Goal: Task Accomplishment & Management: Manage account settings

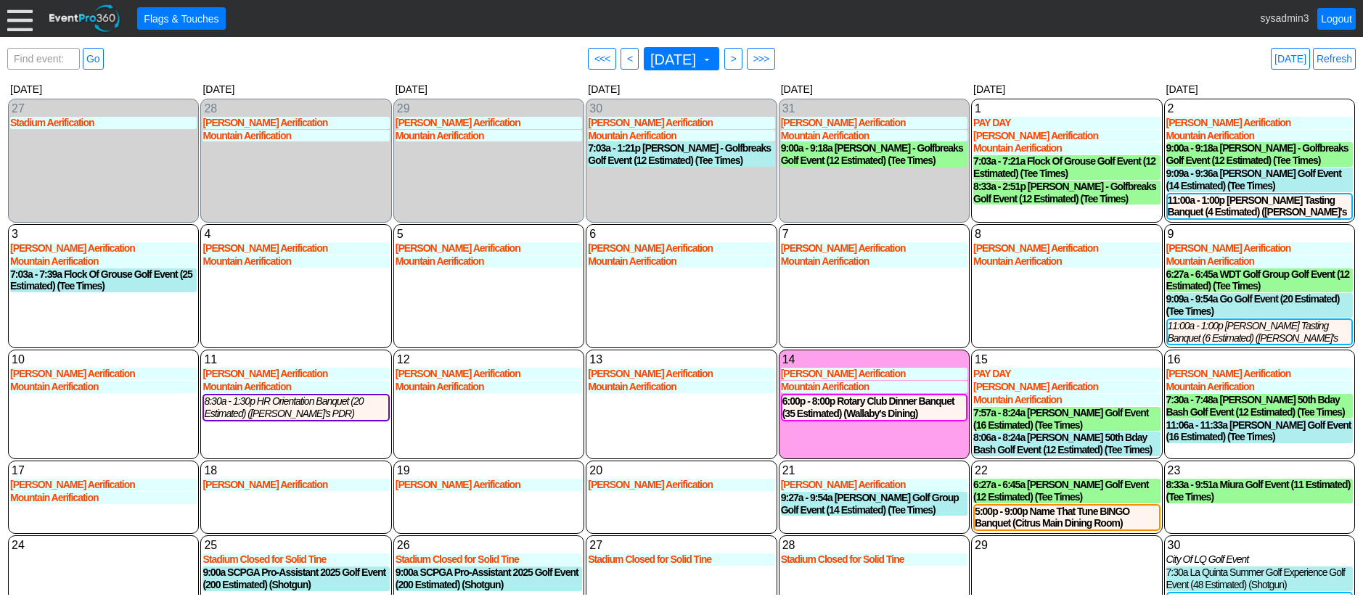
click at [25, 23] on div at bounding box center [19, 18] width 25 height 25
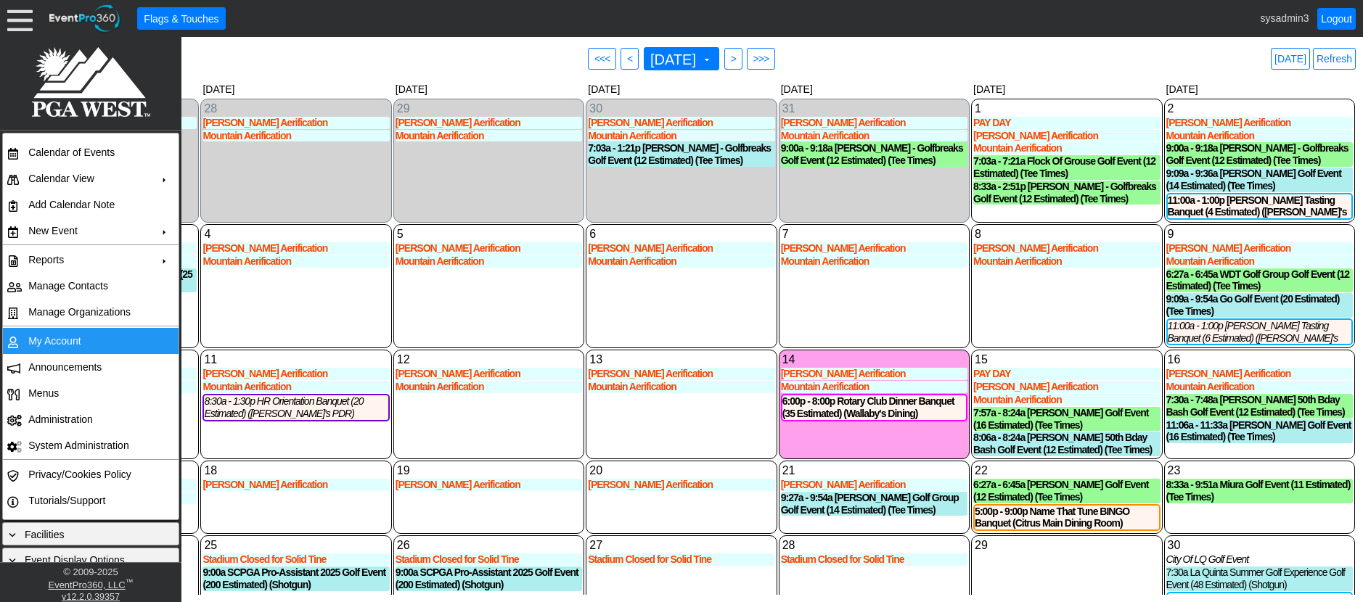
click at [36, 340] on td "My Account" at bounding box center [87, 341] width 130 height 26
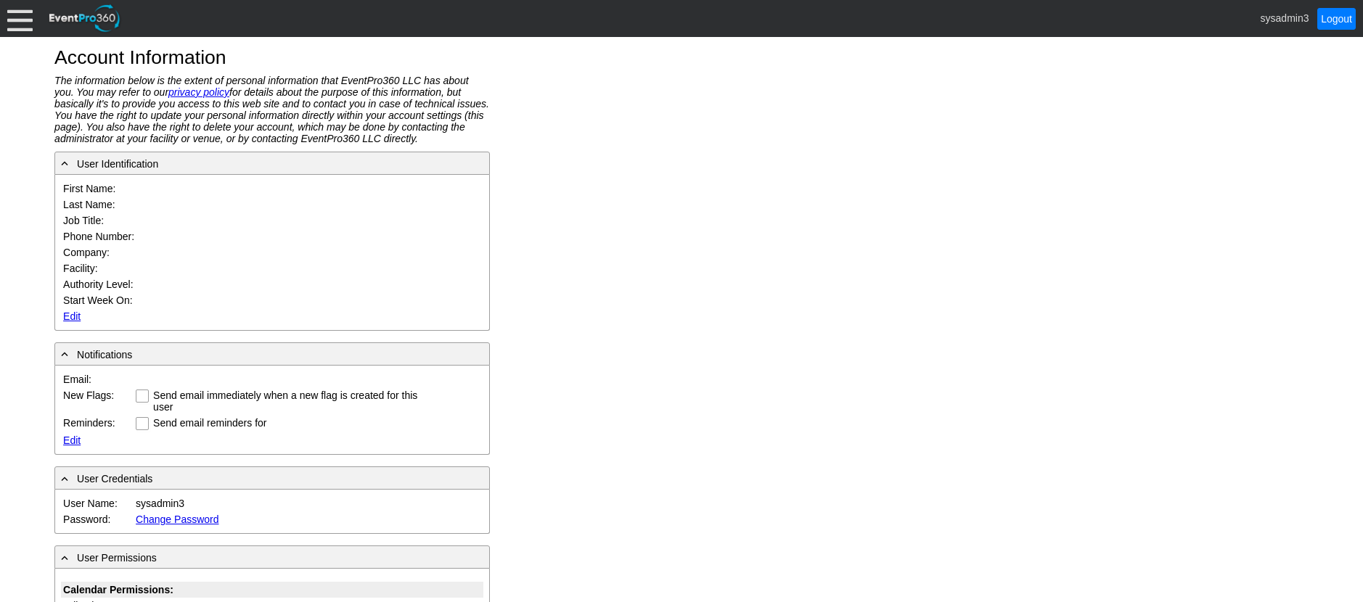
type input "System"
type input "Administrator"
type input "System Administrator"
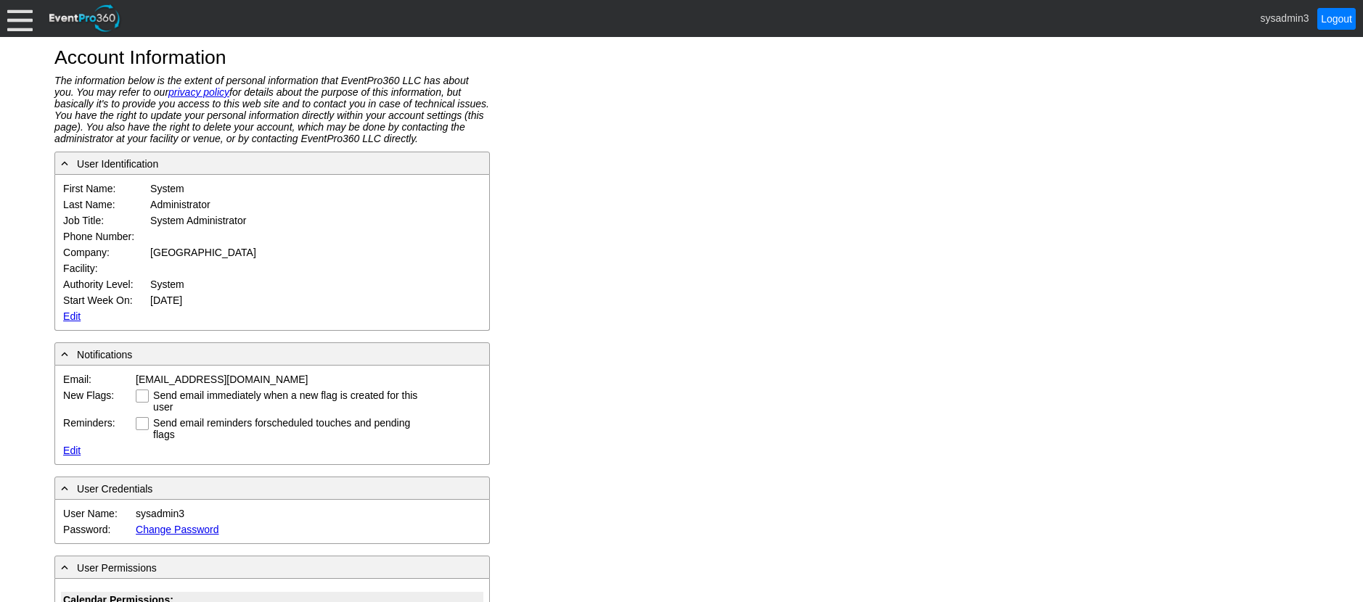
click at [66, 313] on link "Edit" at bounding box center [71, 317] width 17 height 12
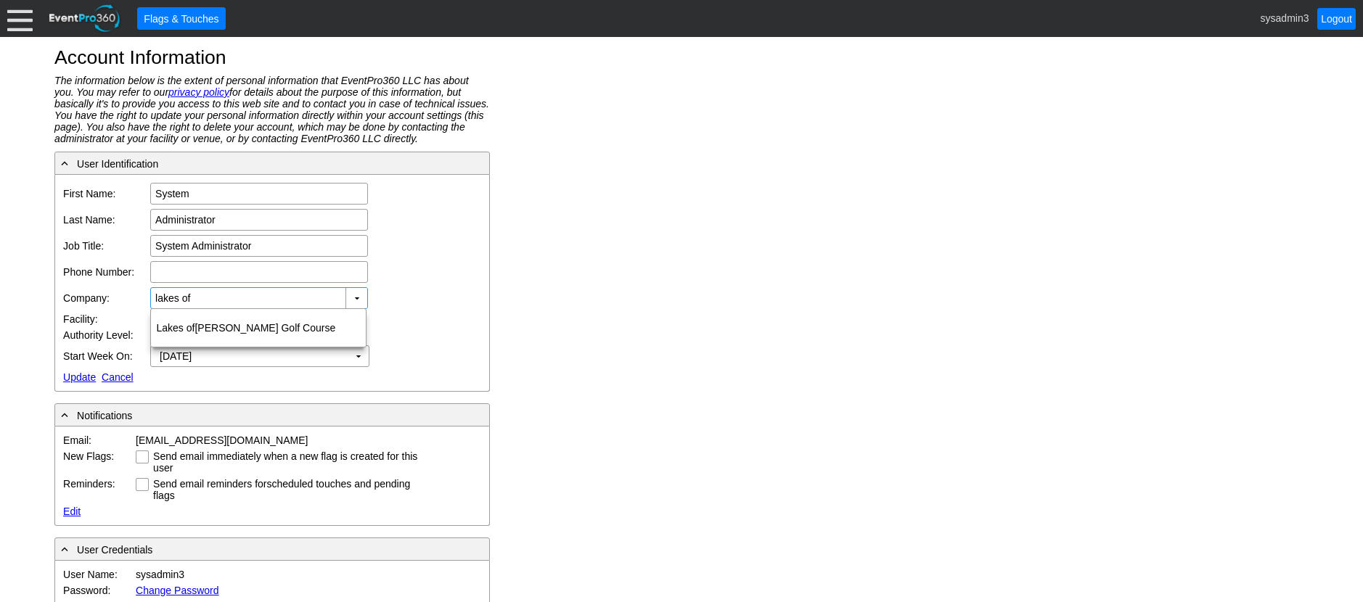
click at [218, 304] on input "lakes of" at bounding box center [248, 298] width 187 height 20
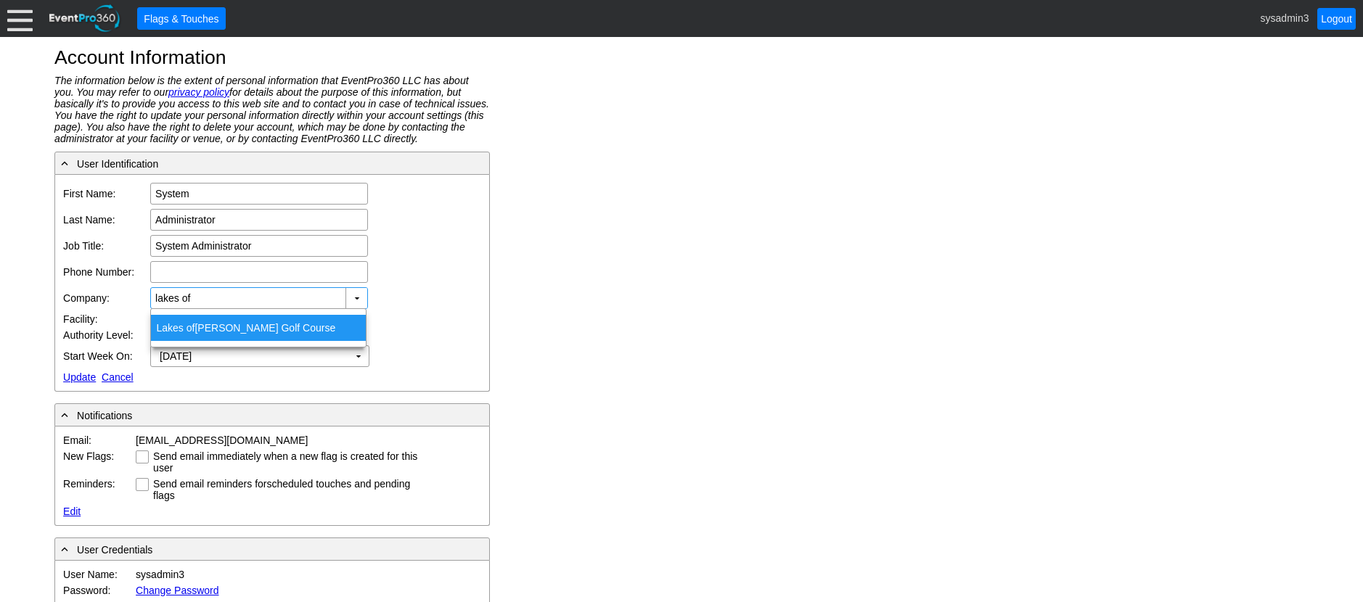
click at [216, 322] on div "Lakes of Taylor Golf Course" at bounding box center [258, 328] width 215 height 26
type input "Lakes of Taylor Golf Course"
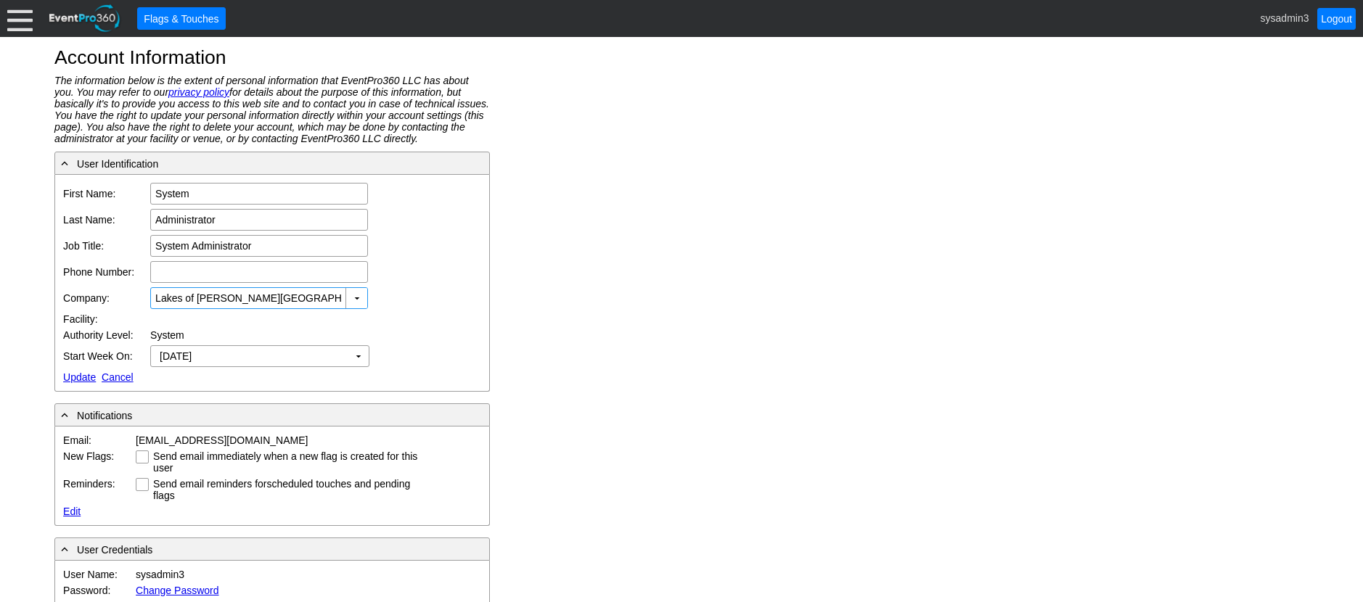
click at [78, 380] on link "Update" at bounding box center [79, 378] width 33 height 12
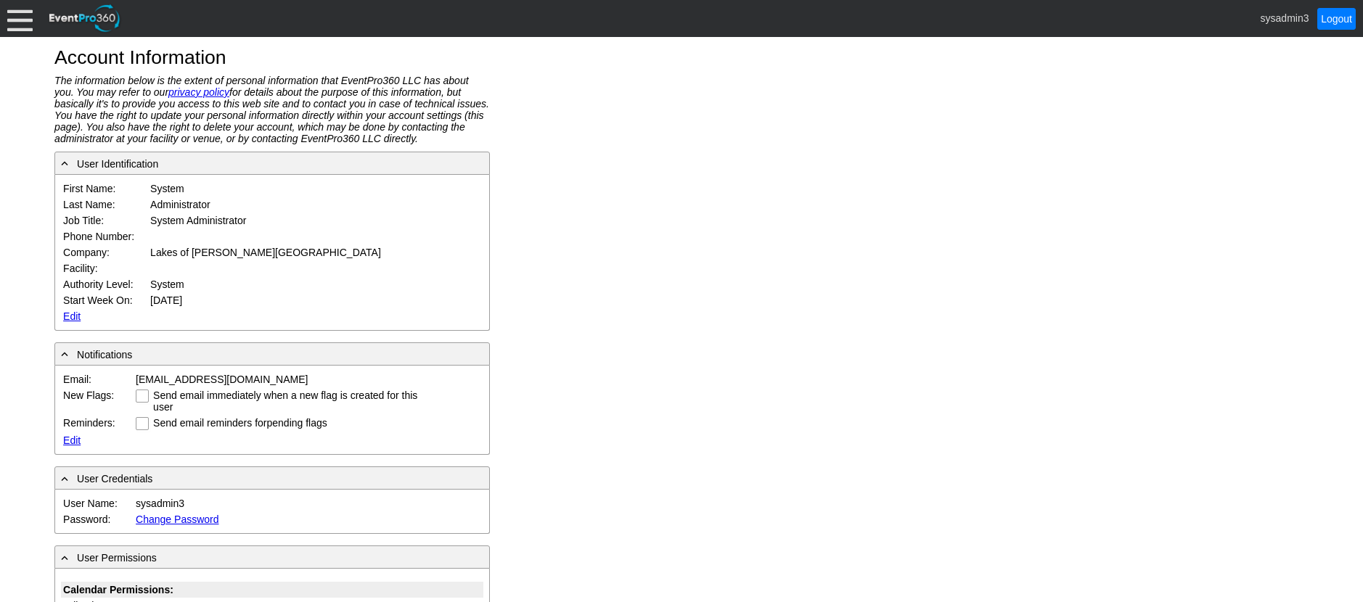
click at [17, 16] on div at bounding box center [19, 18] width 25 height 25
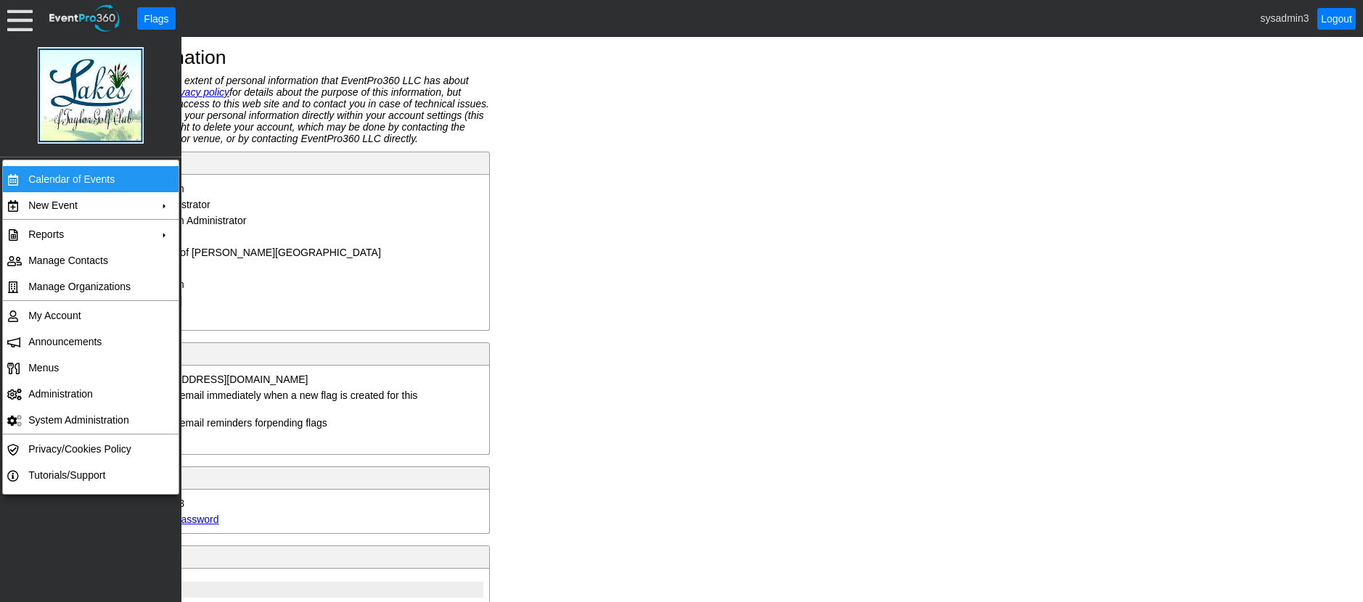
click at [57, 176] on td "Calendar of Events" at bounding box center [87, 179] width 130 height 26
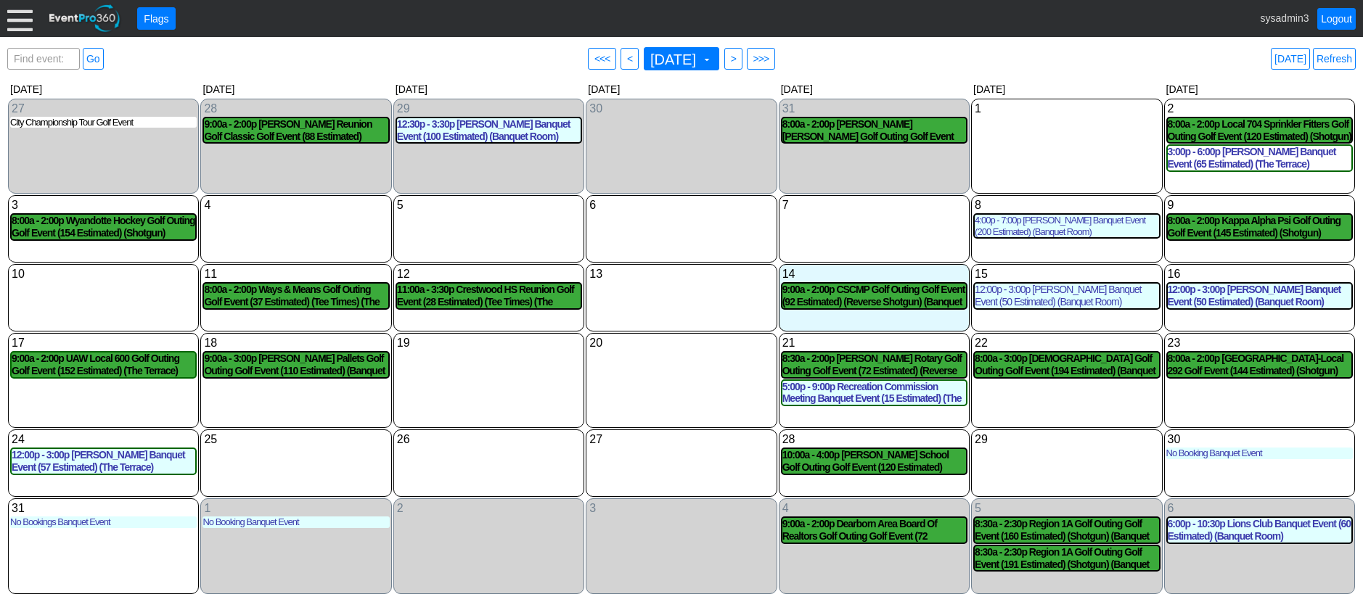
click at [14, 23] on div at bounding box center [19, 18] width 25 height 25
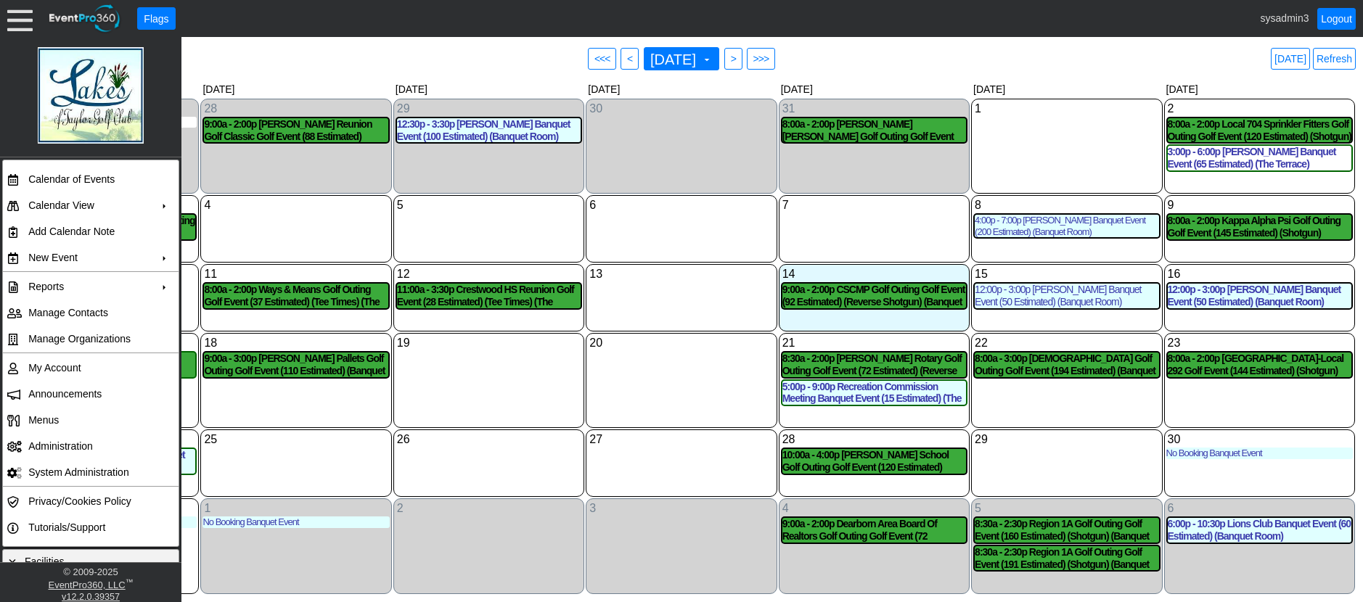
click at [783, 243] on div "7 Thursday" at bounding box center [874, 228] width 191 height 67
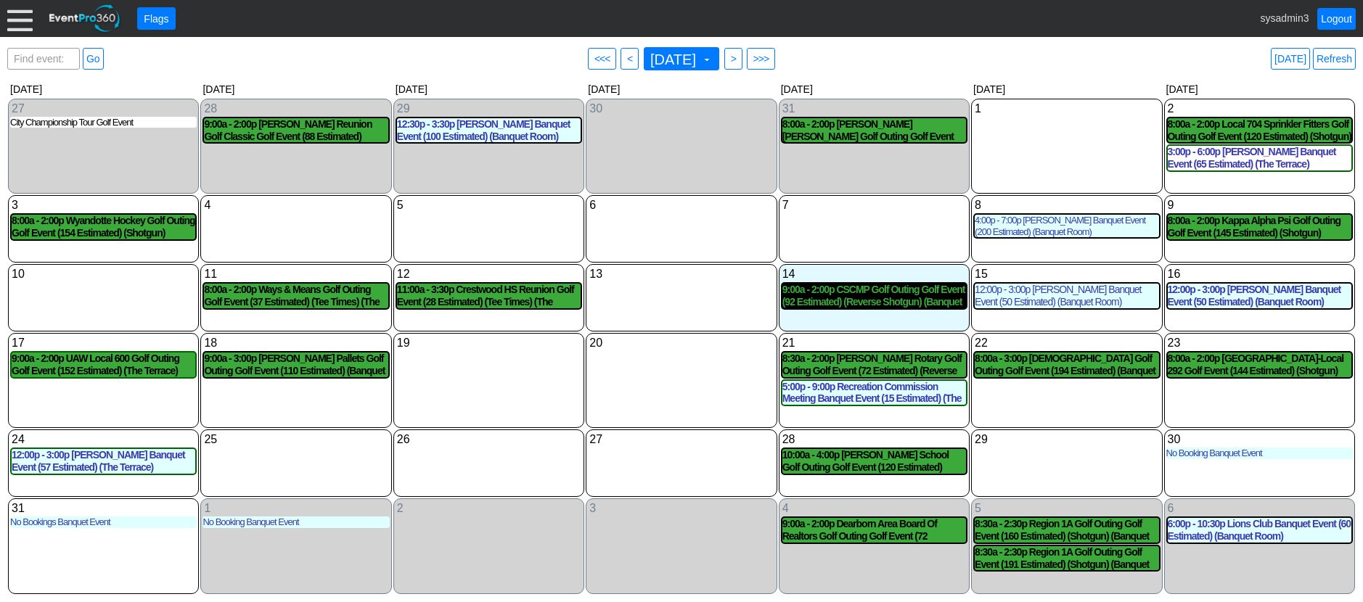
click at [840, 293] on div "9:00a - 2:00p CSCMP Golf Outing Golf Event (92 Estimated) (Reverse Shotgun) (Ba…" at bounding box center [874, 296] width 184 height 25
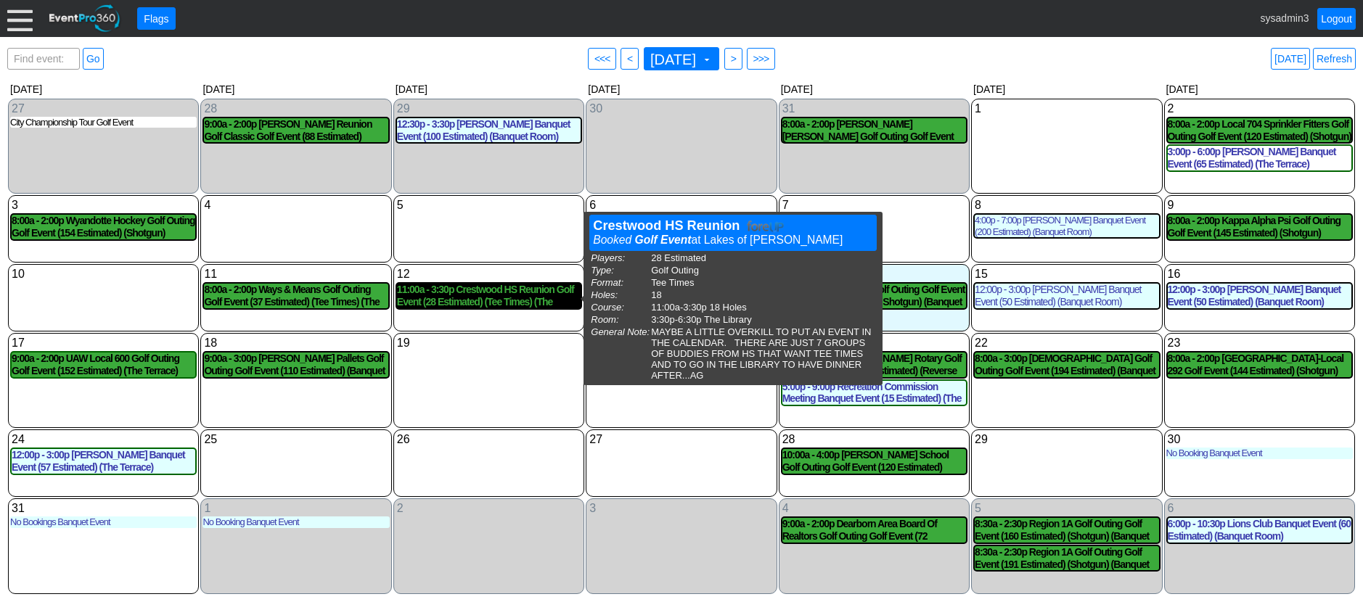
click at [483, 296] on div "11:00a - 3:30p Crestwood HS Reunion Golf Event (28 Estimated) (Tee Times) (The …" at bounding box center [489, 296] width 184 height 25
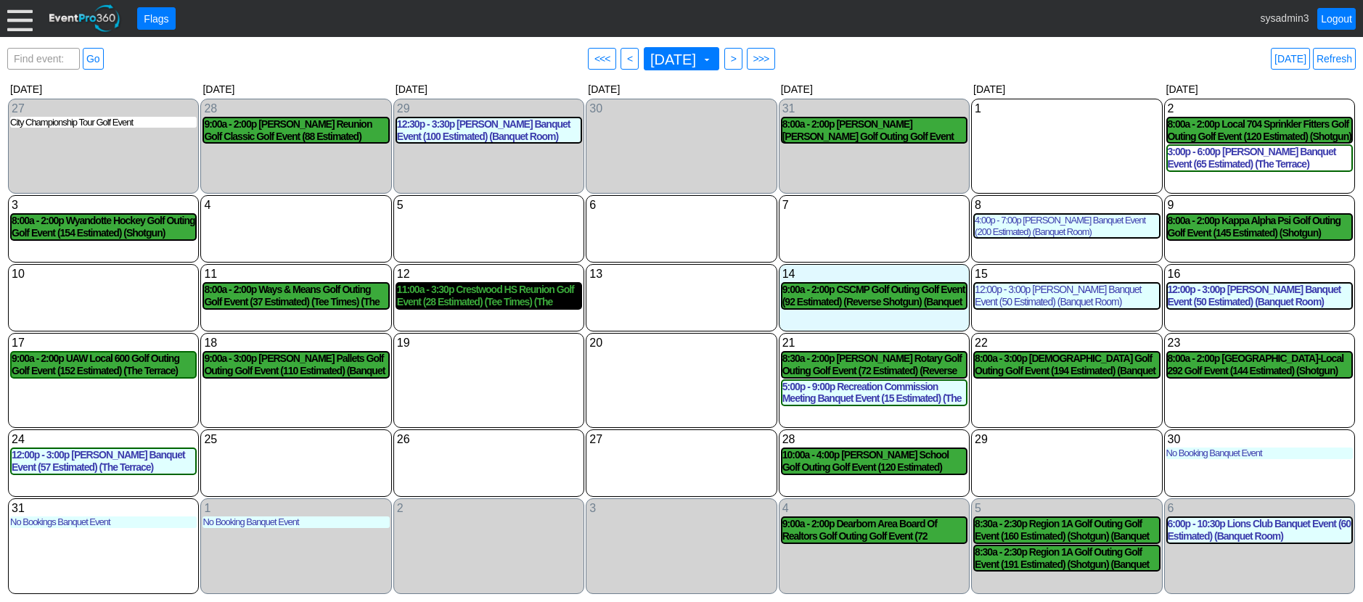
click at [500, 292] on div "11:00a - 3:30p Crestwood HS Reunion Golf Event (28 Estimated) (Tee Times) (The …" at bounding box center [489, 296] width 184 height 25
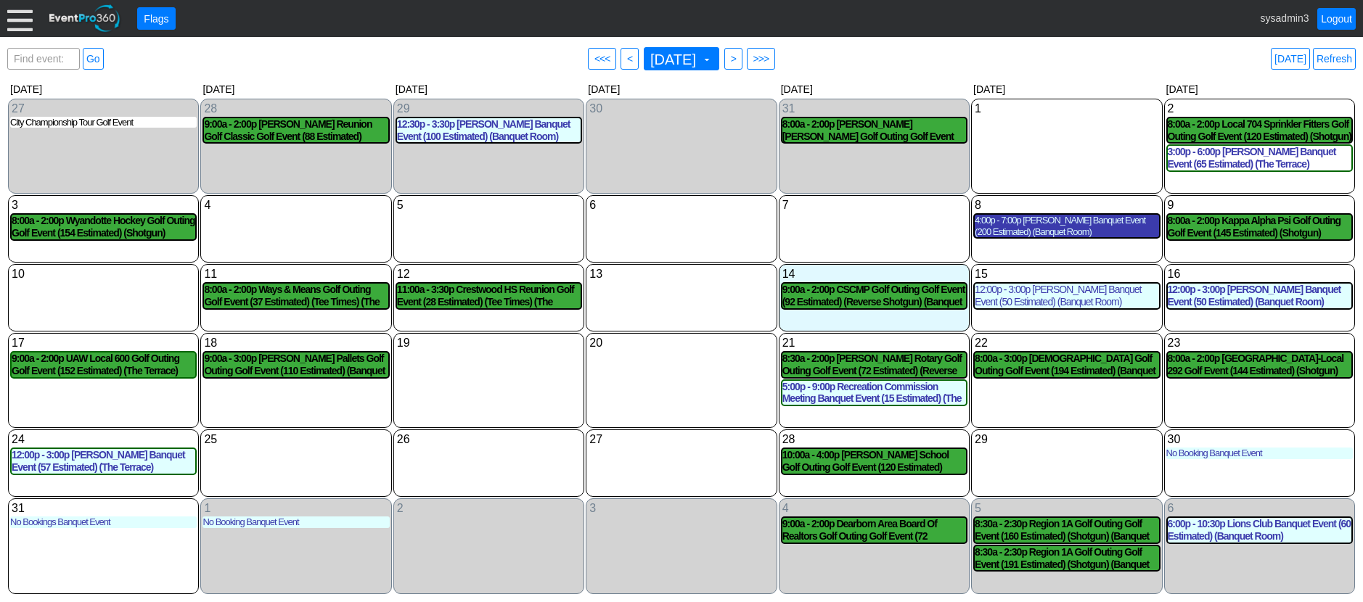
click at [1067, 231] on div "4:00p - 7:00p Sutherland Banquet Event (200 Estimated) (Banquet Room)" at bounding box center [1067, 226] width 184 height 22
click at [1336, 51] on link "Refresh" at bounding box center [1334, 59] width 43 height 22
click at [1343, 60] on link "Refresh" at bounding box center [1334, 59] width 43 height 22
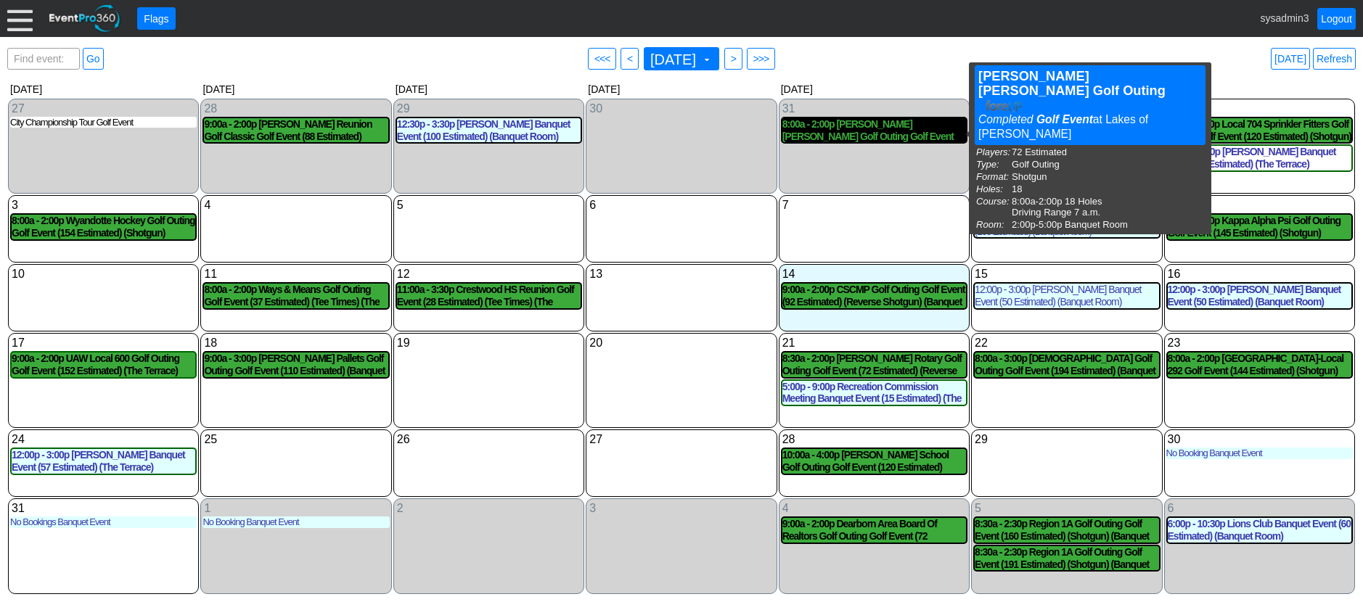
click at [919, 128] on div "8:00a - 2:00p Plante Moran Golf Outing Golf Event (72 Estimated) (Shotgun) (Ban…" at bounding box center [874, 130] width 184 height 25
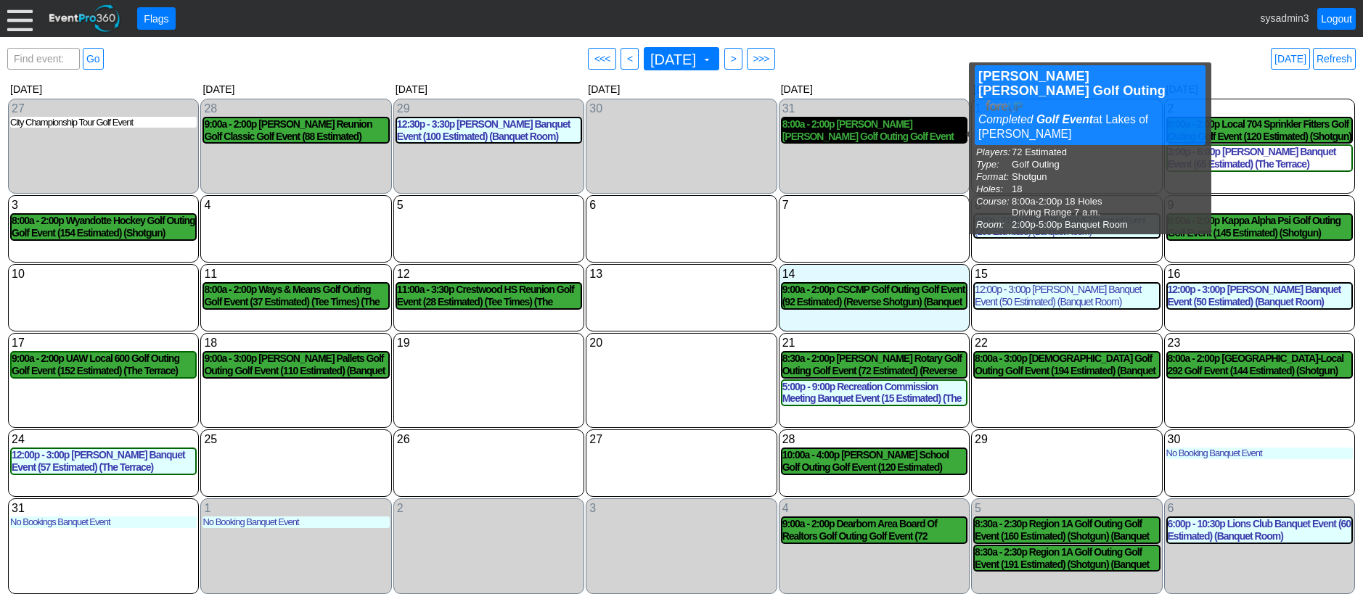
click at [872, 134] on div "8:00a - 2:00p Plante Moran Golf Outing Golf Event (72 Estimated) (Shotgun) (Ban…" at bounding box center [874, 130] width 184 height 25
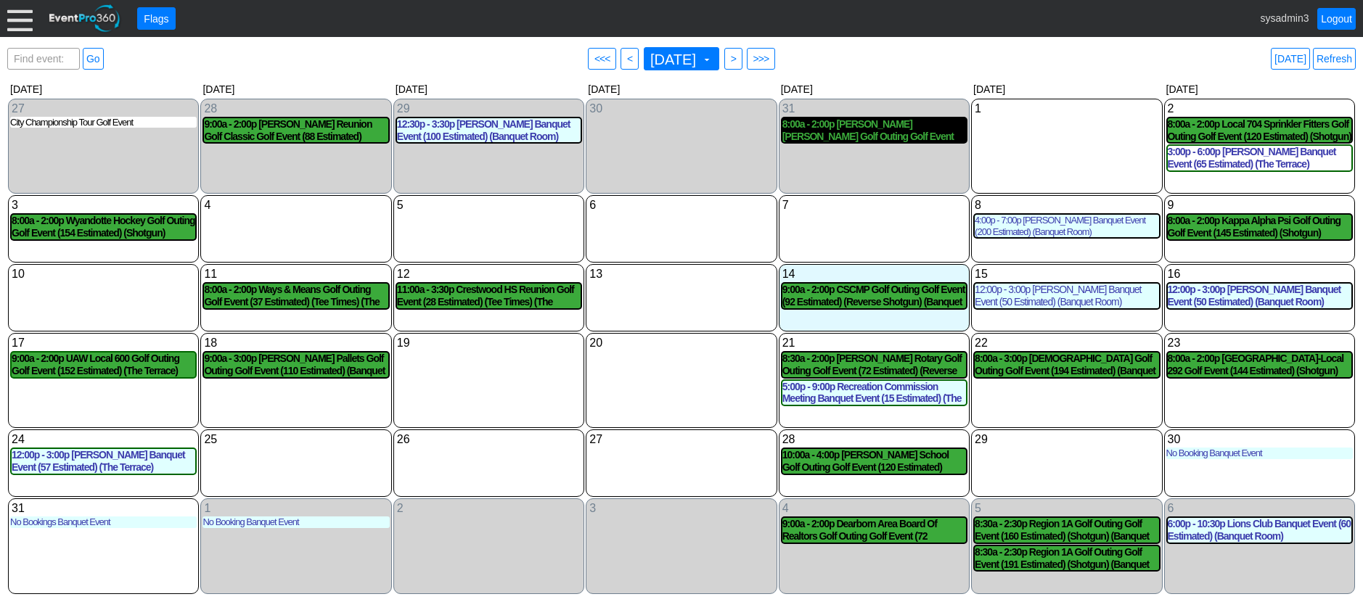
click at [897, 138] on div "8:00a - 2:00p Plante Moran Golf Outing Golf Event (72 Estimated) (Shotgun) (Ban…" at bounding box center [874, 130] width 184 height 25
click at [1342, 57] on link "Refresh" at bounding box center [1334, 59] width 43 height 22
click at [1340, 55] on link "Refresh" at bounding box center [1334, 59] width 43 height 22
click at [1337, 18] on link "Logout" at bounding box center [1336, 19] width 38 height 22
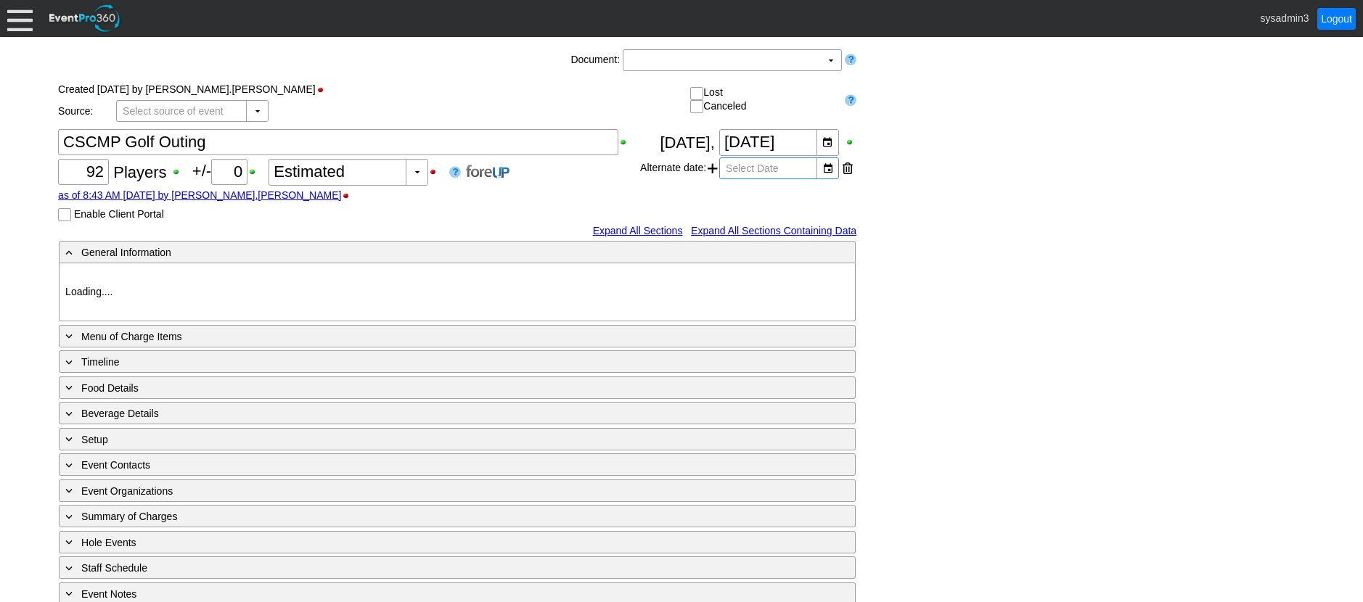
type input "Lakes of [PERSON_NAME]"
type input "Golf Outing"
type input "Scramble"
type input "Reverse Shotgun"
type input "White"
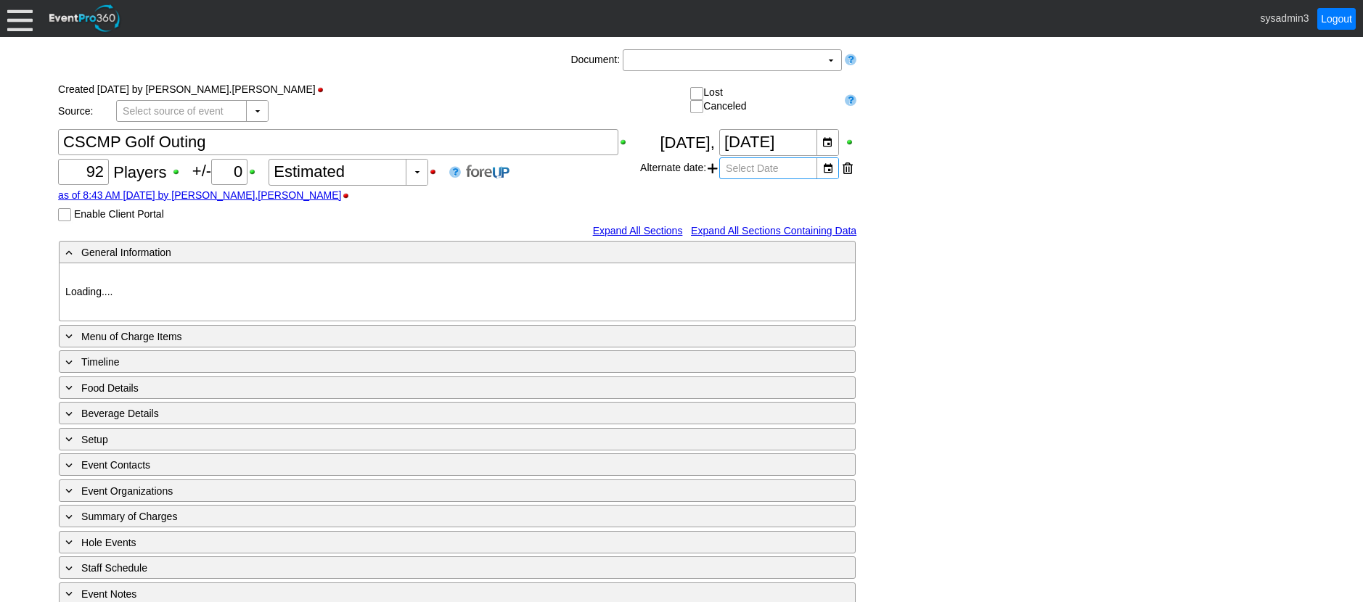
type input "Green"
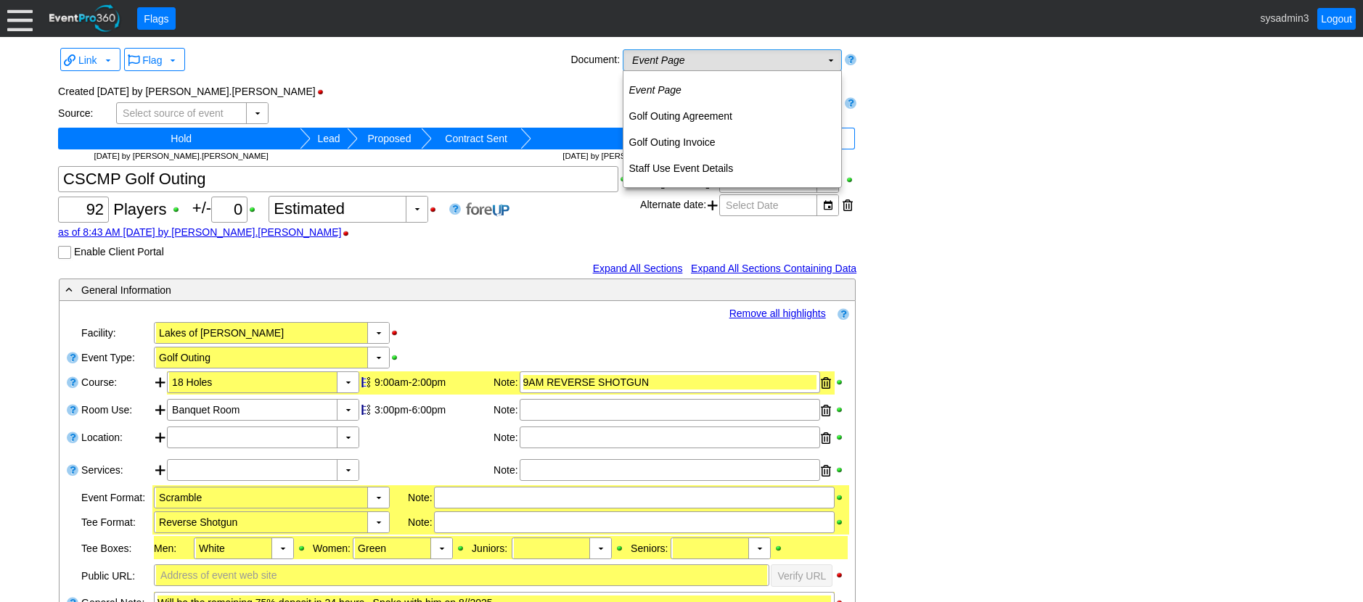
click at [763, 59] on td "Event Page Χ" at bounding box center [721, 60] width 197 height 20
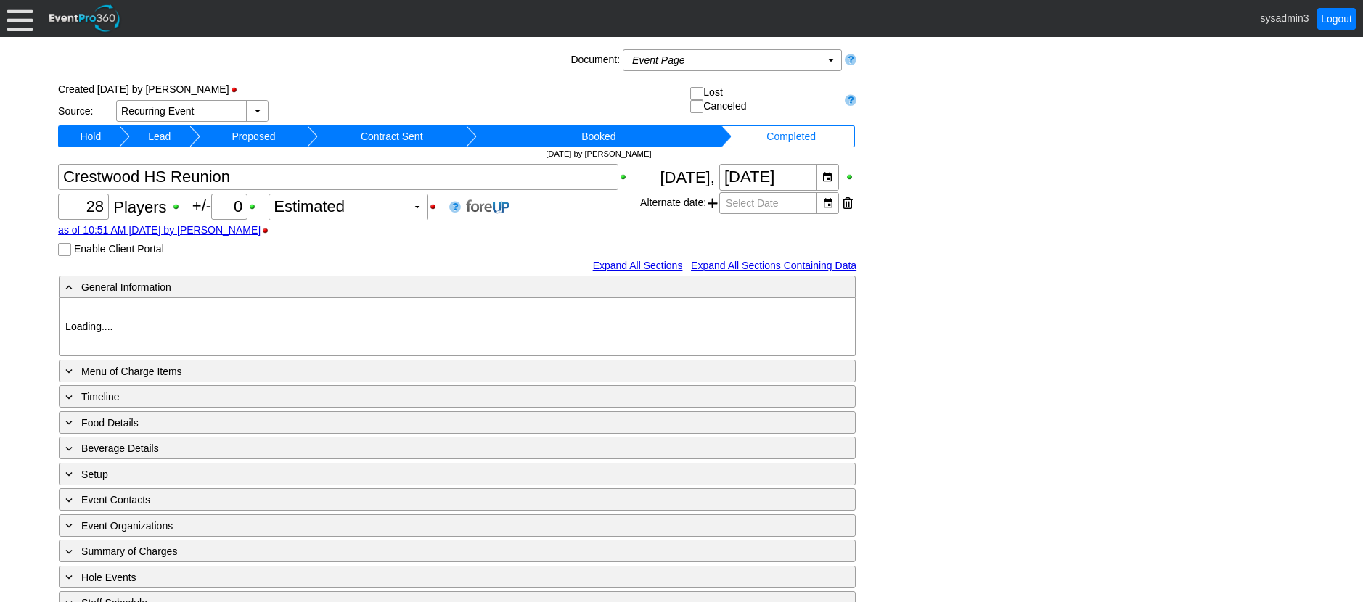
type input "Lakes of [PERSON_NAME]"
type input "Golf Outing"
type input "Individual"
type input "Tee Times"
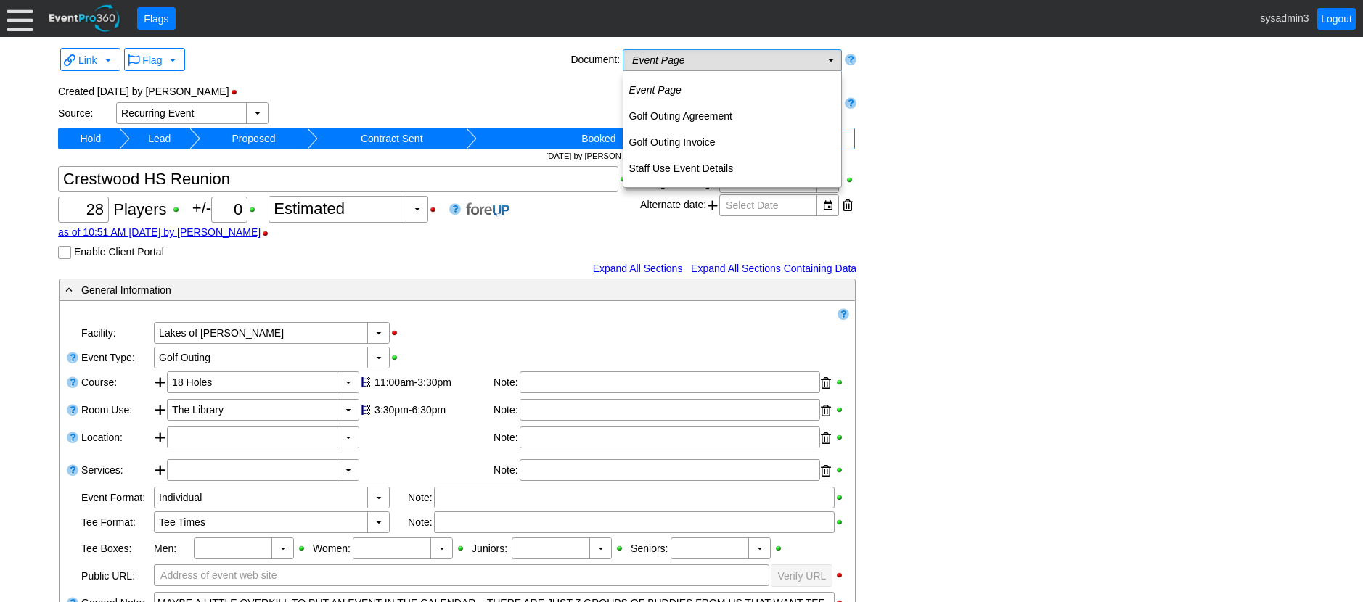
click at [773, 59] on td "Event Page Χ" at bounding box center [721, 60] width 197 height 20
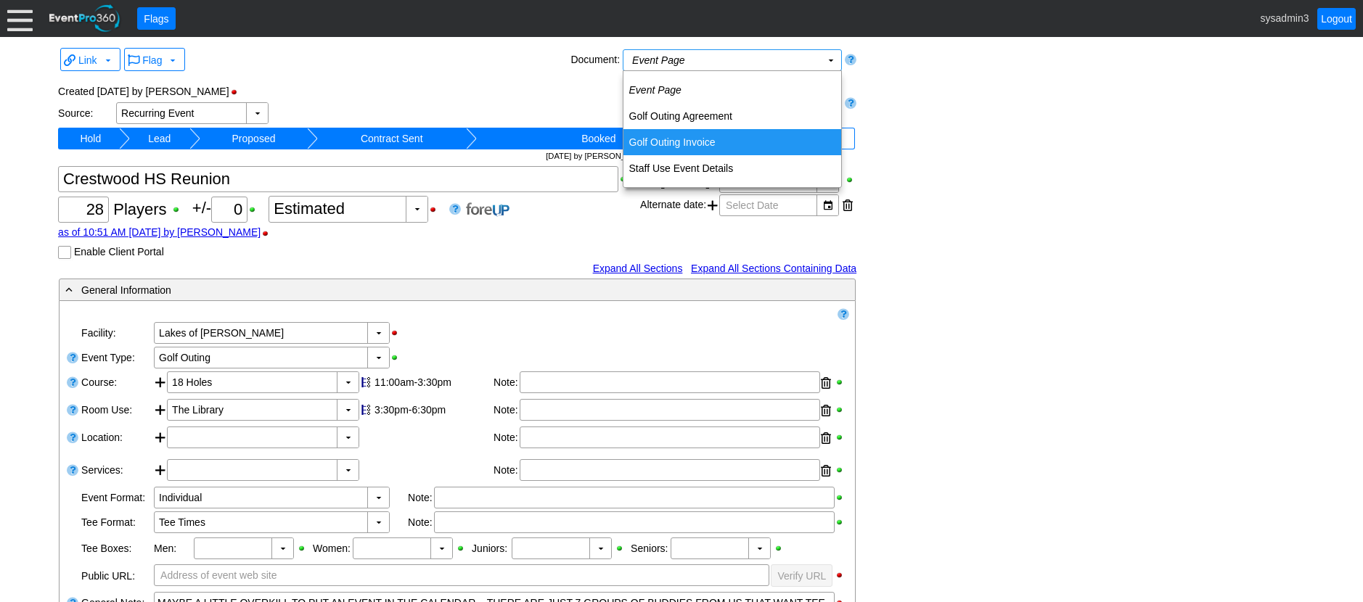
click at [694, 138] on td "Golf Outing Invoice" at bounding box center [732, 142] width 218 height 26
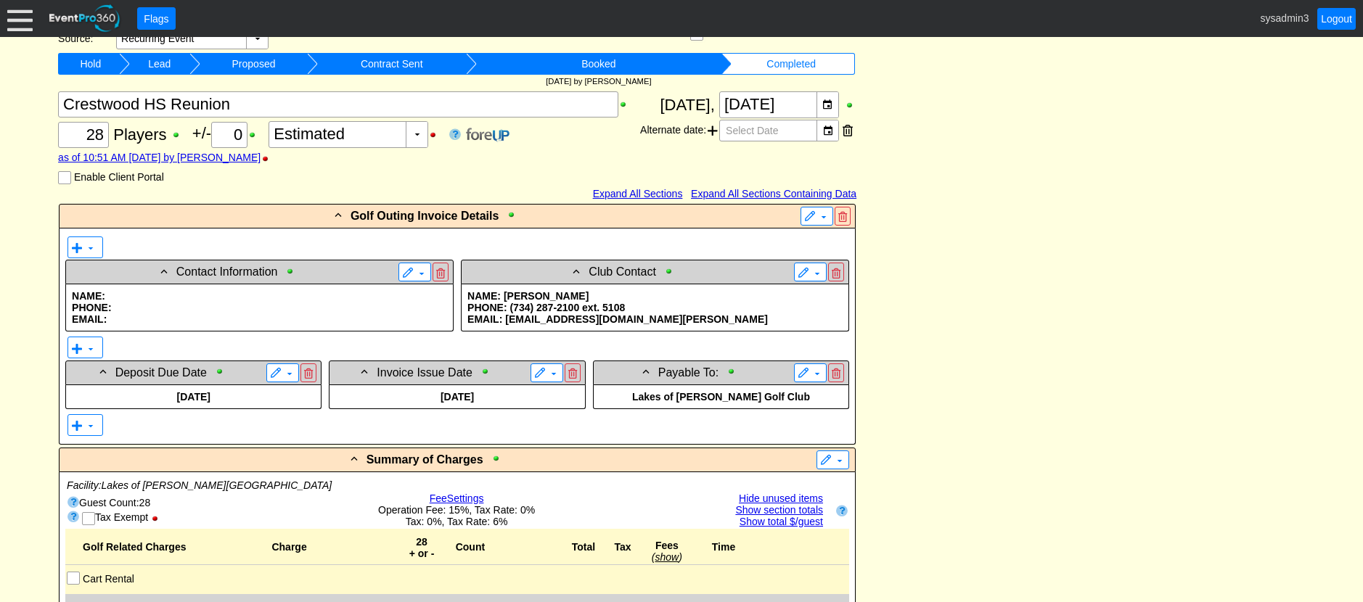
scroll to position [218, 0]
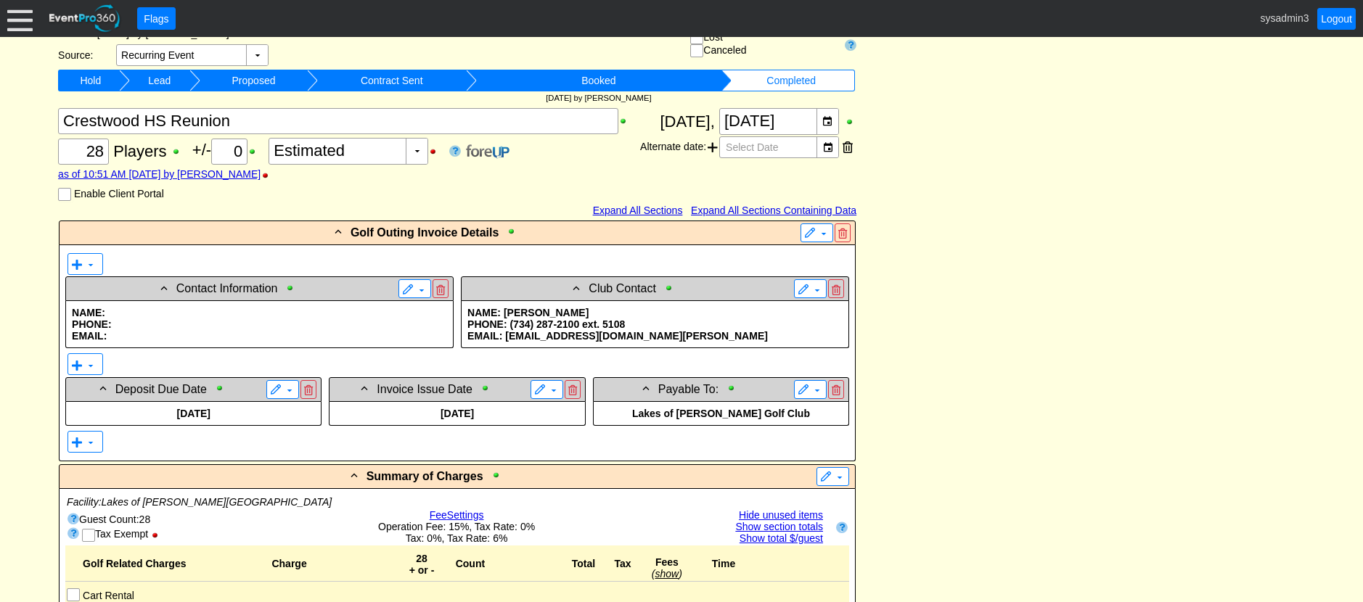
click at [23, 14] on div at bounding box center [19, 18] width 25 height 25
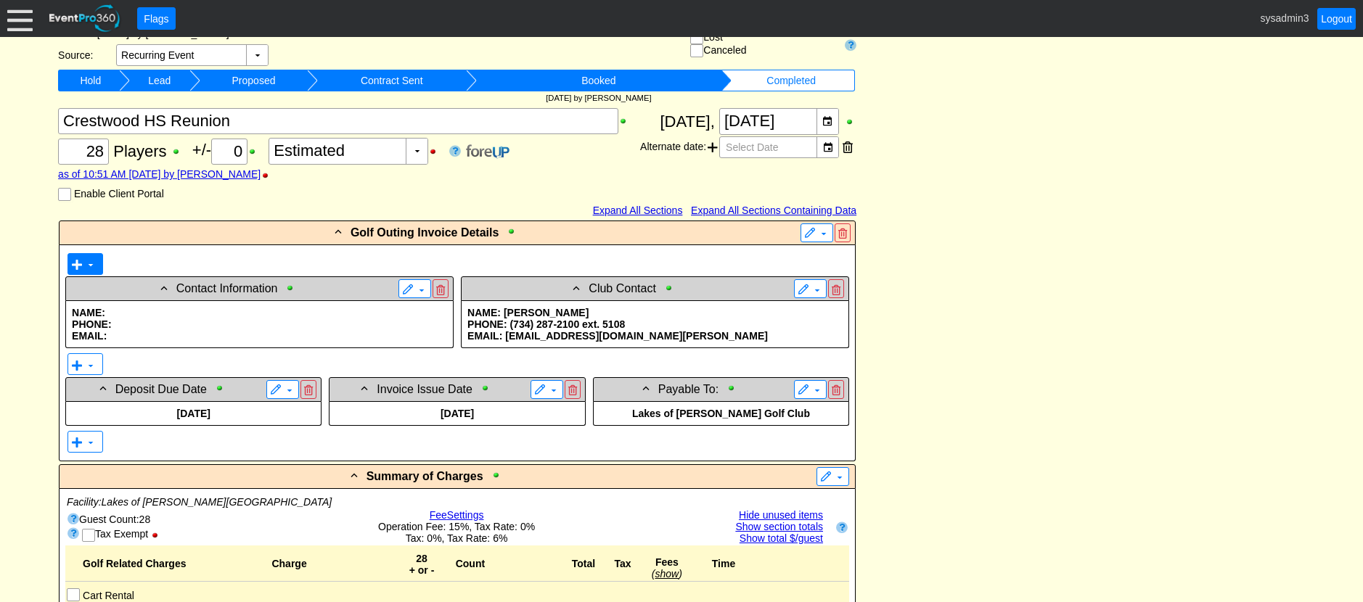
click at [85, 260] on span at bounding box center [91, 265] width 12 height 12
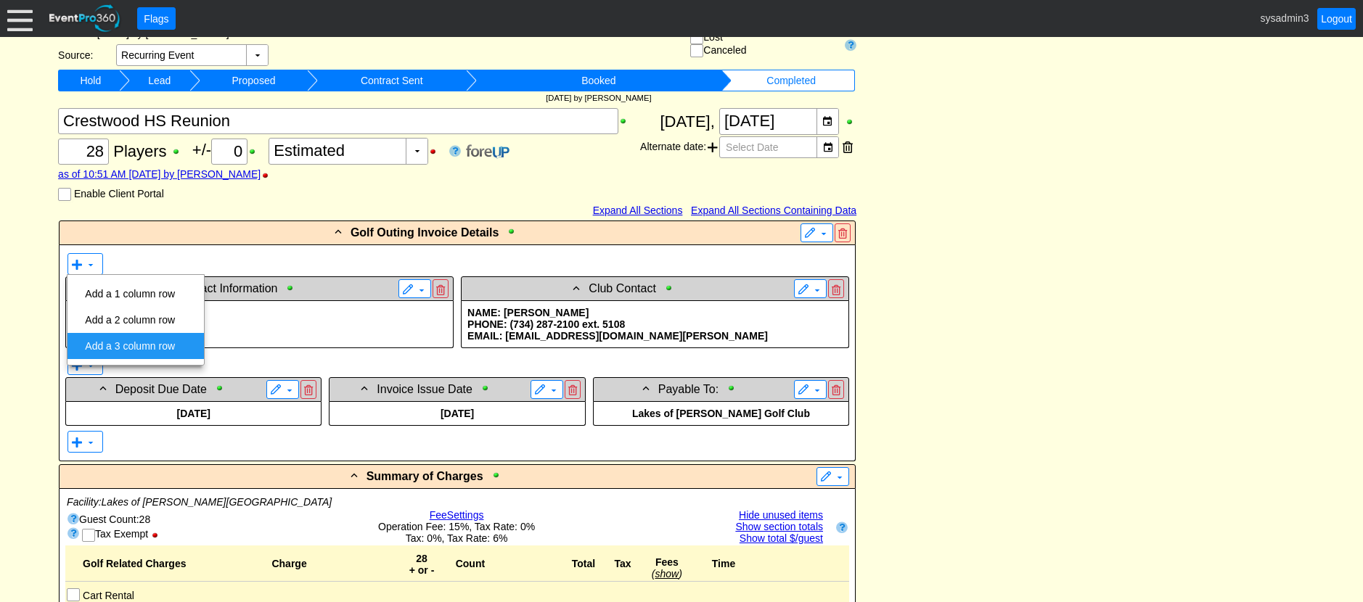
click at [139, 343] on td "Add a 3 column row" at bounding box center [130, 346] width 102 height 26
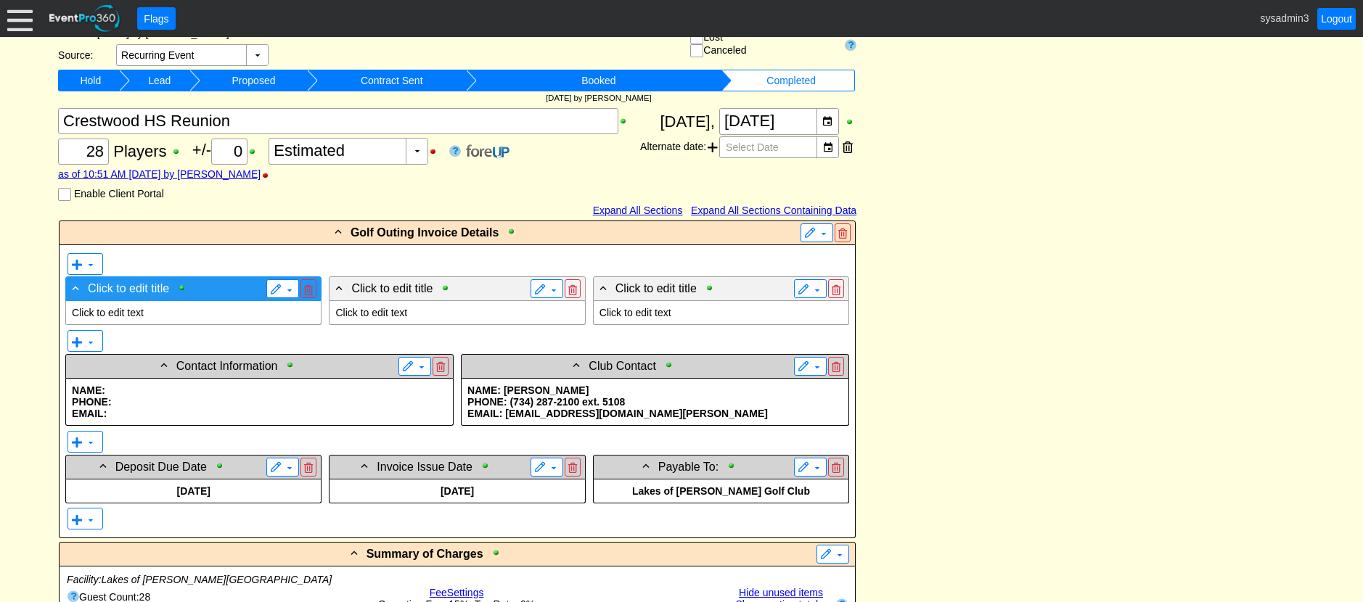
click at [165, 286] on span "Click to edit title" at bounding box center [128, 289] width 81 height 12
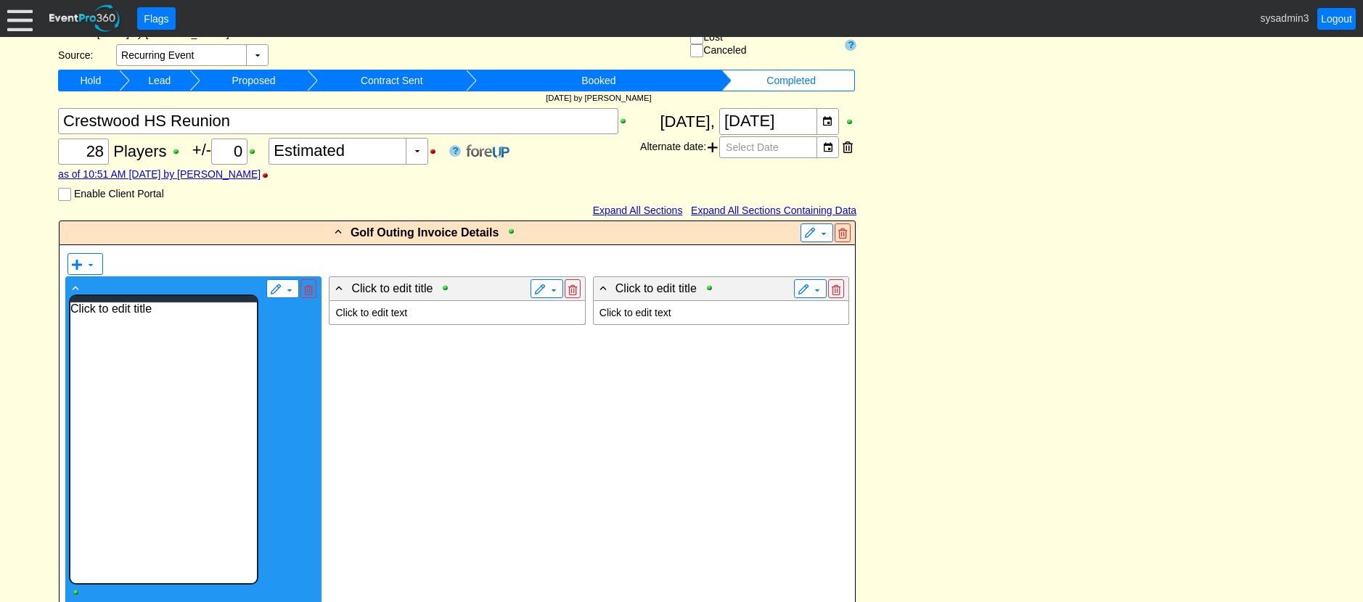
scroll to position [0, 0]
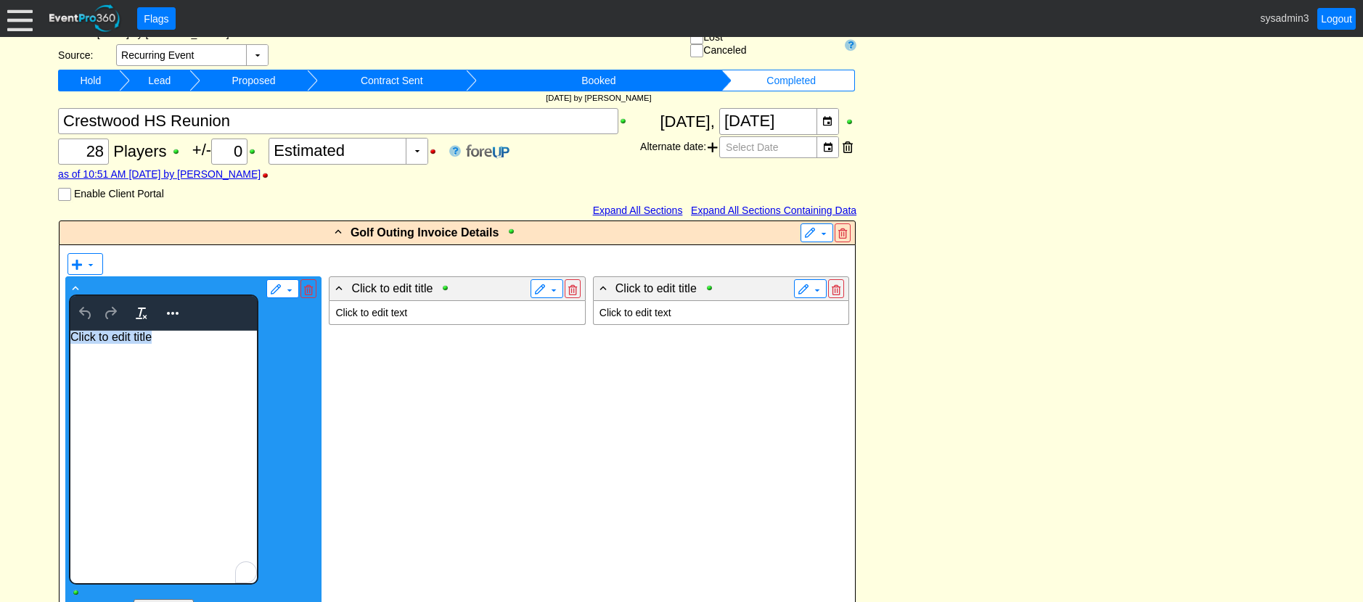
drag, startPoint x: 179, startPoint y: 340, endPoint x: 57, endPoint y: 332, distance: 122.9
click at [70, 332] on html "Click to edit title" at bounding box center [163, 456] width 186 height 253
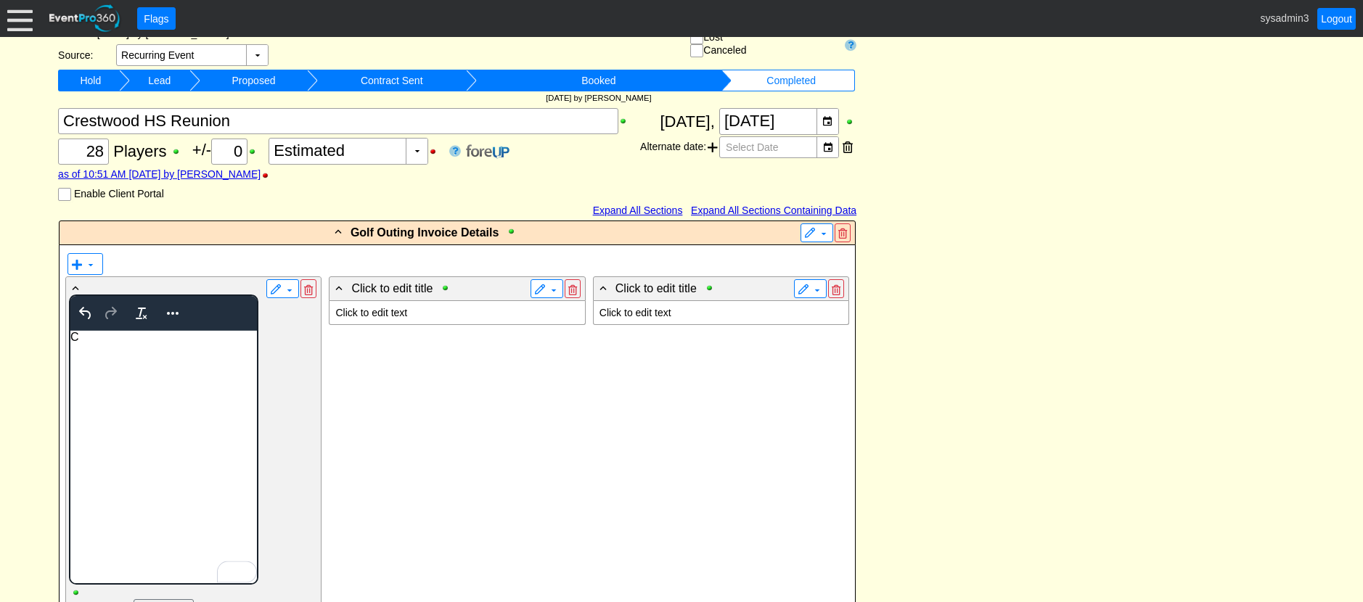
scroll to position [218, 0]
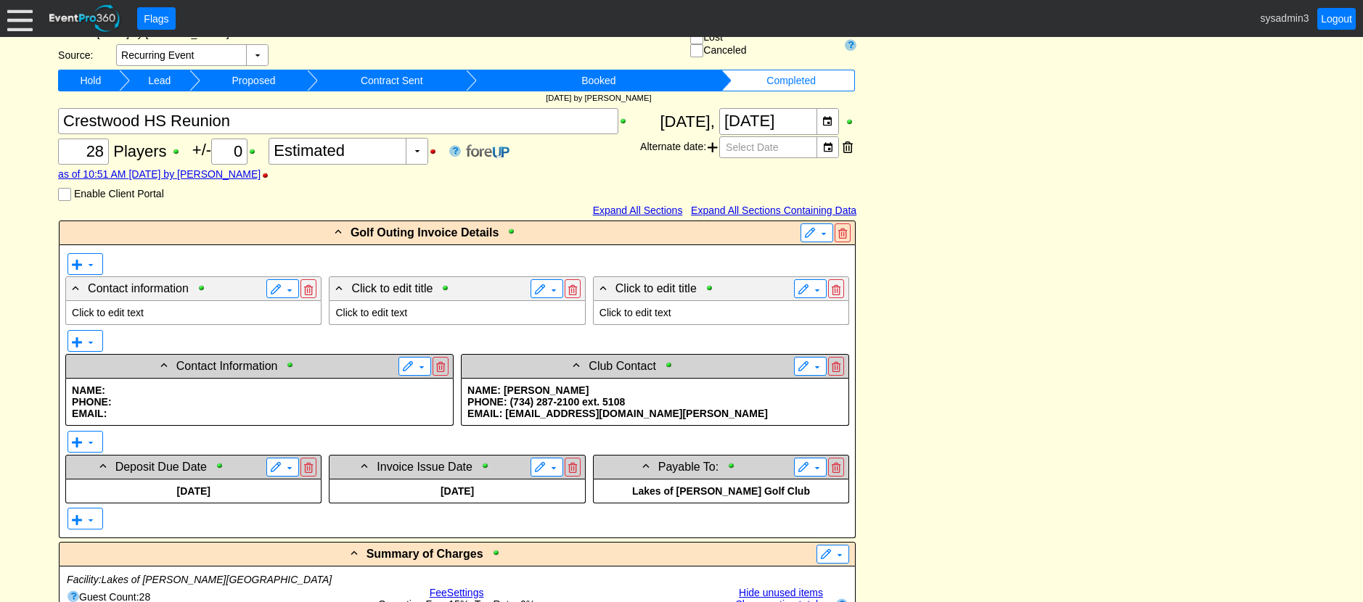
click at [200, 412] on p "EMAIL:" at bounding box center [259, 414] width 375 height 12
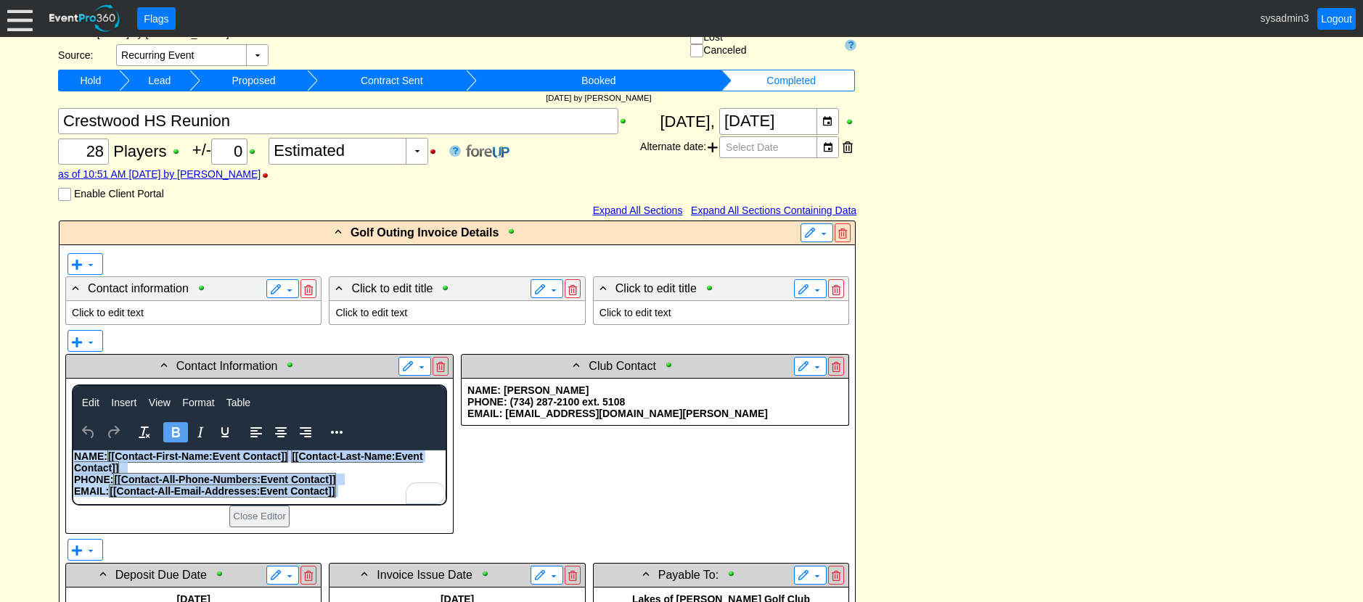
drag, startPoint x: 342, startPoint y: 493, endPoint x: 90, endPoint y: 457, distance: 254.4
click at [73, 455] on body "NAME: [[Contact-First-Name:Event Contact]] [[Contact-Last-Name:Event Contact]] …" at bounding box center [259, 478] width 372 height 54
copy body "NAME: [[Contact-First-Name:Event Contact]] [[Contact-Last-Name:Event Contact]] …"
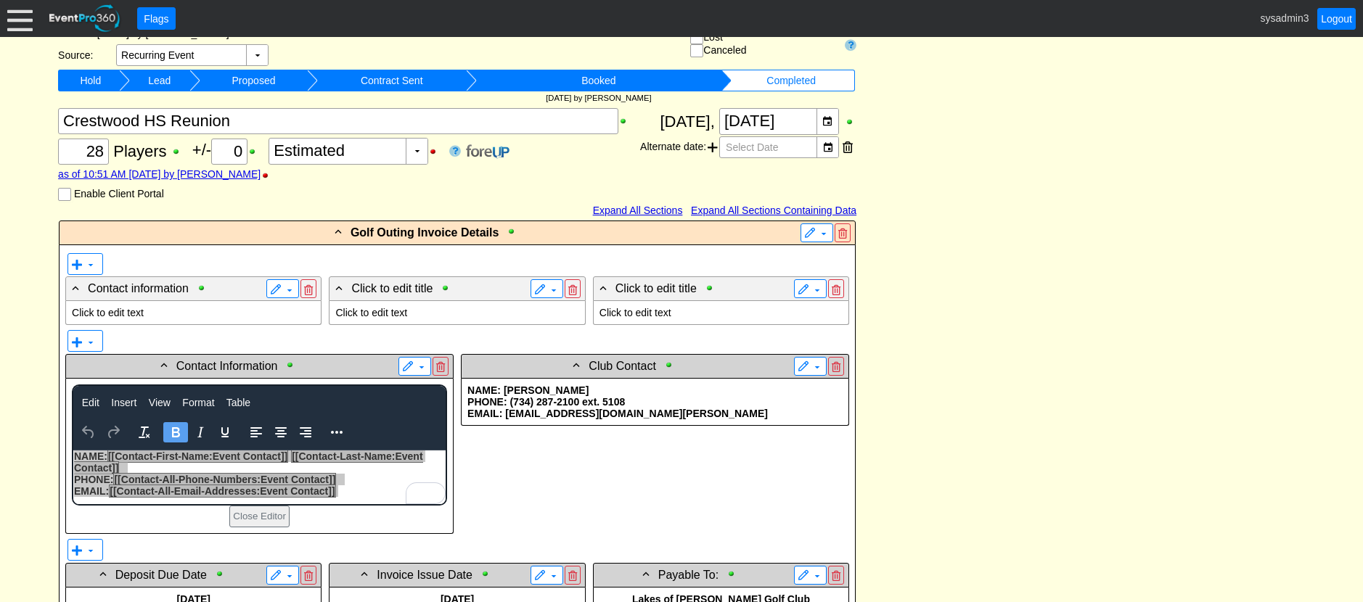
click at [135, 311] on p "Click to edit text" at bounding box center [193, 313] width 243 height 12
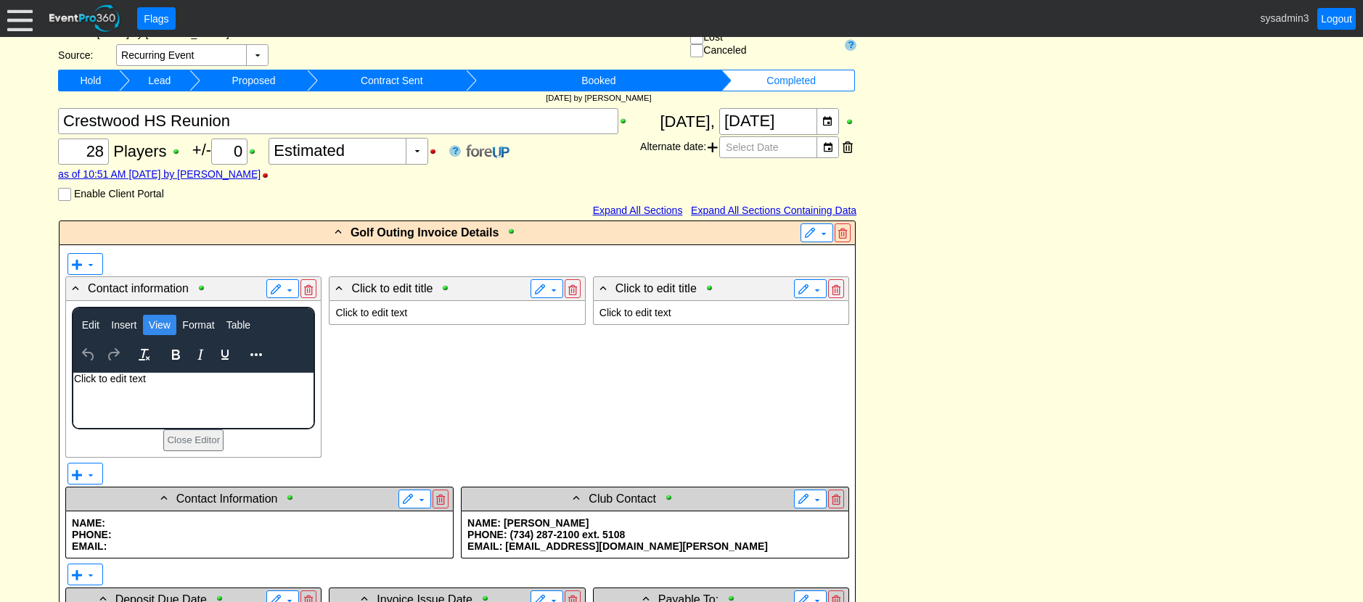
scroll to position [0, 0]
paste body "To enrich screen reader interactions, please activate Accessibility in Grammarl…"
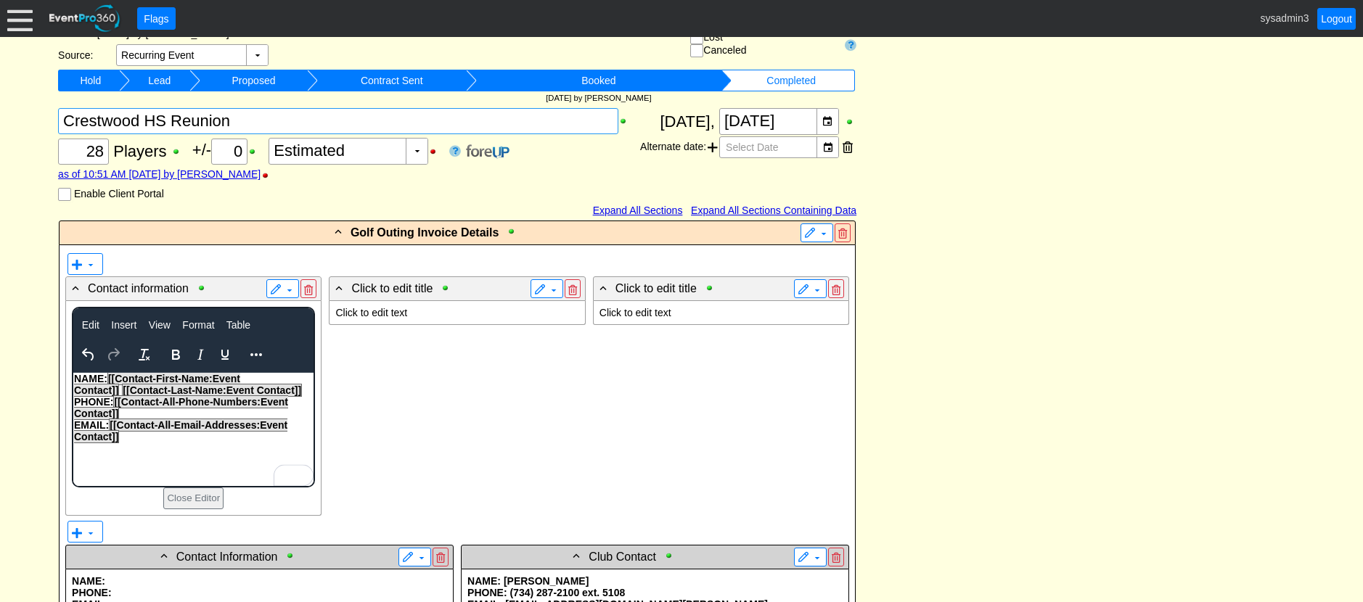
scroll to position [218, 0]
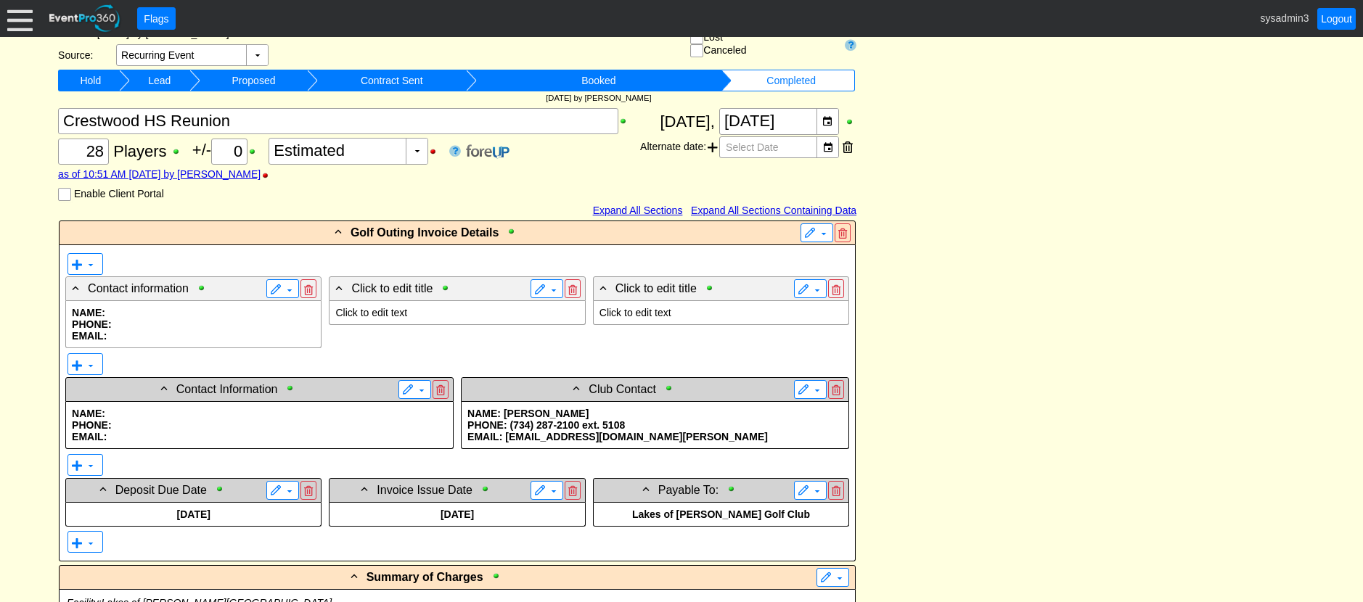
click at [653, 426] on p "PHONE: (734) 287-2100 ext. 5108" at bounding box center [654, 425] width 375 height 12
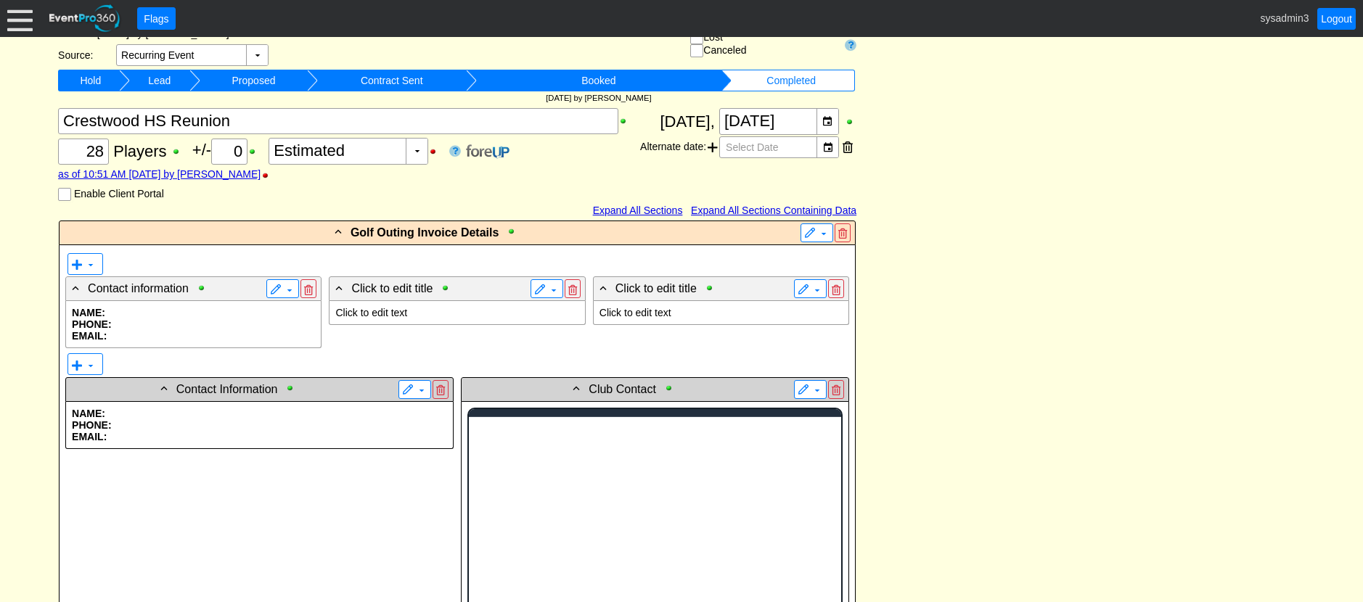
scroll to position [0, 0]
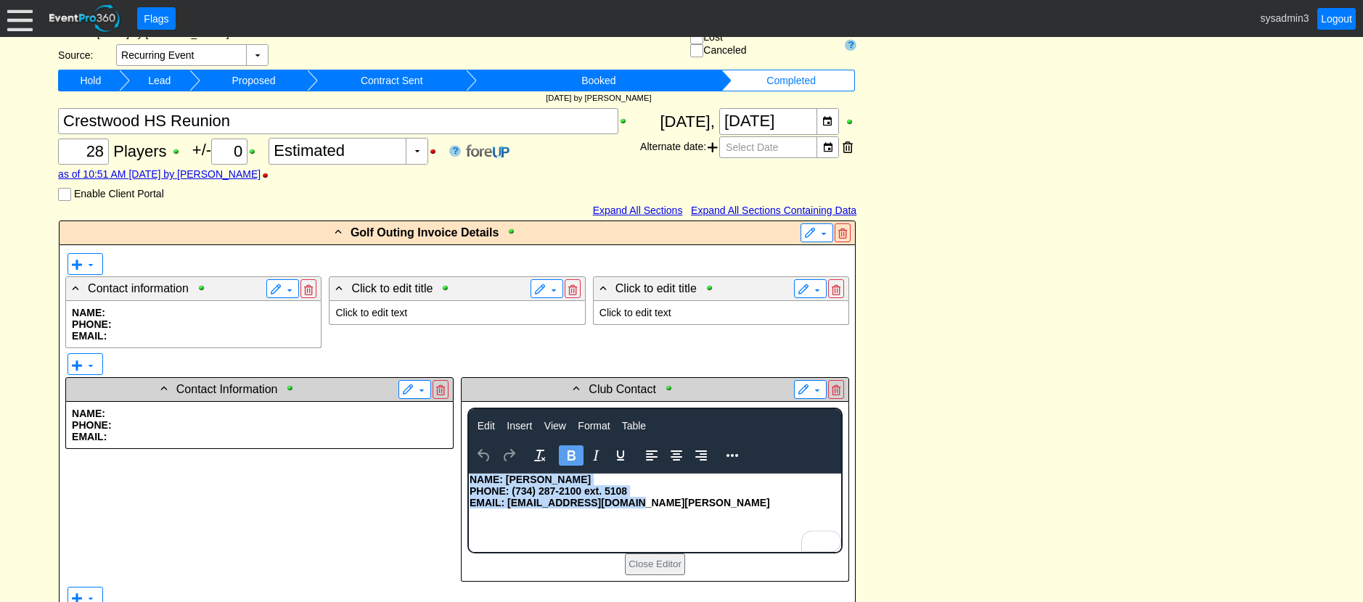
drag, startPoint x: 629, startPoint y: 503, endPoint x: 937, endPoint y: 955, distance: 546.8
click at [469, 480] on body "NAME: [PERSON_NAME] PHONE: (734) 287-2100 ext. 5108 EMAIL: [EMAIL_ADDRESS][DOMA…" at bounding box center [655, 495] width 372 height 42
copy body "NAME: [PERSON_NAME] PHONE: (734) 287-2100 ext. 5108 EMAIL: [EMAIL_ADDRESS][DOMA…"
click at [396, 313] on p "Click to edit text" at bounding box center [456, 313] width 243 height 12
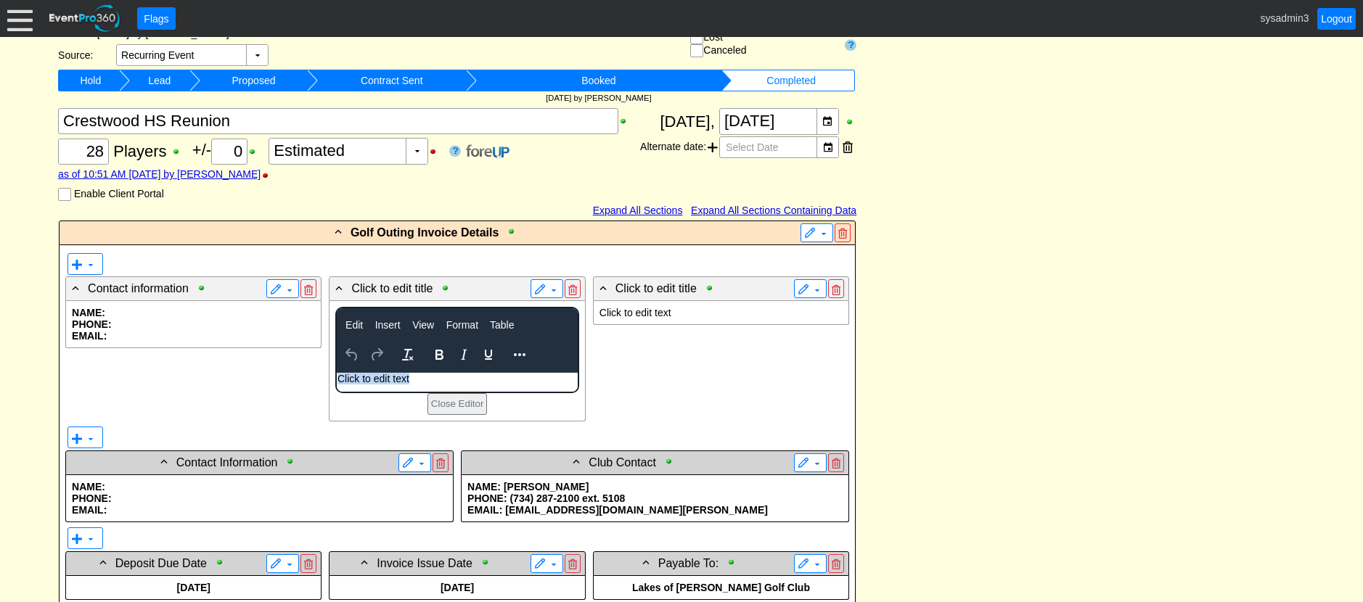
paste body "Rich Text Area. Press ALT-0 for help."
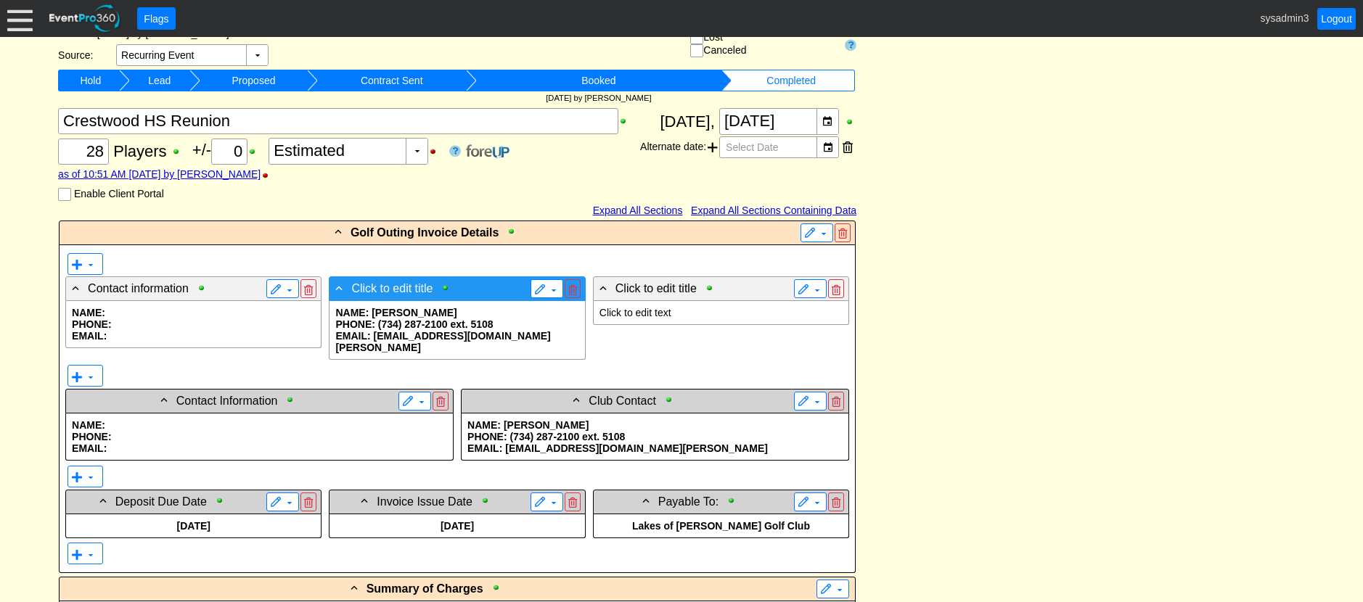
click at [412, 288] on span "Click to edit title" at bounding box center [391, 289] width 81 height 12
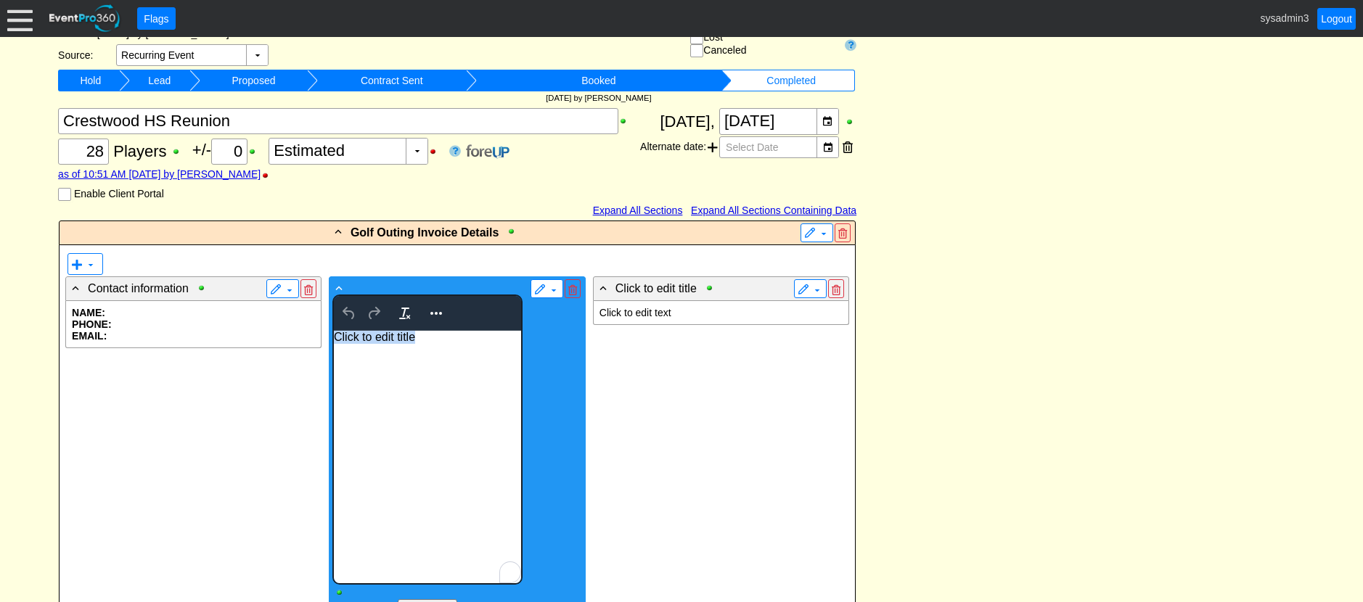
drag, startPoint x: 426, startPoint y: 335, endPoint x: 307, endPoint y: 335, distance: 119.0
click at [334, 335] on html "Click to edit title" at bounding box center [427, 456] width 186 height 253
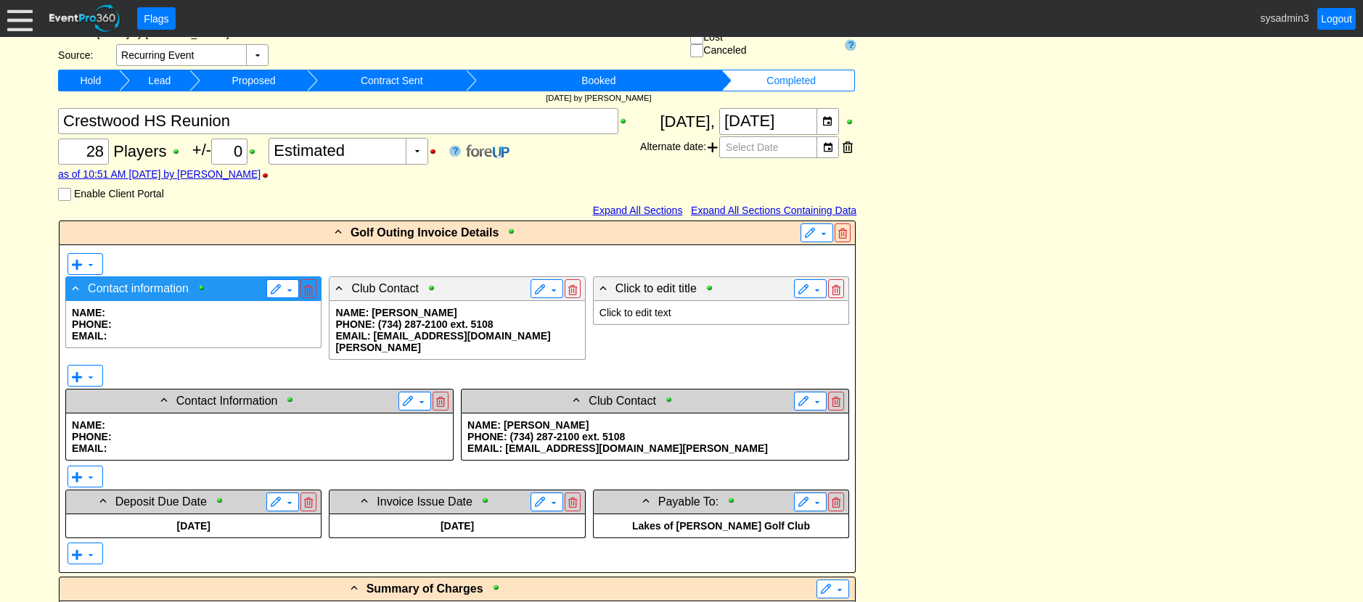
click at [175, 287] on span "Contact information" at bounding box center [138, 289] width 101 height 12
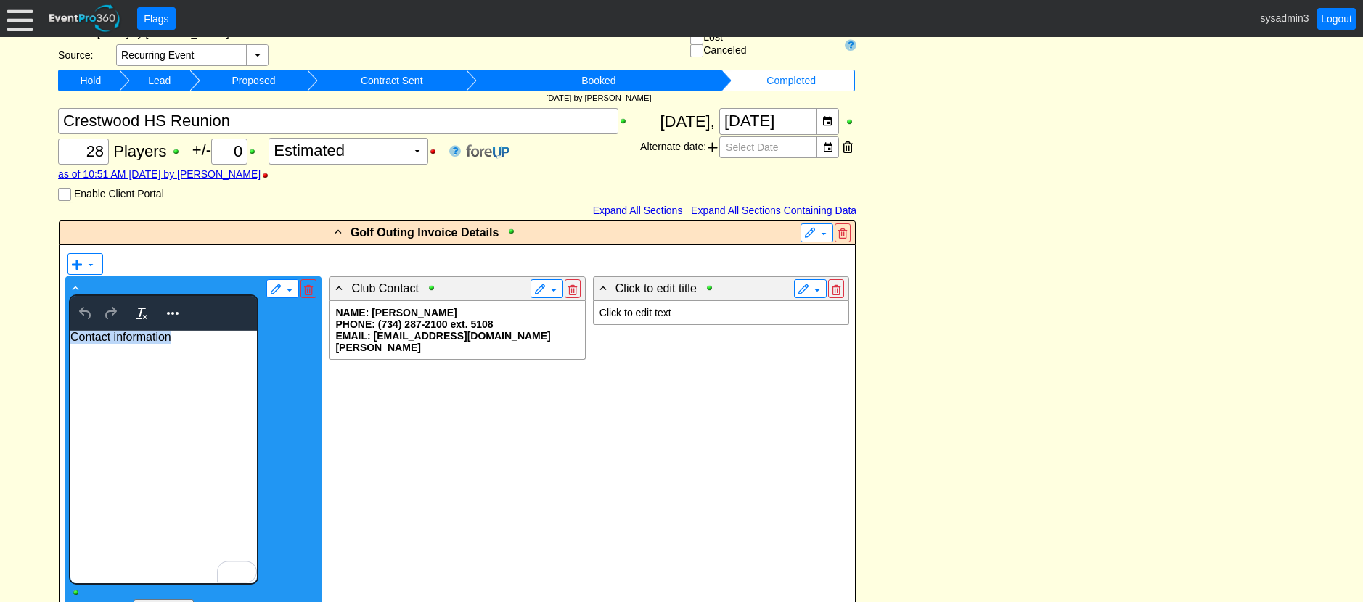
drag, startPoint x: 197, startPoint y: 335, endPoint x: 65, endPoint y: 338, distance: 131.4
click at [70, 338] on html "Contact information" at bounding box center [163, 456] width 186 height 253
click at [168, 319] on icon "Reveal or hide additional toolbar items" at bounding box center [172, 313] width 17 height 17
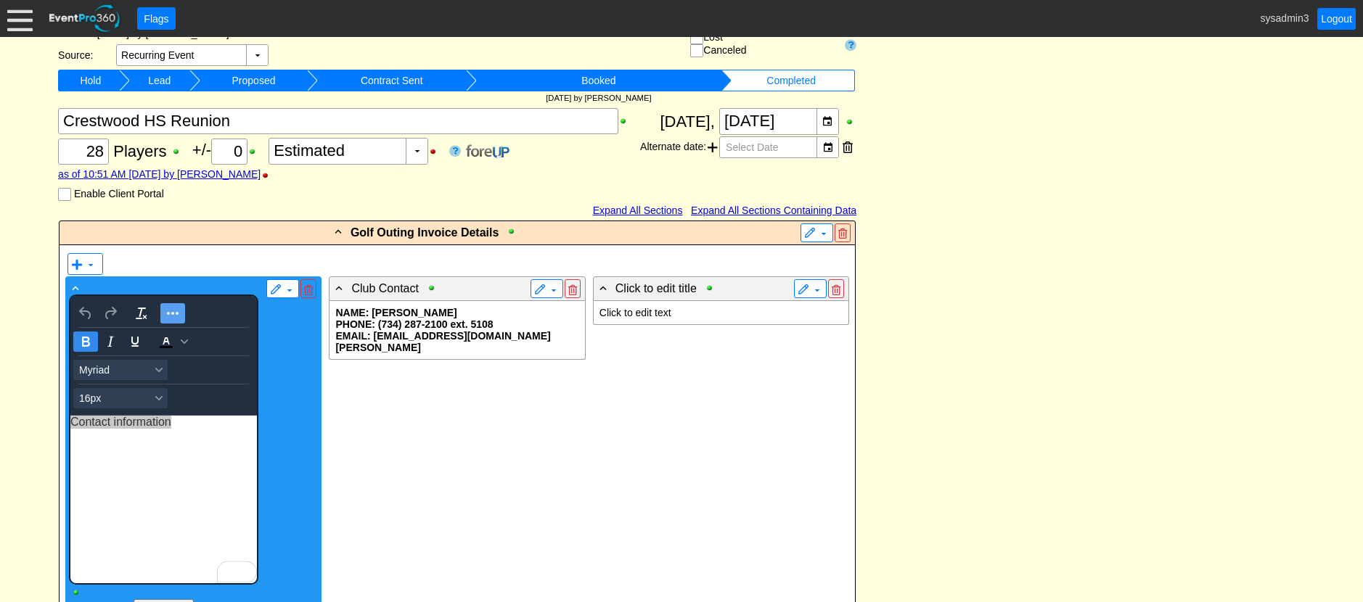
click at [89, 345] on icon "Bold" at bounding box center [86, 342] width 8 height 10
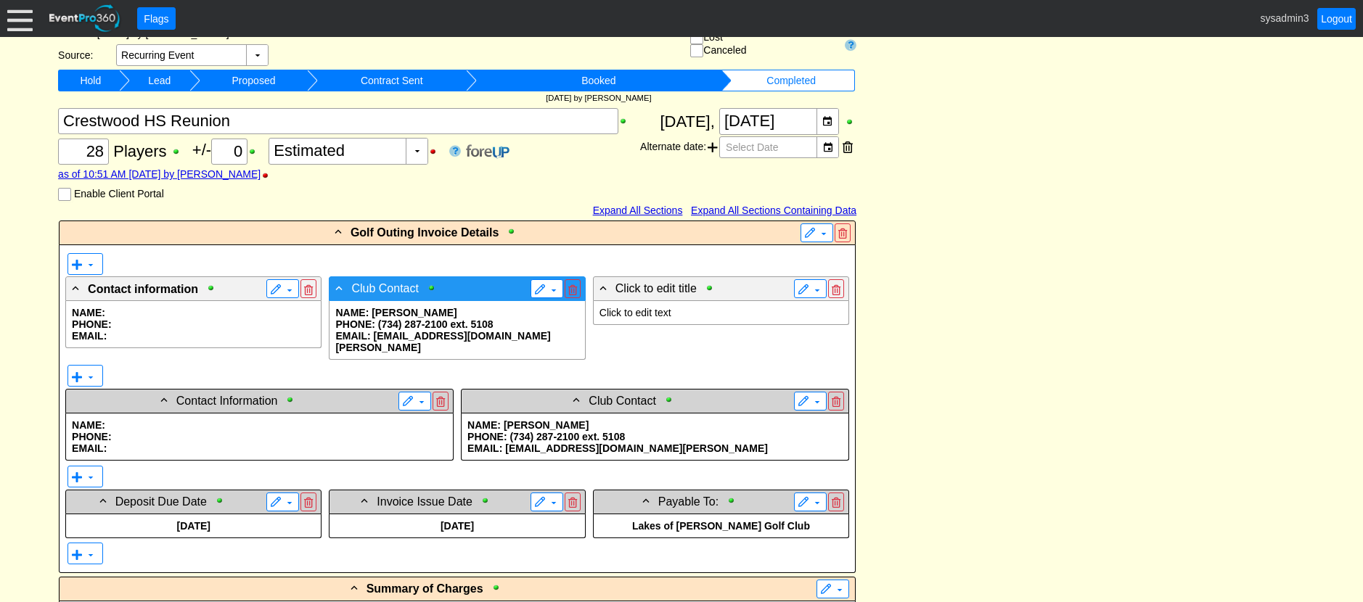
click at [386, 286] on span "Club Contact" at bounding box center [384, 289] width 67 height 12
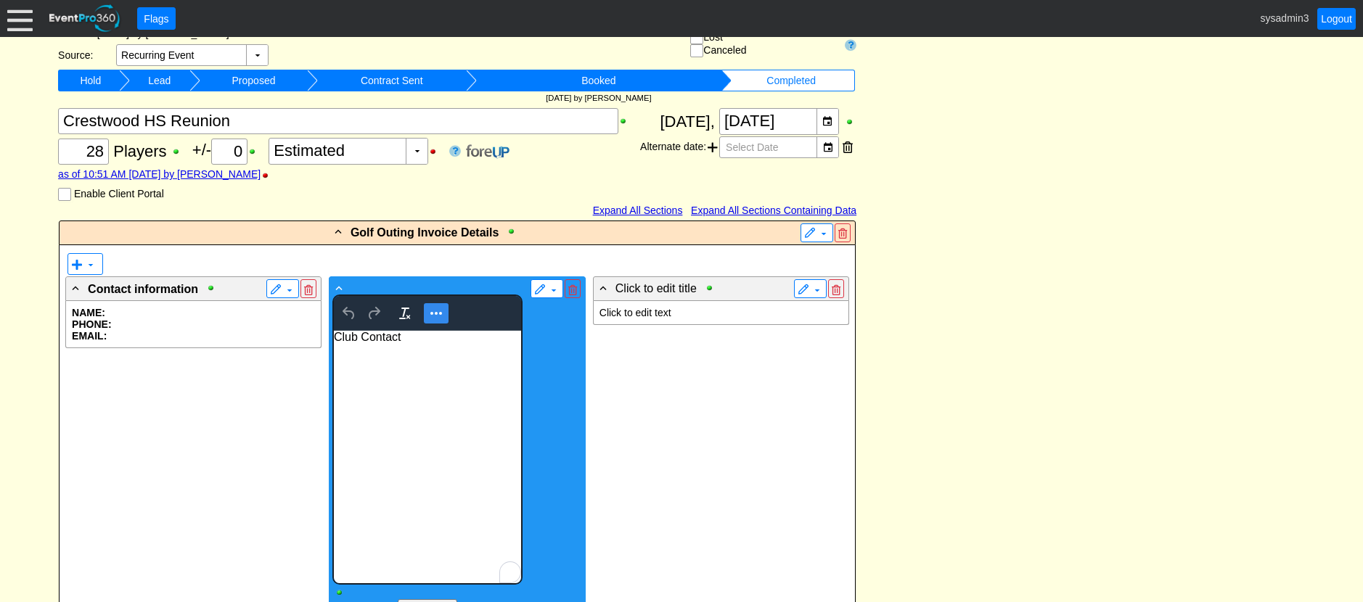
click at [439, 318] on icon "Reveal or hide additional toolbar items" at bounding box center [435, 313] width 17 height 17
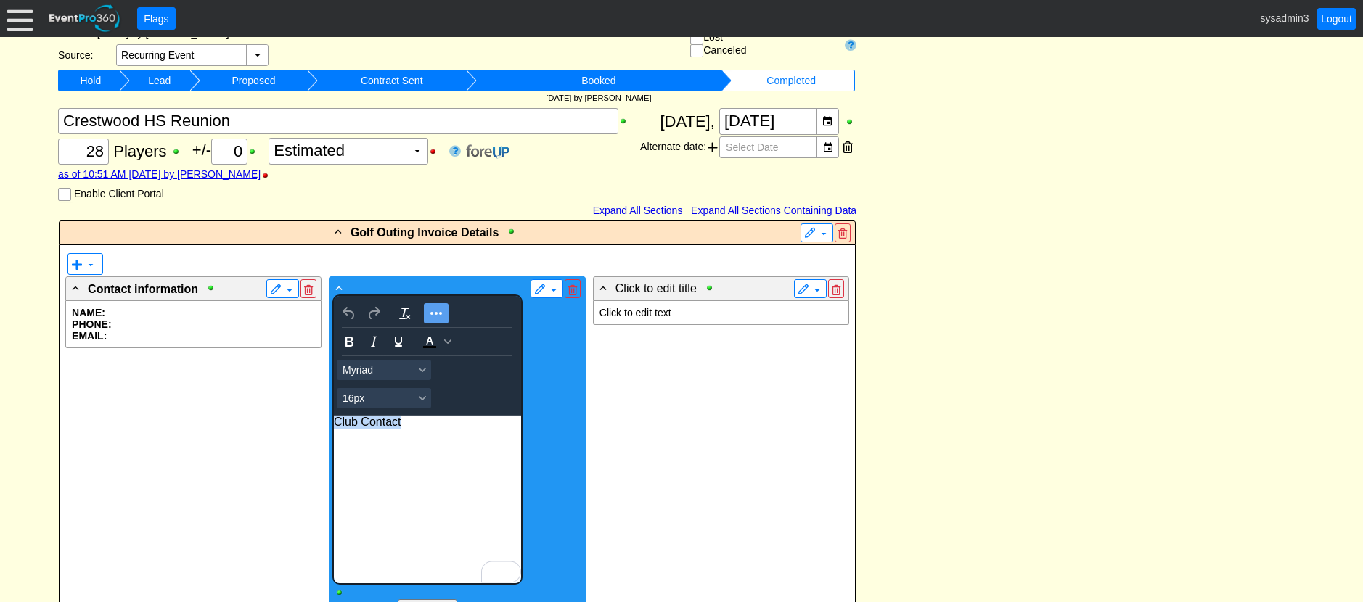
drag, startPoint x: 417, startPoint y: 417, endPoint x: 326, endPoint y: 412, distance: 91.6
click at [334, 415] on html "Club Contact" at bounding box center [427, 499] width 186 height 168
click at [350, 335] on icon "Bold" at bounding box center [348, 341] width 17 height 17
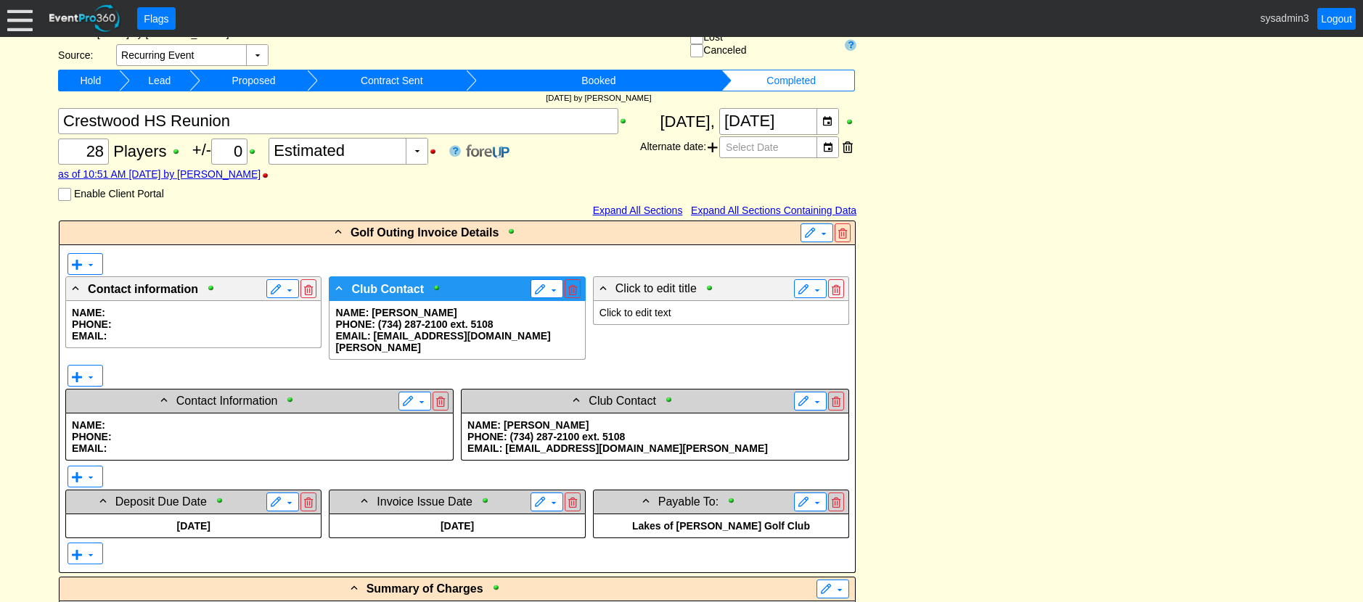
click at [548, 287] on span at bounding box center [554, 290] width 12 height 12
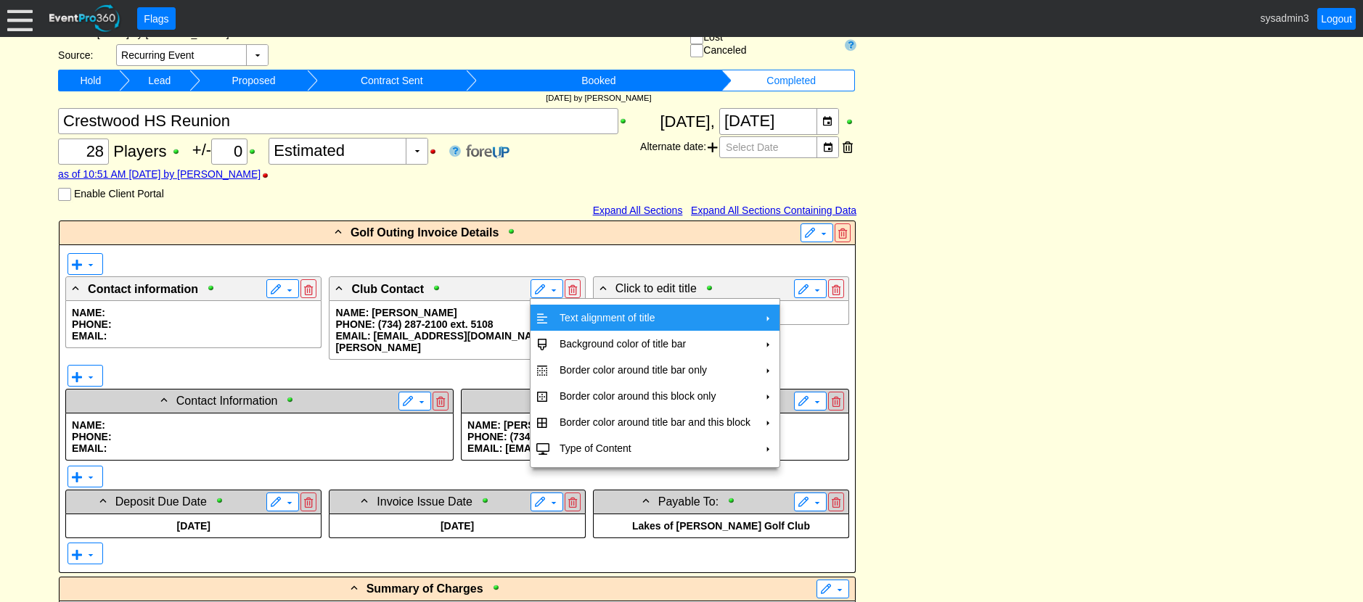
click at [568, 316] on td "Text alignment of title" at bounding box center [655, 318] width 202 height 26
click at [810, 348] on td "Center" at bounding box center [824, 350] width 42 height 26
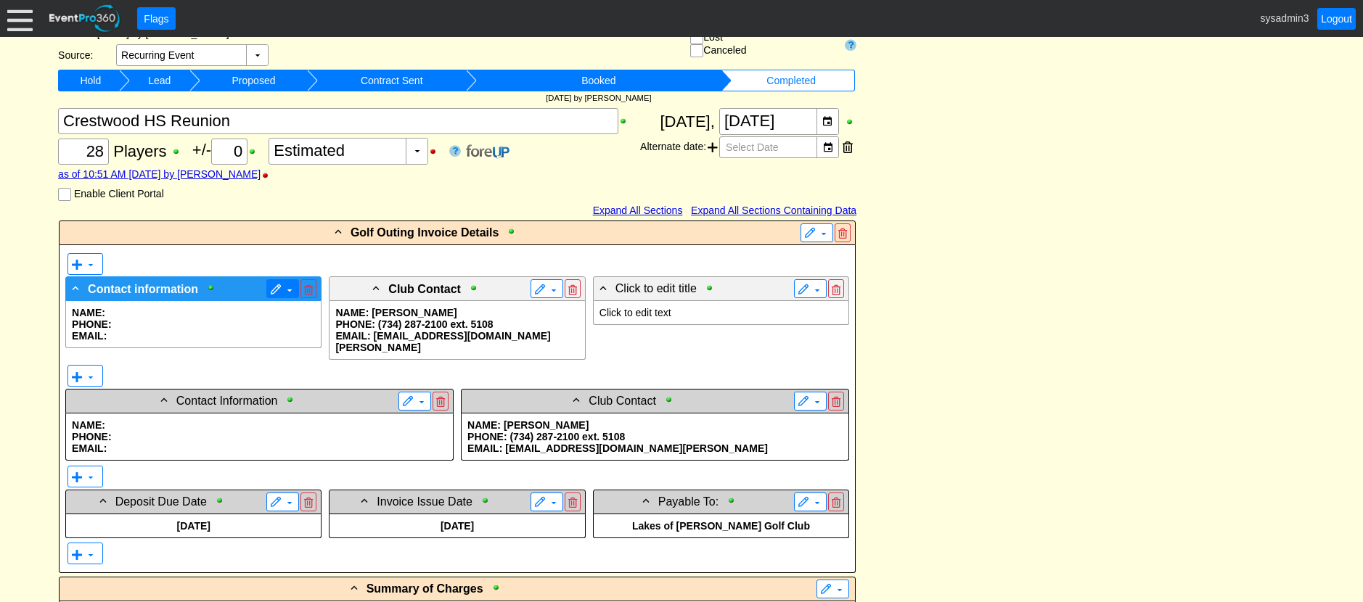
click at [276, 291] on span at bounding box center [276, 290] width 12 height 12
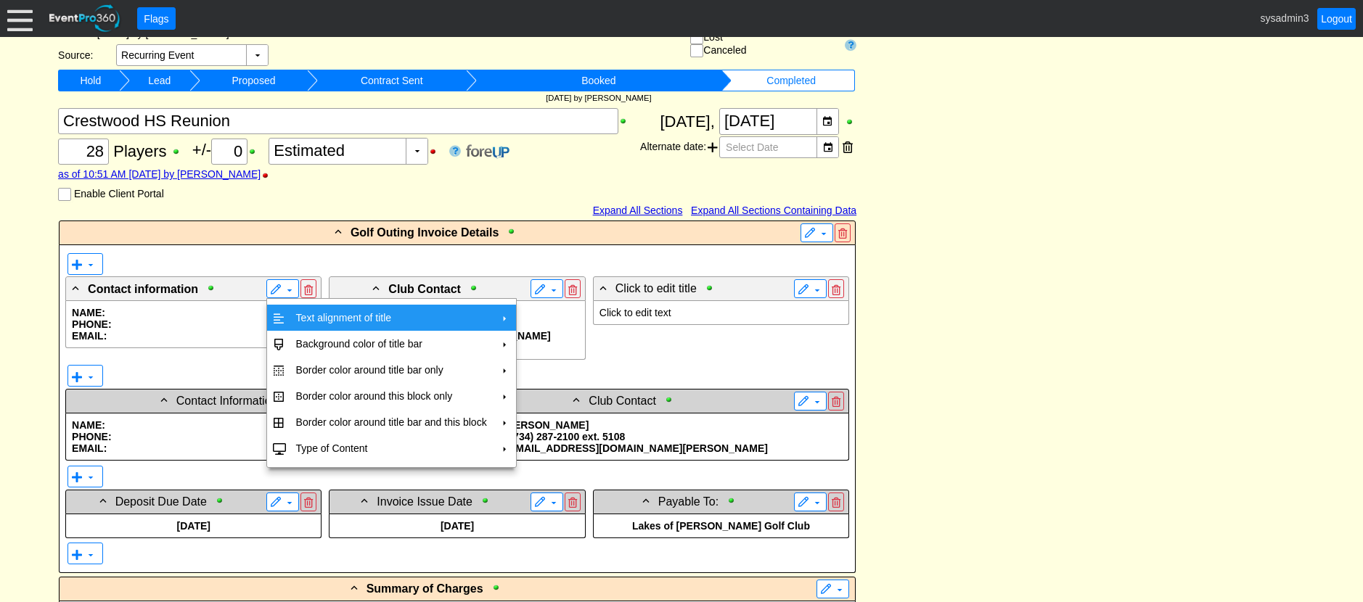
click at [320, 323] on td "Text alignment of title" at bounding box center [391, 318] width 202 height 26
click at [556, 353] on td "Center" at bounding box center [561, 350] width 42 height 26
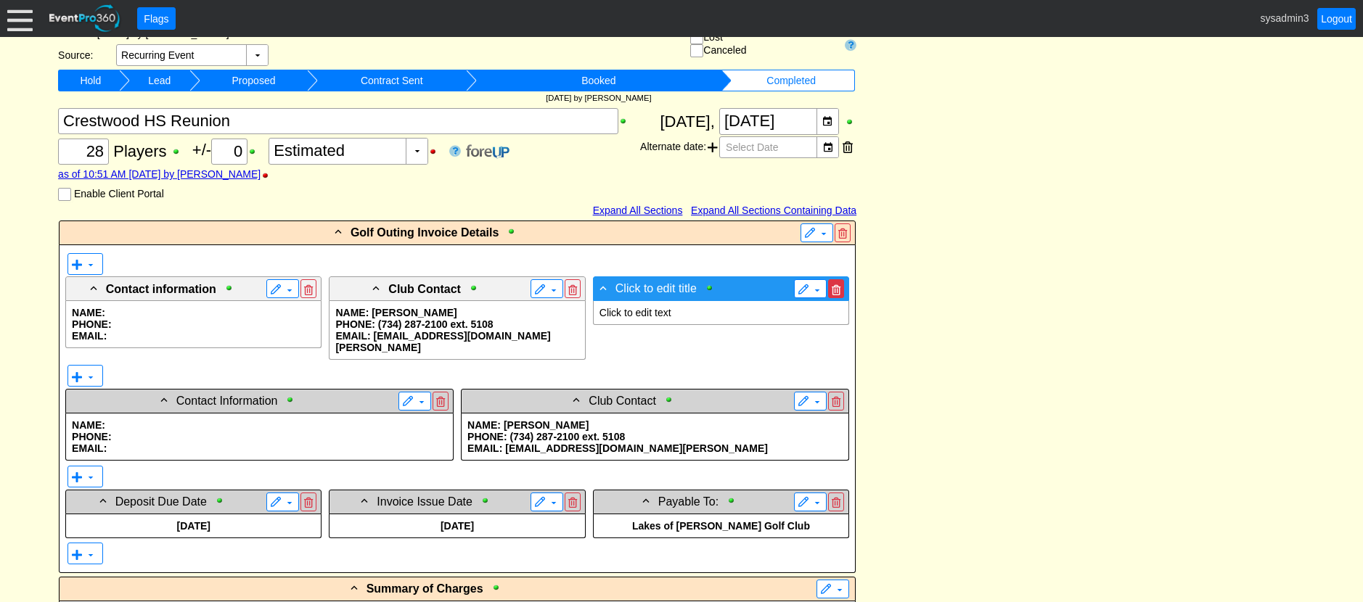
click at [837, 291] on span at bounding box center [836, 290] width 9 height 10
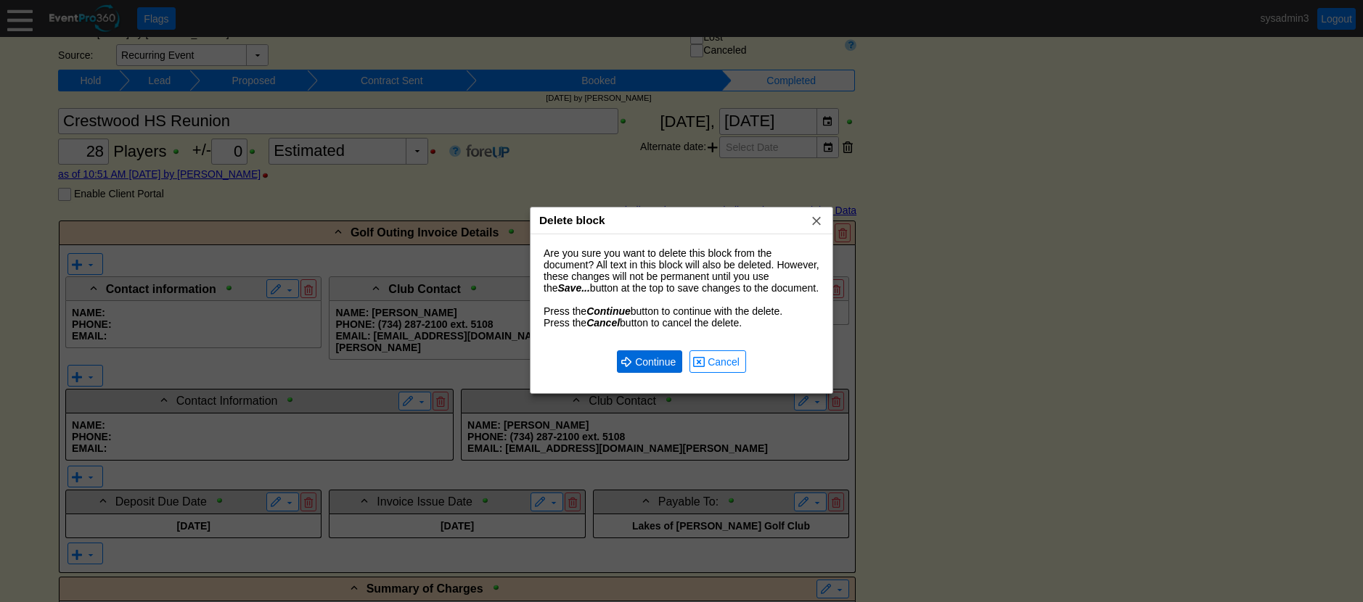
click at [668, 364] on span "Continue" at bounding box center [655, 362] width 46 height 15
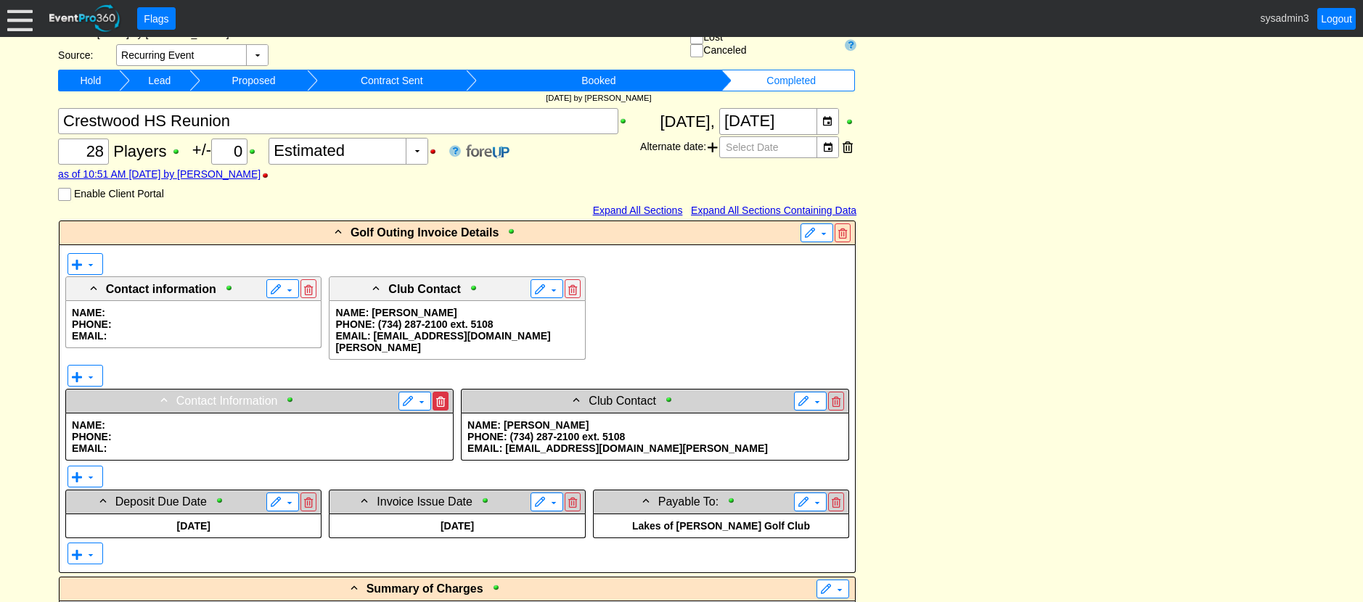
click at [441, 397] on span at bounding box center [440, 402] width 9 height 10
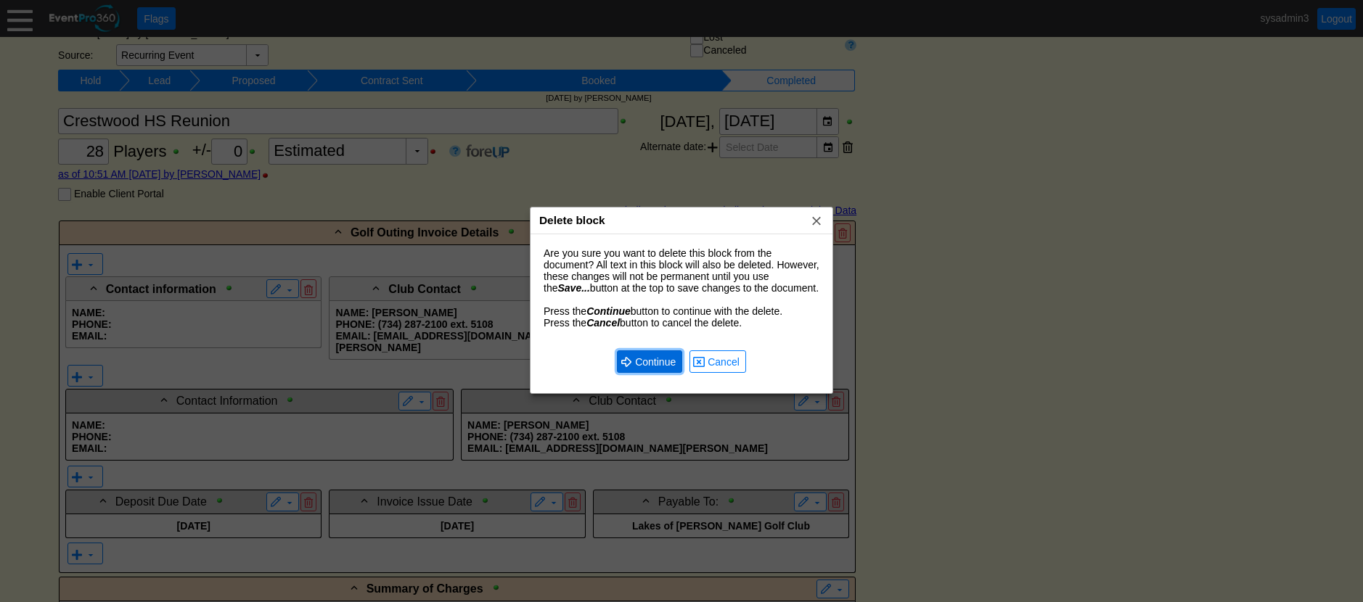
click at [647, 363] on span "Continue" at bounding box center [655, 362] width 46 height 15
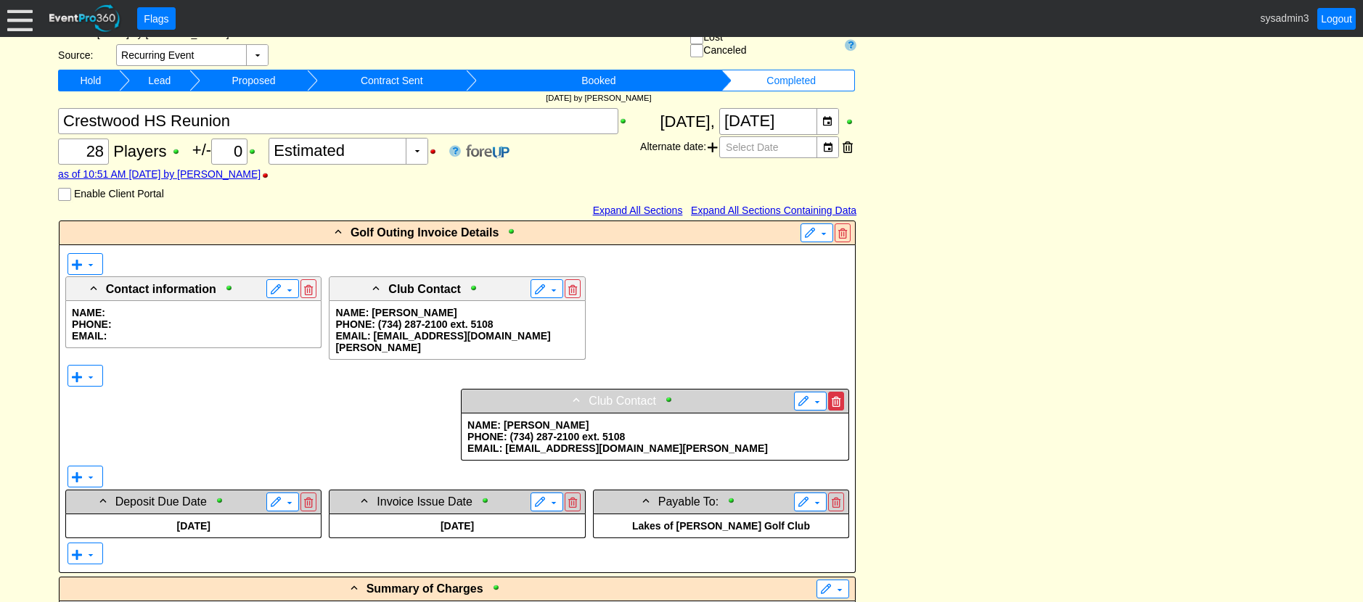
click at [838, 397] on span at bounding box center [836, 402] width 9 height 10
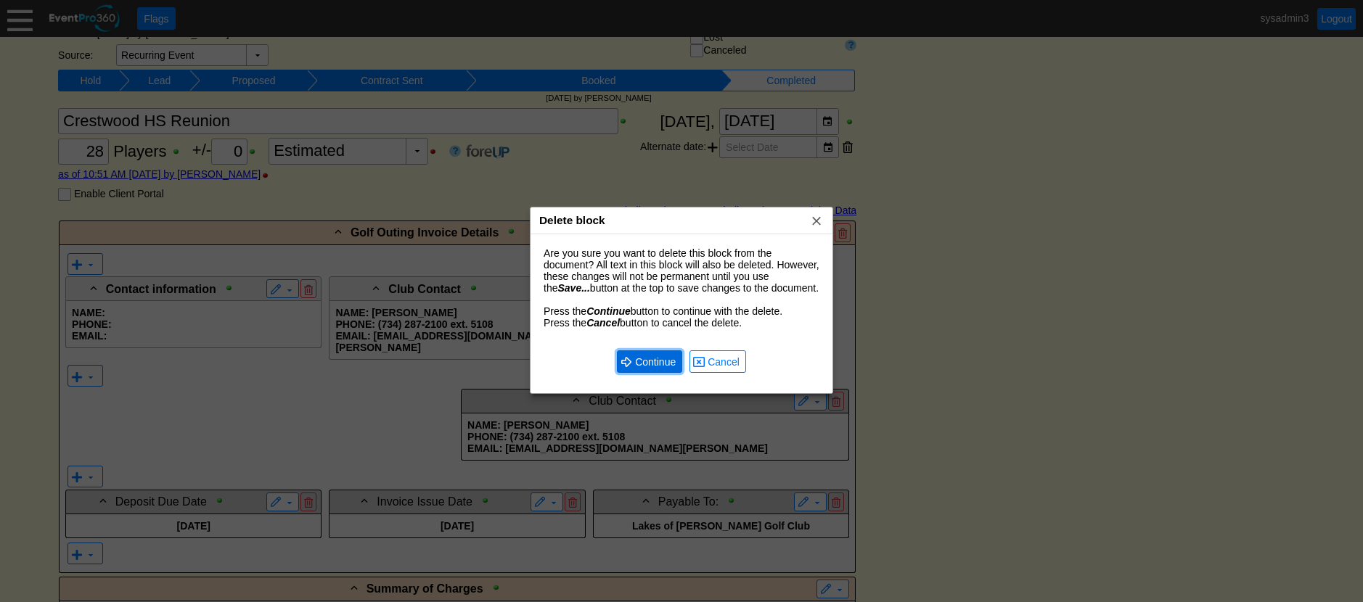
click at [653, 358] on span "Continue" at bounding box center [655, 362] width 46 height 15
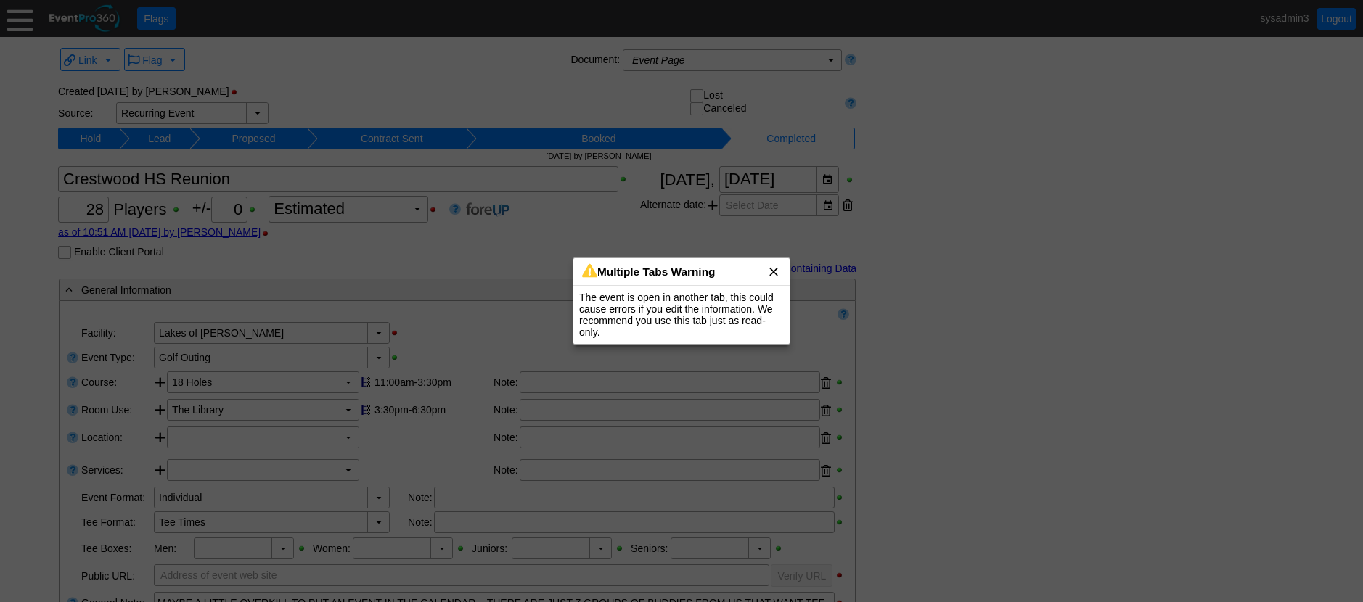
click at [774, 267] on span "x" at bounding box center [773, 271] width 15 height 15
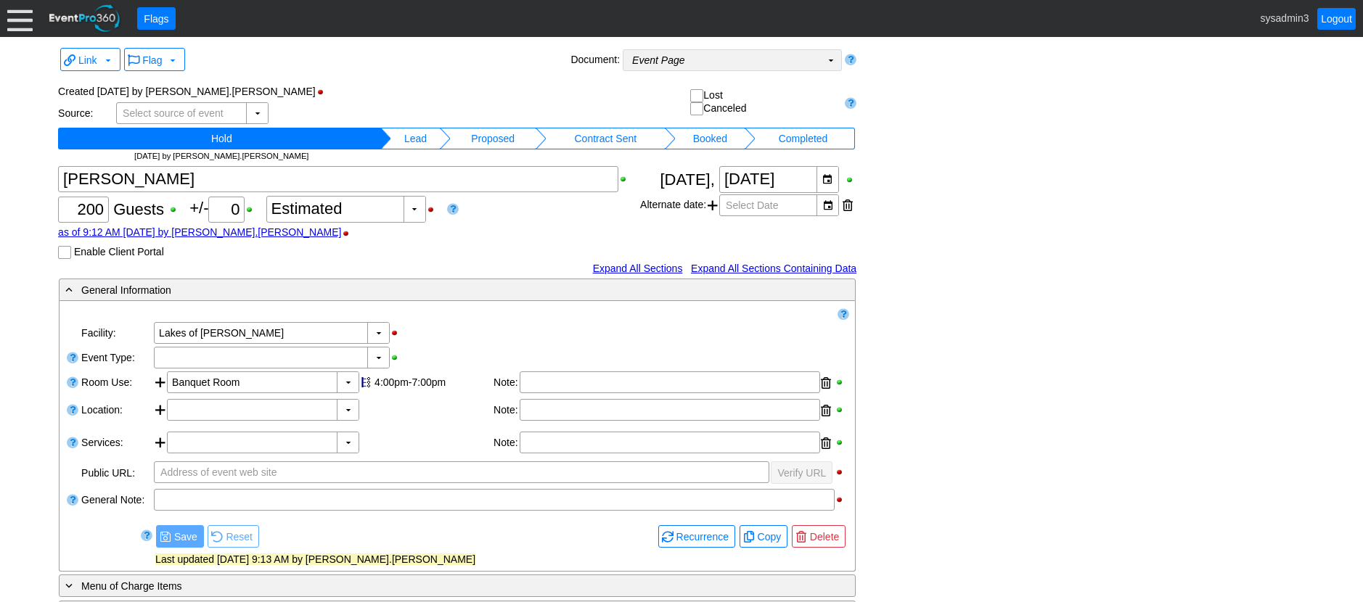
click at [809, 58] on td "Event Page Χ" at bounding box center [721, 60] width 197 height 20
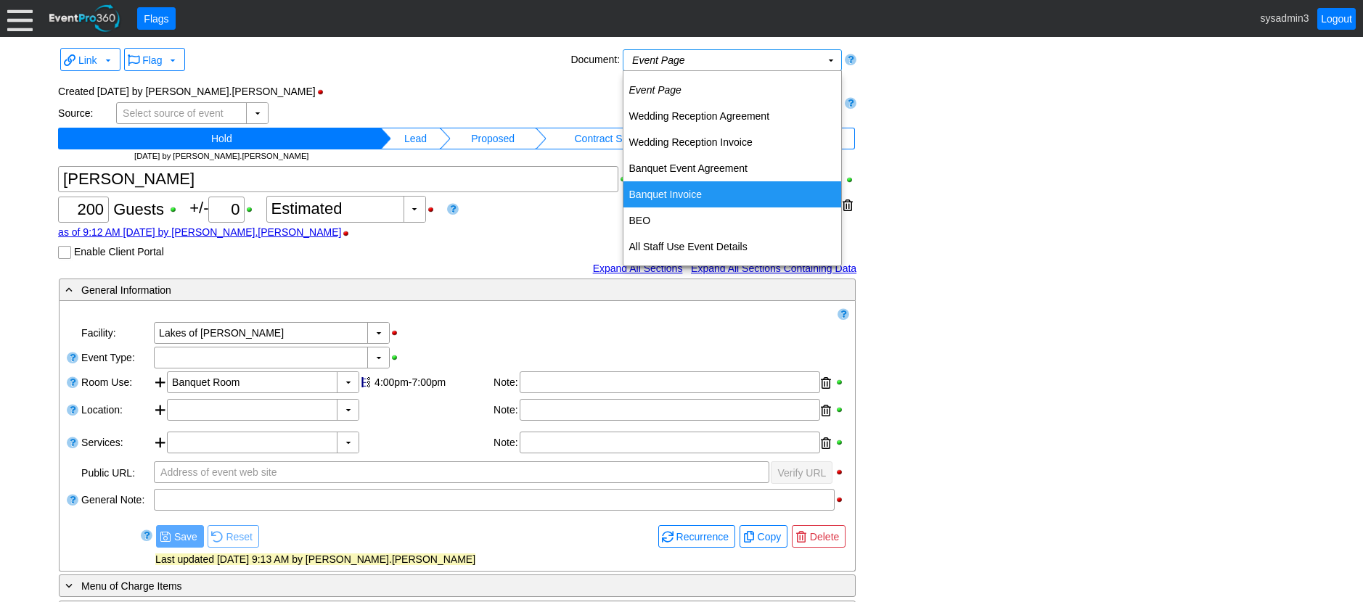
click at [678, 191] on td "Banquet Invoice" at bounding box center [732, 194] width 218 height 26
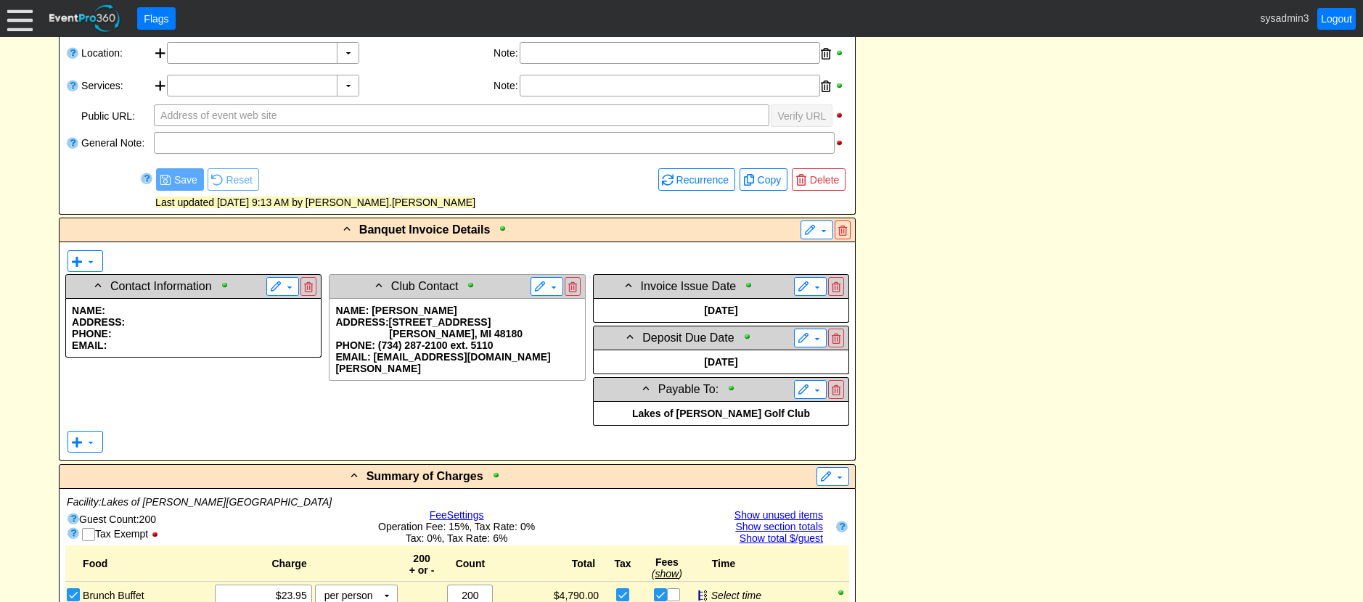
scroll to position [581, 0]
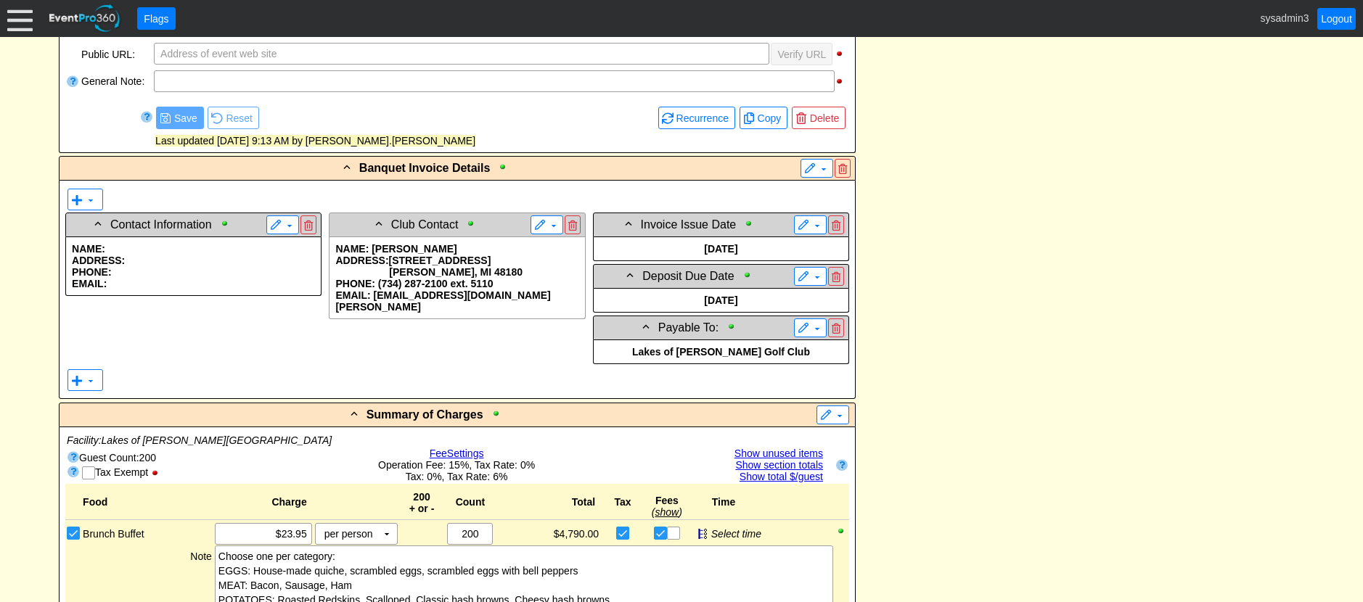
click at [185, 276] on p "PHONE:" at bounding box center [193, 272] width 243 height 12
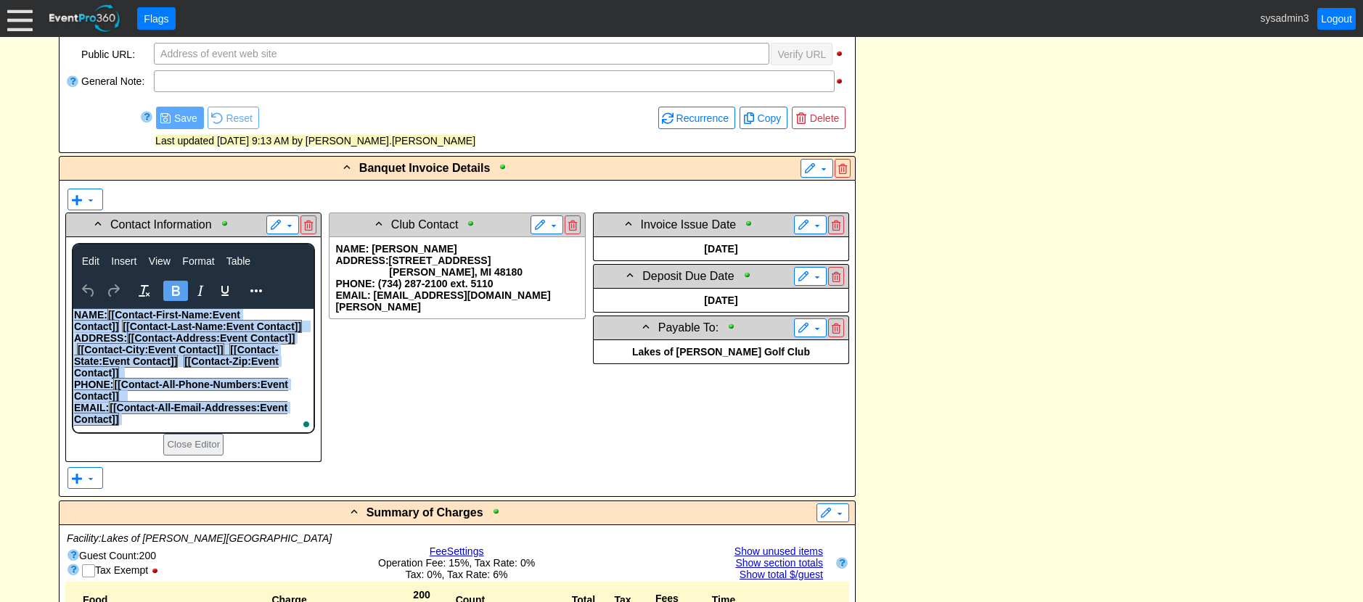
drag, startPoint x: 126, startPoint y: 417, endPoint x: 145, endPoint y: 627, distance: 210.6
click at [73, 317] on html "NAME: [[Contact-First-Name:Event Contact]] [[Contact-Last-Name:Event Contact]] …" at bounding box center [193, 369] width 240 height 123
copy body "NAME: [[Contact-First-Name:Event Contact]] [[Contact-Last-Name:Event Contact]] …"
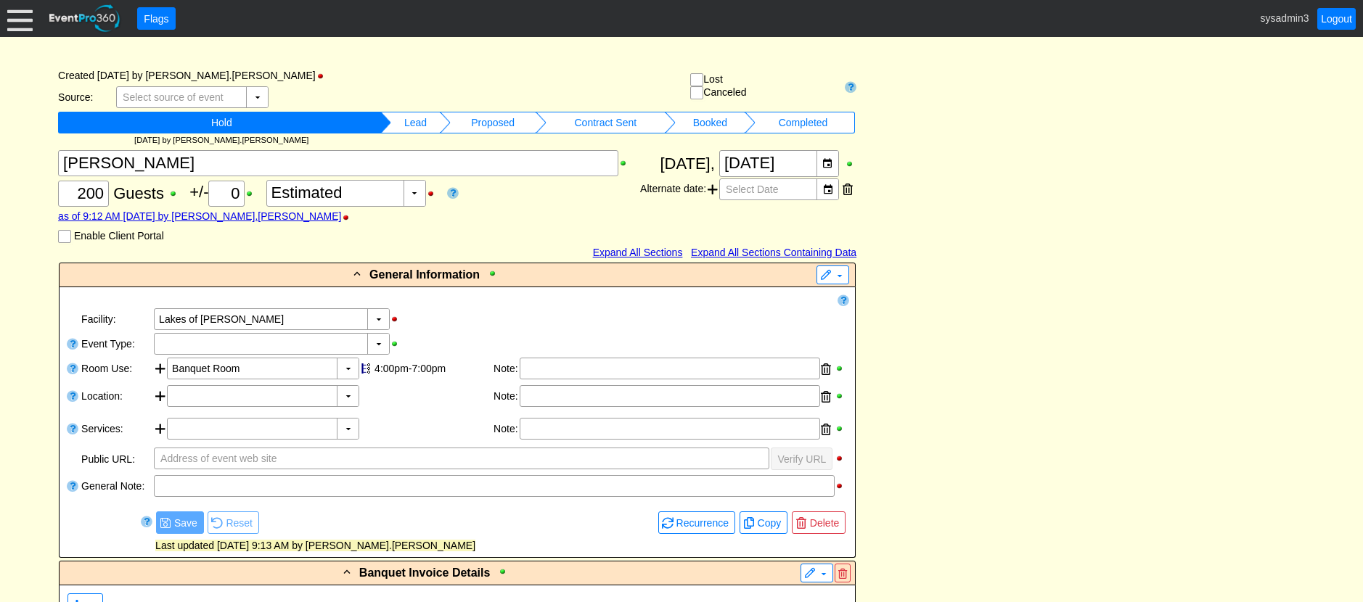
scroll to position [0, 0]
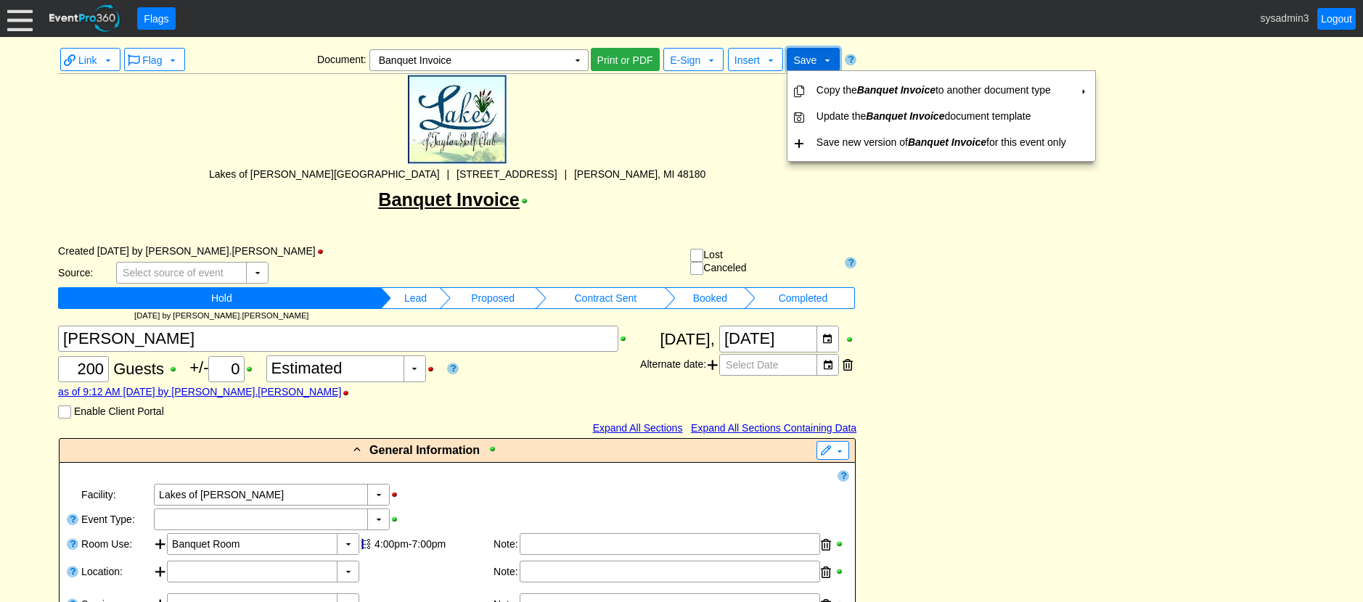
click at [811, 49] on span "Save ▼" at bounding box center [813, 59] width 53 height 23
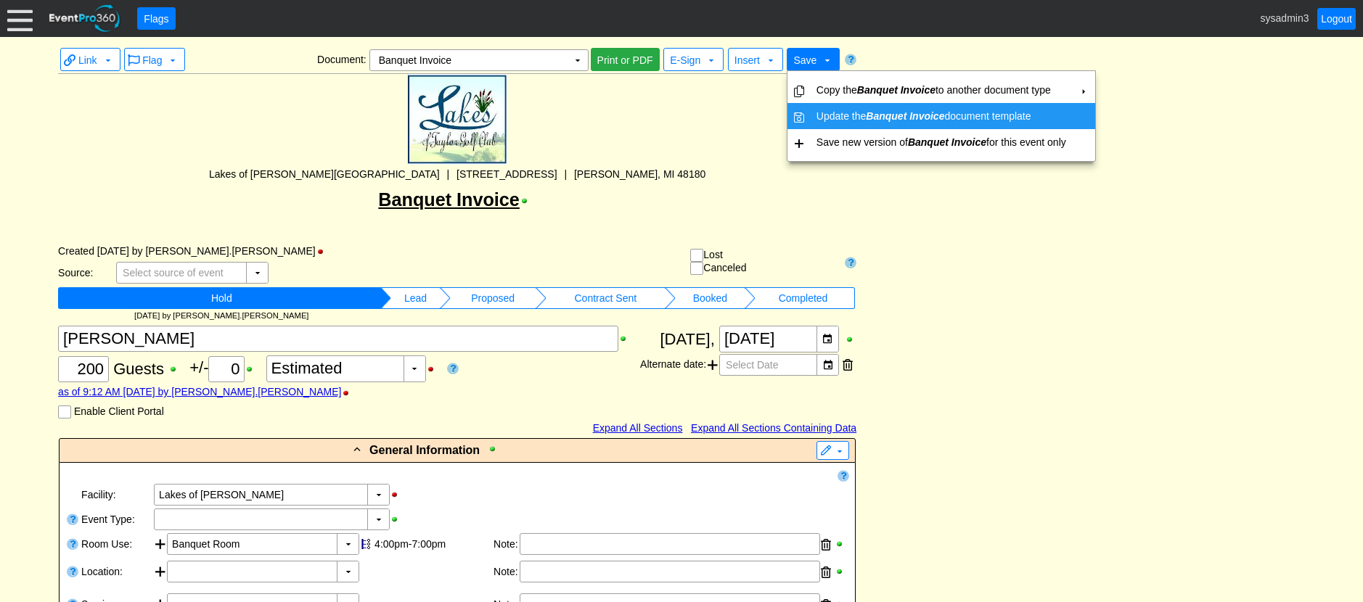
click at [840, 118] on td "Update the Banquet Invoice document template" at bounding box center [941, 116] width 261 height 26
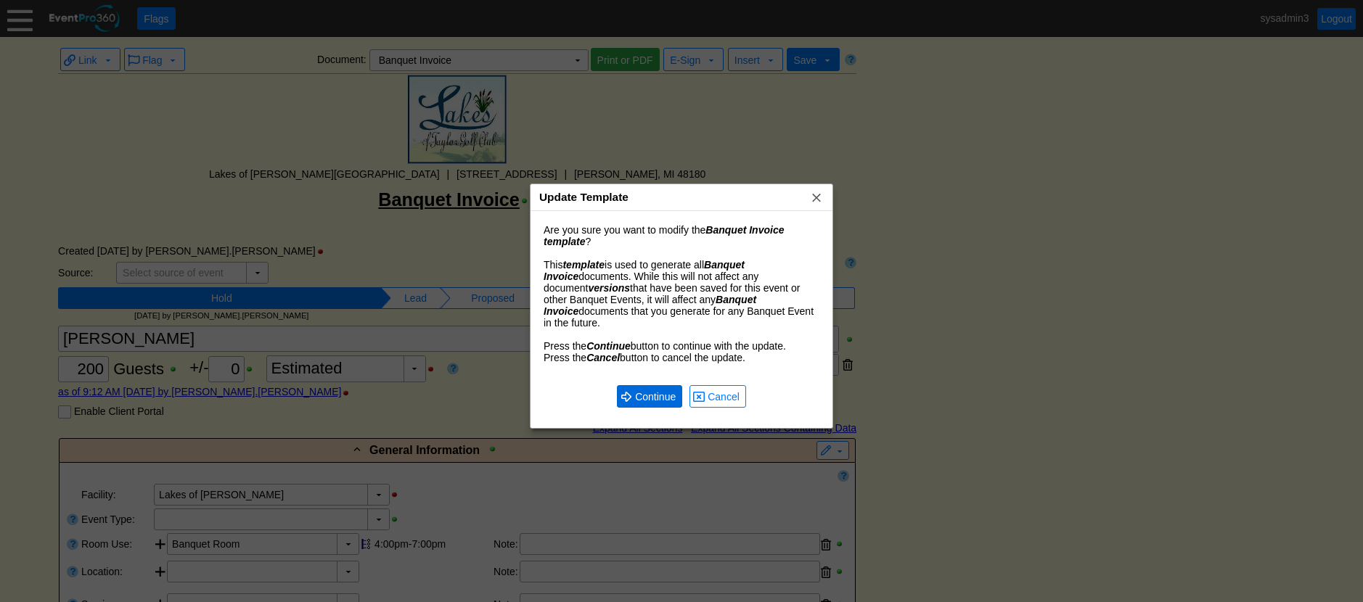
click at [654, 390] on span "Continue" at bounding box center [655, 397] width 46 height 15
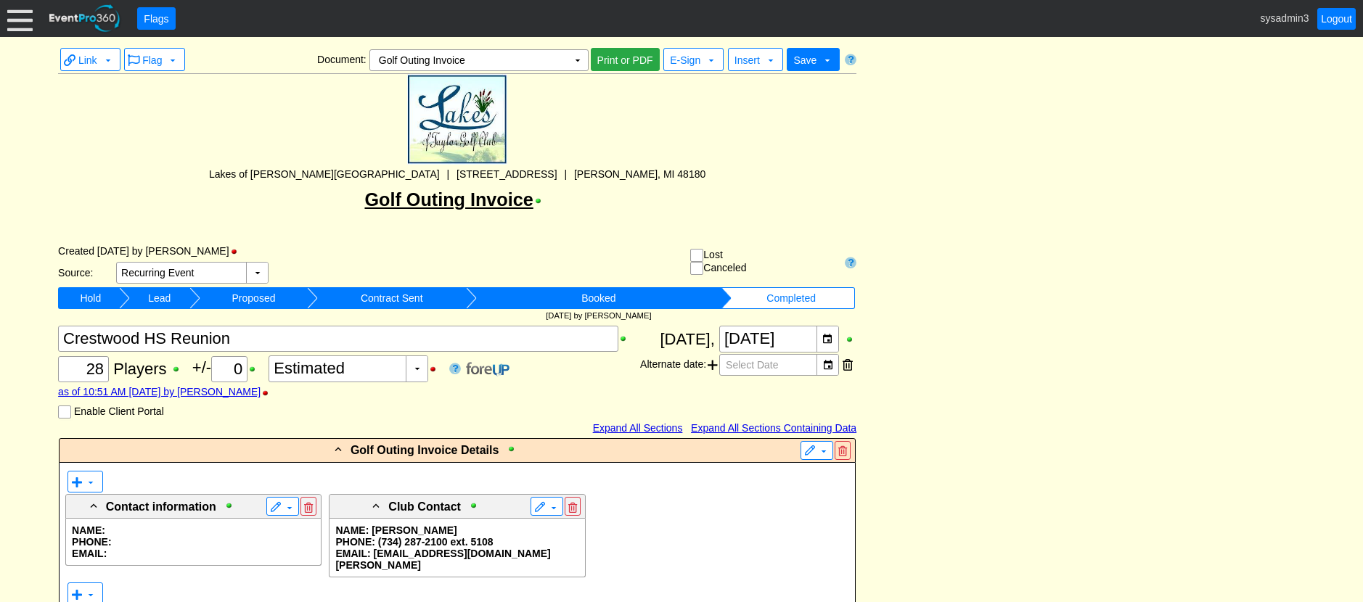
scroll to position [218, 0]
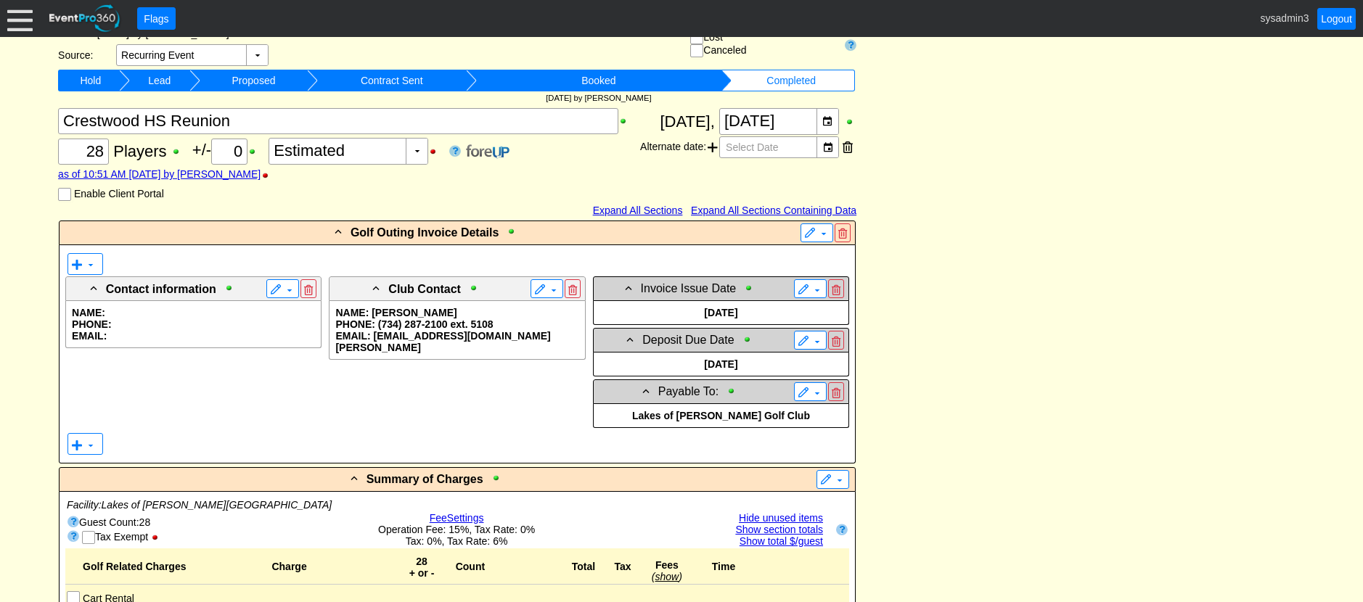
click at [509, 318] on p "NAME: [PERSON_NAME]" at bounding box center [456, 313] width 243 height 12
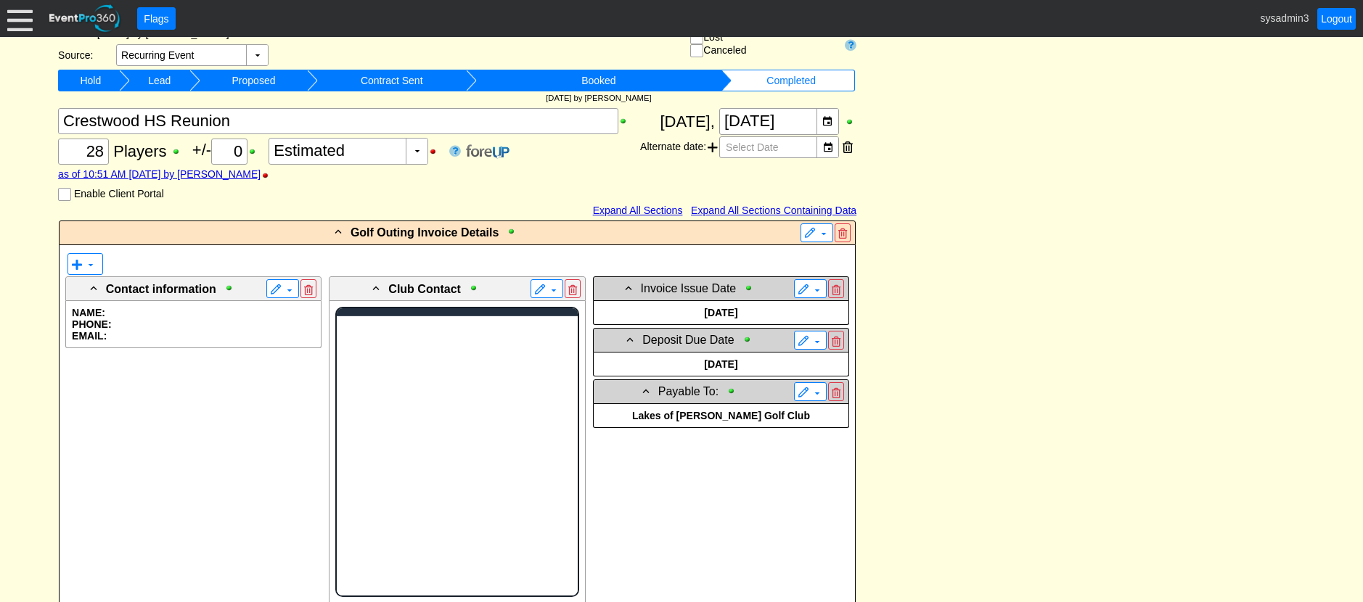
scroll to position [0, 0]
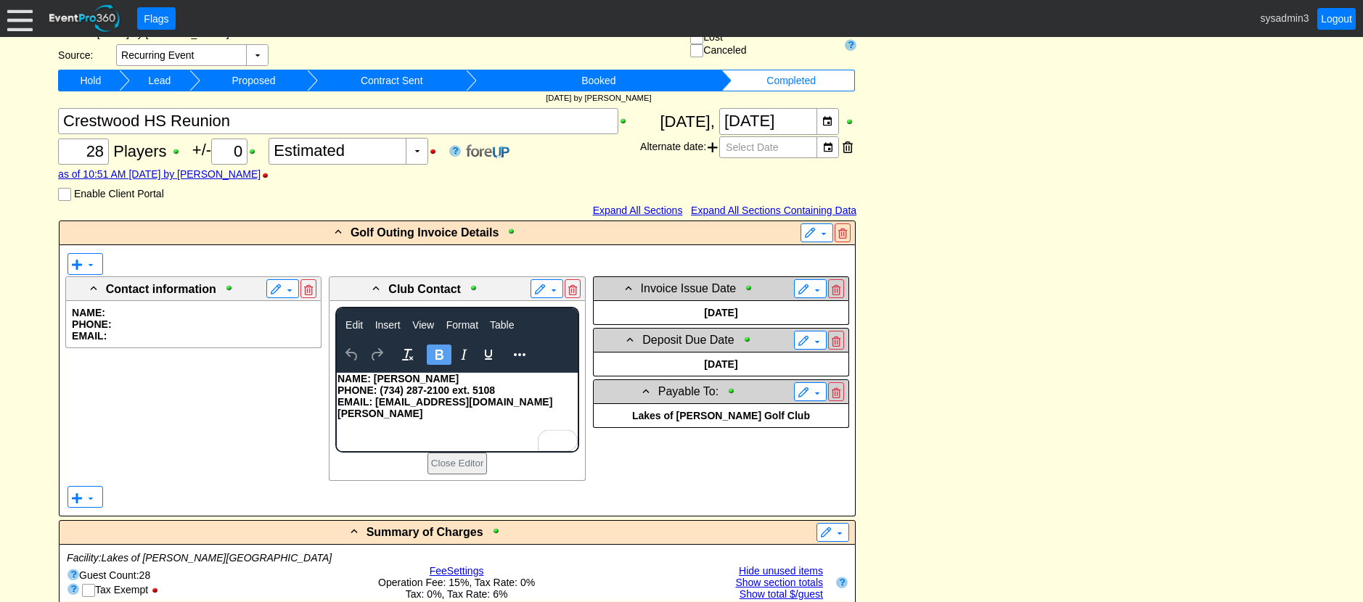
click at [342, 376] on strong "NAME: [PERSON_NAME]" at bounding box center [397, 379] width 121 height 12
click at [339, 377] on strong "NAME: [PERSON_NAME]" at bounding box center [397, 379] width 121 height 12
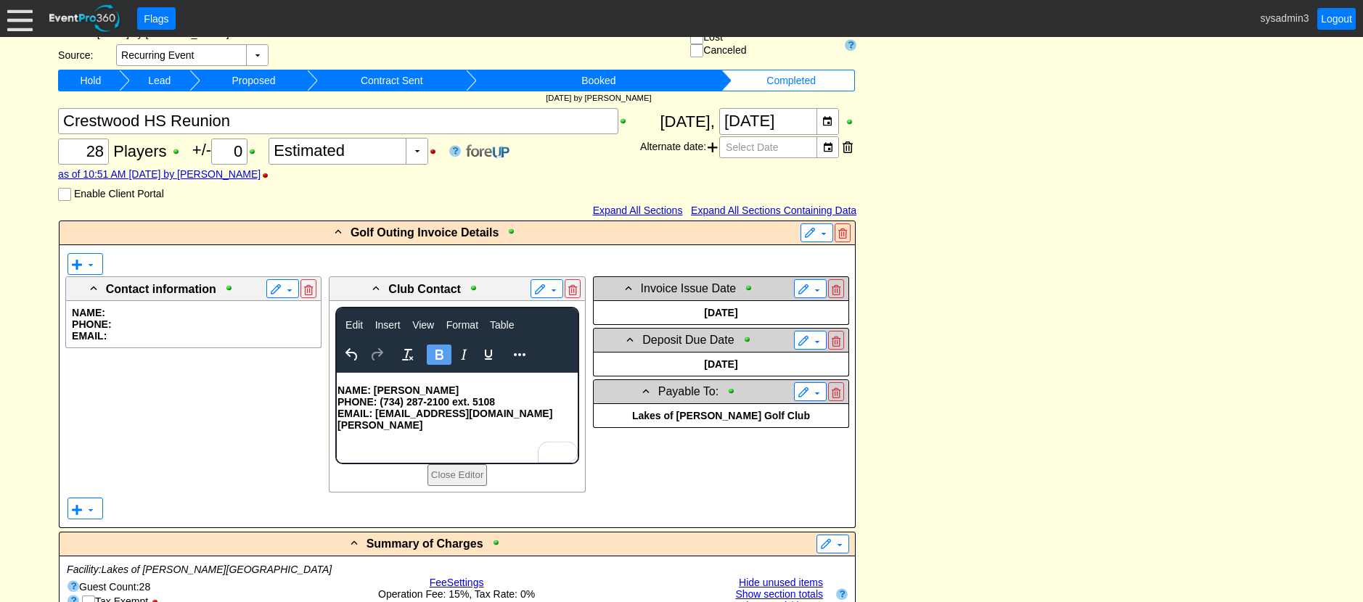
click at [496, 414] on p "EMAIL: [EMAIL_ADDRESS][DOMAIN_NAME][PERSON_NAME]" at bounding box center [456, 419] width 239 height 23
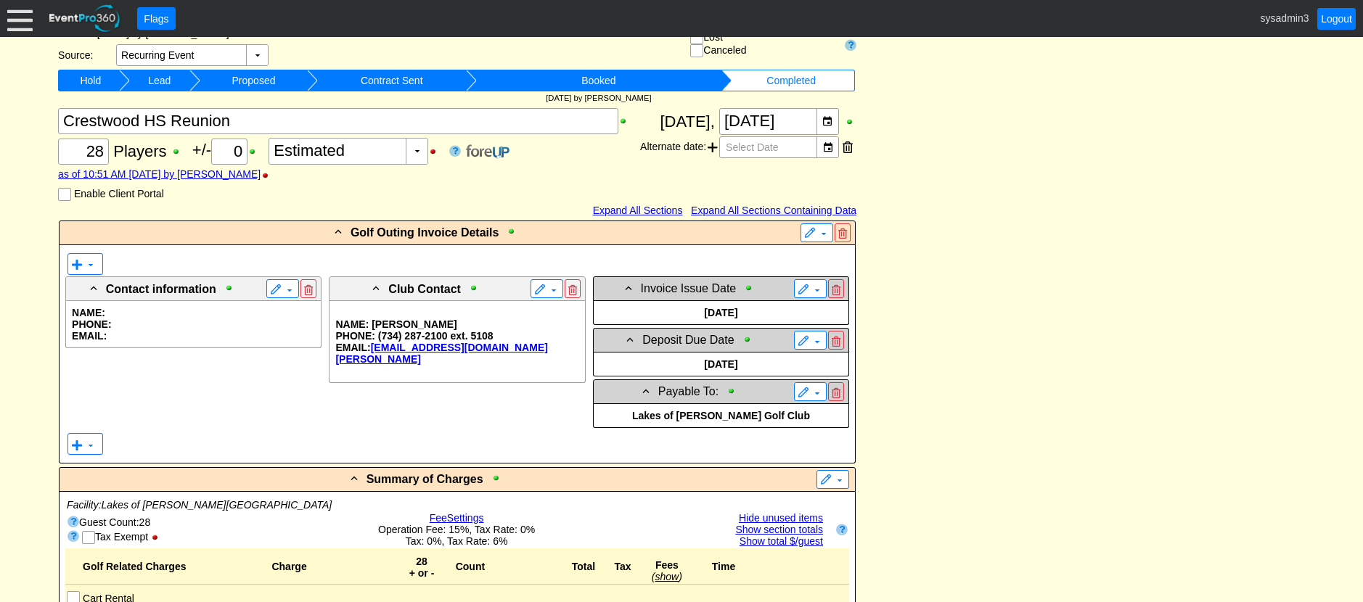
click at [123, 321] on p "PHONE:" at bounding box center [193, 325] width 243 height 12
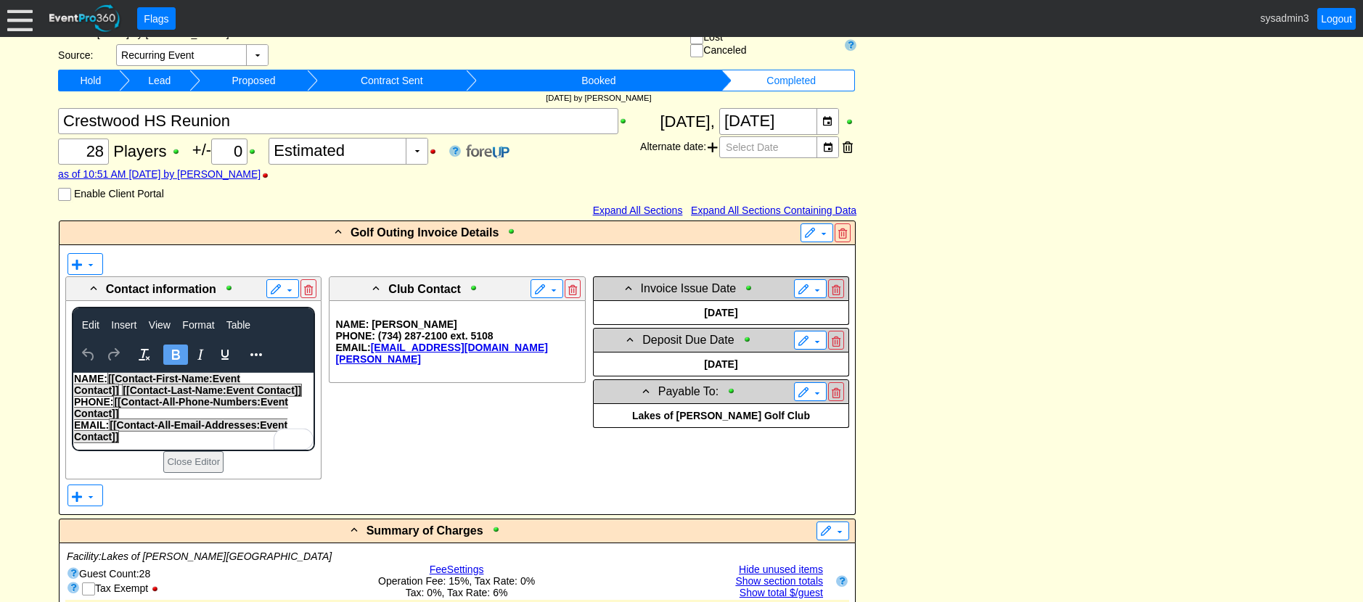
click at [75, 377] on strong "NAME: [[Contact-First-Name:Event Contact]] [[Contact-Last-Name:Event Contact]]" at bounding box center [189, 384] width 231 height 25
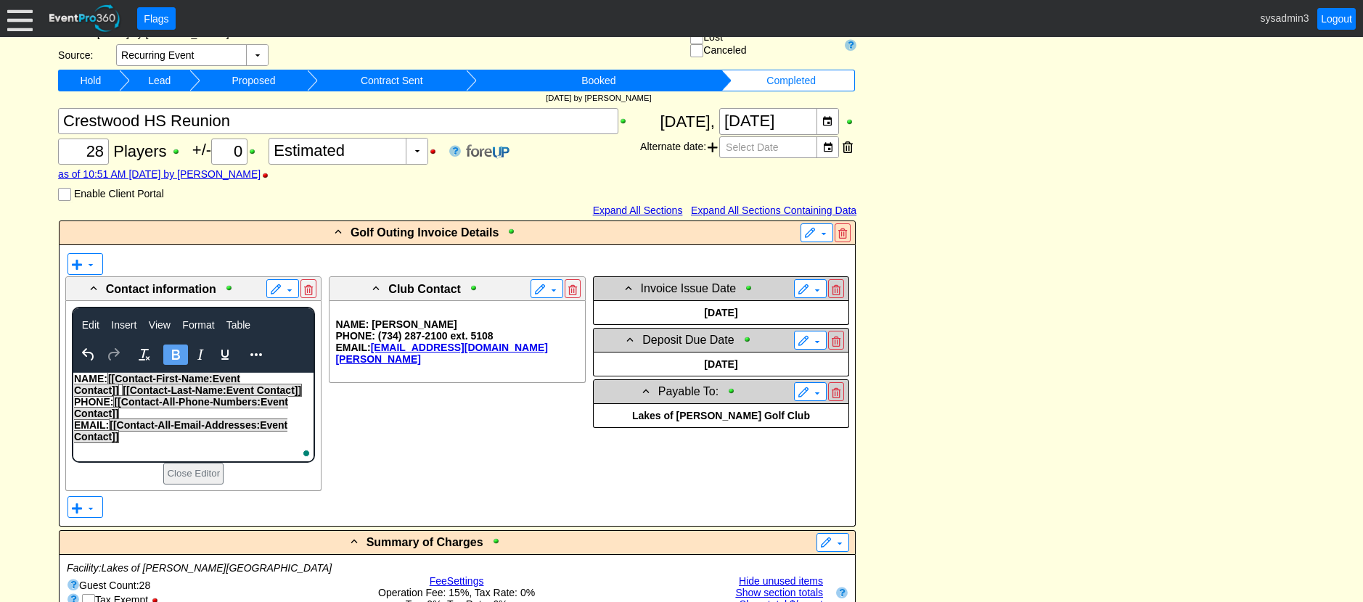
scroll to position [218, 0]
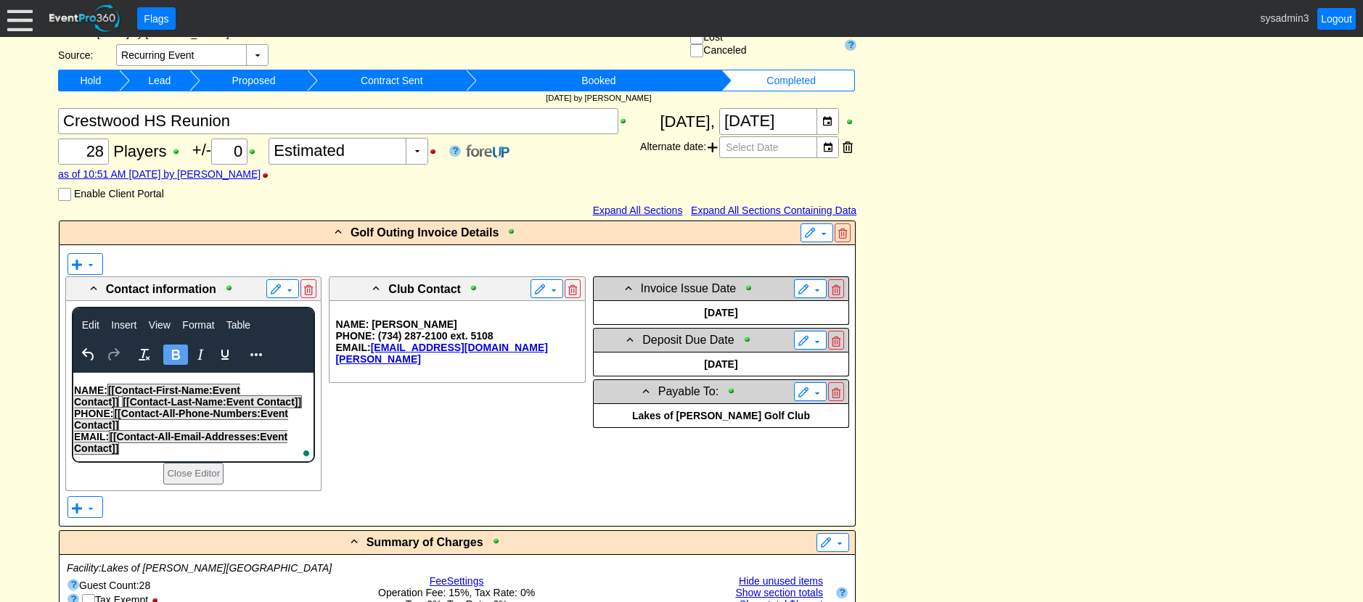
click at [136, 448] on p "EMAIL: [[Contact-All-Email-Addresses:Event Contact]]" at bounding box center [193, 442] width 239 height 23
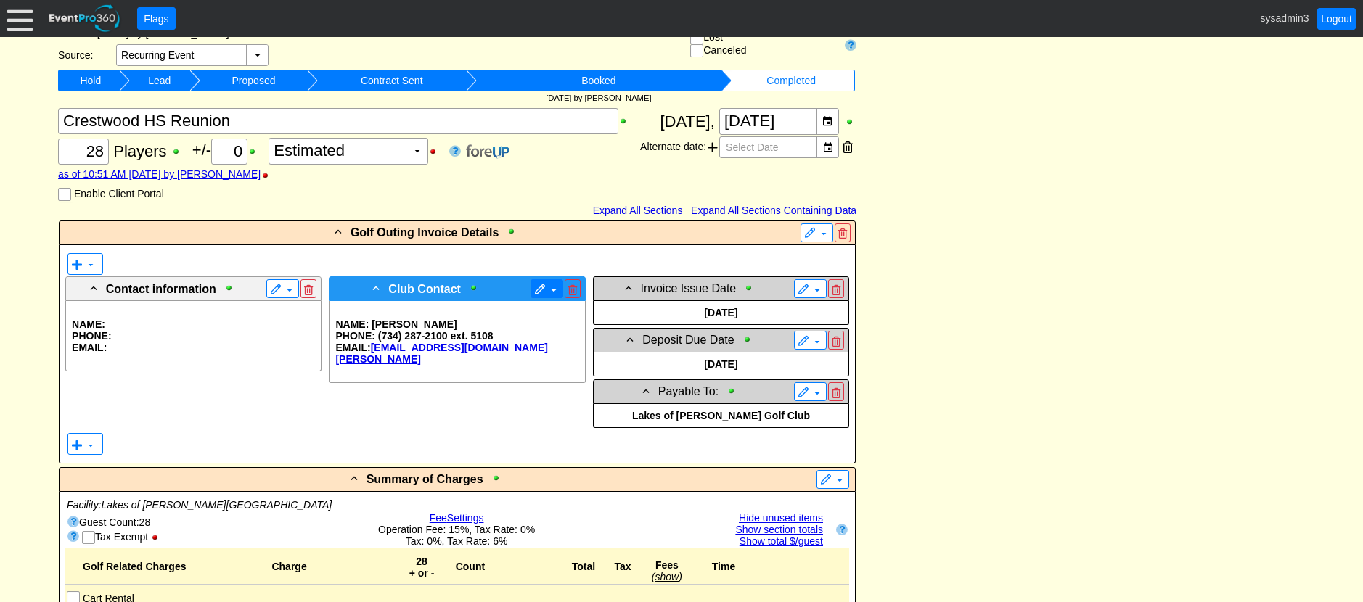
click at [538, 287] on span at bounding box center [540, 290] width 12 height 12
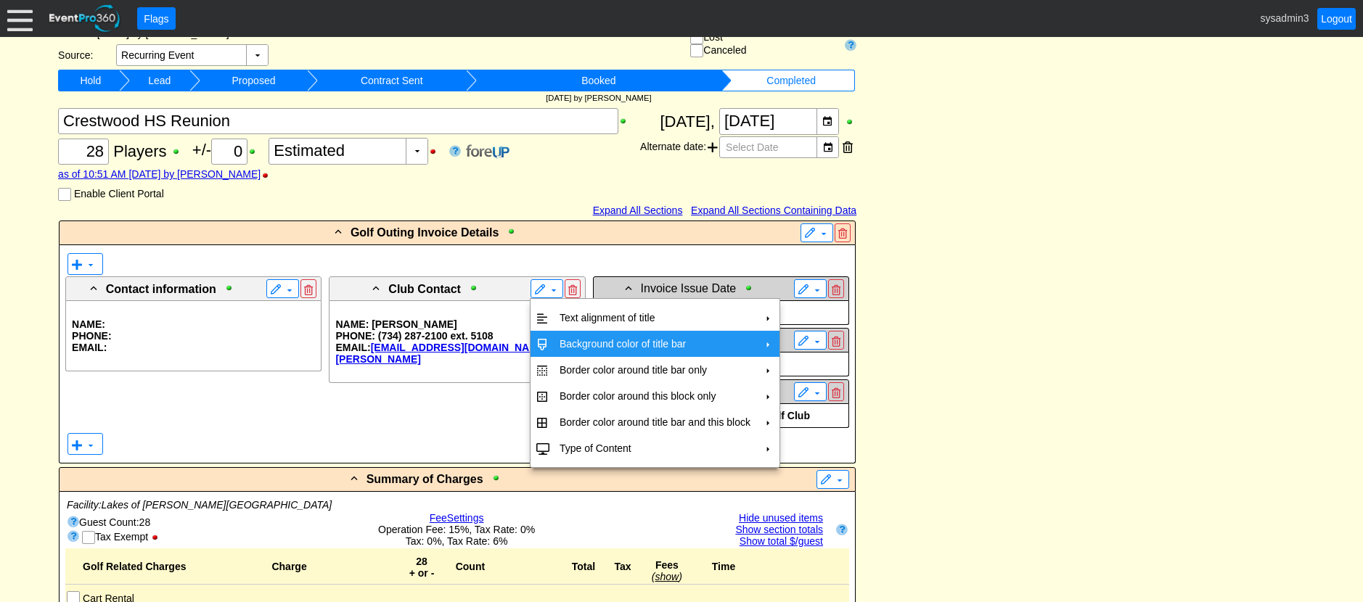
click at [569, 344] on td "Background color of title bar" at bounding box center [655, 344] width 202 height 26
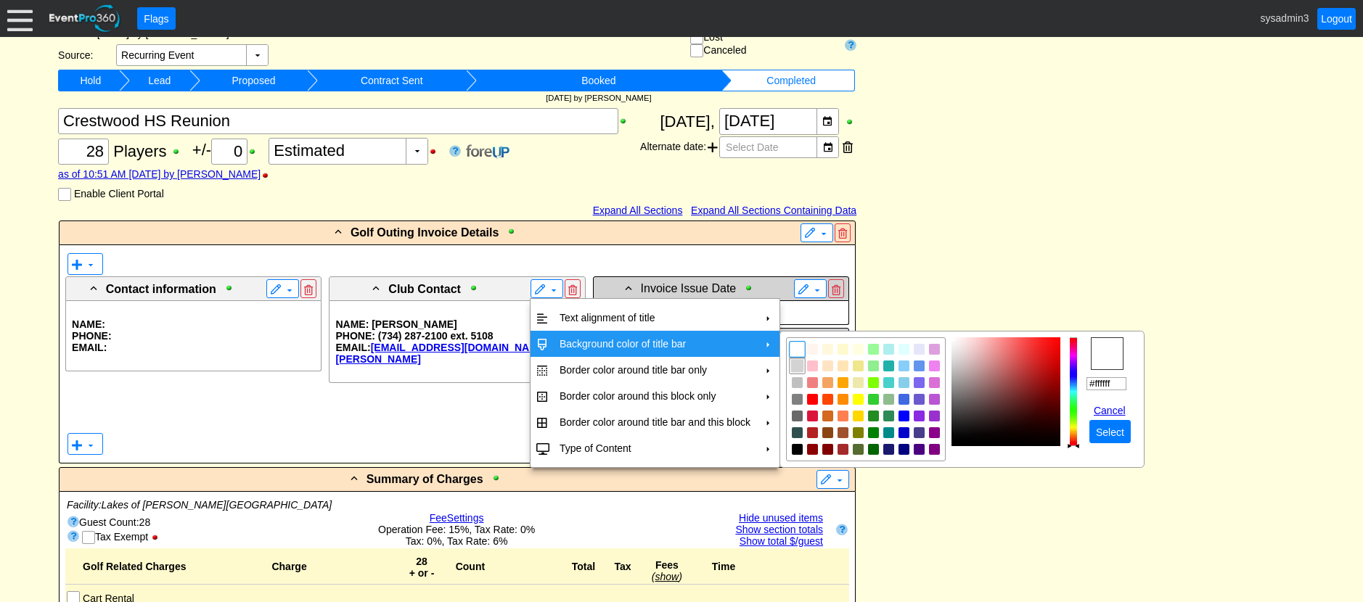
click at [797, 366] on img "focusNode" at bounding box center [796, 365] width 13 height 13
type input "#d3d3d3"
click at [1104, 429] on span "Select" at bounding box center [1110, 432] width 34 height 15
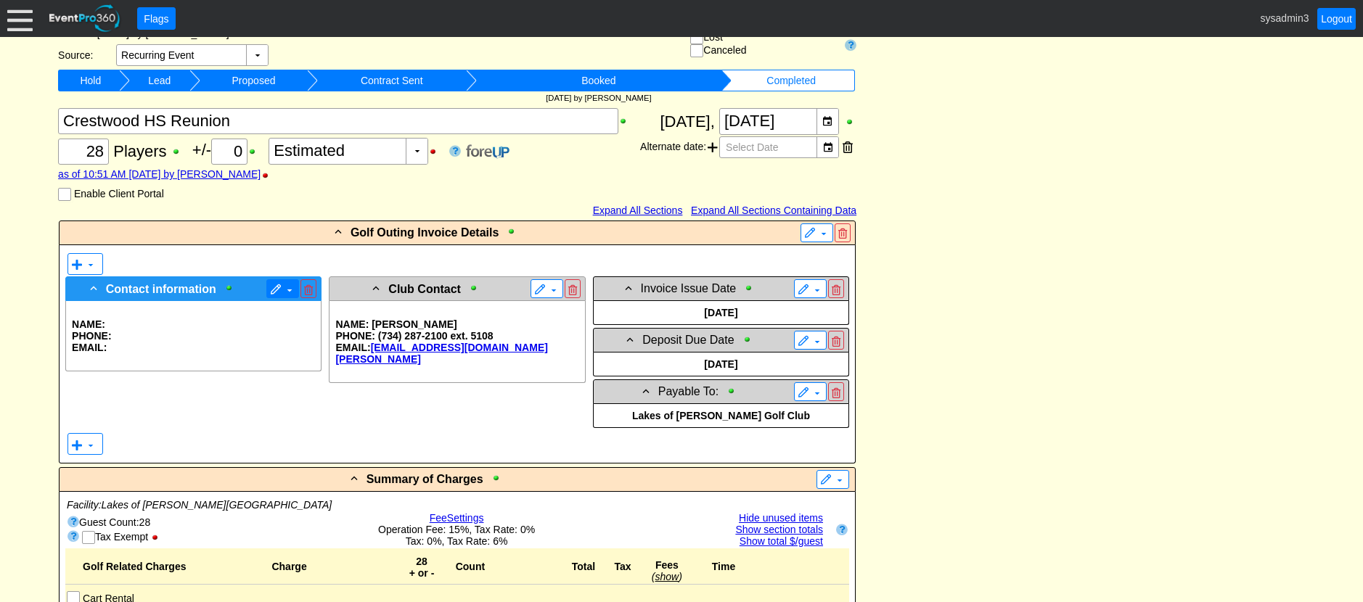
click at [279, 282] on span "▼" at bounding box center [282, 289] width 25 height 15
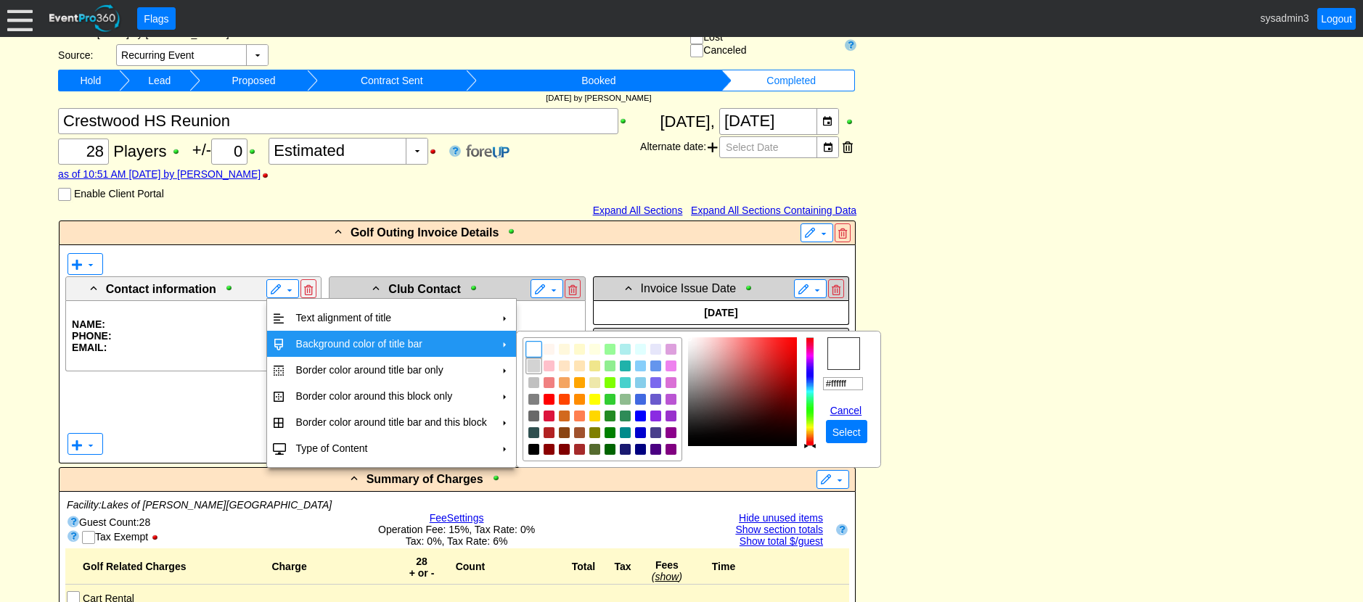
click at [533, 366] on img "focusNode" at bounding box center [533, 365] width 13 height 13
type input "#d3d3d3"
drag, startPoint x: 837, startPoint y: 434, endPoint x: 848, endPoint y: 414, distance: 22.1
click at [837, 433] on span "Select" at bounding box center [846, 432] width 34 height 15
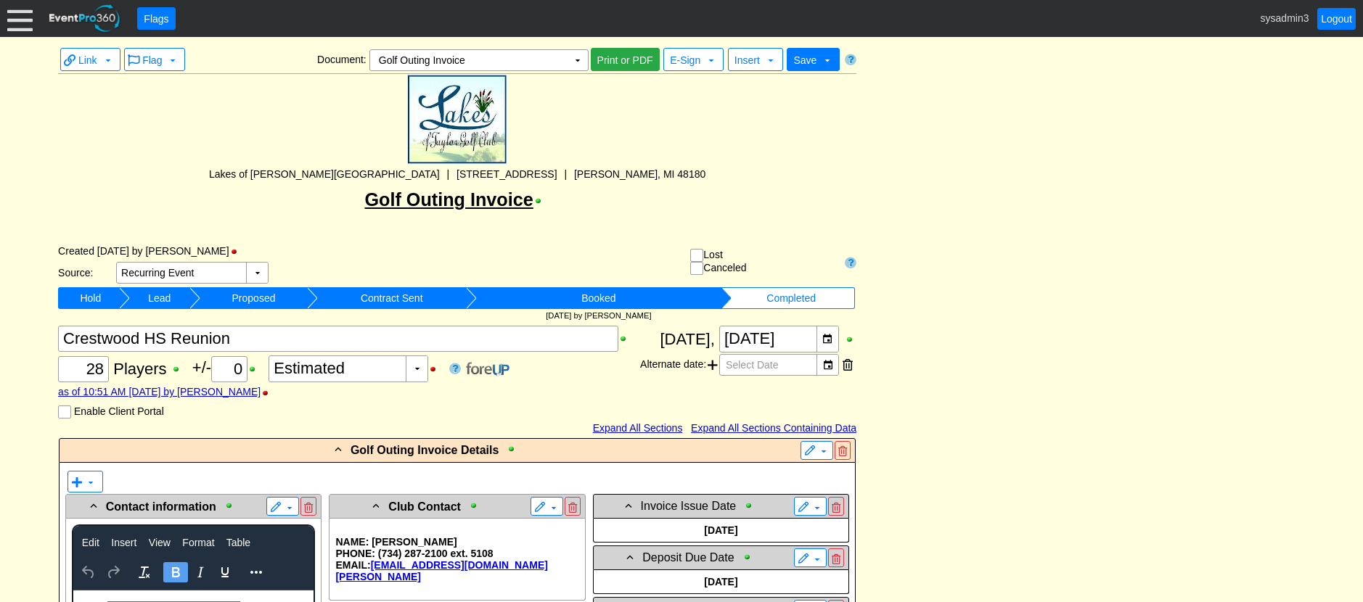
scroll to position [290, 0]
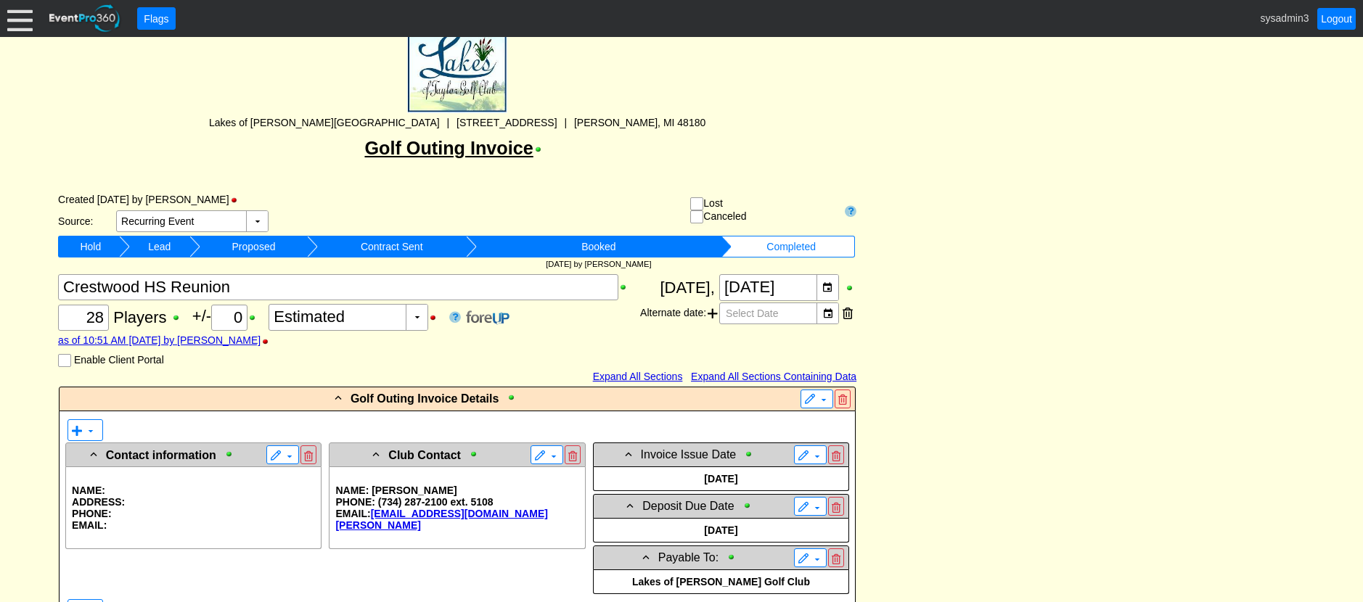
scroll to position [0, 0]
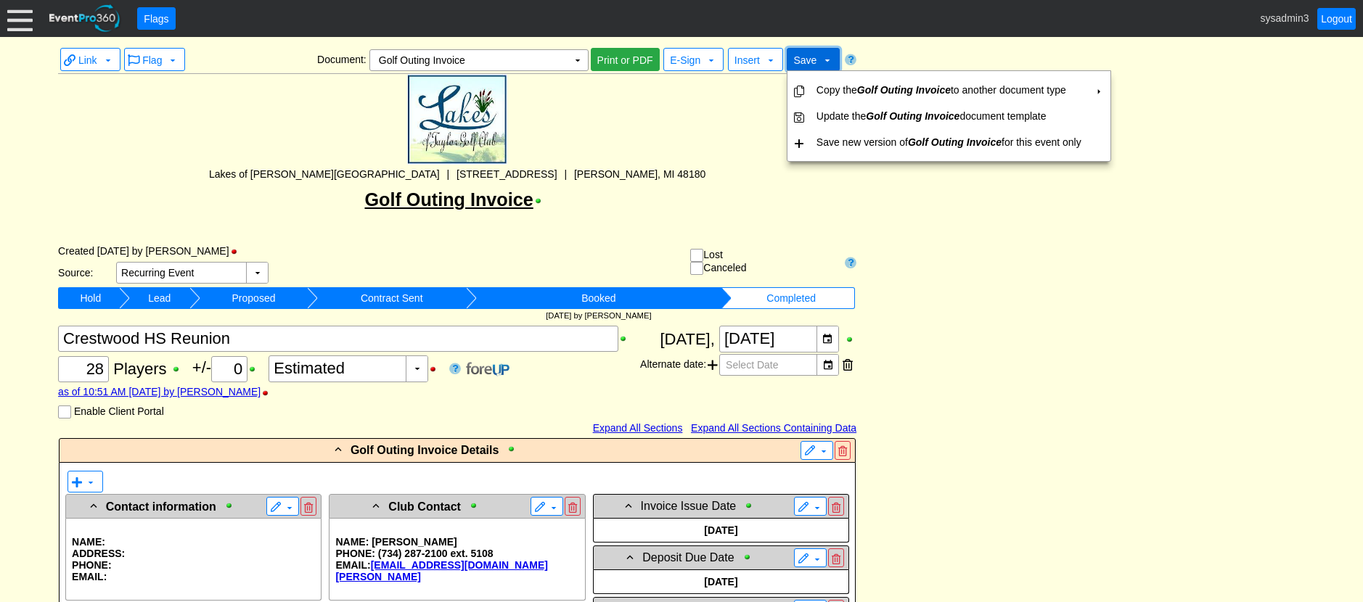
click at [814, 59] on span "Save" at bounding box center [804, 60] width 23 height 12
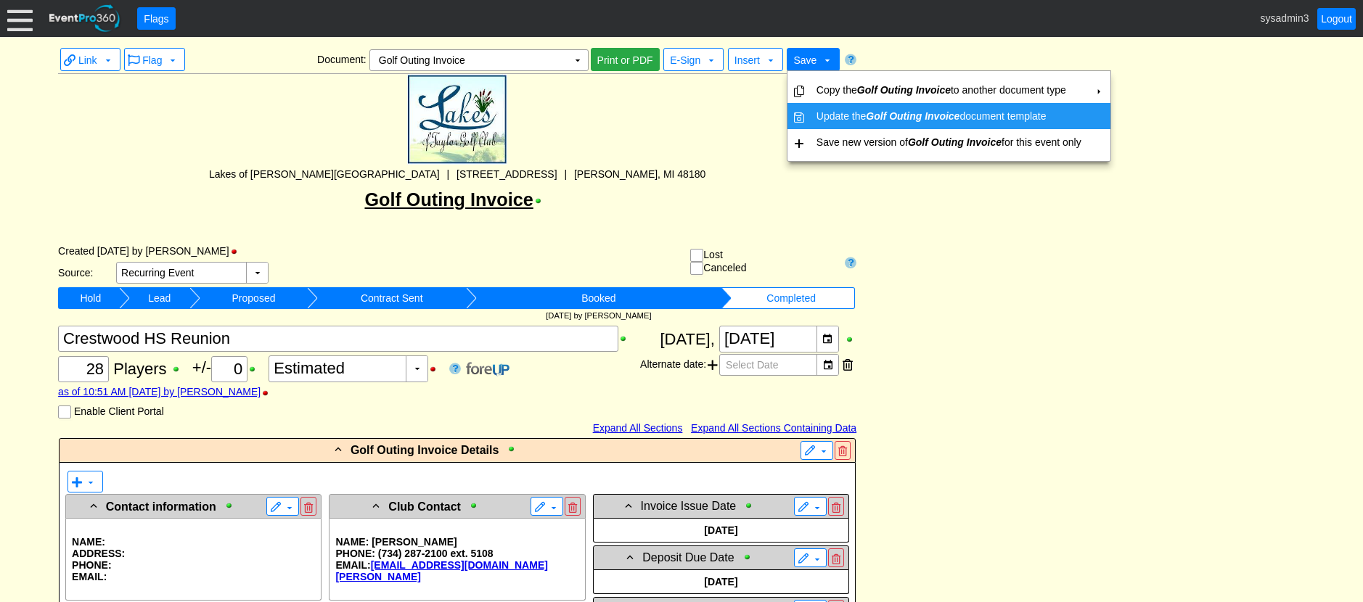
click at [834, 110] on td "Update the Golf Outing Invoice document template" at bounding box center [949, 116] width 276 height 26
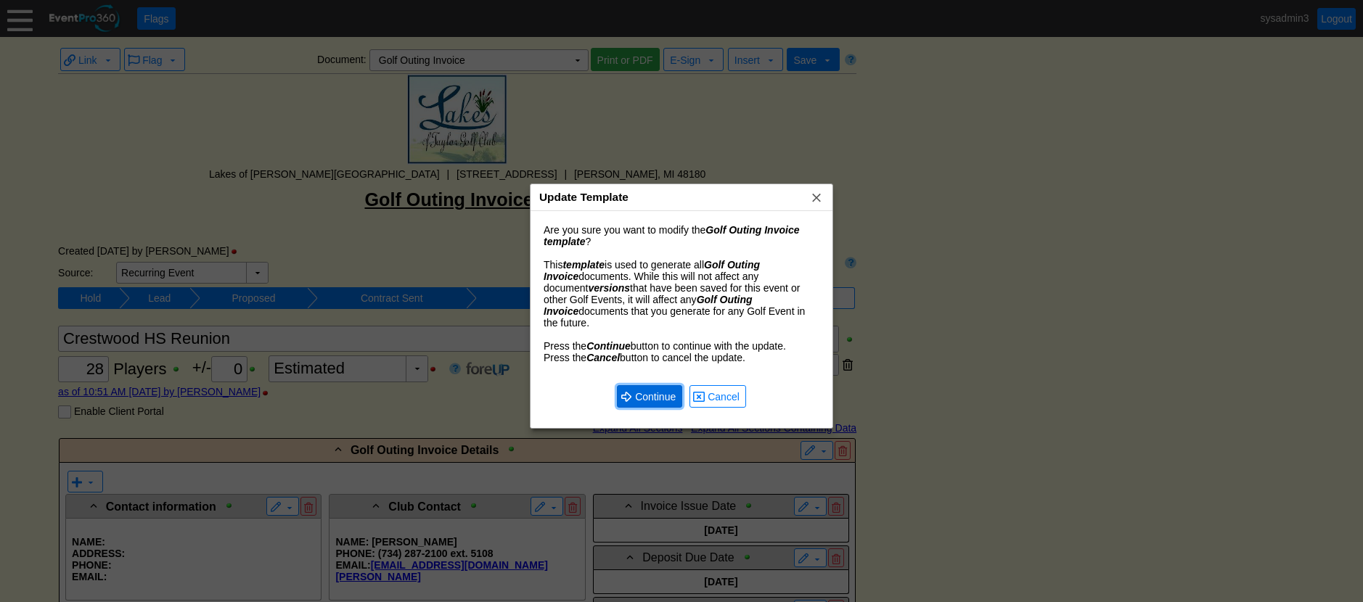
click at [647, 390] on span "Continue" at bounding box center [655, 397] width 46 height 15
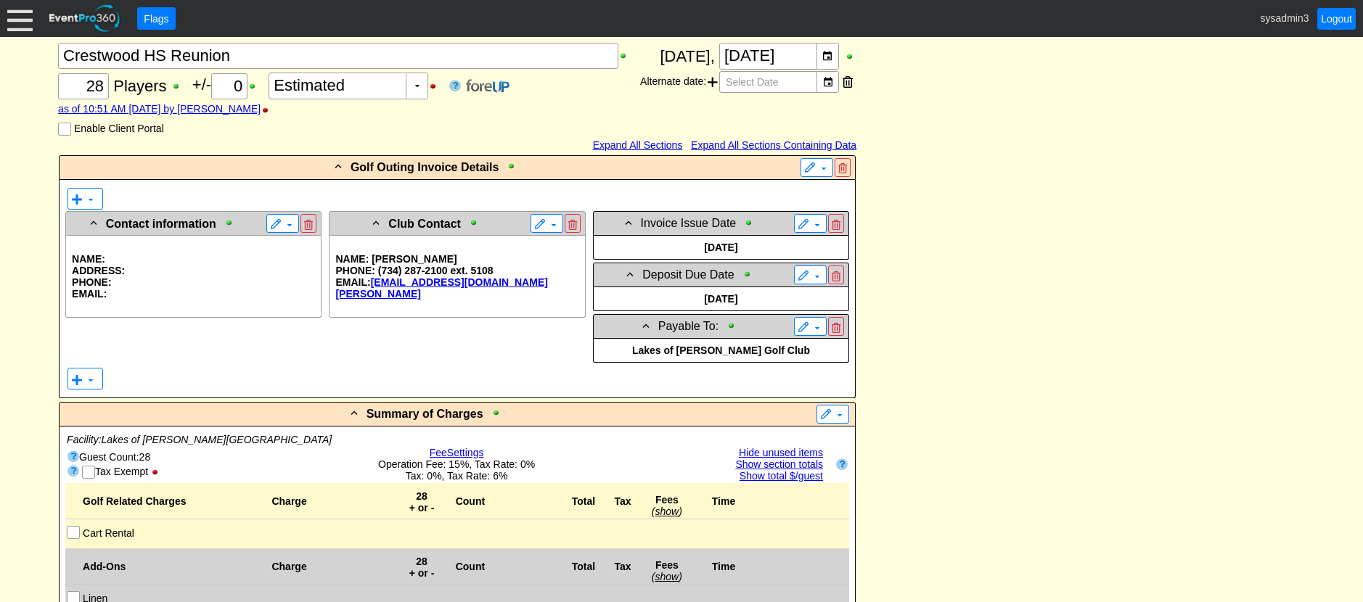
scroll to position [290, 0]
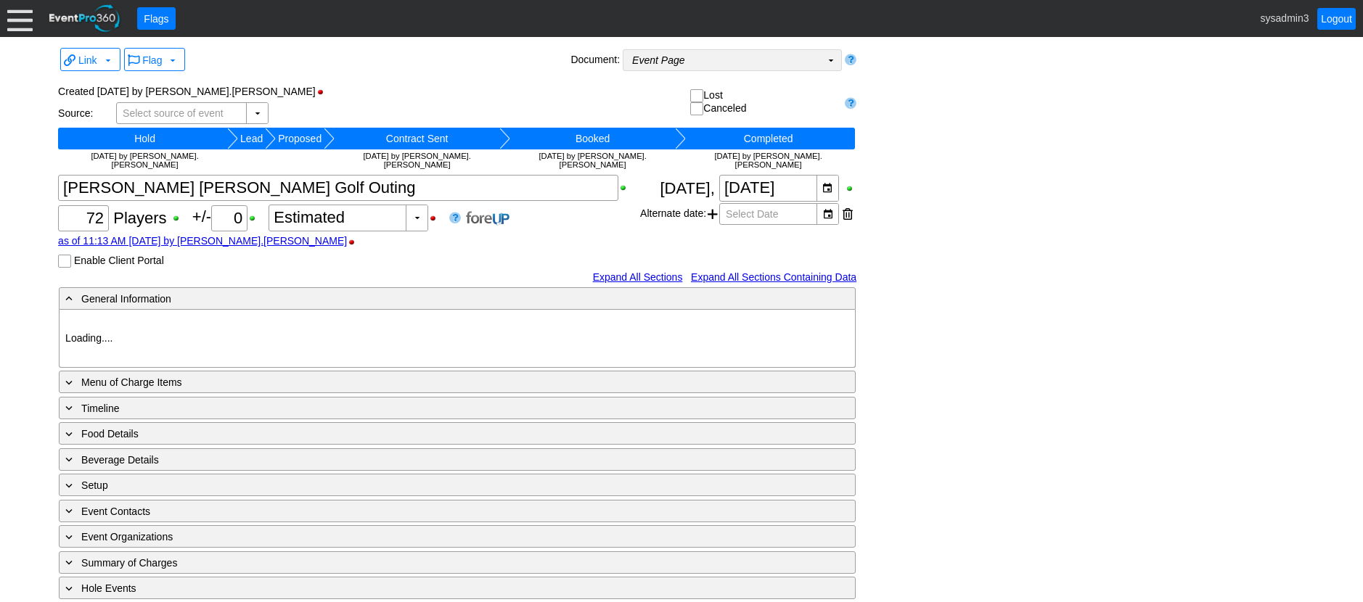
type input "Lakes of [PERSON_NAME]"
type input "Golf Outing"
type input "Scramble"
type input "Shotgun"
type input "White"
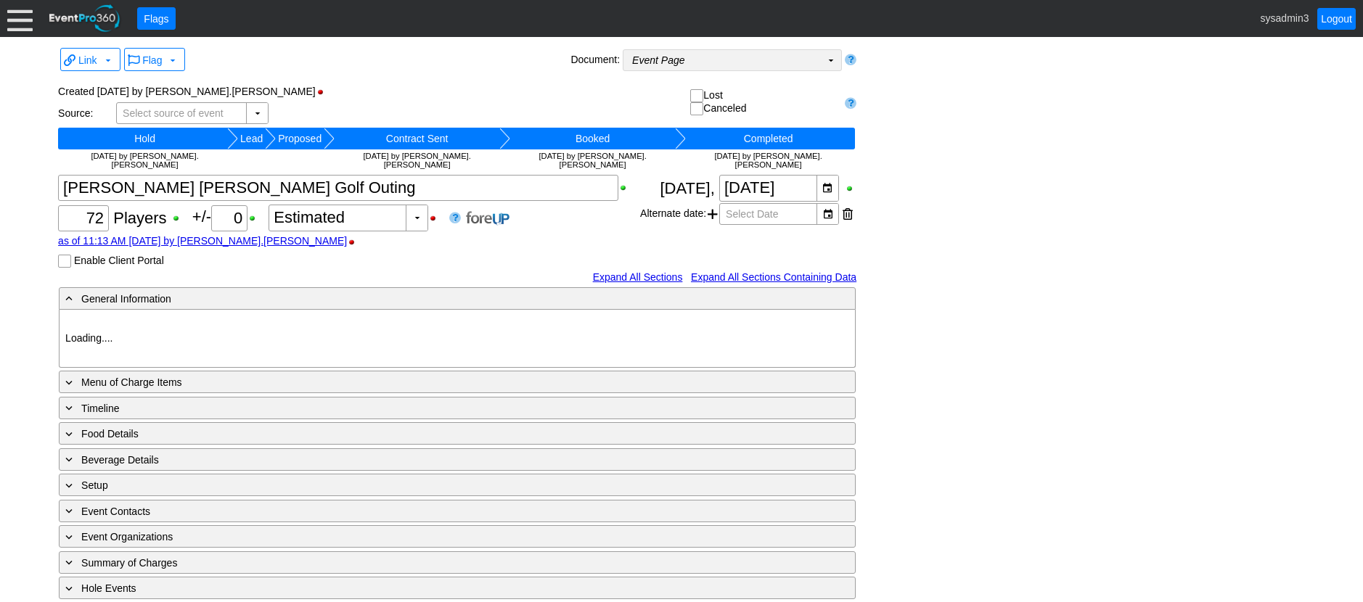
type input "Green"
type input "Gold"
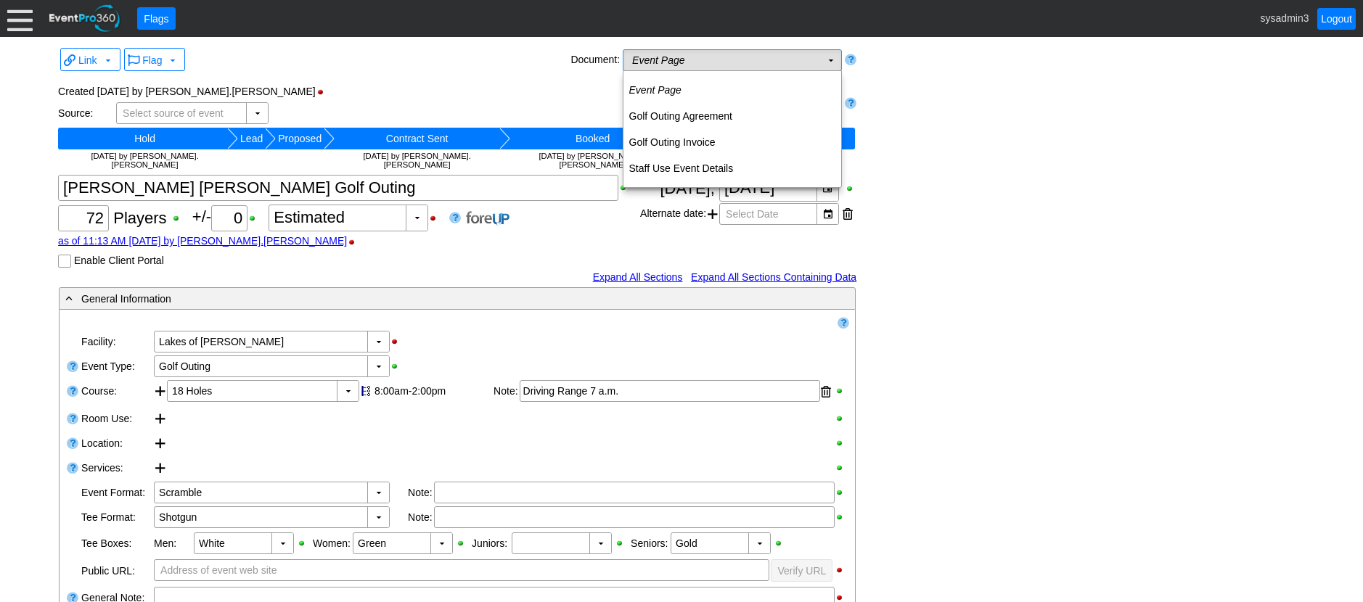
click at [781, 60] on td "Event Page Χ" at bounding box center [721, 60] width 197 height 20
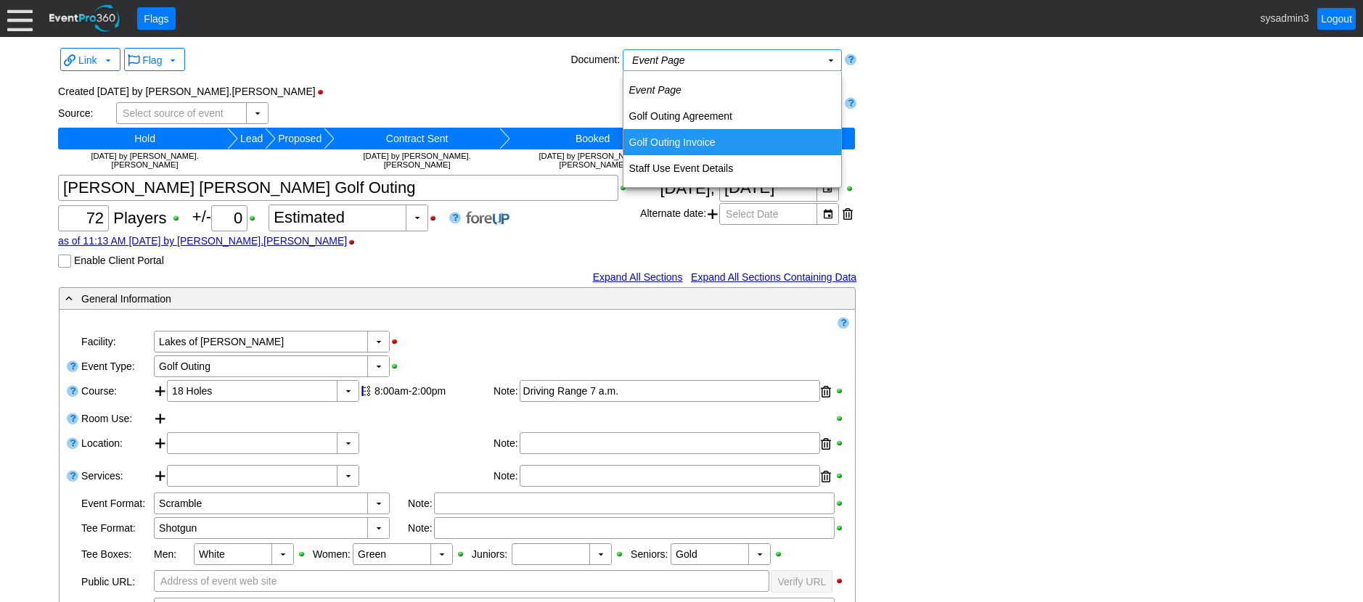
click at [701, 139] on td "Golf Outing Invoice" at bounding box center [732, 142] width 218 height 26
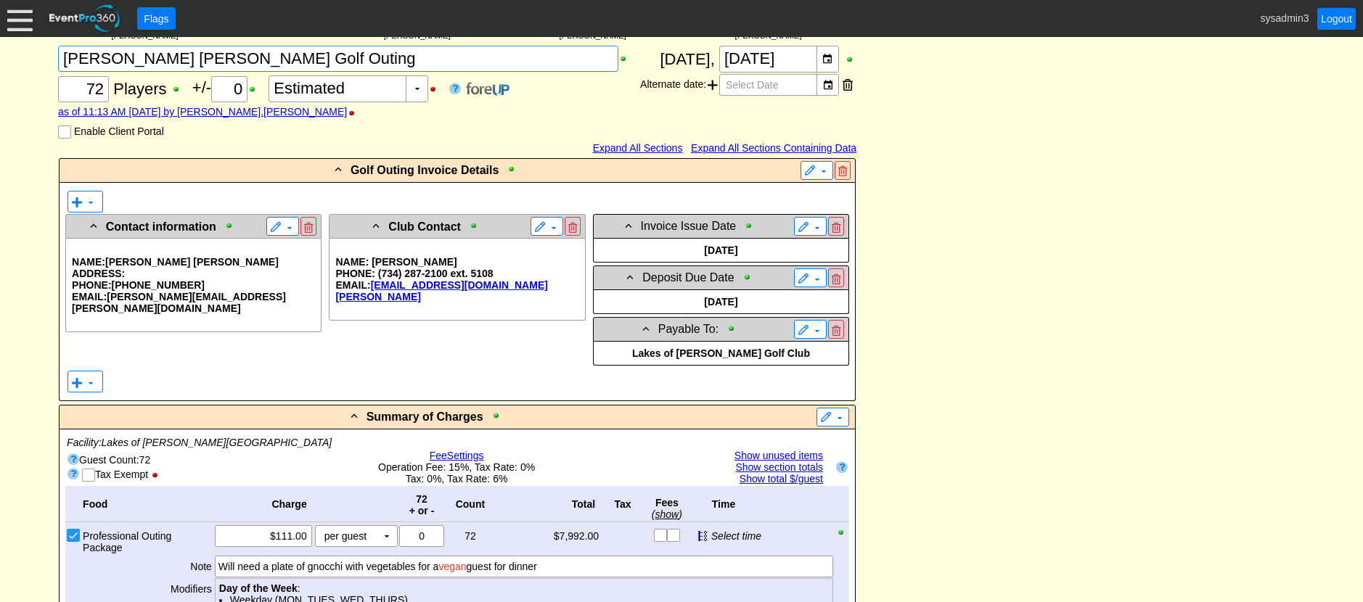
scroll to position [290, 0]
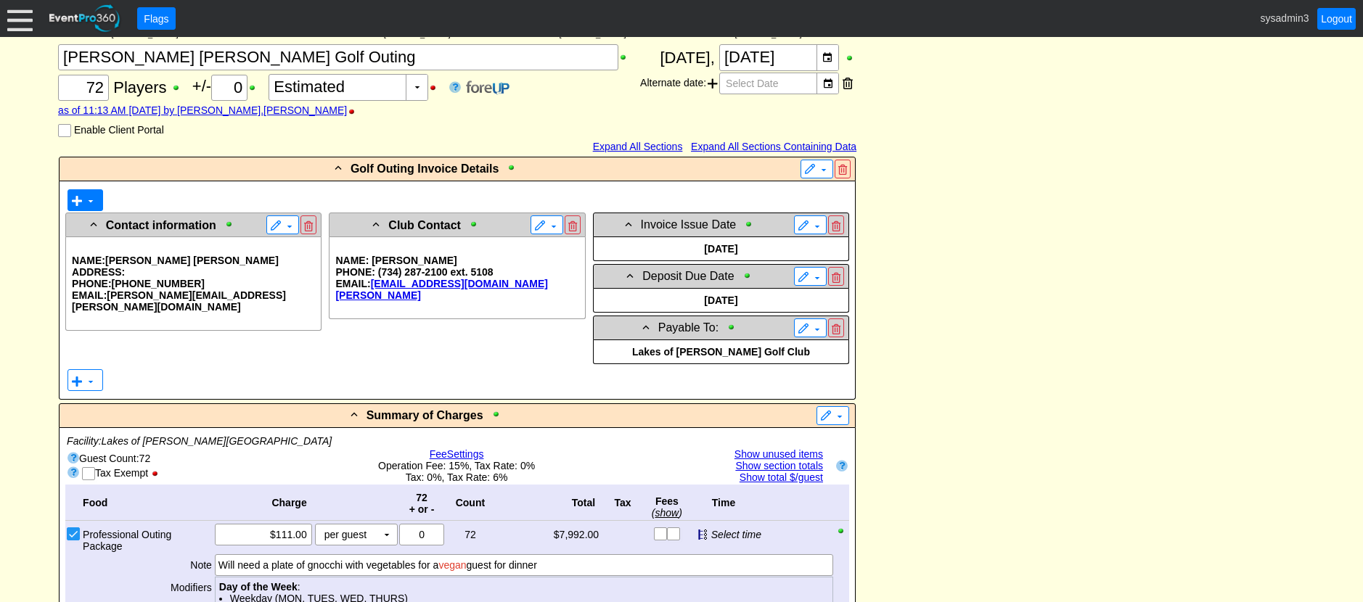
click at [78, 195] on span at bounding box center [77, 201] width 12 height 12
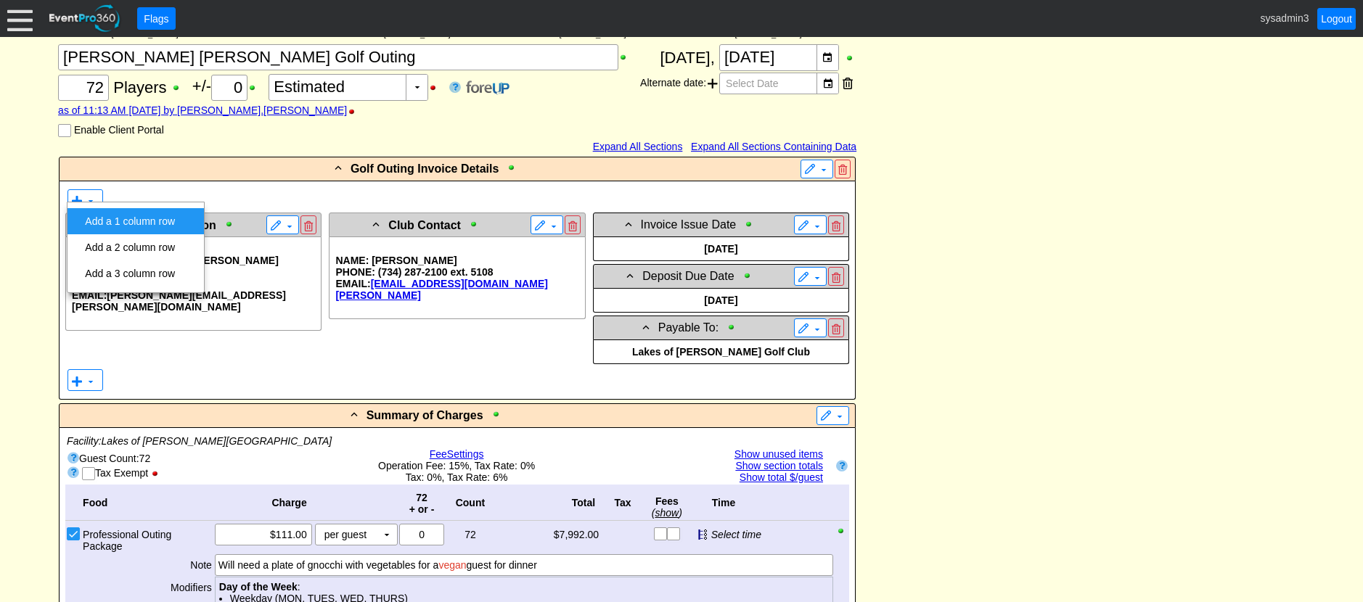
click at [123, 216] on td "Add a 1 column row" at bounding box center [130, 221] width 102 height 26
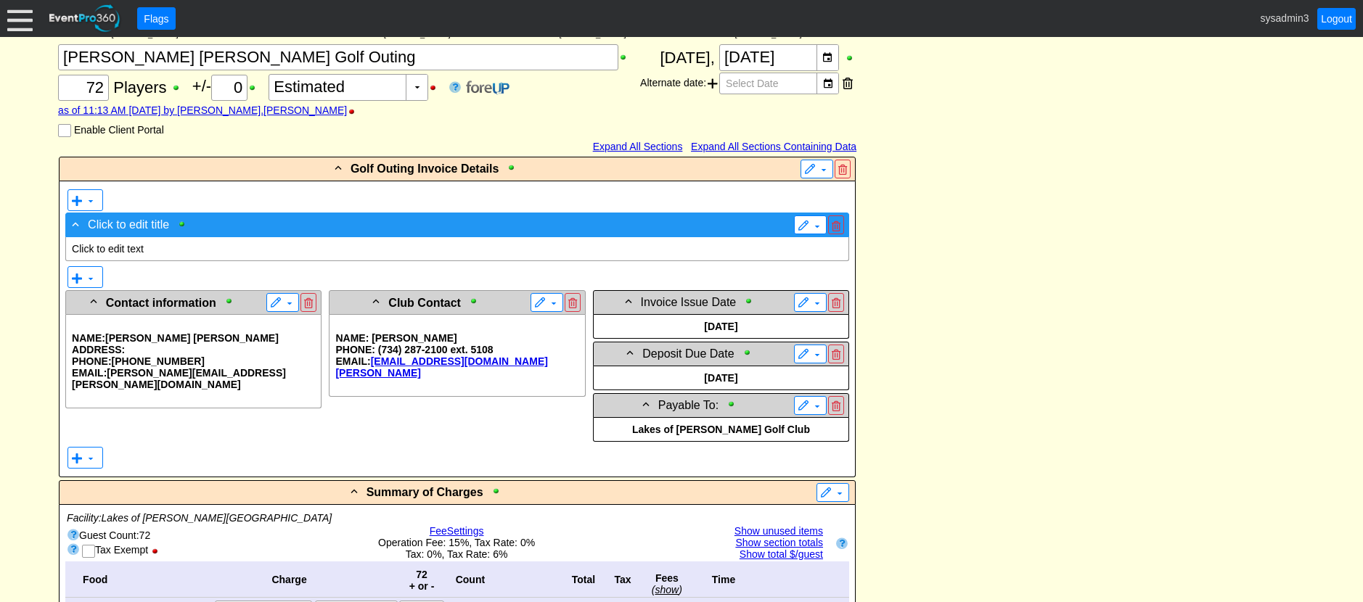
click at [154, 219] on span "Click to edit title" at bounding box center [128, 225] width 81 height 12
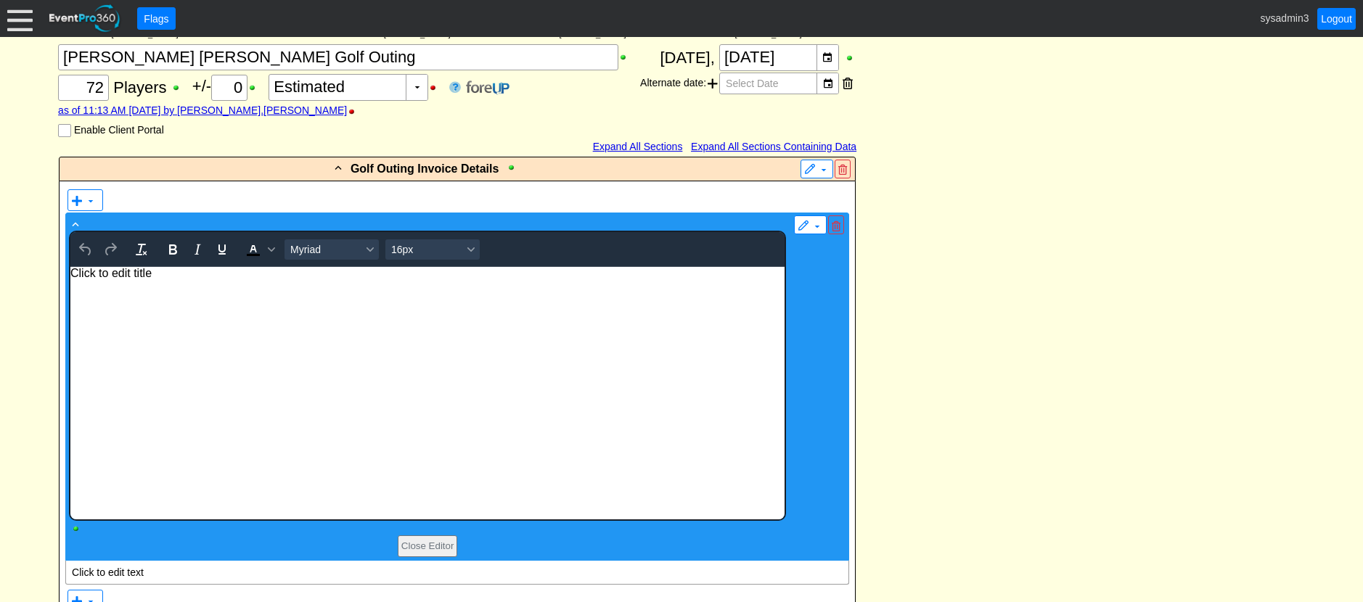
scroll to position [0, 0]
drag, startPoint x: 176, startPoint y: 276, endPoint x: 40, endPoint y: 267, distance: 136.0
click at [70, 267] on html "Click to edit title" at bounding box center [427, 392] width 714 height 253
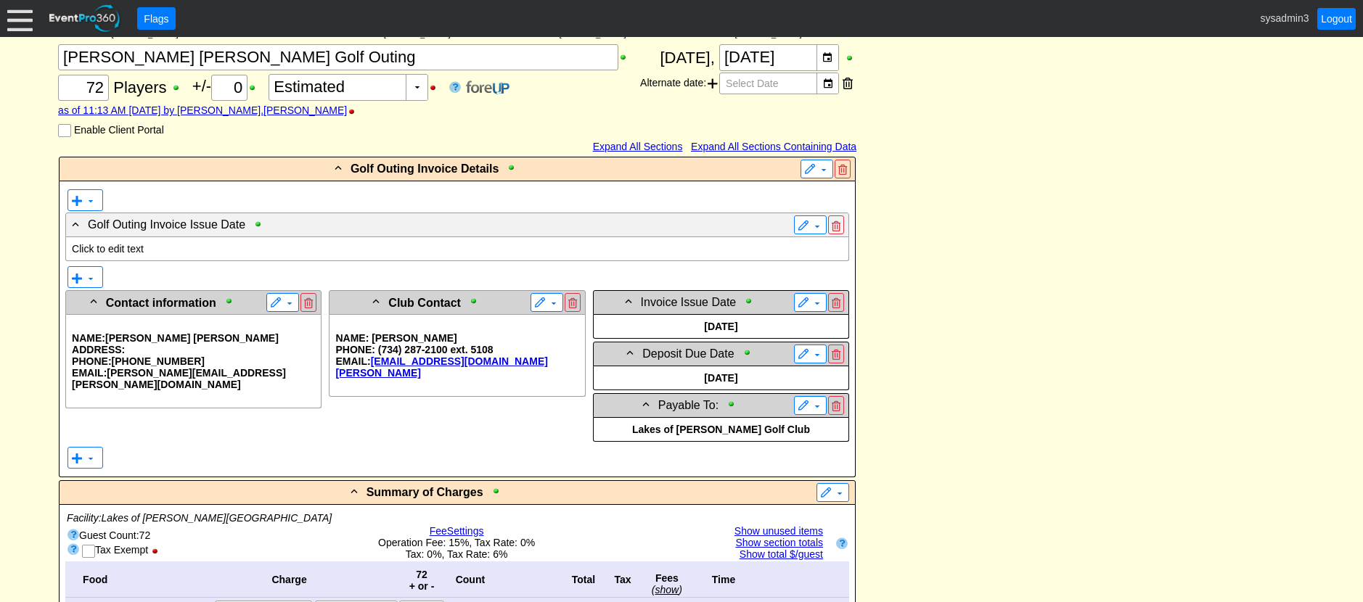
click at [136, 243] on p "Click to edit text" at bounding box center [457, 249] width 771 height 12
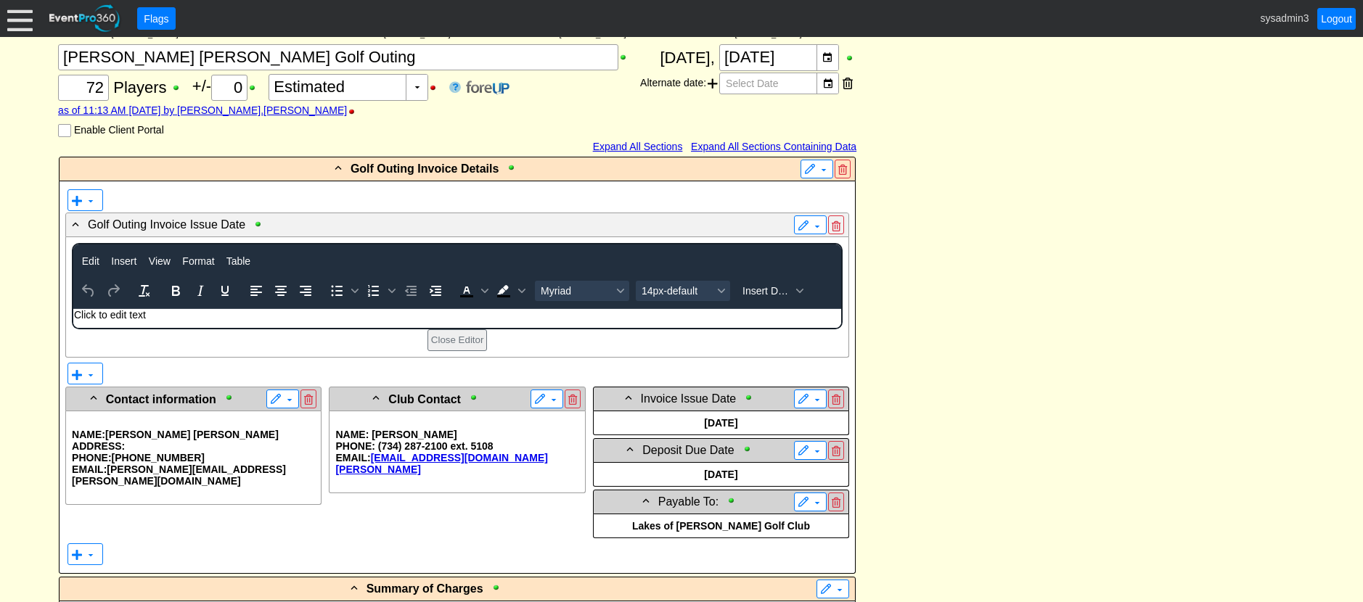
scroll to position [0, 0]
click at [758, 285] on span "Insert Data" at bounding box center [766, 291] width 49 height 12
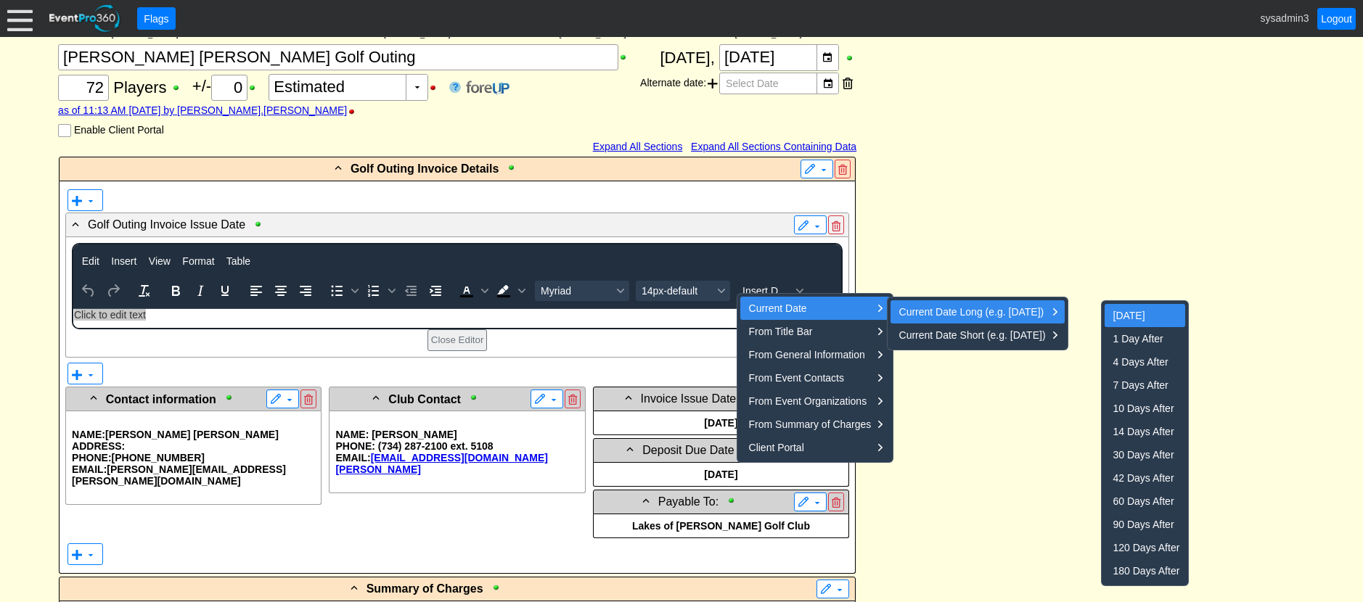
click at [1127, 313] on div "Today" at bounding box center [1146, 315] width 67 height 17
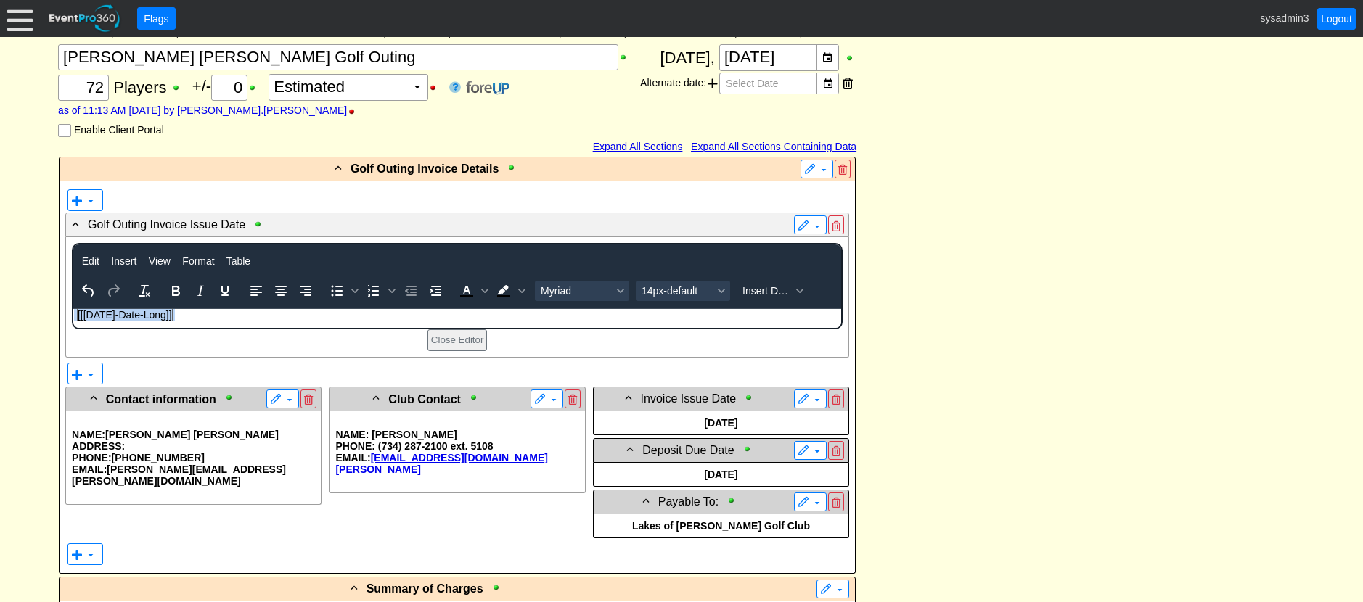
drag, startPoint x: 181, startPoint y: 316, endPoint x: 65, endPoint y: 308, distance: 116.4
click at [73, 309] on html "[[Today-Date-Long]]" at bounding box center [457, 318] width 768 height 19
click at [179, 282] on icon "Bold" at bounding box center [175, 290] width 17 height 17
click at [77, 317] on span "[[Today-Date-Long]]" at bounding box center [128, 314] width 102 height 13
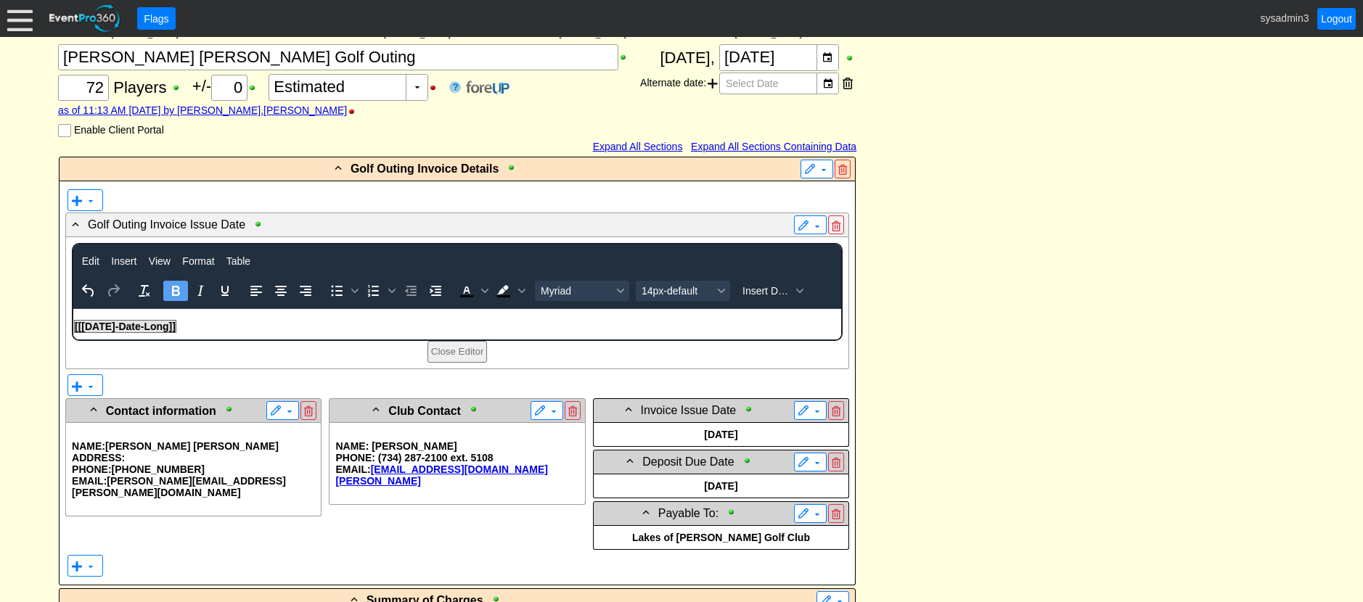
click at [187, 327] on p "[[Today-Date-Long]]" at bounding box center [457, 327] width 766 height 12
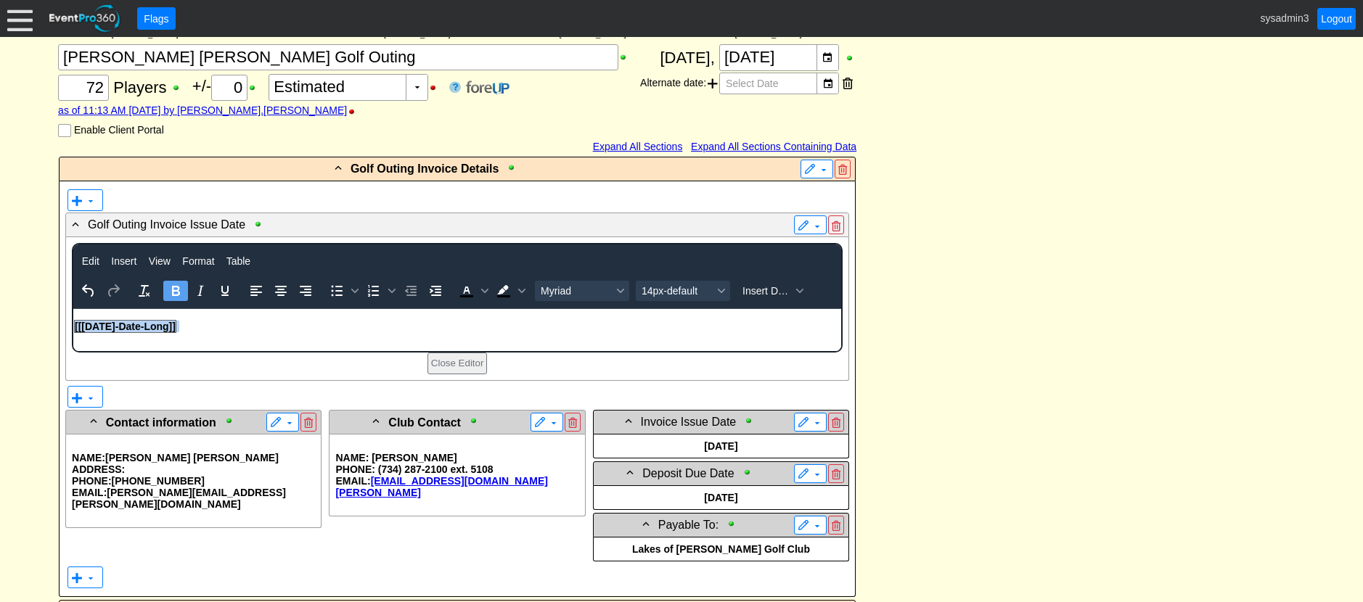
drag, startPoint x: 194, startPoint y: 324, endPoint x: 62, endPoint y: 321, distance: 131.4
click at [73, 321] on html "[[Today-Date-Long]]" at bounding box center [457, 330] width 768 height 42
click at [709, 285] on span "14px-default" at bounding box center [676, 291] width 71 height 12
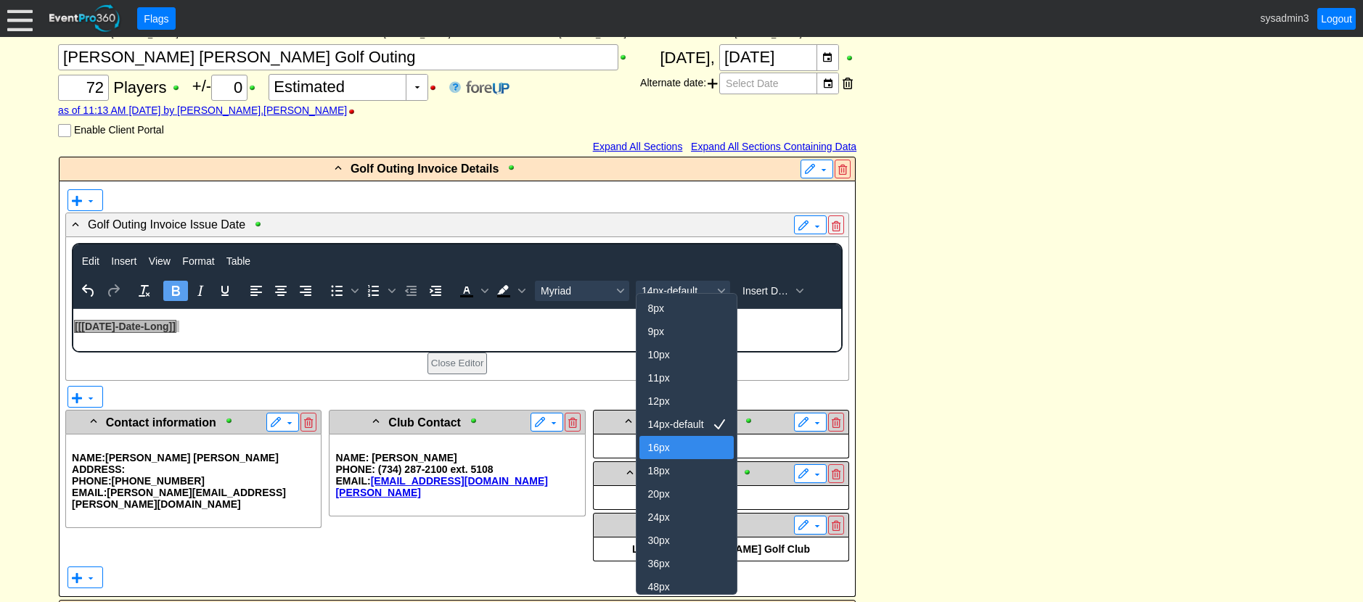
click at [675, 445] on div "16px" at bounding box center [676, 447] width 57 height 17
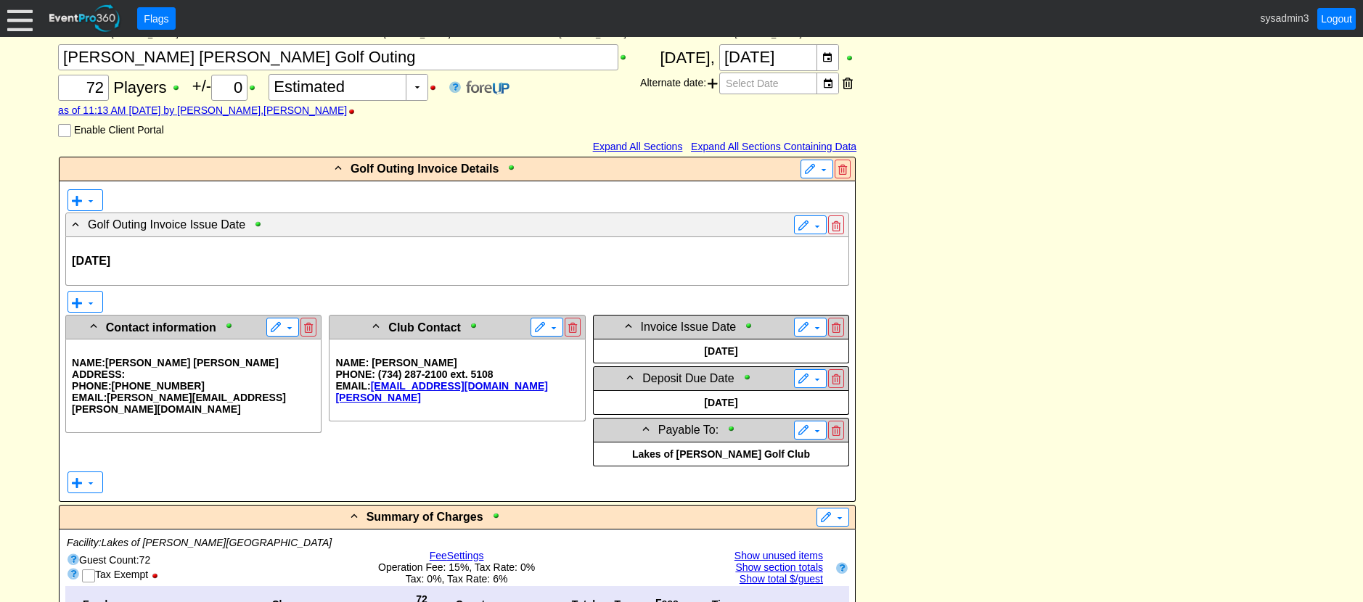
click at [200, 255] on p "[DATE]" at bounding box center [457, 261] width 771 height 13
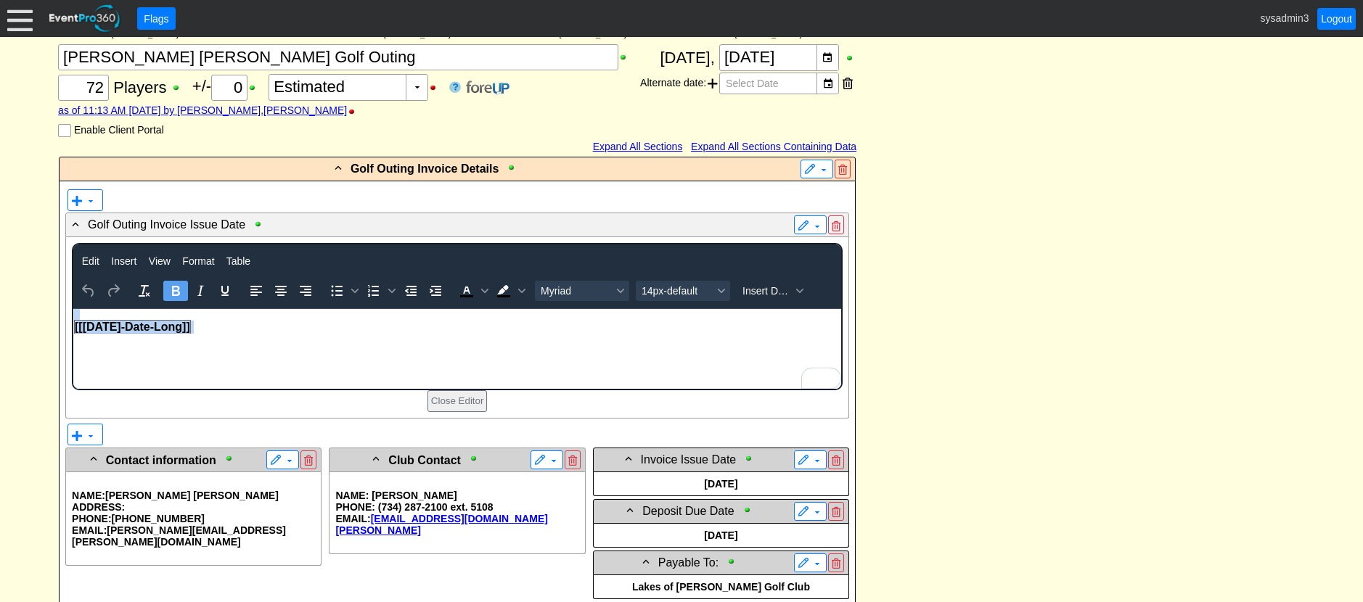
drag, startPoint x: 199, startPoint y: 328, endPoint x: 134, endPoint y: 620, distance: 298.8
click at [73, 319] on html "[[[DATE]-Date-Long]]" at bounding box center [457, 331] width 768 height 44
click at [210, 329] on p "[[[DATE]-Date-Long]]" at bounding box center [457, 327] width 766 height 13
drag, startPoint x: 205, startPoint y: 327, endPoint x: 82, endPoint y: 325, distance: 123.4
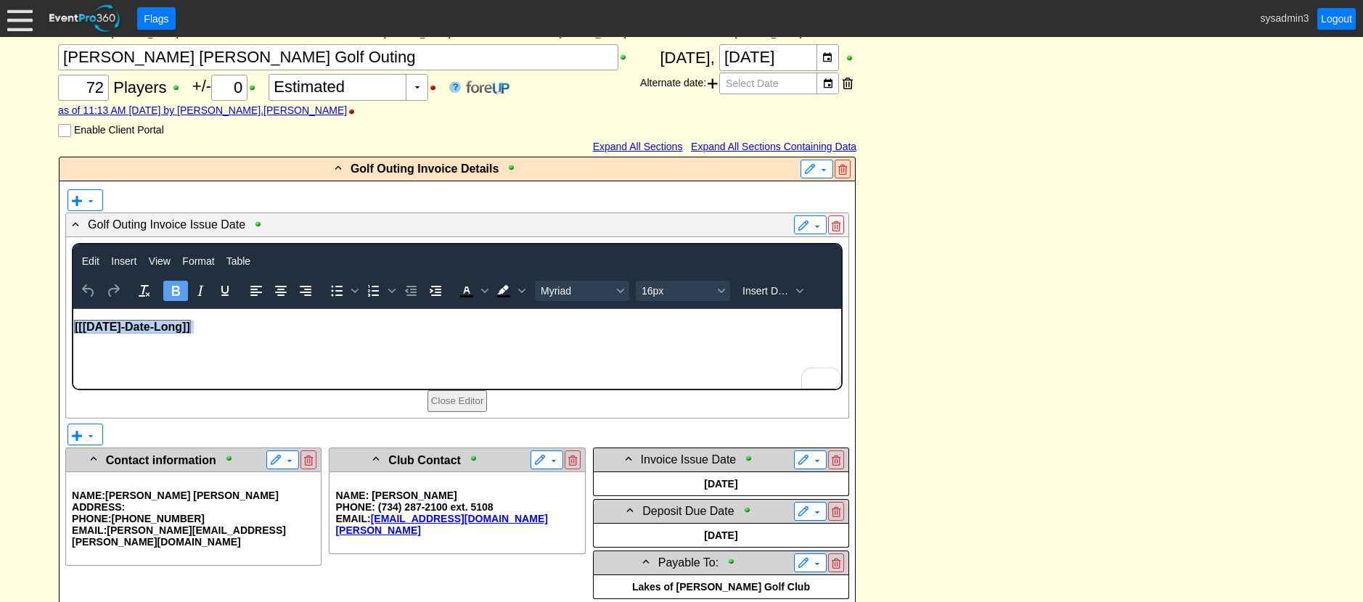
click at [73, 327] on html "[[[DATE]-Date-Long]]" at bounding box center [457, 331] width 768 height 44
click at [282, 286] on icon "Align center" at bounding box center [281, 291] width 12 height 10
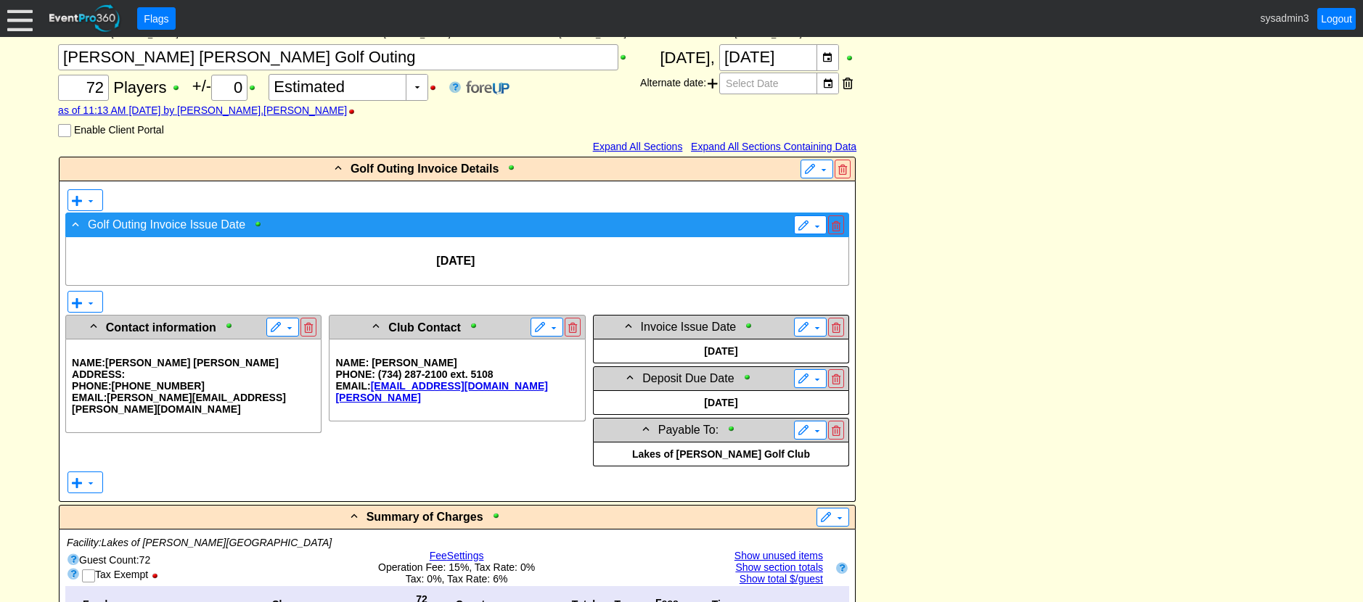
click at [226, 219] on span "Golf Outing Invoice Issue Date" at bounding box center [166, 225] width 157 height 12
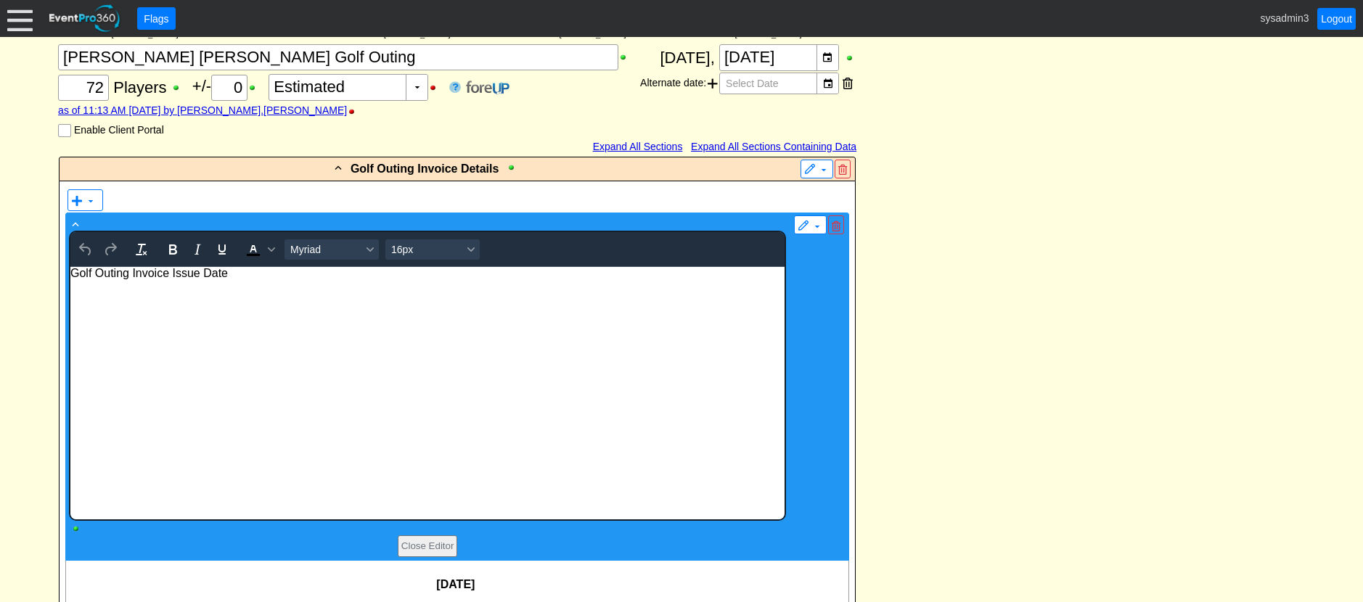
scroll to position [0, 0]
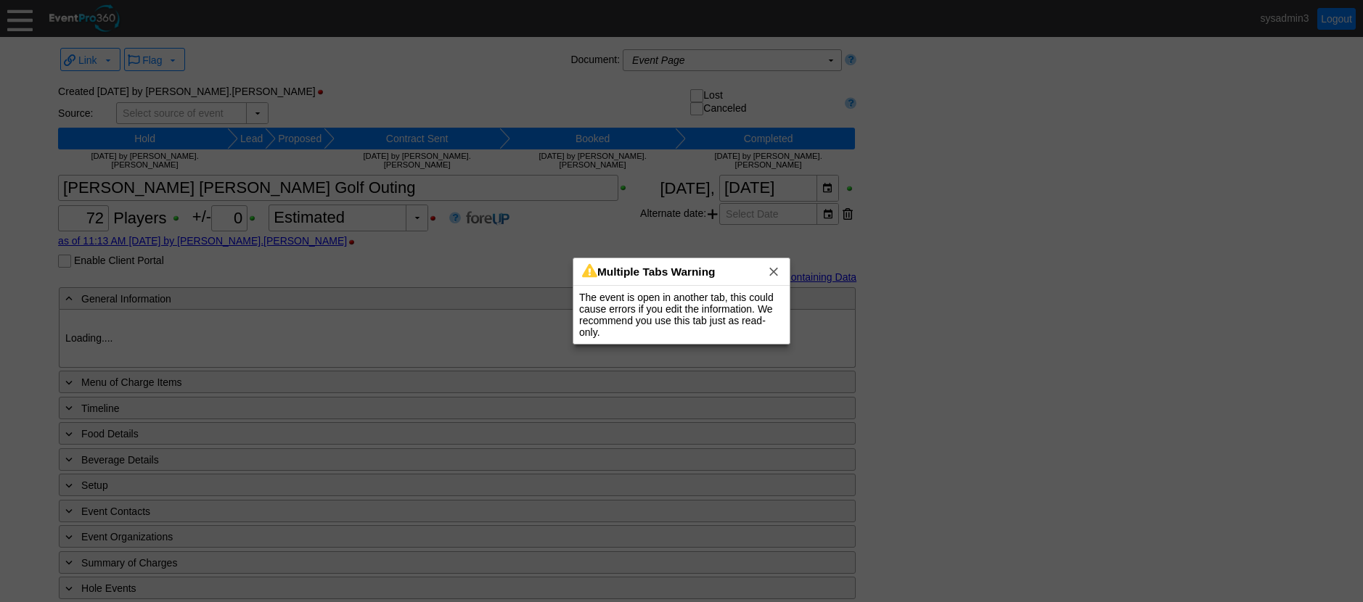
type input "Lakes of [PERSON_NAME]"
type input "Golf Outing"
type input "Scramble"
type input "Shotgun"
type input "White"
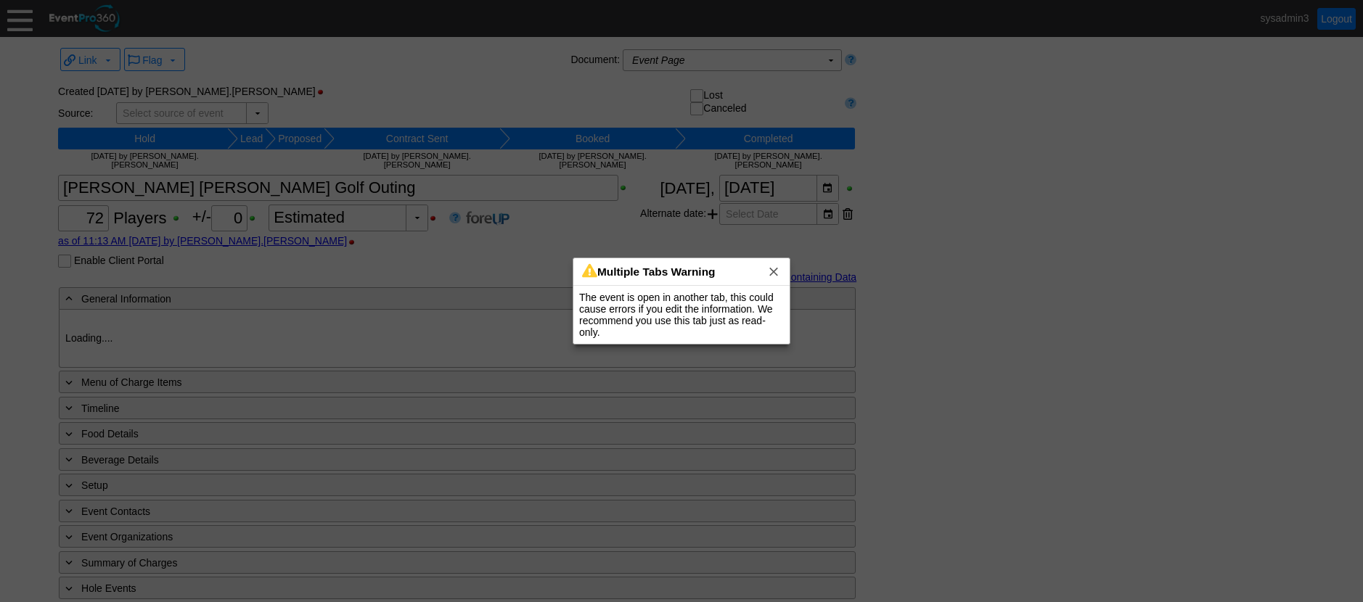
type input "Green"
type input "Gold"
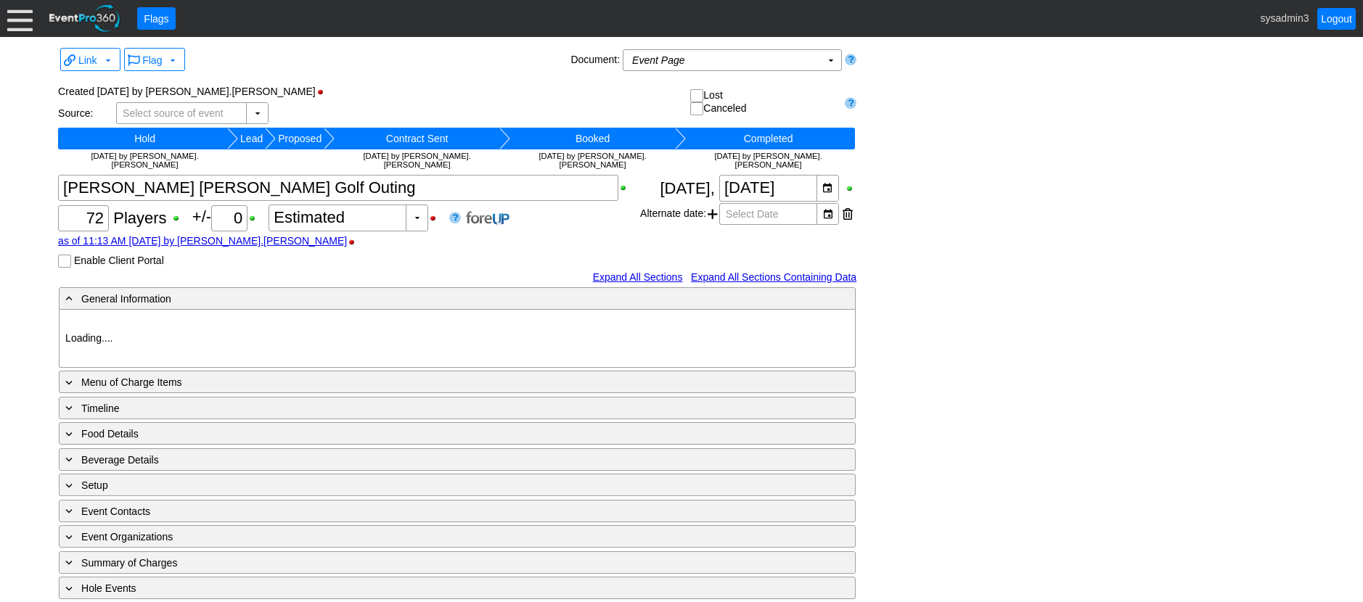
type input "Lakes of [PERSON_NAME]"
type input "Golf Outing"
type input "Scramble"
type input "Shotgun"
type input "White"
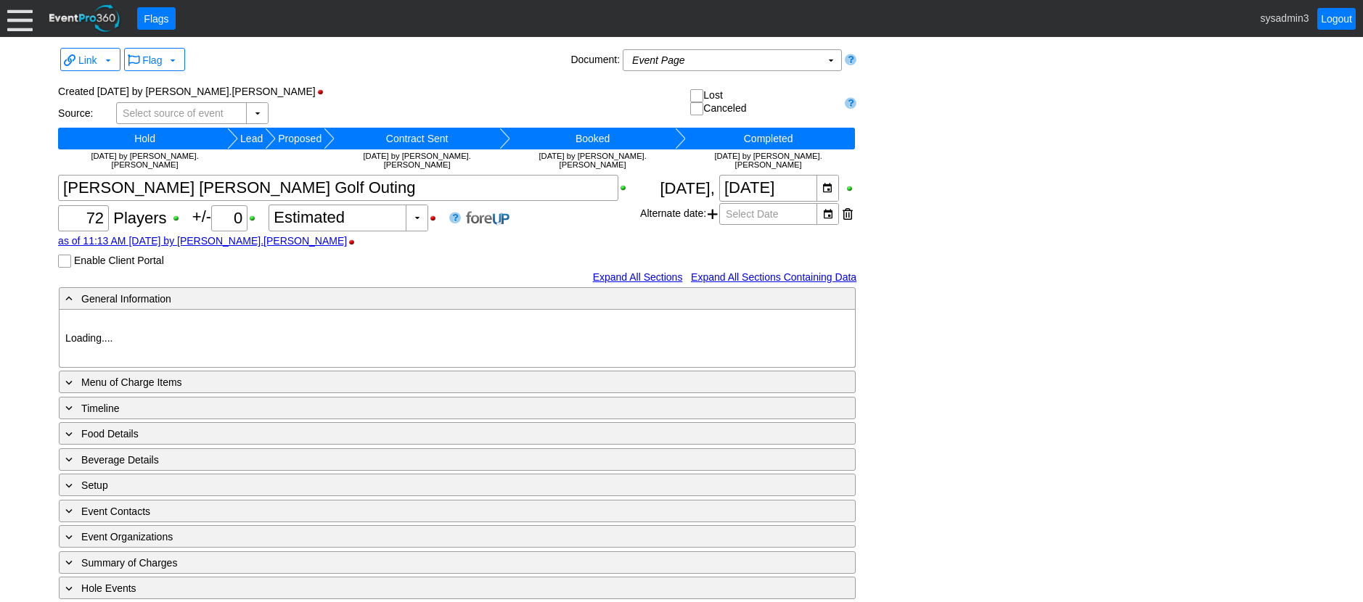
type input "Green"
type input "Gold"
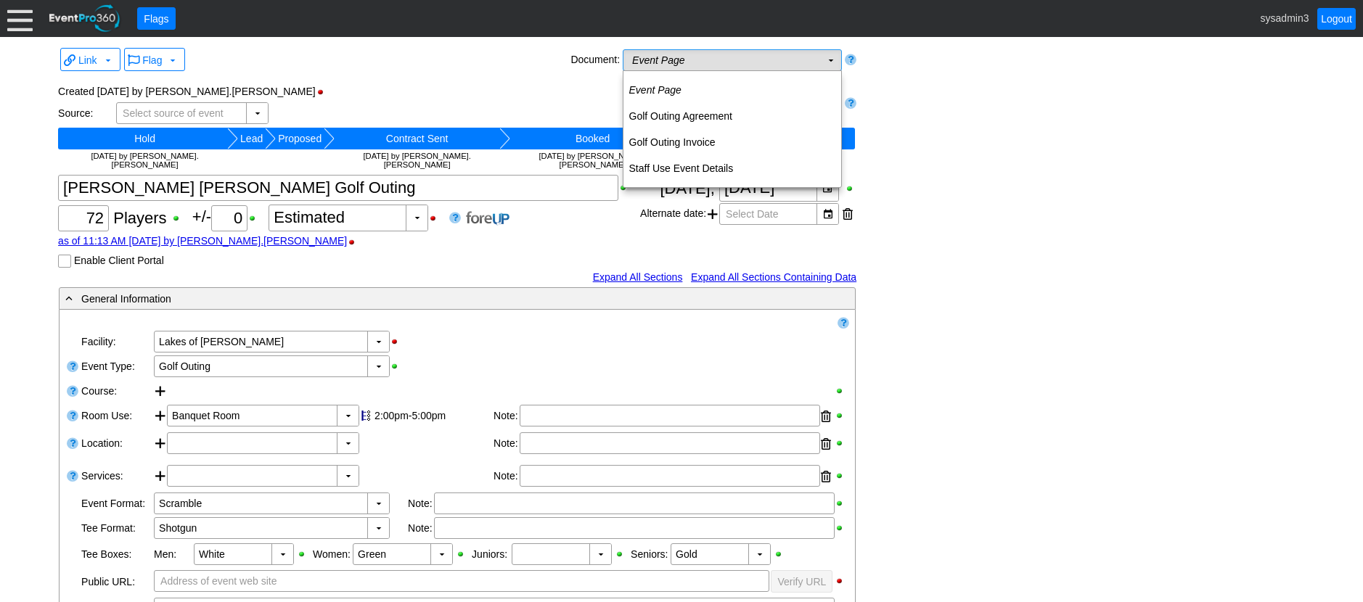
click at [755, 65] on td "Event Page Χ" at bounding box center [721, 60] width 197 height 20
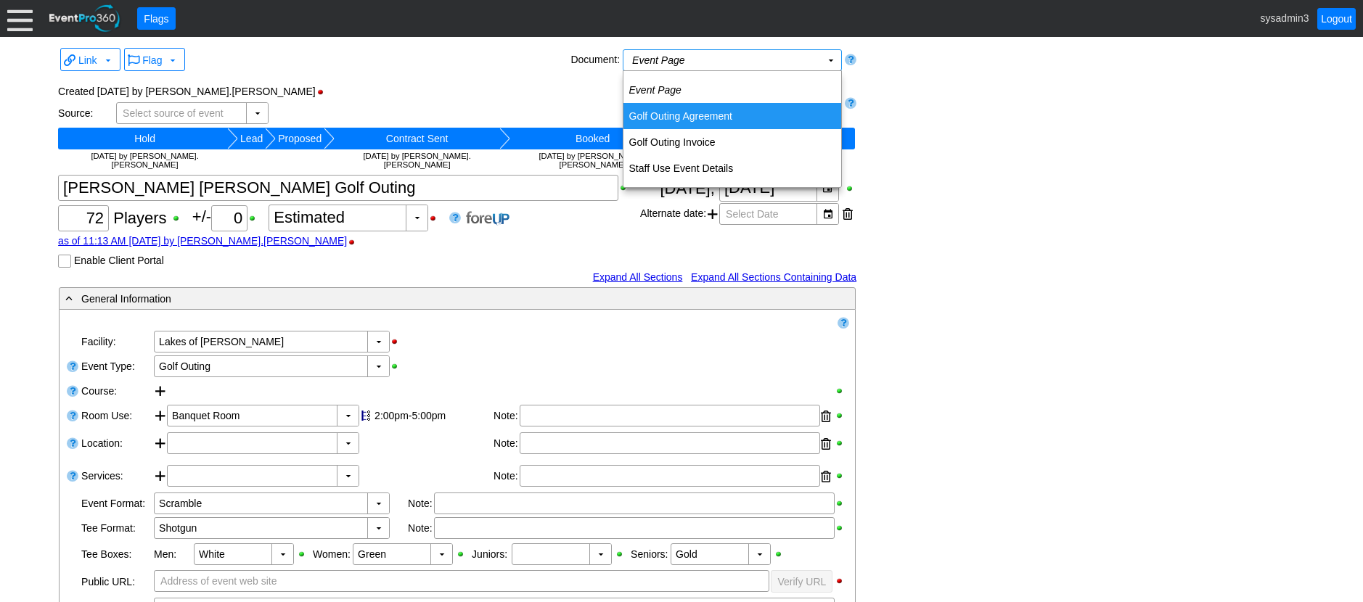
click at [690, 134] on td "Golf Outing Invoice" at bounding box center [732, 142] width 218 height 26
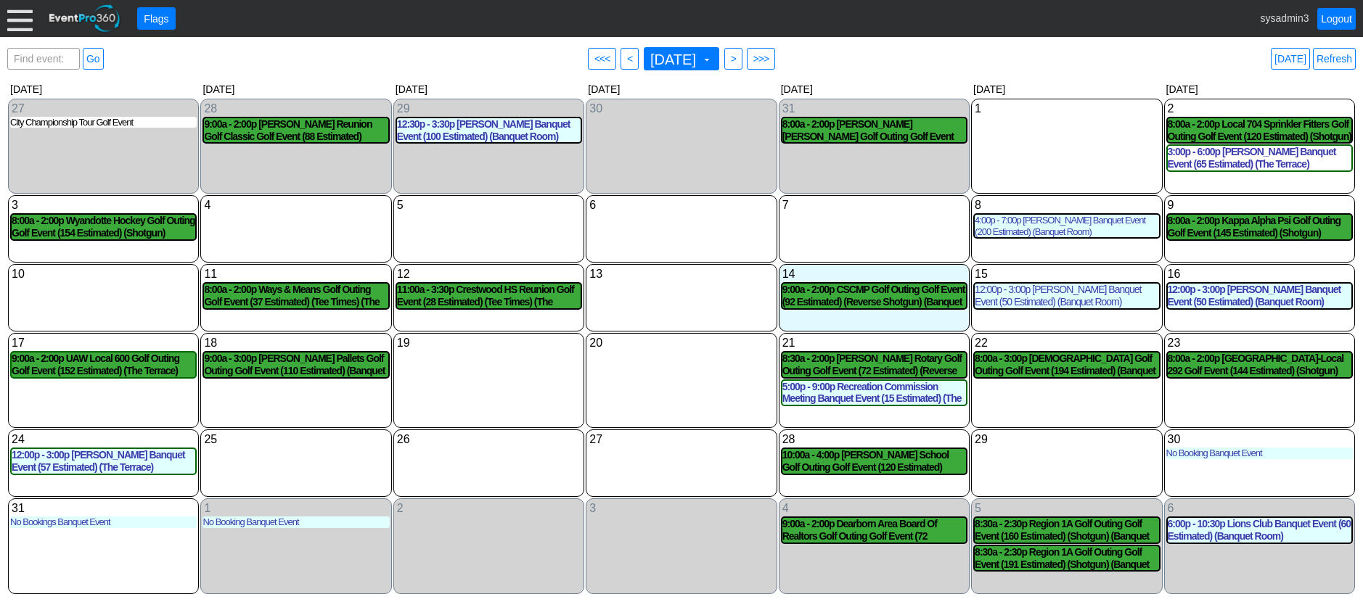
click at [21, 20] on div at bounding box center [19, 18] width 25 height 25
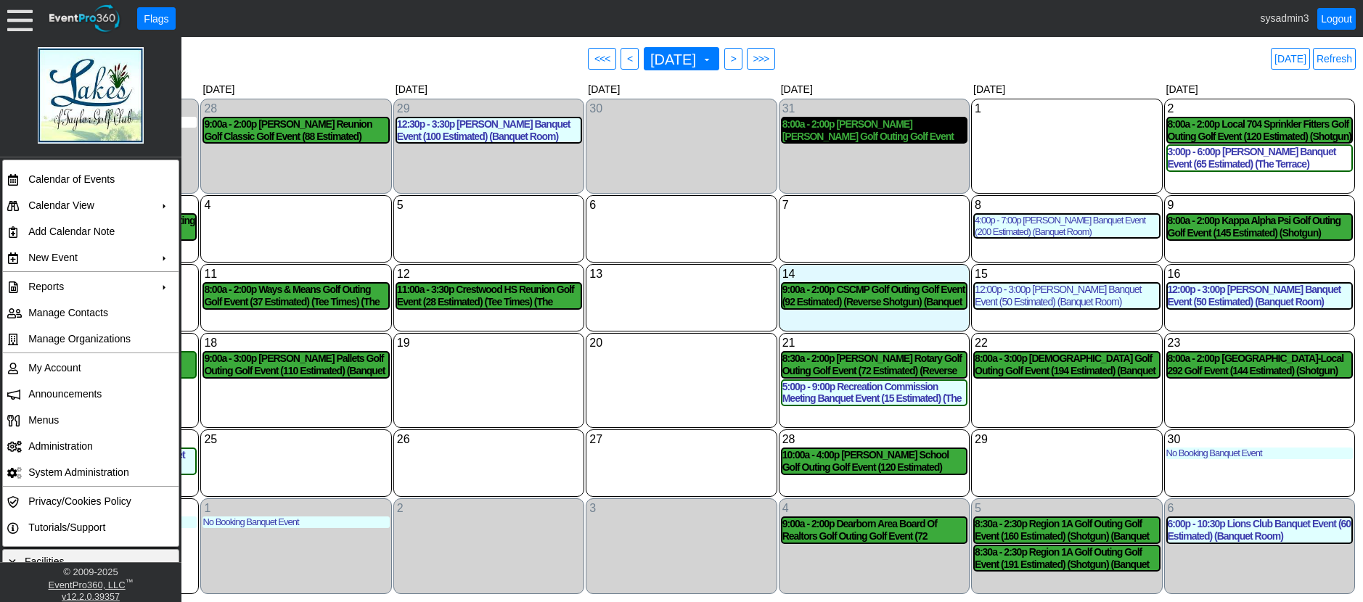
click at [907, 131] on div "8:00a - 2:00p [PERSON_NAME] [PERSON_NAME] Golf Outing Golf Event (72 Estimated)…" at bounding box center [874, 130] width 184 height 25
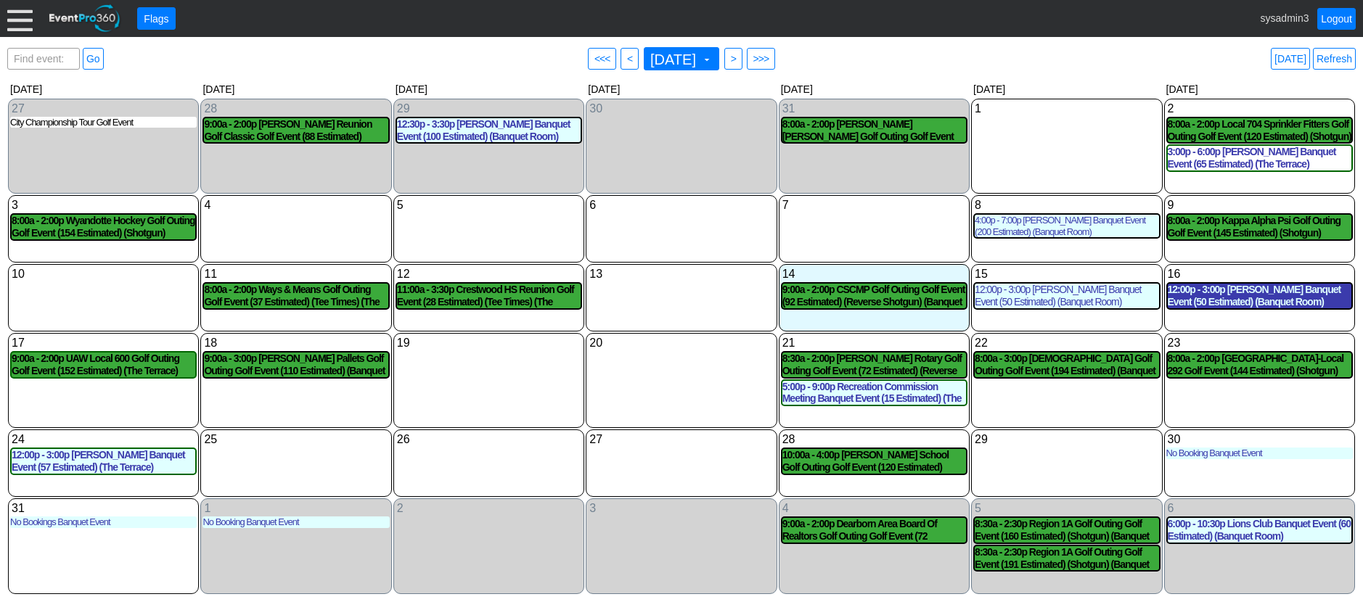
click at [1229, 301] on div "12:00p - 3:00p [PERSON_NAME] Banquet Event (50 Estimated) (Banquet Room)" at bounding box center [1260, 296] width 184 height 25
click at [1335, 52] on link "Refresh" at bounding box center [1334, 59] width 43 height 22
click at [1337, 13] on link "Logout" at bounding box center [1336, 19] width 38 height 22
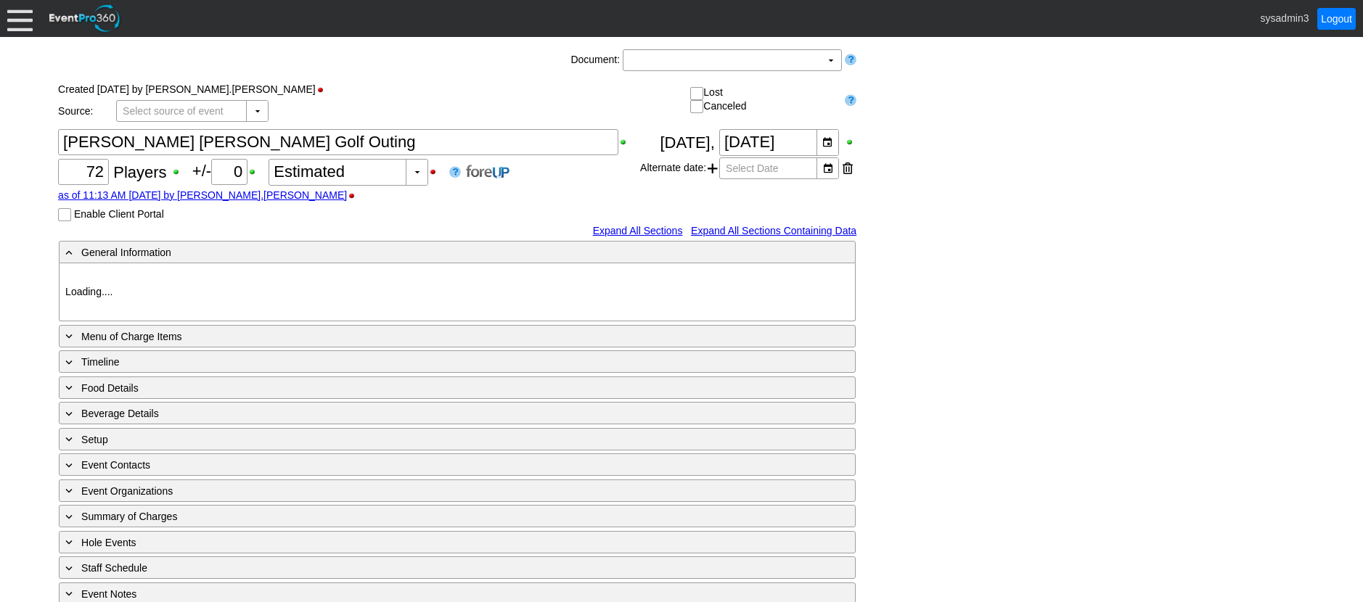
type input "Lakes of [PERSON_NAME]"
type input "Golf Outing"
type input "Scramble"
type input "Shotgun"
type input "White"
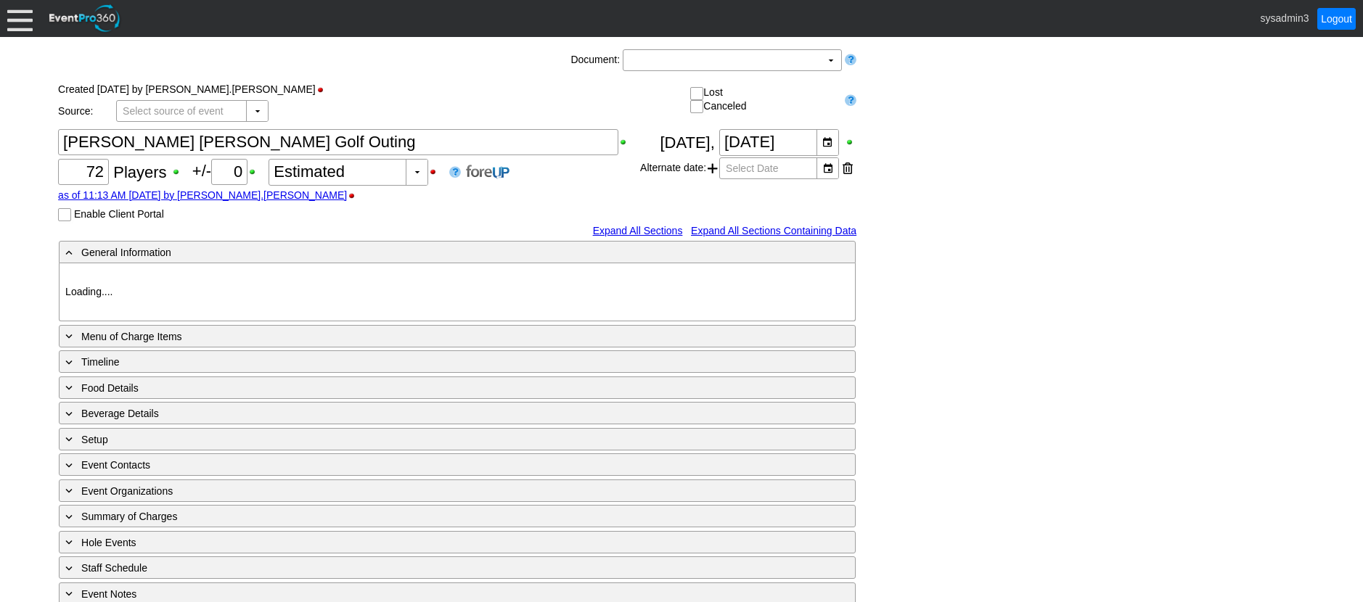
type input "Green"
type input "Gold"
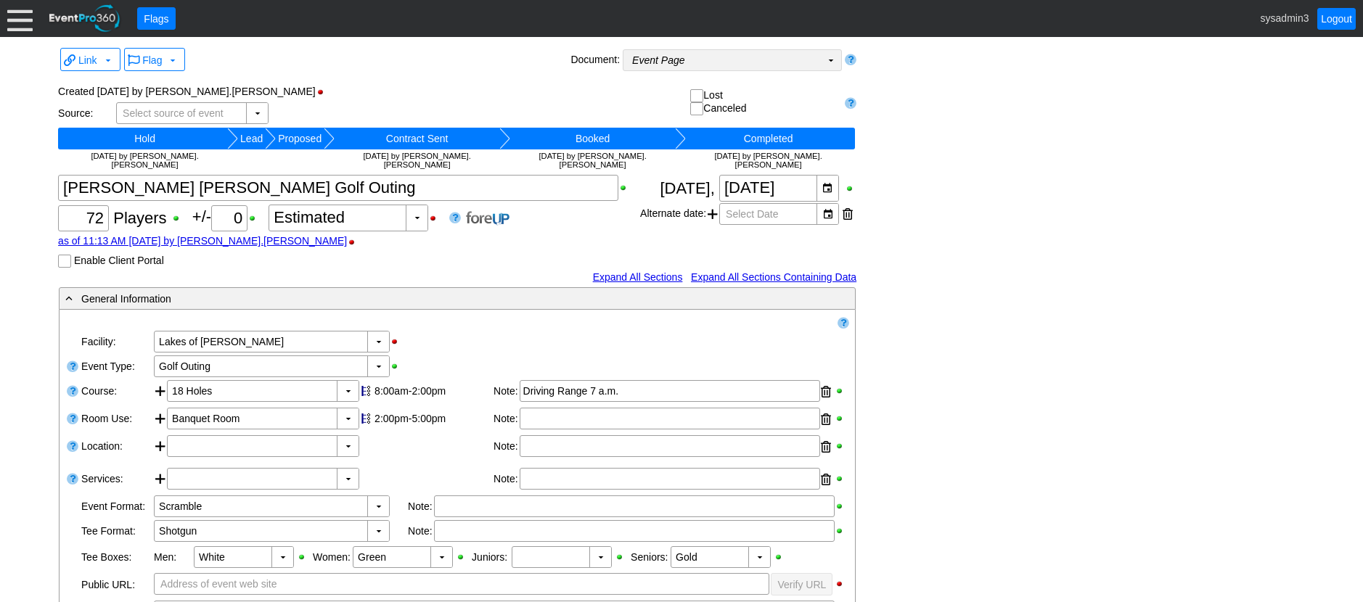
click at [743, 57] on td "Event Page Χ" at bounding box center [721, 60] width 197 height 20
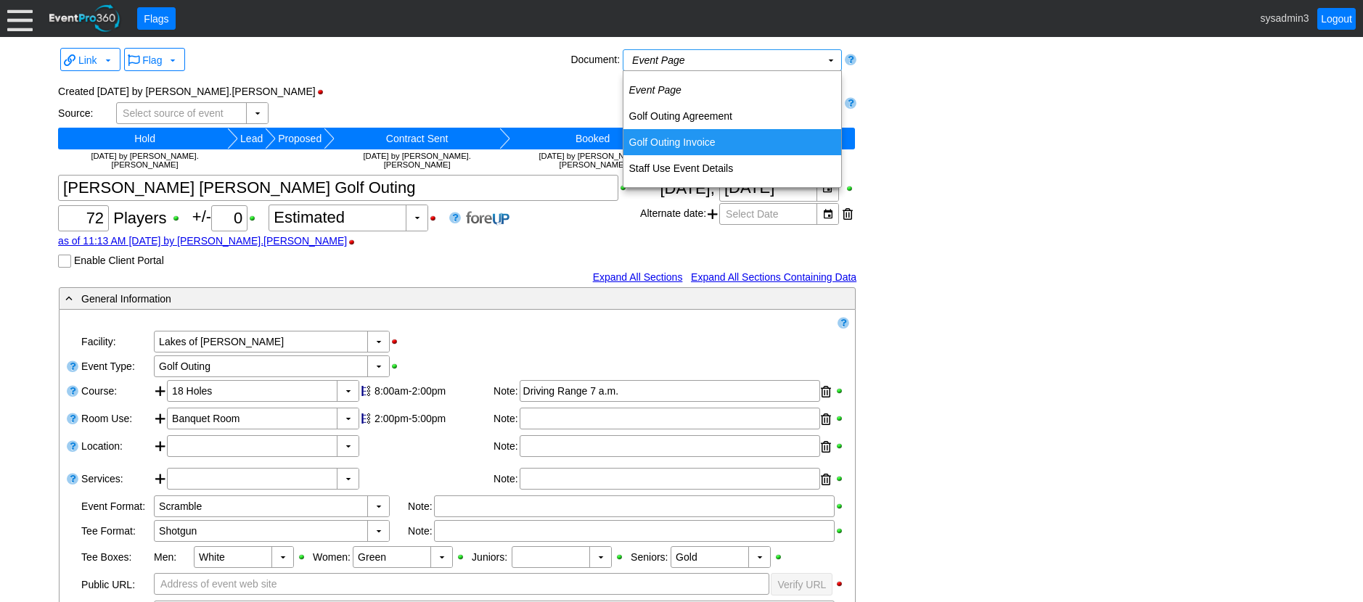
click at [707, 134] on td "Golf Outing Invoice" at bounding box center [732, 142] width 218 height 26
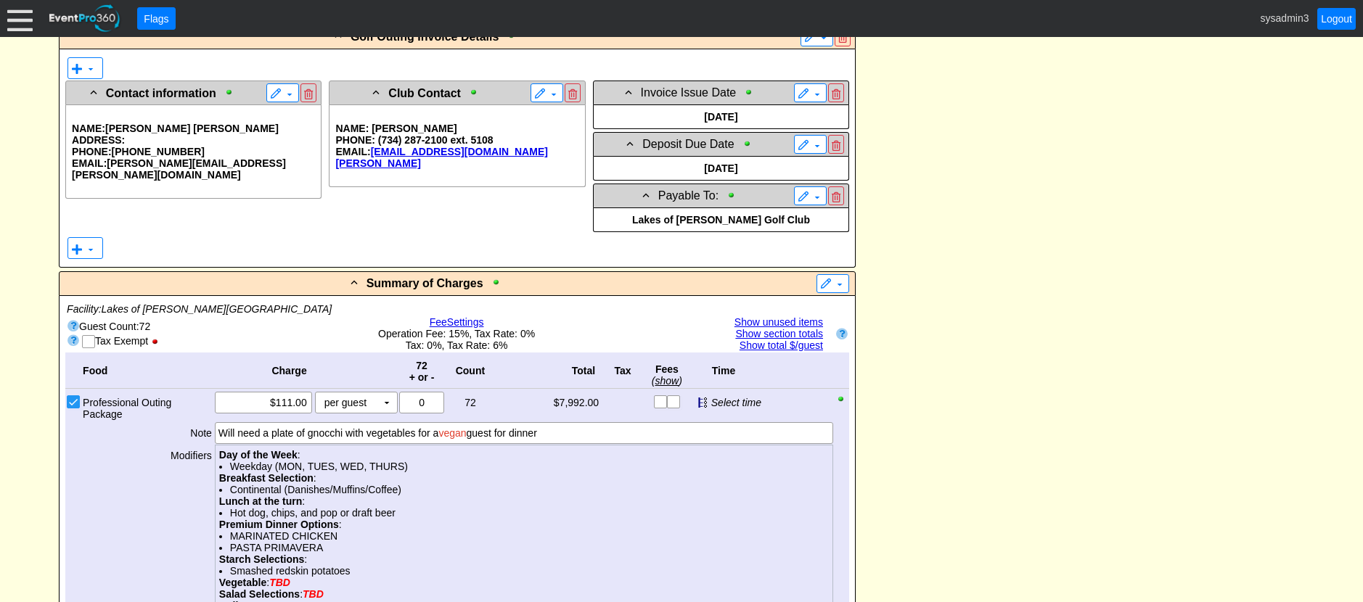
scroll to position [435, 0]
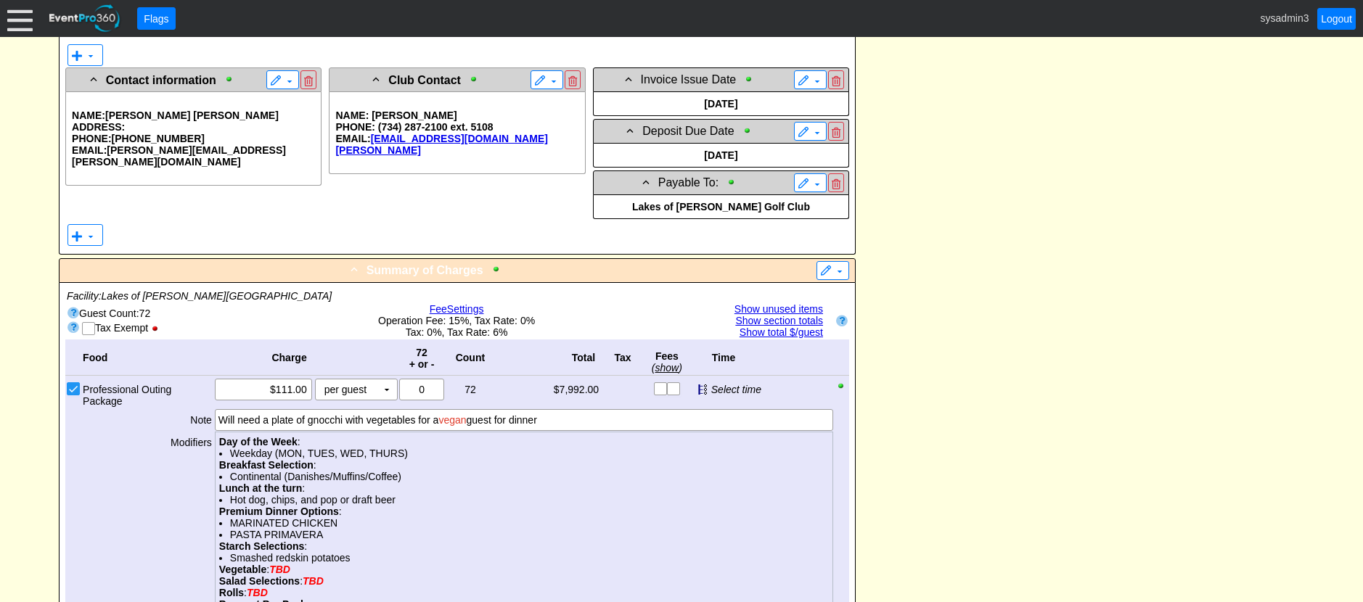
click at [577, 261] on div "- Summary of Charges" at bounding box center [427, 269] width 730 height 17
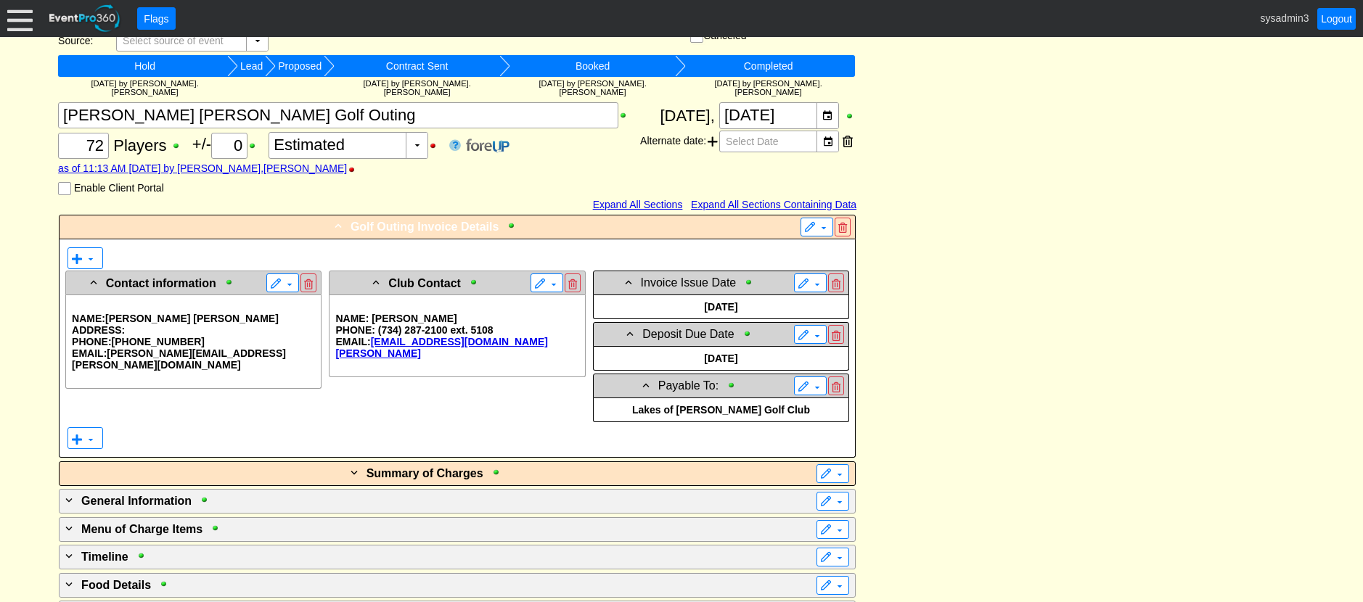
scroll to position [218, 0]
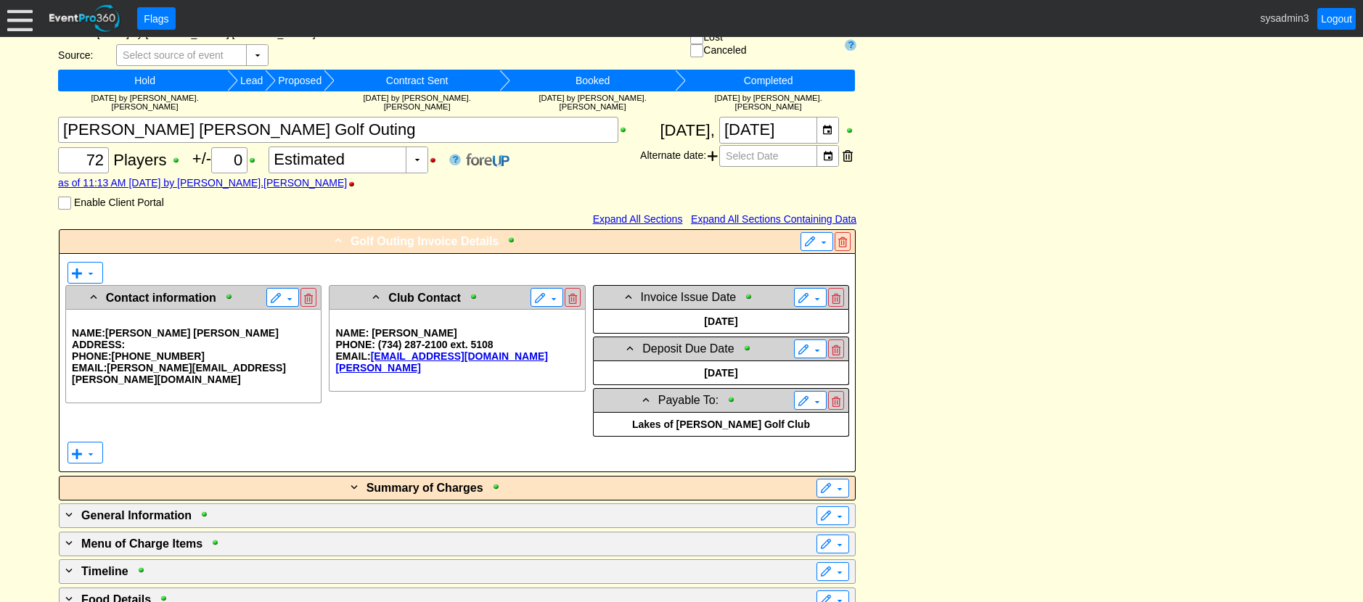
click at [573, 232] on div "- Golf Outing Invoice Details" at bounding box center [427, 240] width 730 height 17
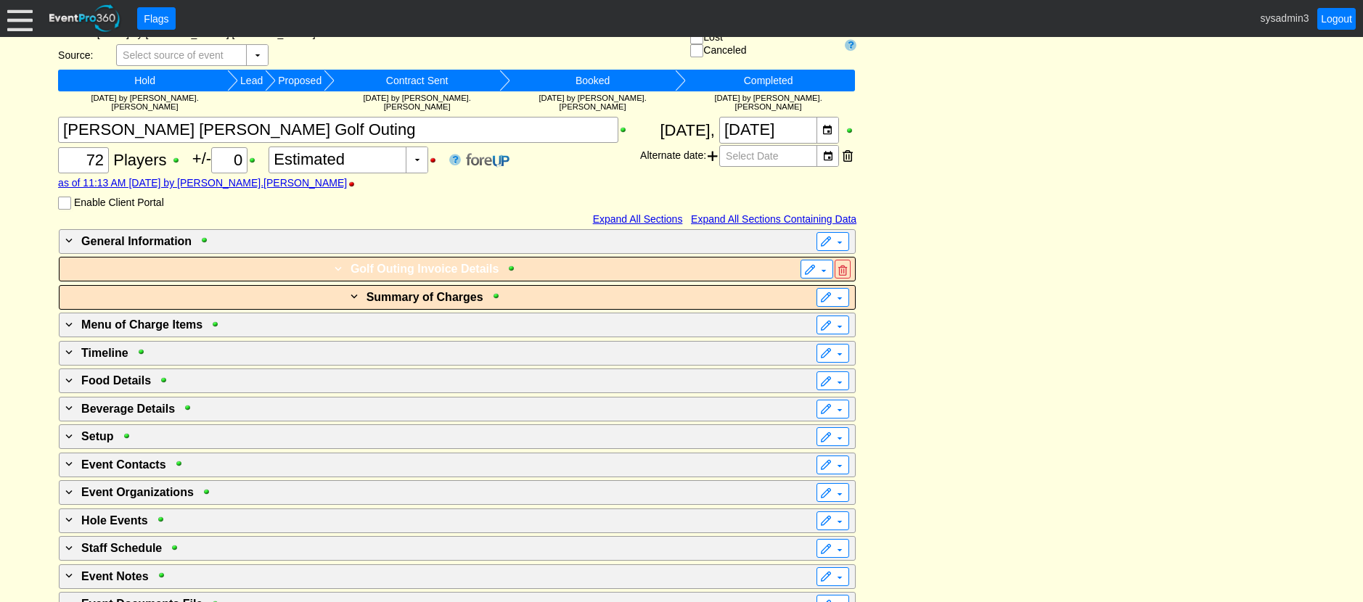
click at [563, 260] on div "+ Golf Outing Invoice Details" at bounding box center [427, 268] width 730 height 17
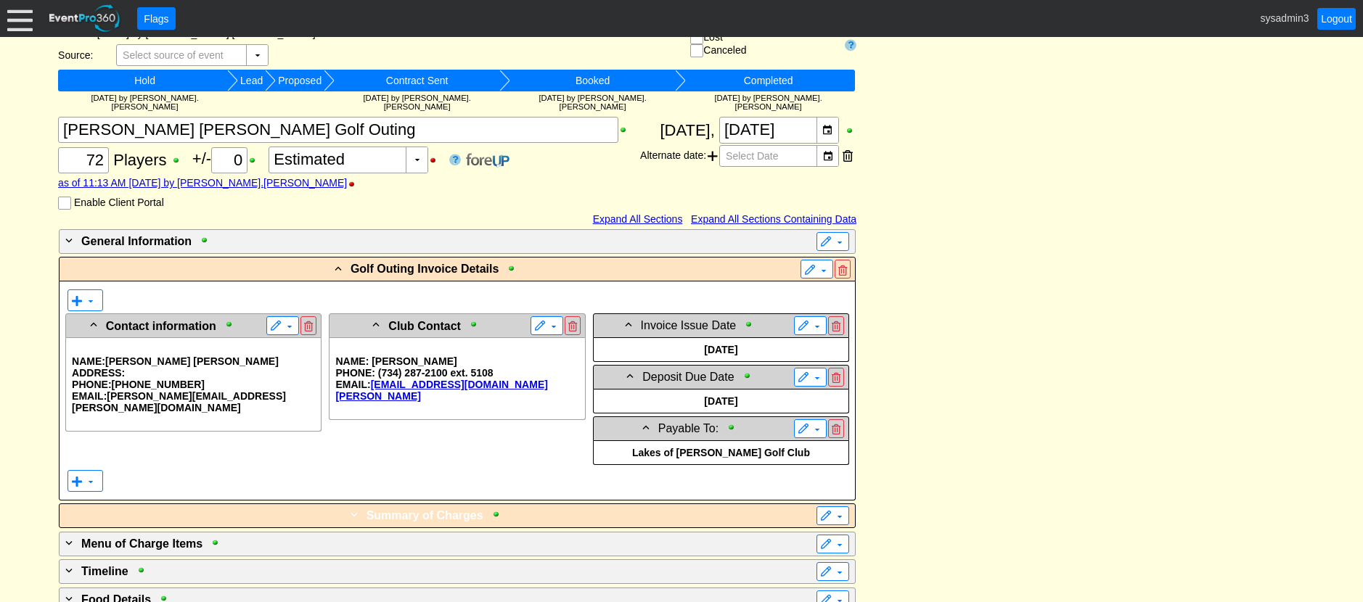
click at [583, 507] on div "+ Summary of Charges" at bounding box center [427, 515] width 730 height 17
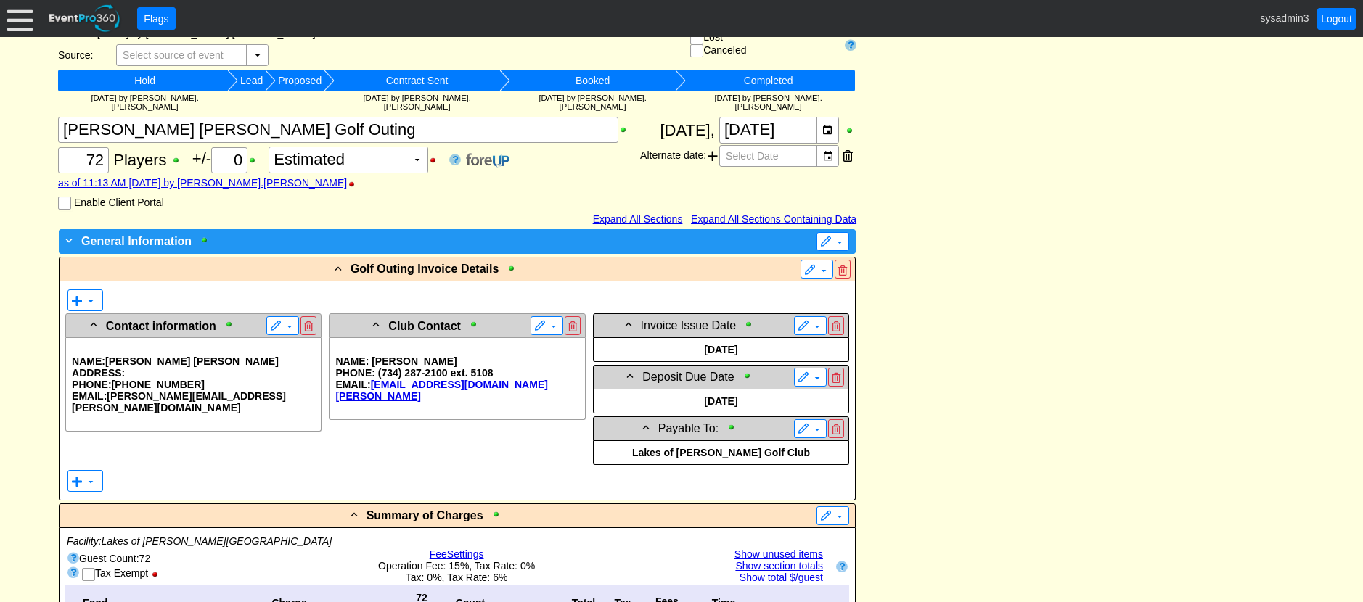
click at [603, 237] on div "+ General Information" at bounding box center [427, 240] width 730 height 17
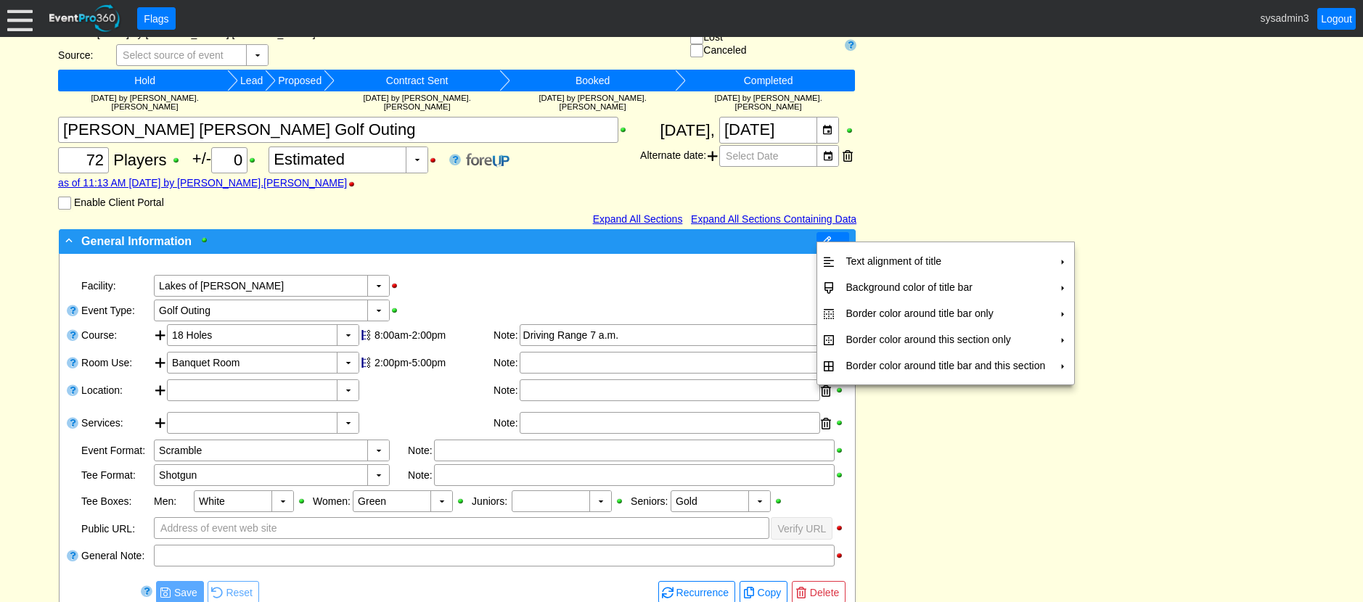
click at [824, 234] on span "▼" at bounding box center [832, 241] width 25 height 15
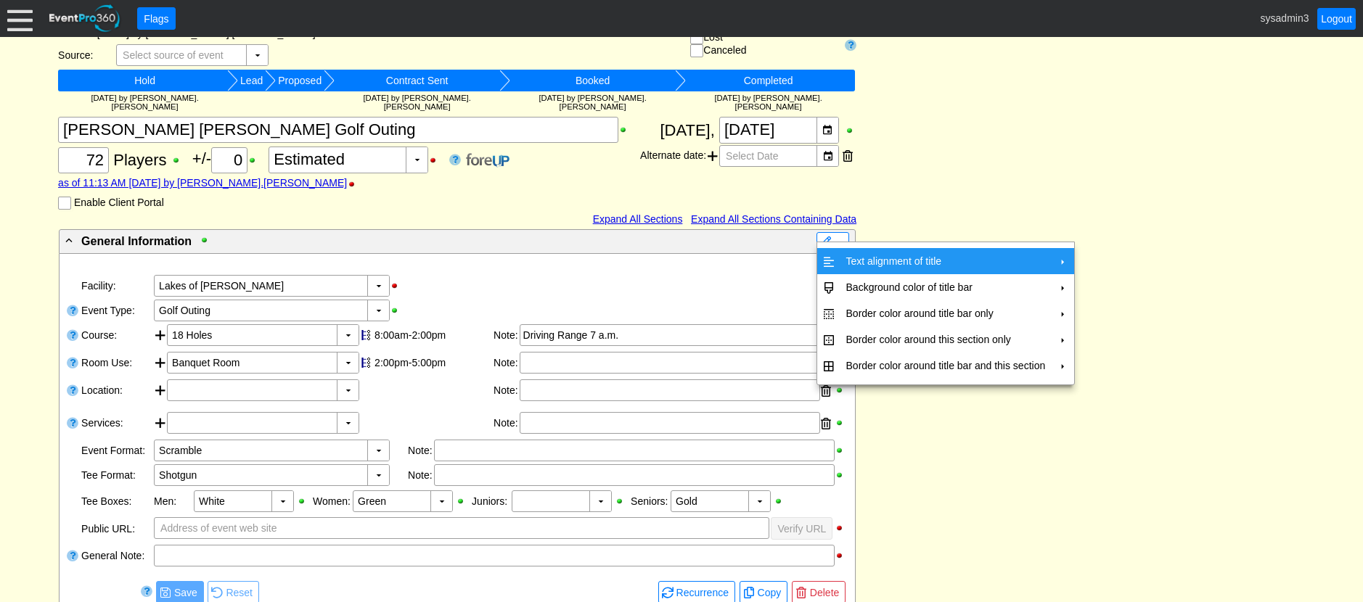
click at [867, 262] on td "Text alignment of title" at bounding box center [945, 261] width 211 height 26
click at [1119, 296] on td "Center" at bounding box center [1119, 294] width 42 height 26
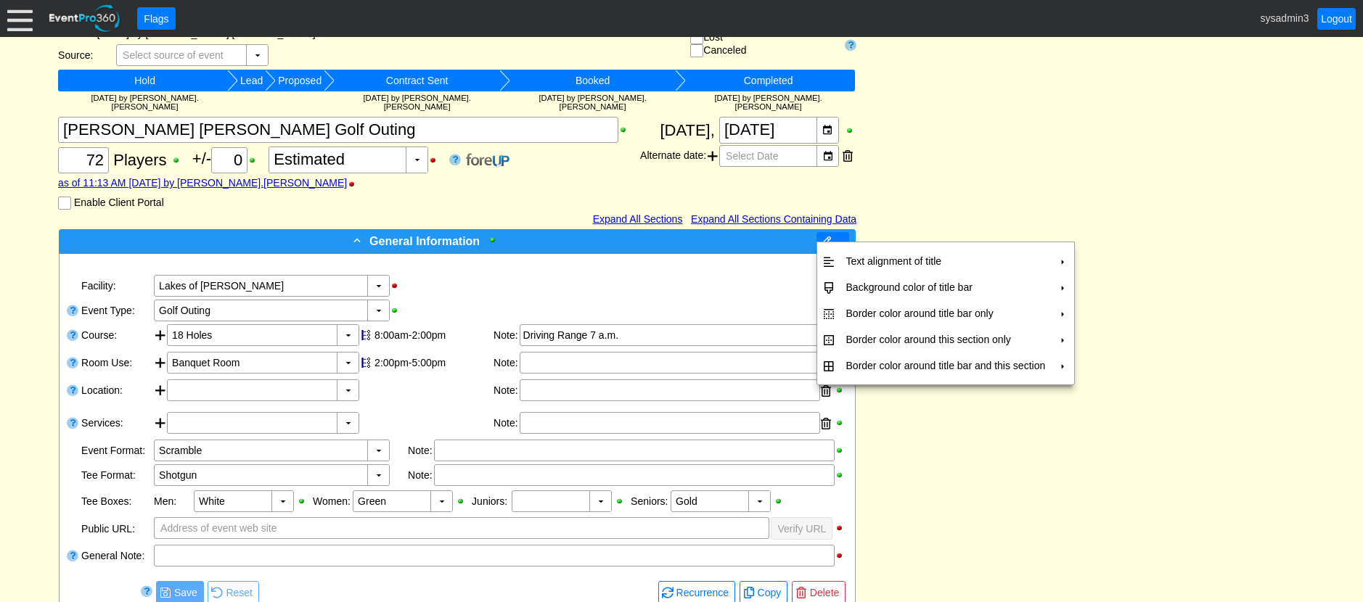
click at [828, 237] on span at bounding box center [826, 243] width 12 height 12
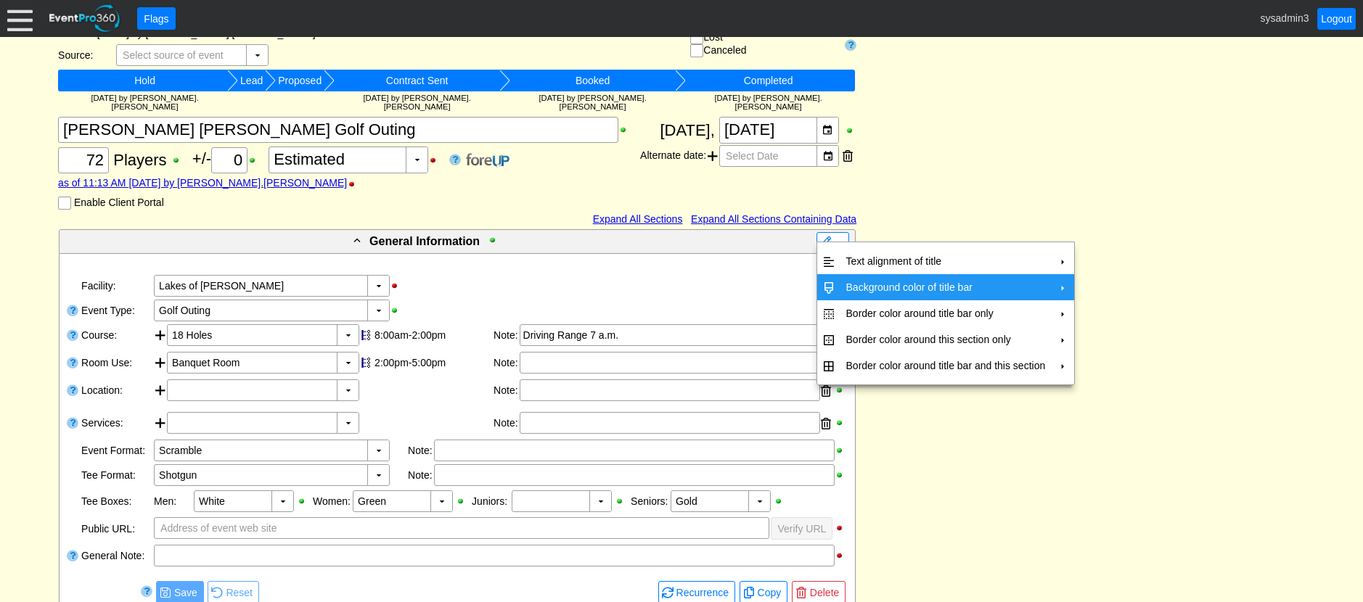
click at [869, 291] on td "Background color of title bar" at bounding box center [945, 287] width 211 height 26
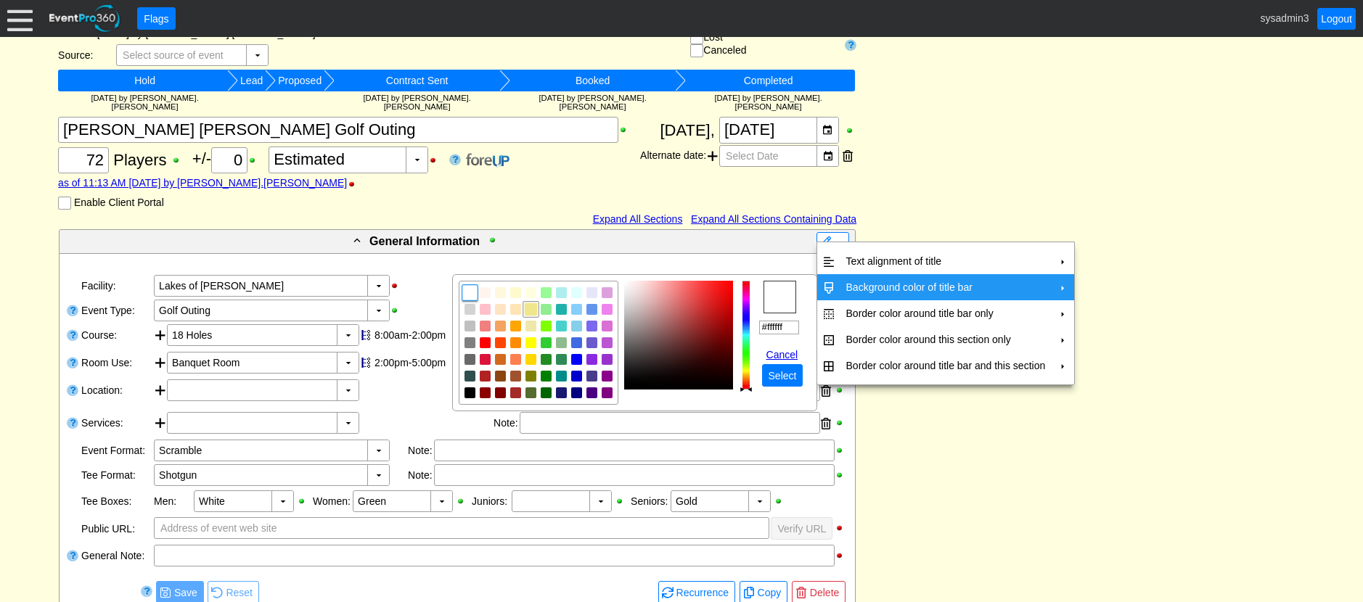
click at [525, 305] on img "focusNode" at bounding box center [530, 309] width 13 height 13
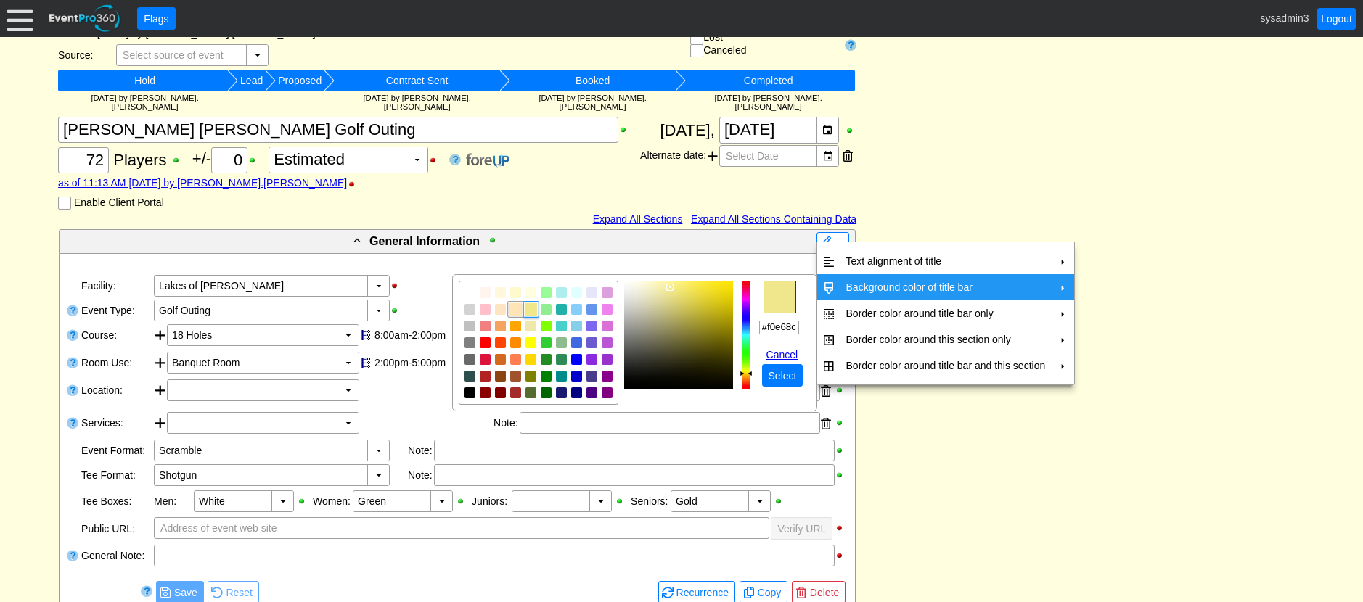
click at [520, 311] on img "focusNode" at bounding box center [515, 309] width 13 height 13
type input "#ffe4b5"
click at [787, 377] on span "Select" at bounding box center [783, 376] width 34 height 15
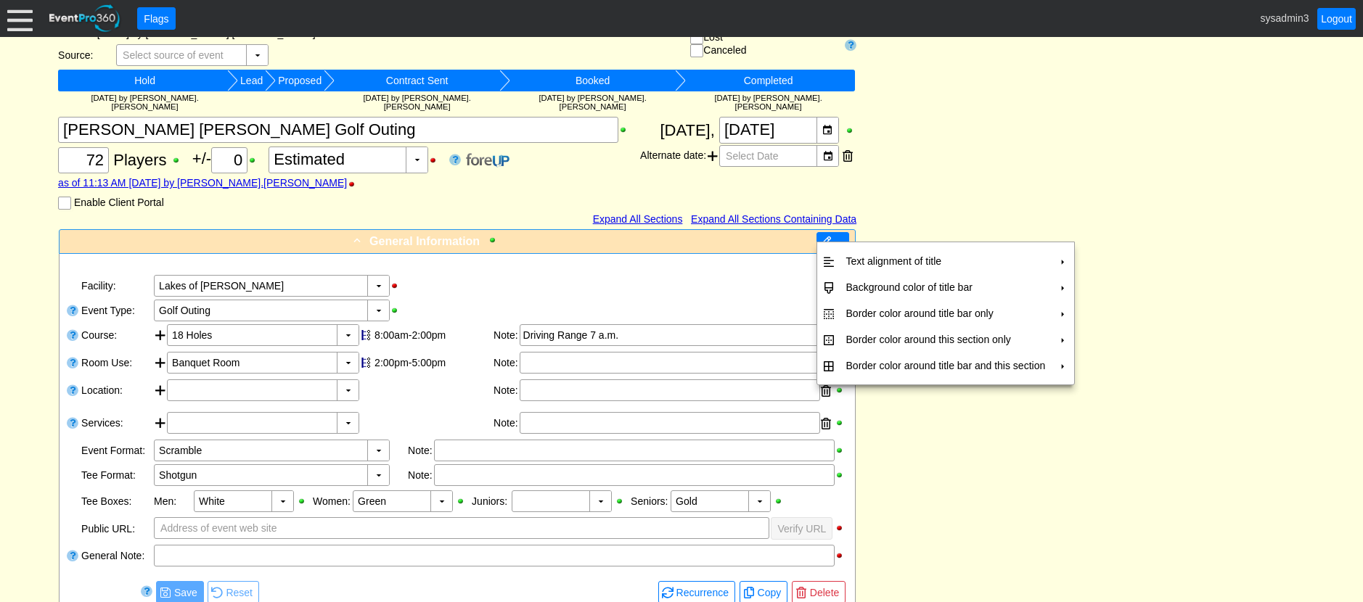
click at [829, 237] on span at bounding box center [826, 243] width 12 height 12
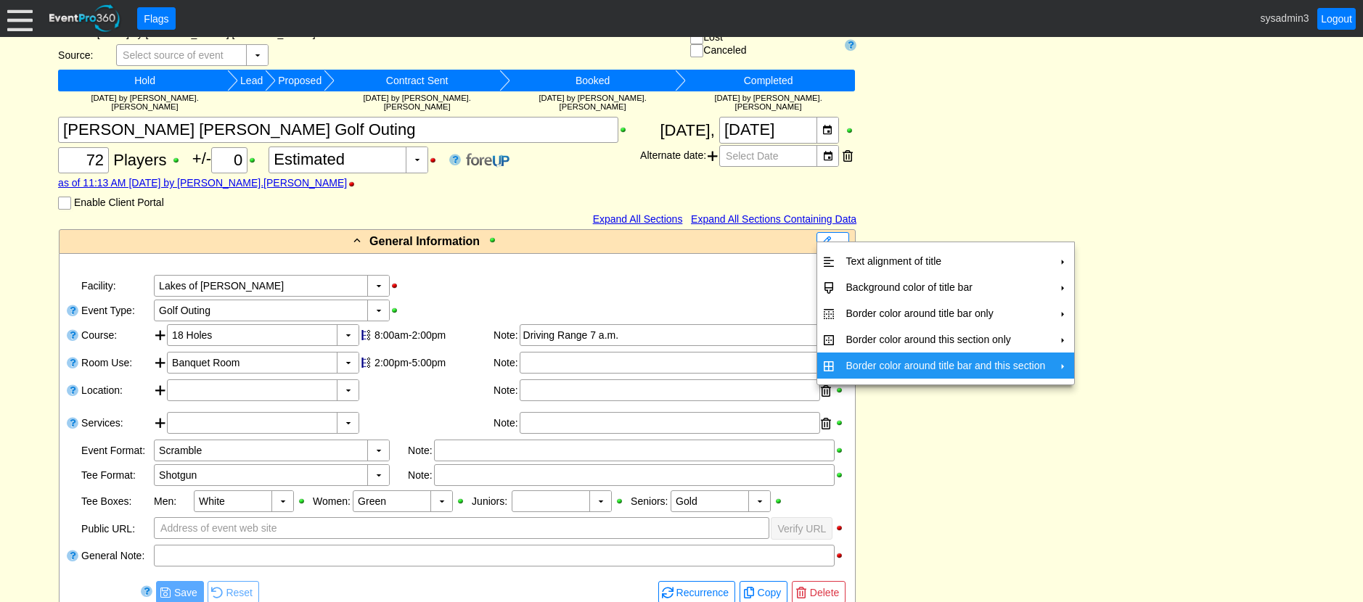
click at [866, 361] on td "Border color around title bar and this section" at bounding box center [945, 366] width 211 height 26
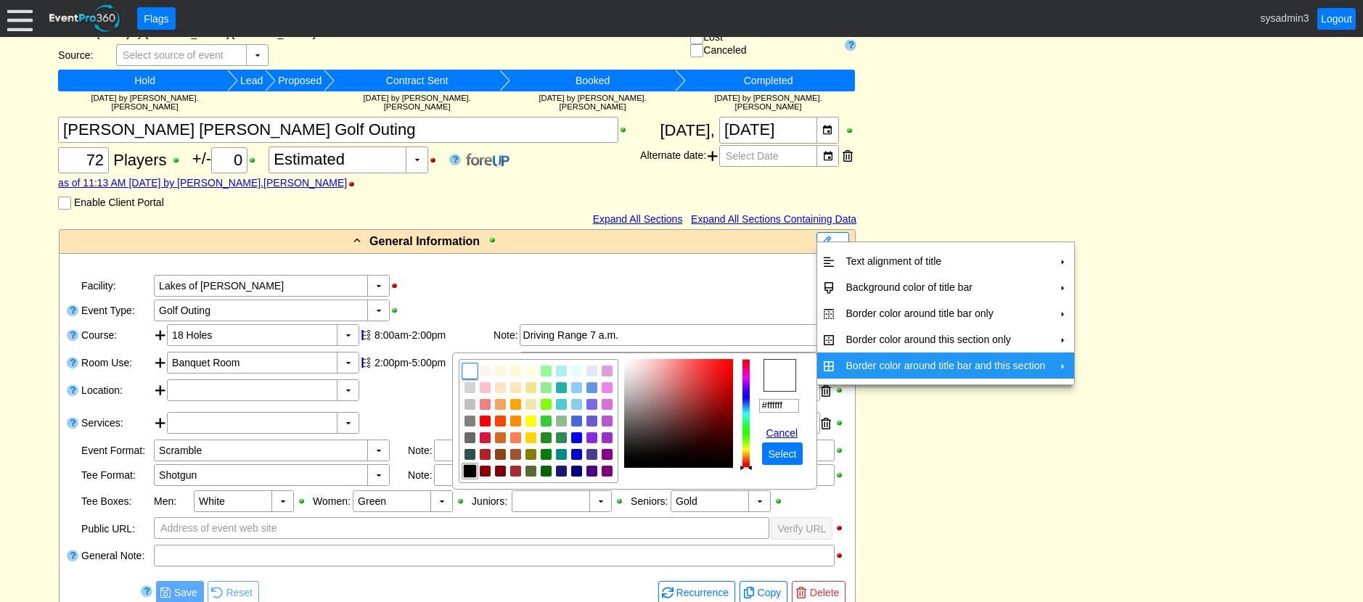
click at [469, 475] on img "focusNode" at bounding box center [469, 471] width 13 height 13
type input "#000000"
click at [779, 452] on span "Select" at bounding box center [783, 454] width 34 height 15
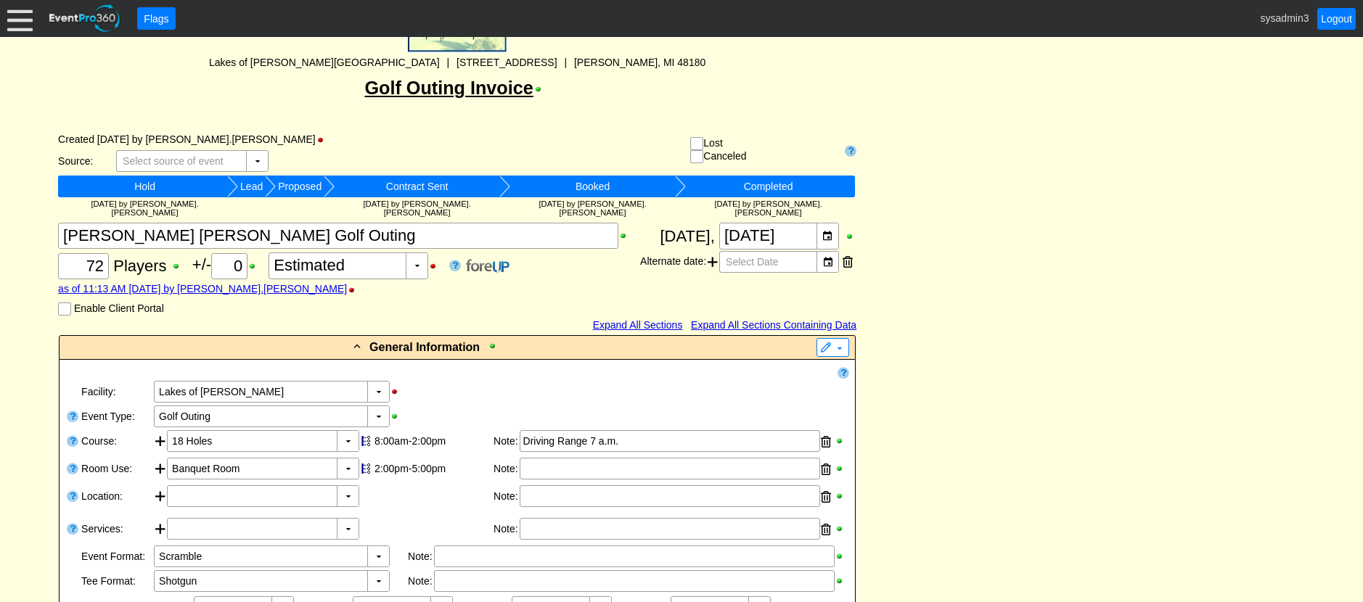
scroll to position [0, 0]
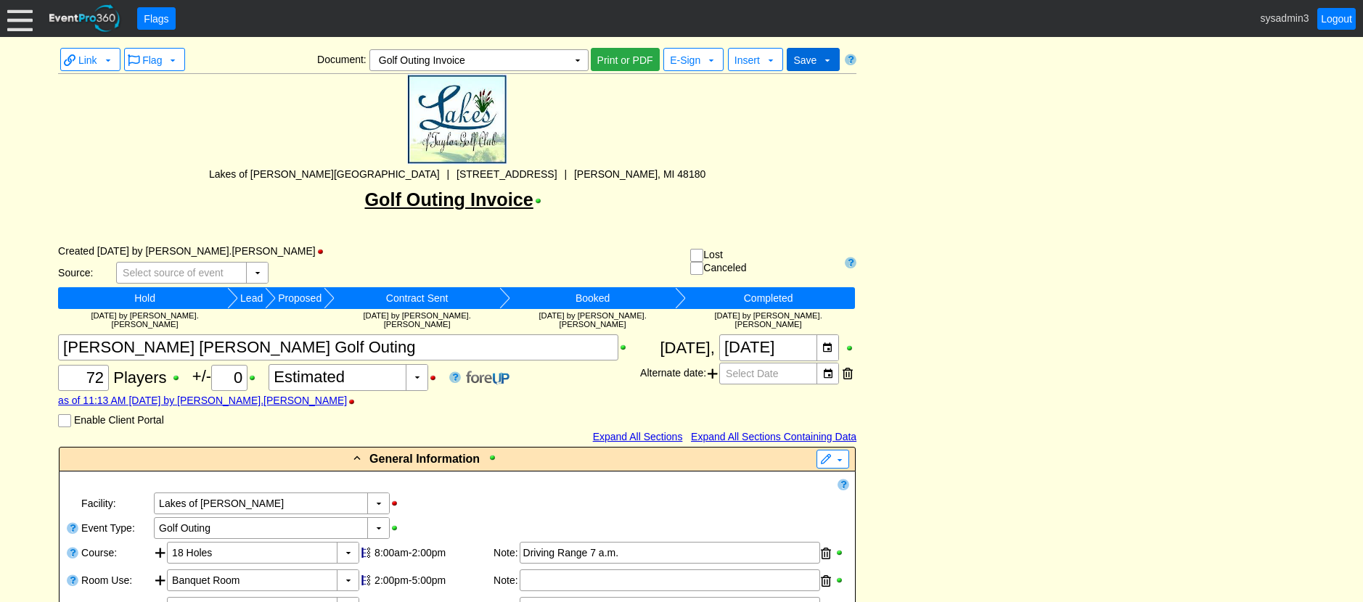
click at [807, 54] on span "Save" at bounding box center [804, 60] width 23 height 12
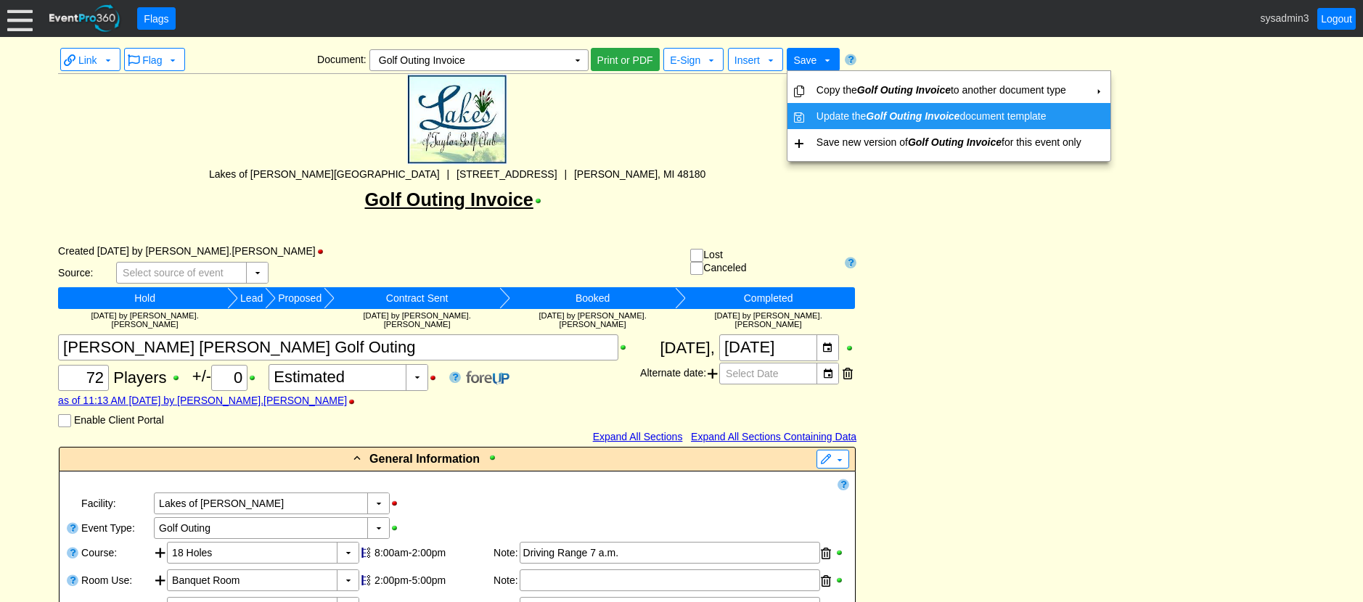
click at [828, 112] on td "Update the Golf Outing Invoice document template" at bounding box center [949, 116] width 276 height 26
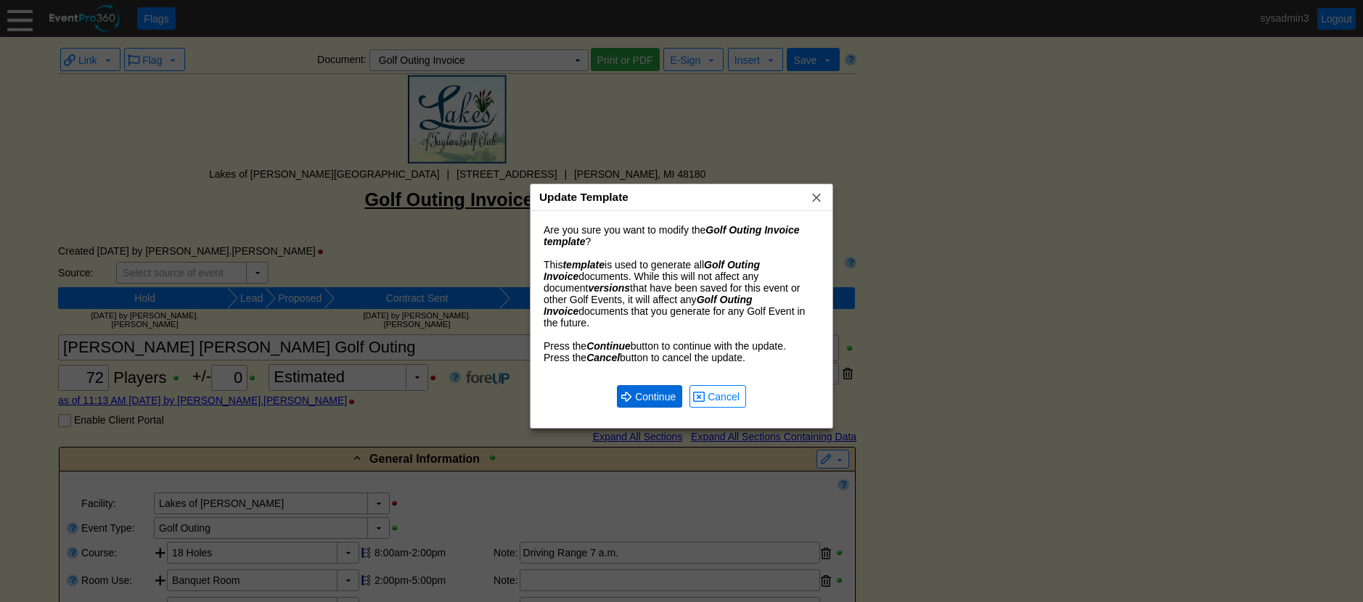
click at [652, 390] on span "Continue" at bounding box center [655, 397] width 46 height 15
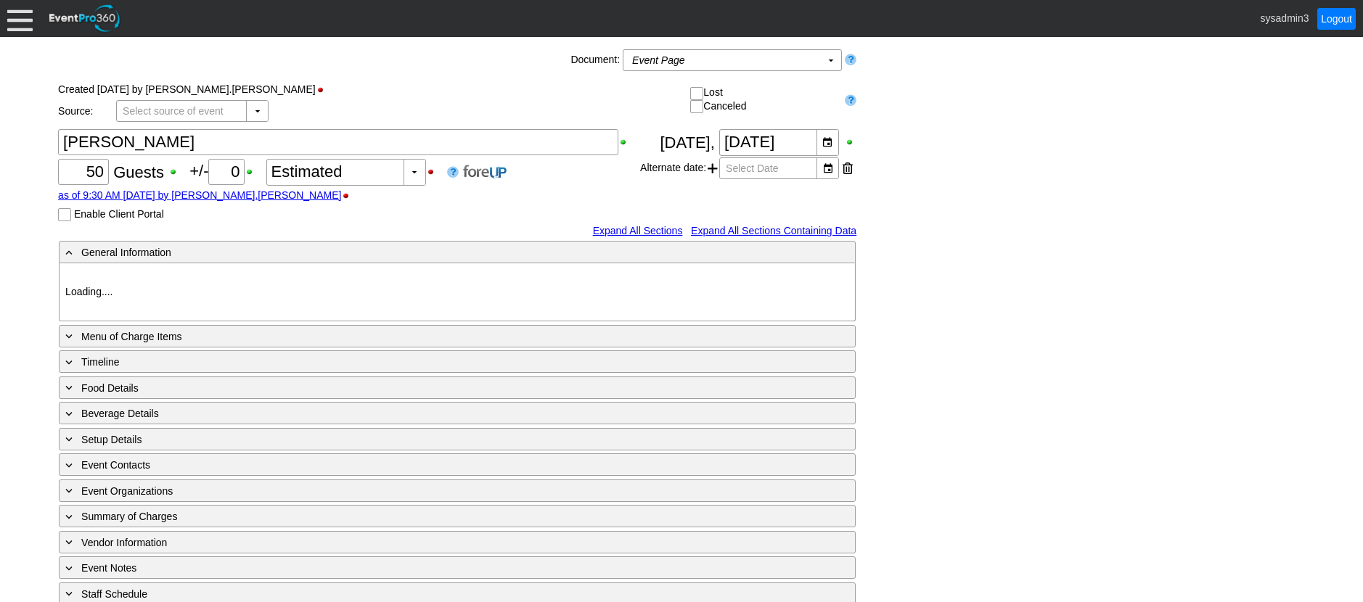
type input "Lakes of [PERSON_NAME]"
type input "Celebration of Life"
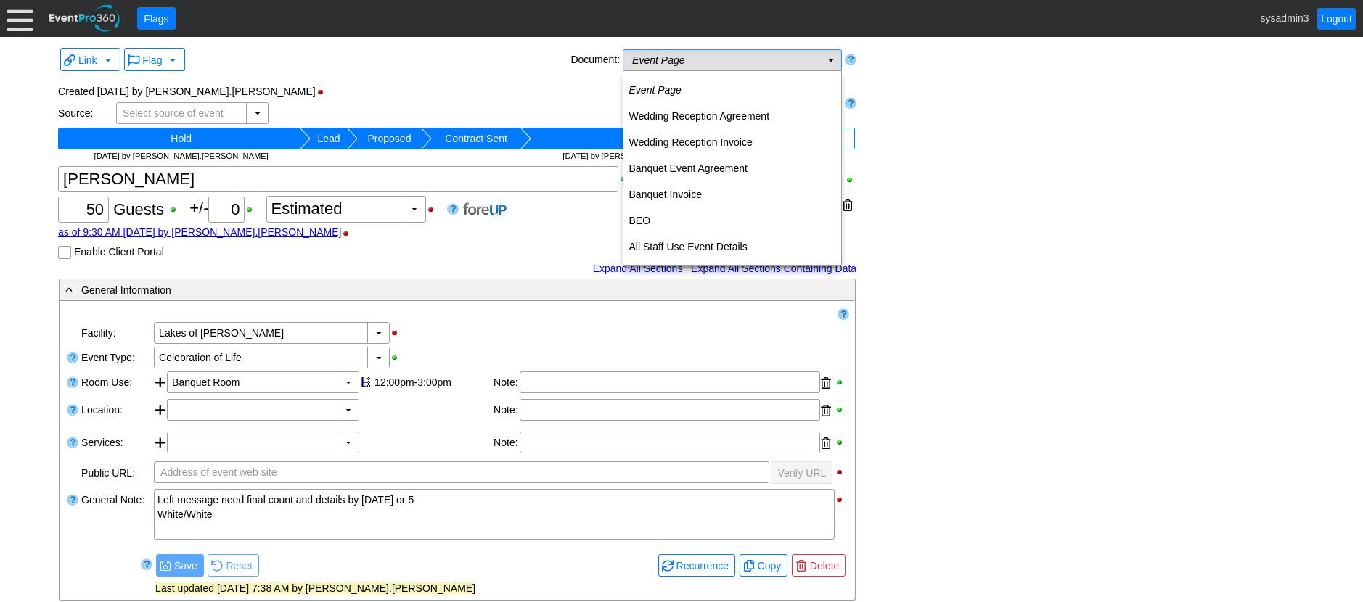
click at [729, 60] on td "Event Page Χ" at bounding box center [721, 60] width 197 height 20
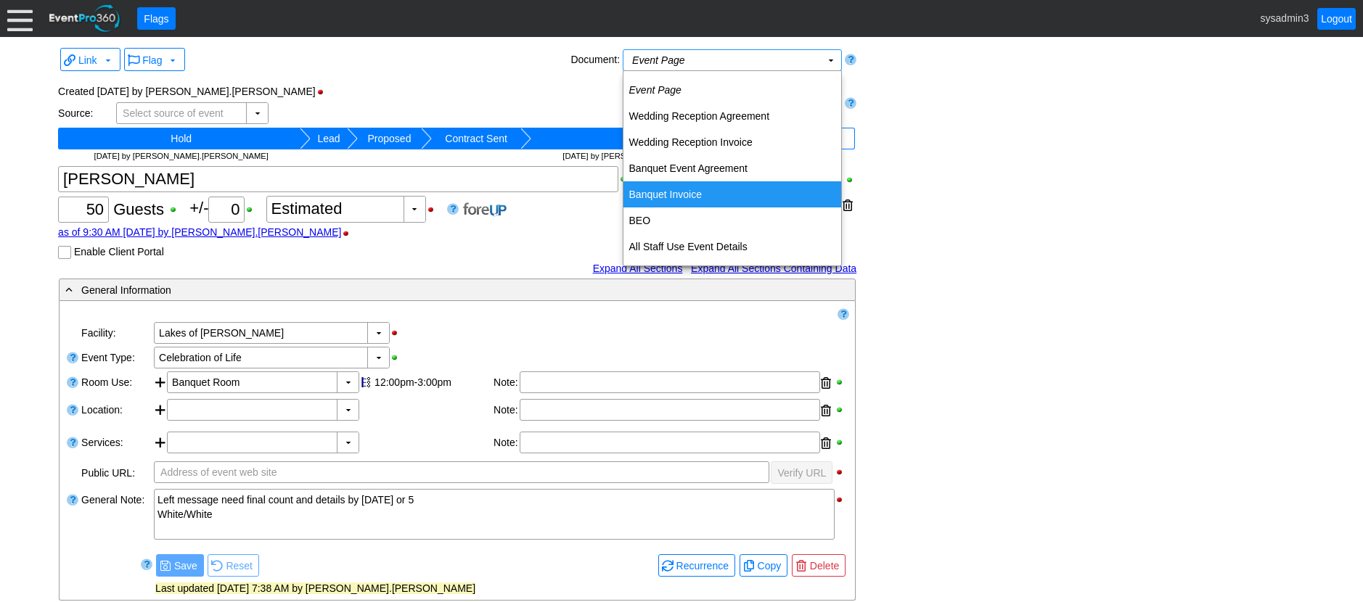
click at [688, 189] on td "Banquet Invoice" at bounding box center [732, 194] width 218 height 26
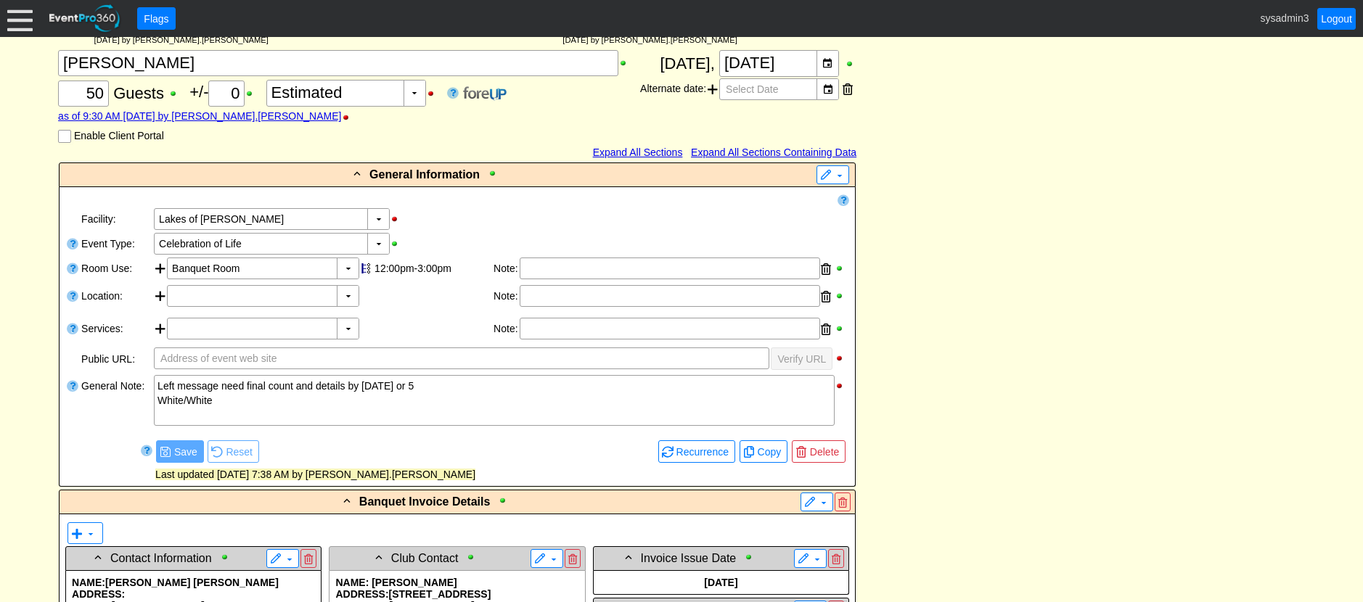
scroll to position [363, 0]
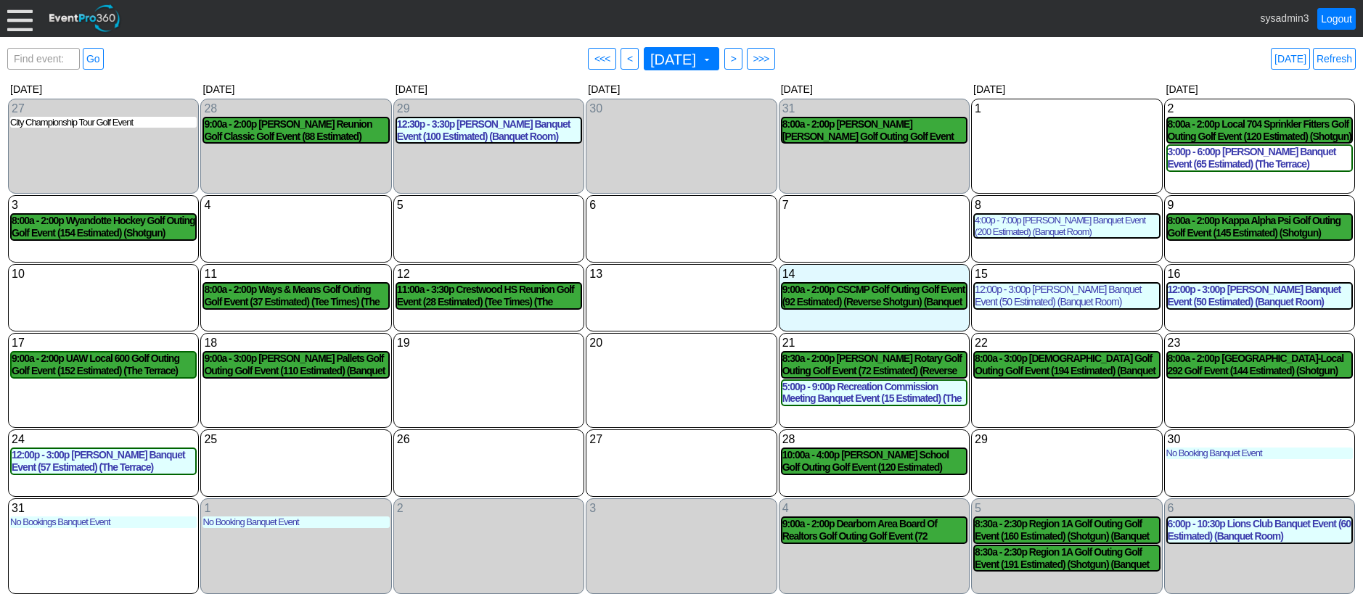
click at [16, 20] on div at bounding box center [19, 18] width 25 height 25
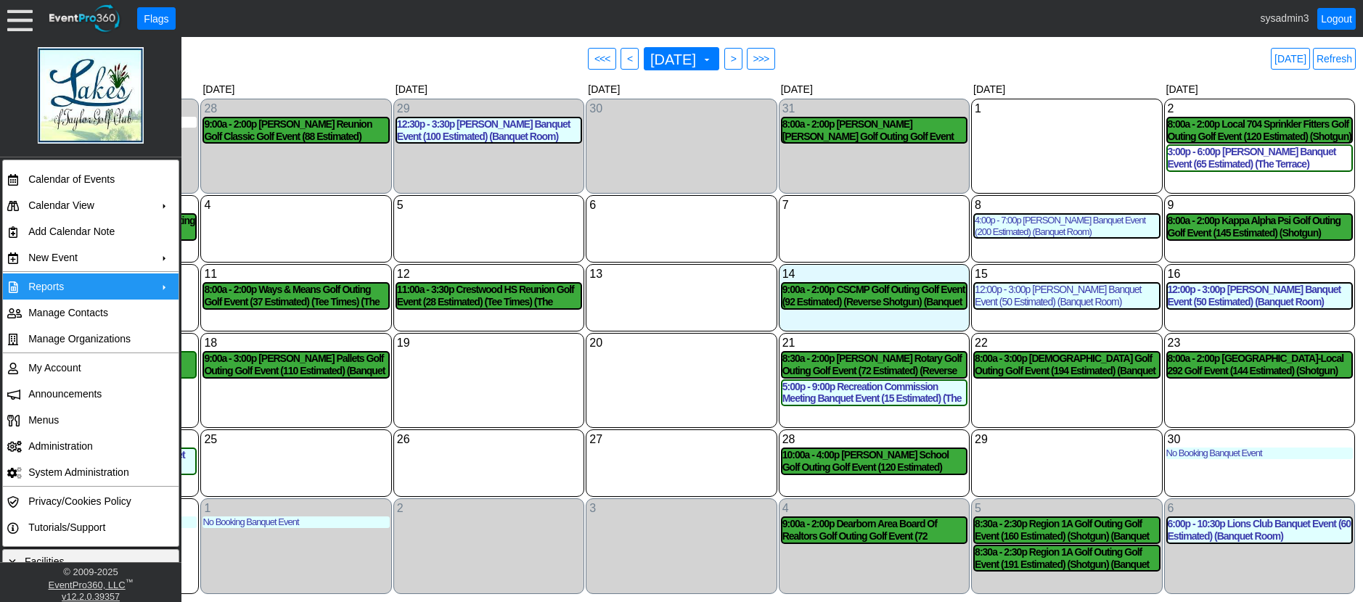
click at [48, 289] on td "Reports" at bounding box center [87, 287] width 130 height 26
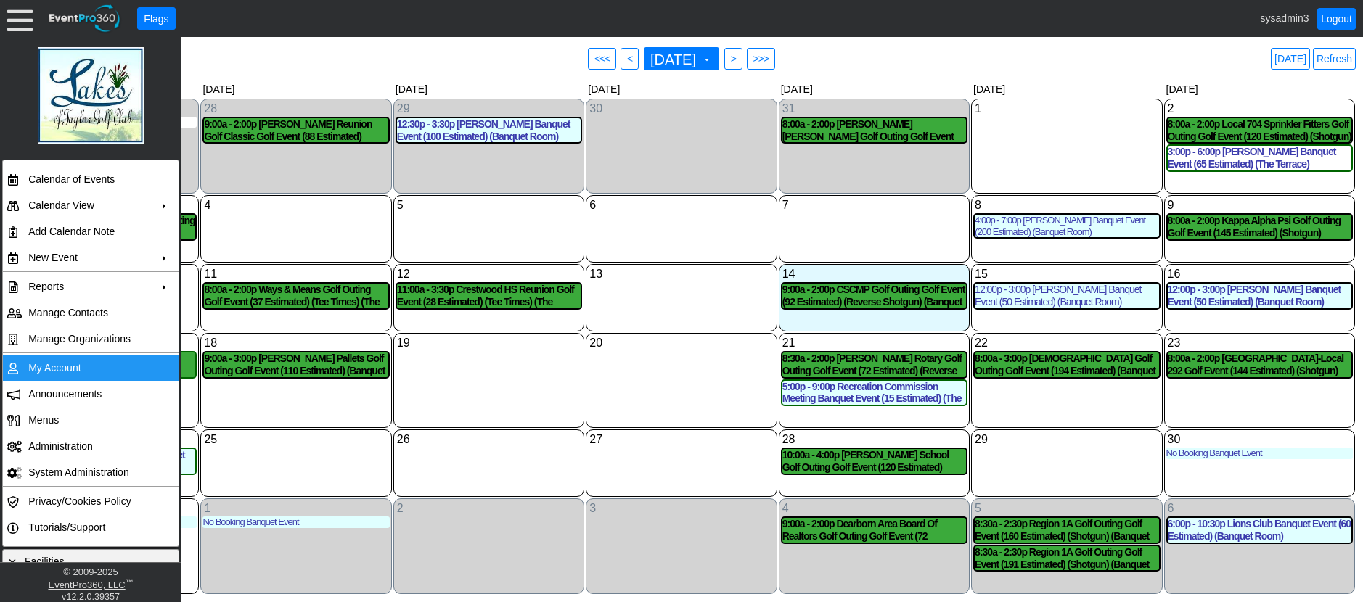
click at [60, 364] on td "My Account" at bounding box center [87, 368] width 130 height 26
click at [1339, 56] on link "Refresh" at bounding box center [1334, 59] width 43 height 22
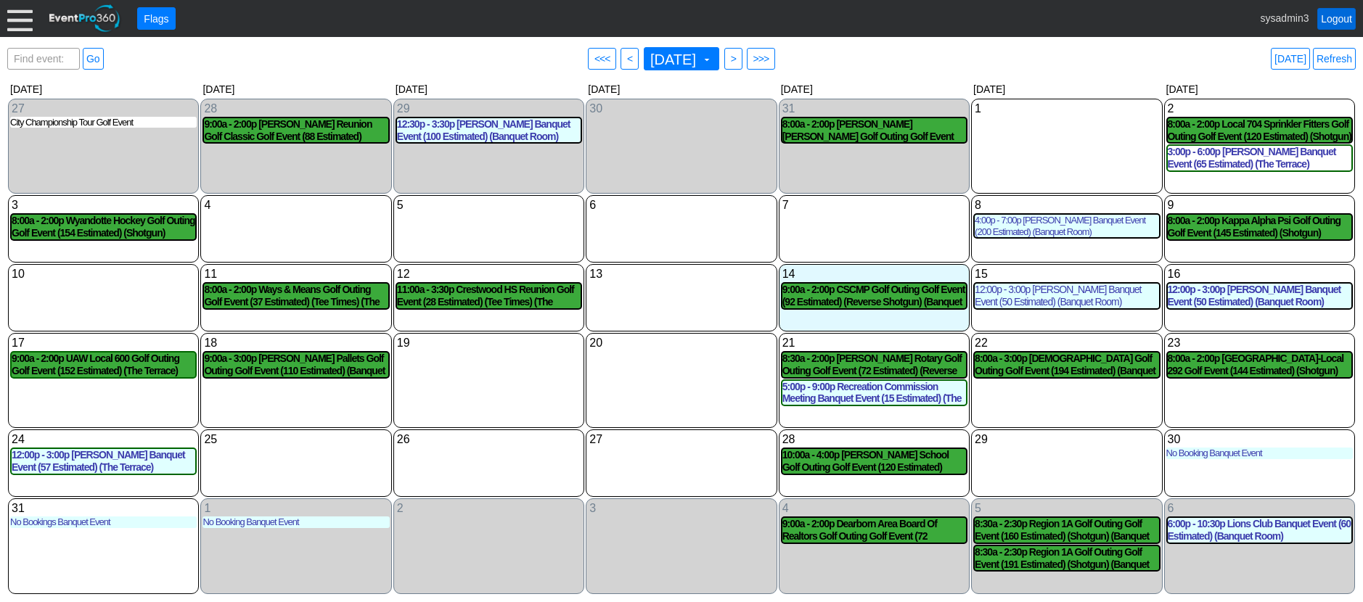
click at [1340, 14] on link "Logout" at bounding box center [1336, 19] width 38 height 22
click at [18, 23] on div at bounding box center [19, 18] width 25 height 25
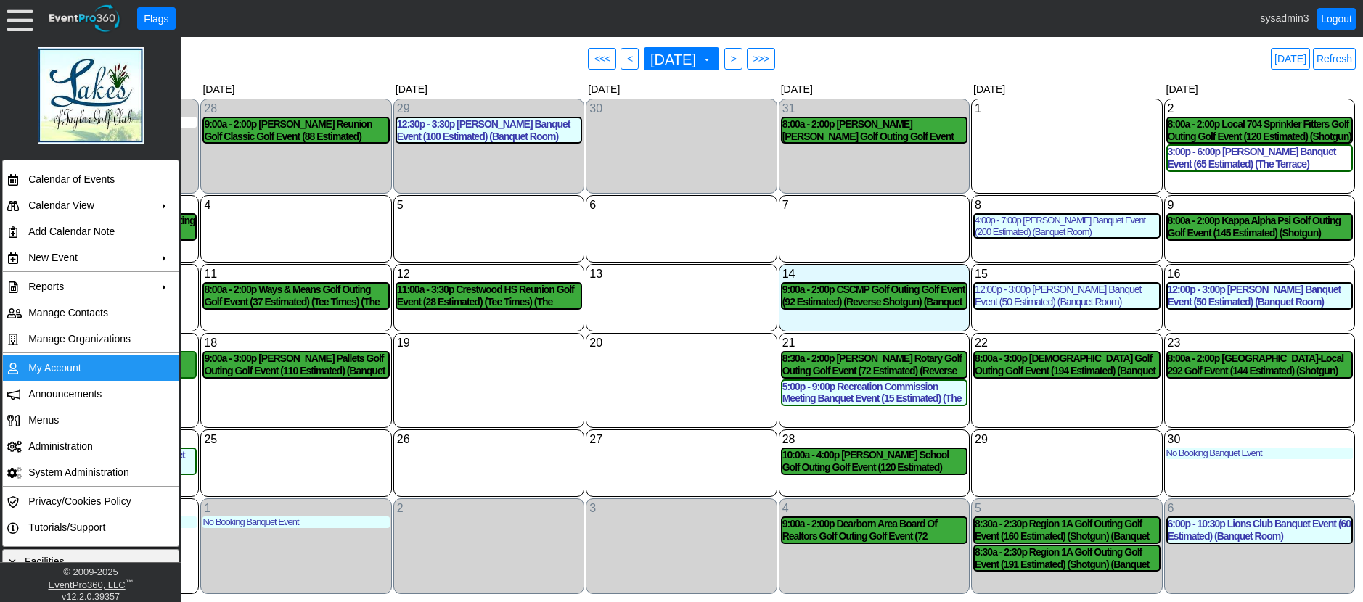
click at [48, 361] on td "My Account" at bounding box center [87, 368] width 130 height 26
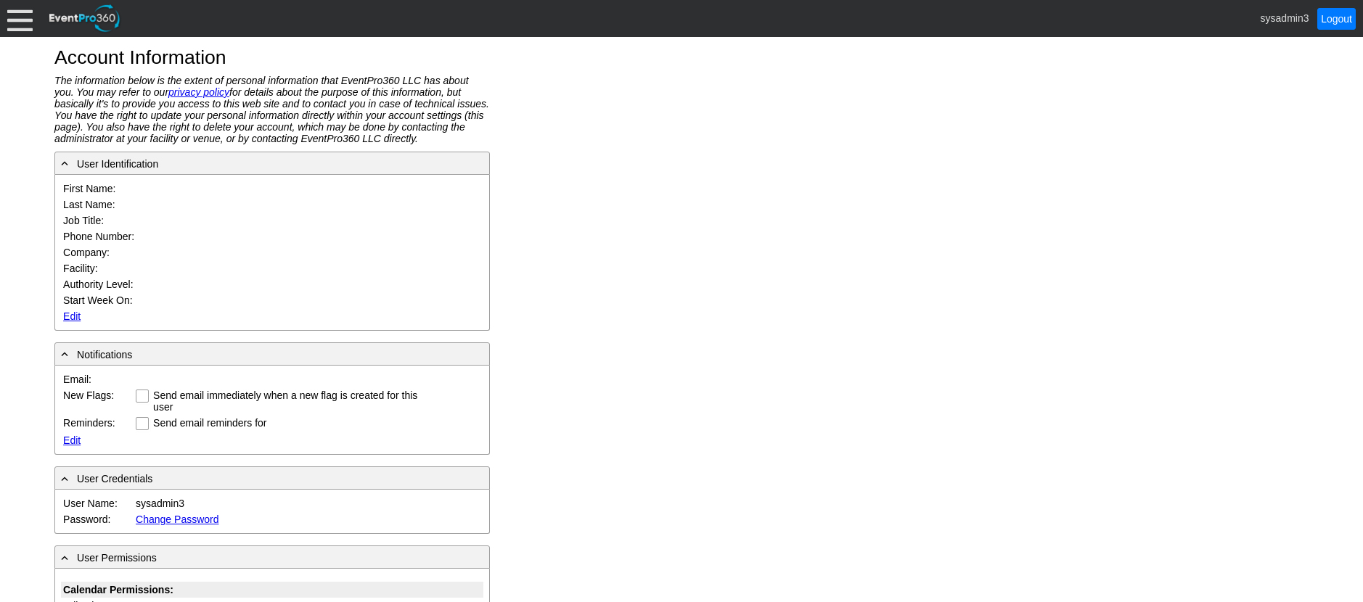
type input "System"
type input "Administrator"
type input "System Administrator"
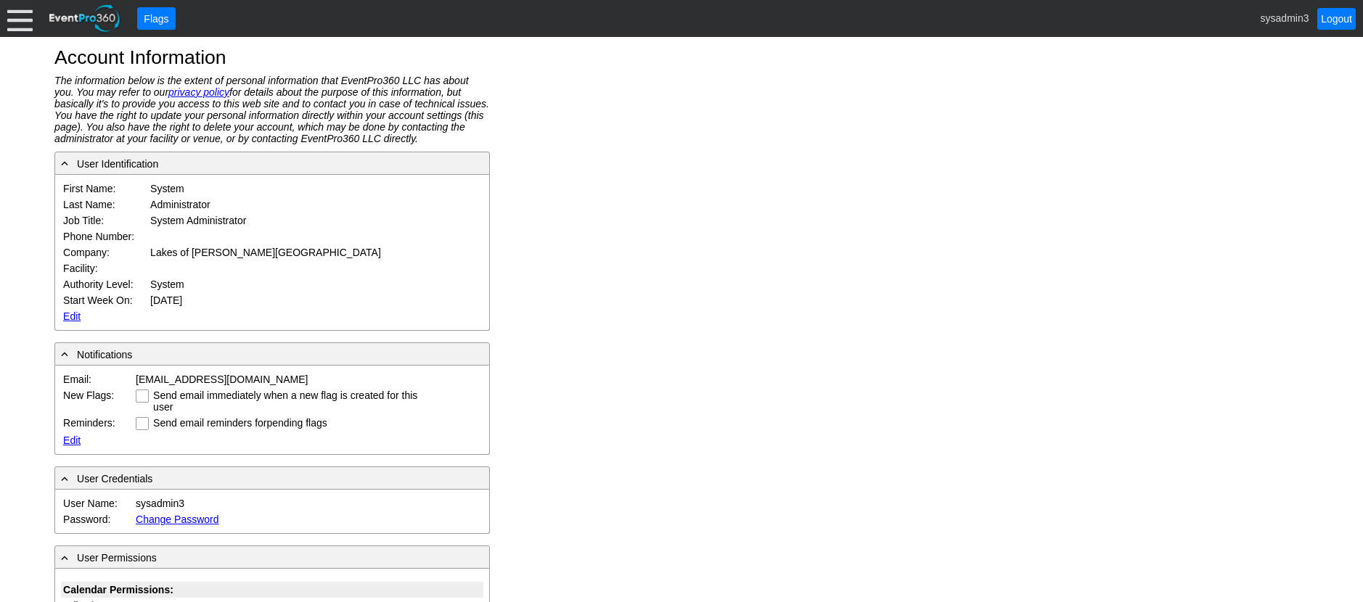
click at [69, 317] on link "Edit" at bounding box center [71, 317] width 17 height 12
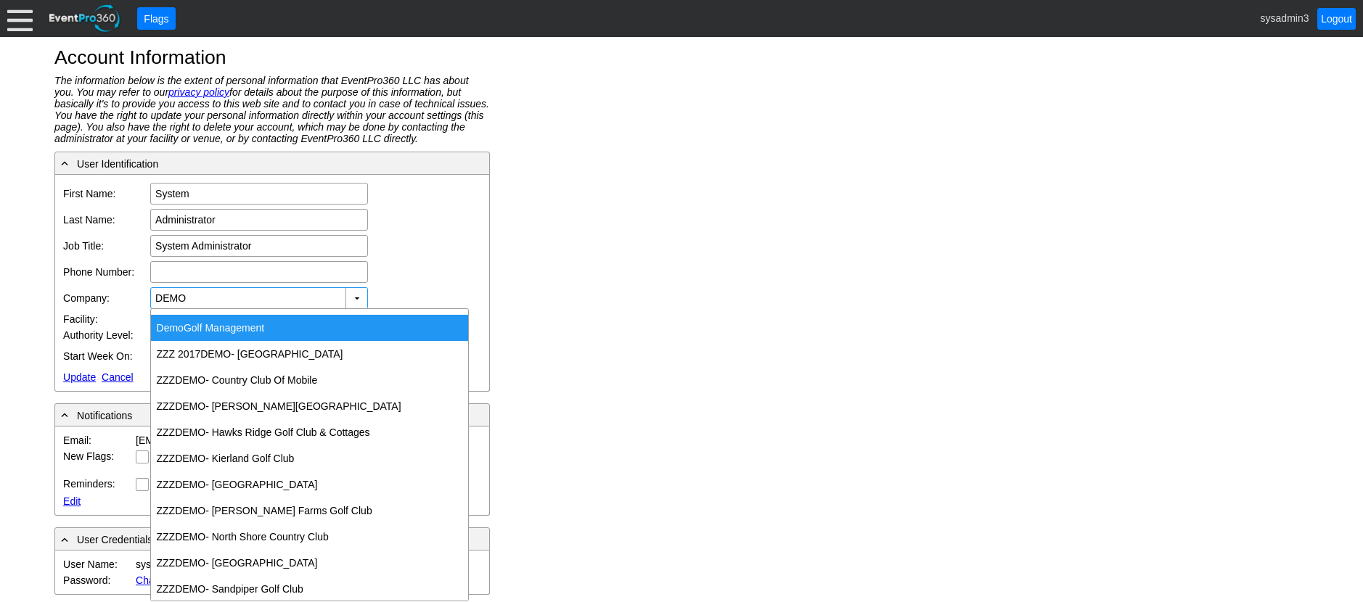
click at [211, 326] on div "Demo Golf Management" at bounding box center [309, 328] width 317 height 26
type input "Demo Golf Management"
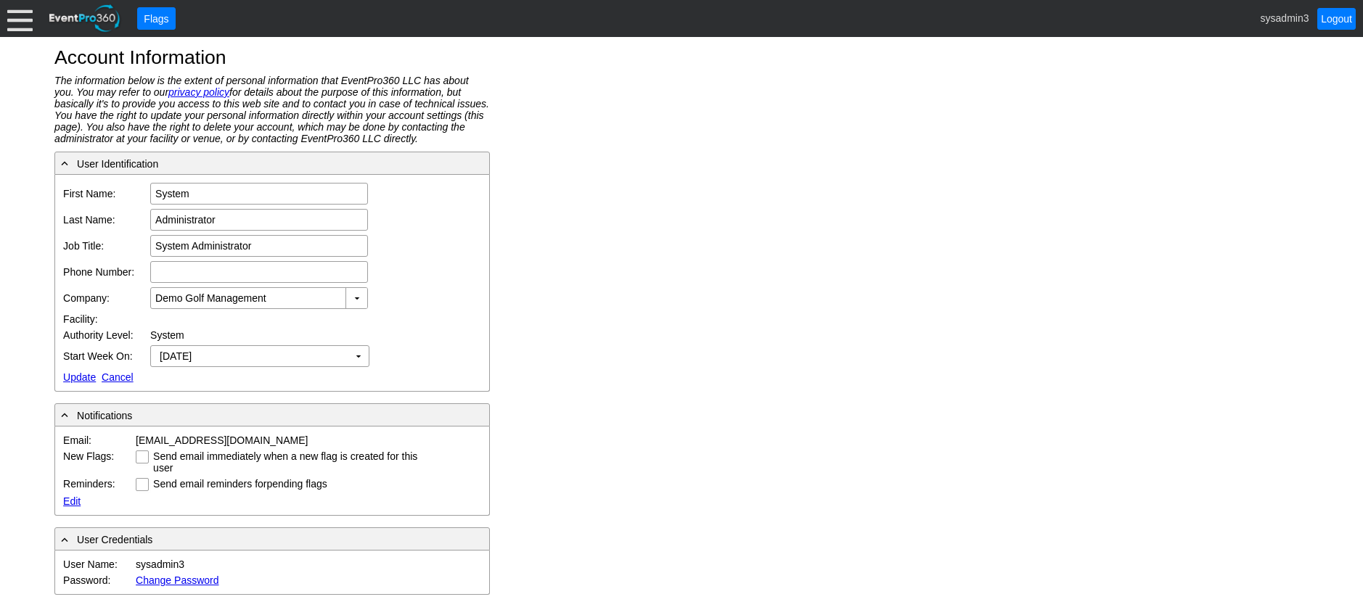
click at [80, 374] on link "Update" at bounding box center [79, 378] width 33 height 12
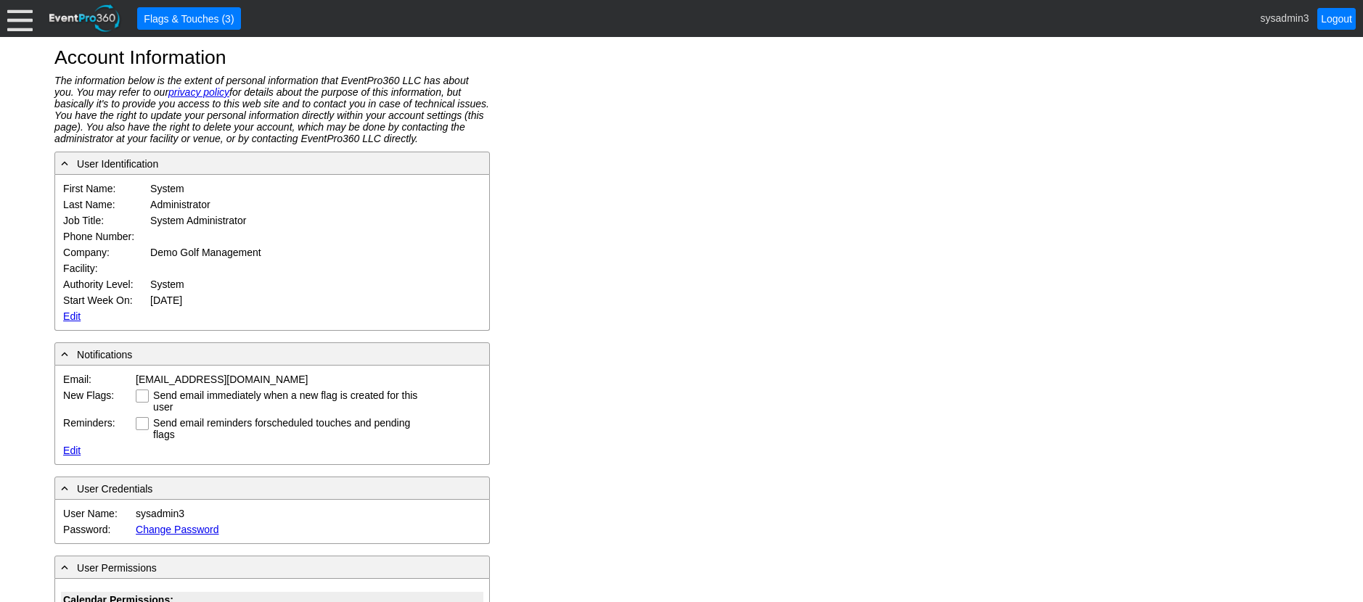
click at [27, 20] on div at bounding box center [19, 18] width 25 height 25
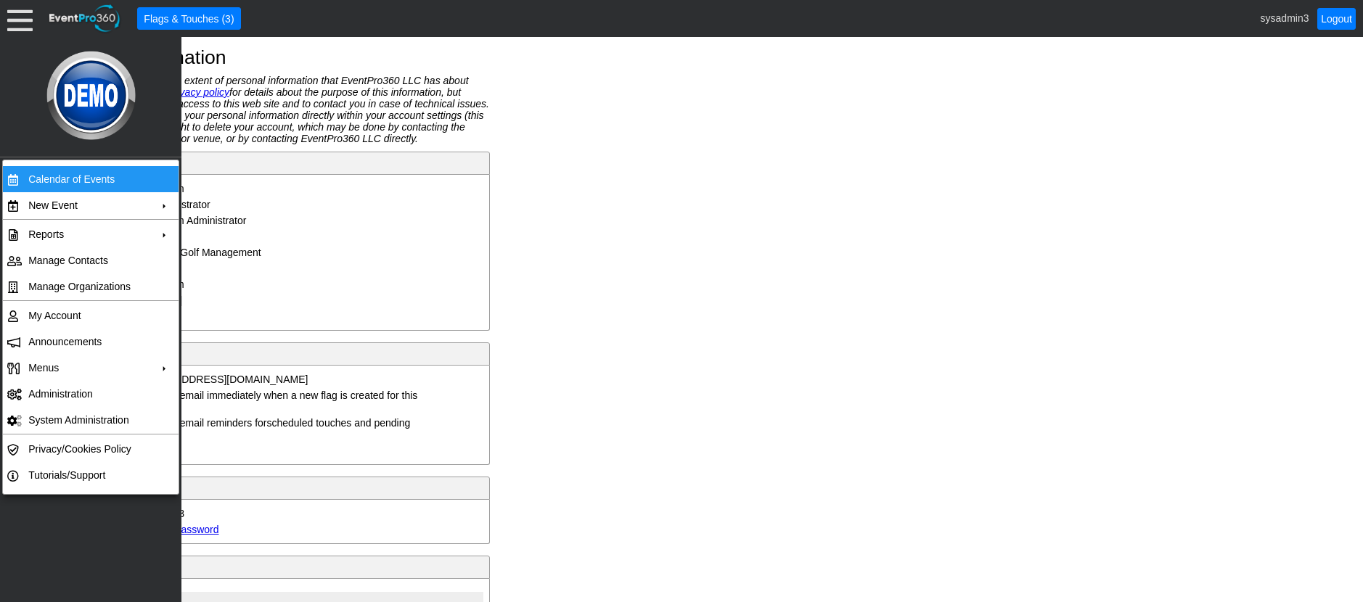
click at [56, 181] on td "Calendar of Events" at bounding box center [87, 179] width 130 height 26
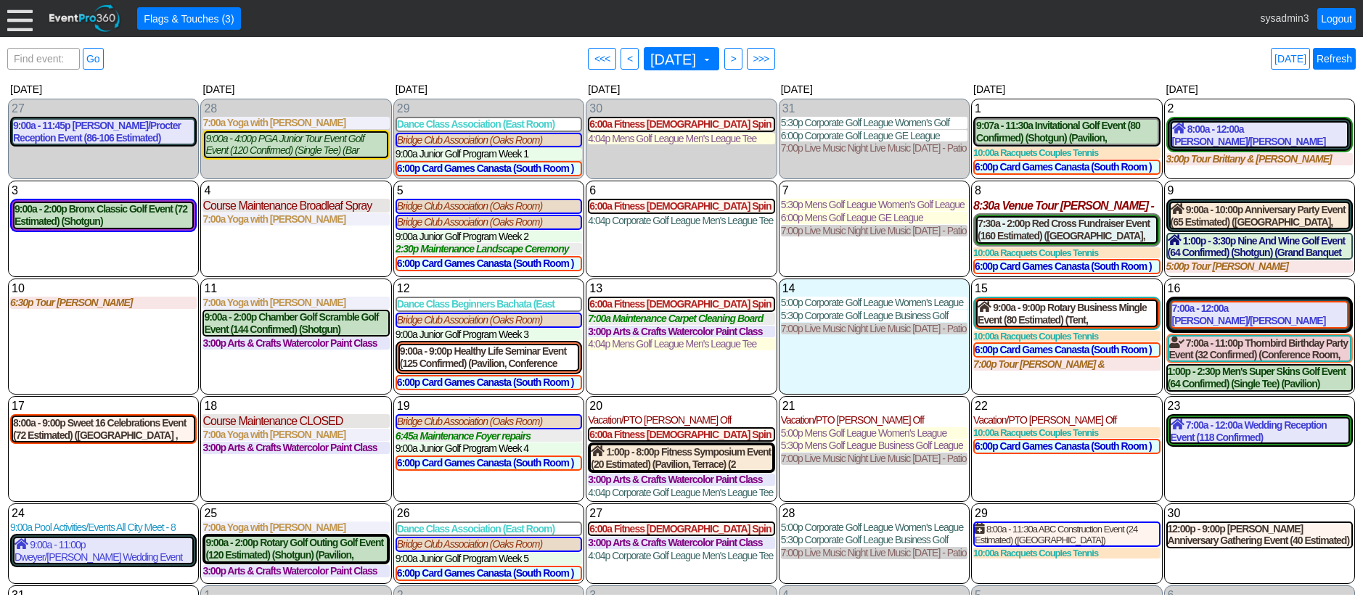
click at [1332, 62] on link "Refresh" at bounding box center [1334, 59] width 43 height 22
click at [12, 22] on div at bounding box center [19, 18] width 25 height 25
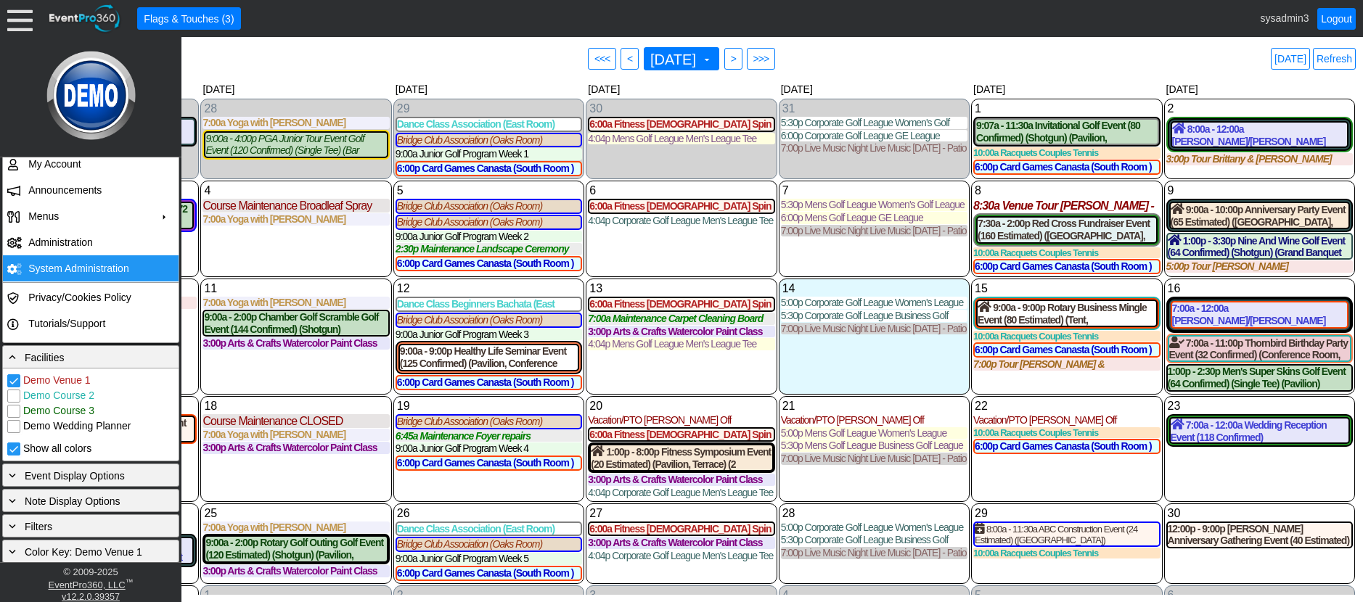
scroll to position [232, 0]
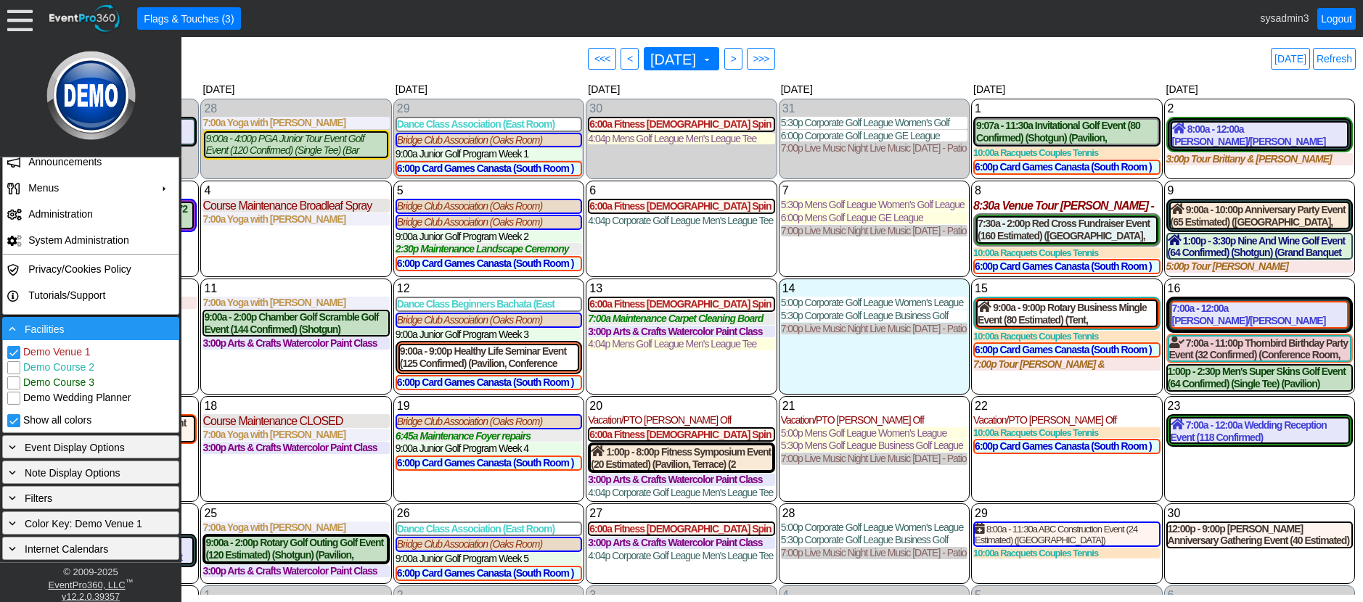
click at [91, 331] on div "- Facilities" at bounding box center [91, 329] width 170 height 16
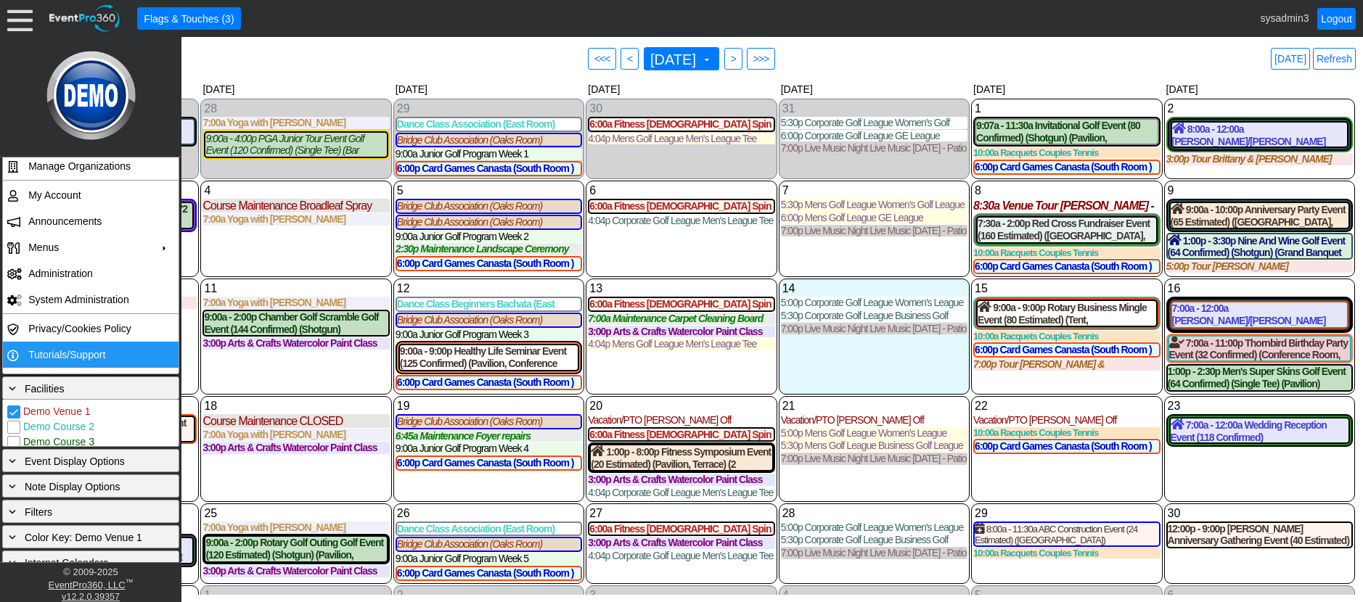
scroll to position [139, 0]
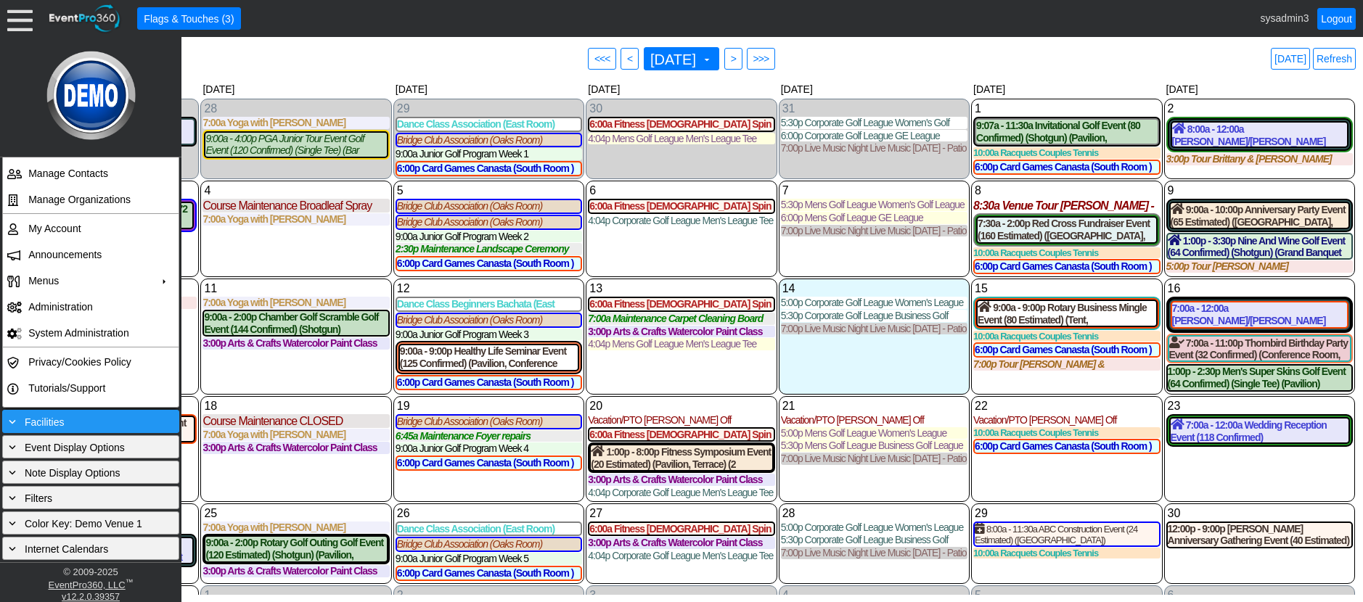
click at [79, 421] on div "+ Facilities" at bounding box center [91, 422] width 170 height 16
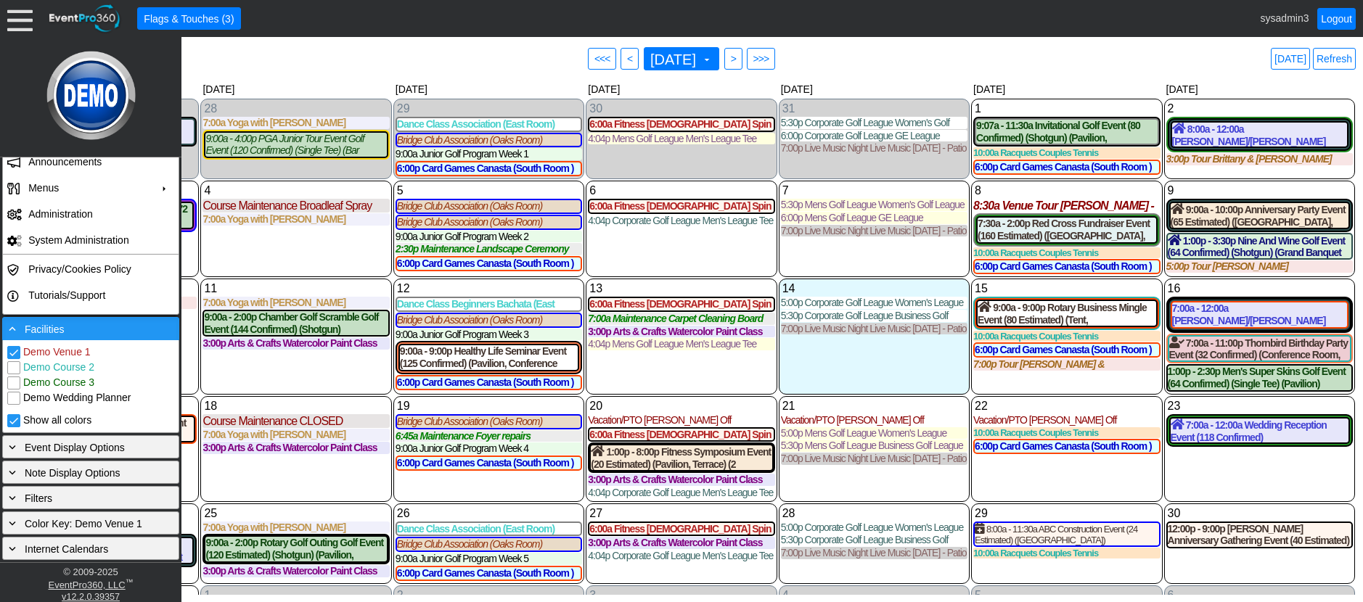
click at [94, 331] on div "- Facilities" at bounding box center [91, 329] width 170 height 16
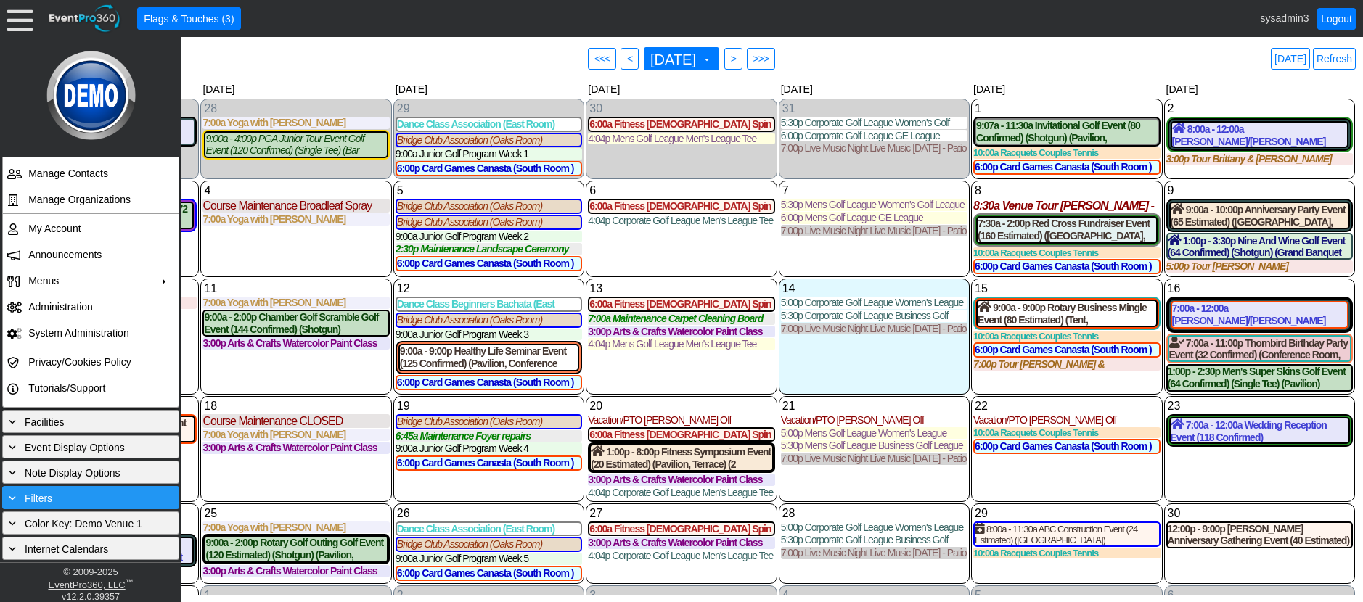
click at [65, 496] on div "+ Filters" at bounding box center [91, 498] width 170 height 16
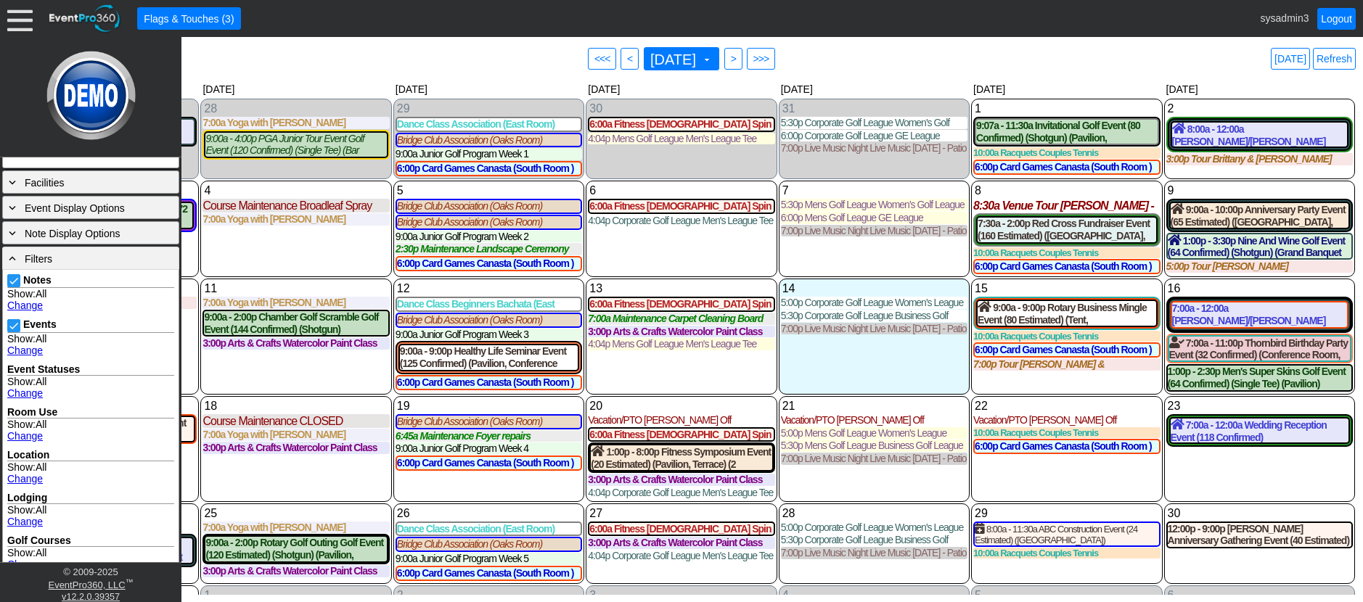
scroll to position [430, 0]
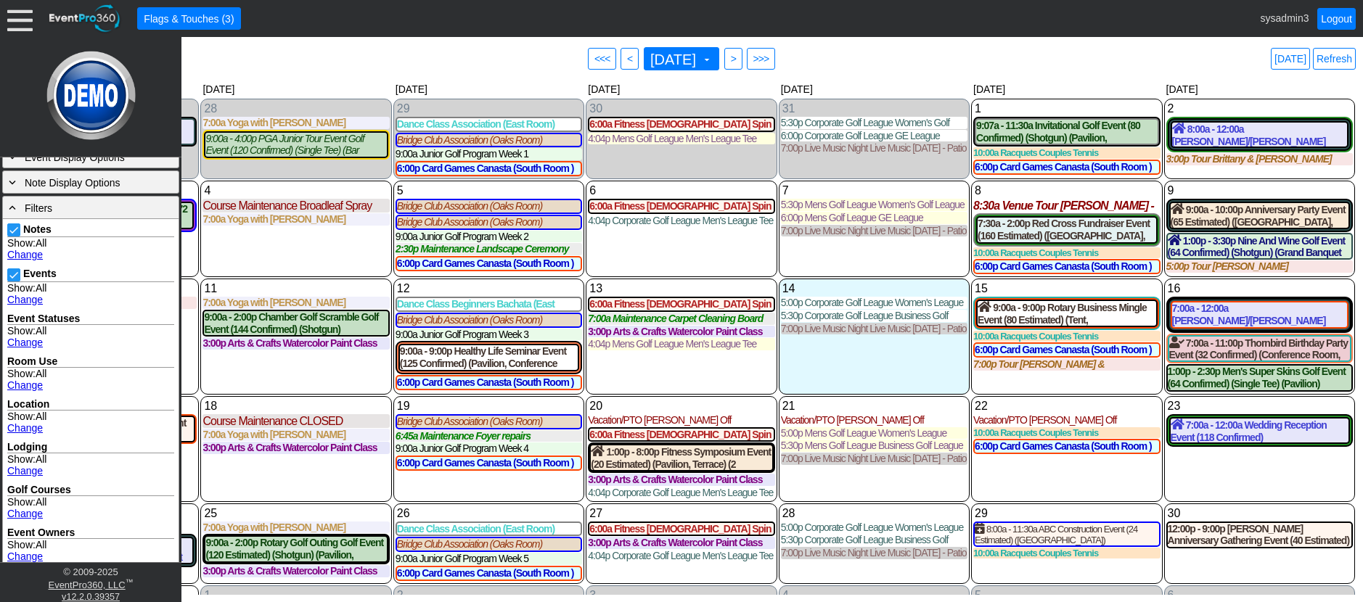
click at [25, 294] on link "Change" at bounding box center [25, 300] width 36 height 12
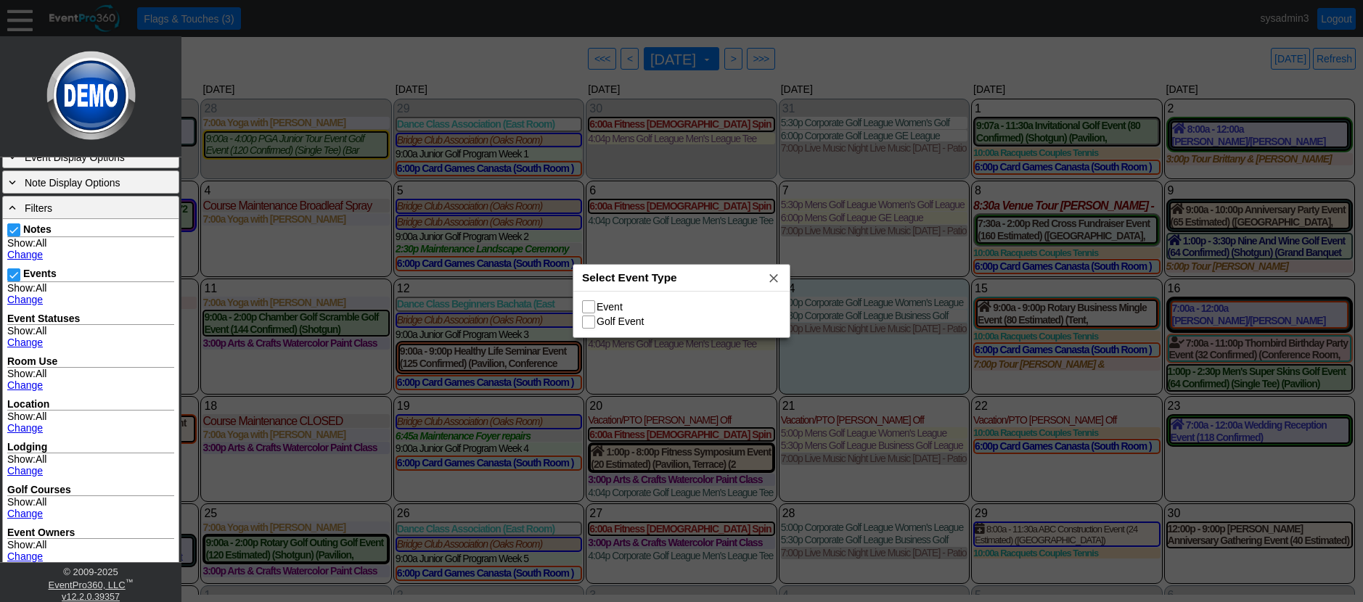
click at [591, 306] on input "Event" at bounding box center [590, 308] width 15 height 15
checkbox input "true"
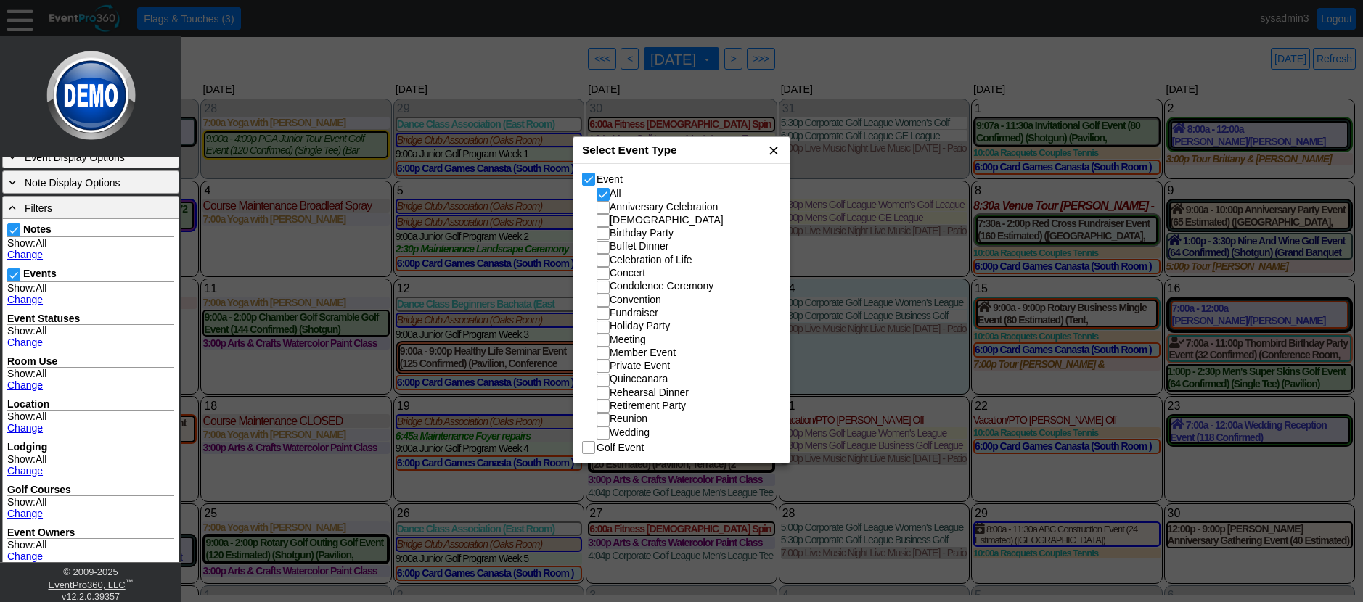
click at [774, 148] on span "x" at bounding box center [773, 150] width 15 height 15
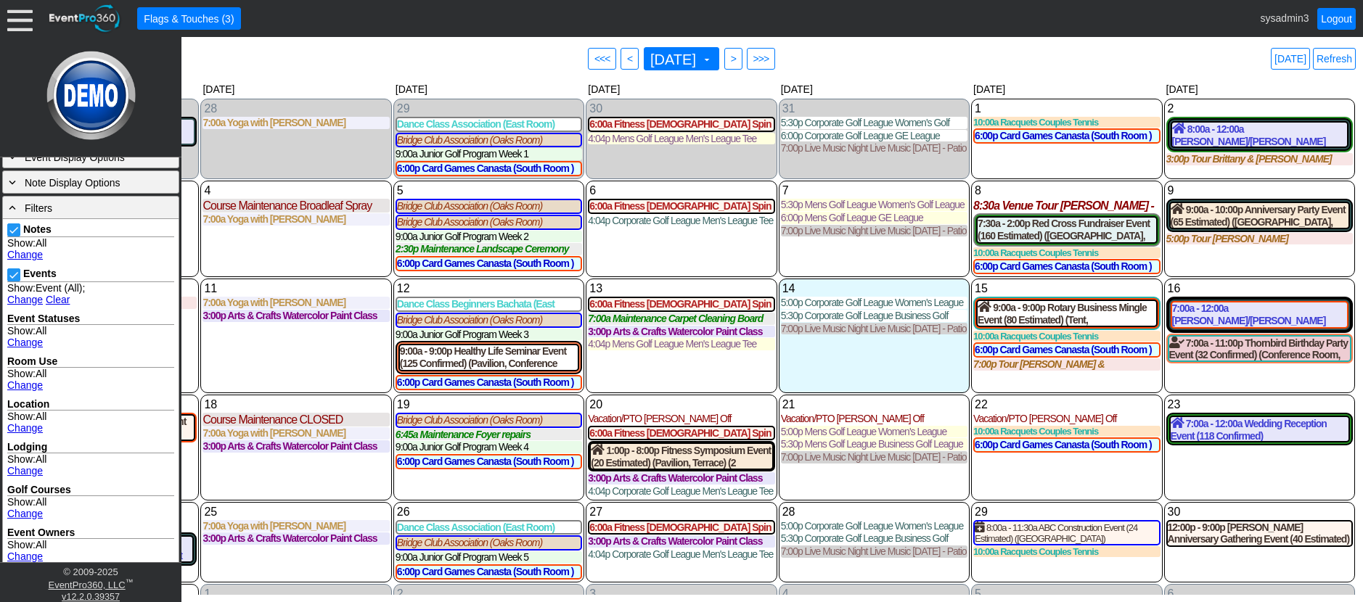
click at [20, 252] on link "Change" at bounding box center [25, 255] width 36 height 12
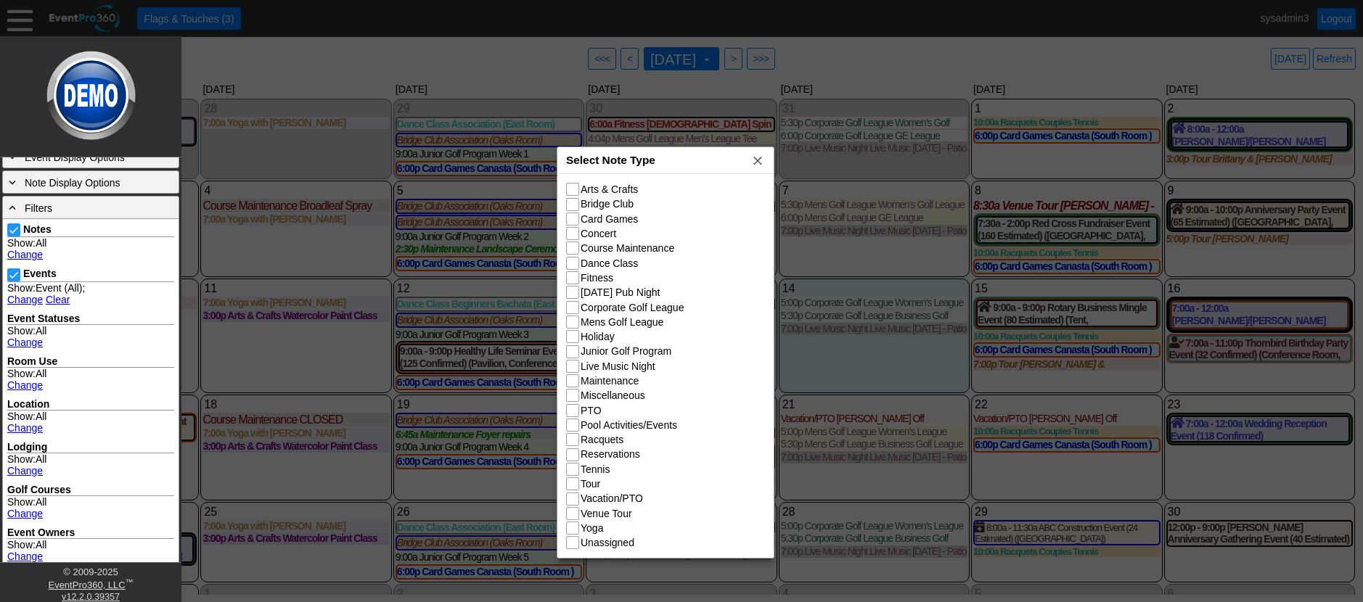
click at [673, 147] on div "Select Note Type x" at bounding box center [665, 160] width 216 height 27
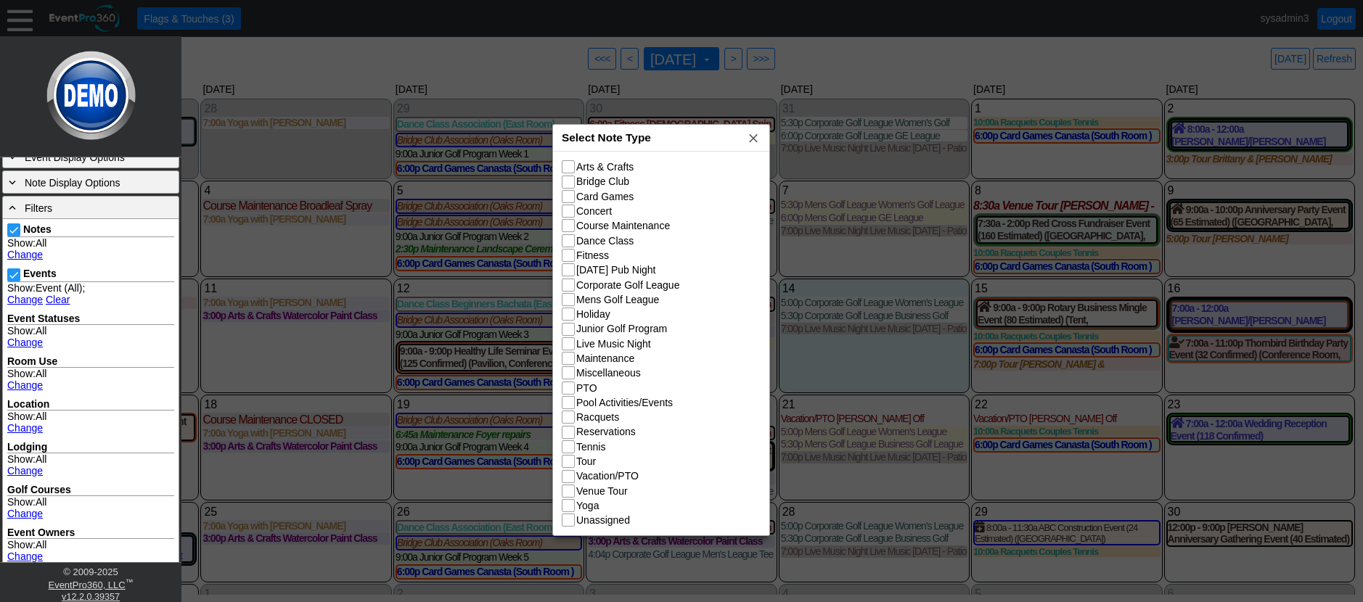
click at [571, 315] on input "Holiday" at bounding box center [569, 315] width 15 height 15
checkbox input "true"
click at [573, 345] on input "Live Music Night" at bounding box center [569, 345] width 15 height 15
checkbox input "true"
click at [574, 360] on input "Maintenance" at bounding box center [569, 360] width 15 height 15
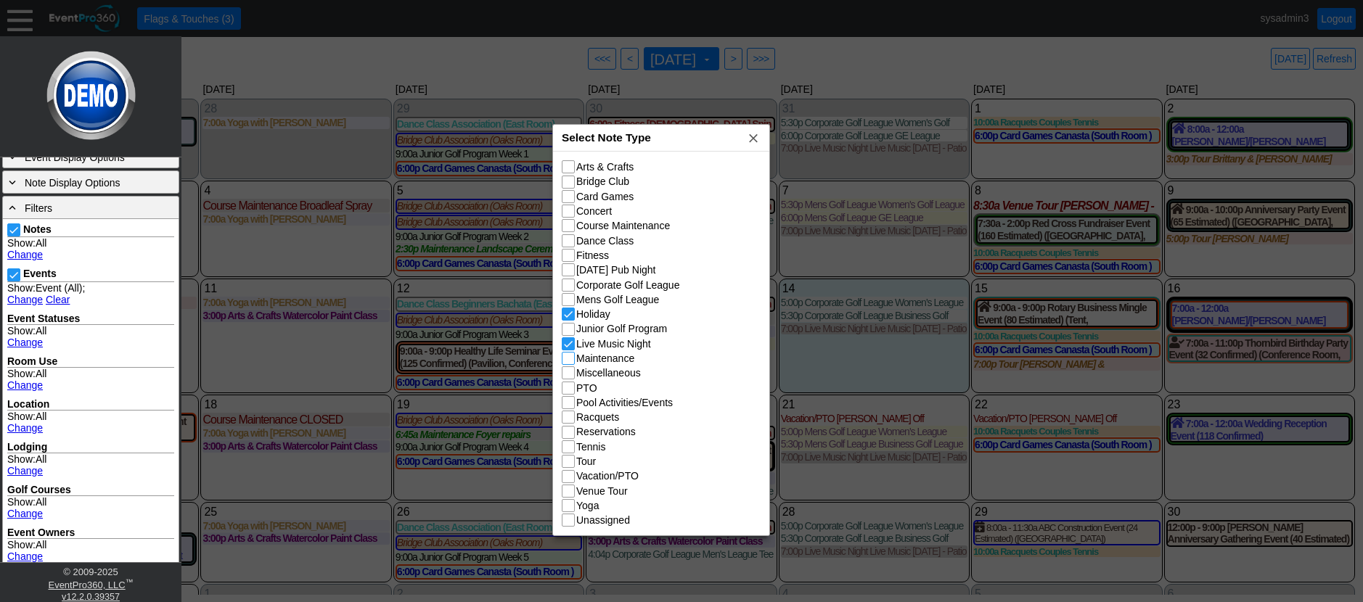
checkbox input "true"
click at [571, 372] on input "Miscellaneous" at bounding box center [569, 374] width 15 height 15
checkbox input "true"
click at [573, 387] on input "PTO" at bounding box center [569, 389] width 15 height 15
checkbox input "true"
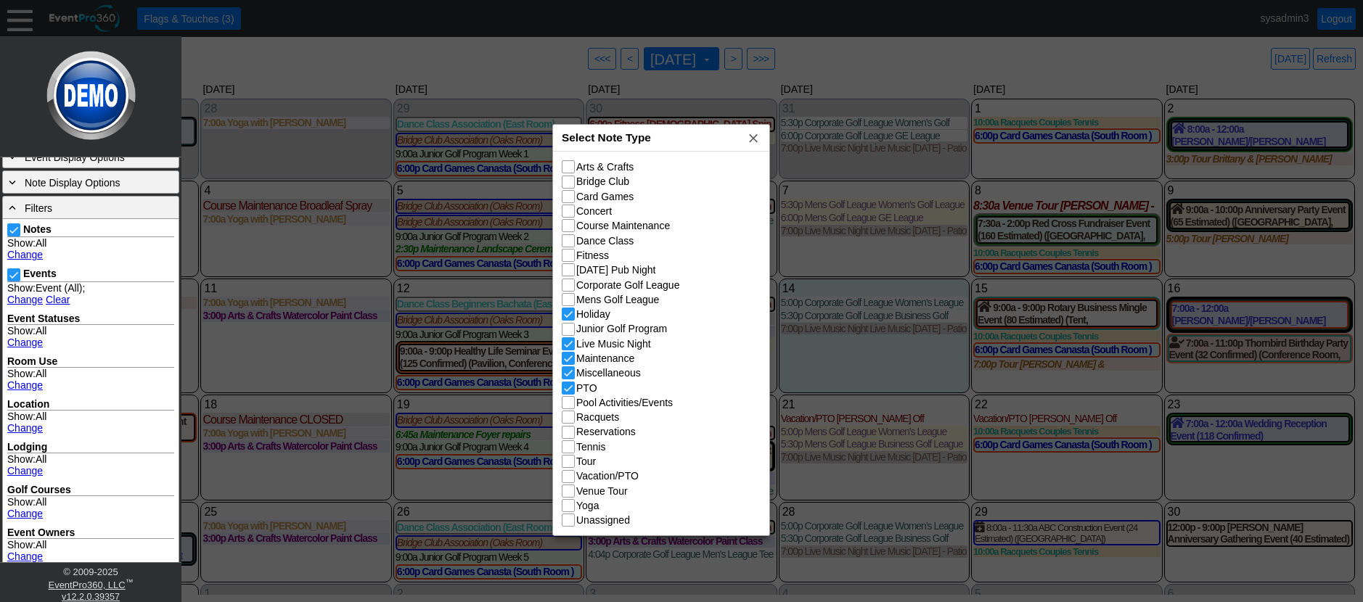
click at [567, 508] on input "Yoga" at bounding box center [569, 507] width 15 height 15
checkbox input "true"
click at [569, 493] on input "Venue Tour" at bounding box center [569, 492] width 15 height 15
checkbox input "true"
click at [566, 461] on input "Tour" at bounding box center [569, 463] width 15 height 15
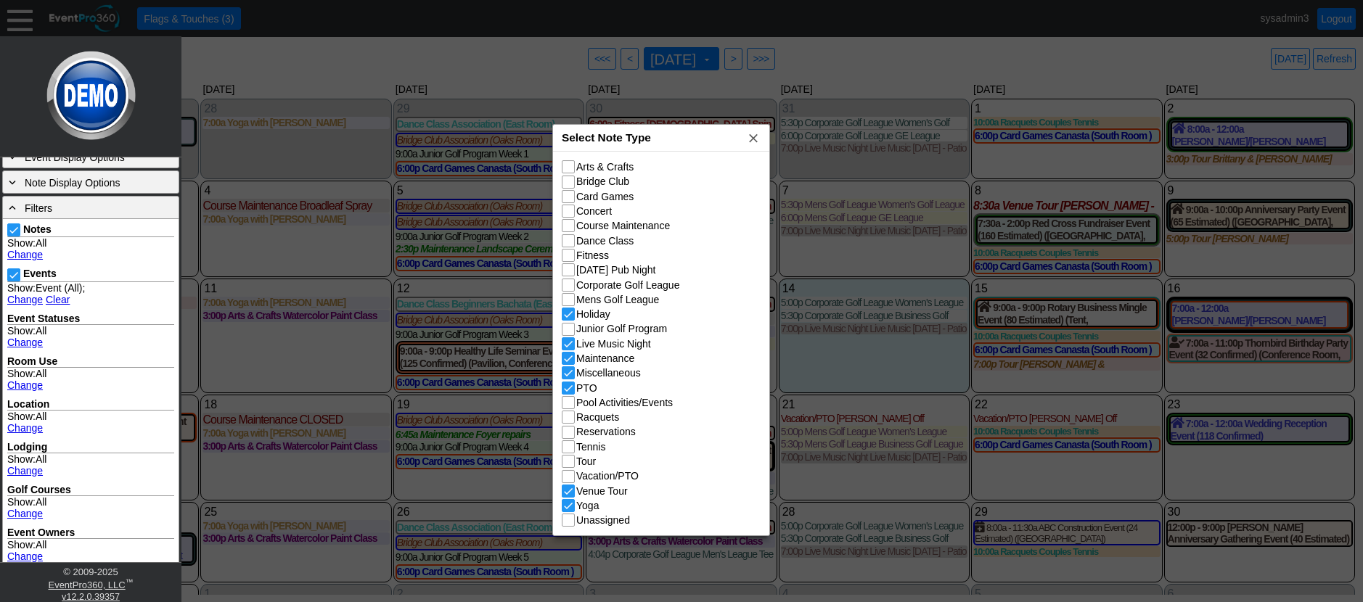
checkbox input "true"
click at [568, 480] on input "Vacation/PTO" at bounding box center [569, 478] width 15 height 15
checkbox input "true"
click at [757, 134] on span "x" at bounding box center [753, 138] width 15 height 15
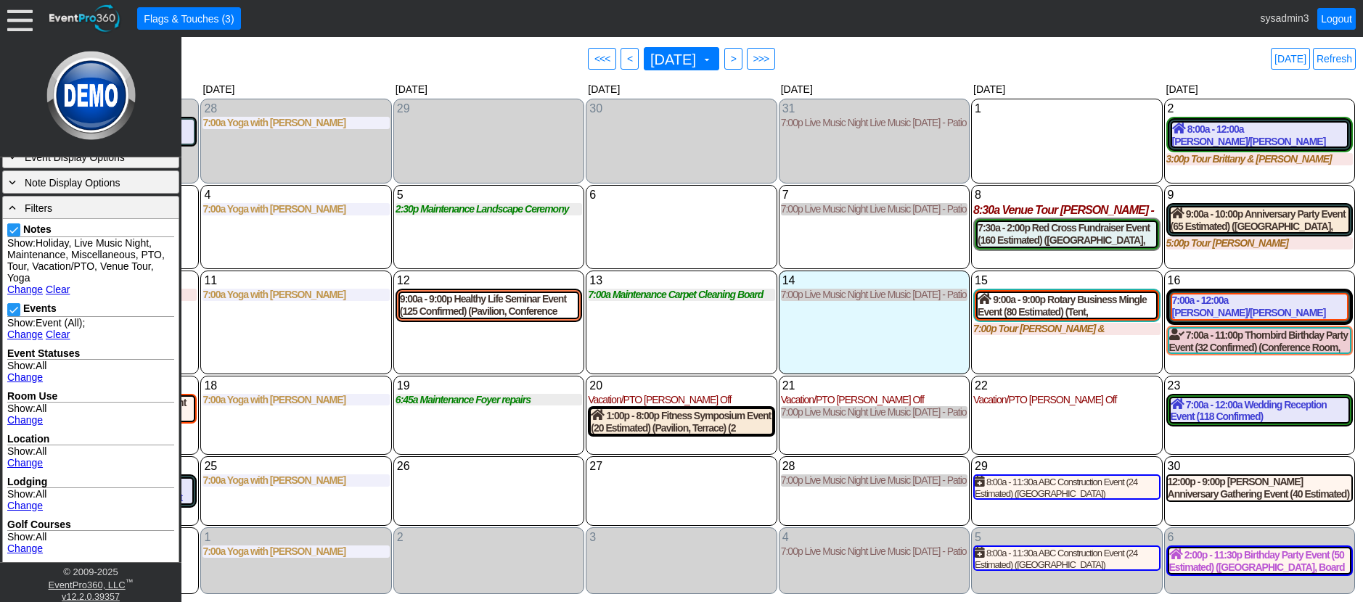
click at [656, 238] on div "6 [DATE]" at bounding box center [681, 227] width 191 height 84
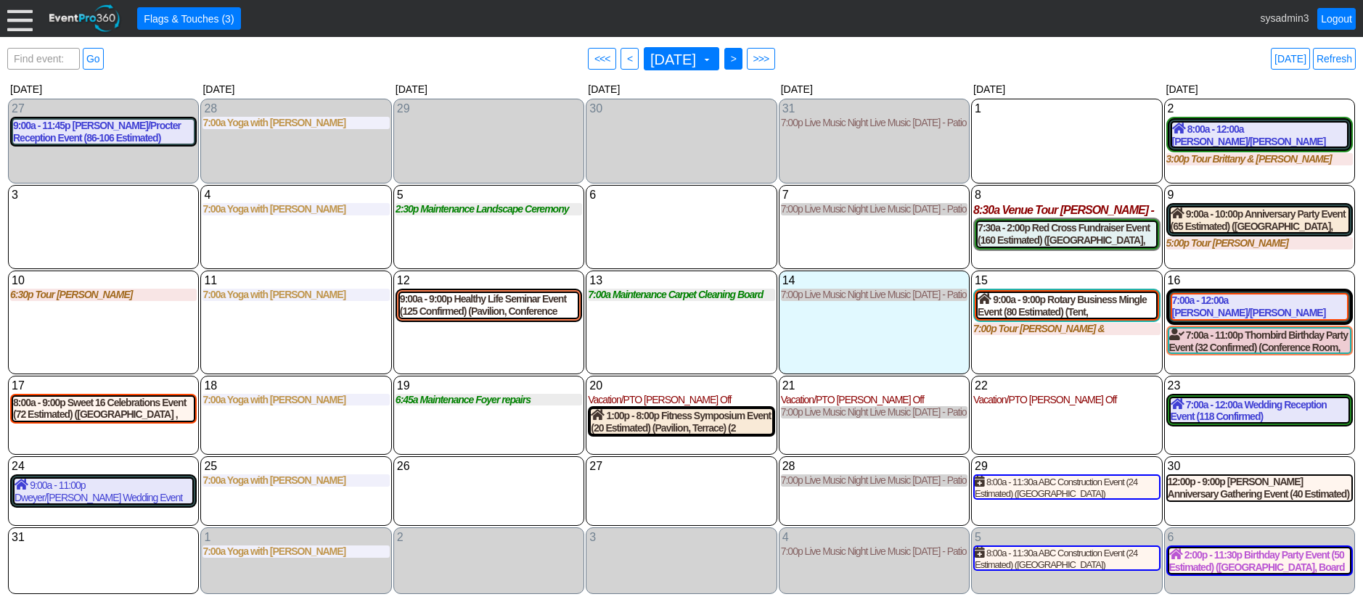
click at [742, 56] on span "● >" at bounding box center [733, 59] width 18 height 22
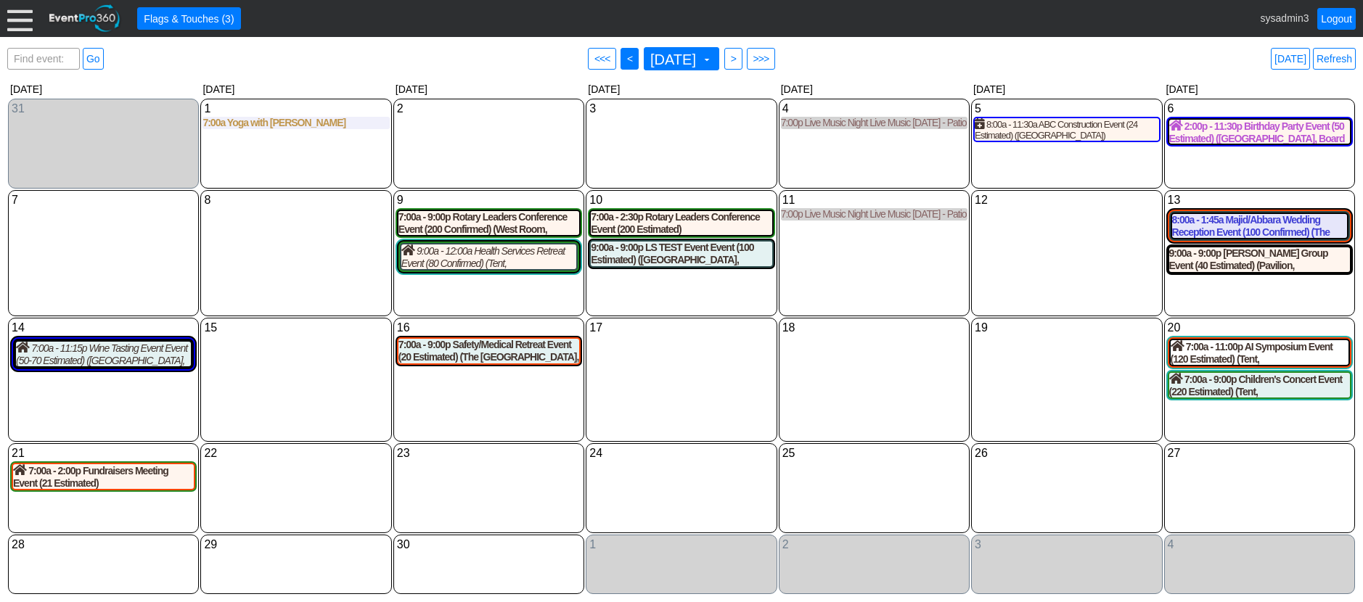
click at [624, 55] on span "<" at bounding box center [629, 59] width 11 height 15
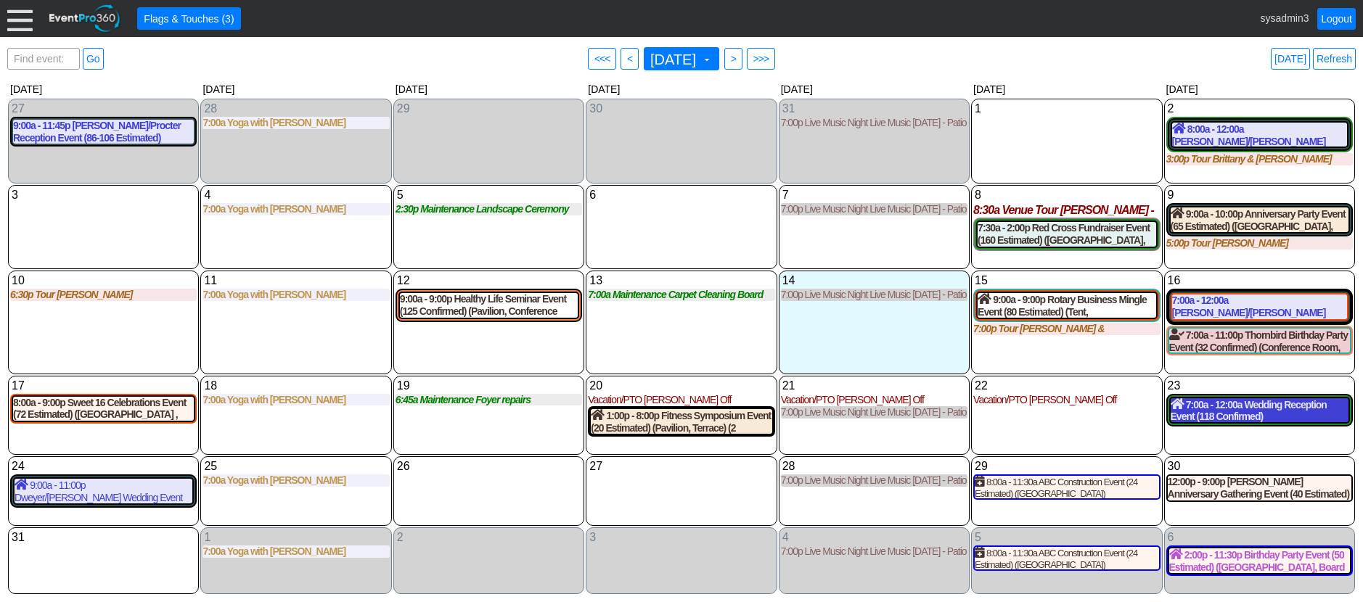
click at [1244, 411] on div "7:00a - 12:00a Wedding Reception Event (118 Confirmed) (Grand Banquet Hall, Wes…" at bounding box center [1259, 410] width 178 height 25
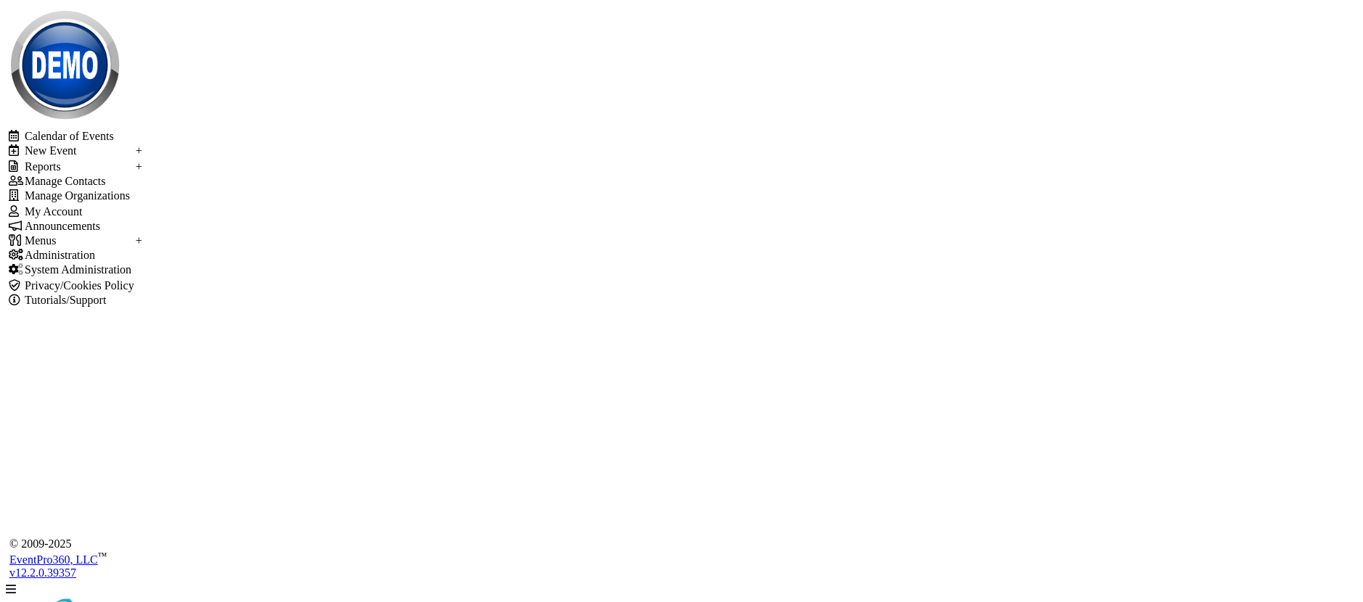
scroll to position [86, 0]
type input "1"
type input "80"
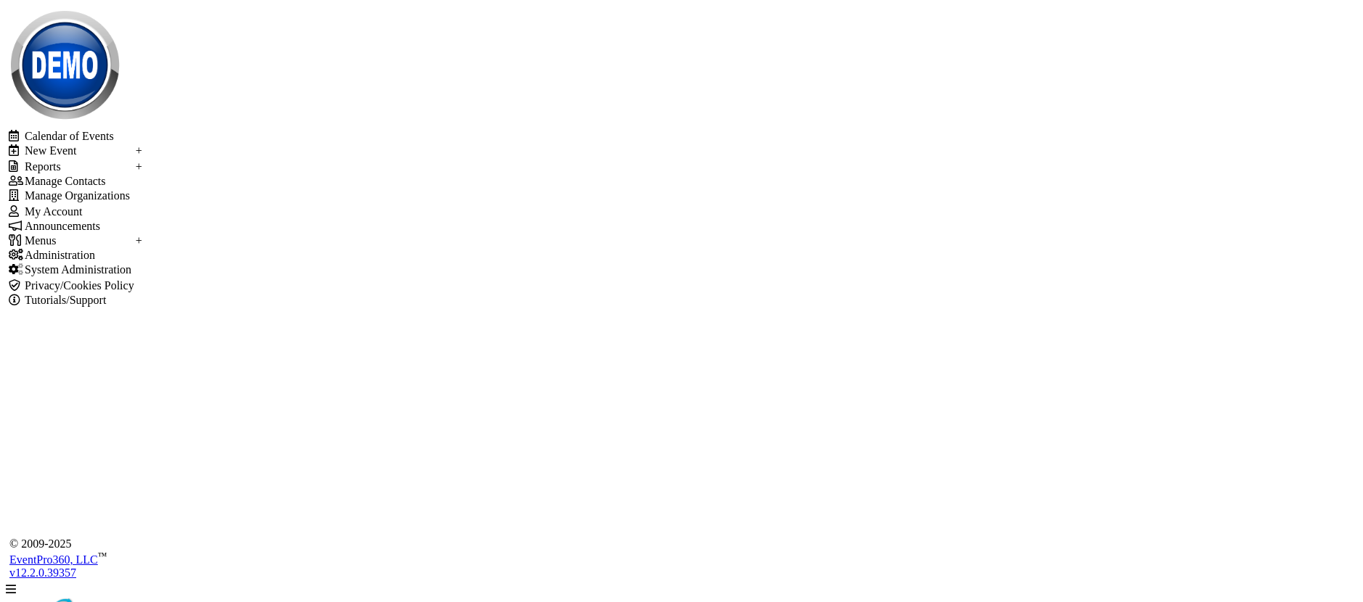
scroll to position [594, 0]
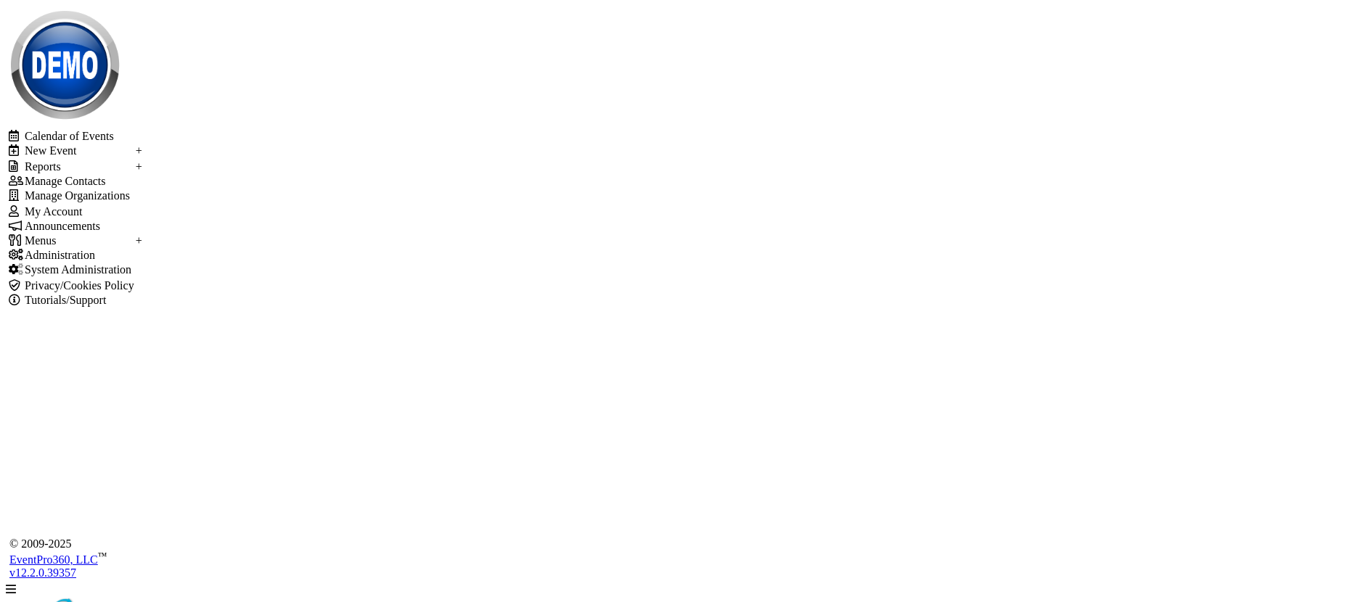
scroll to position [2001, 0]
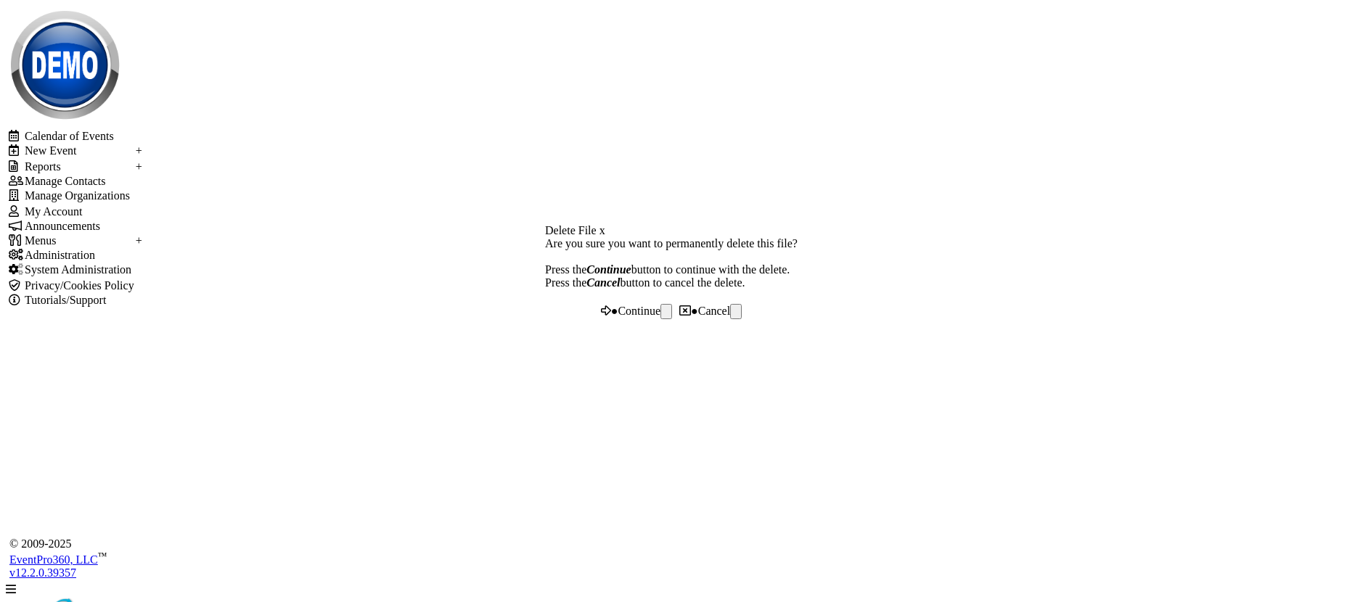
click at [660, 317] on span "Continue" at bounding box center [639, 311] width 43 height 12
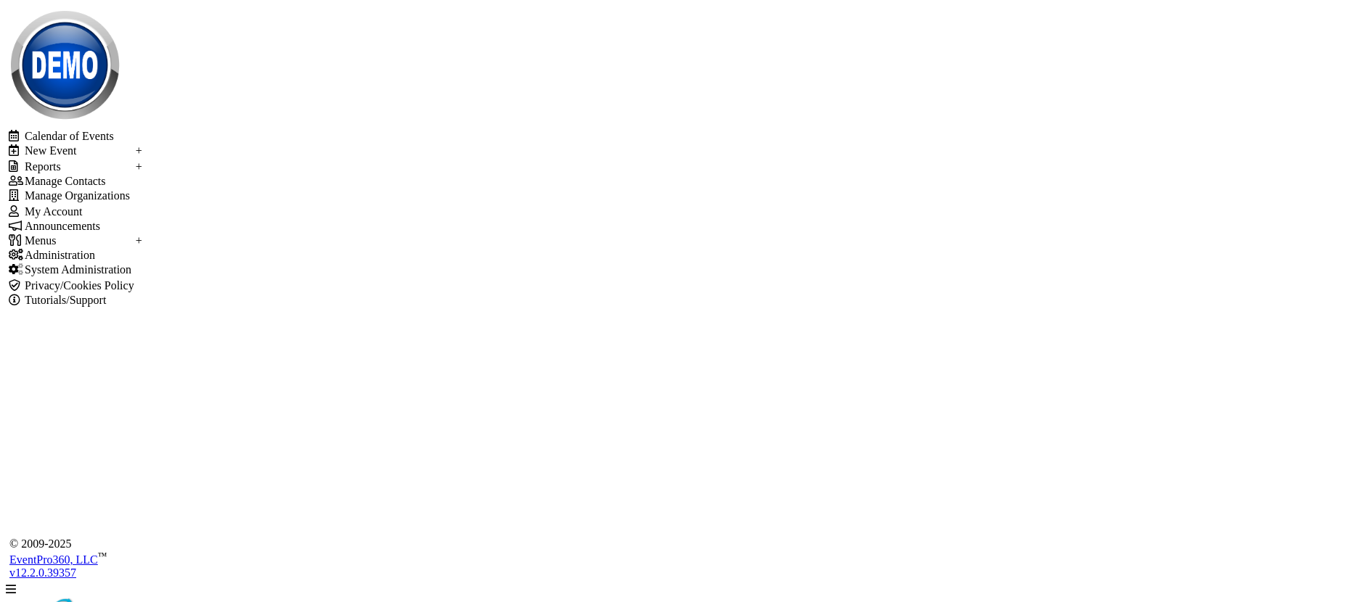
scroll to position [808, 0]
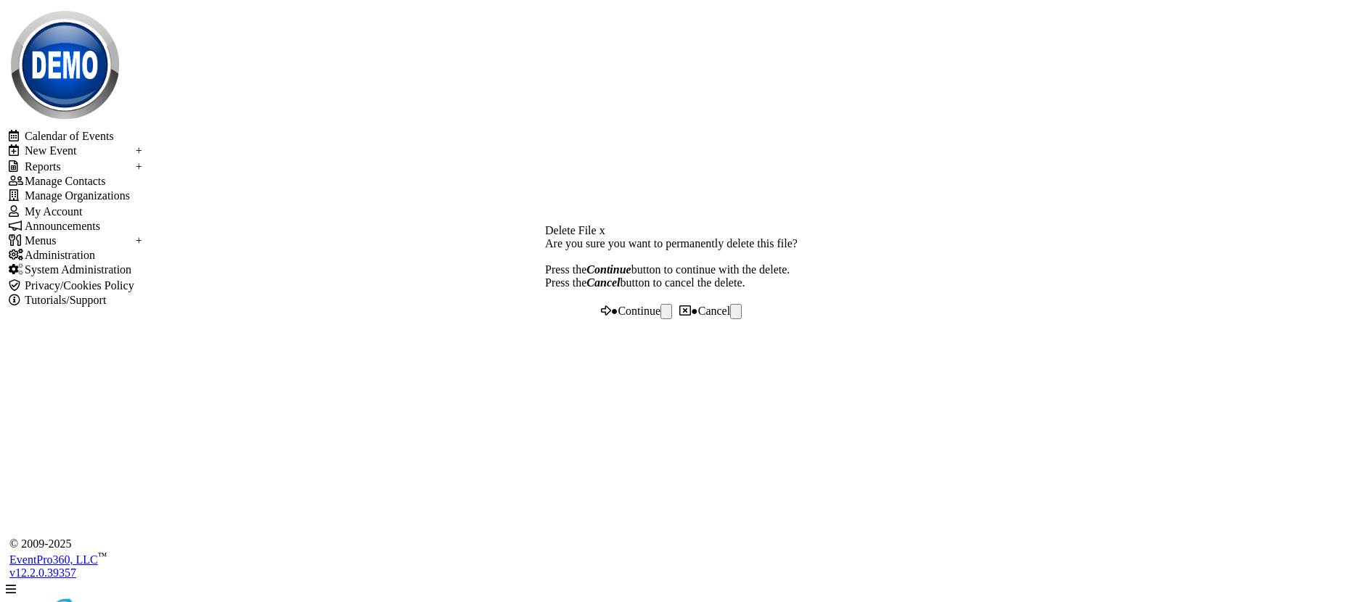
click at [659, 317] on span "Continue" at bounding box center [639, 311] width 43 height 12
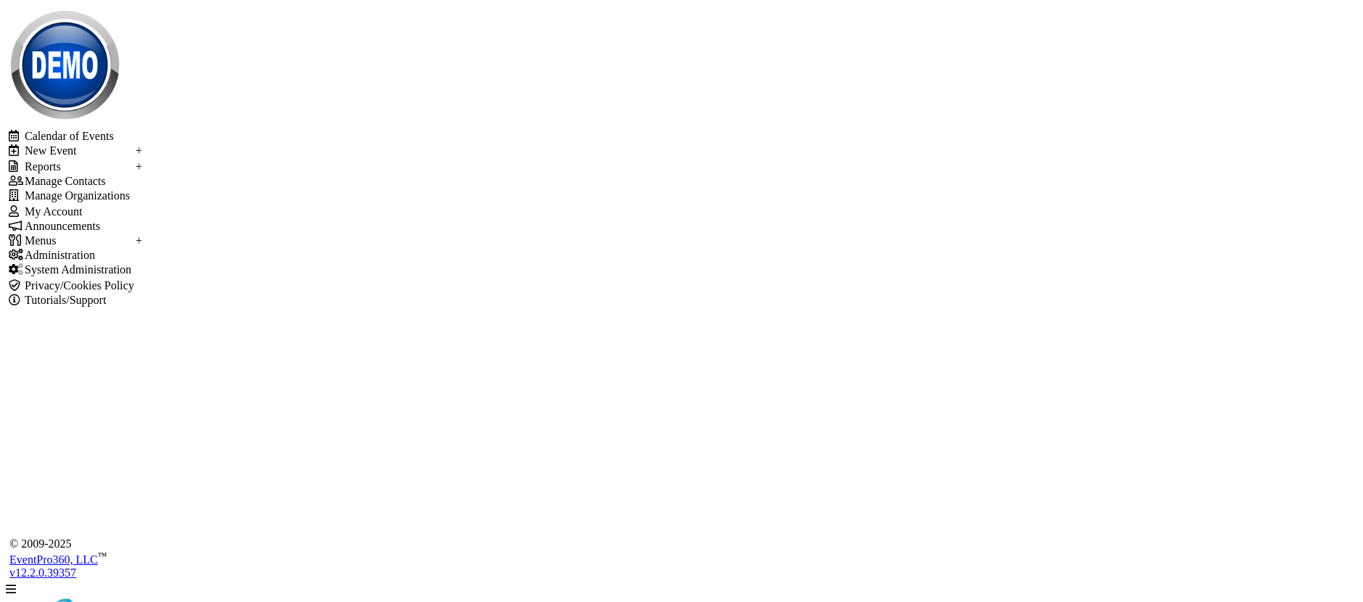
scroll to position [784, 0]
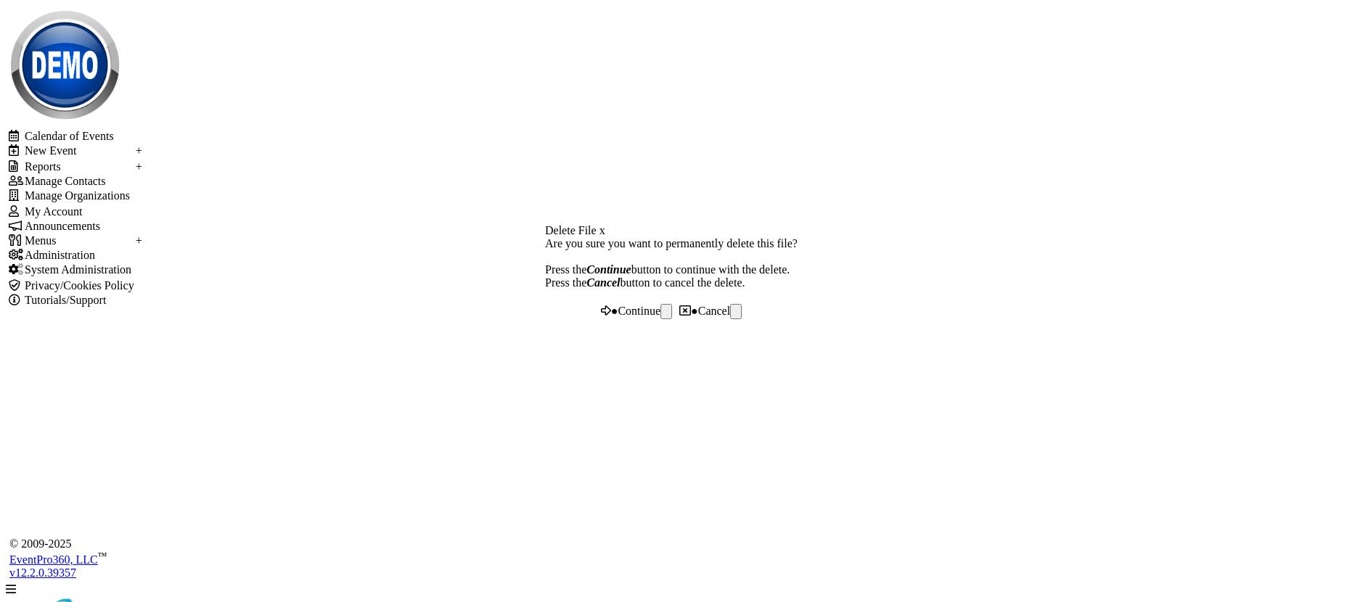
click at [649, 317] on span "Continue" at bounding box center [639, 311] width 43 height 12
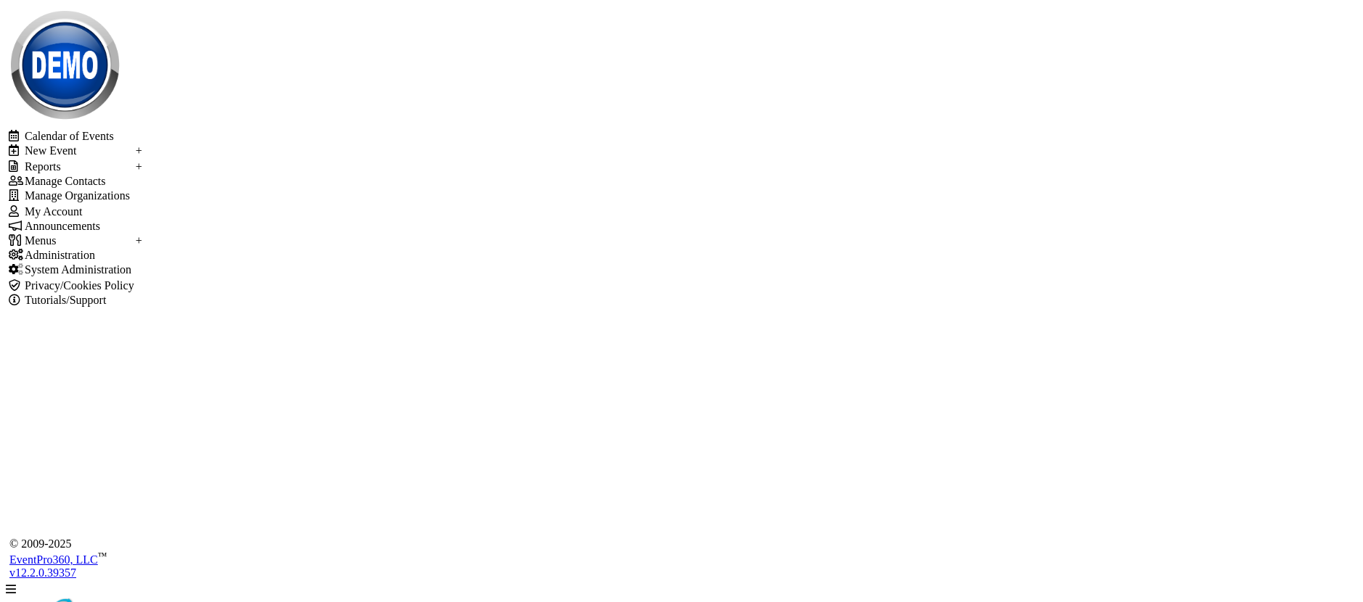
scroll to position [759, 0]
click at [16, 583] on div at bounding box center [11, 589] width 10 height 12
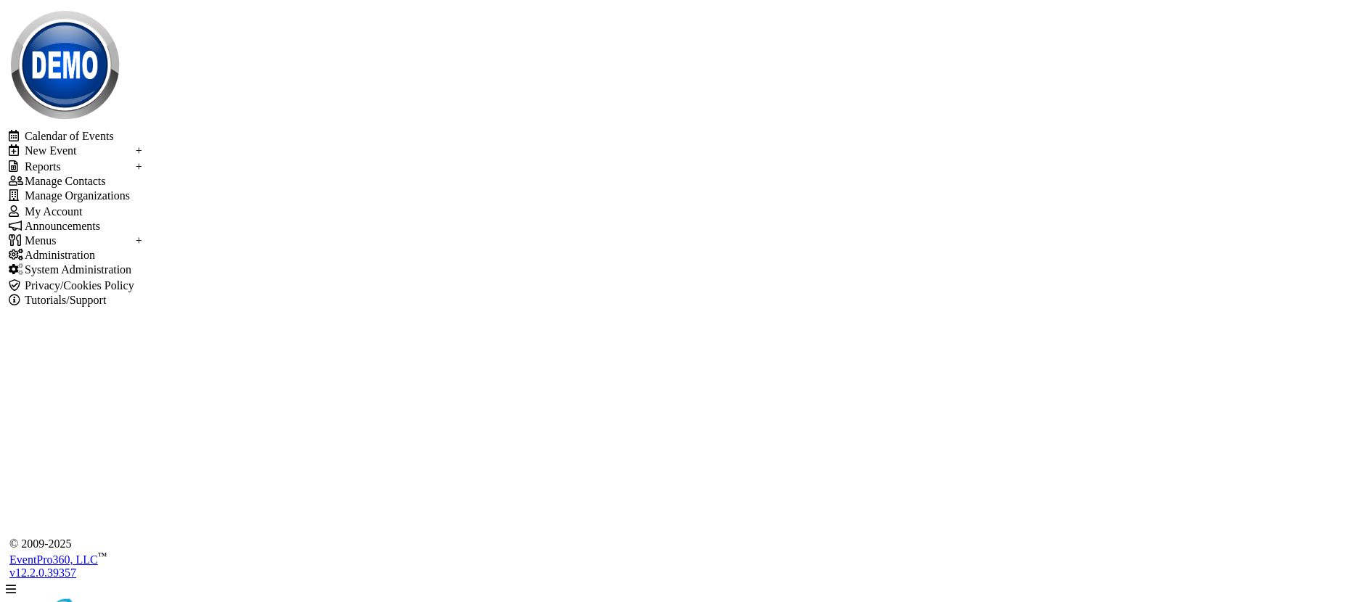
click at [67, 144] on td "Calendar of Events" at bounding box center [79, 136] width 111 height 15
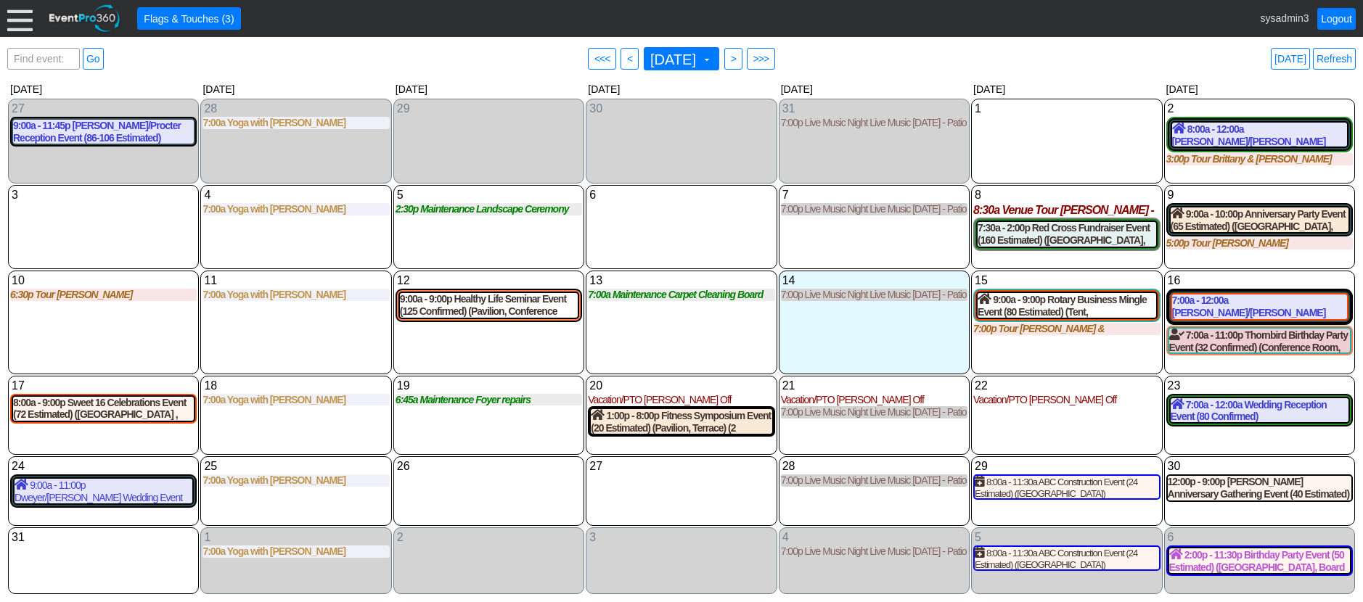
click at [149, 50] on div "Find event: enter title Go ● <<< ● < [DATE] ▼ ● > ● >>> [DATE] Refresh" at bounding box center [681, 58] width 1348 height 29
click at [20, 24] on div at bounding box center [19, 18] width 25 height 25
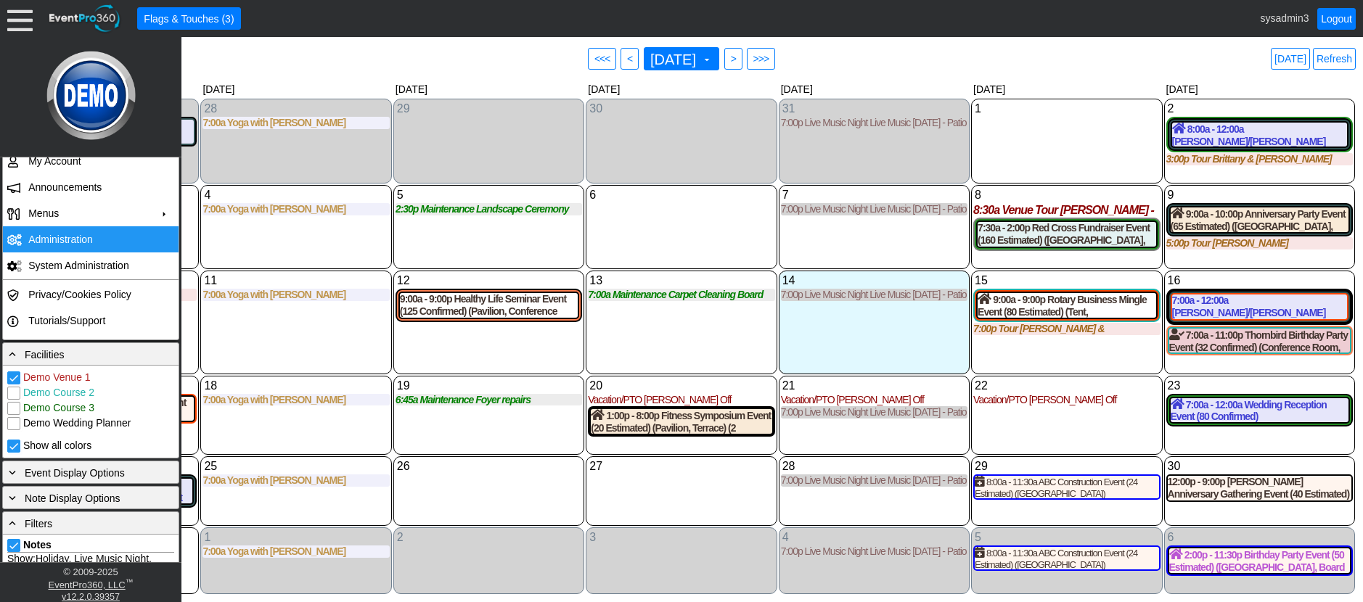
scroll to position [218, 0]
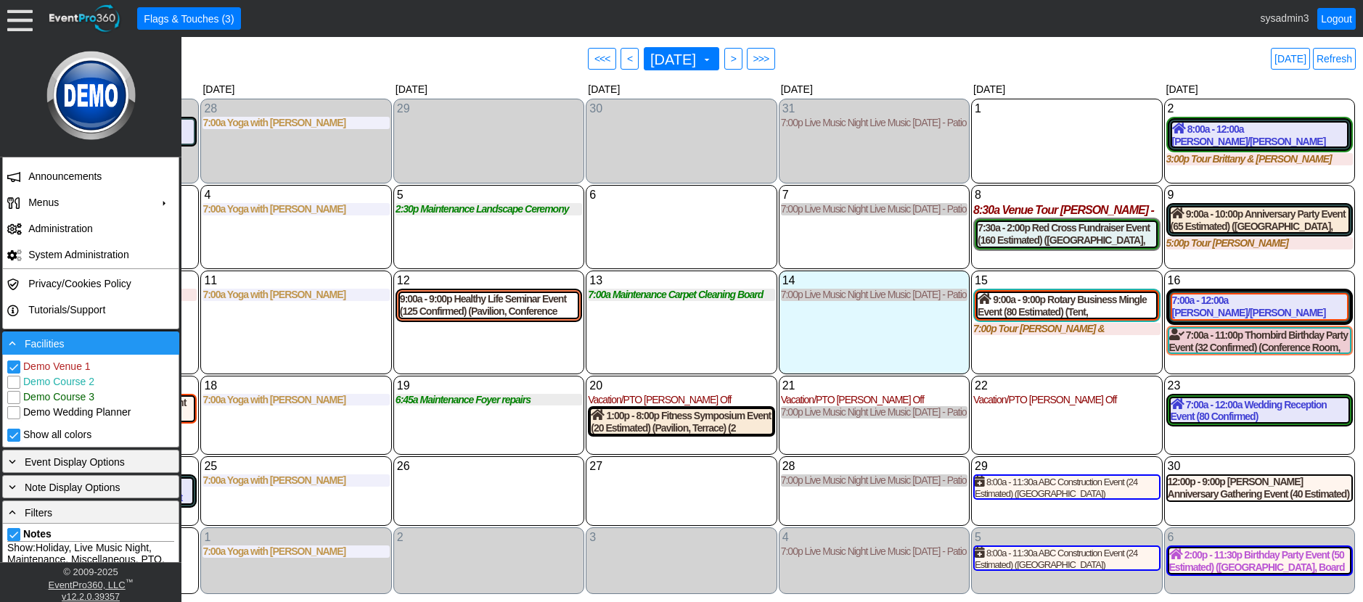
click at [97, 338] on div "- Facilities" at bounding box center [91, 343] width 170 height 16
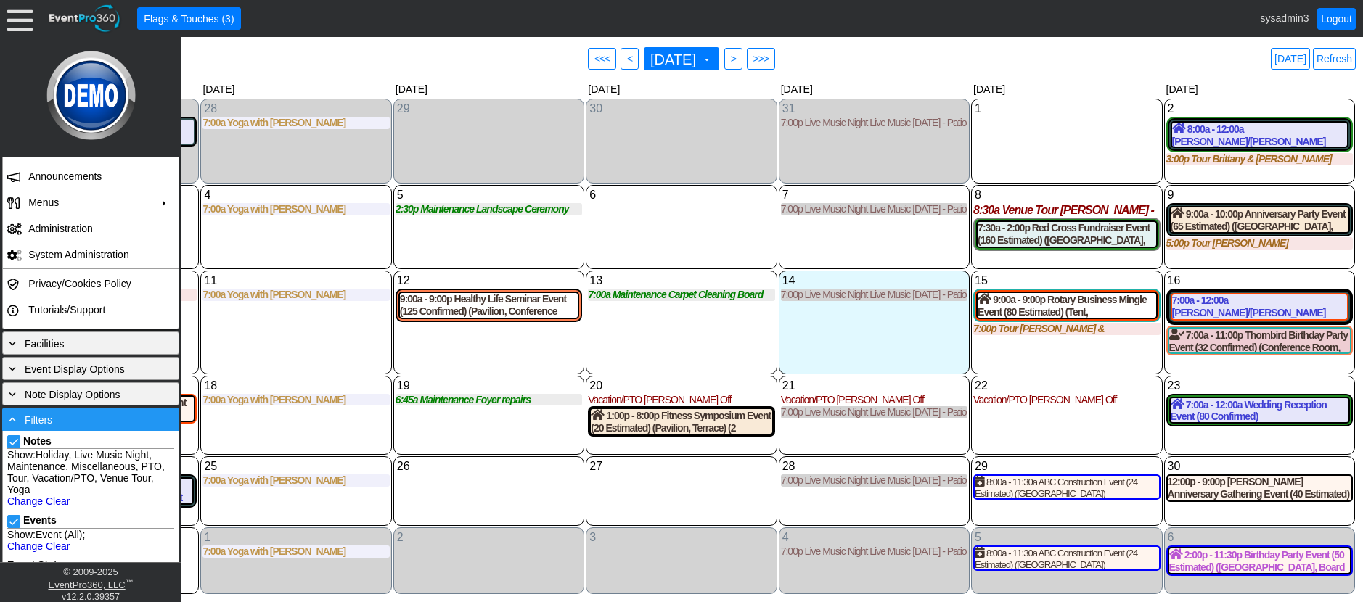
click at [102, 419] on div "- Filters" at bounding box center [91, 419] width 170 height 16
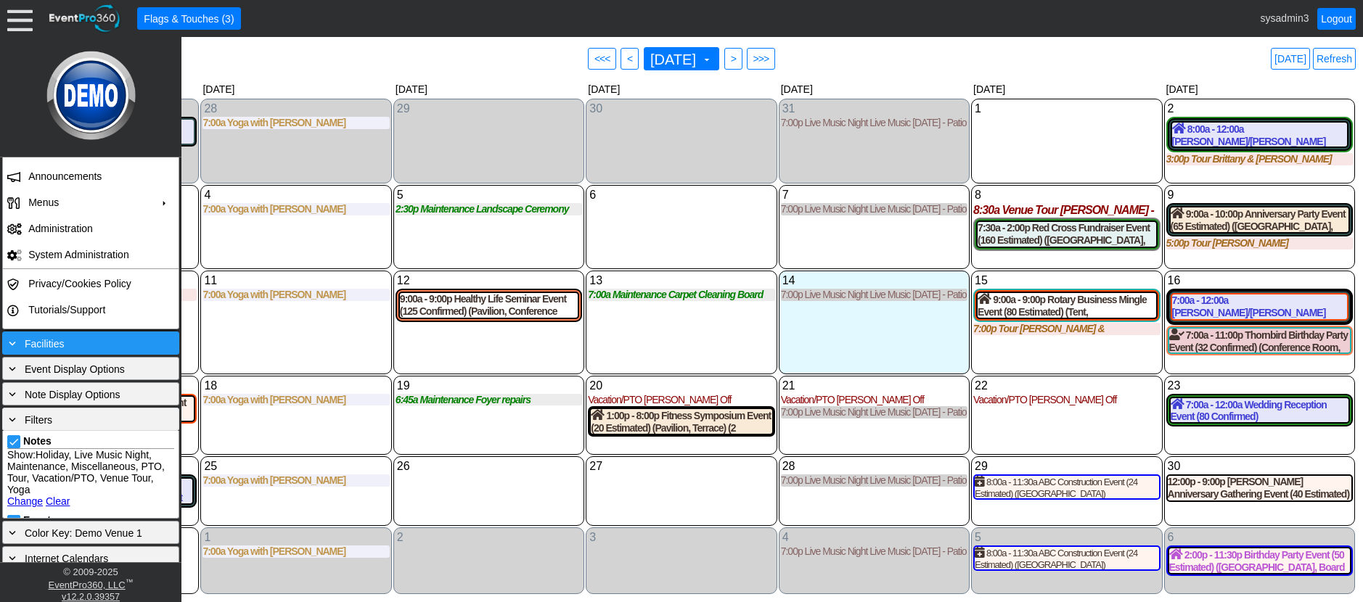
scroll to position [139, 0]
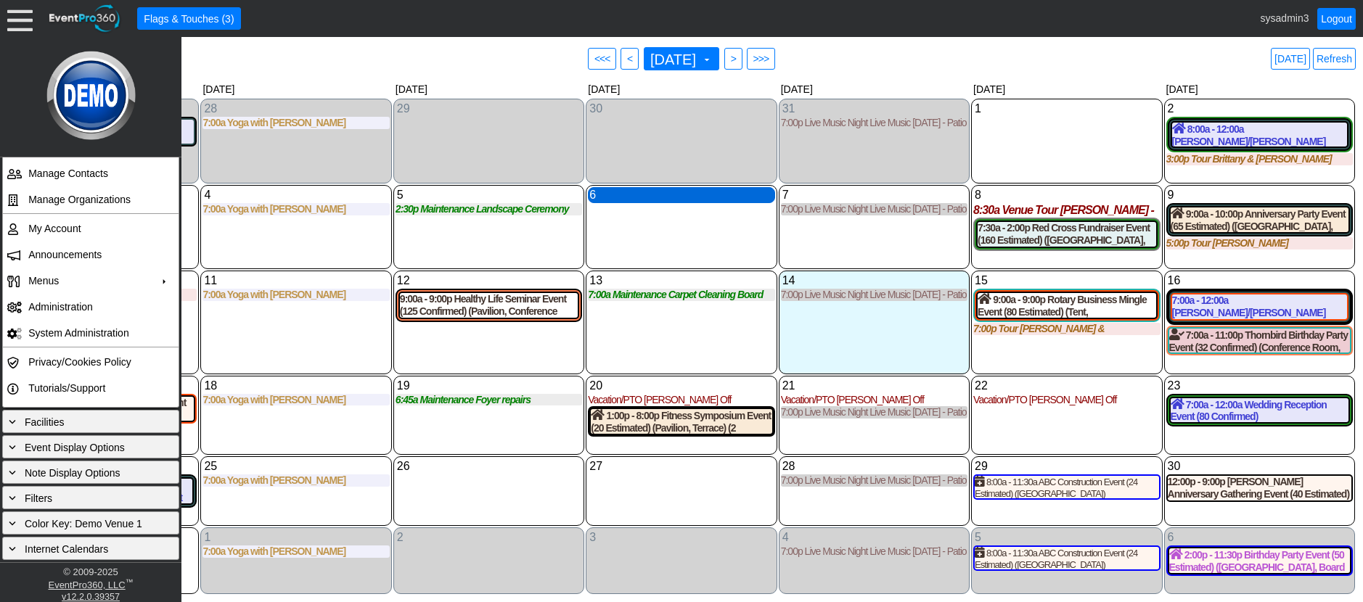
drag, startPoint x: 680, startPoint y: 232, endPoint x: 679, endPoint y: 203, distance: 29.0
click at [680, 232] on div "6 [DATE]" at bounding box center [681, 227] width 191 height 84
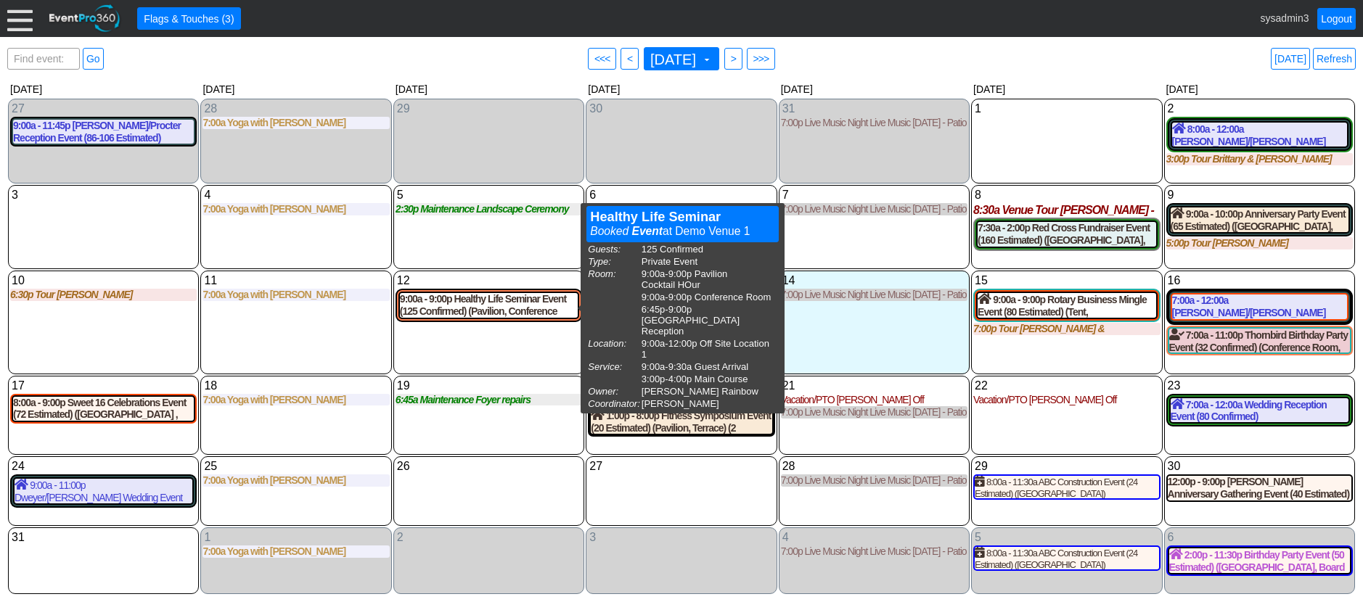
click at [495, 256] on div "5 [DATE] 2:30p Maintenance Landscape Ceremony Site Landscape Ceremony Site at D…" at bounding box center [488, 227] width 191 height 84
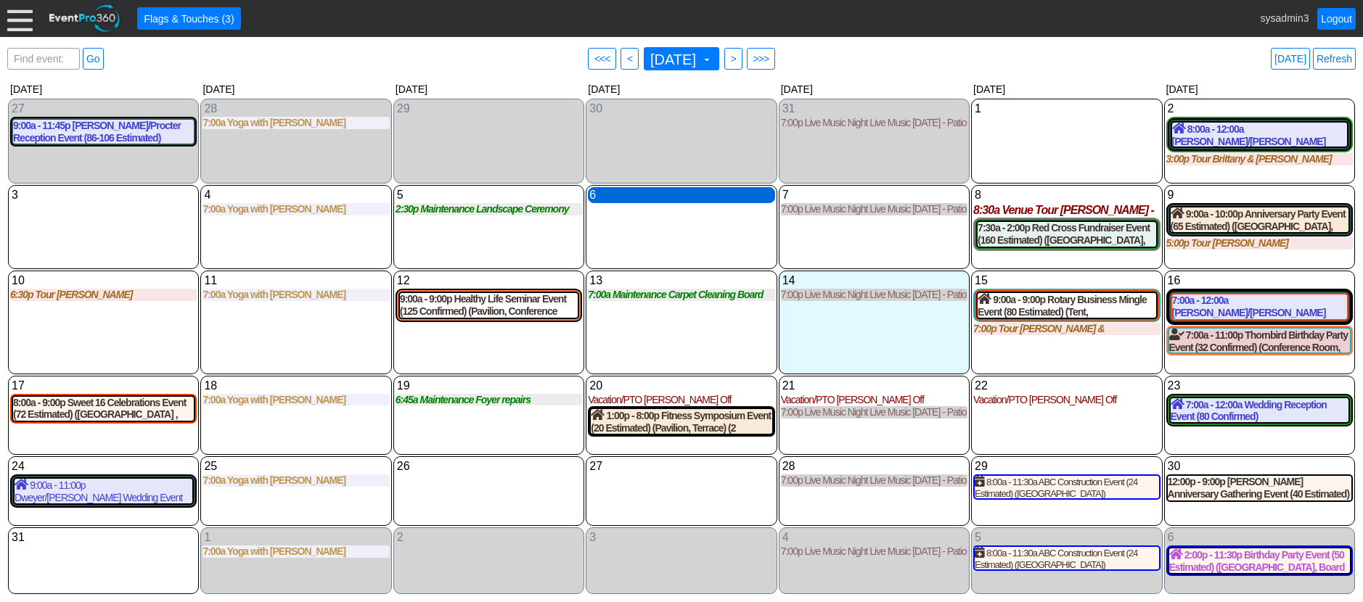
click at [644, 197] on div "6 [DATE]" at bounding box center [681, 195] width 186 height 16
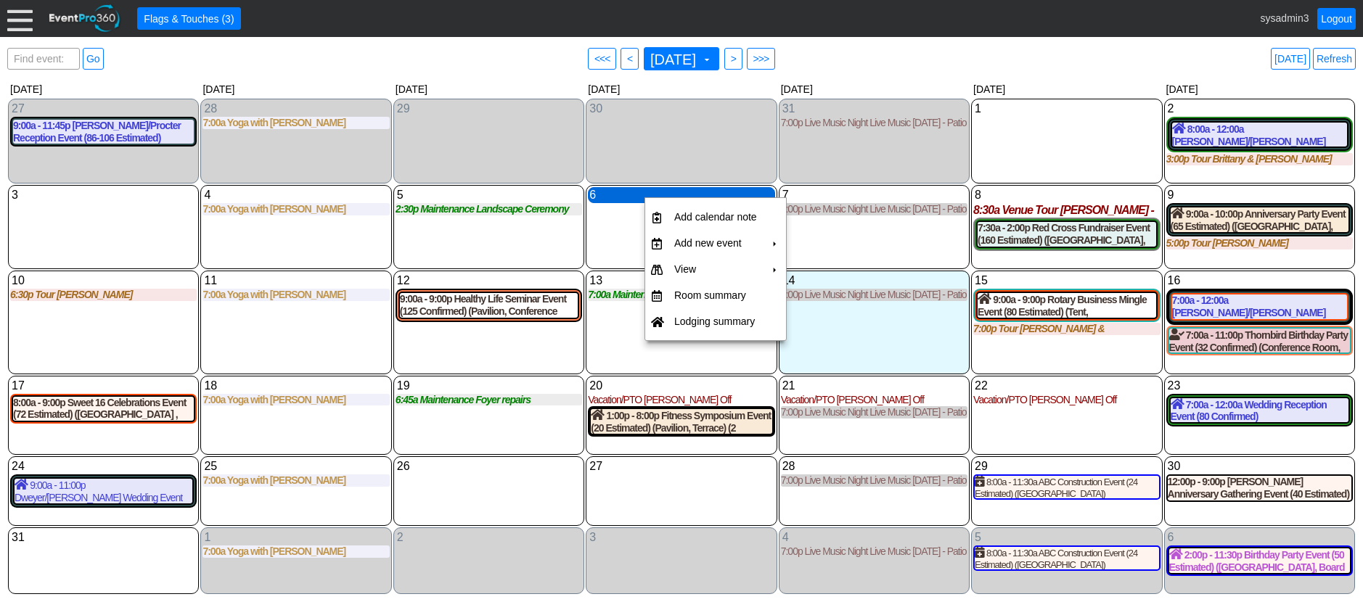
click at [636, 194] on div "6 [DATE]" at bounding box center [681, 195] width 186 height 16
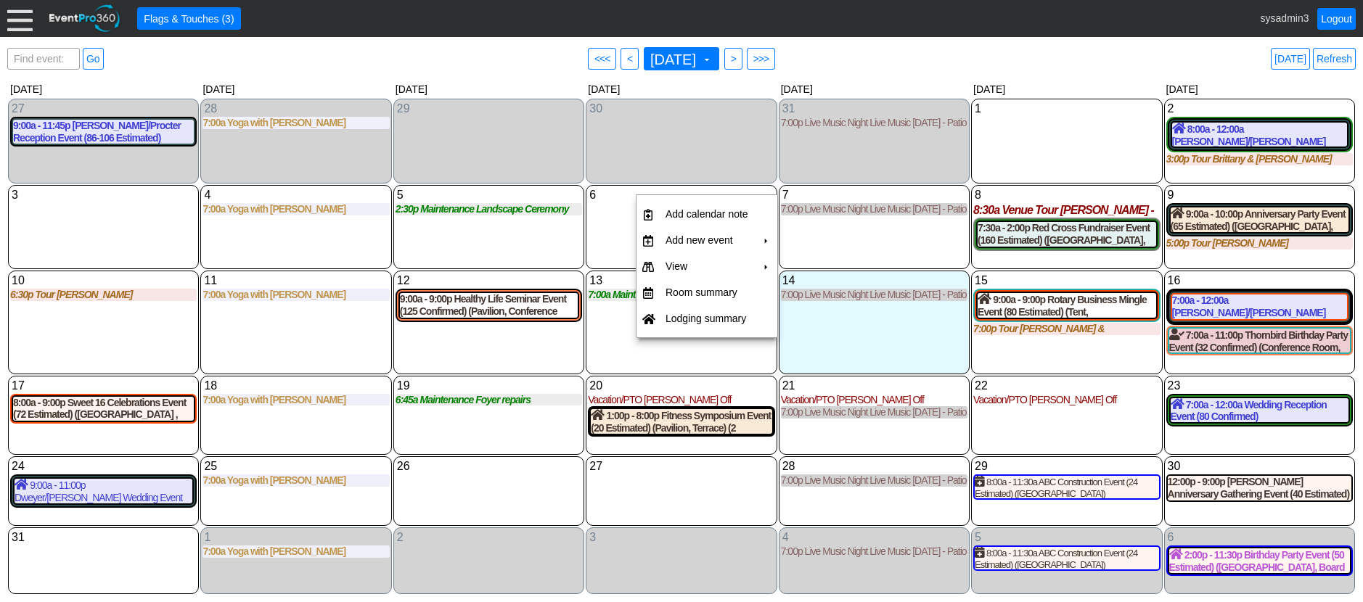
click at [624, 226] on div "6 [DATE]" at bounding box center [681, 227] width 191 height 84
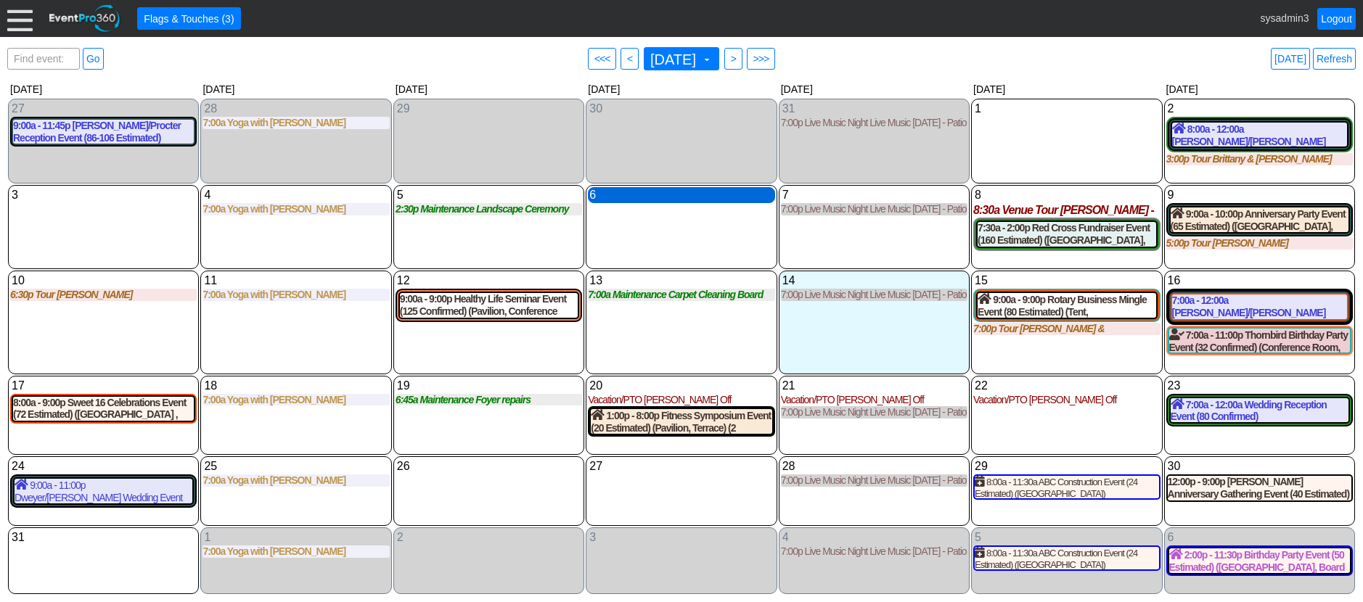
click at [678, 195] on div "6 [DATE]" at bounding box center [681, 195] width 186 height 16
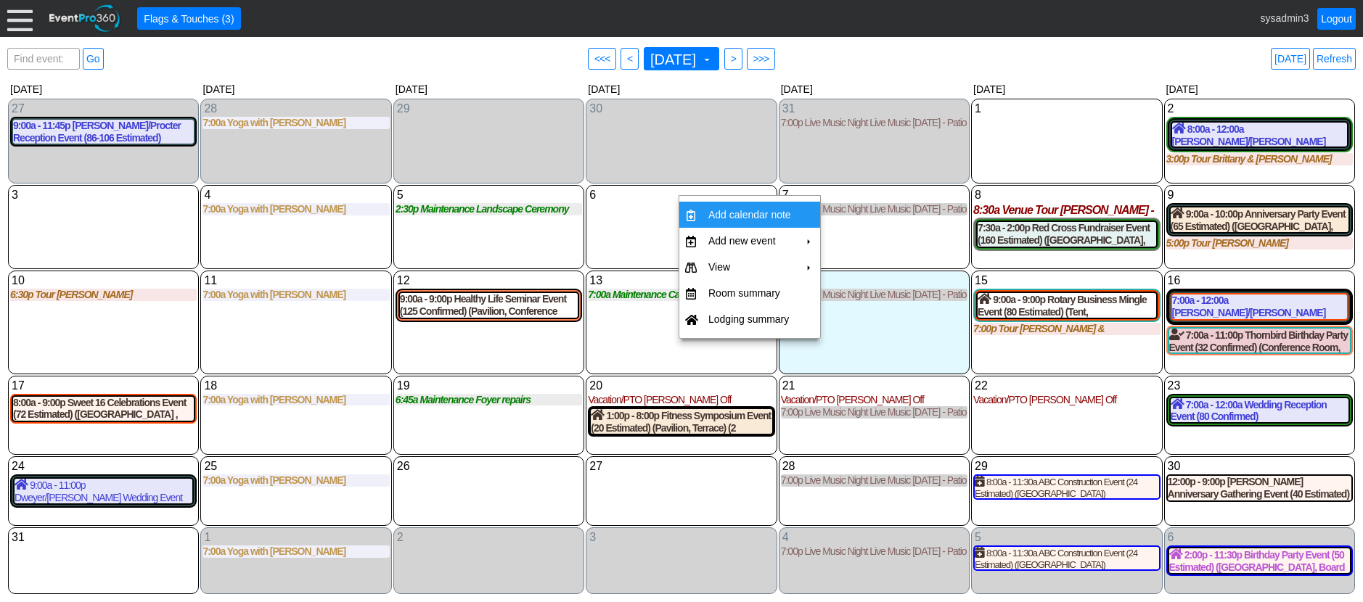
click at [730, 213] on td "Add calendar note" at bounding box center [749, 215] width 94 height 26
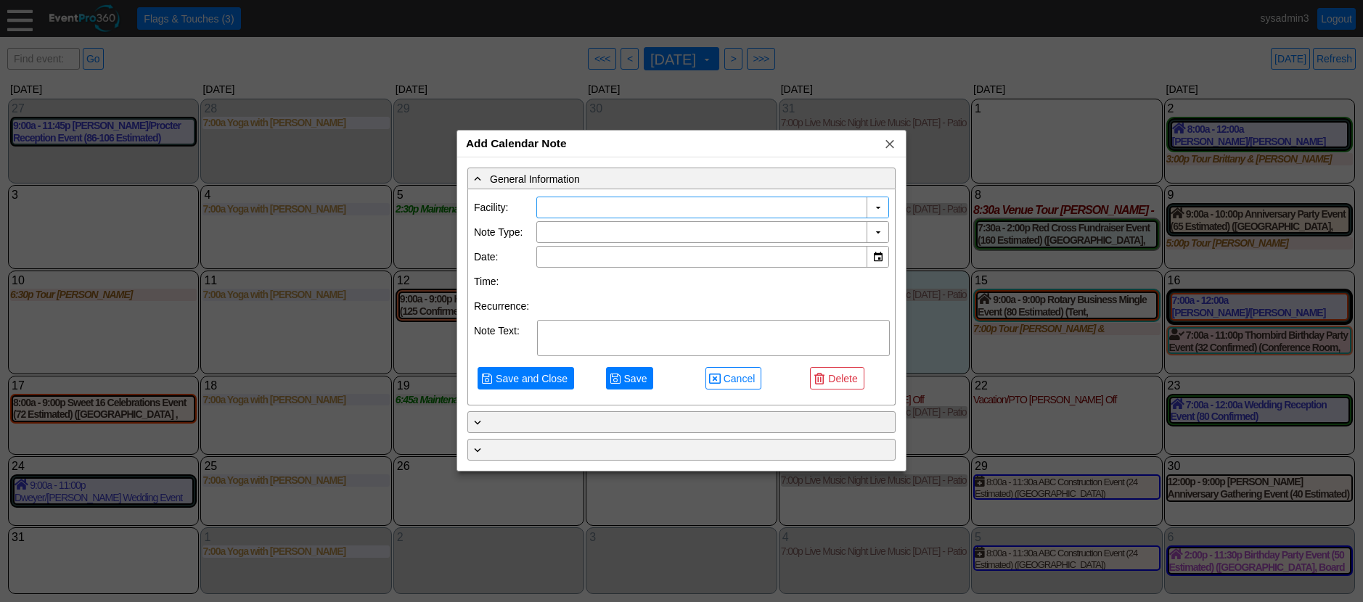
type input "Demo Venue 1"
type input "8/6/2025"
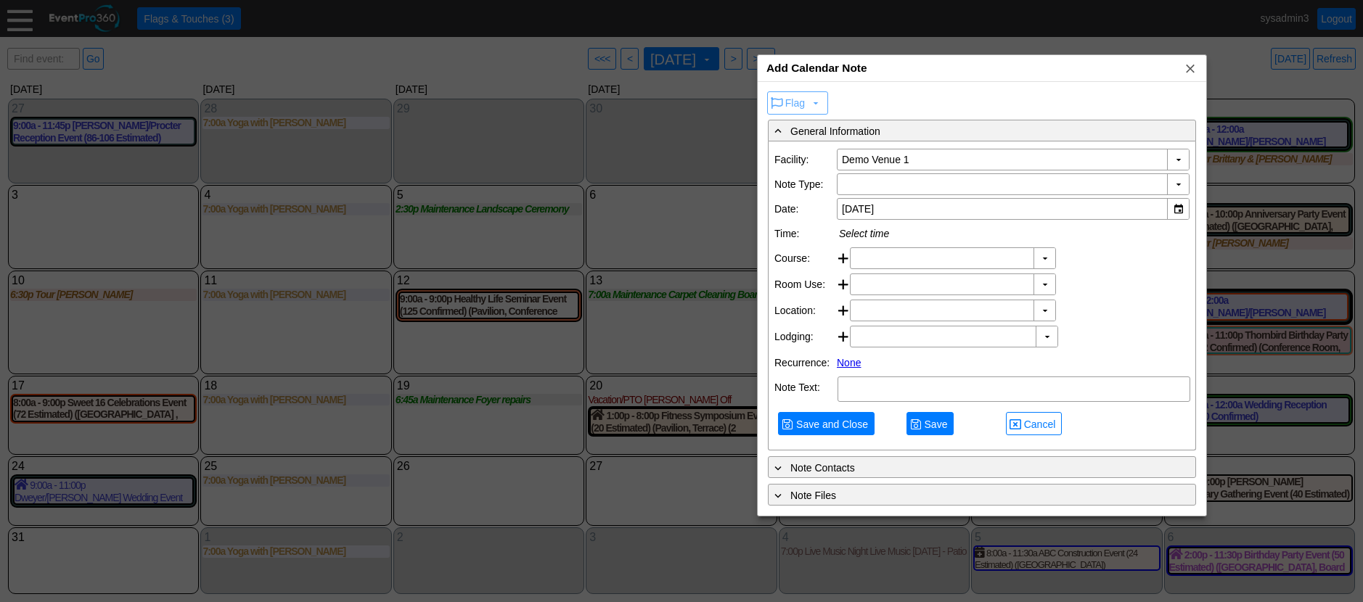
click at [1065, 68] on div "Add Calendar Note x" at bounding box center [982, 68] width 448 height 27
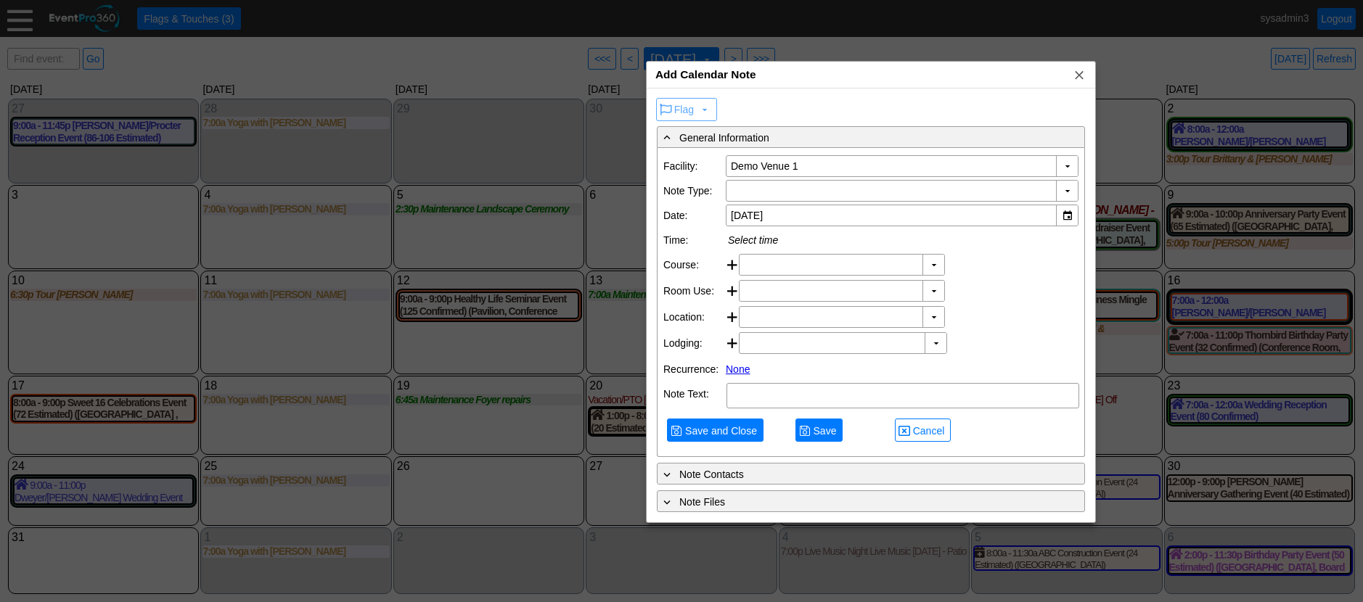
click at [887, 76] on div "Add Calendar Note x" at bounding box center [871, 75] width 448 height 27
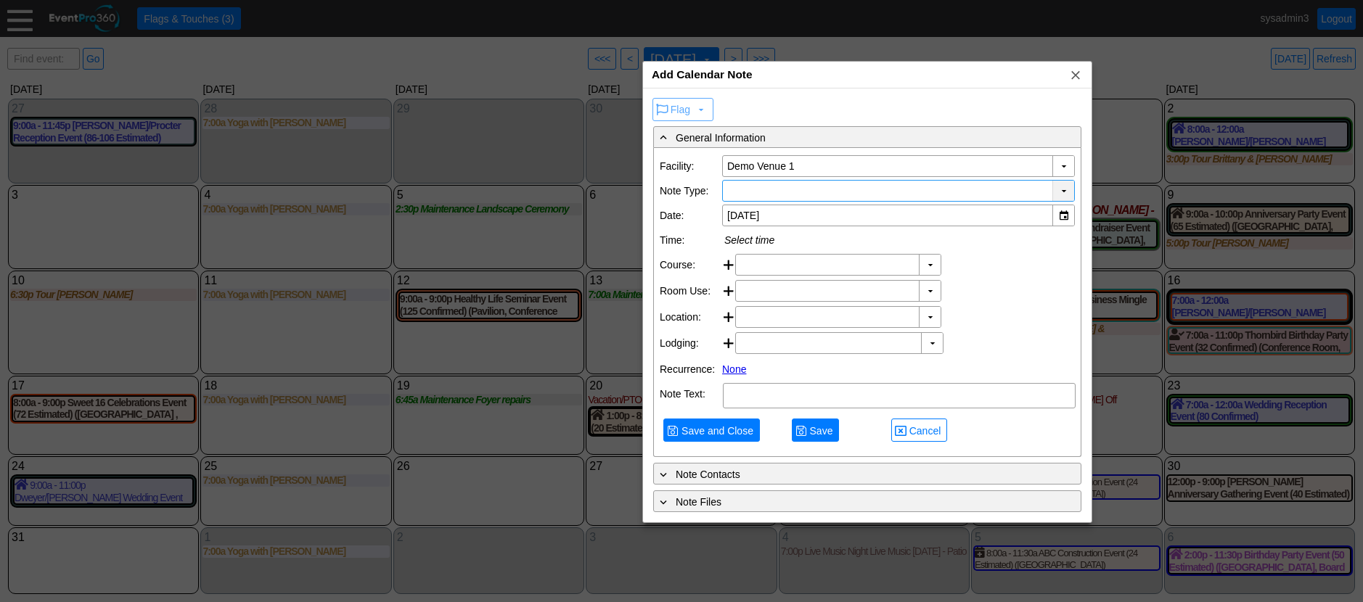
click at [1065, 189] on div "▼" at bounding box center [1063, 191] width 22 height 20
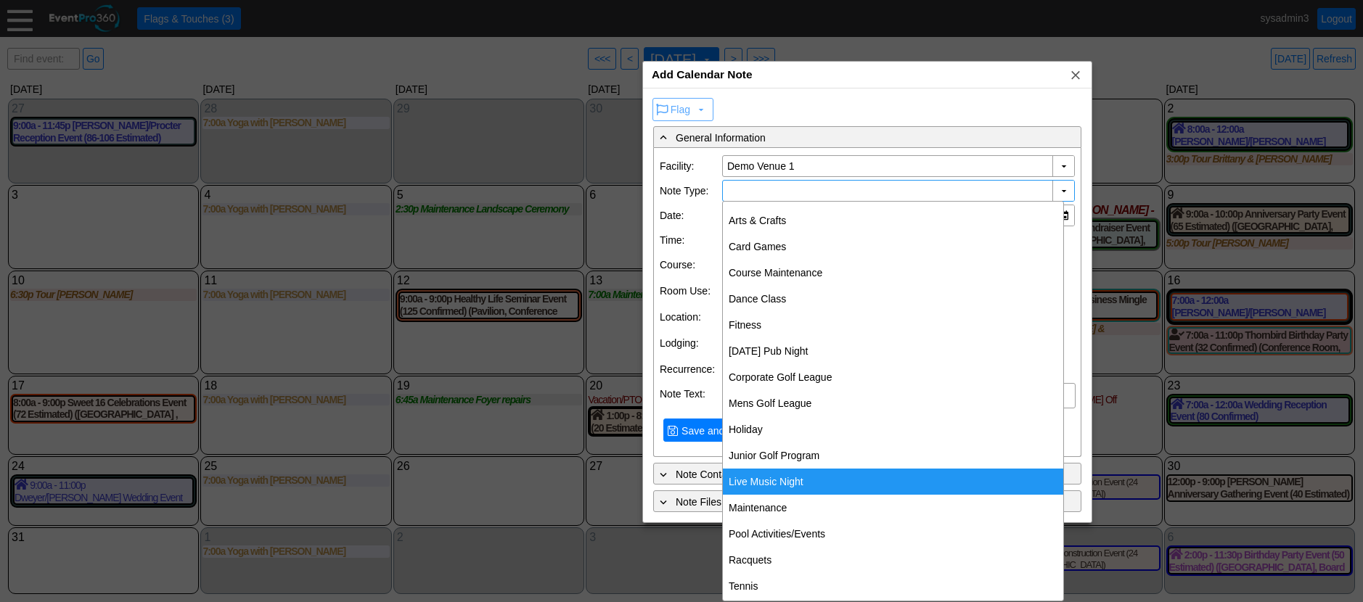
scroll to position [57, 0]
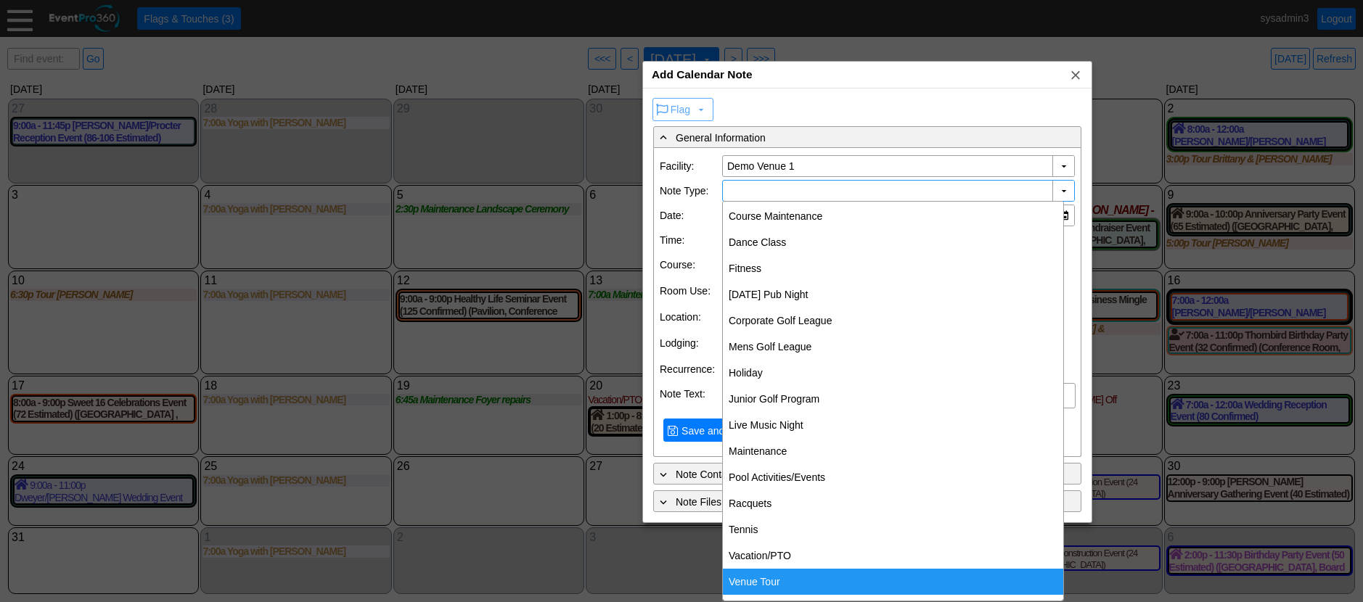
click at [768, 585] on div "Venue Tour" at bounding box center [893, 582] width 340 height 26
type input "Venue Tour"
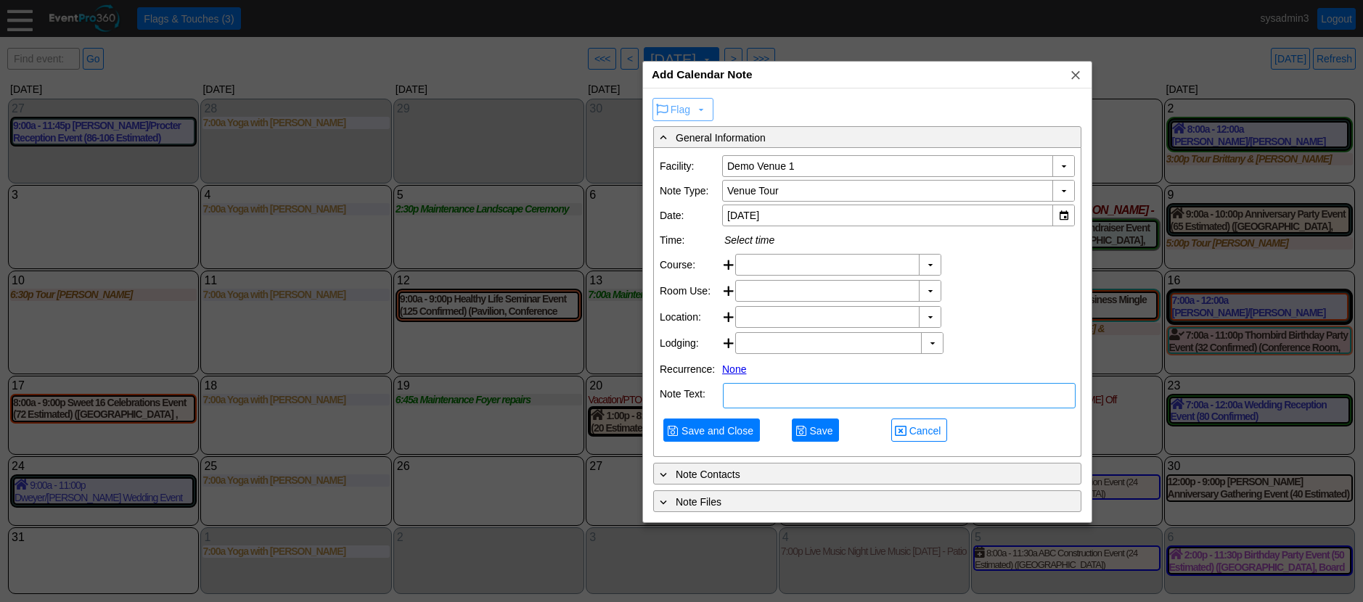
click at [782, 409] on textarea at bounding box center [899, 395] width 353 height 25
type textarea "note"
click at [726, 438] on span "Save and Close" at bounding box center [717, 431] width 78 height 15
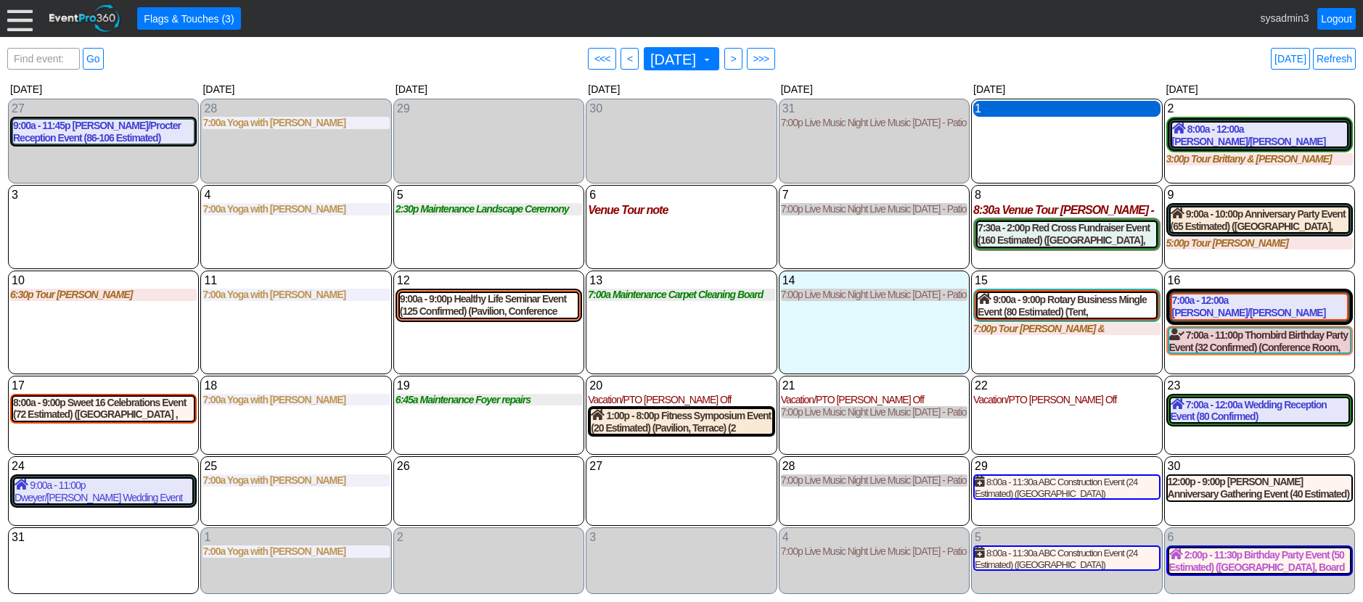
click at [1043, 110] on div "1 Friday" at bounding box center [1066, 109] width 186 height 16
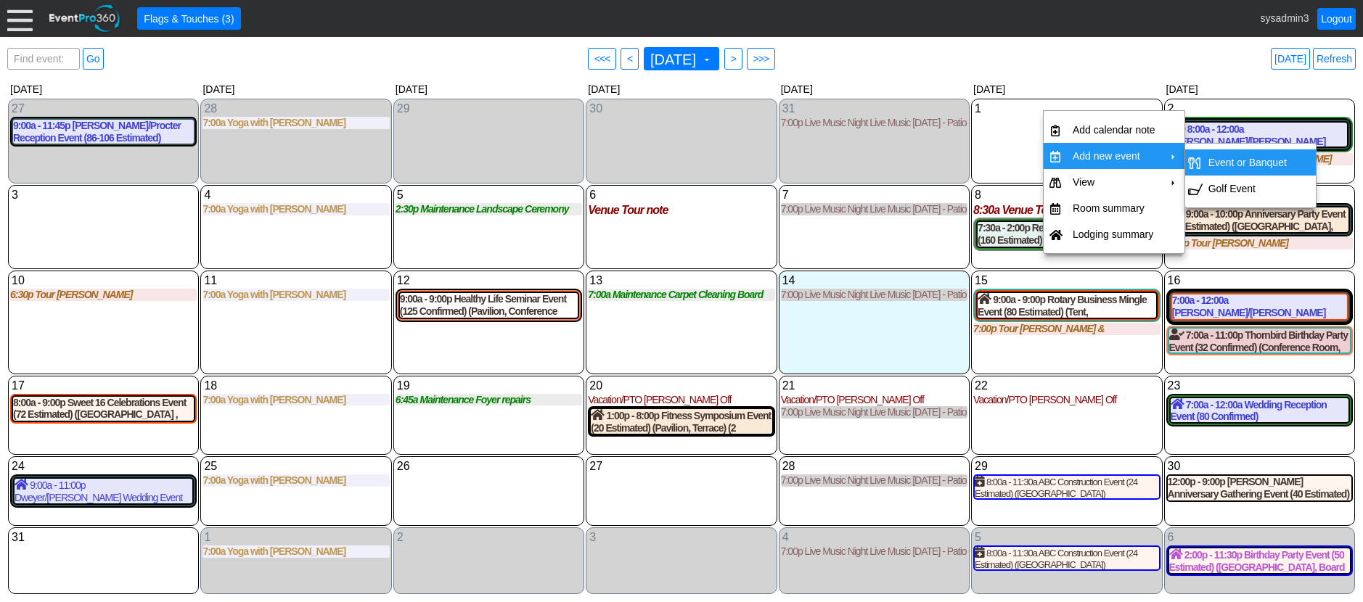
click at [1239, 161] on td "Event or Banquet" at bounding box center [1247, 162] width 90 height 26
type input "[DATE]"
type input "Lead"
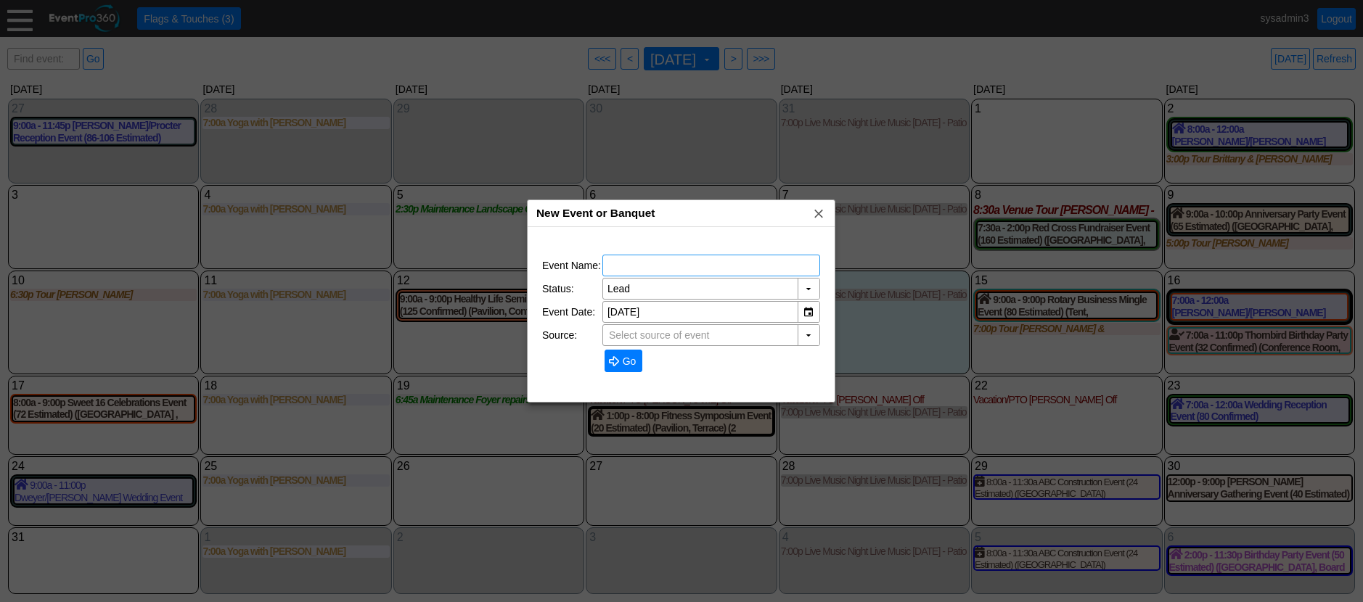
type input "Demo Venue 1"
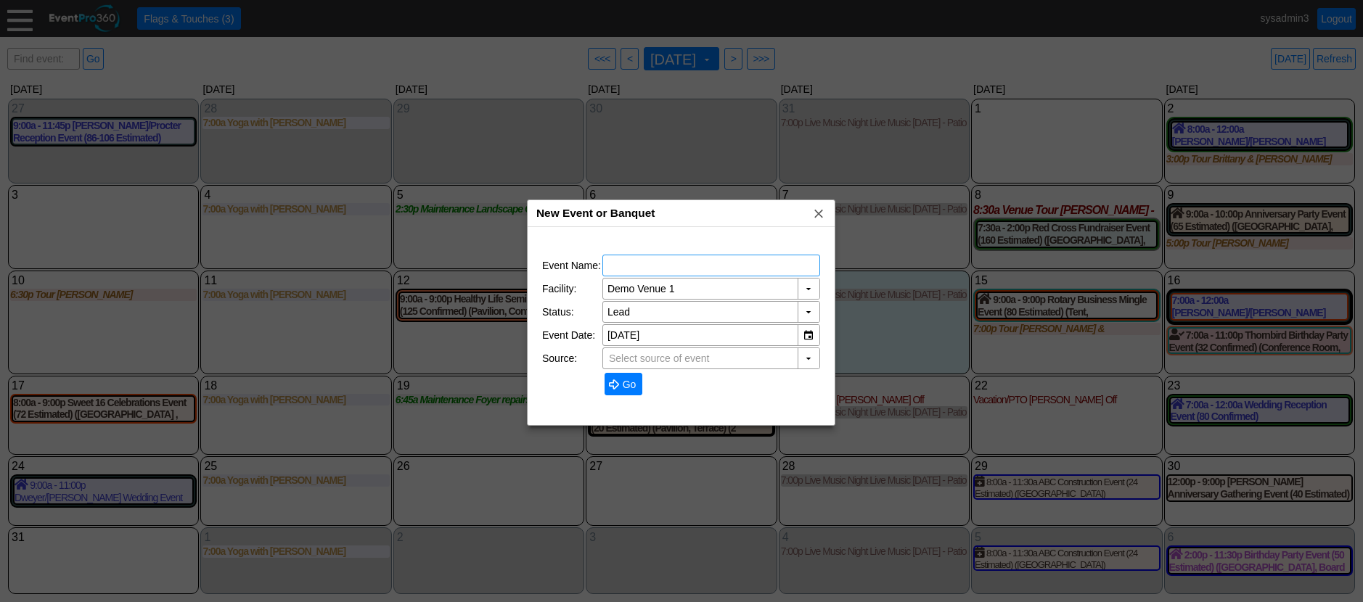
click at [681, 270] on input "text" at bounding box center [711, 265] width 208 height 20
type input "TEST"
click at [626, 381] on span "Go" at bounding box center [630, 384] width 20 height 15
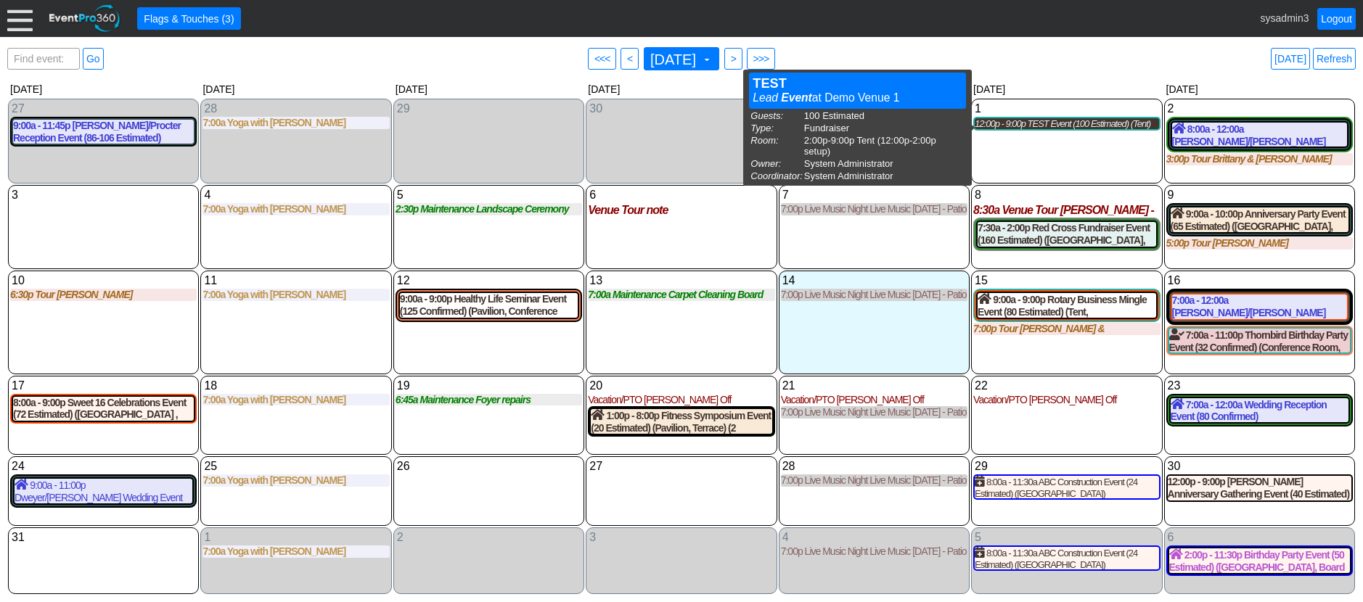
click at [1061, 125] on div "12:00p - 9:00p TEST Event (100 Estimated) (Tent)" at bounding box center [1067, 124] width 184 height 12
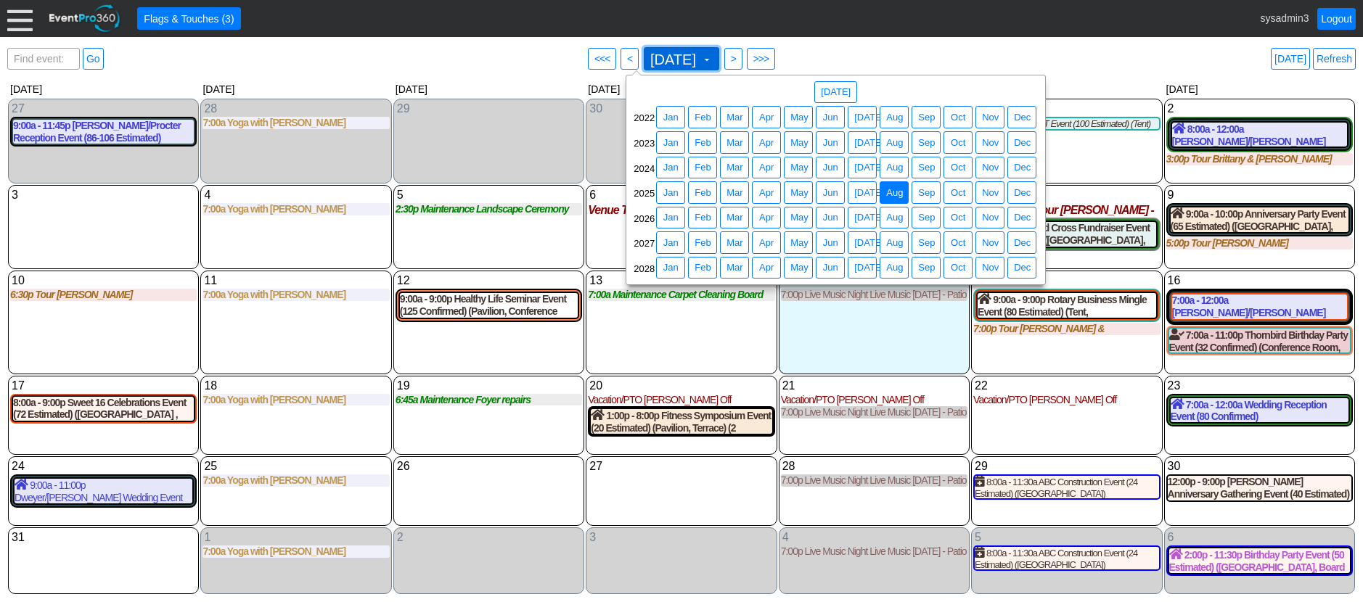
click at [686, 57] on span "August 2025" at bounding box center [673, 59] width 52 height 15
click at [805, 218] on span "May" at bounding box center [799, 217] width 24 height 15
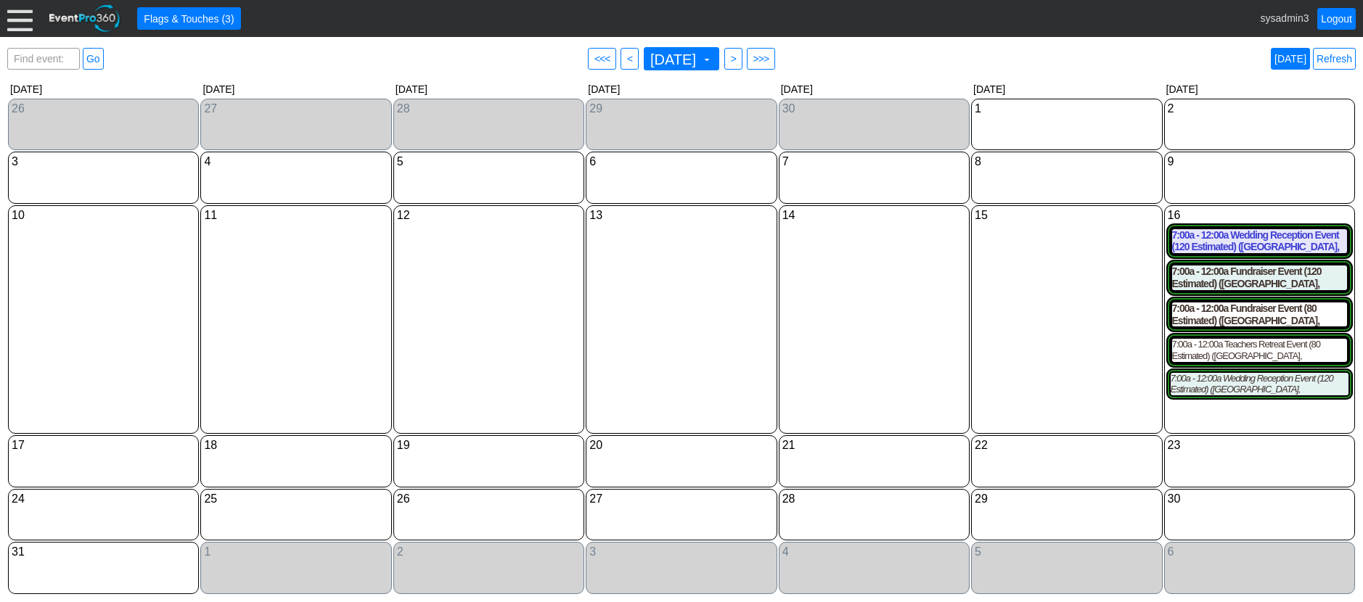
click at [1292, 58] on link "Today" at bounding box center [1290, 59] width 39 height 22
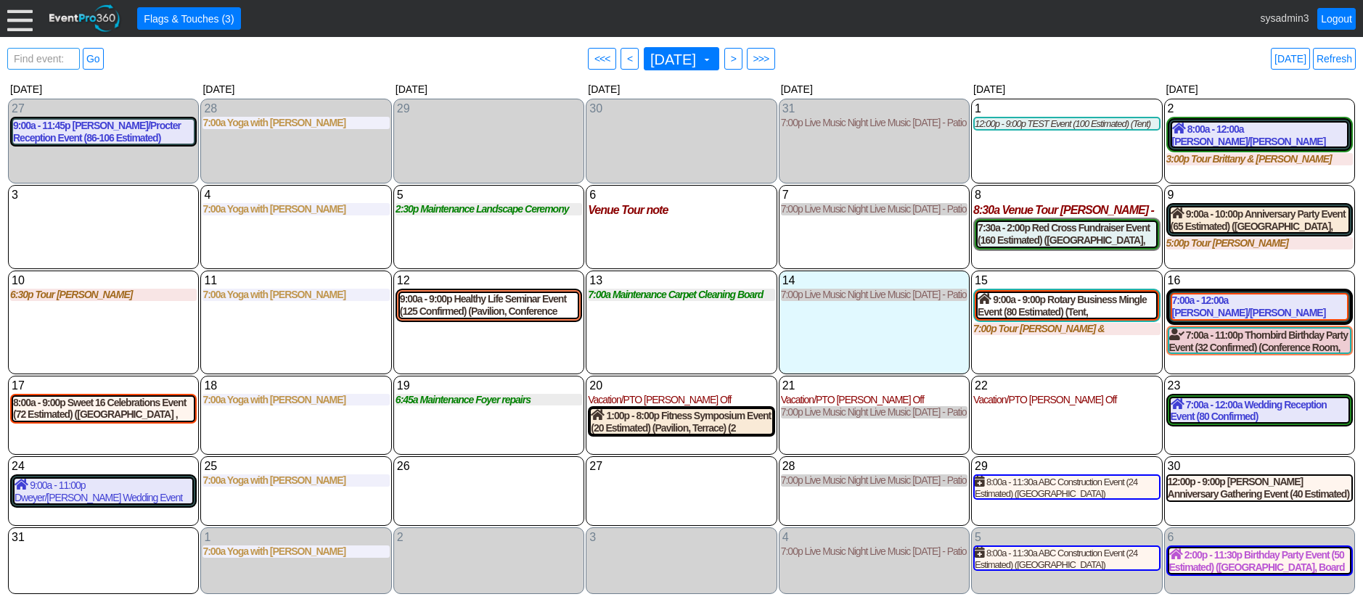
click at [42, 55] on span "Find event: enter title" at bounding box center [43, 66] width 65 height 35
type input "Red cr"
click at [93, 59] on link "Go" at bounding box center [93, 59] width 21 height 22
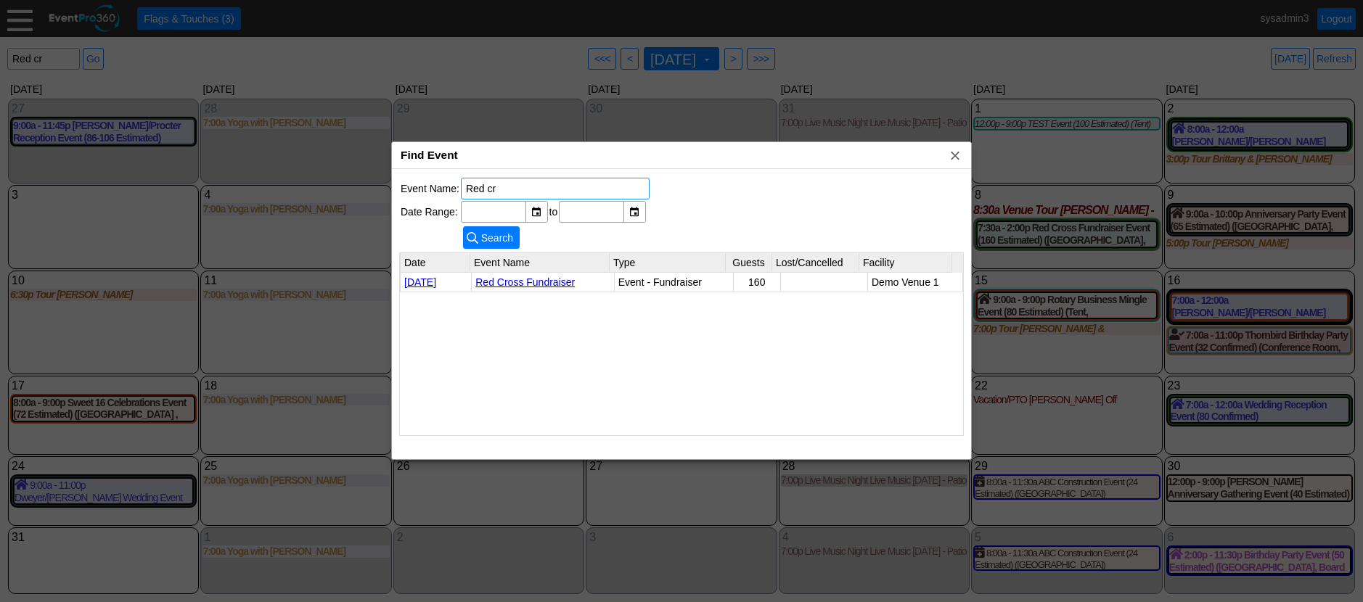
drag, startPoint x: 528, startPoint y: 181, endPoint x: 417, endPoint y: 176, distance: 111.8
click at [417, 176] on table "Event Name: Red cr Date Range: ▼ Χ to ▼ Χ ● Search" at bounding box center [525, 214] width 252 height 76
click at [952, 153] on span "x" at bounding box center [955, 155] width 15 height 15
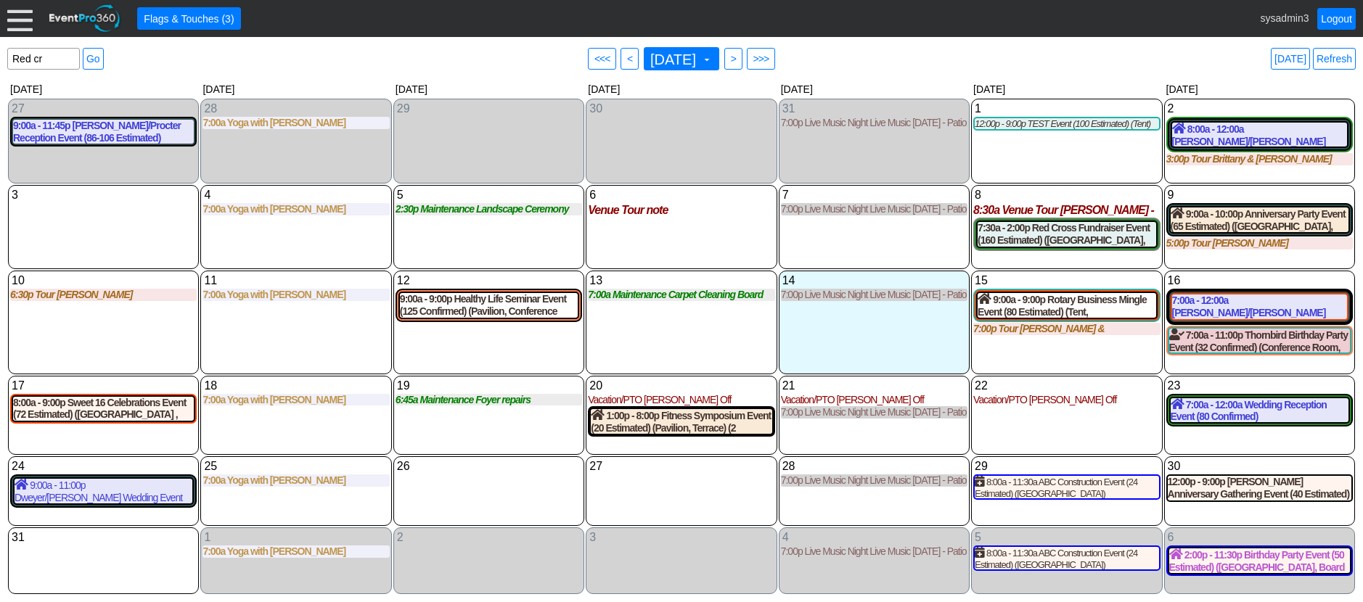
click at [733, 241] on div "6 Wednesday Venue Tour note note at Demo Venue 1 Type: Venue Tour Author: Syste…" at bounding box center [681, 227] width 191 height 84
click at [1252, 282] on div "16 Saturday" at bounding box center [1259, 281] width 186 height 16
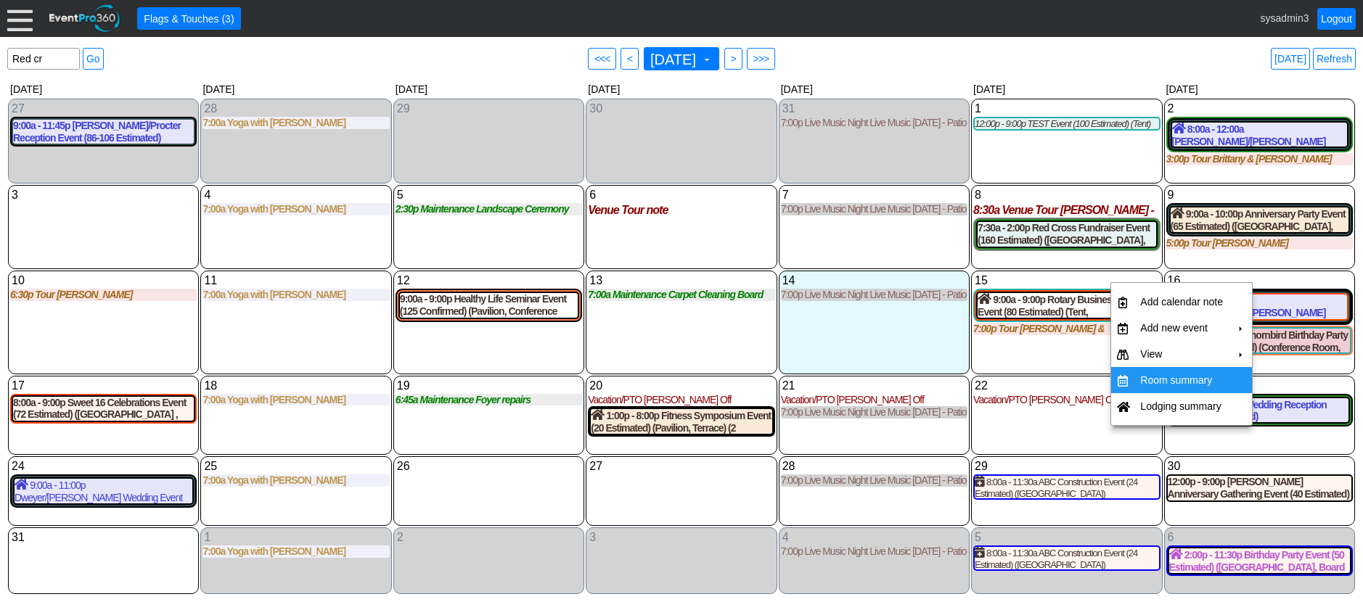
click at [1168, 377] on td "Room summary" at bounding box center [1181, 380] width 94 height 26
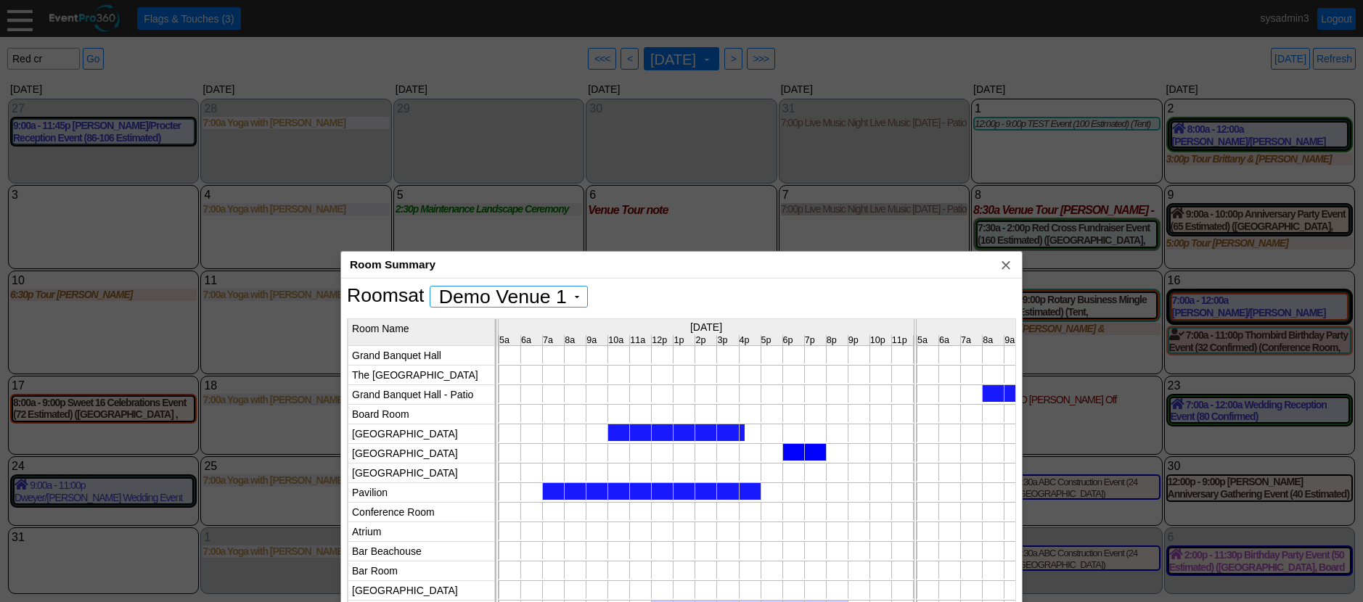
scroll to position [0, 0]
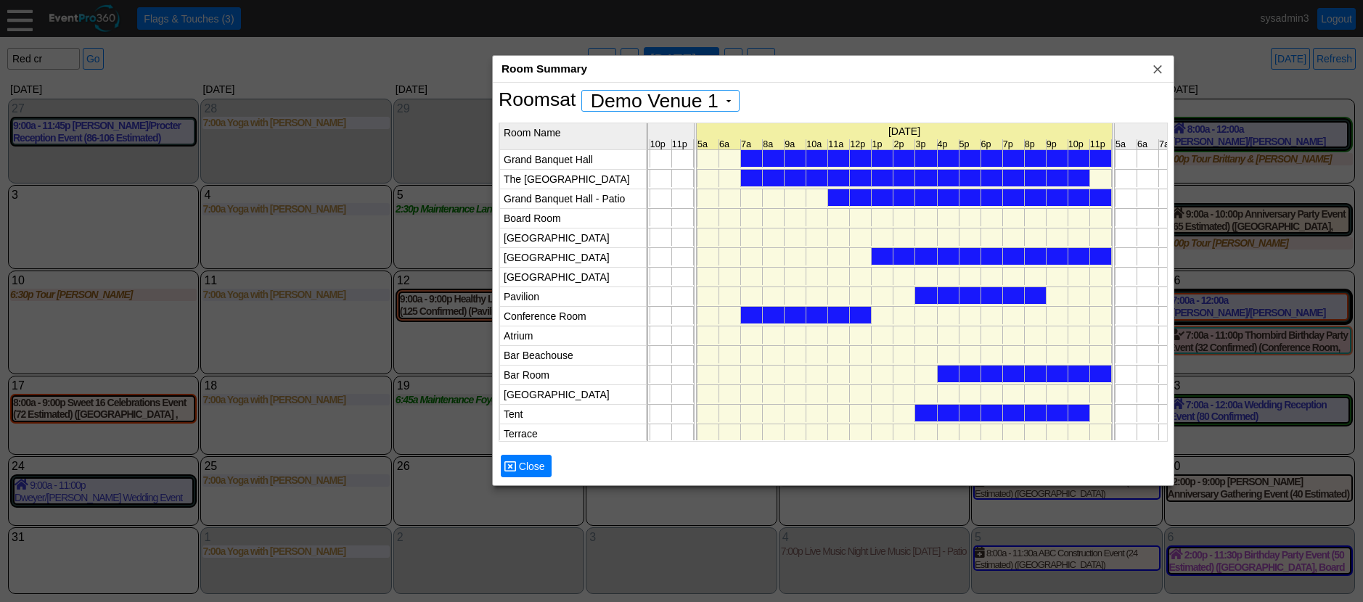
click at [967, 67] on div "Room Summary x" at bounding box center [833, 69] width 681 height 27
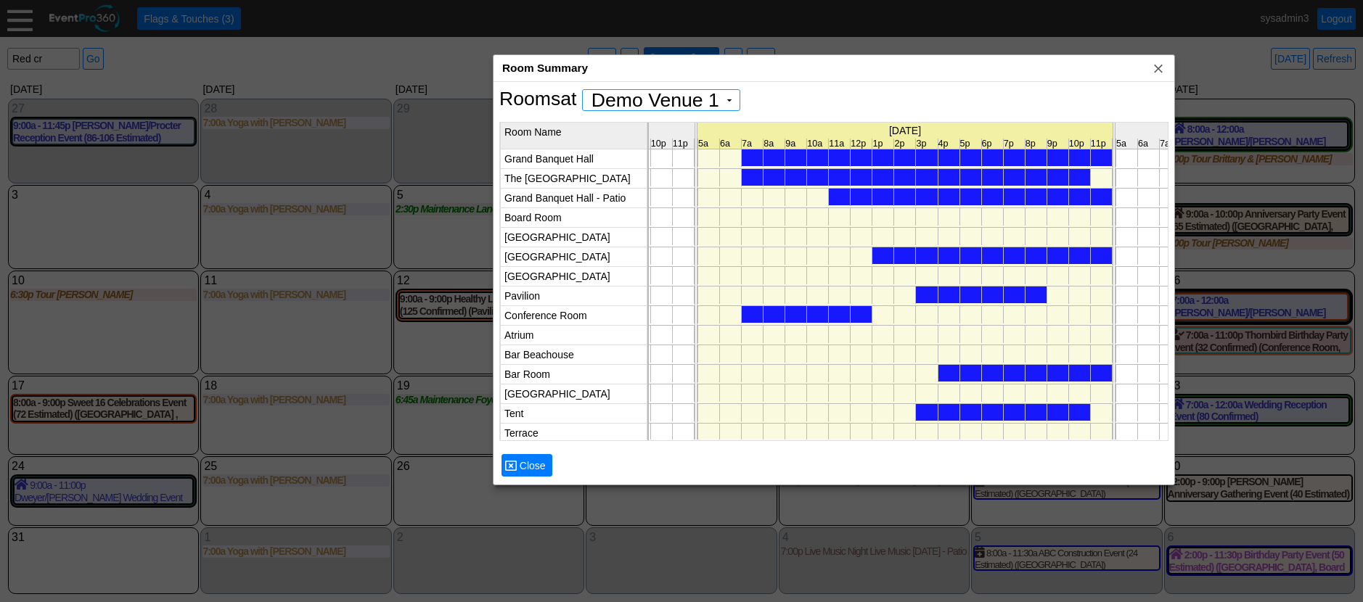
click at [963, 200] on div at bounding box center [970, 197] width 283 height 17
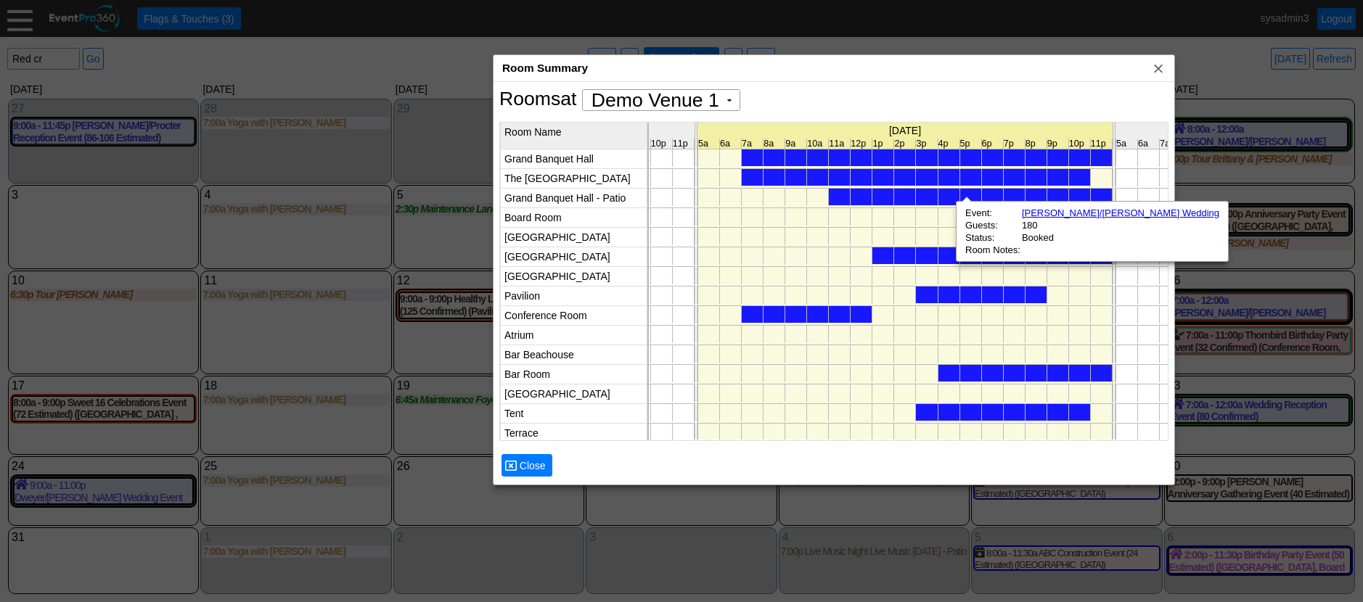
click at [930, 257] on div at bounding box center [991, 255] width 239 height 17
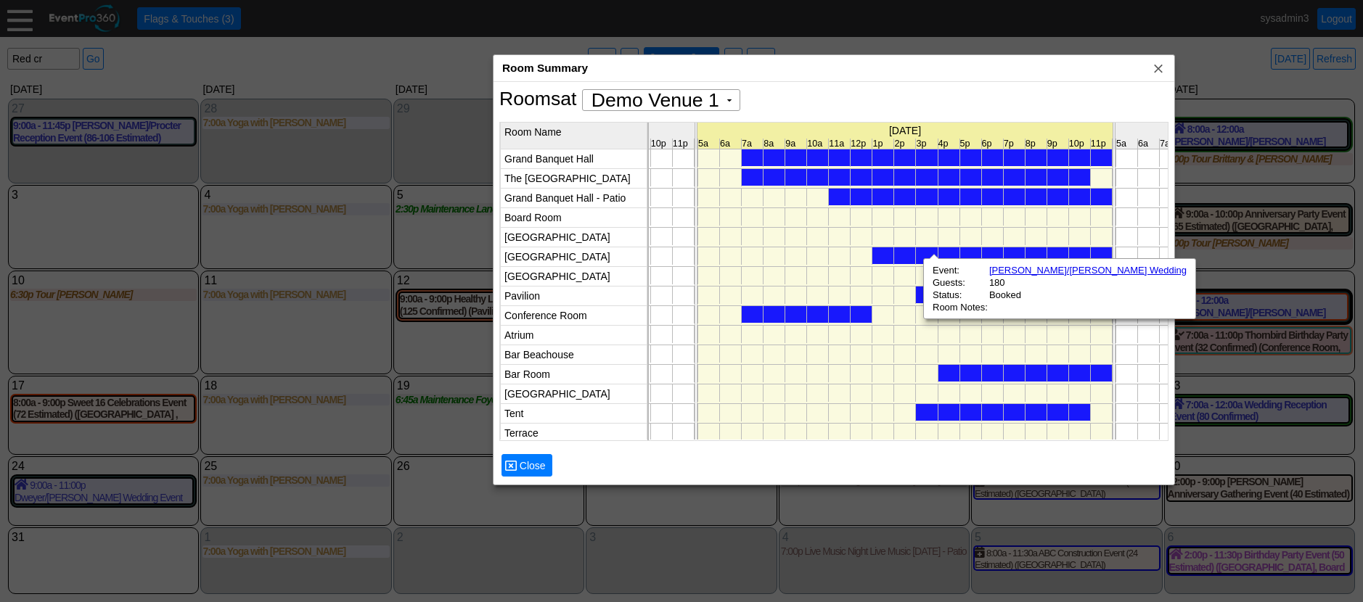
click at [859, 315] on div at bounding box center [807, 314] width 131 height 17
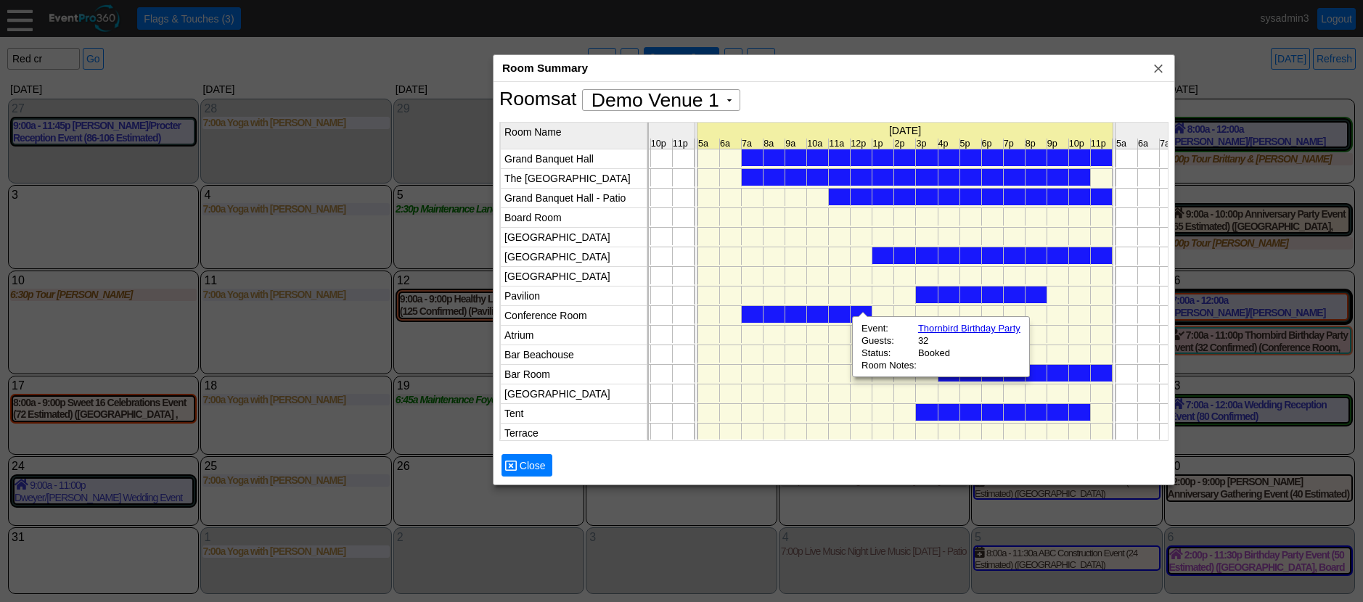
scroll to position [0, 6434]
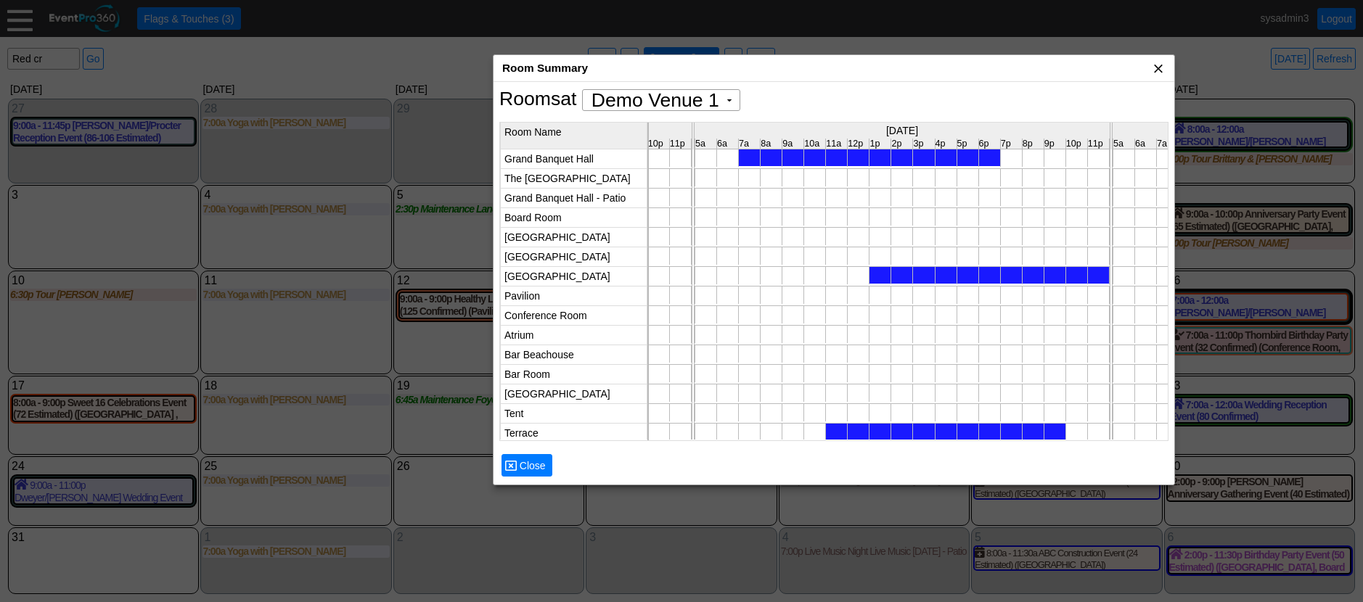
click at [1160, 69] on span "x" at bounding box center [1158, 68] width 15 height 15
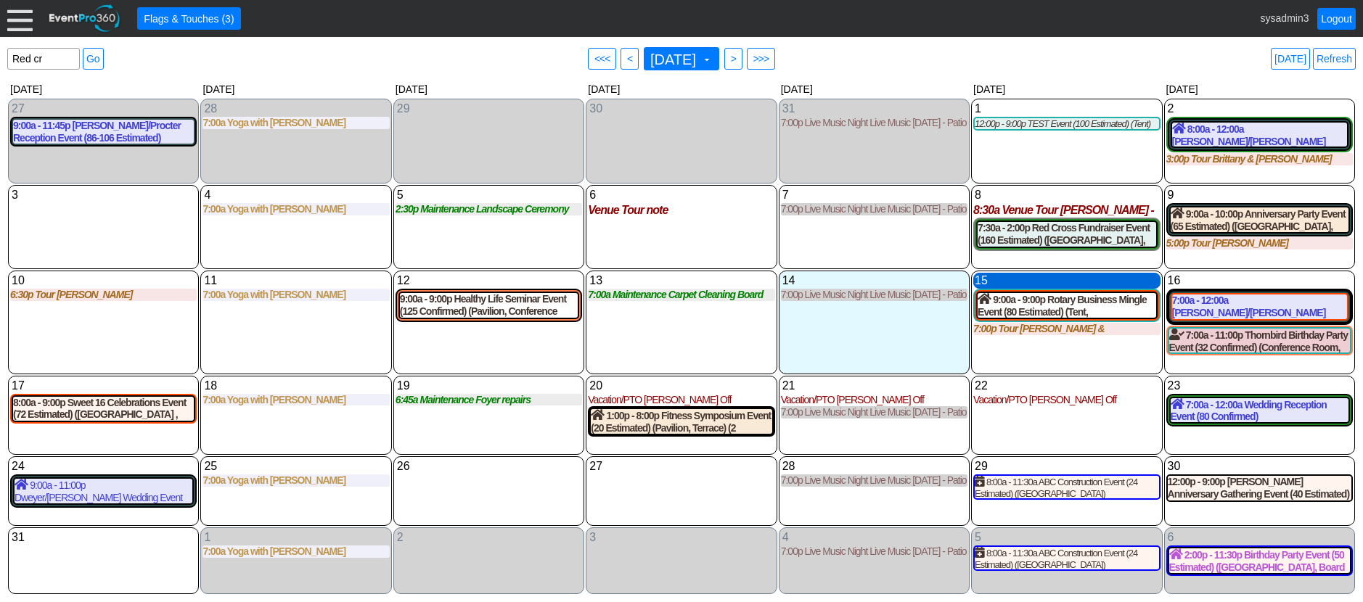
click at [1124, 284] on div "15 Friday" at bounding box center [1066, 281] width 186 height 16
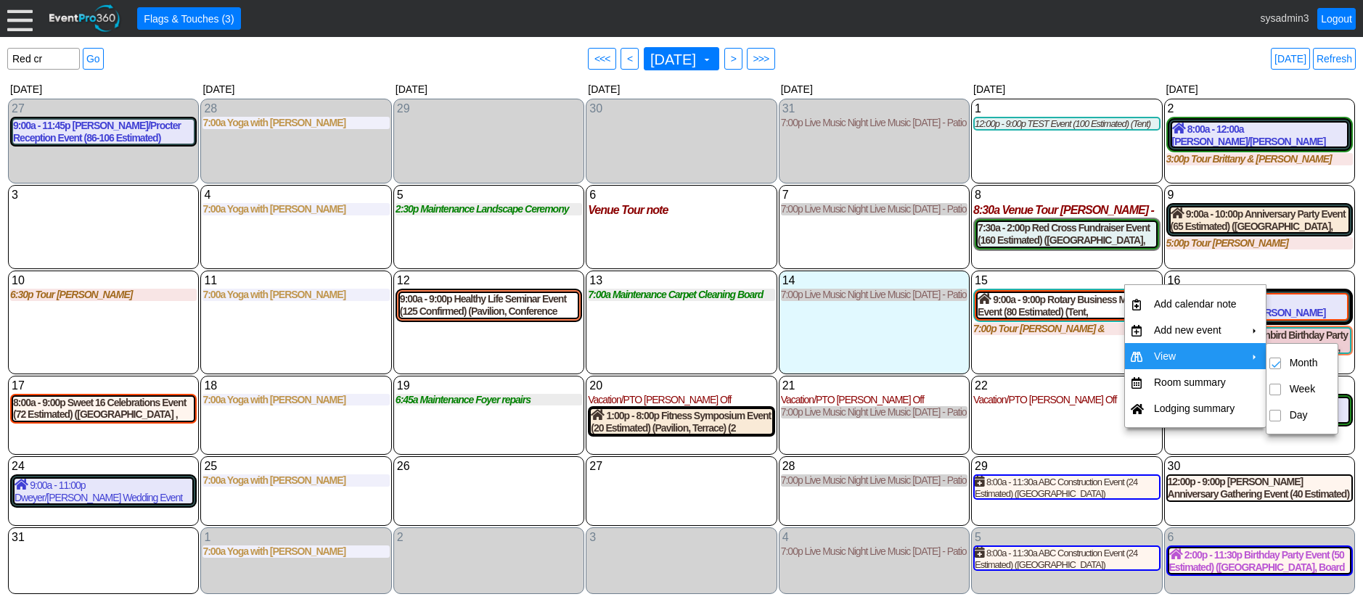
click at [1060, 150] on div "1 Friday 12:00p - 9:00p TEST Event (100 Estimated) (Tent) TEST Lead Event at De…" at bounding box center [1066, 142] width 191 height 86
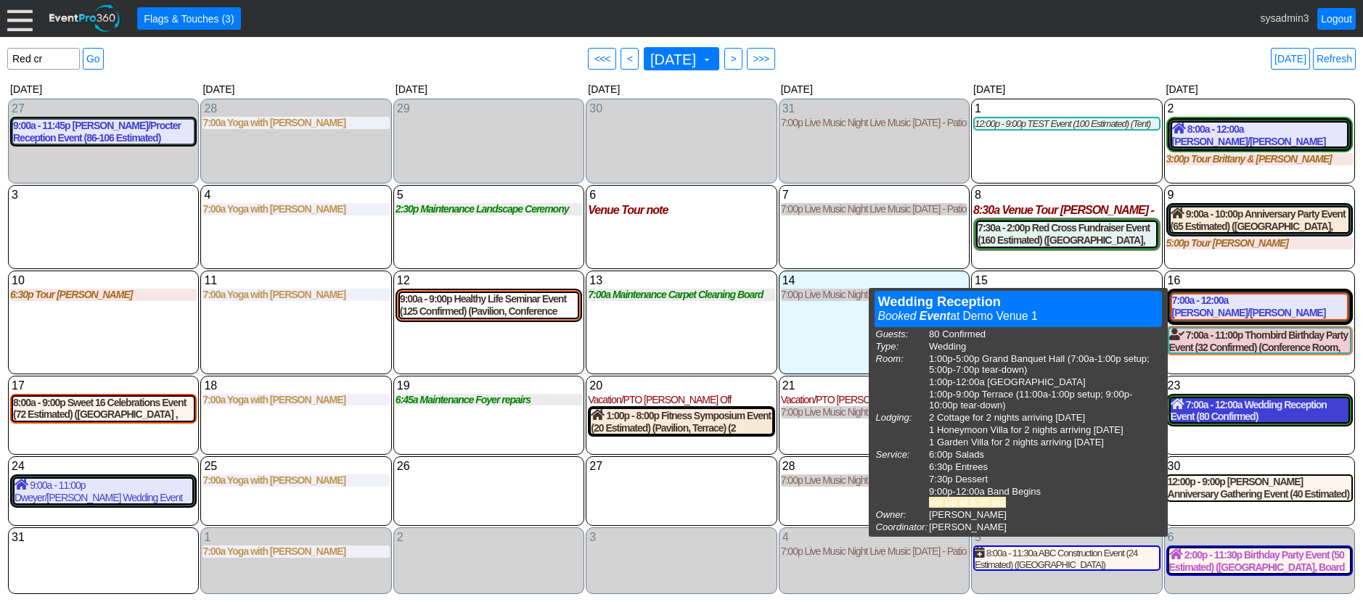
click at [1252, 406] on div "7:00a - 12:00a Wedding Reception Event (80 Confirmed) (Grand Banquet Hall, West…" at bounding box center [1259, 410] width 178 height 25
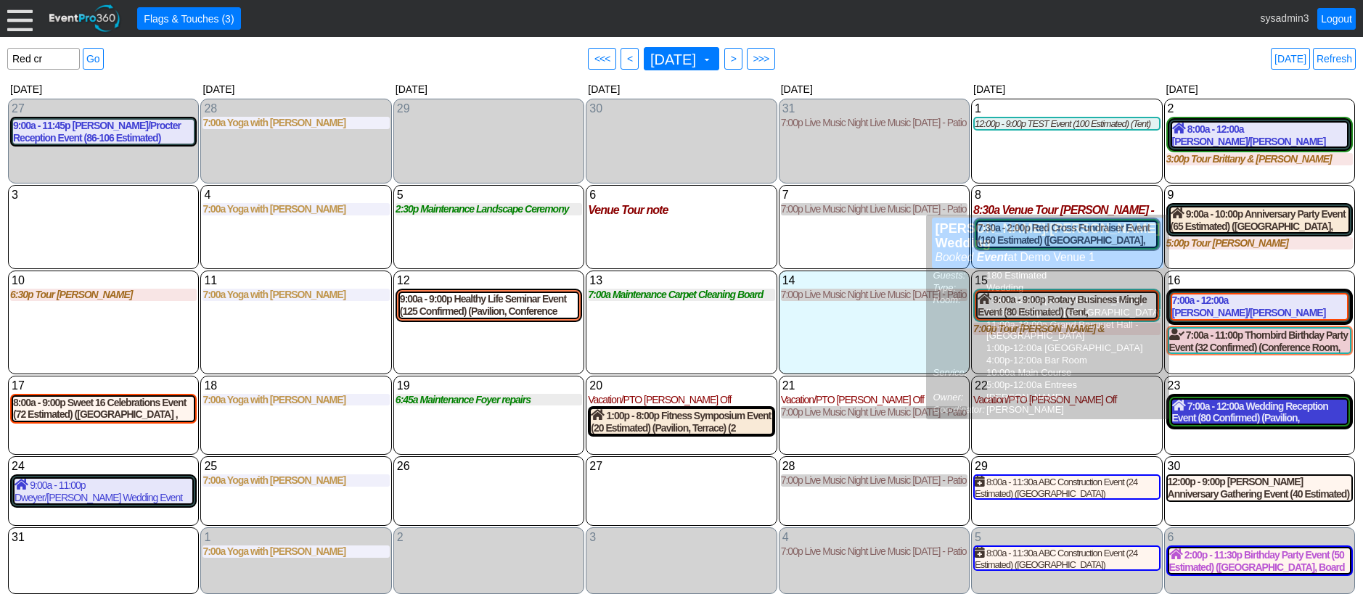
click at [1283, 415] on div "7:00a - 12:00a Wedding Reception Event (80 Confirmed) (Pavilion, Grand Banquet …" at bounding box center [1259, 412] width 175 height 25
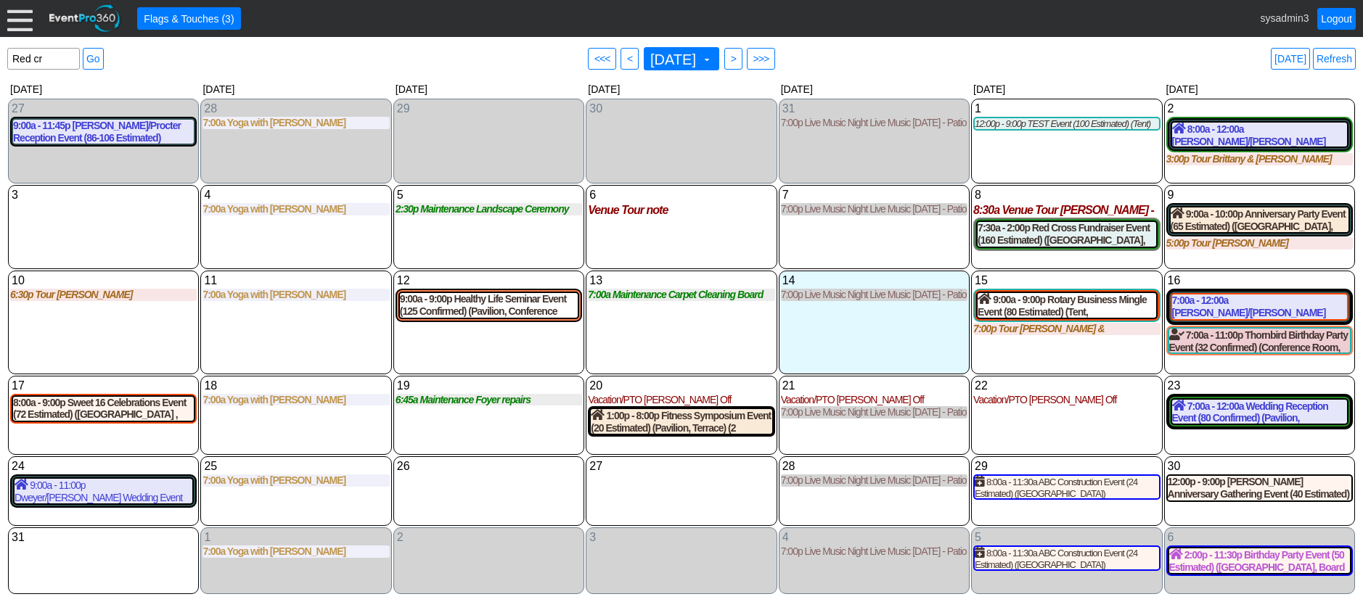
click at [197, 69] on div "Red cr Find event: enter title Go ● <<< ● < August 2025 ▼ ● > ● >>> Today Refre…" at bounding box center [681, 58] width 1348 height 29
click at [19, 15] on div at bounding box center [19, 18] width 25 height 25
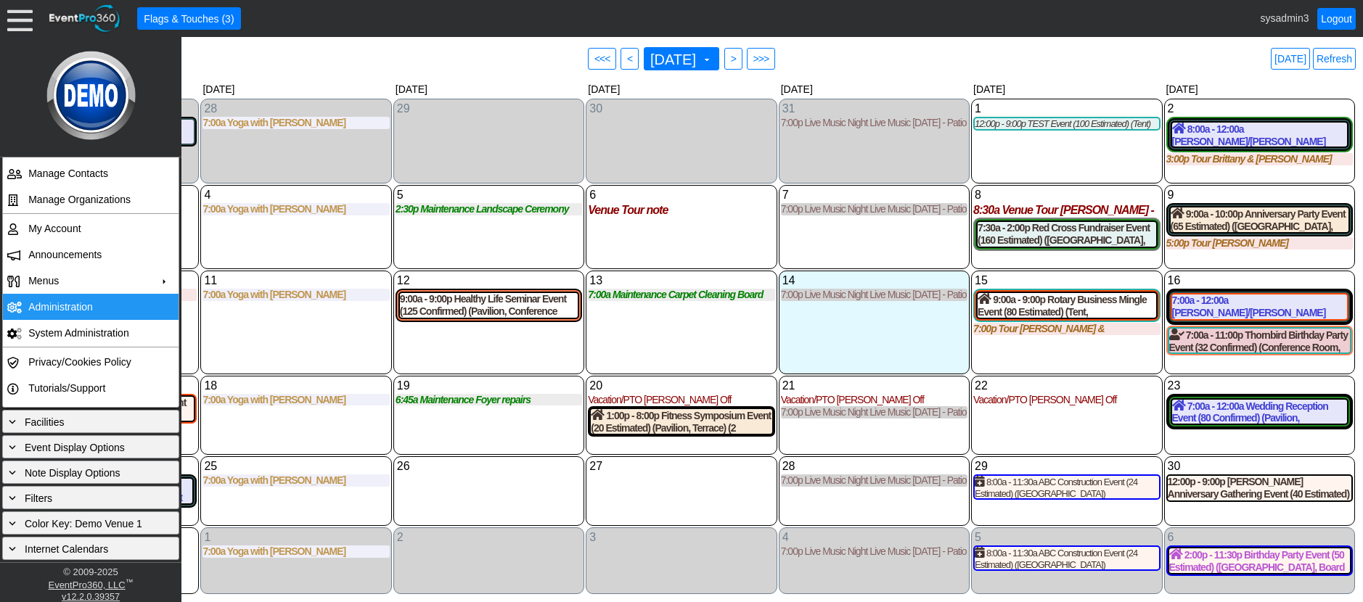
scroll to position [0, 0]
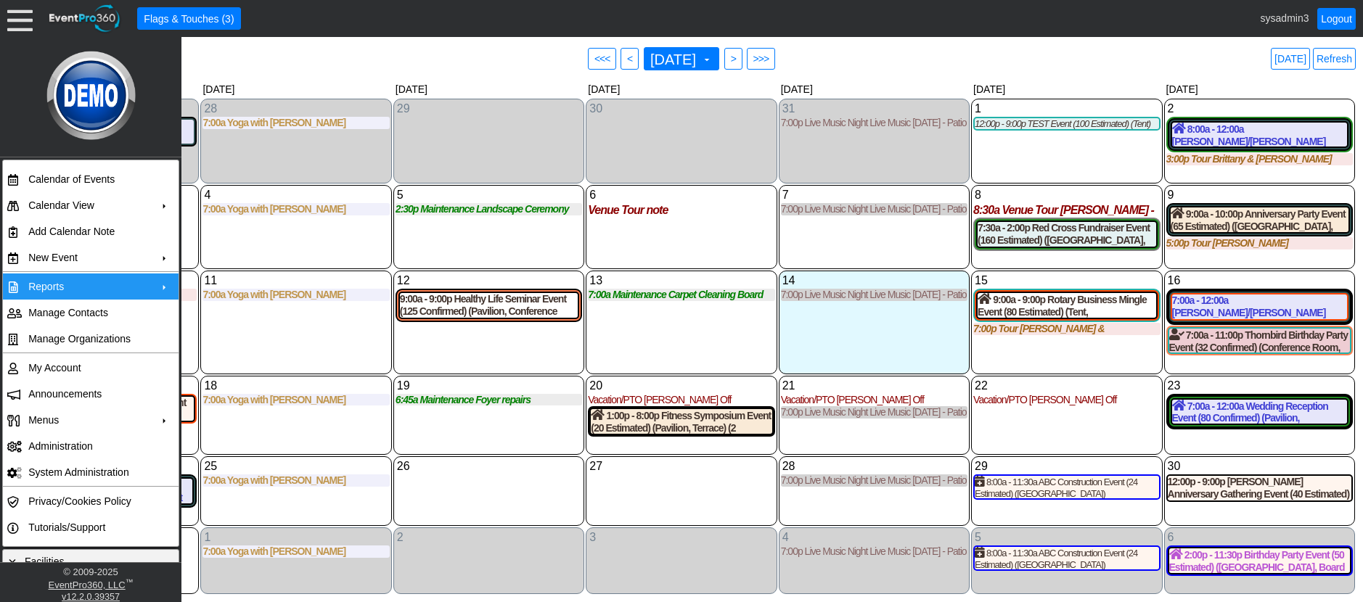
click at [93, 279] on td "Reports" at bounding box center [87, 287] width 130 height 26
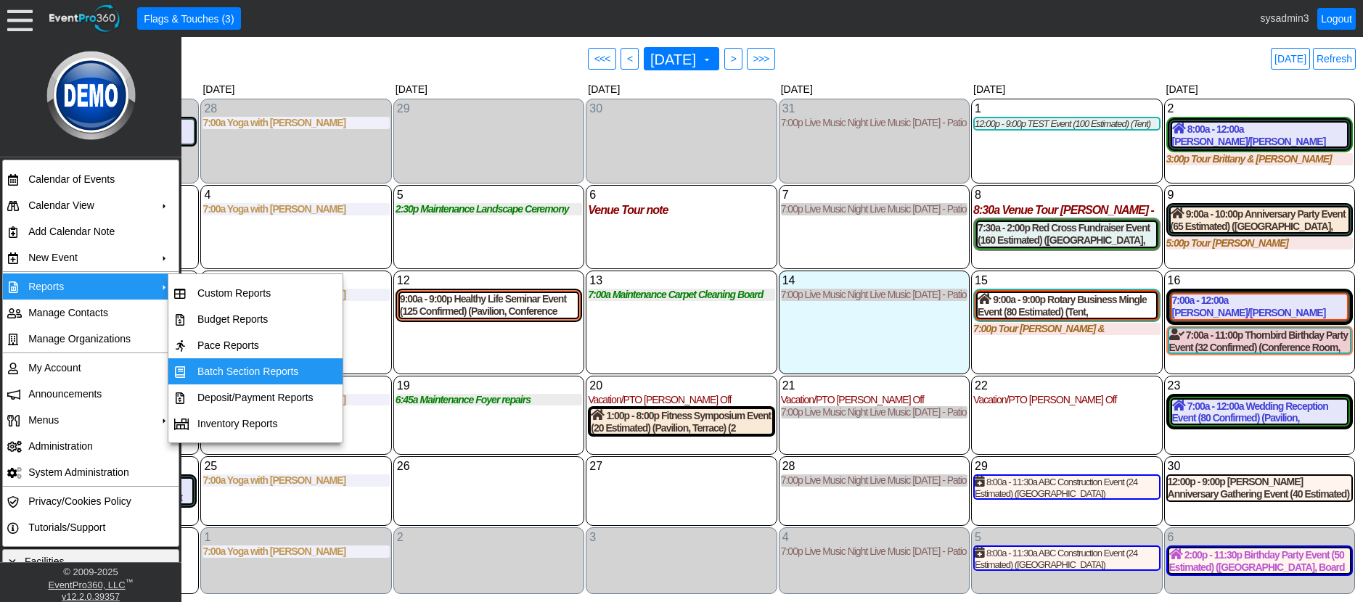
click at [262, 366] on td "Batch Section Reports" at bounding box center [256, 371] width 128 height 26
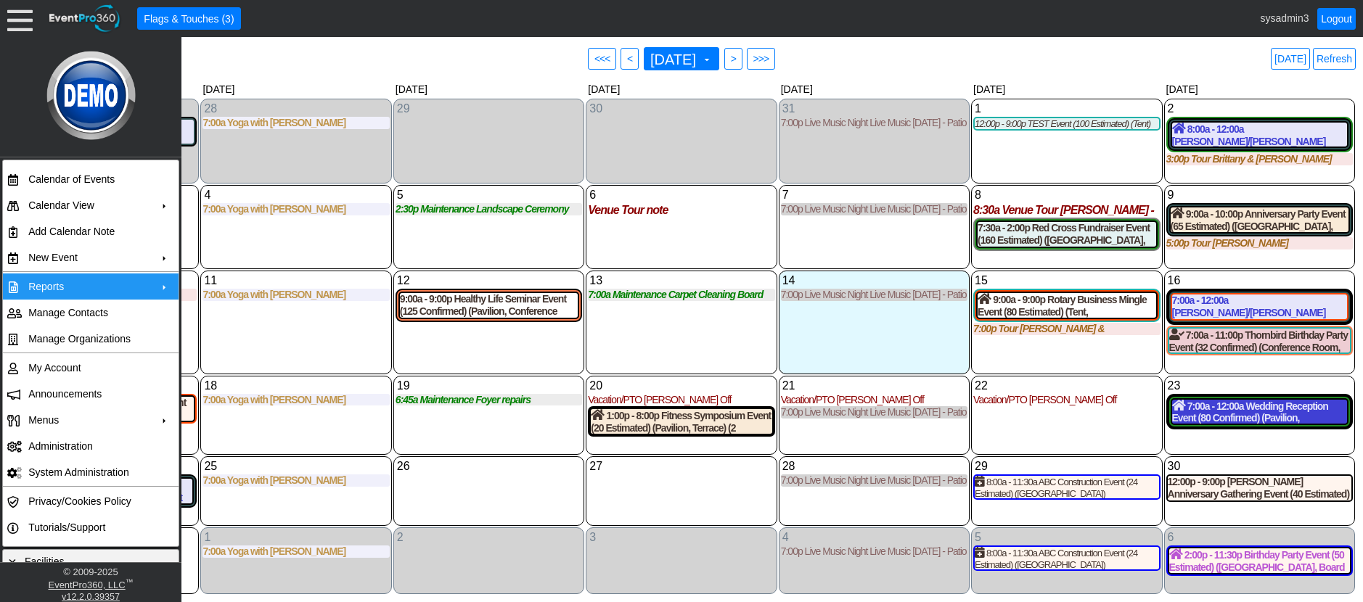
click at [1300, 422] on div "7:00a - 12:00a Wedding Reception Event (80 Confirmed) (Pavilion, Grand Banquet …" at bounding box center [1259, 412] width 175 height 25
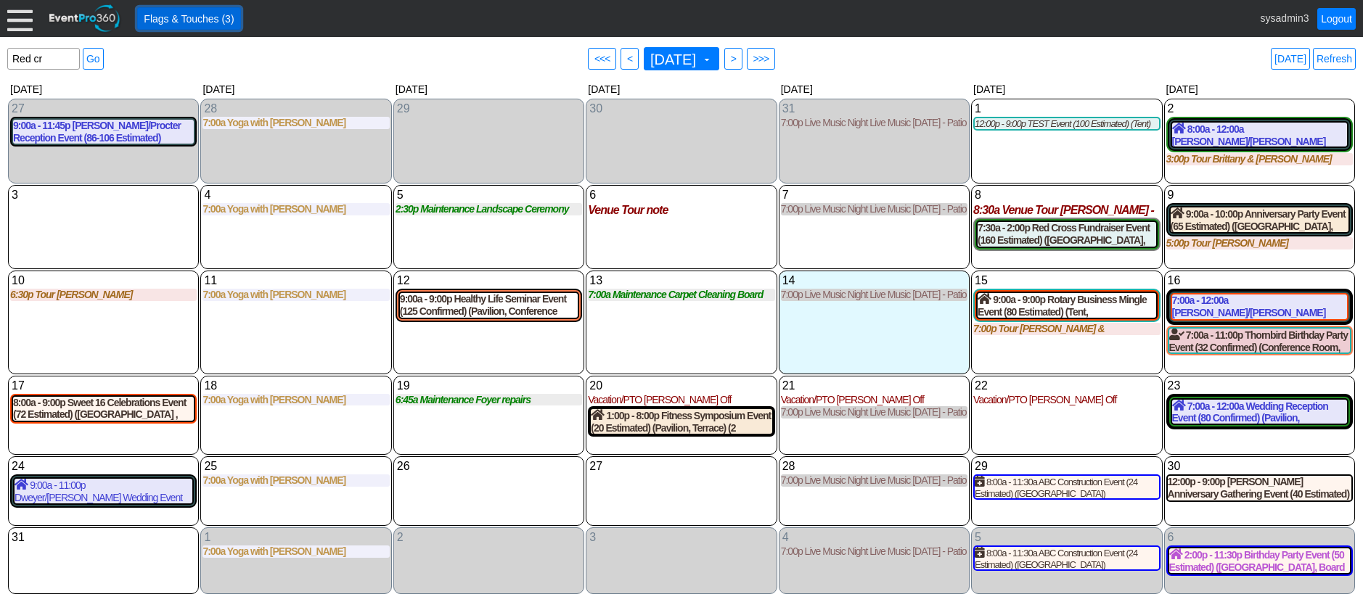
click at [176, 12] on span "Flags & Touches (3)" at bounding box center [189, 19] width 96 height 15
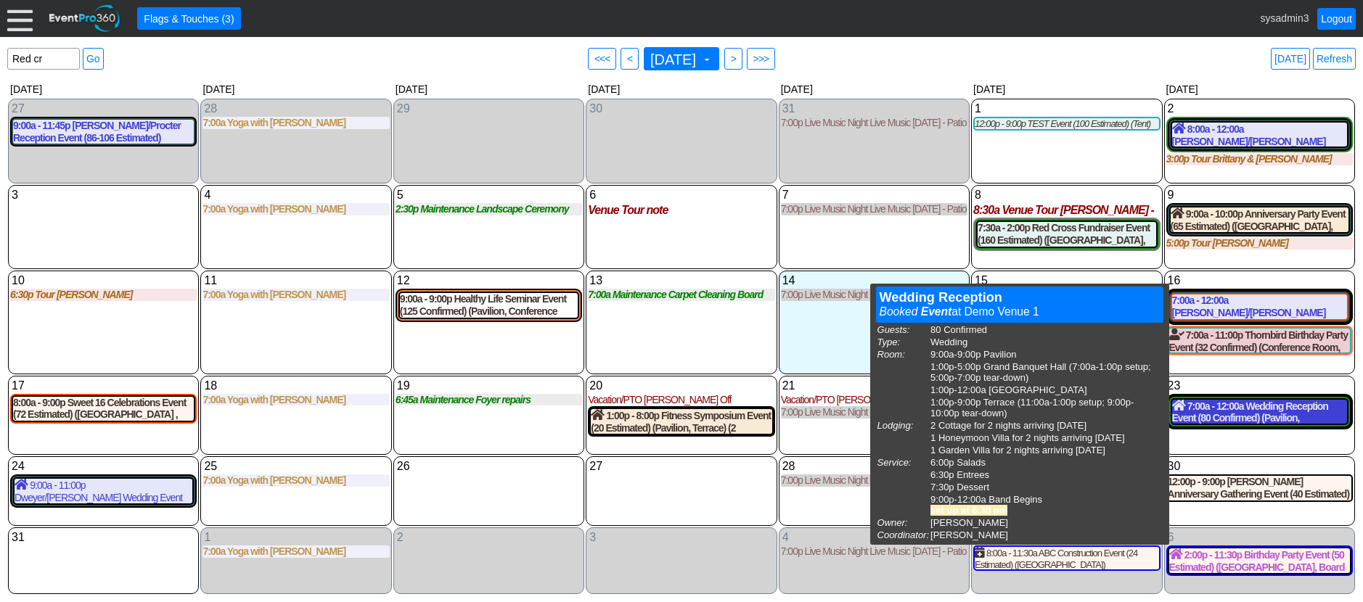
click at [1292, 411] on div "7:00a - 12:00a Wedding Reception Event (80 Confirmed) (Pavilion, Grand Banquet …" at bounding box center [1259, 412] width 175 height 25
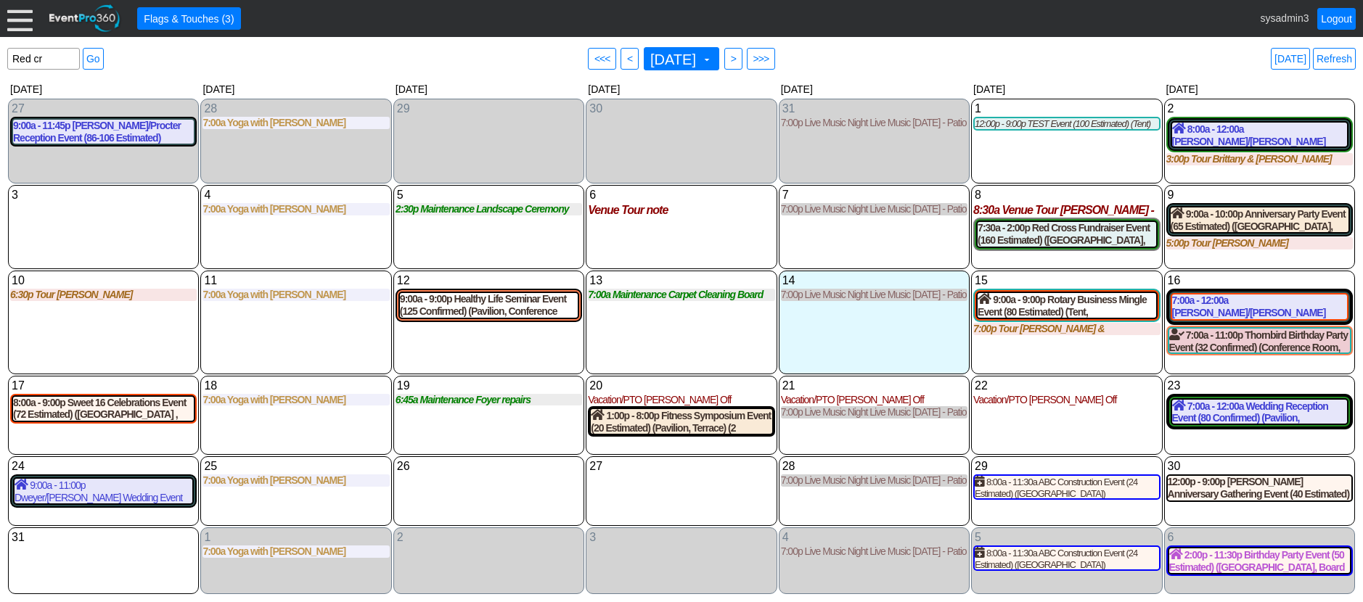
click at [26, 23] on div at bounding box center [19, 18] width 25 height 25
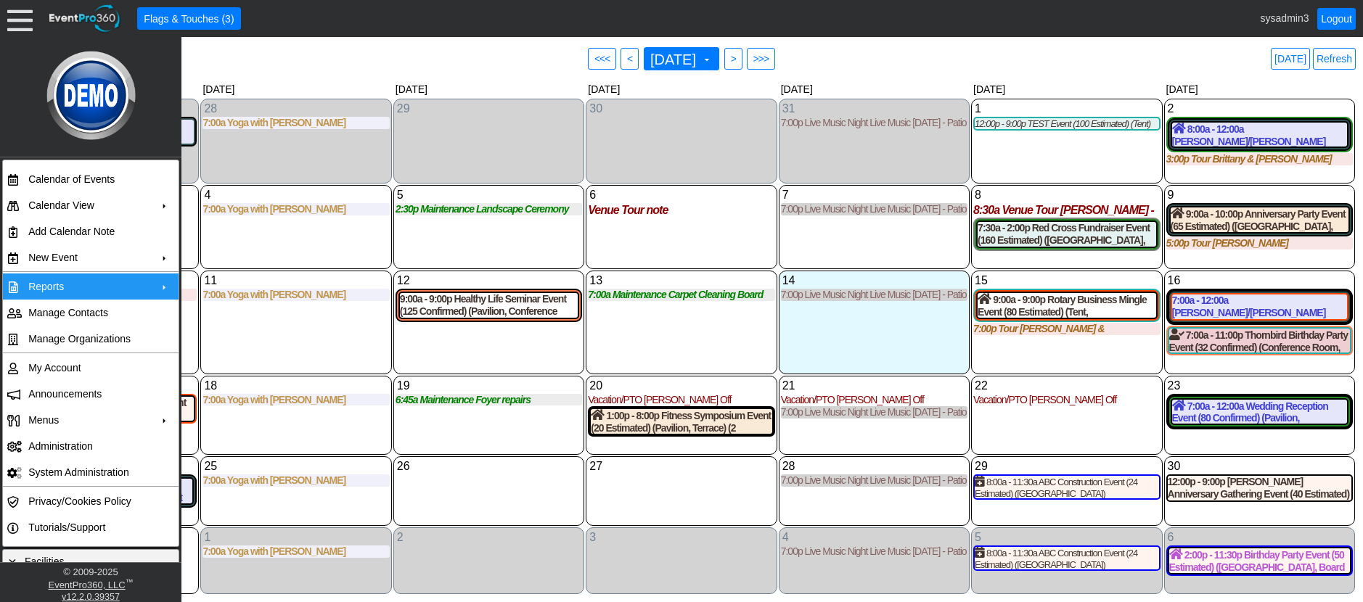
click at [88, 281] on td "Reports" at bounding box center [87, 287] width 130 height 26
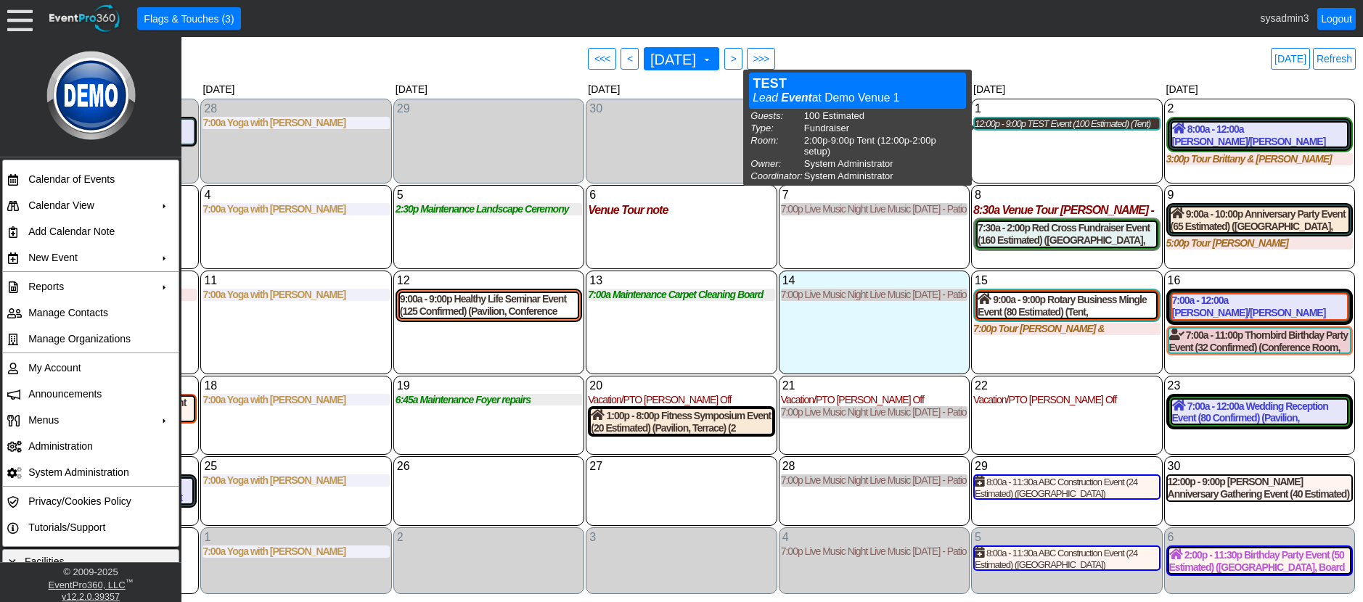
click at [1030, 126] on div "12:00p - 9:00p TEST Event (100 Estimated) (Tent)" at bounding box center [1067, 124] width 184 height 12
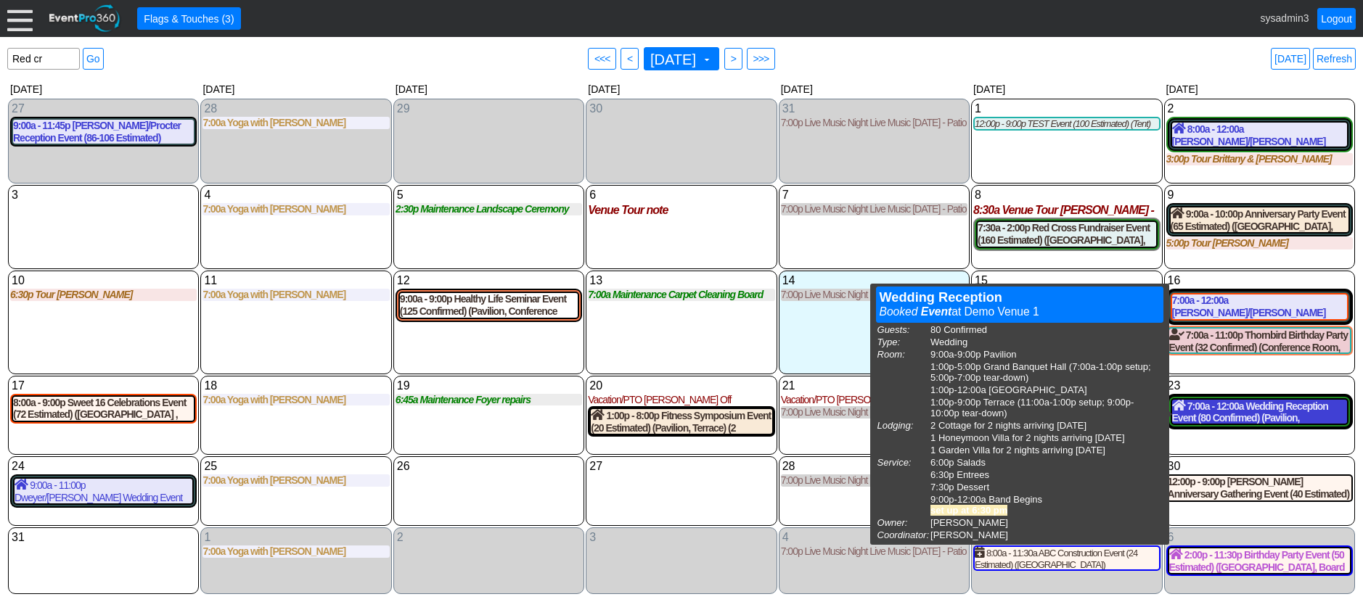
click at [1230, 407] on div "7:00a - 12:00a Wedding Reception Event (80 Confirmed) (Pavilion, Grand Banquet …" at bounding box center [1259, 412] width 175 height 25
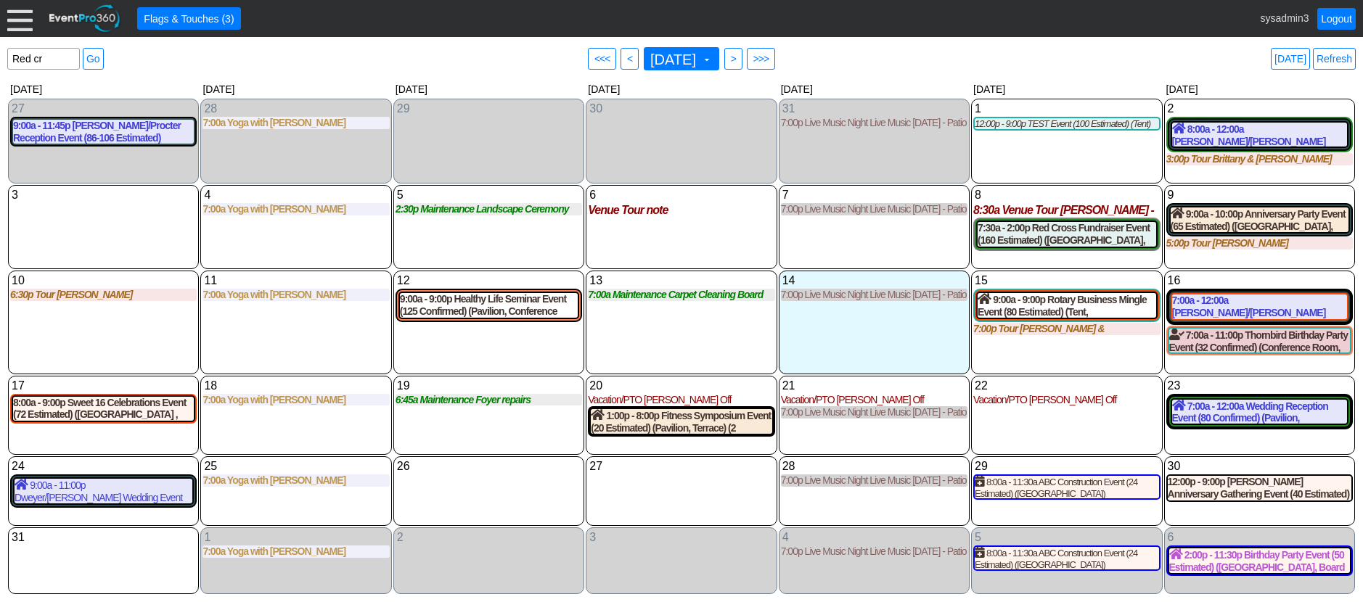
click at [643, 227] on div "6 Wednesday Venue Tour note note at Demo Venue 1 Type: Venue Tour Author: Syste…" at bounding box center [681, 227] width 191 height 84
click at [1068, 145] on div "1 Friday 12:00p - 9:00p TEST Event (100 Estimated) (Tent) TEST Lead Event at De…" at bounding box center [1066, 142] width 191 height 86
click at [1331, 60] on link "Refresh" at bounding box center [1334, 59] width 43 height 22
click at [1314, 61] on div "Today Refresh" at bounding box center [1287, 59] width 138 height 22
click at [1334, 13] on link "Logout" at bounding box center [1336, 19] width 38 height 22
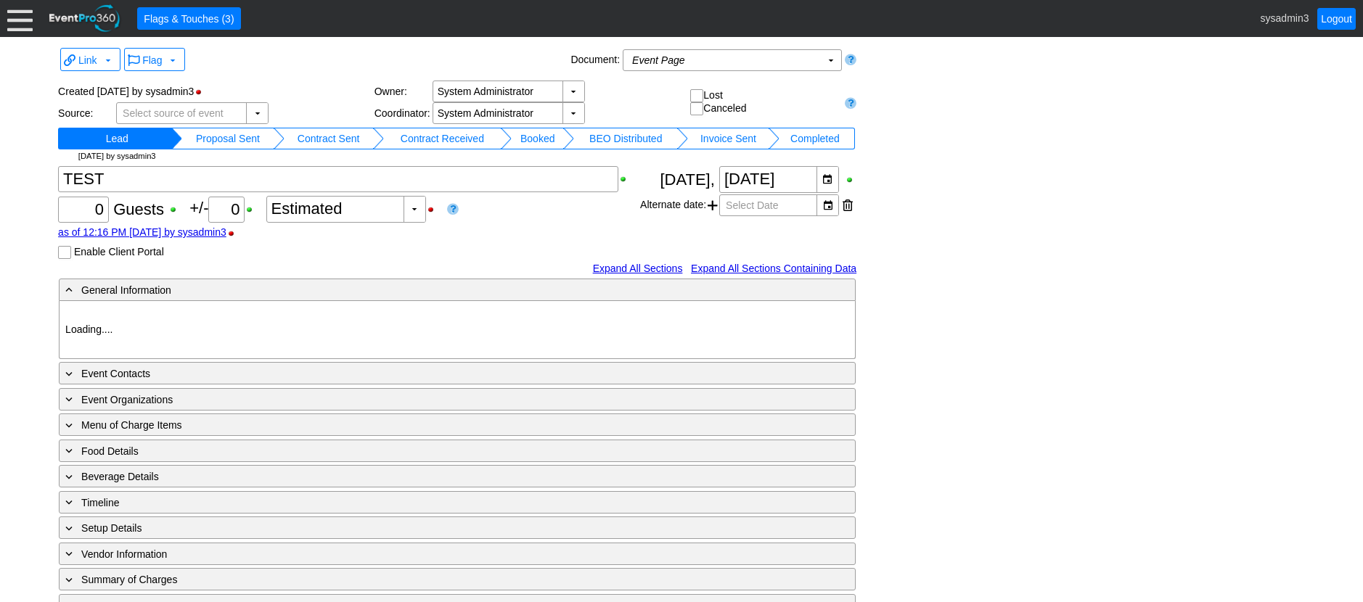
type input "Demo Venue 1"
type input "1197958"
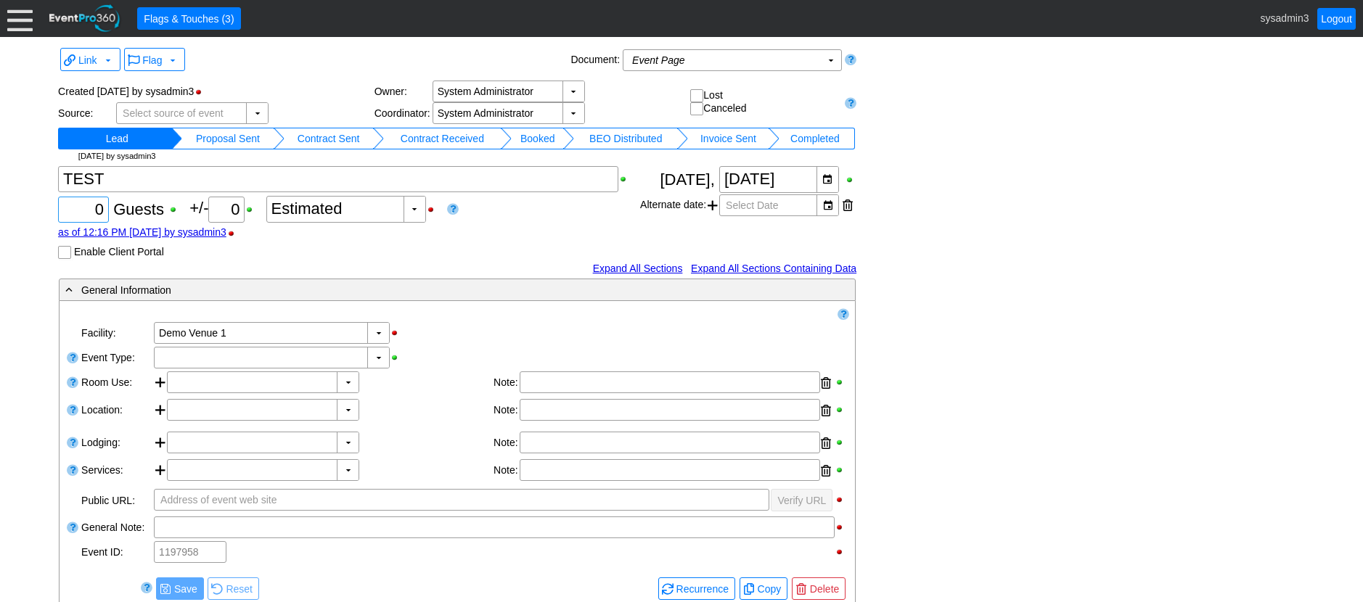
click at [102, 213] on input "0" at bounding box center [83, 209] width 41 height 25
type input "100"
click at [377, 356] on div "▼" at bounding box center [378, 358] width 22 height 20
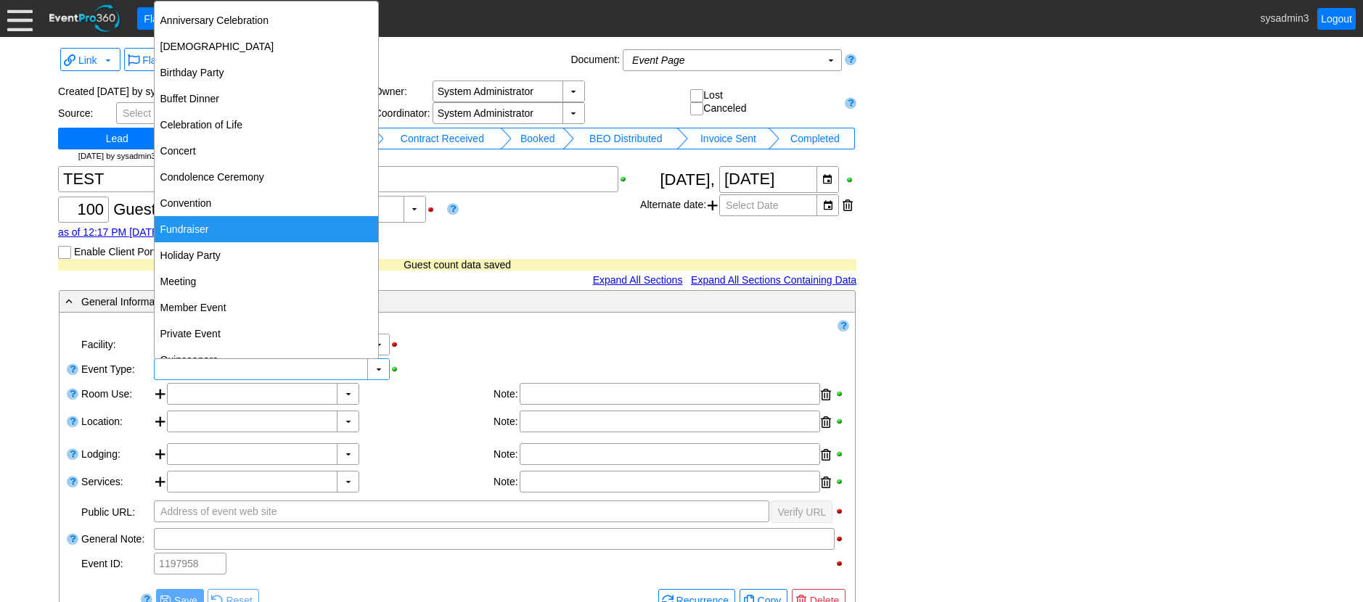
click at [194, 226] on div "Fundraiser" at bounding box center [266, 229] width 223 height 26
type input "Fundraiser"
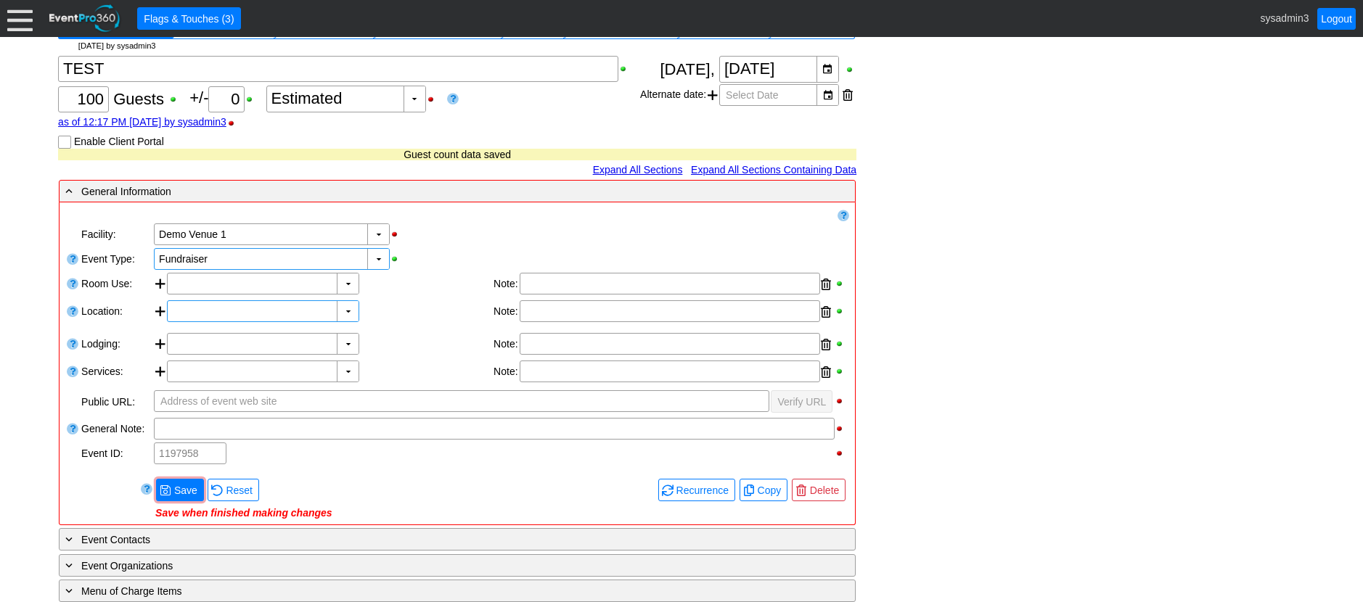
scroll to position [145, 0]
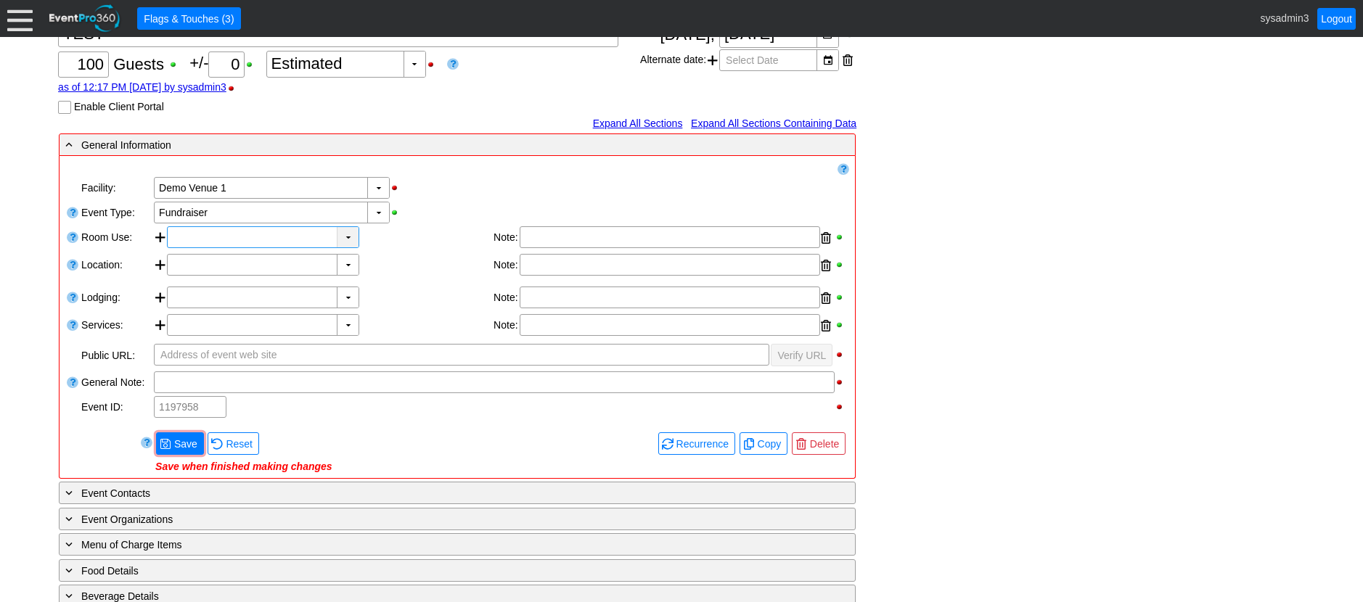
click at [347, 247] on div "▼" at bounding box center [348, 237] width 22 height 20
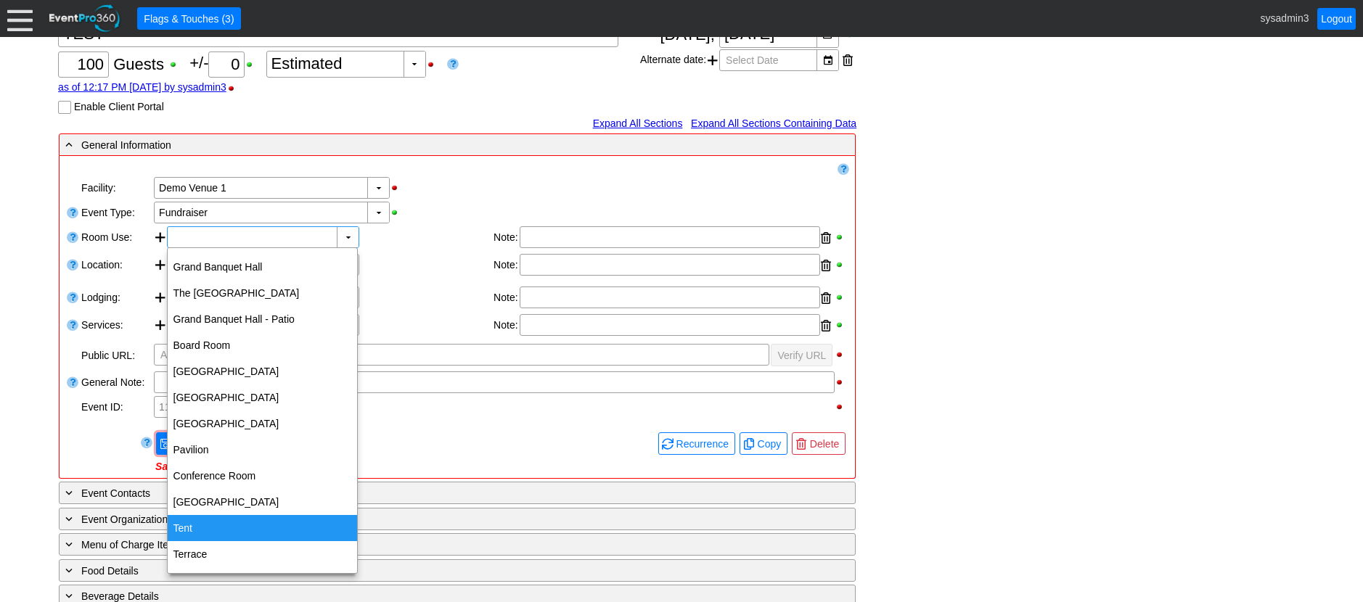
click at [192, 529] on div "Tent" at bounding box center [262, 528] width 189 height 26
type input "Tent"
type input "0:00"
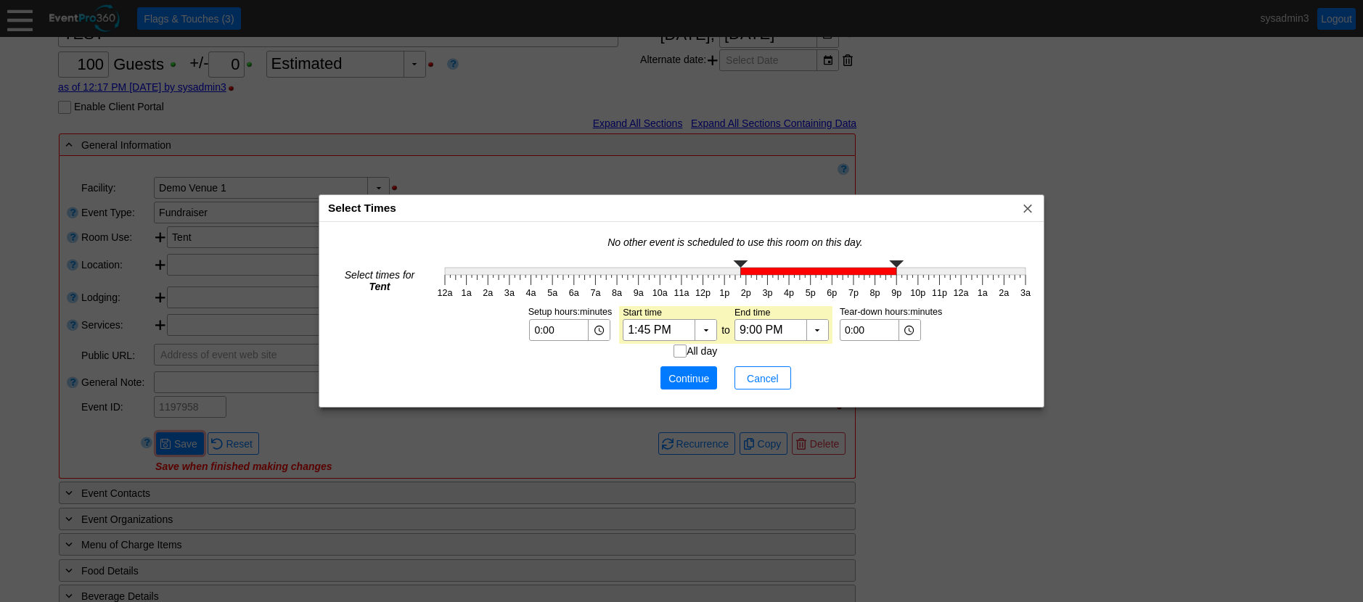
click at [742, 267] on g "12a 1a 2a 3a 4a 5a 6a 7a 8a 9a 10a 11a 12p 1p 2p 3p 4p 5p 6p 7p 8p 9p 10p 11p 1…" at bounding box center [735, 280] width 602 height 46
type input "2:00 PM"
click at [748, 261] on polyline at bounding box center [746, 264] width 15 height 7
click at [602, 332] on div "▼" at bounding box center [599, 330] width 22 height 20
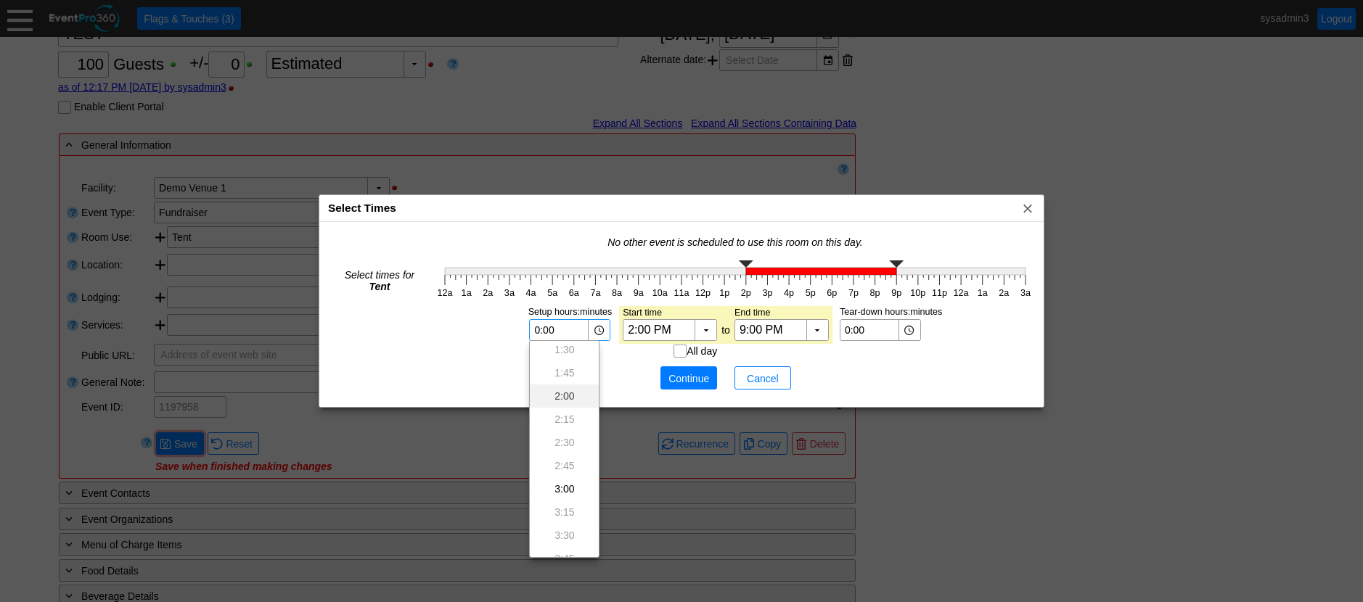
click at [575, 400] on div "2:00" at bounding box center [564, 396] width 69 height 23
type input "2:00"
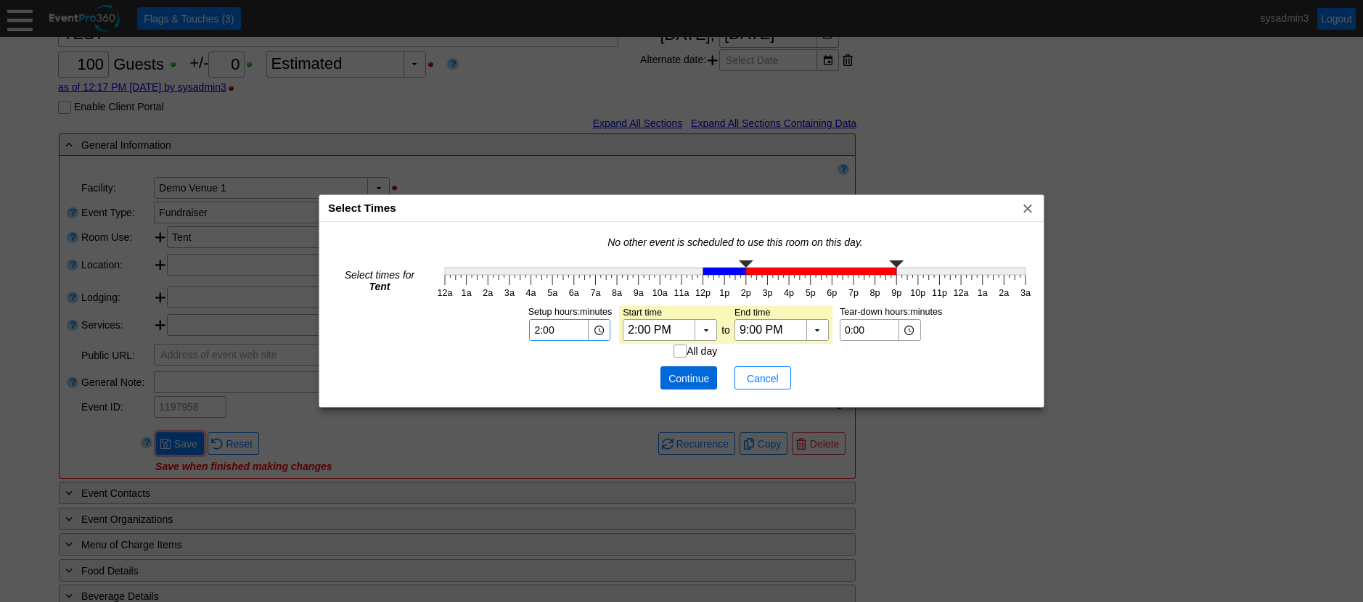
click at [690, 381] on span "Continue" at bounding box center [689, 379] width 44 height 15
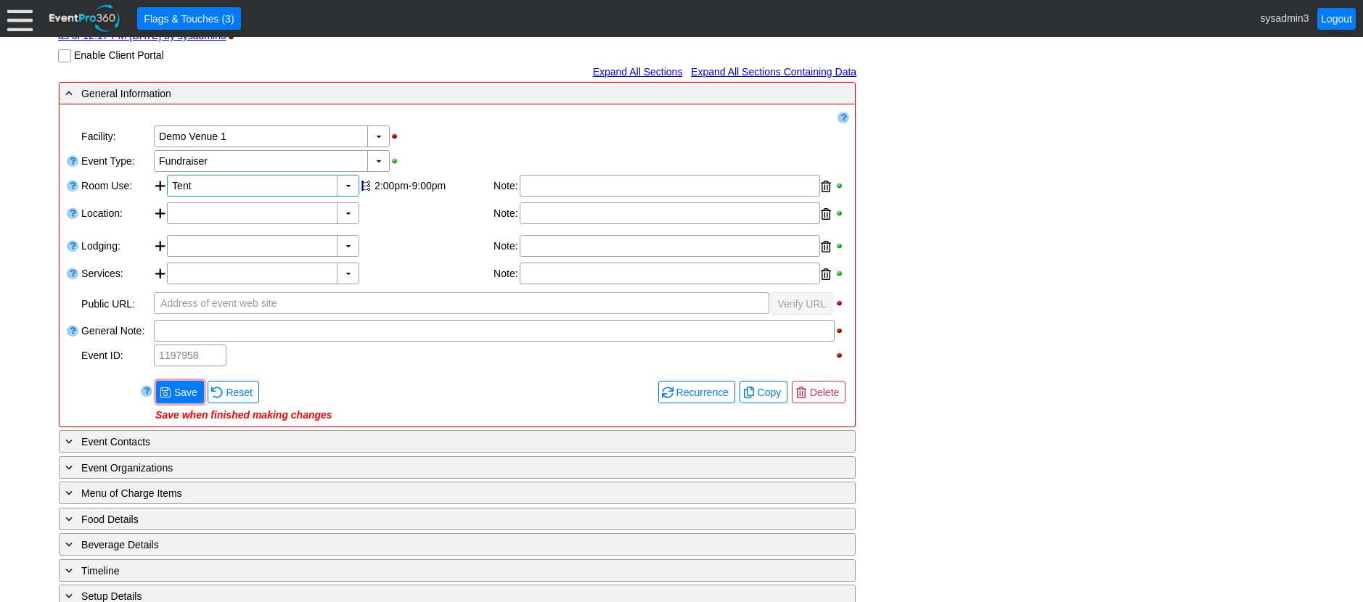
scroll to position [218, 0]
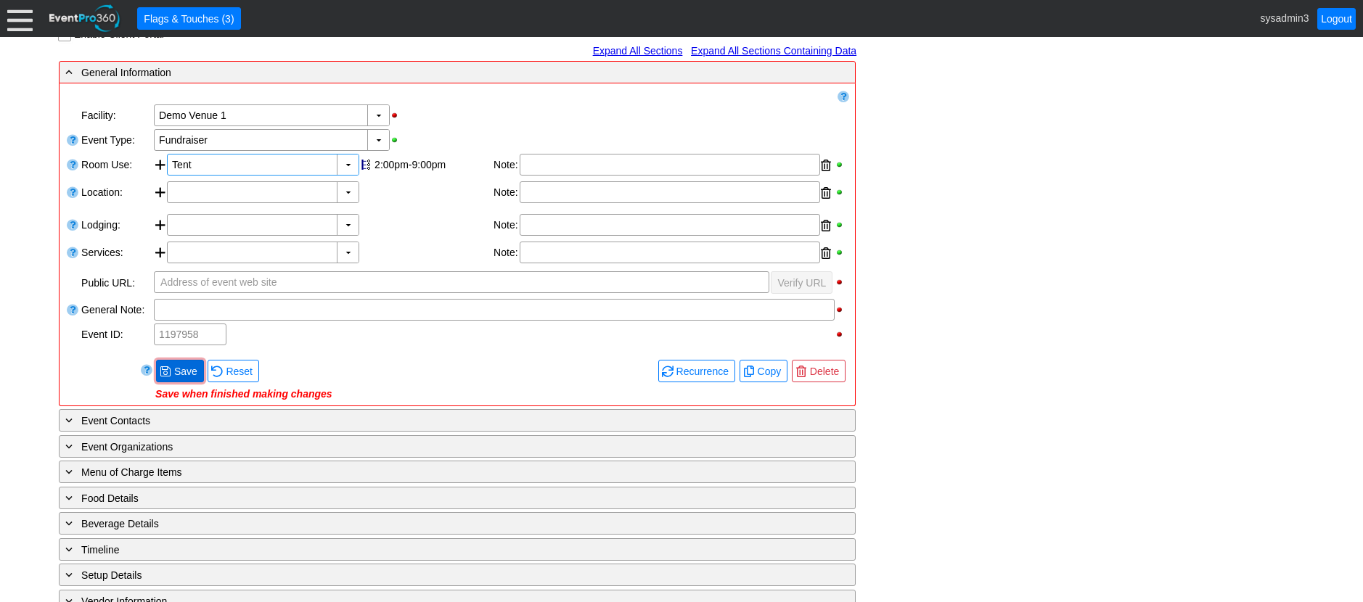
click at [190, 372] on span "Save" at bounding box center [185, 371] width 29 height 15
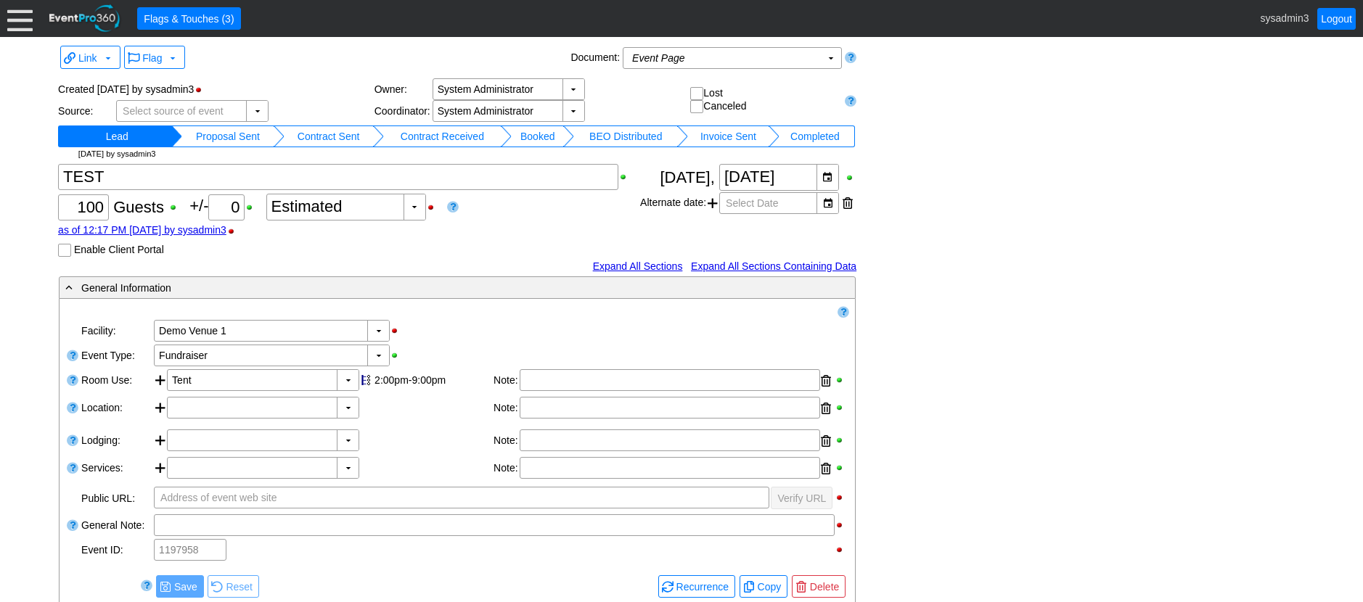
scroll to position [0, 0]
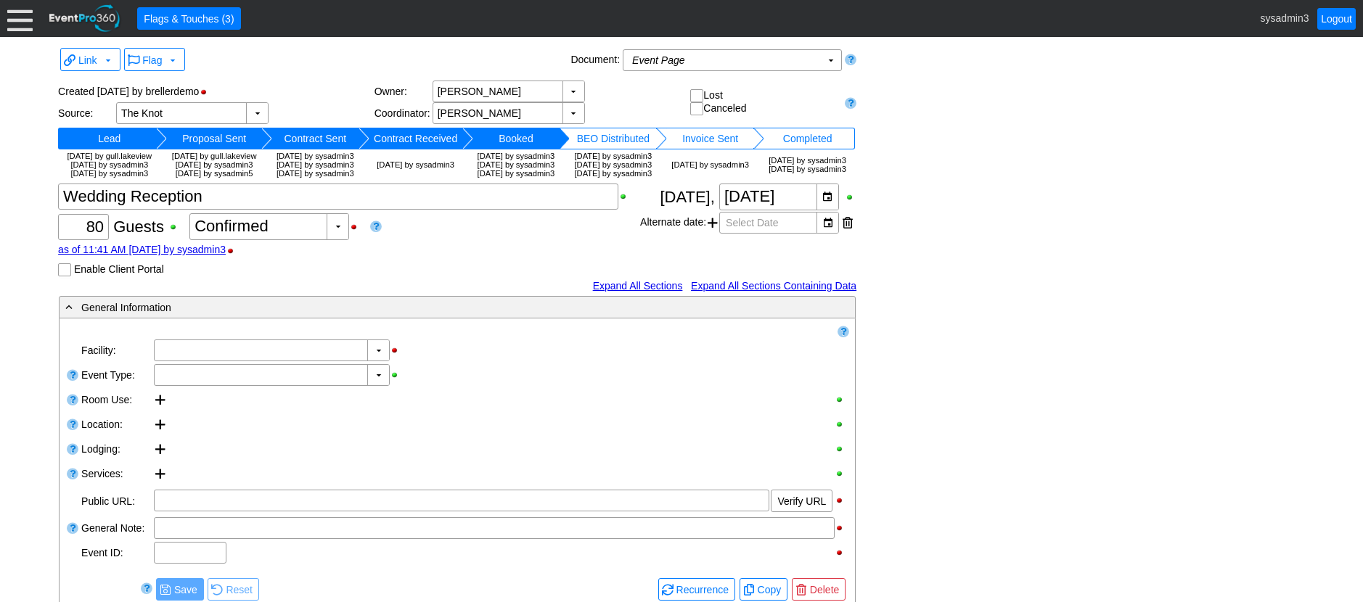
type input "Demo Venue 1"
type input "Wedding"
type input "[URL][DOMAIN_NAME]"
type input "675609"
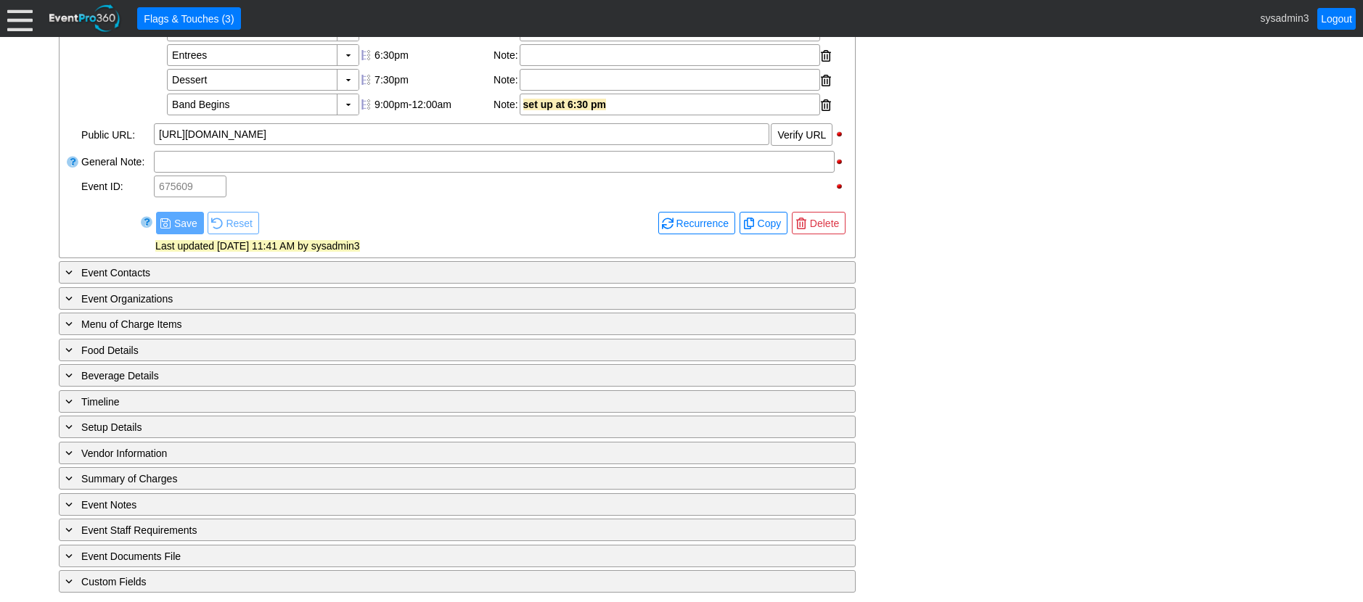
scroll to position [594, 0]
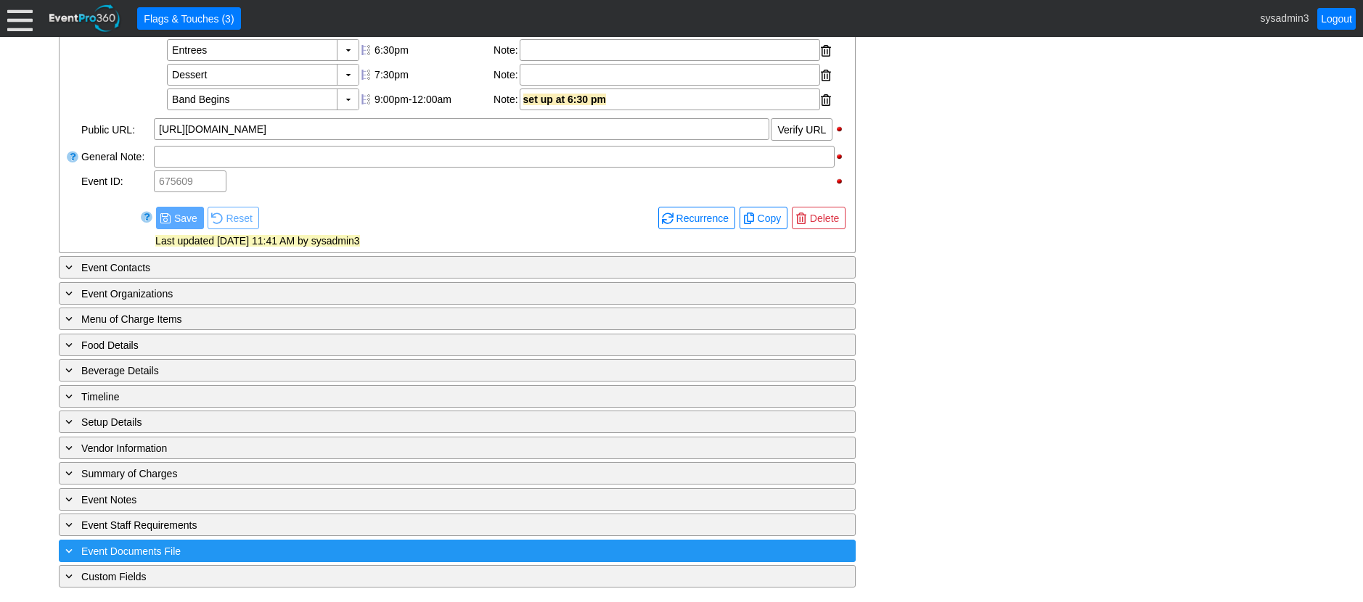
click at [217, 543] on div "+ Event Documents File" at bounding box center [427, 551] width 730 height 17
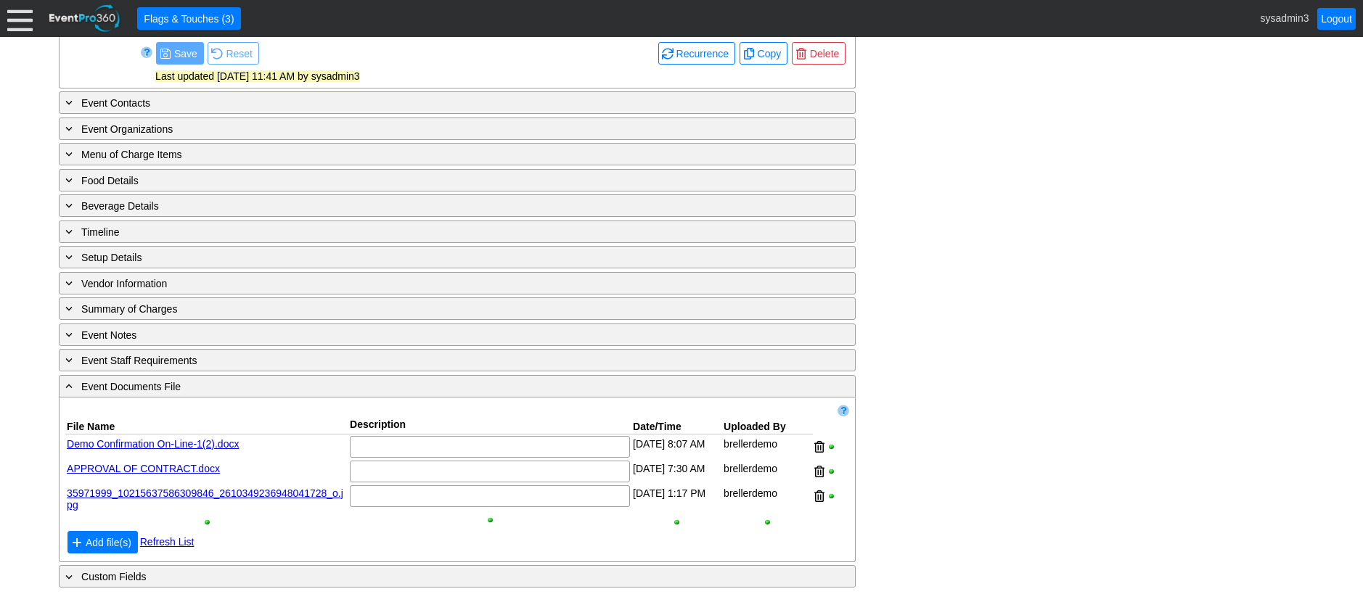
scroll to position [759, 0]
click at [114, 541] on span "Add file(s)" at bounding box center [109, 543] width 52 height 15
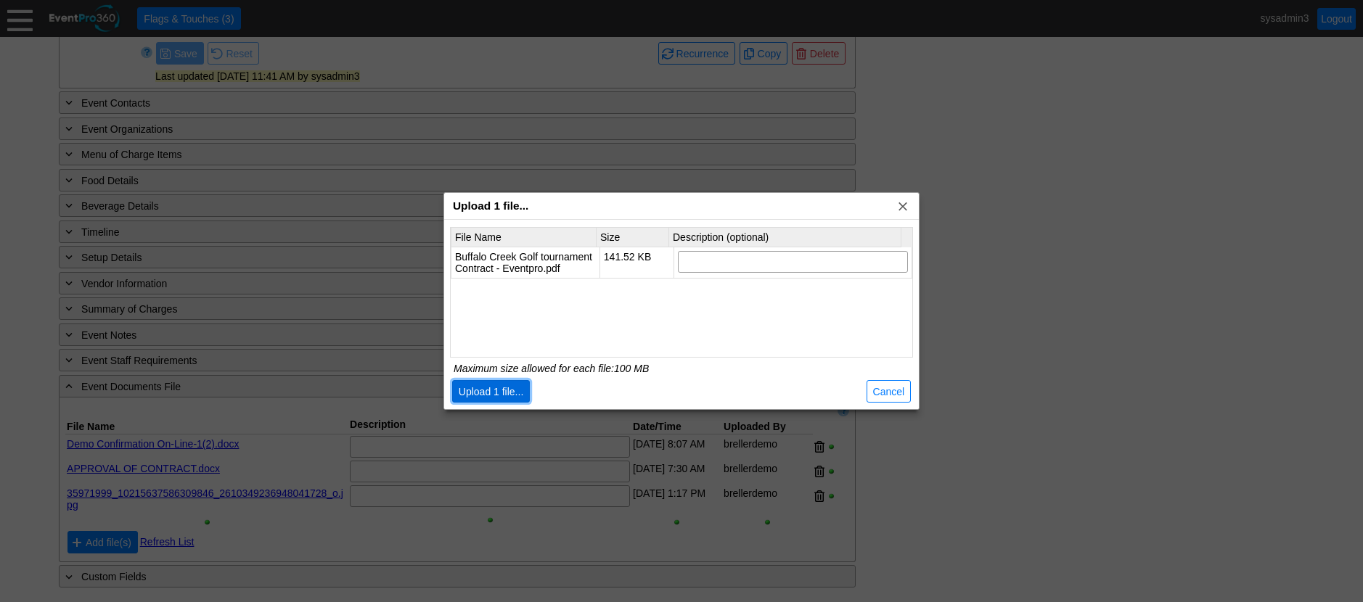
click at [502, 385] on span "Upload 1 file..." at bounding box center [491, 392] width 71 height 15
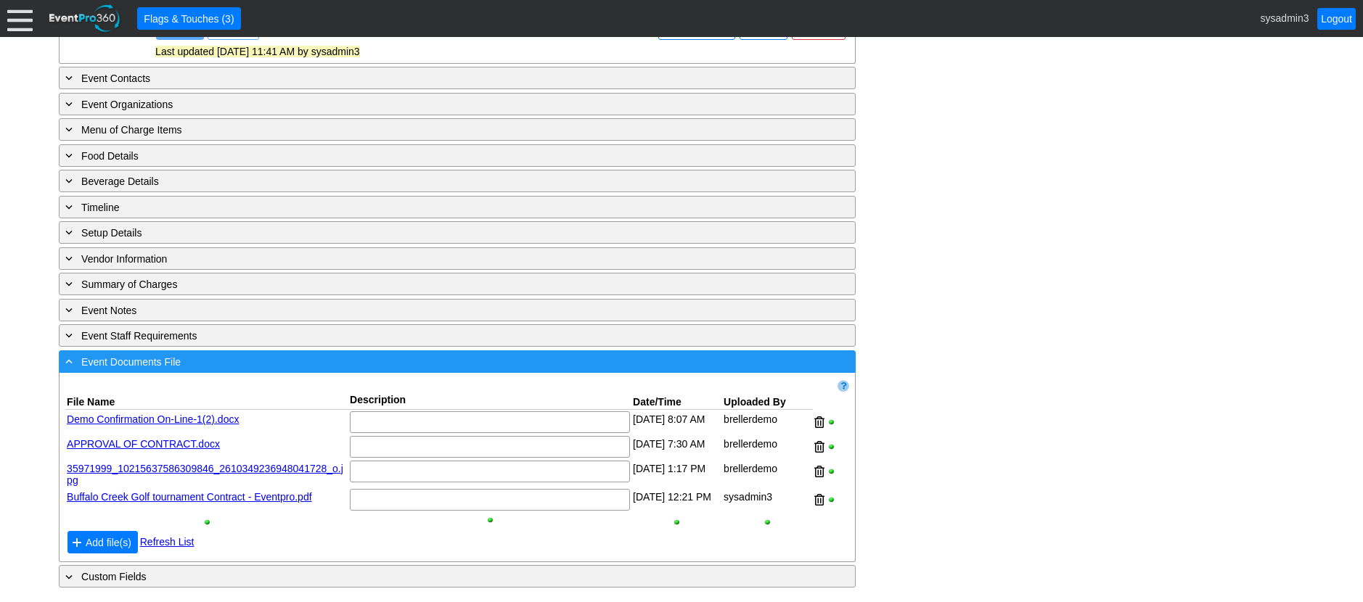
click at [298, 370] on div "- Event Documents File" at bounding box center [427, 361] width 730 height 17
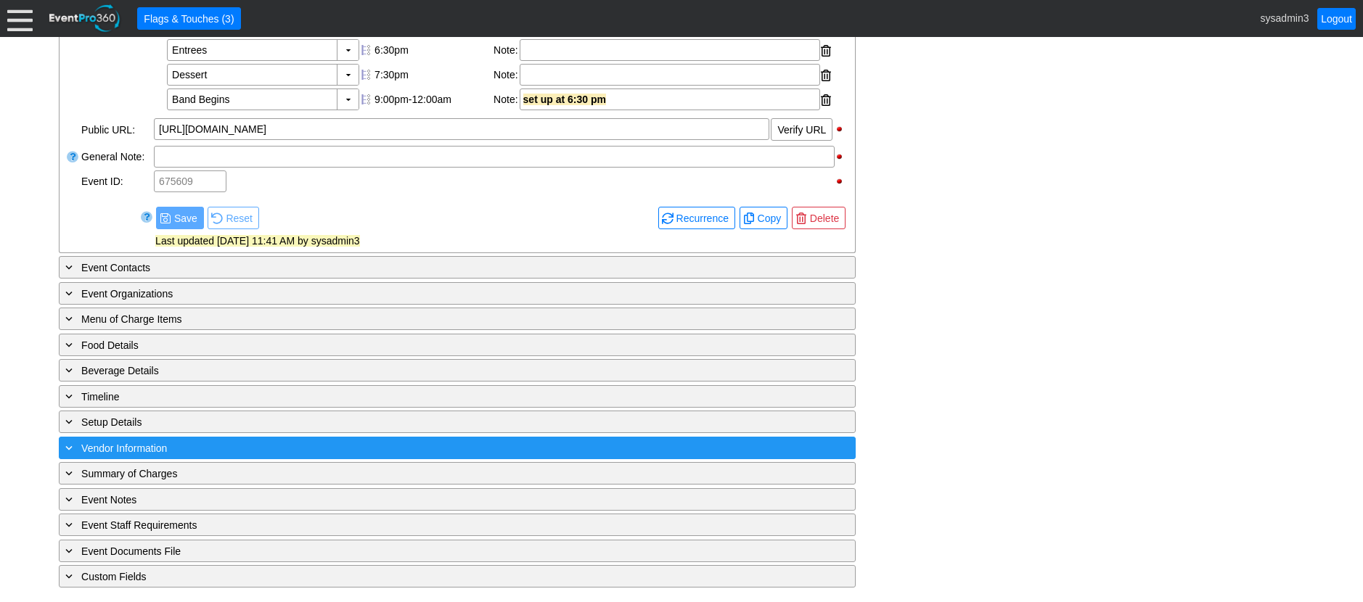
scroll to position [594, 0]
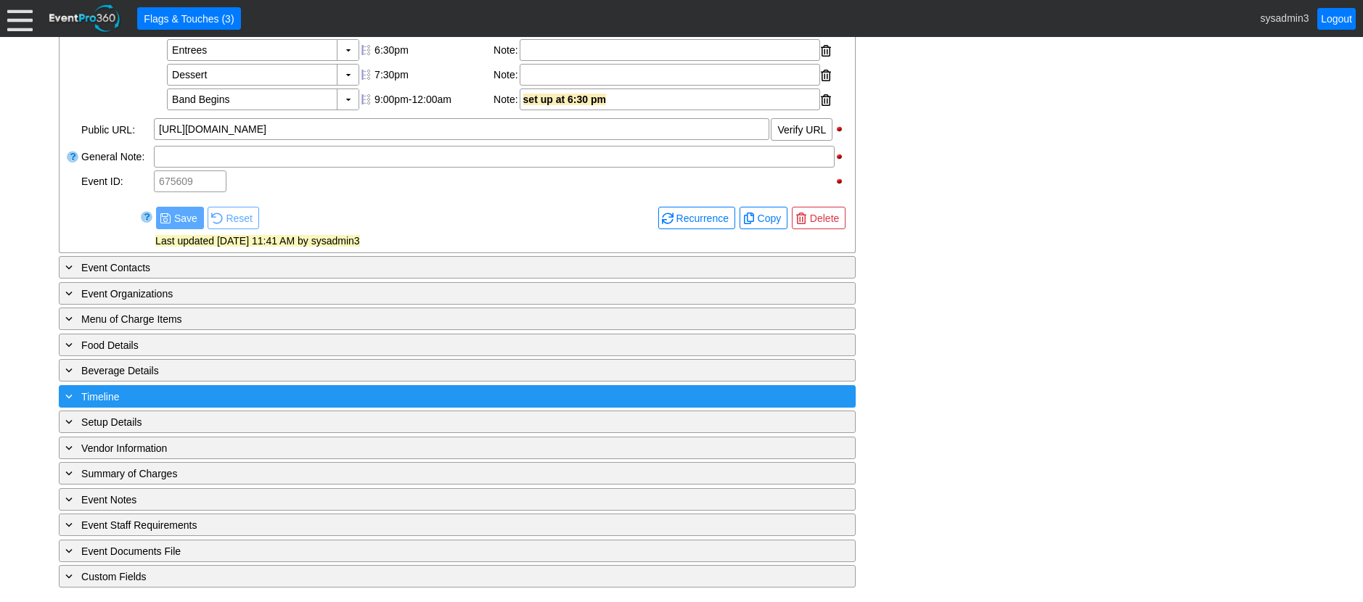
click at [318, 393] on div "+ Timeline" at bounding box center [427, 396] width 730 height 17
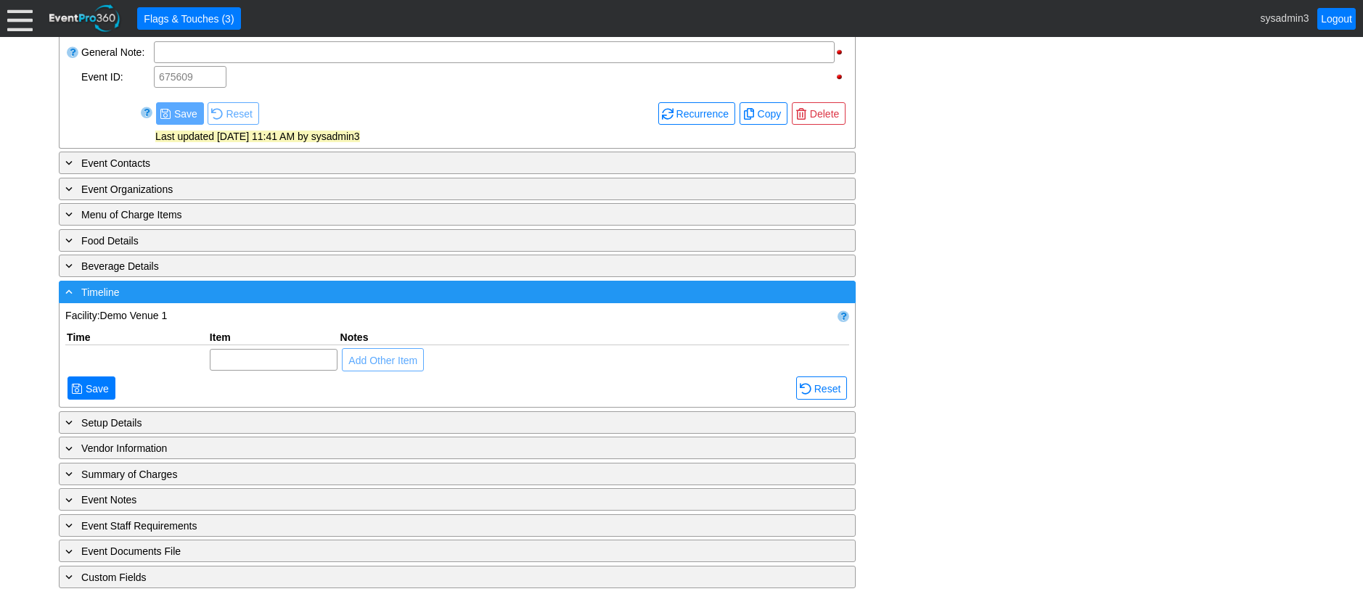
scroll to position [700, 0]
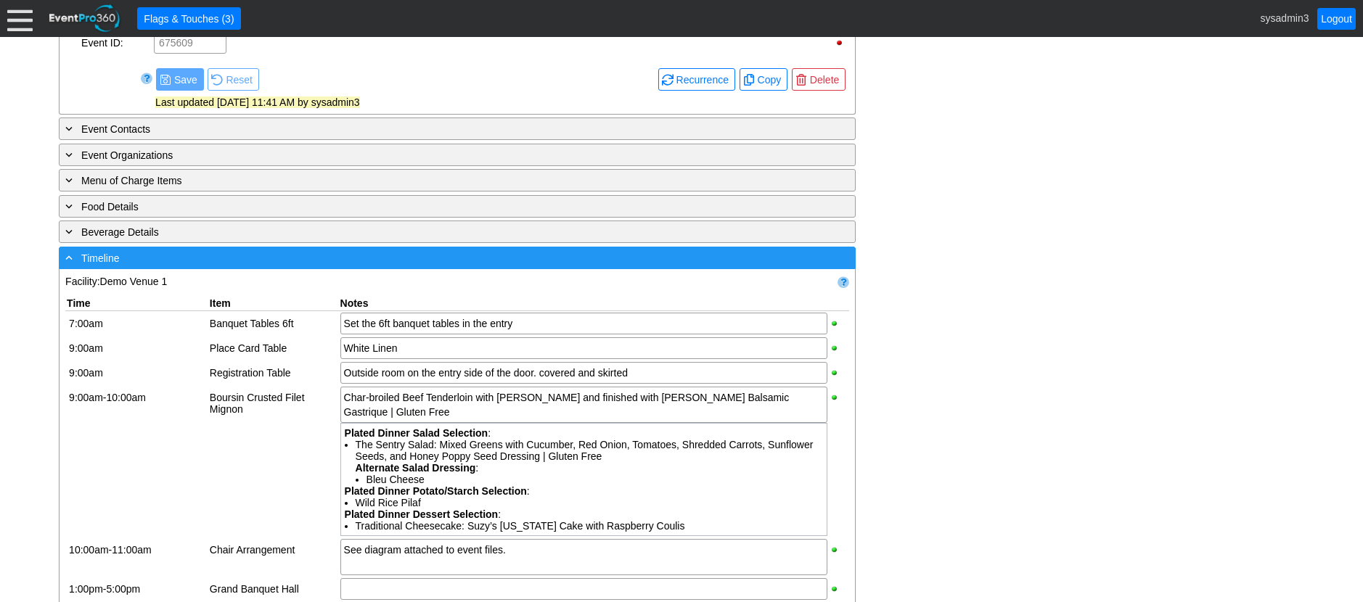
click at [419, 266] on div "- Timeline" at bounding box center [427, 258] width 730 height 17
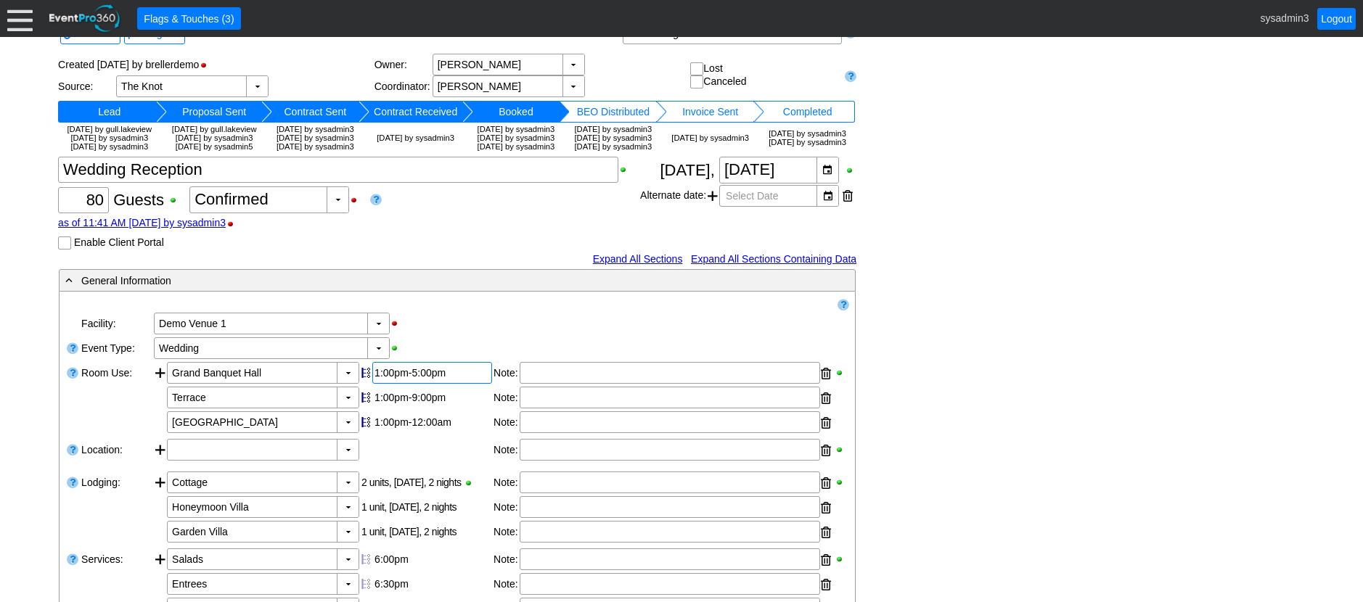
scroll to position [0, 0]
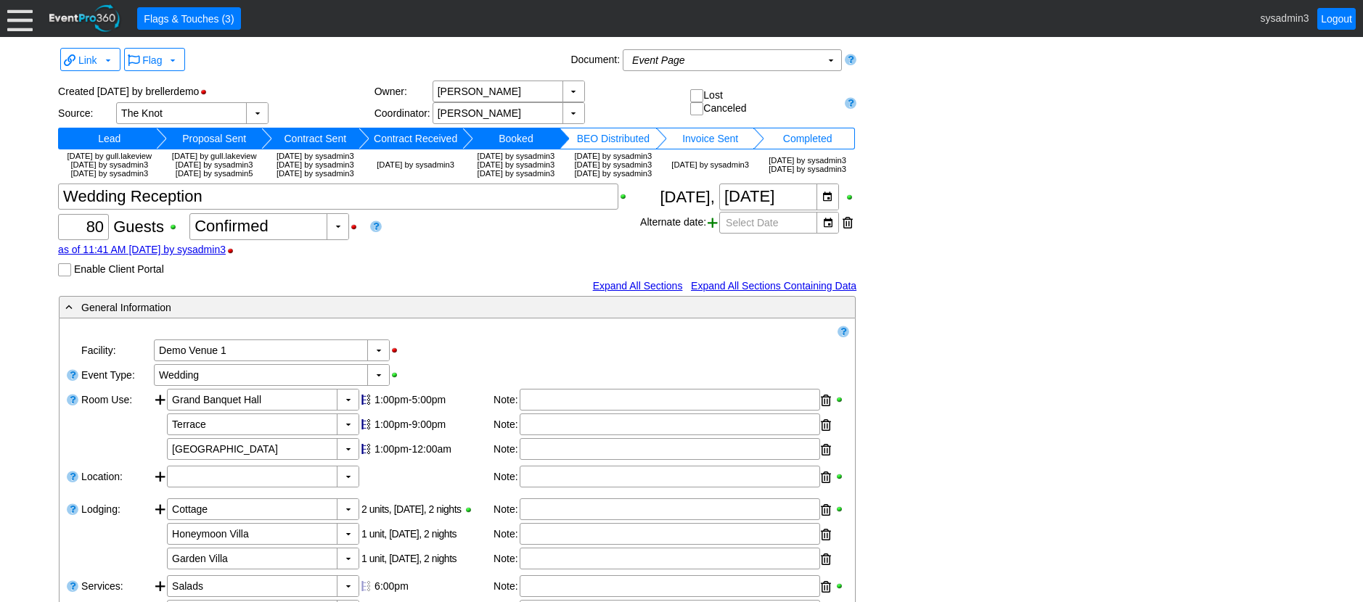
click at [716, 234] on span at bounding box center [713, 223] width 10 height 22
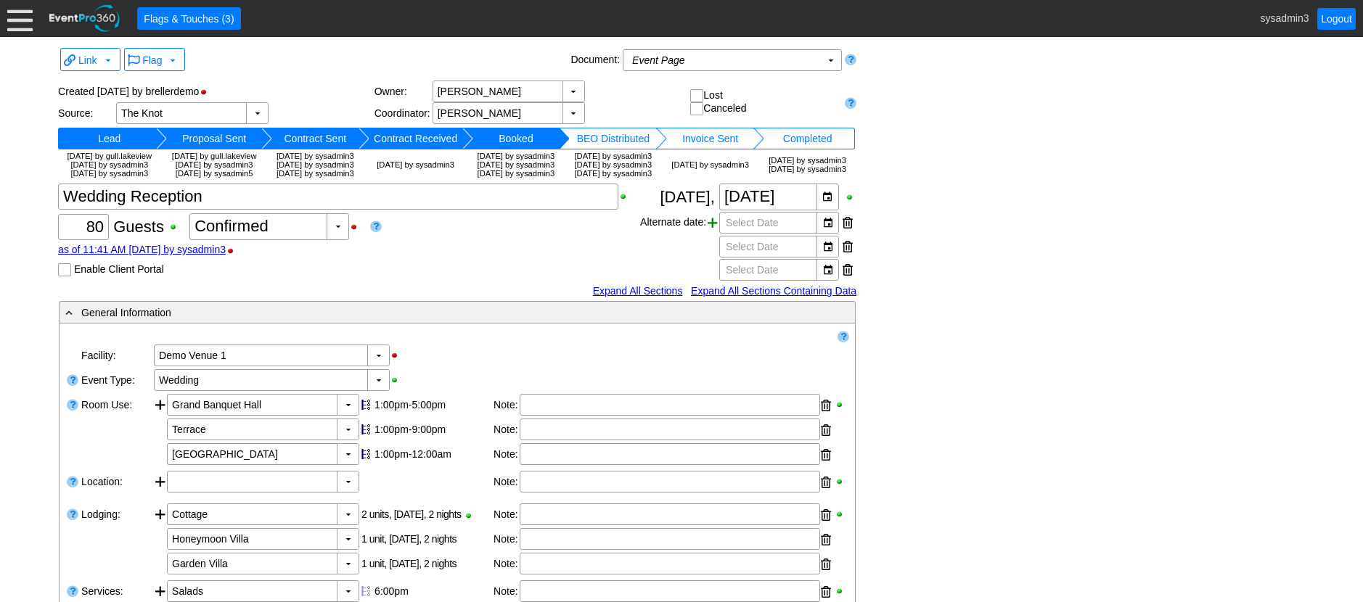
click at [716, 234] on span at bounding box center [713, 223] width 10 height 22
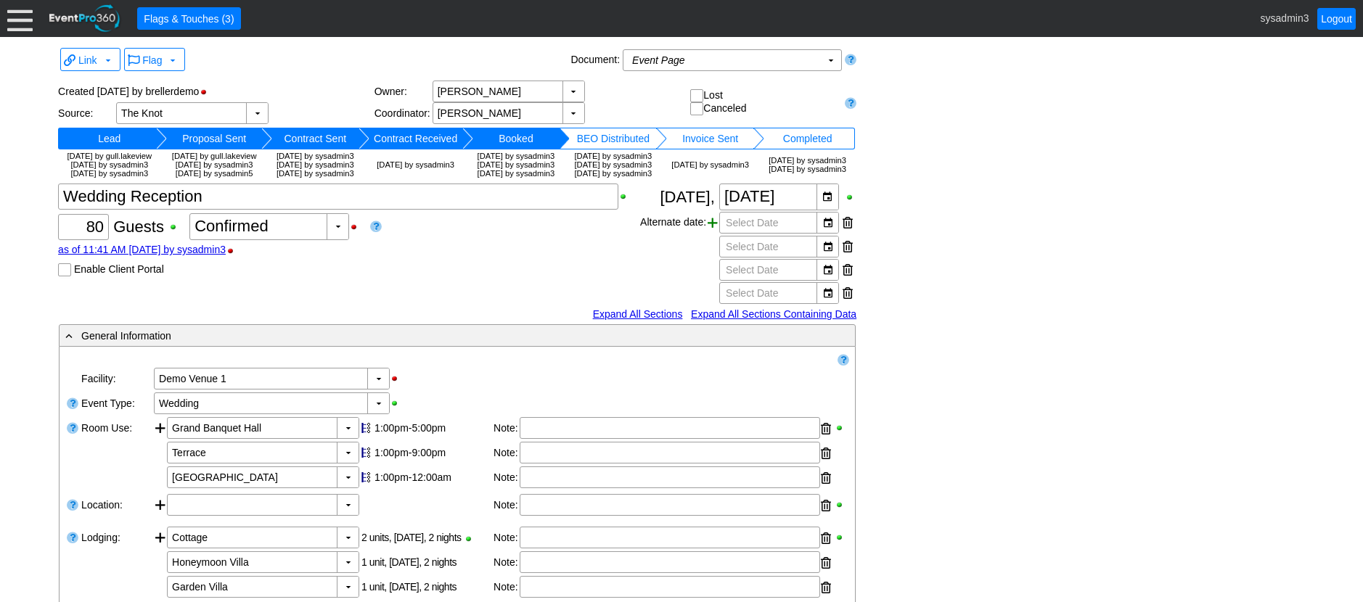
click at [716, 234] on span at bounding box center [713, 223] width 10 height 22
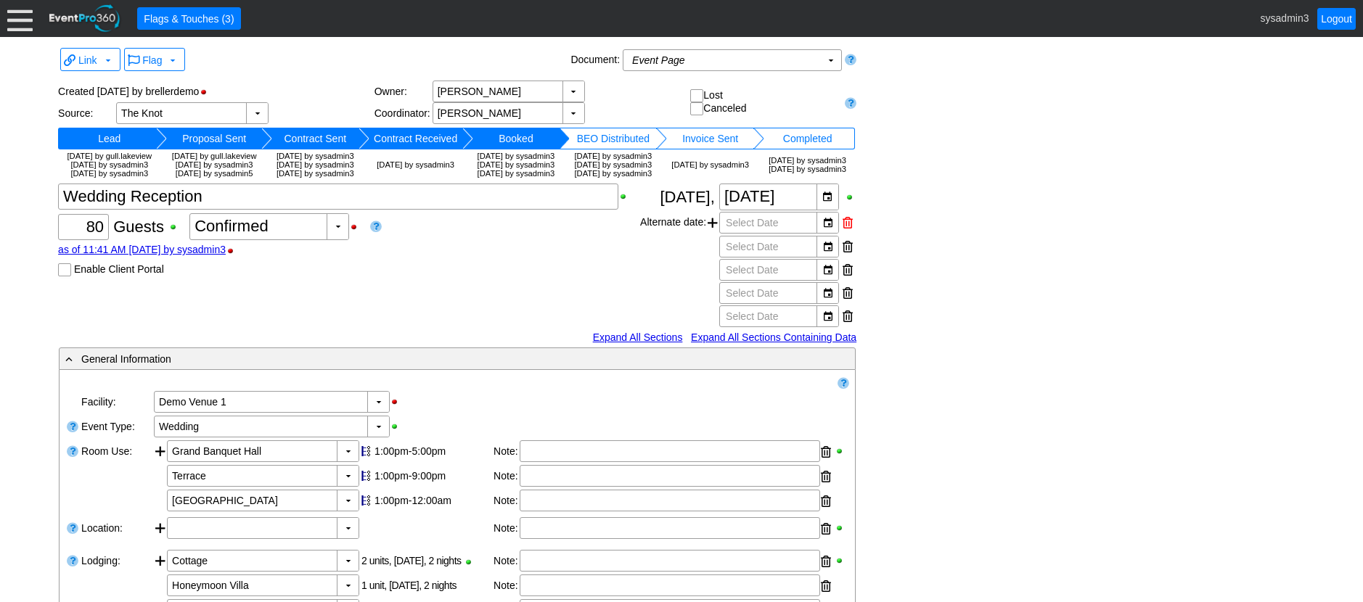
click at [846, 234] on div at bounding box center [847, 223] width 10 height 22
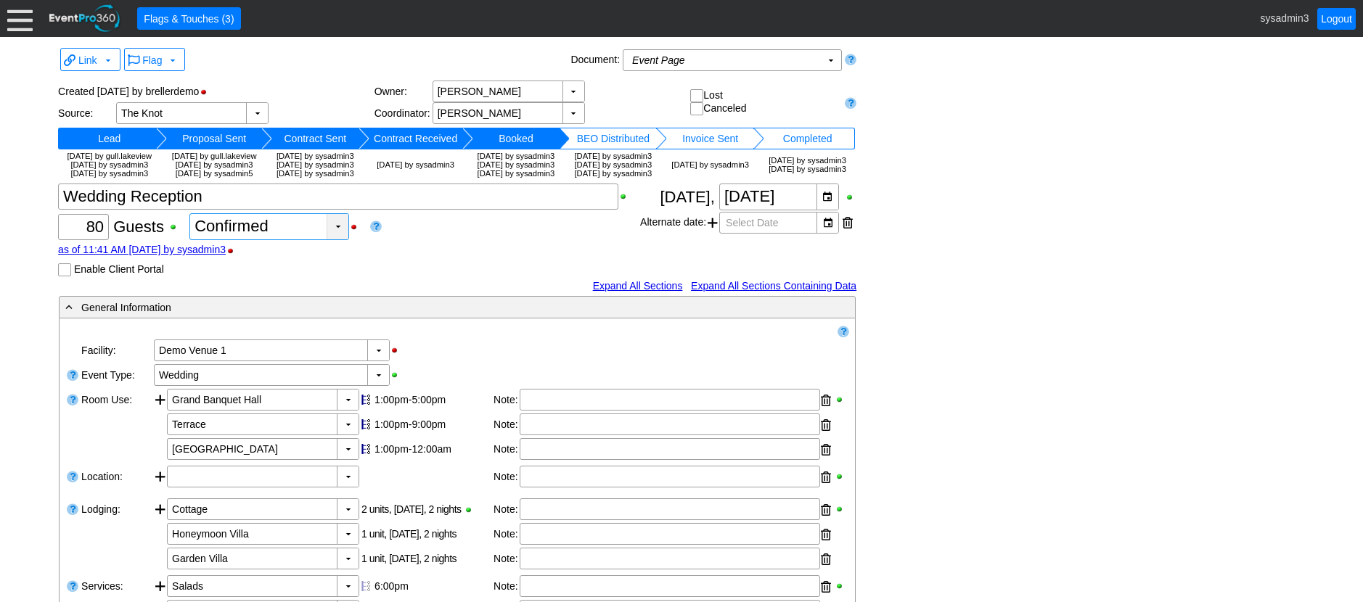
click at [335, 239] on div "▼" at bounding box center [338, 226] width 22 height 25
click at [233, 297] on div "Estimated" at bounding box center [268, 292] width 157 height 26
click at [417, 239] on div "▼" at bounding box center [414, 226] width 22 height 25
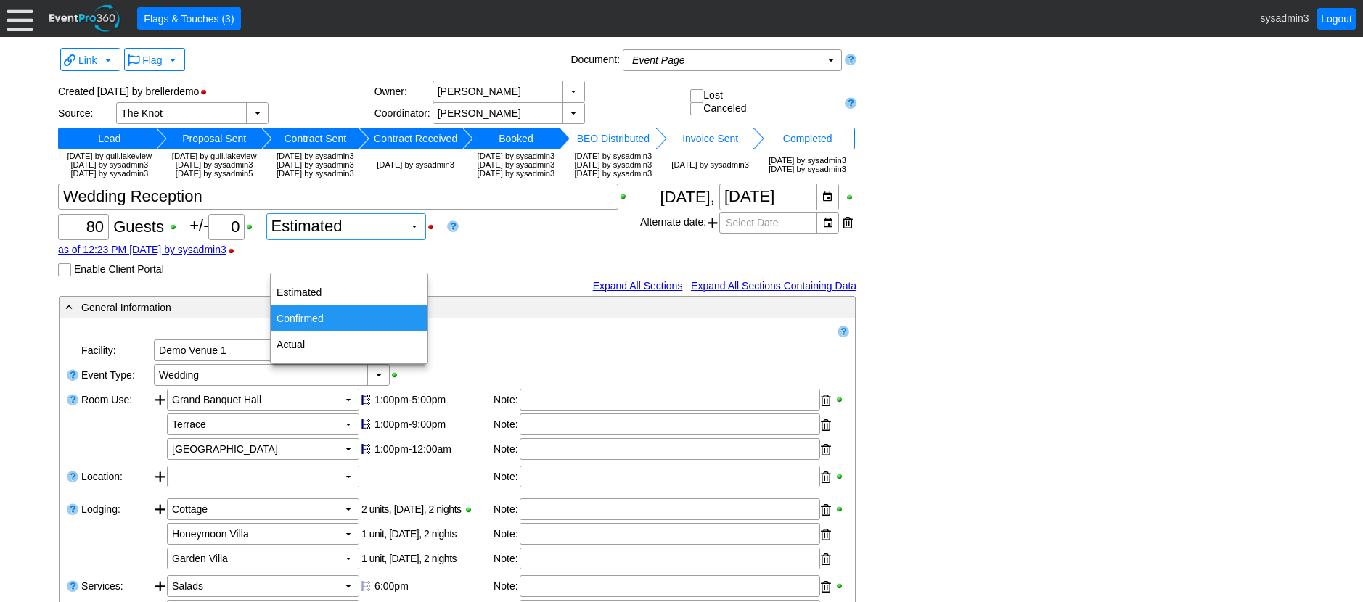
click at [306, 316] on div "Confirmed" at bounding box center [349, 318] width 157 height 26
type input "Confirmed"
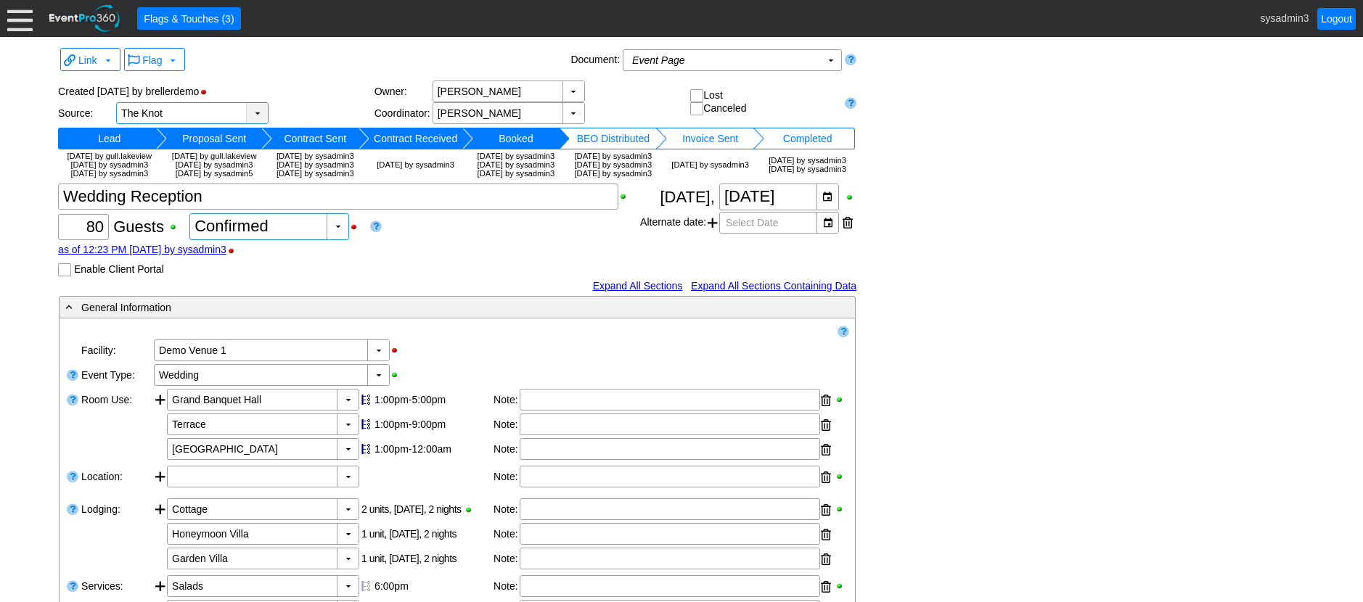
click at [261, 110] on div "▼" at bounding box center [257, 113] width 22 height 20
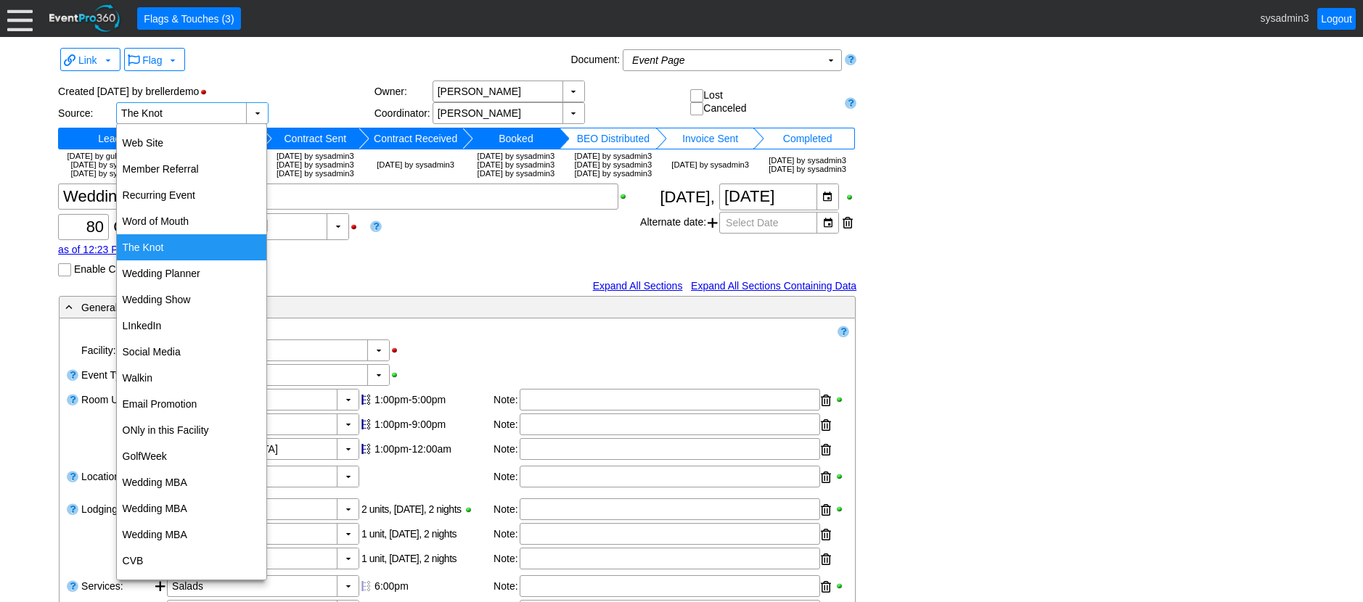
click at [149, 246] on div "The Knot" at bounding box center [191, 247] width 149 height 26
type input "The Knot"
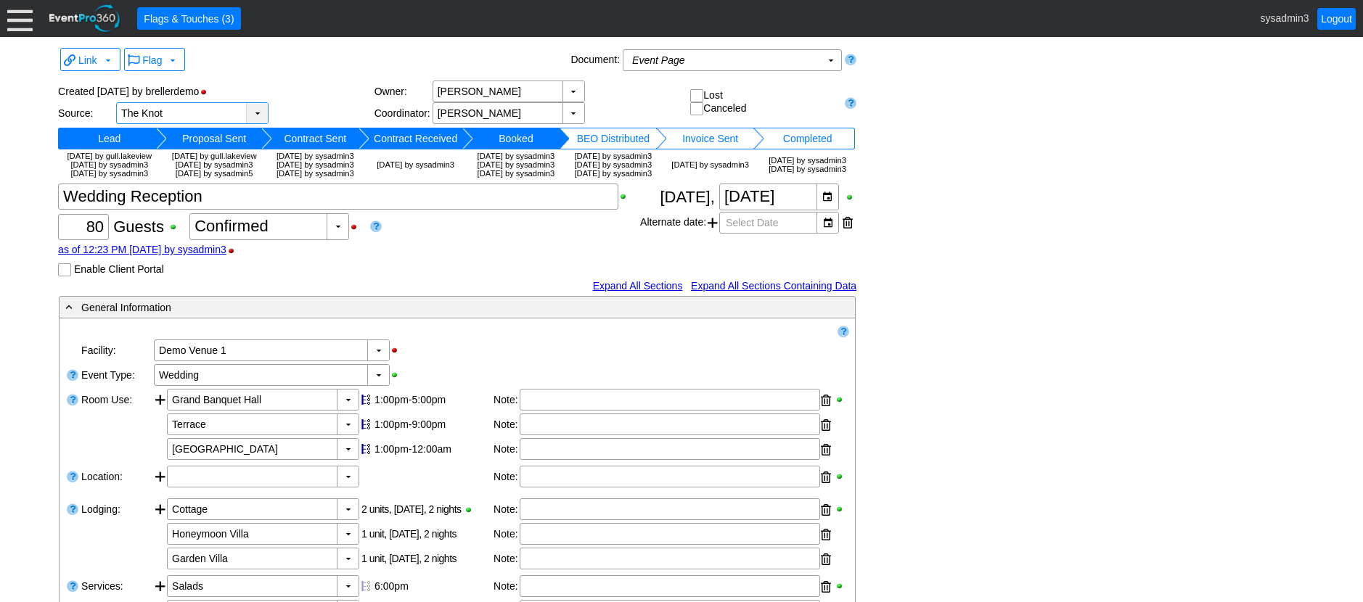
click at [255, 104] on div "▼" at bounding box center [257, 113] width 22 height 20
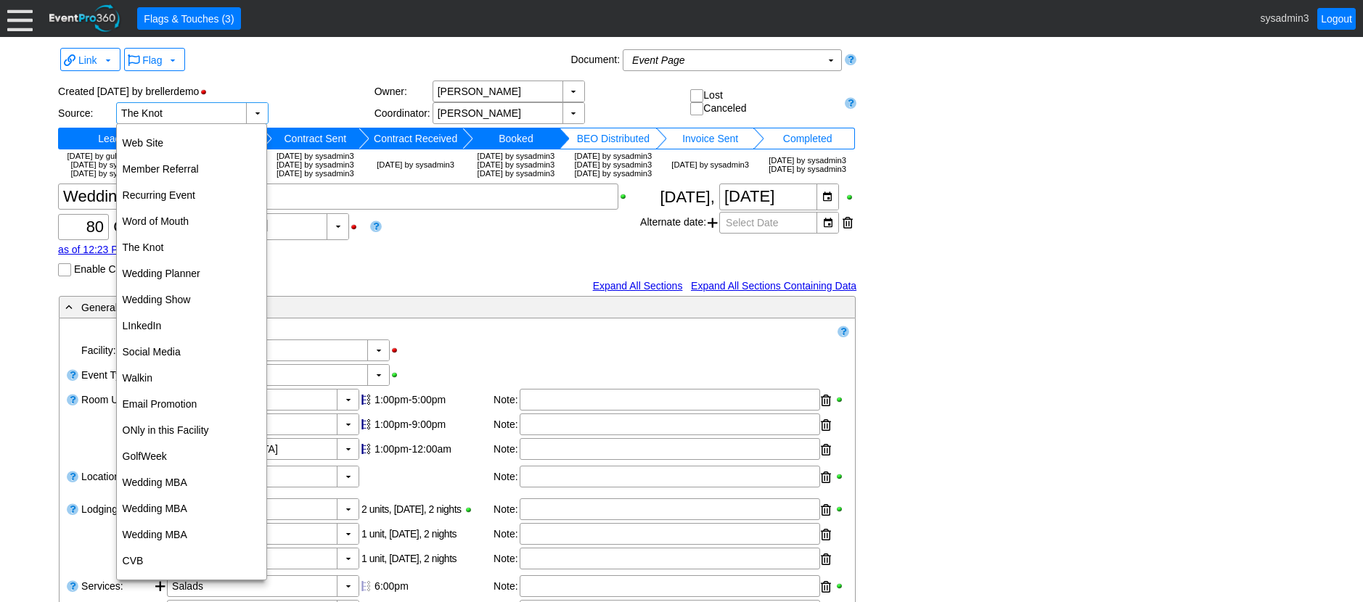
click at [314, 70] on div "Flag ▼" at bounding box center [345, 60] width 446 height 28
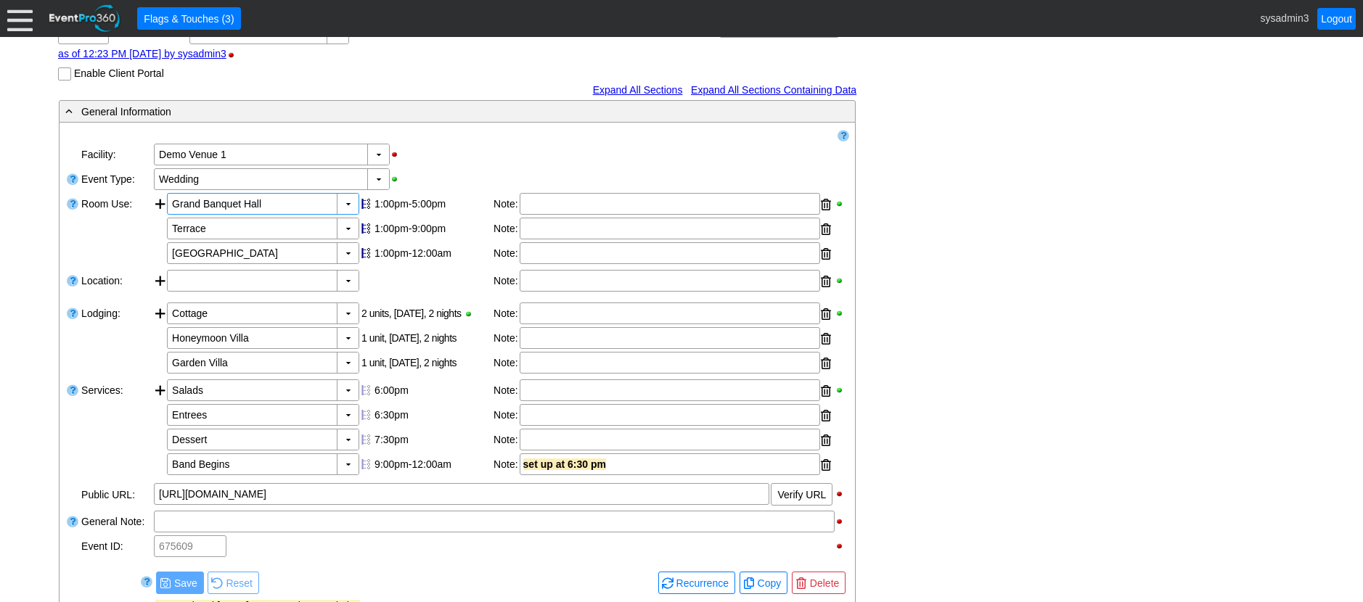
scroll to position [218, 0]
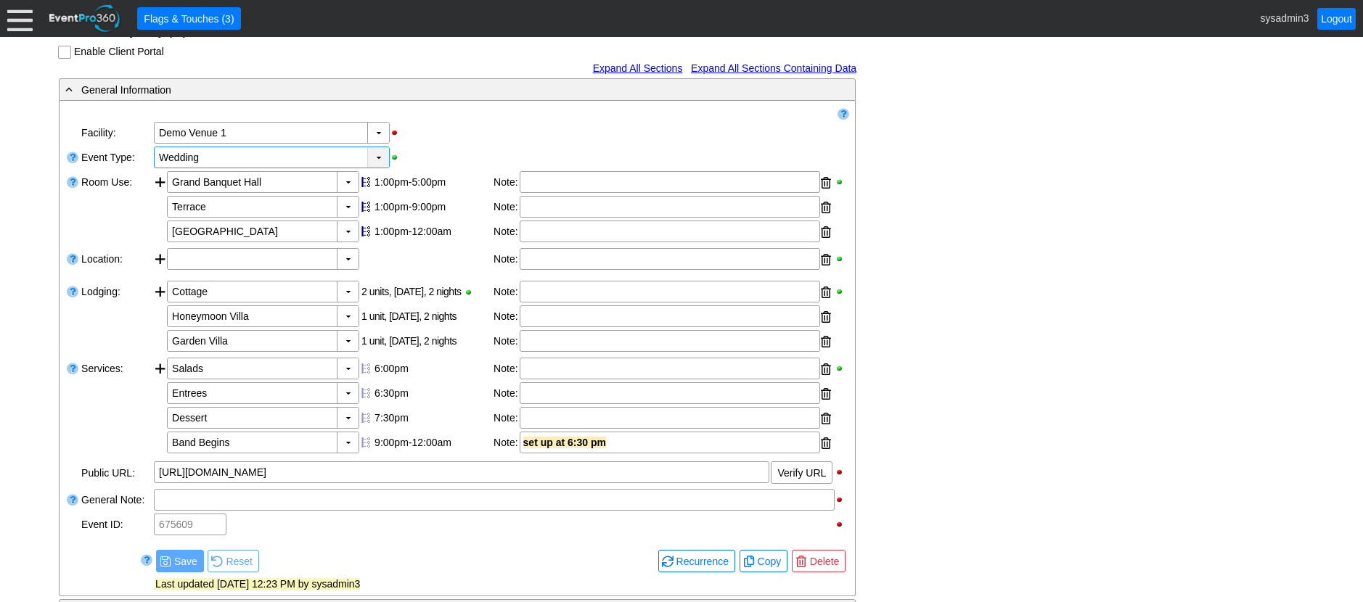
click at [385, 168] on div "▼" at bounding box center [378, 157] width 22 height 20
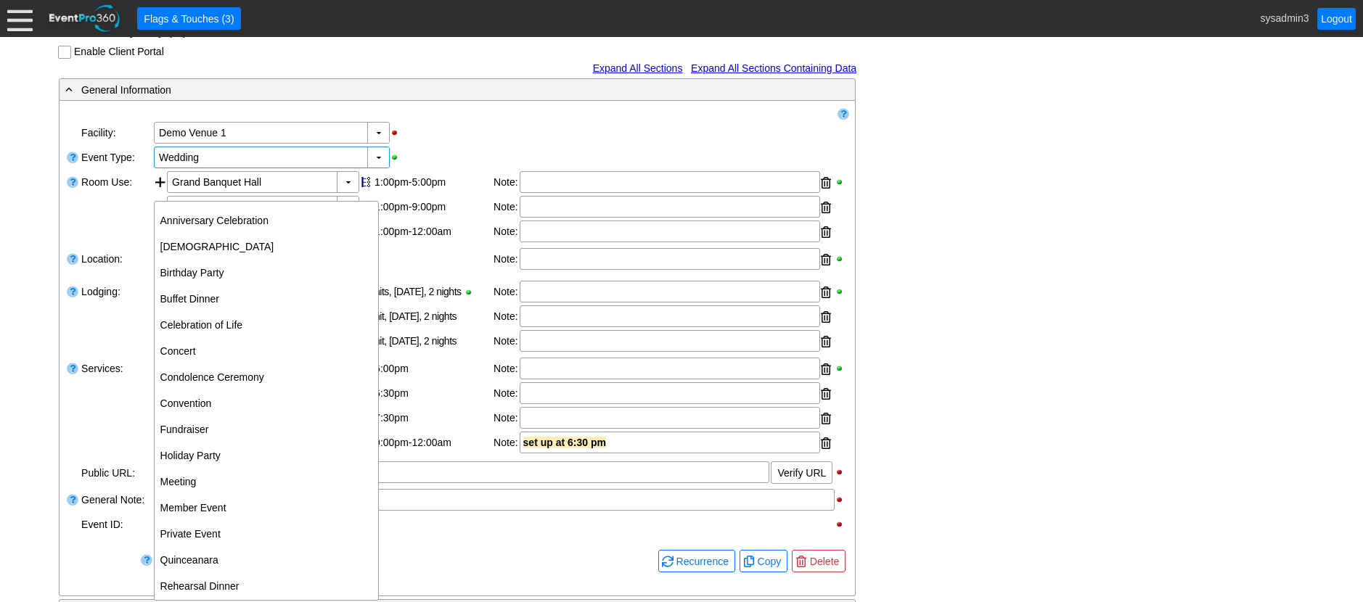
click at [440, 120] on td "Remove all highlights" at bounding box center [445, 114] width 760 height 14
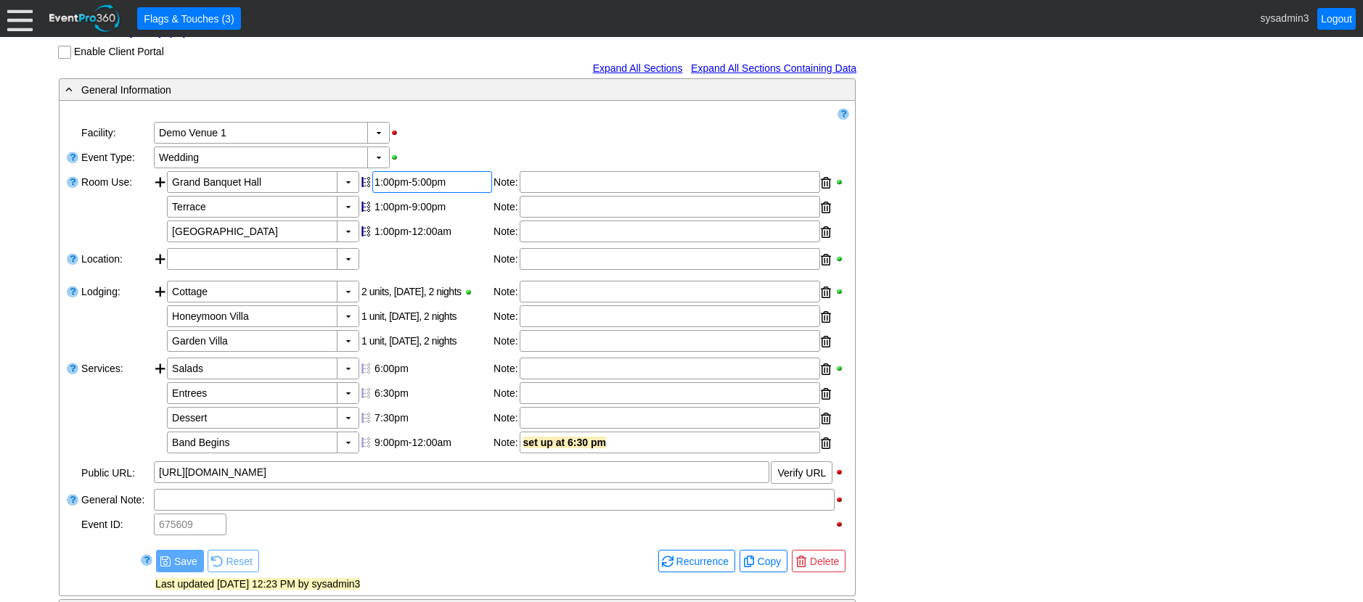
click at [422, 188] on div "1:00pm-5:00pm" at bounding box center [431, 182] width 115 height 12
type input "6:00"
type input "2:00"
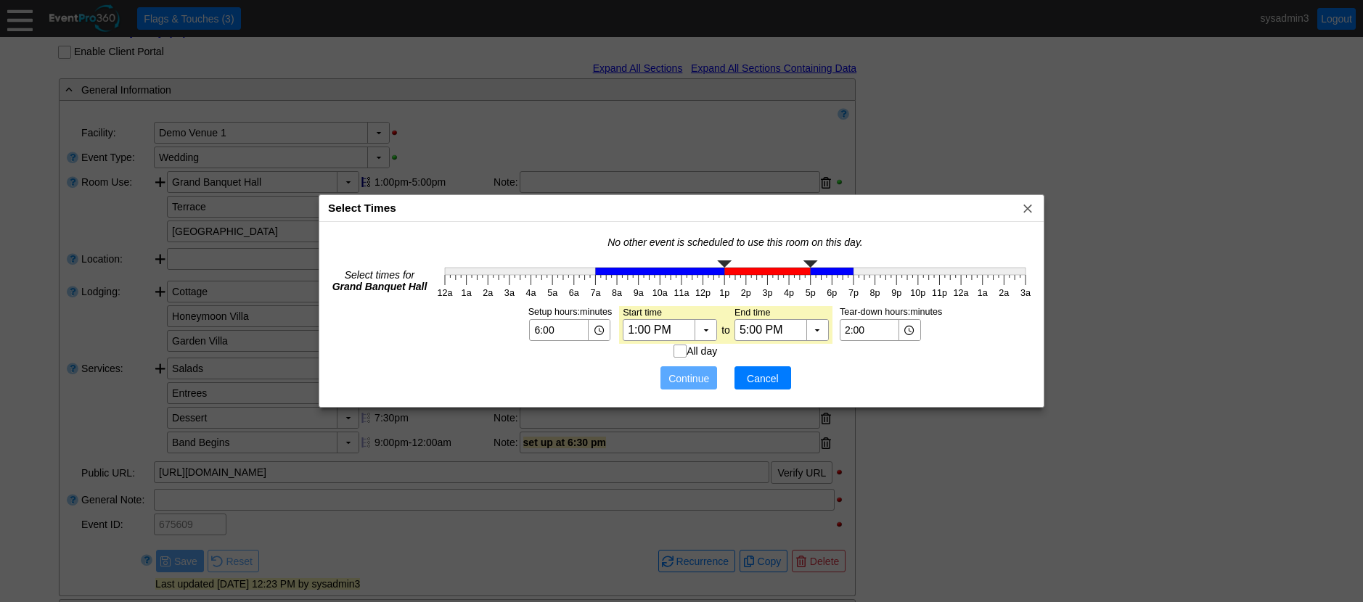
click at [766, 377] on span "Cancel" at bounding box center [763, 379] width 44 height 15
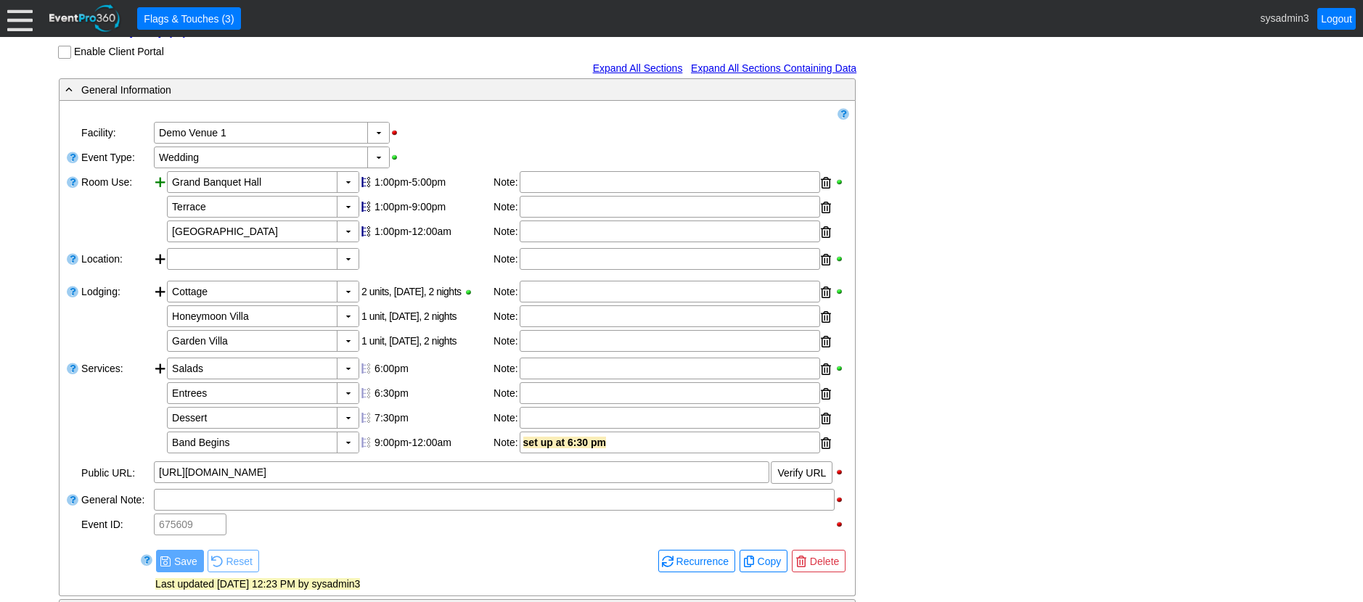
click at [159, 215] on div at bounding box center [160, 208] width 13 height 74
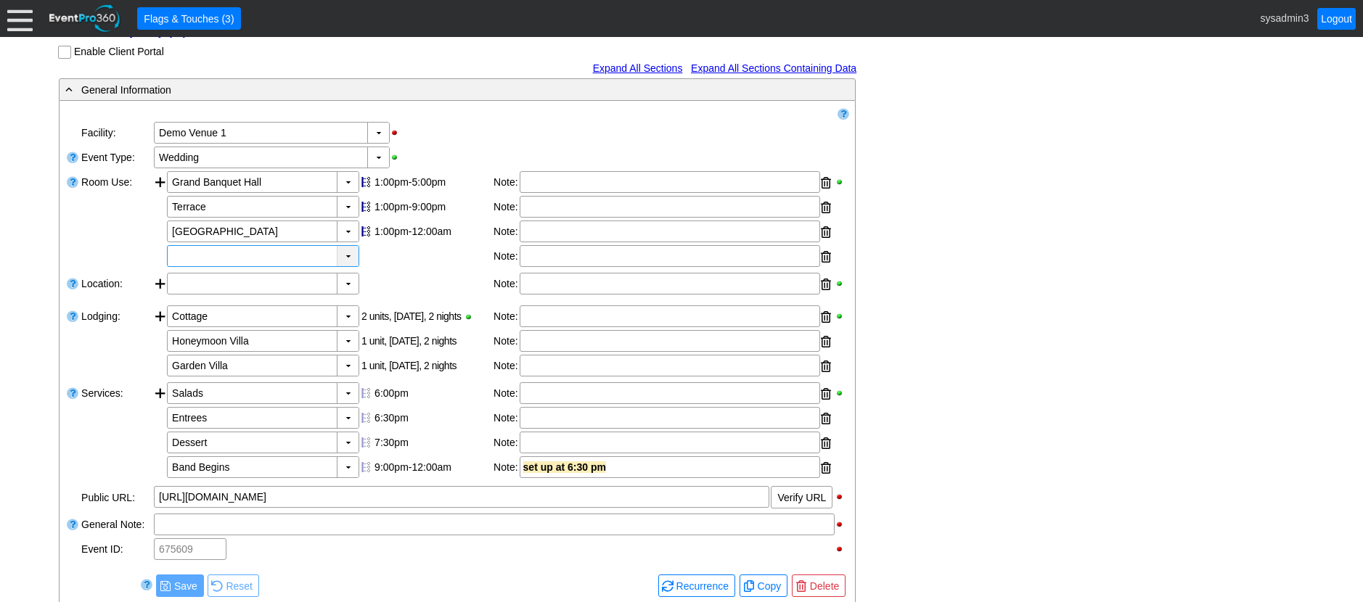
click at [343, 266] on div "▼" at bounding box center [348, 256] width 22 height 20
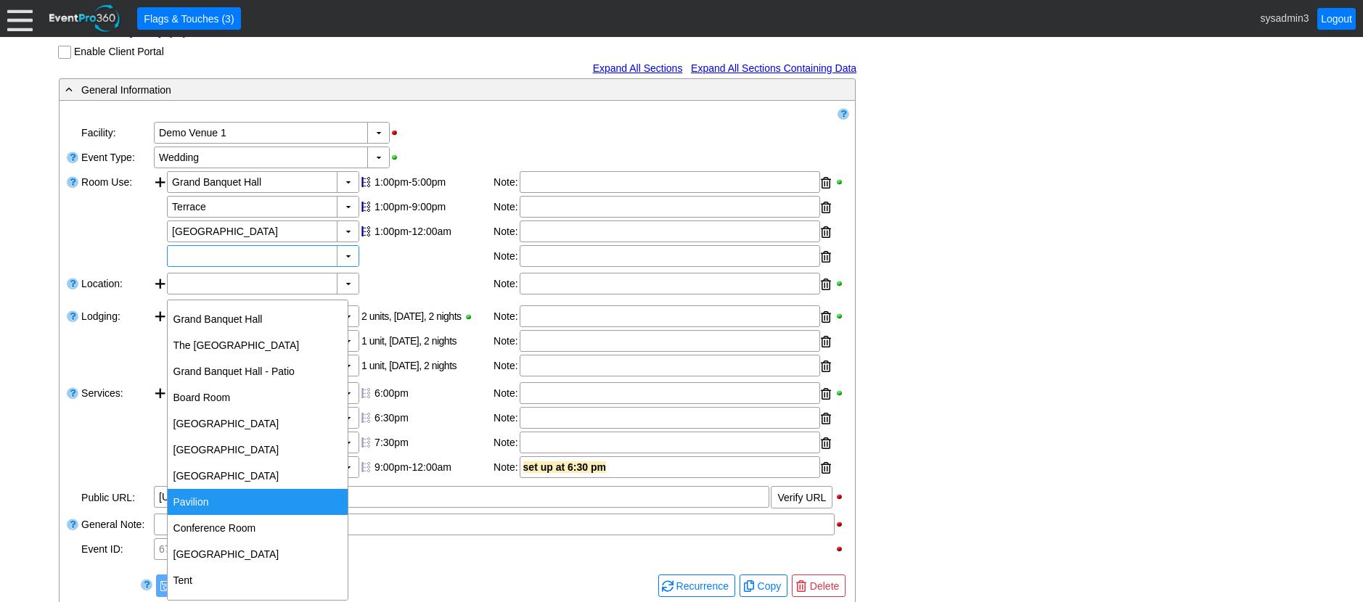
click at [216, 507] on div "Pavilion" at bounding box center [258, 502] width 180 height 26
type input "Pavilion"
type input "0:00"
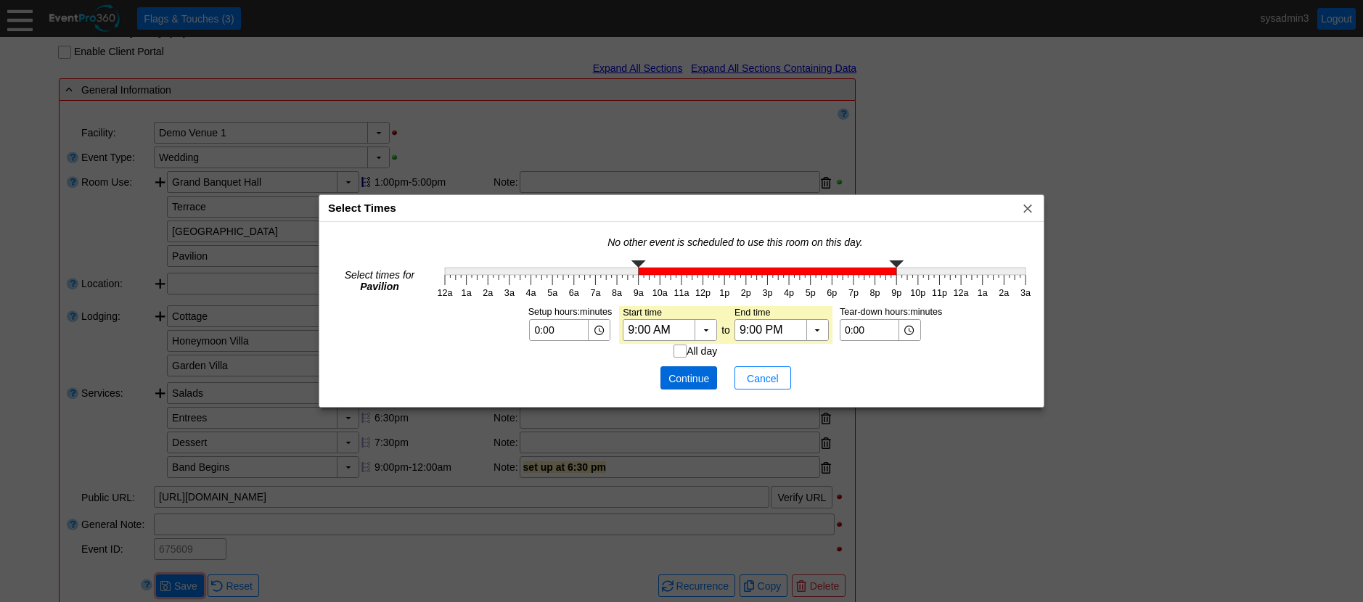
drag, startPoint x: 686, startPoint y: 383, endPoint x: 679, endPoint y: 369, distance: 15.6
click at [686, 380] on span "Continue" at bounding box center [689, 379] width 44 height 15
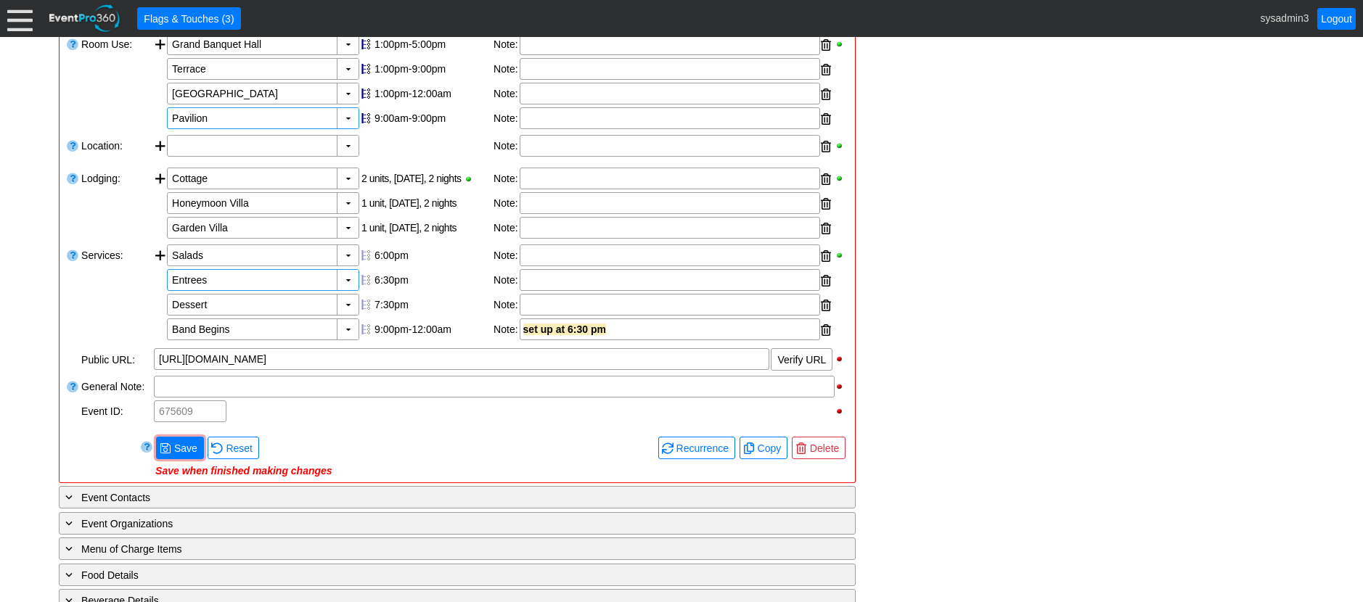
scroll to position [363, 0]
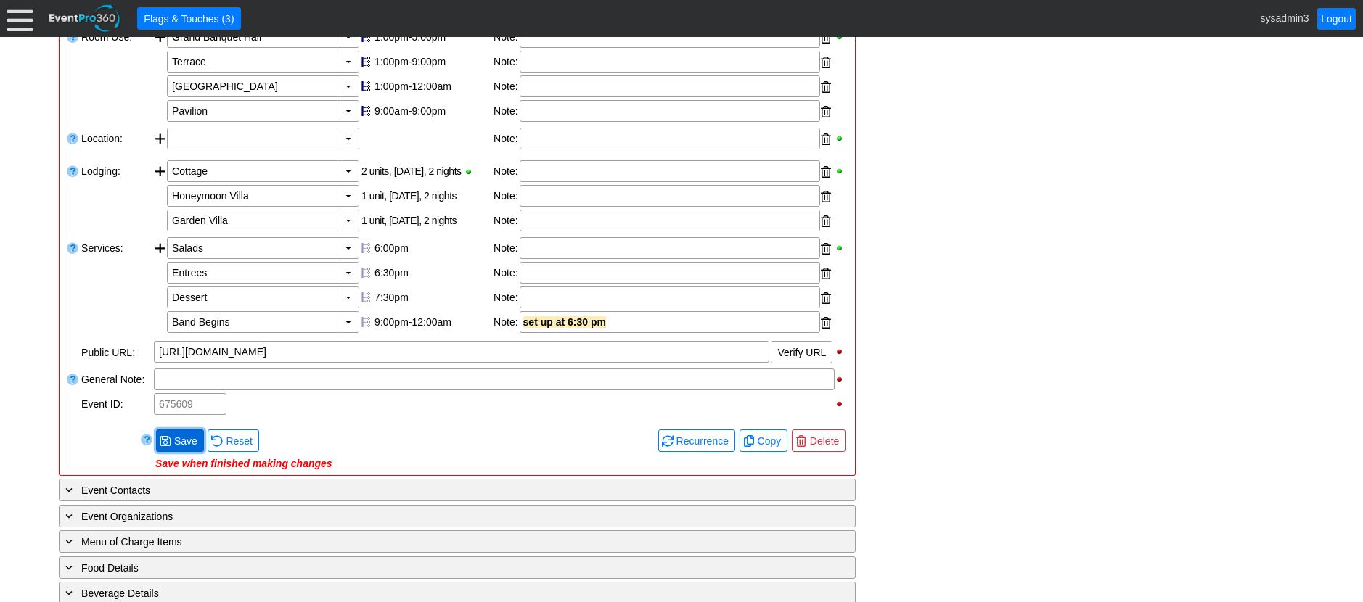
click at [174, 448] on span "Save" at bounding box center [185, 441] width 29 height 15
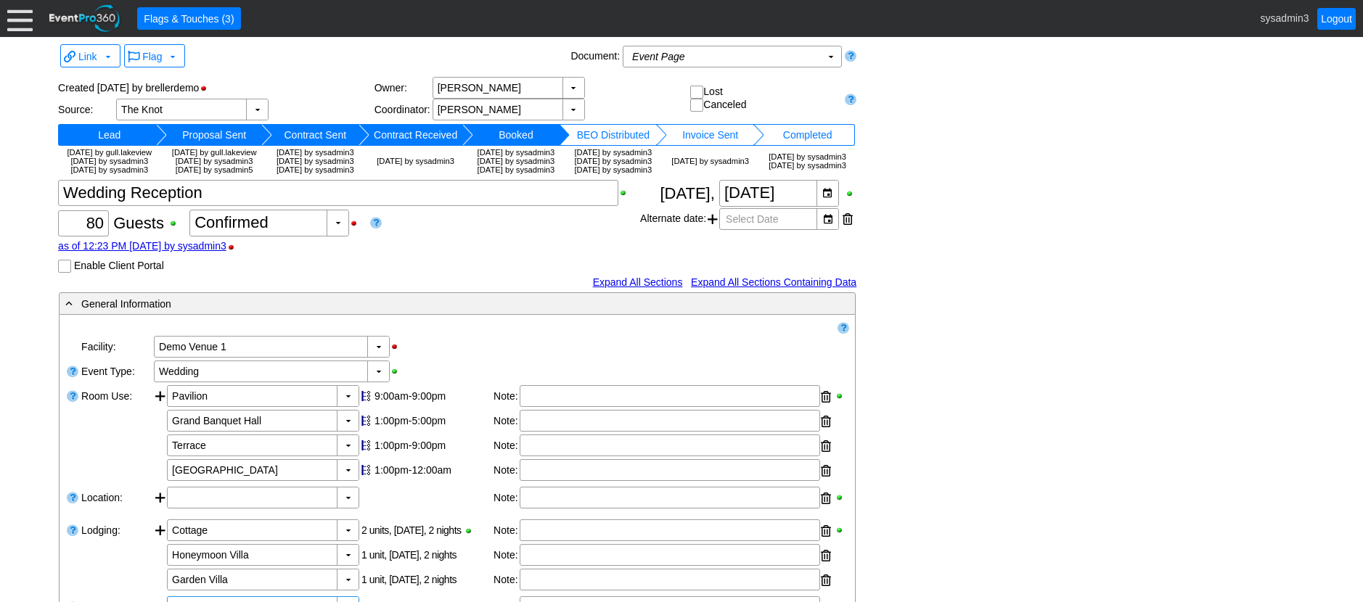
scroll to position [0, 0]
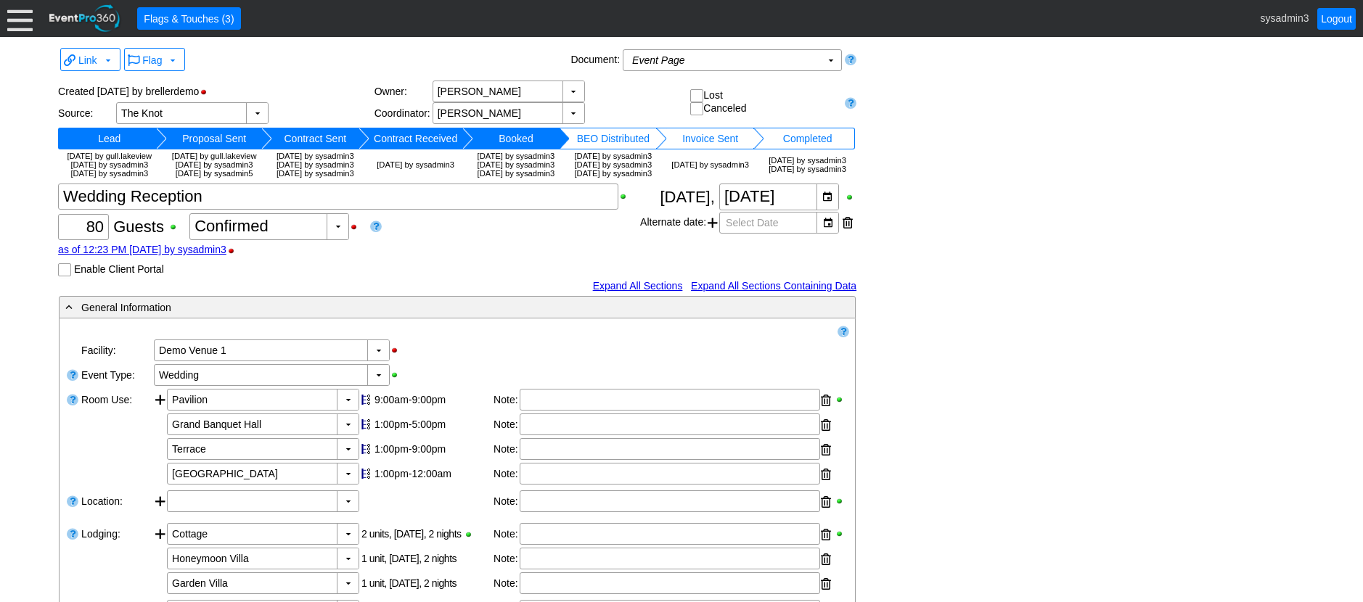
click at [610, 140] on td "BEO Distributed" at bounding box center [613, 139] width 86 height 22
click at [129, 139] on td "Lead" at bounding box center [109, 139] width 94 height 22
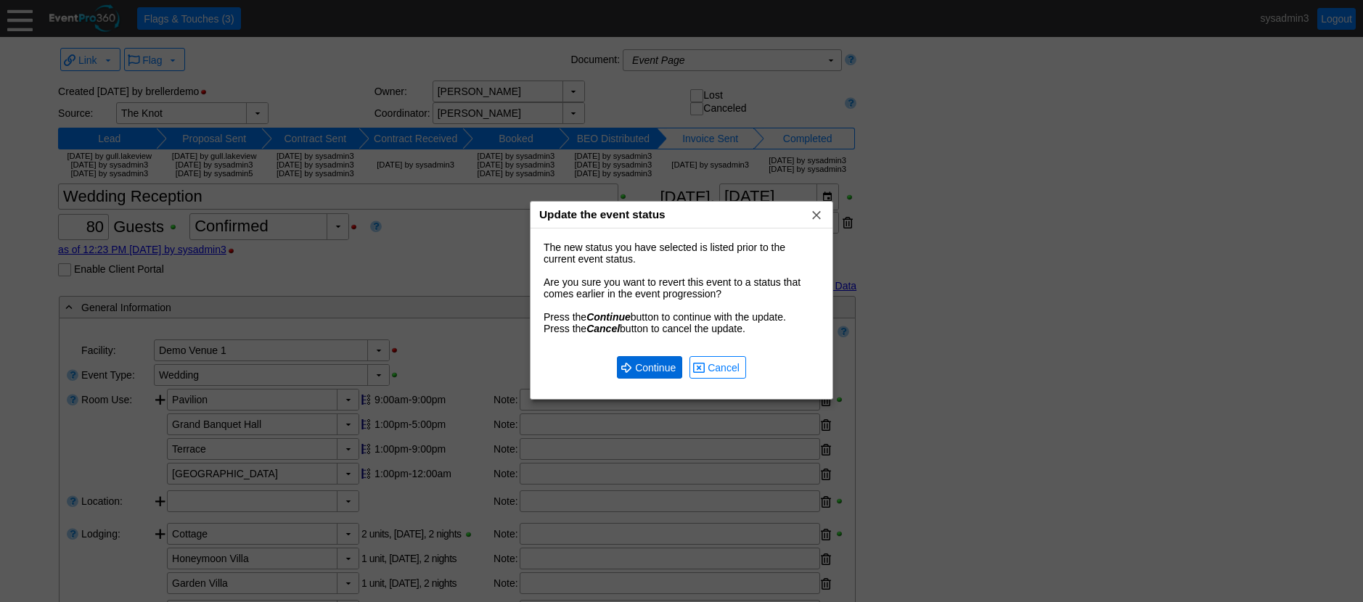
click at [663, 372] on span "Continue" at bounding box center [655, 368] width 46 height 15
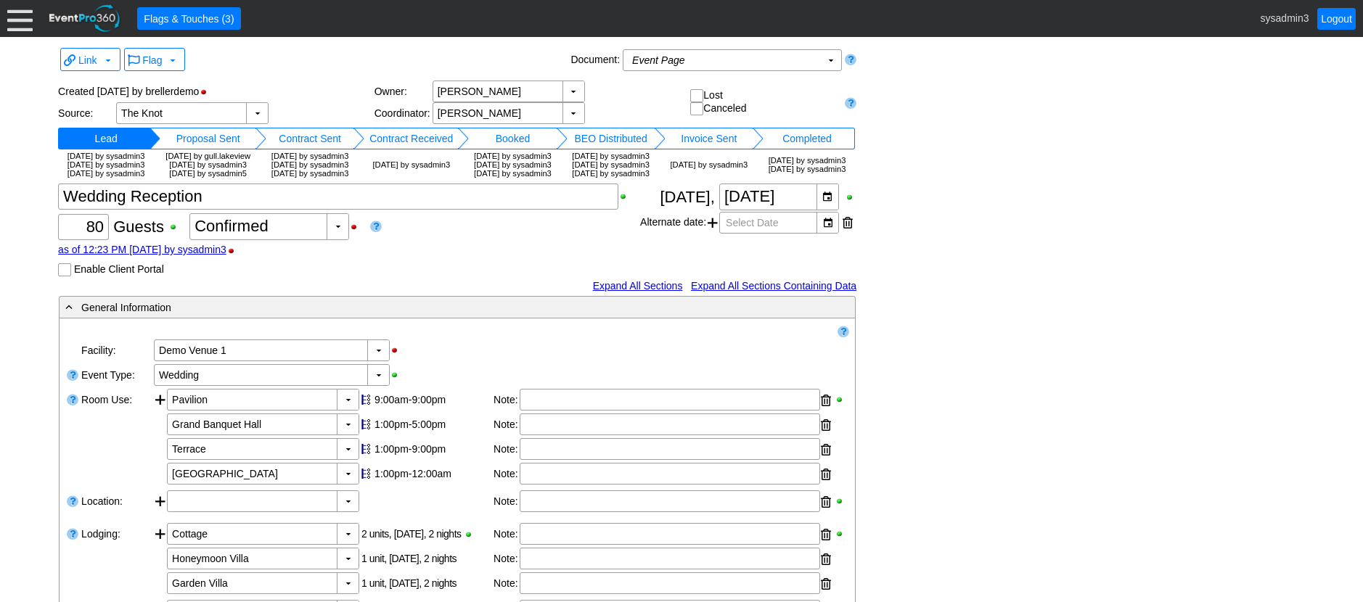
click at [219, 141] on td "Proposal Sent" at bounding box center [207, 139] width 95 height 22
click at [314, 136] on td "Contract Sent" at bounding box center [305, 139] width 88 height 22
click at [411, 136] on td "Contract Received" at bounding box center [407, 139] width 95 height 22
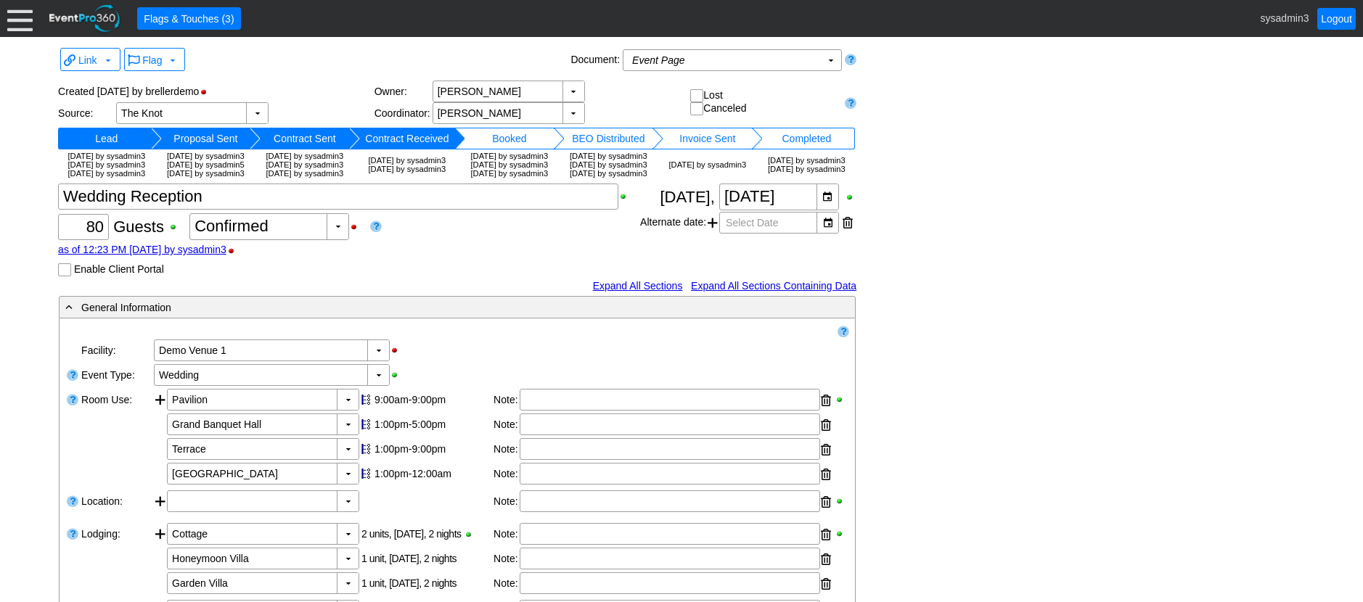
click at [493, 136] on td "Booked" at bounding box center [509, 139] width 88 height 22
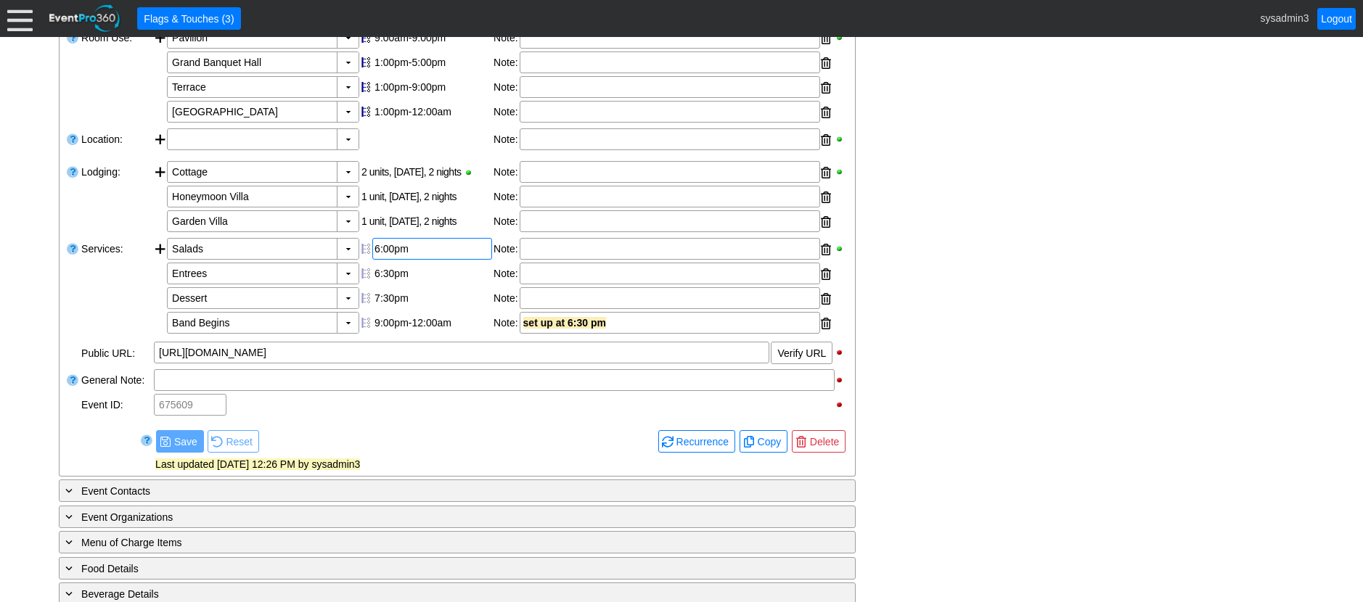
scroll to position [363, 0]
click at [758, 448] on span "Copy" at bounding box center [770, 441] width 30 height 15
type input "Lead"
checkbox input "true"
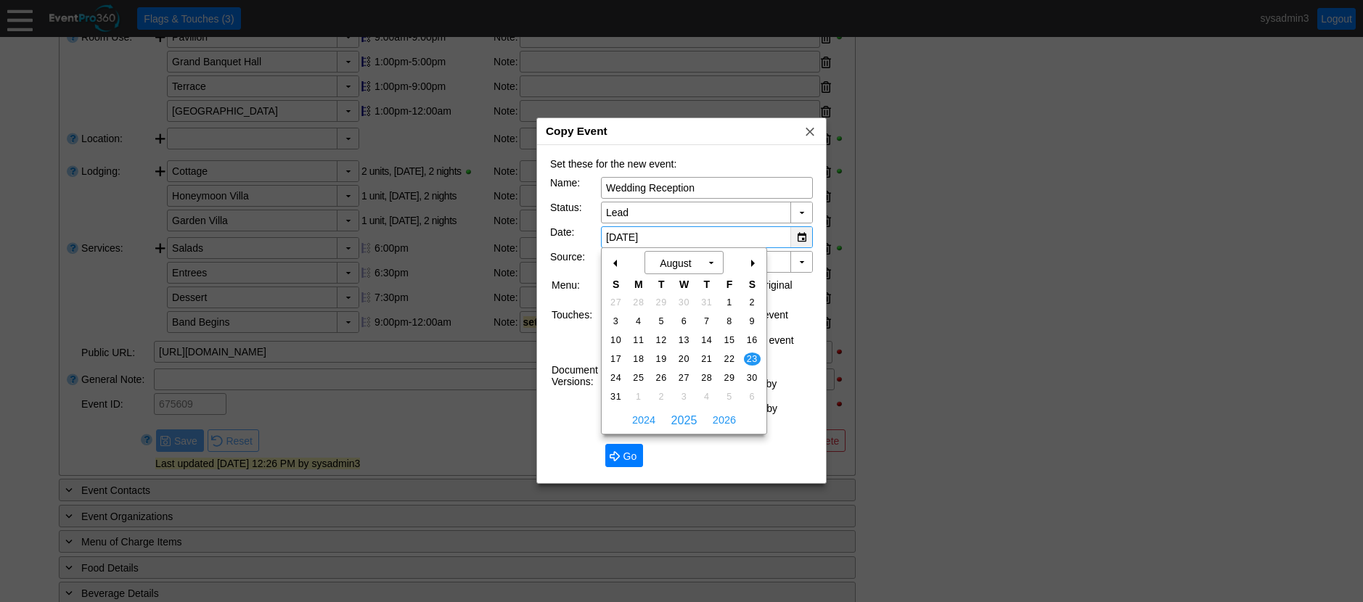
click at [800, 237] on div "▼" at bounding box center [801, 237] width 22 height 20
click at [725, 419] on span "2026" at bounding box center [724, 420] width 30 height 22
click at [755, 358] on span "22" at bounding box center [752, 359] width 17 height 13
type input "8/22/2026"
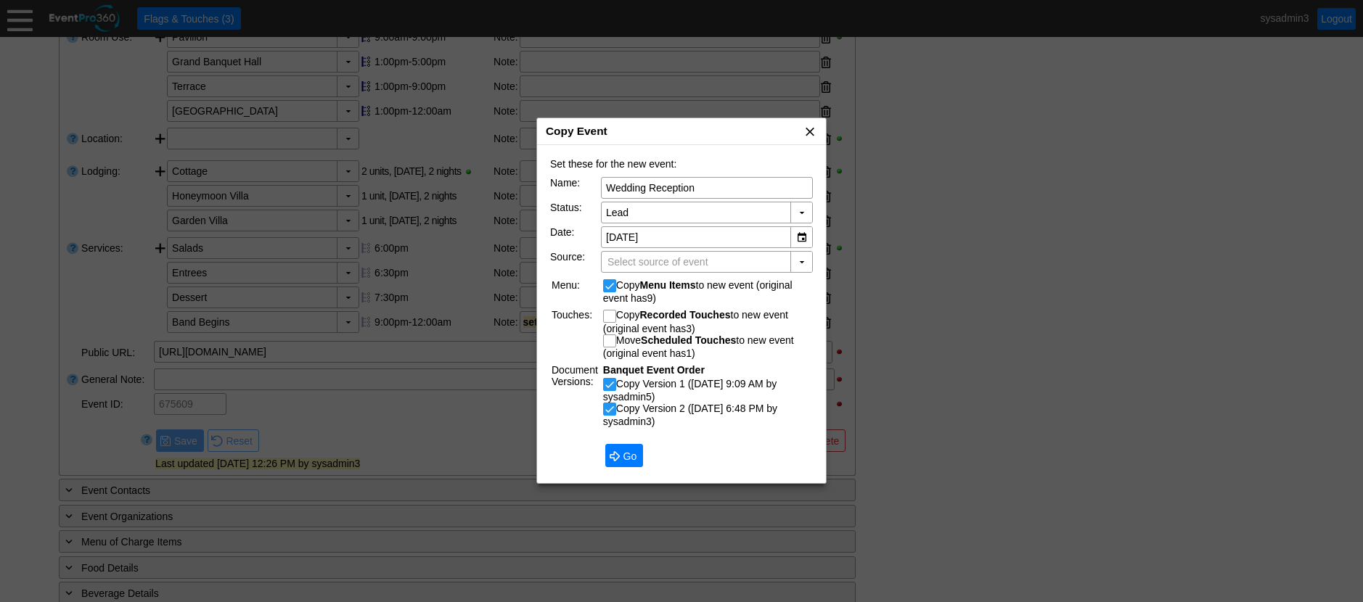
click at [810, 129] on span "x" at bounding box center [810, 131] width 15 height 15
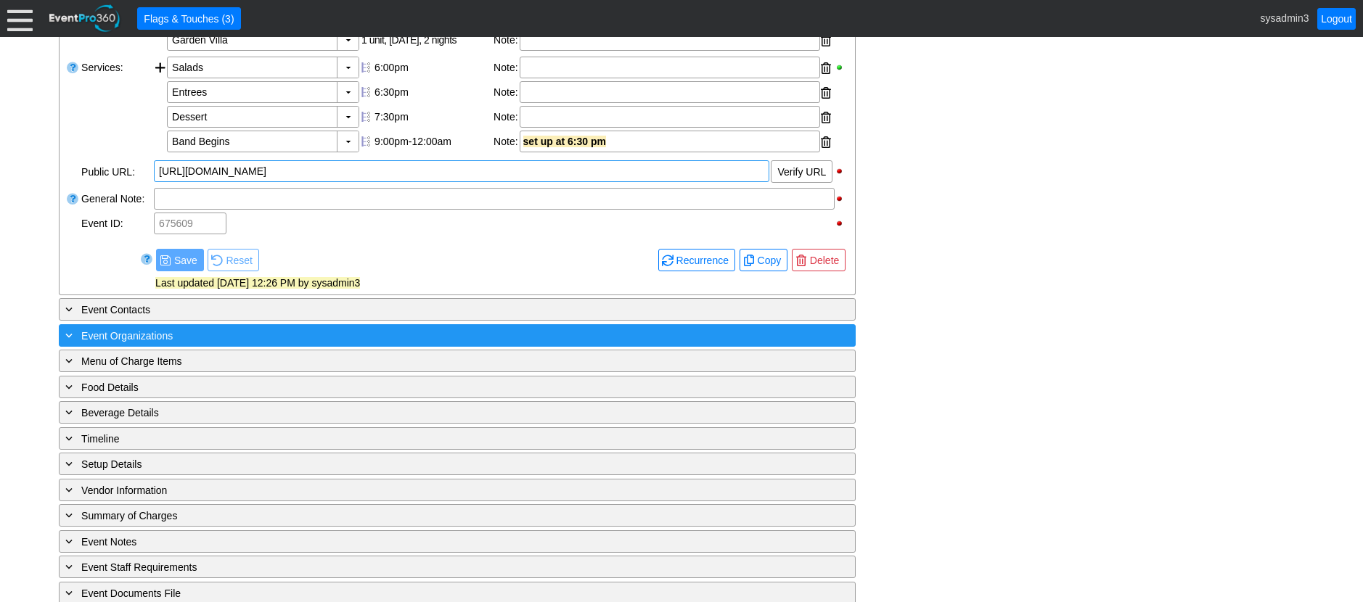
scroll to position [603, 0]
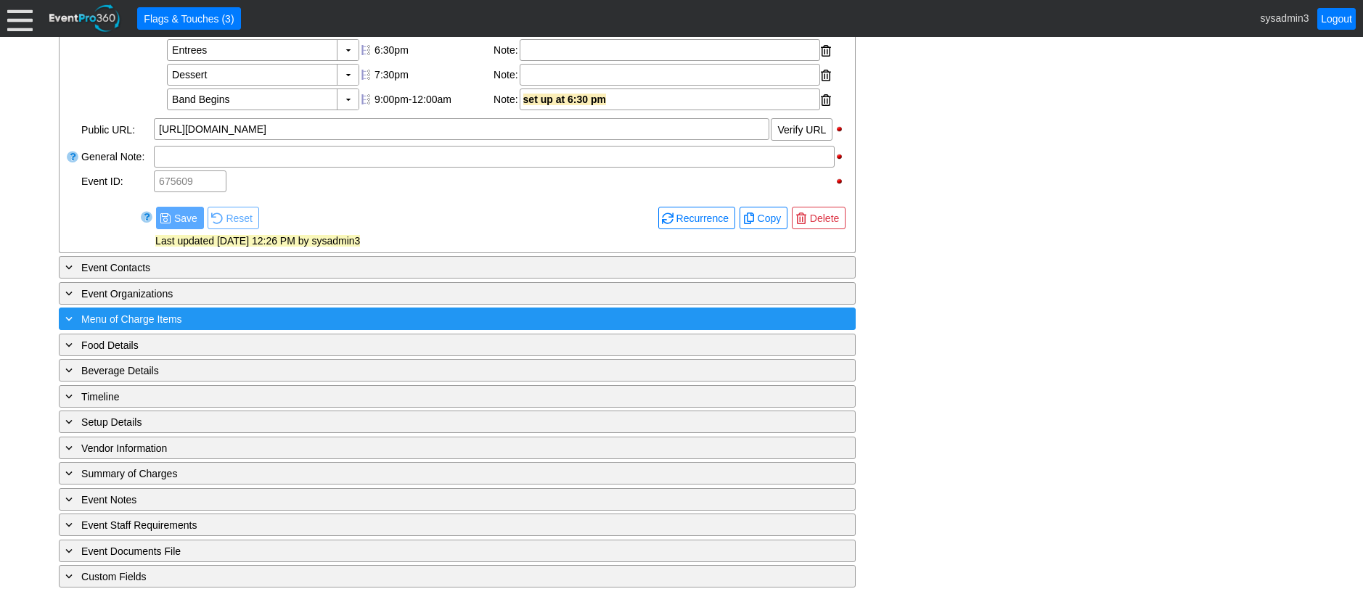
click at [225, 318] on div "+ Menu of Charge Items" at bounding box center [427, 319] width 730 height 17
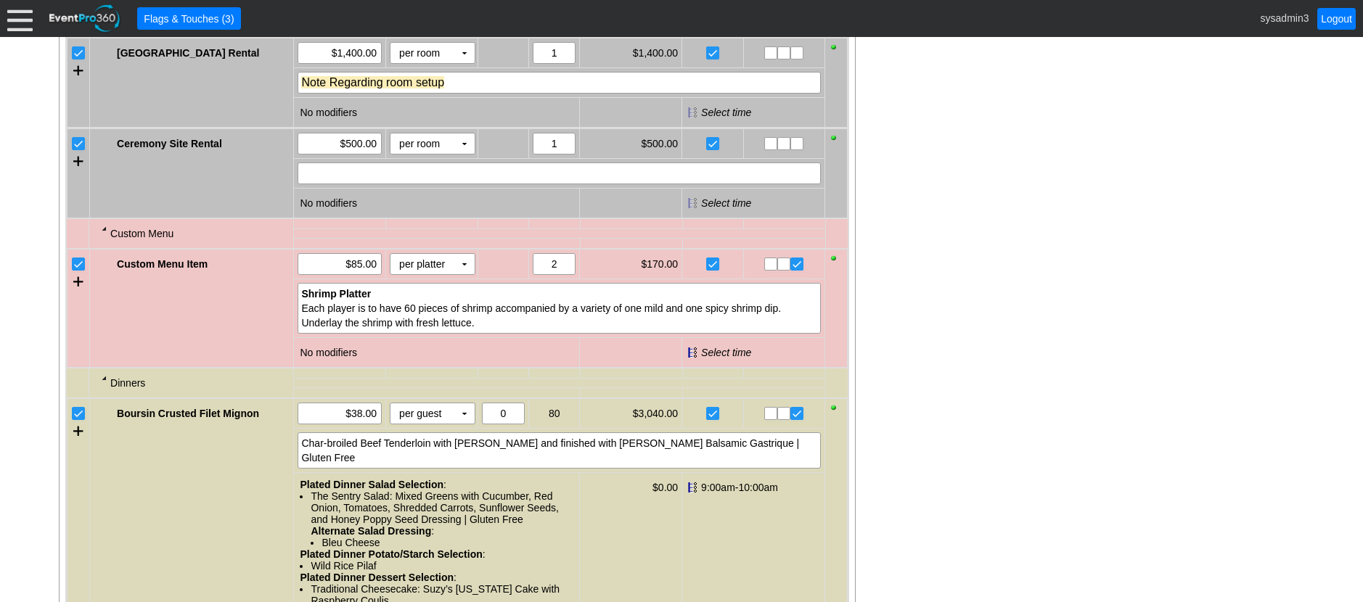
scroll to position [1111, 0]
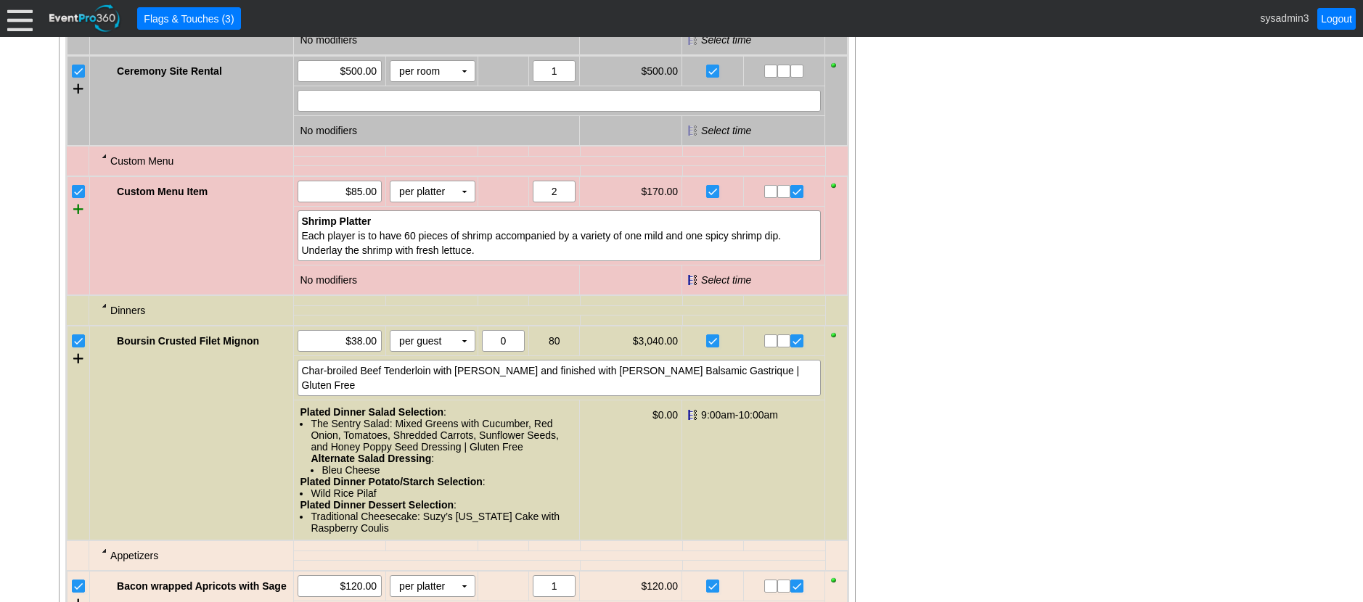
click at [78, 220] on div at bounding box center [78, 209] width 10 height 22
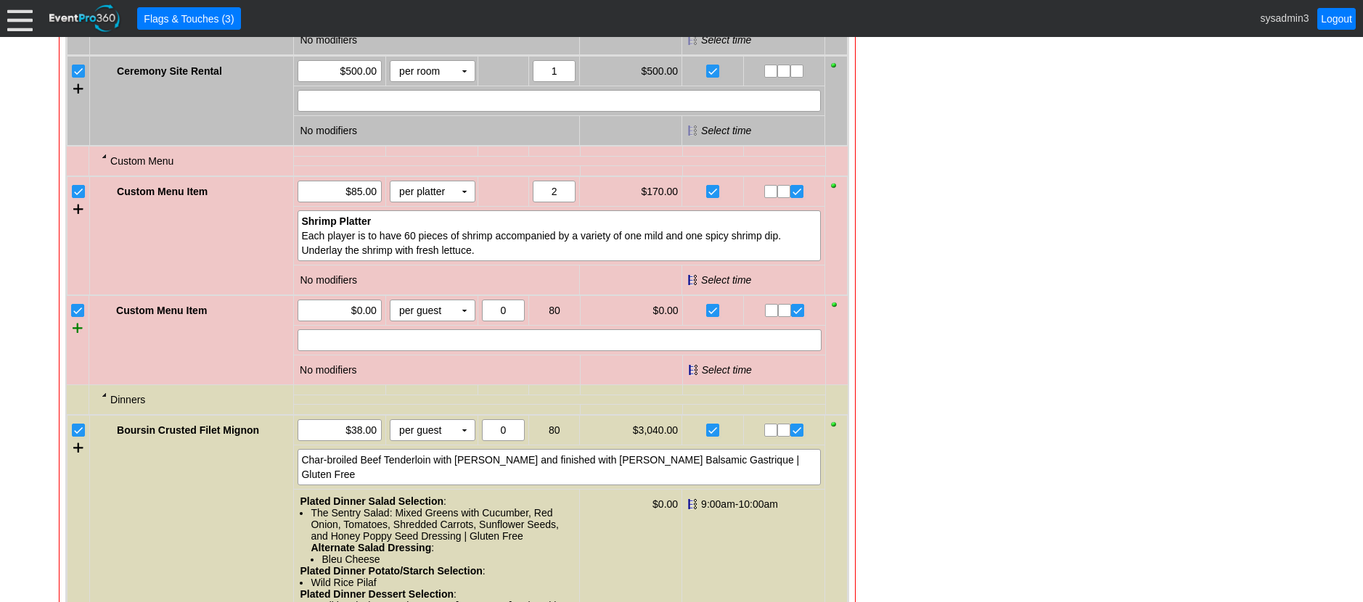
click at [78, 339] on div at bounding box center [78, 328] width 10 height 22
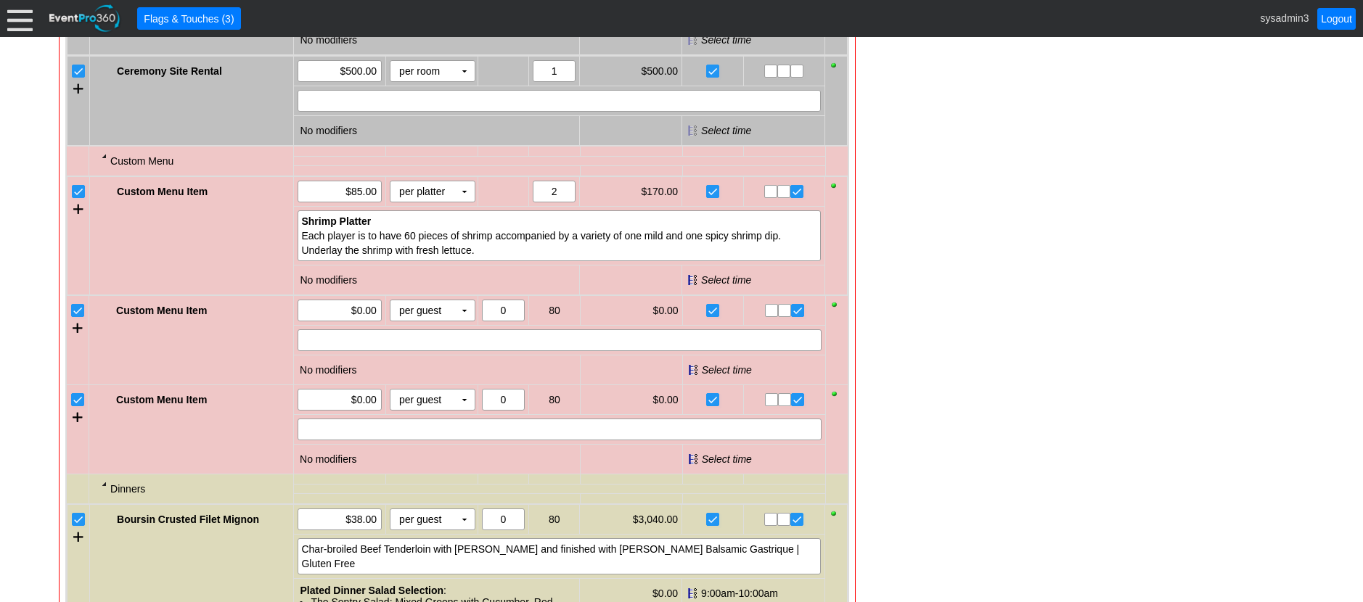
click at [77, 319] on input "checkbox" at bounding box center [79, 312] width 15 height 15
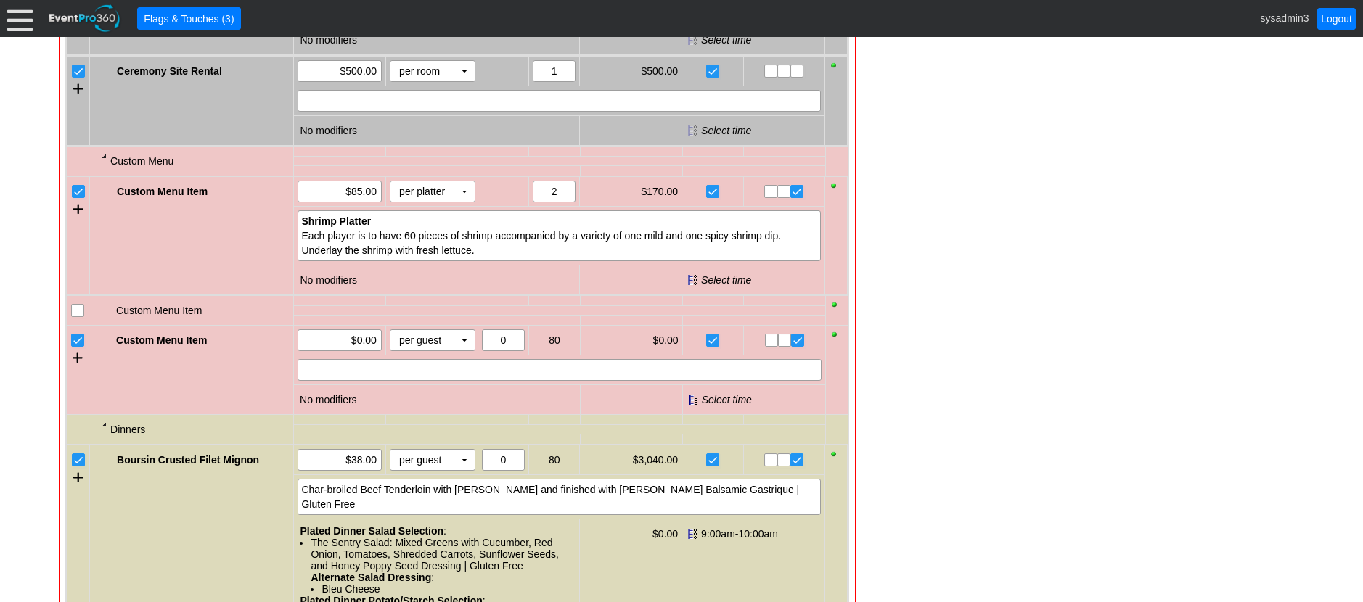
click at [81, 349] on input "checkbox" at bounding box center [79, 342] width 15 height 15
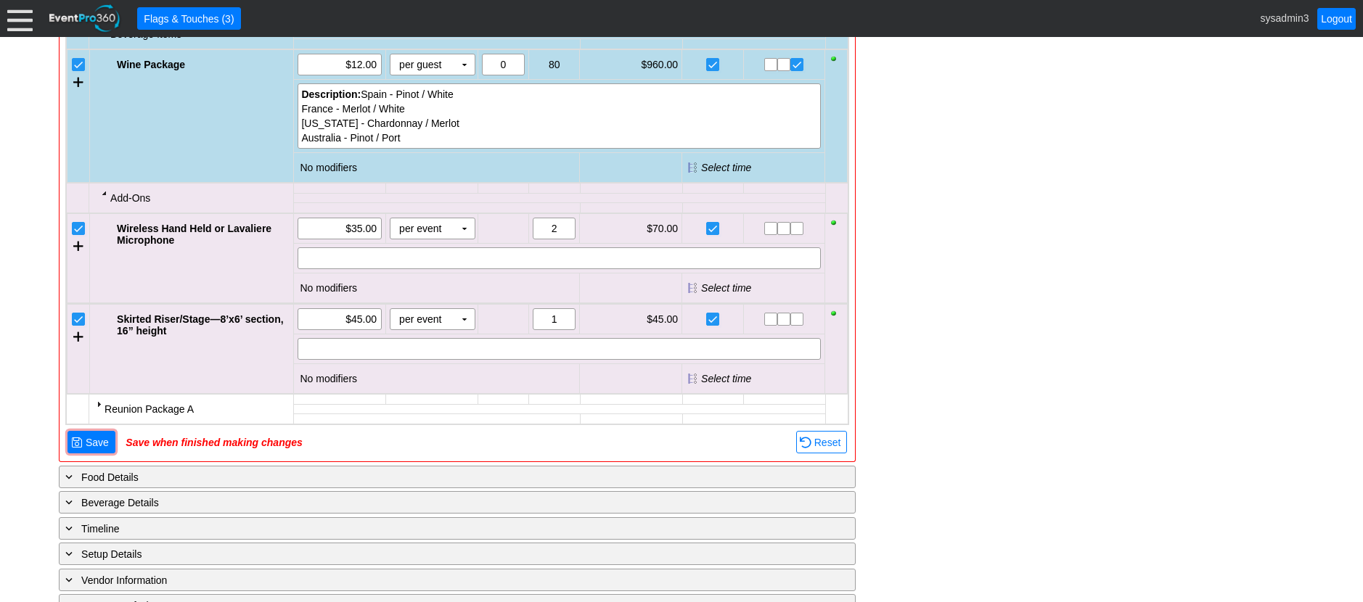
scroll to position [1909, 0]
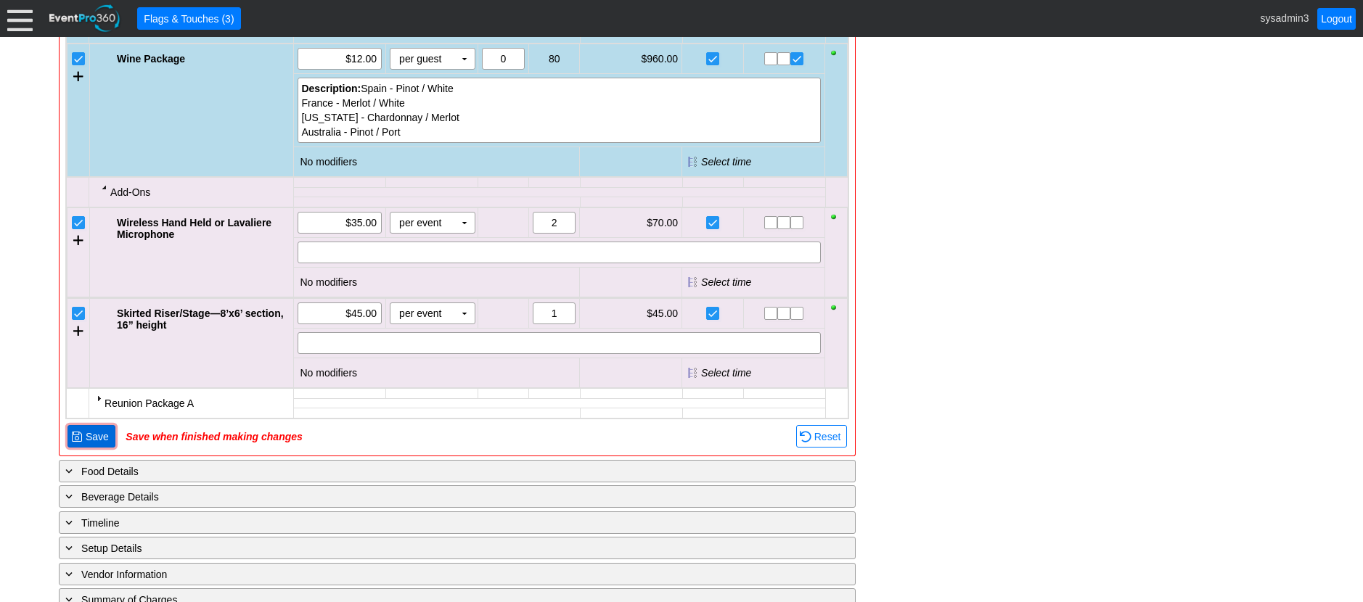
click at [99, 440] on span "Save" at bounding box center [97, 437] width 29 height 15
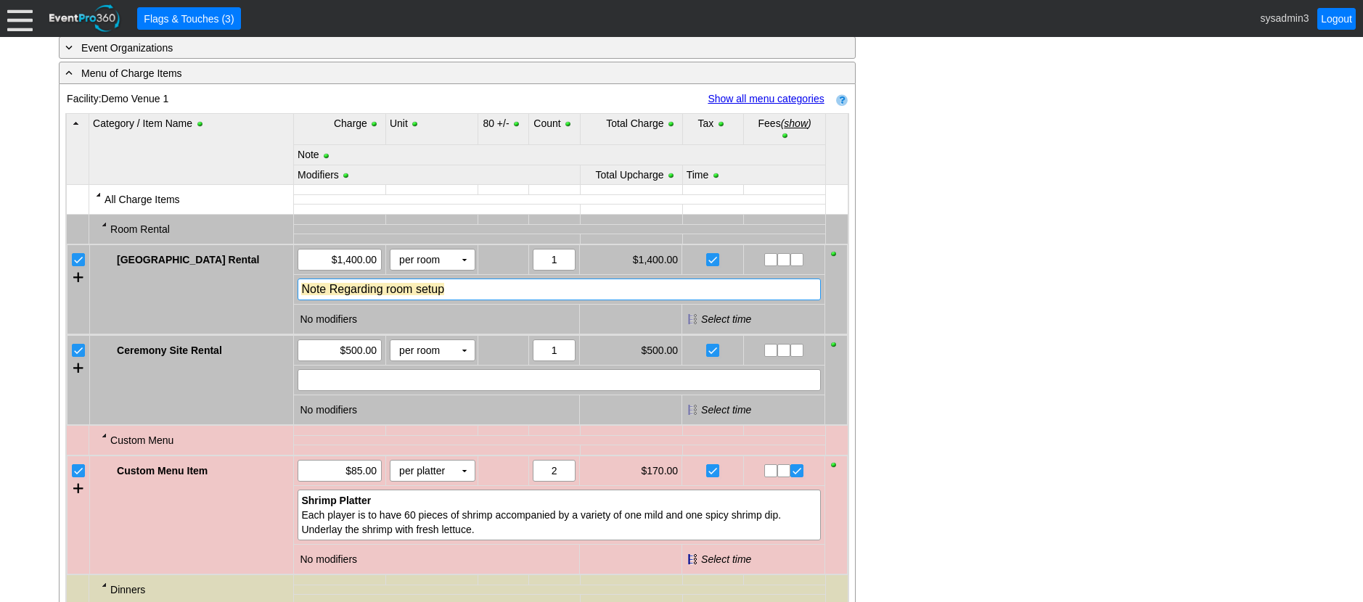
scroll to position [853, 0]
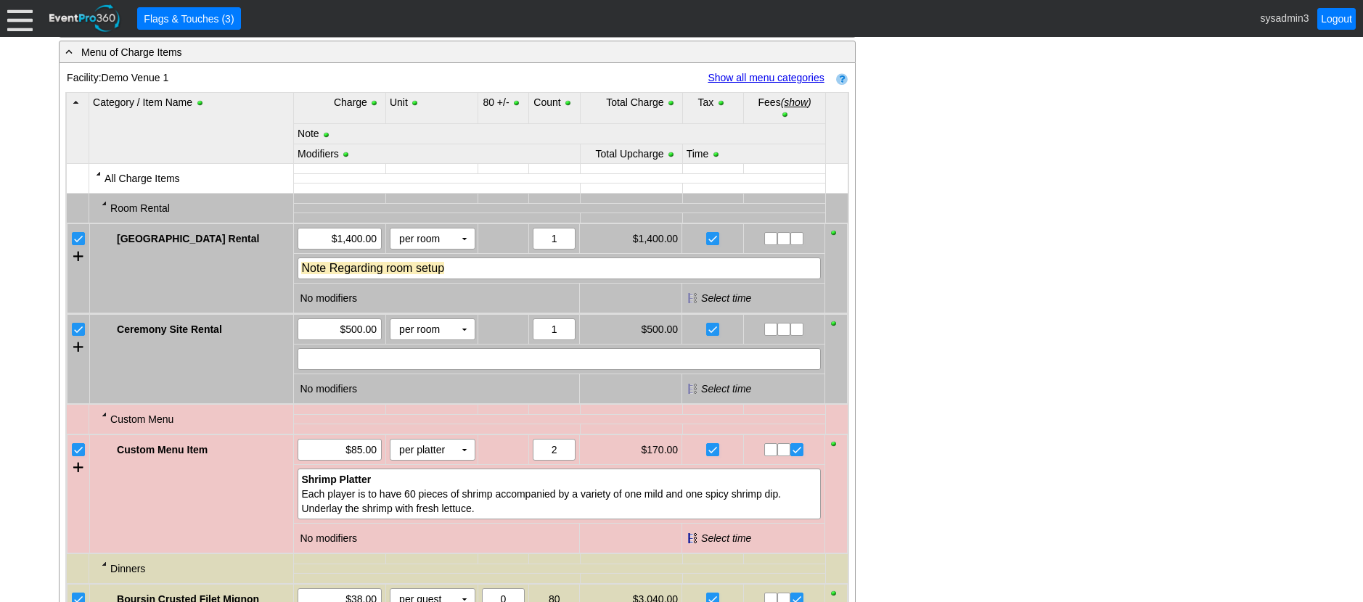
click at [753, 83] on link "Show all menu categories" at bounding box center [766, 78] width 116 height 12
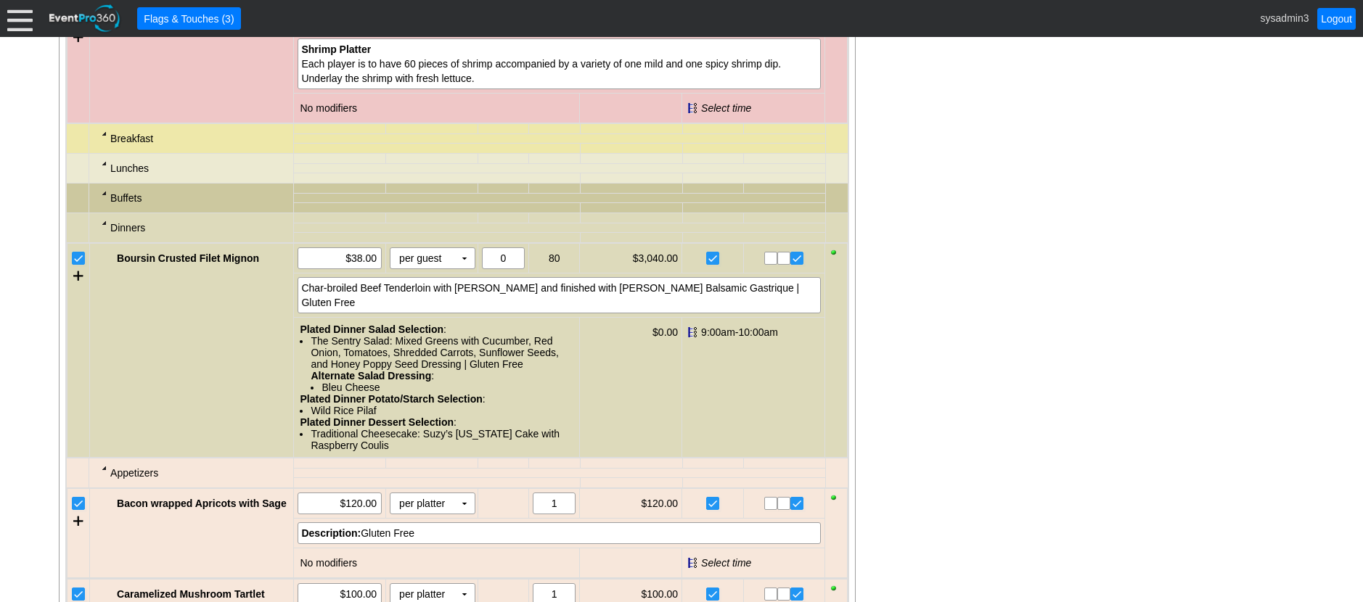
scroll to position [1361, 0]
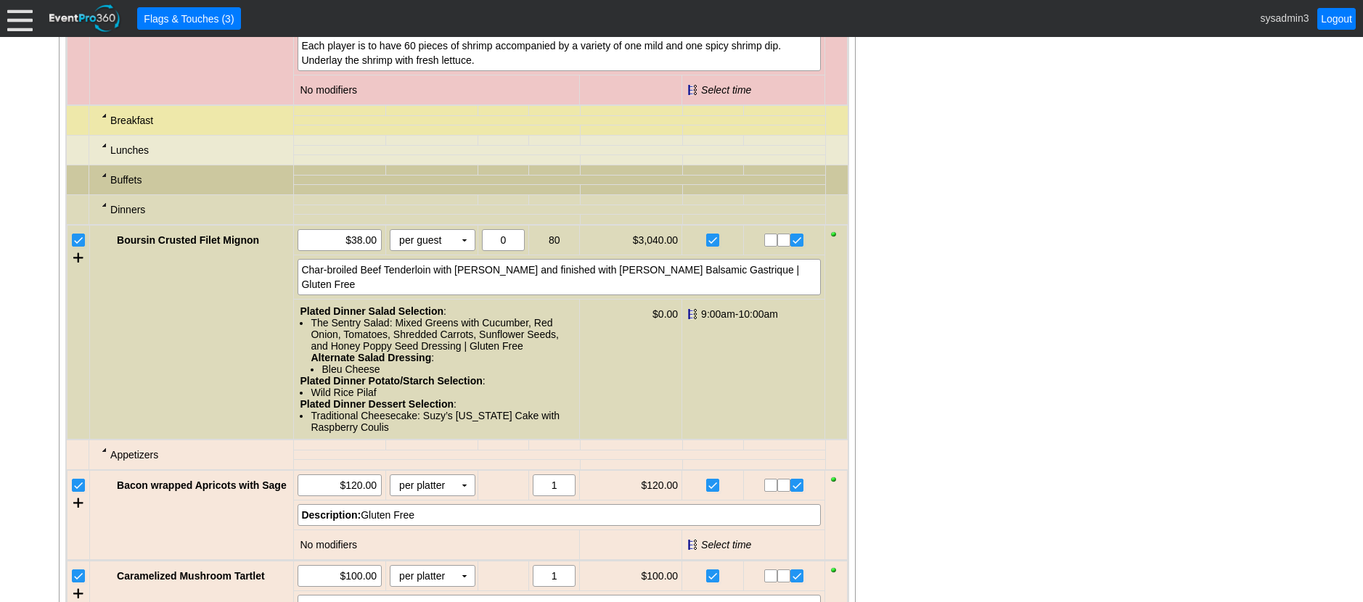
click at [102, 121] on div at bounding box center [105, 116] width 12 height 12
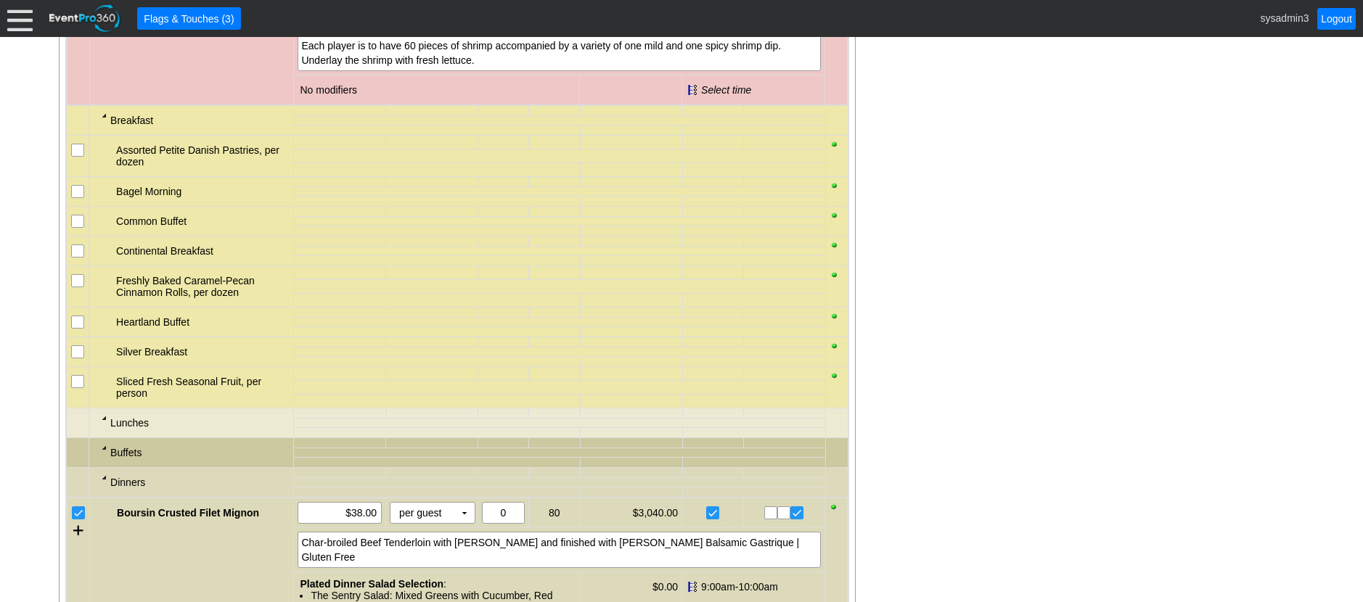
click at [101, 121] on div at bounding box center [105, 116] width 12 height 12
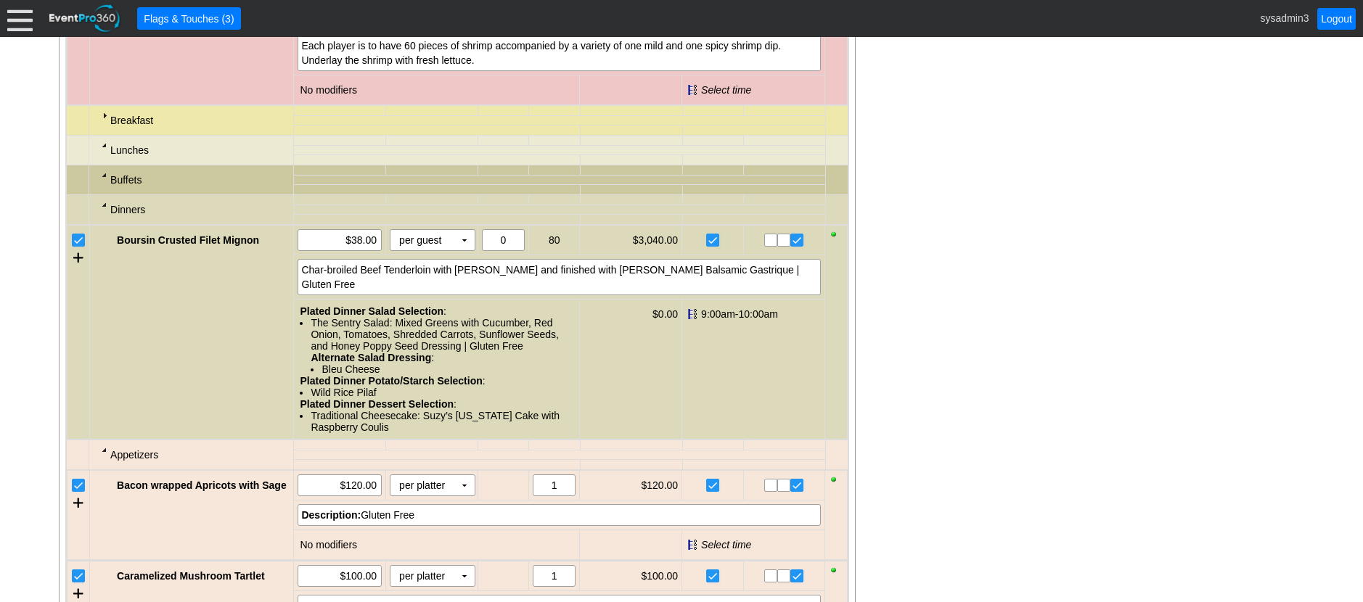
click at [105, 151] on div at bounding box center [105, 145] width 12 height 12
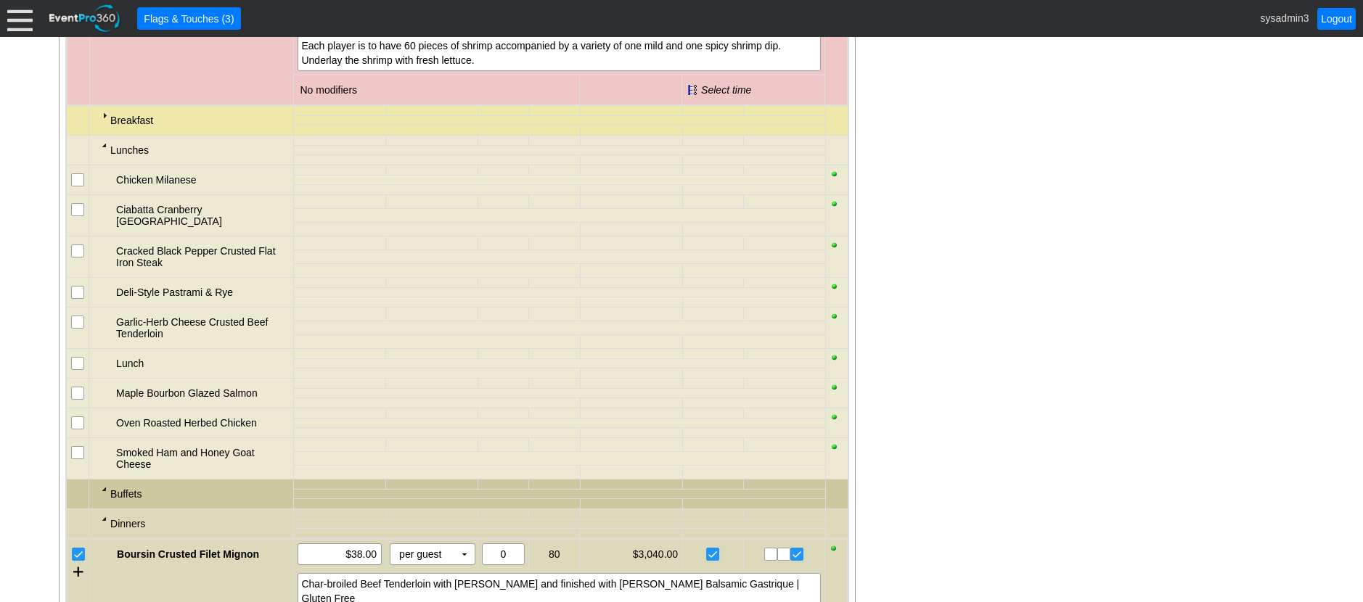
click at [101, 151] on div at bounding box center [105, 145] width 12 height 12
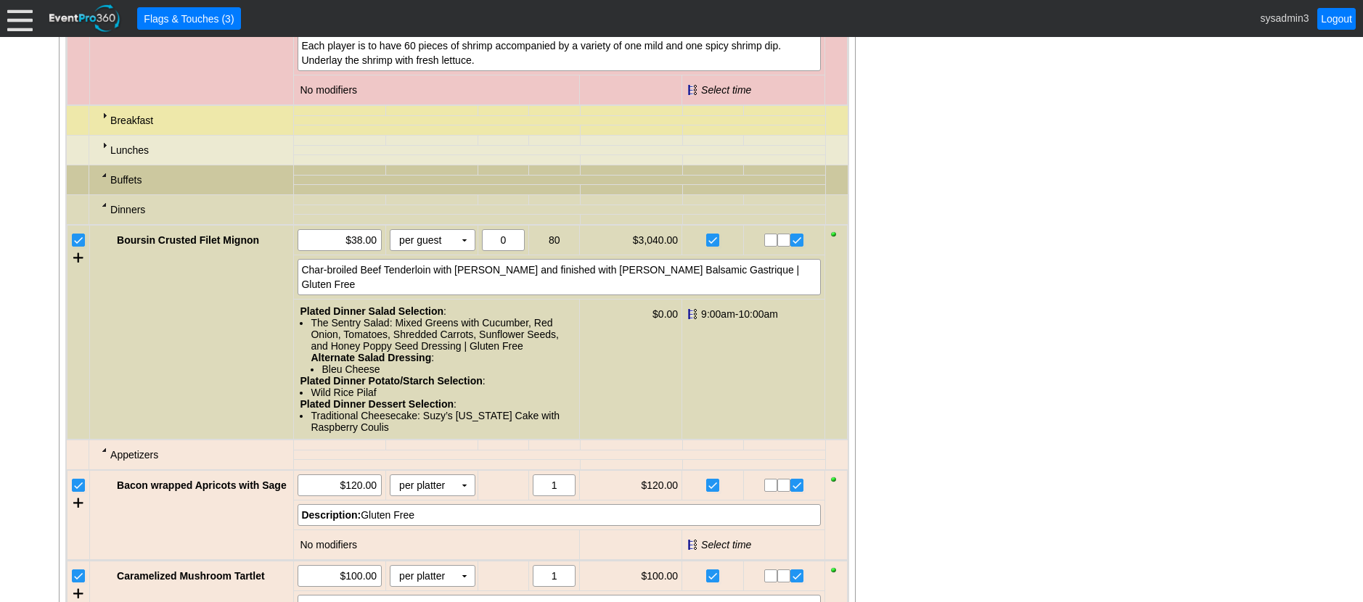
click at [104, 210] on div at bounding box center [105, 205] width 12 height 12
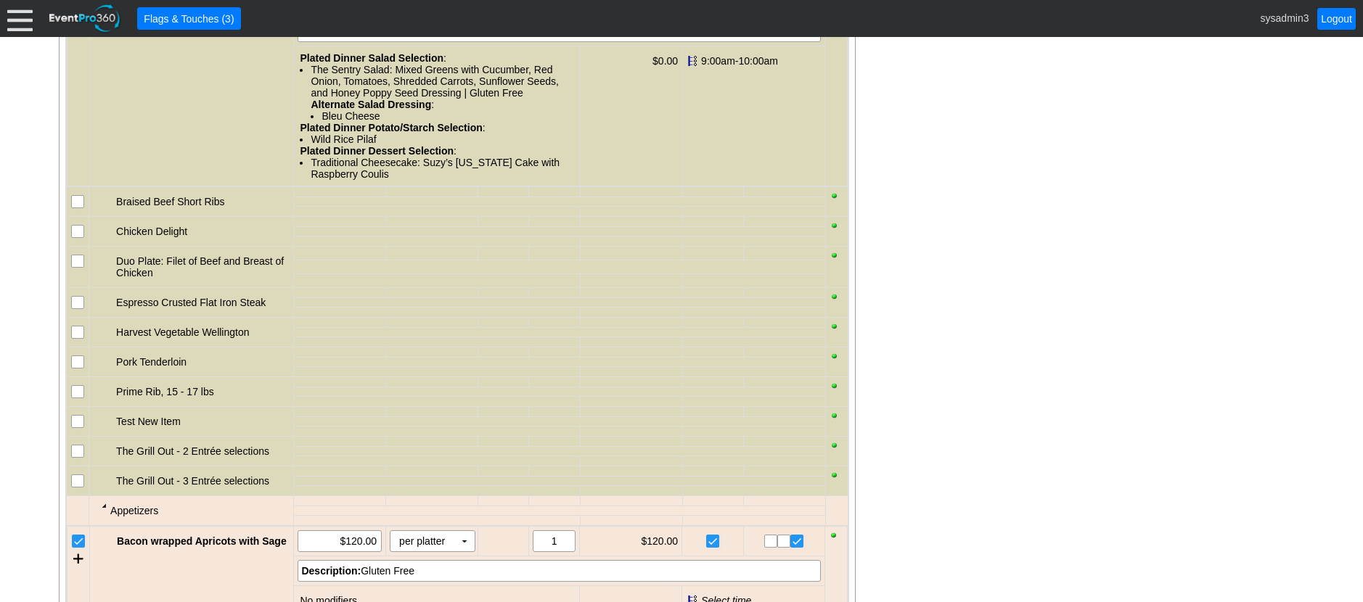
scroll to position [1651, 0]
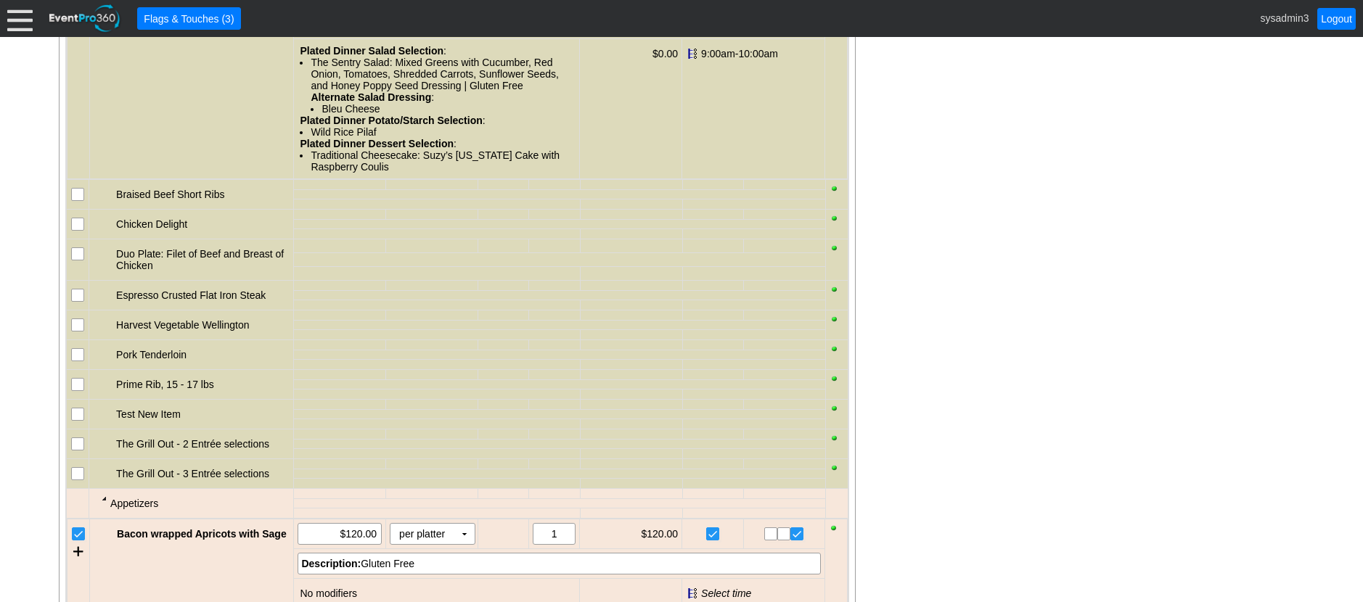
click at [80, 228] on input "checkbox" at bounding box center [79, 225] width 15 height 15
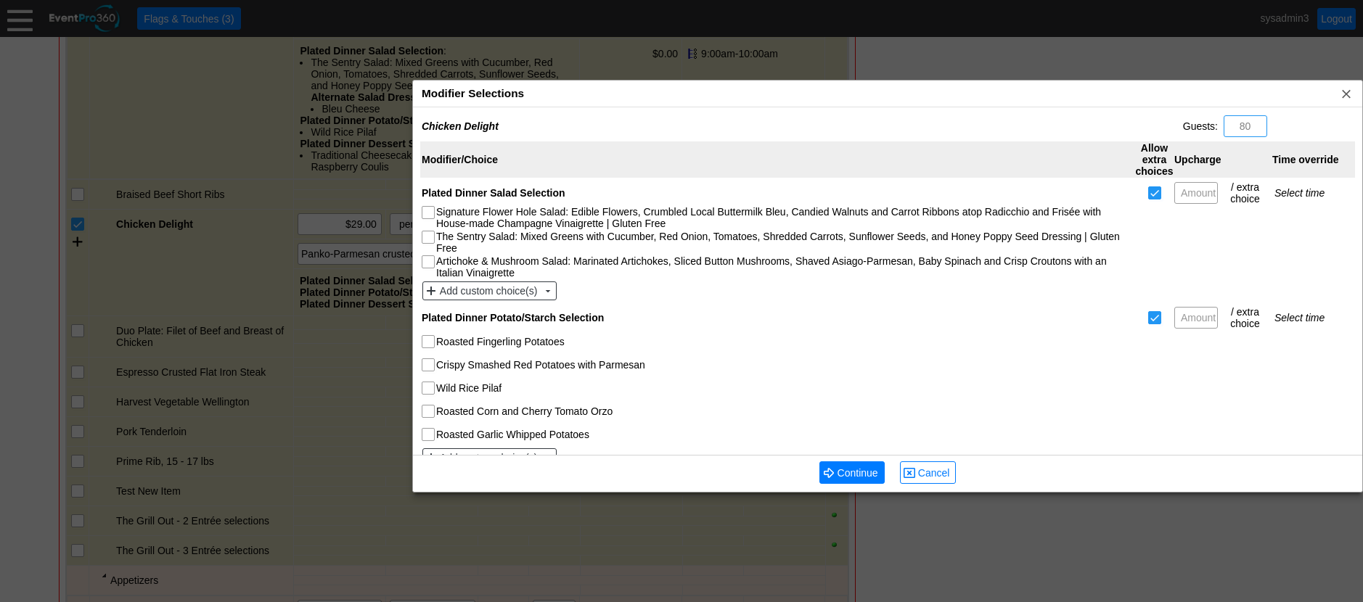
click at [581, 88] on div "Modifier Selections x" at bounding box center [887, 94] width 949 height 27
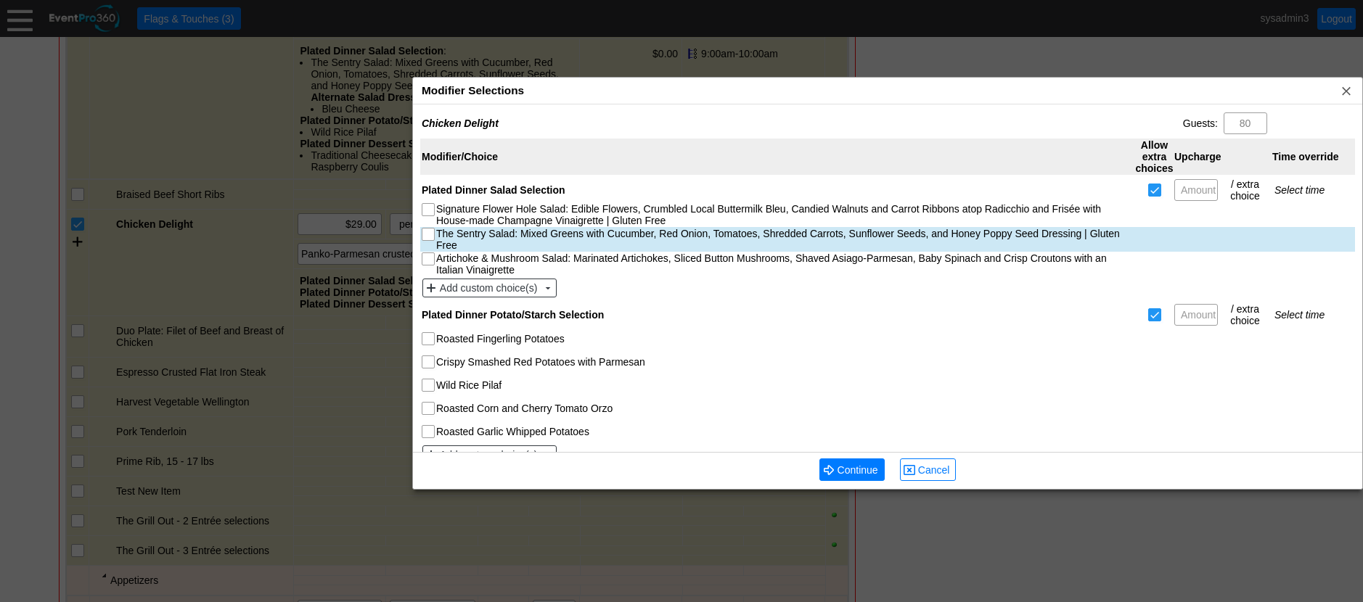
click at [431, 235] on input "The Sentry Salad: Mixed Greens with Cucumber, Red Onion, Tomatoes, Shredded Car…" at bounding box center [429, 236] width 15 height 15
checkbox input "true"
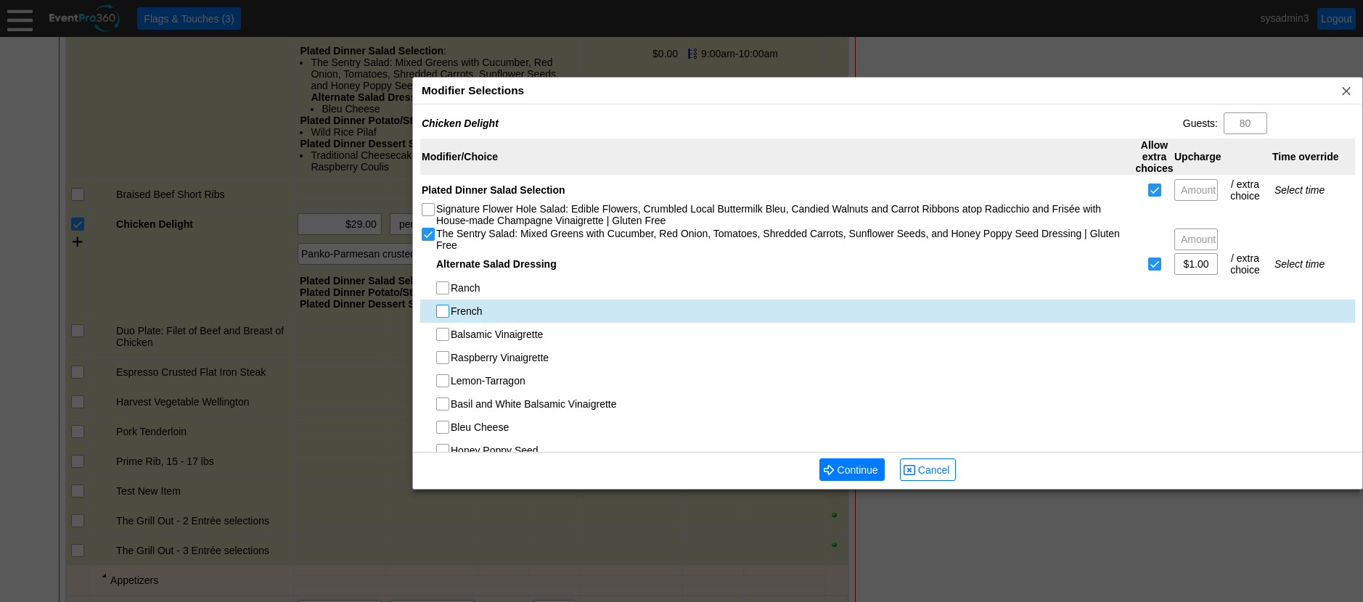
click at [447, 312] on input "French" at bounding box center [444, 312] width 15 height 15
checkbox input "true"
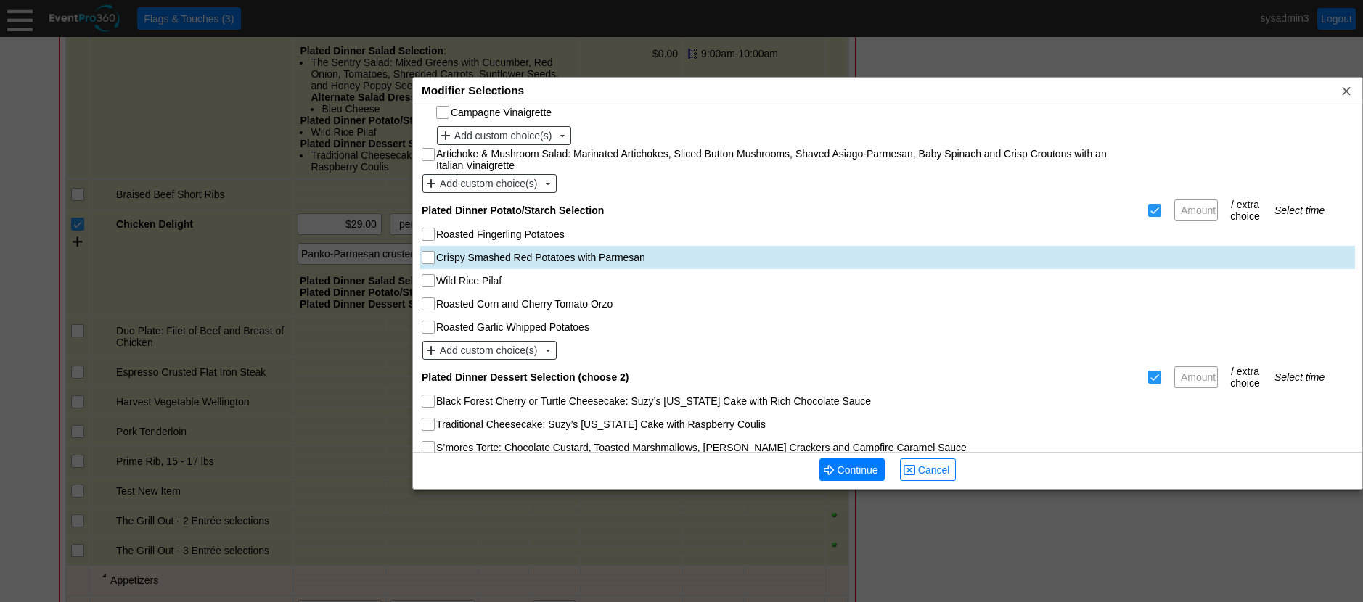
scroll to position [363, 0]
click at [432, 255] on input "Crispy Smashed Red Potatoes with Parmesan" at bounding box center [429, 257] width 15 height 15
checkbox input "true"
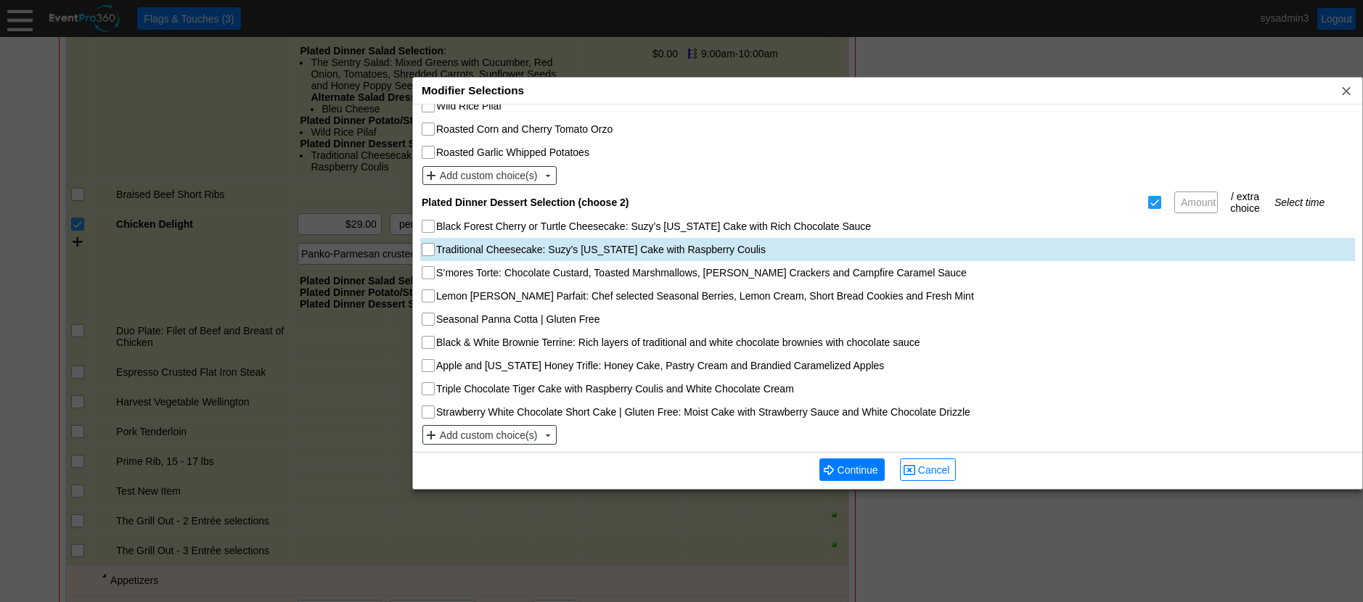
scroll to position [538, 0]
click at [429, 250] on input "Traditional Cheesecake: Suzy’s [US_STATE] Cake with Raspberry Coulis" at bounding box center [429, 249] width 15 height 15
checkbox input "true"
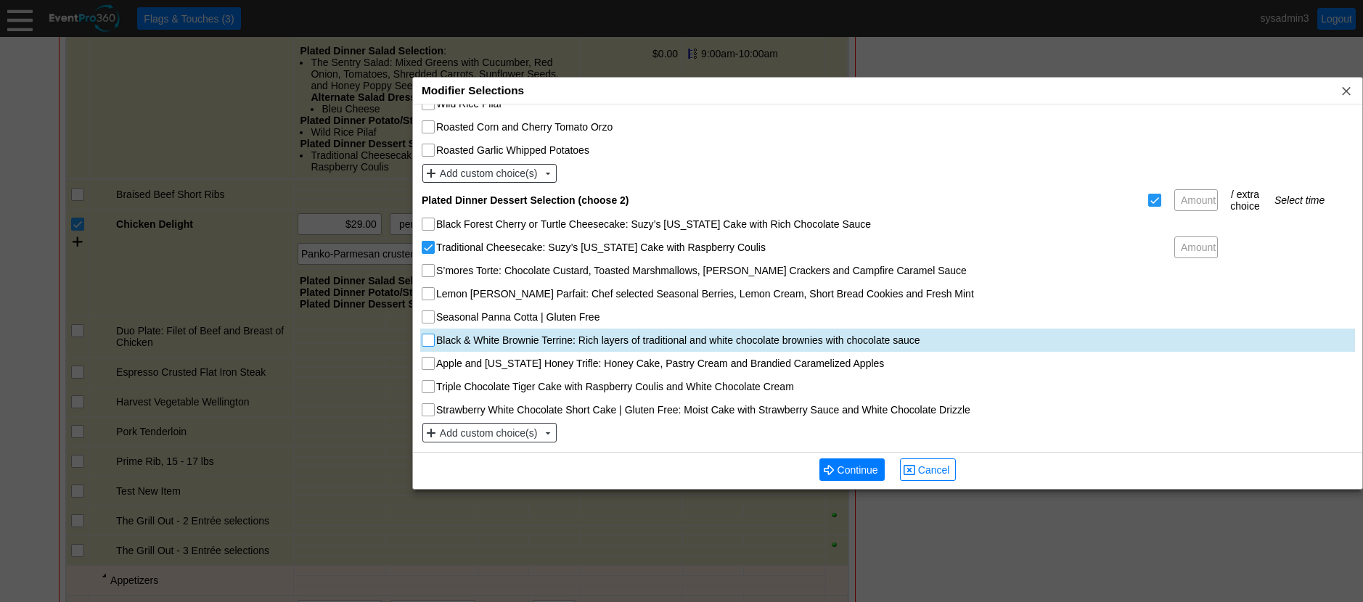
click at [427, 337] on input "Black & White Brownie Terrine: Rich layers of traditional and white chocolate b…" at bounding box center [429, 342] width 15 height 15
checkbox input "true"
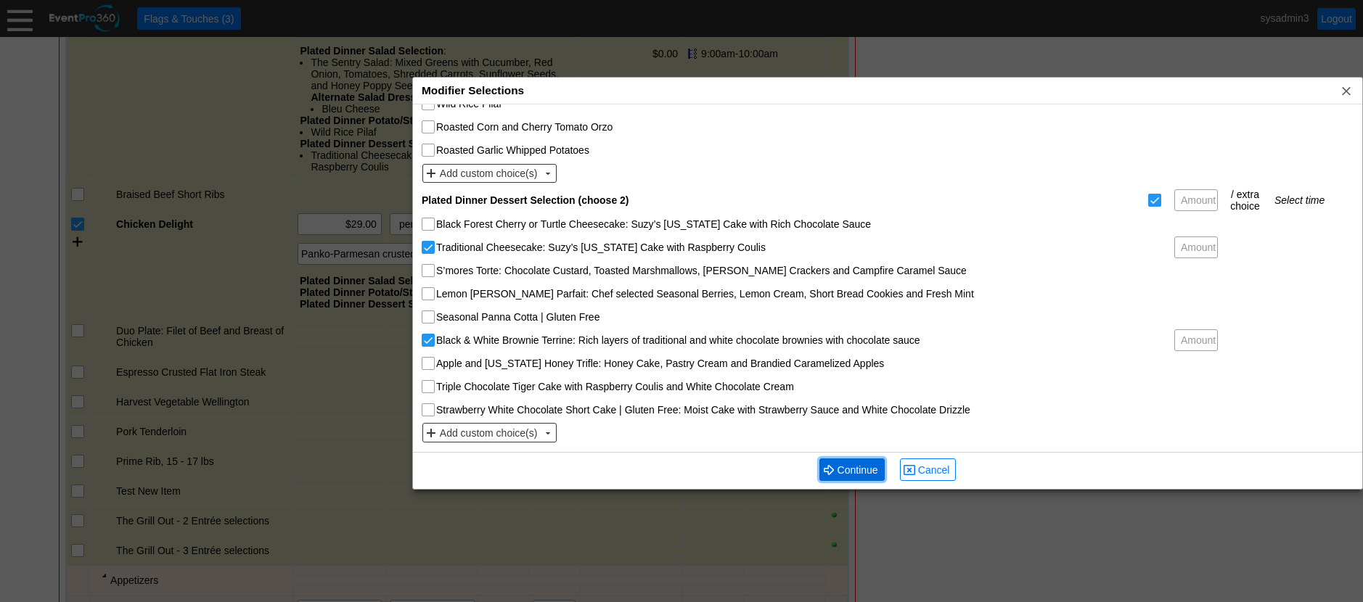
click at [852, 467] on span "Continue" at bounding box center [857, 470] width 46 height 15
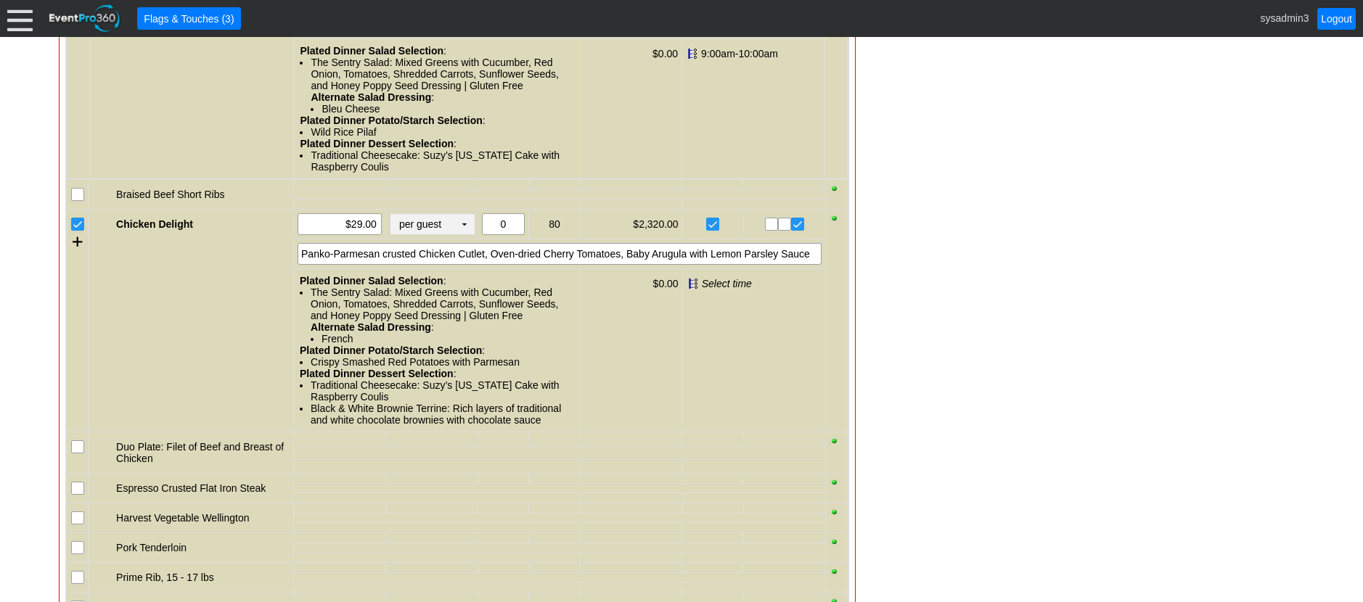
click at [466, 223] on td "▼" at bounding box center [464, 224] width 20 height 20
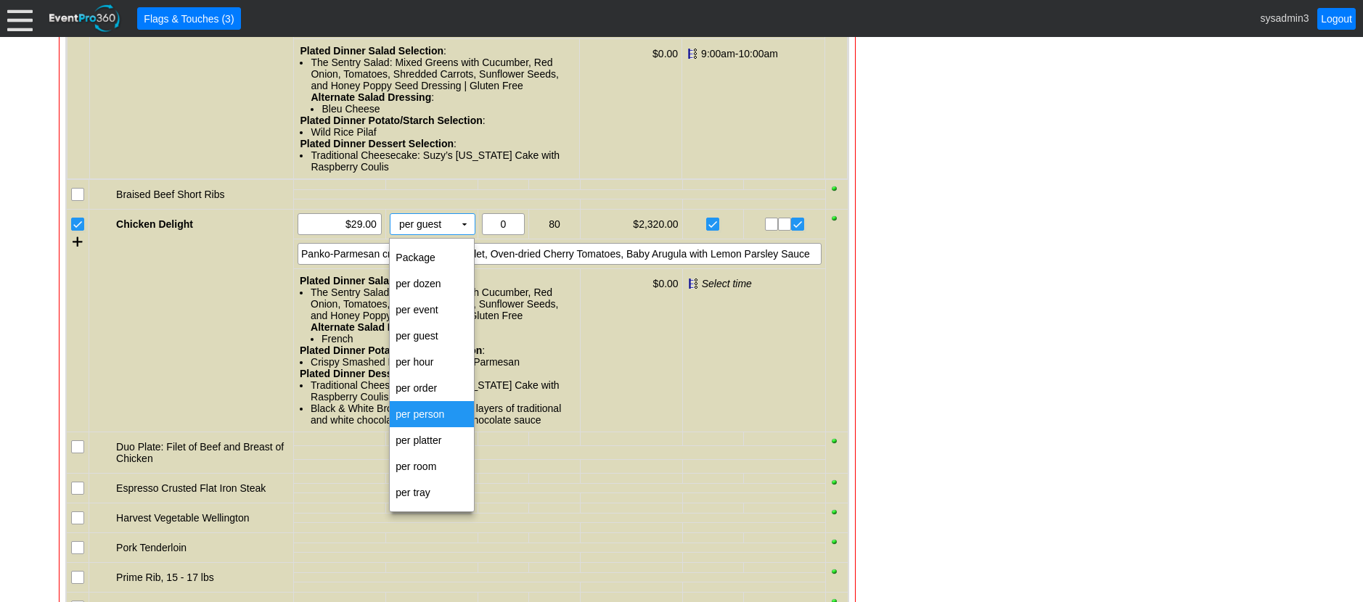
click at [422, 417] on td "per person" at bounding box center [432, 414] width 84 height 26
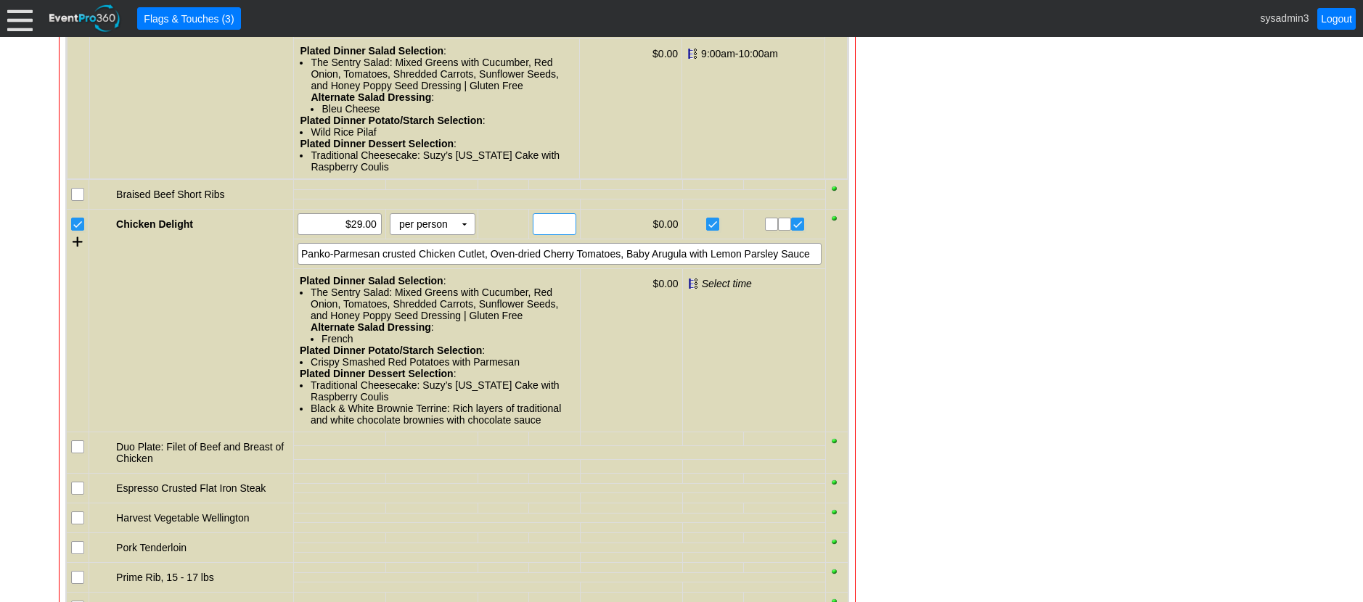
click at [553, 226] on input "text" at bounding box center [554, 224] width 33 height 20
type input "70"
click at [684, 257] on div "Panko-Parmesan crusted Chicken Cutlet, Oven-dried Cherry Tomatoes, Baby Arugula…" at bounding box center [560, 254] width 524 height 22
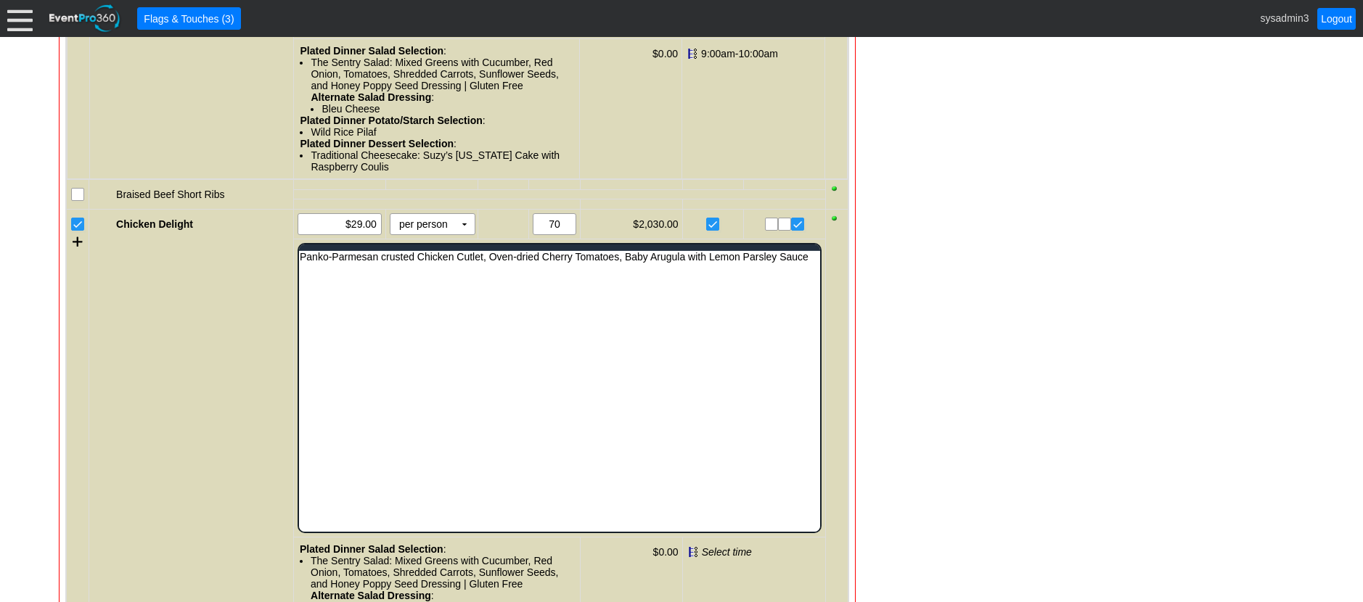
scroll to position [0, 0]
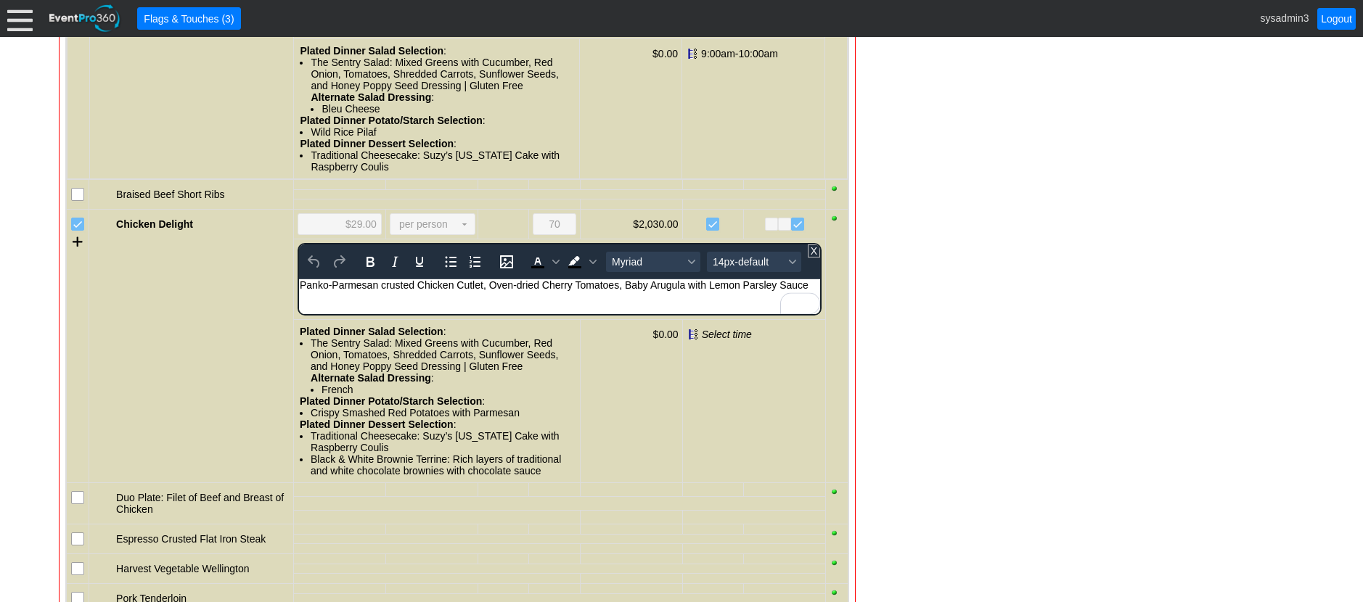
click at [808, 285] on div "Panko-Parmesan crusted Chicken Cutlet, Oven-dried Cherry Tomatoes, Baby Arugula…" at bounding box center [560, 285] width 520 height 12
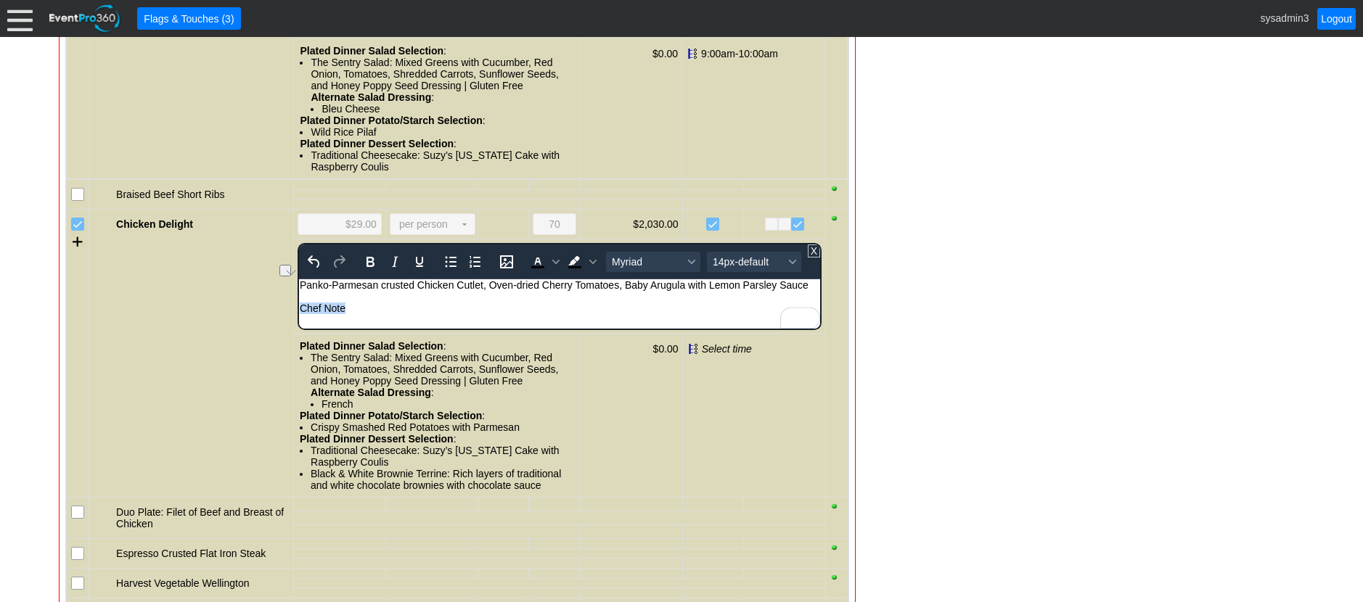
drag, startPoint x: 361, startPoint y: 307, endPoint x: 596, endPoint y: 587, distance: 365.7
click at [299, 305] on html "Panko-Parmesan crusted Chicken Cutlet, Oven-dried Cherry Tomatoes, Baby Arugula…" at bounding box center [559, 300] width 521 height 42
click at [365, 258] on icon "Bold" at bounding box center [369, 261] width 17 height 17
click at [747, 266] on span "14px-default" at bounding box center [748, 262] width 71 height 12
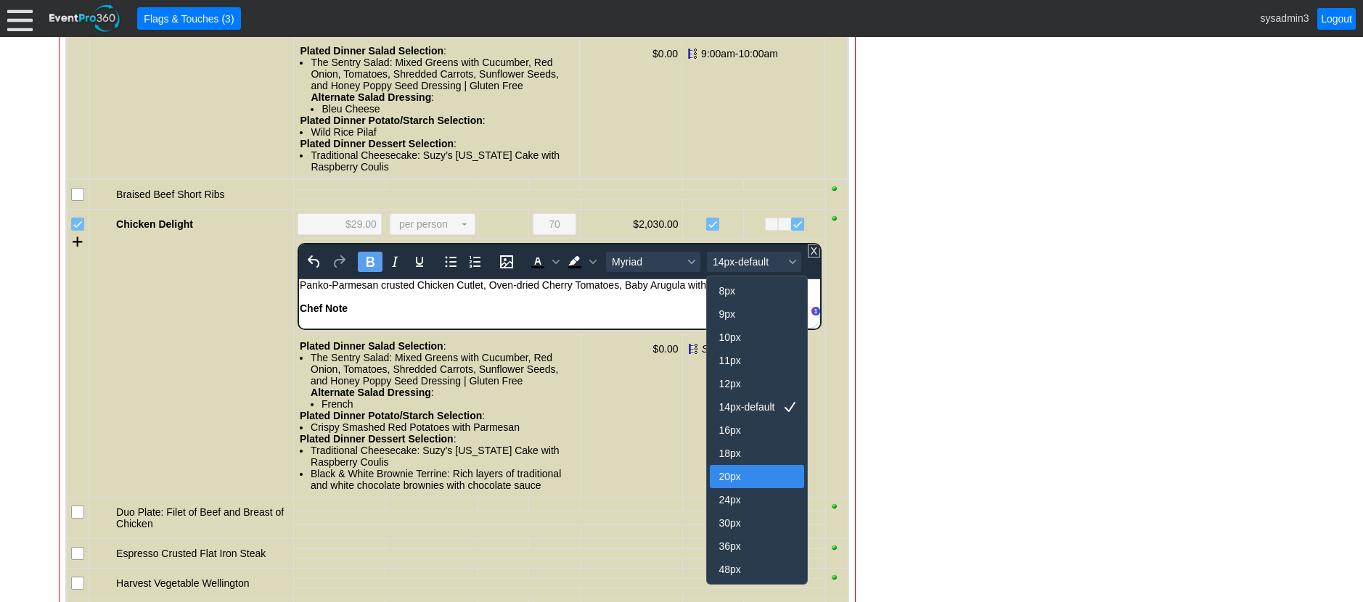
click at [731, 477] on div "20px" at bounding box center [746, 476] width 57 height 17
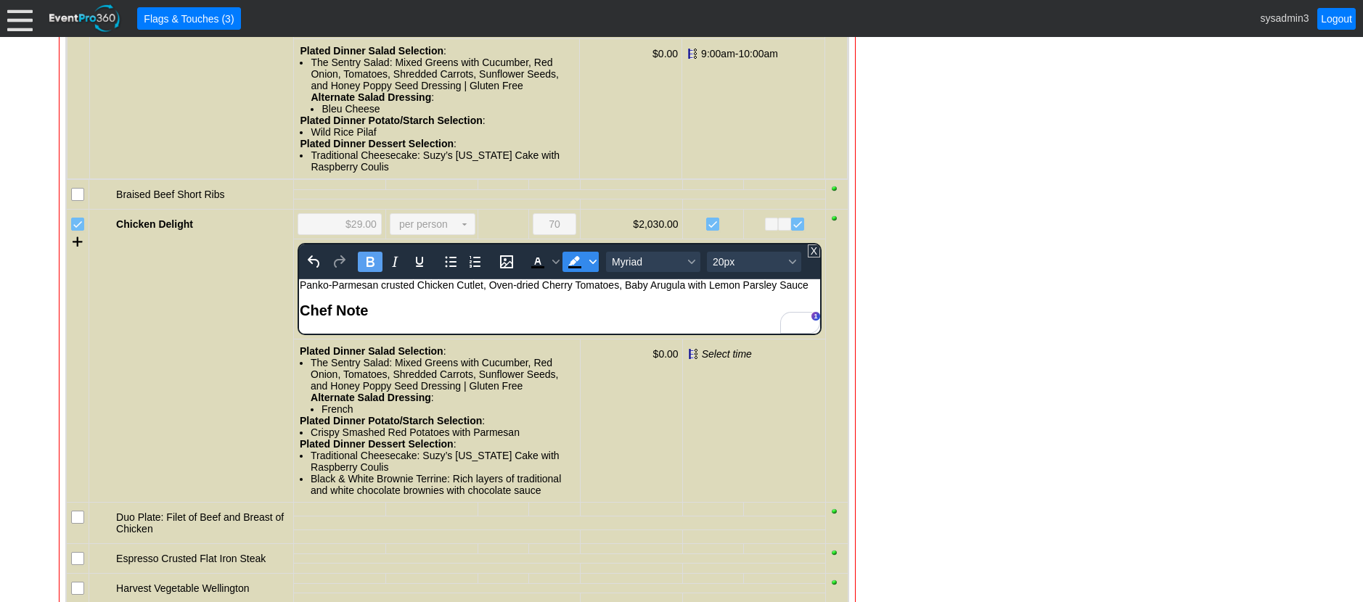
click at [591, 264] on icon "Background color Black" at bounding box center [592, 262] width 7 height 4
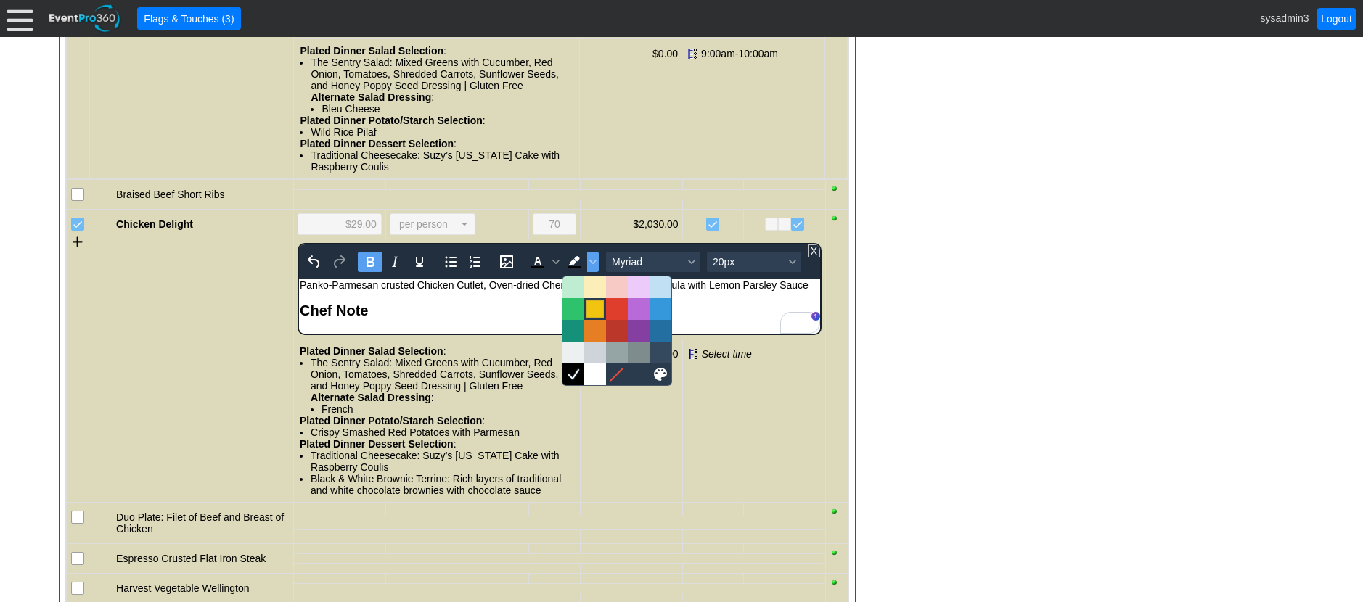
click at [595, 311] on div at bounding box center [594, 308] width 17 height 17
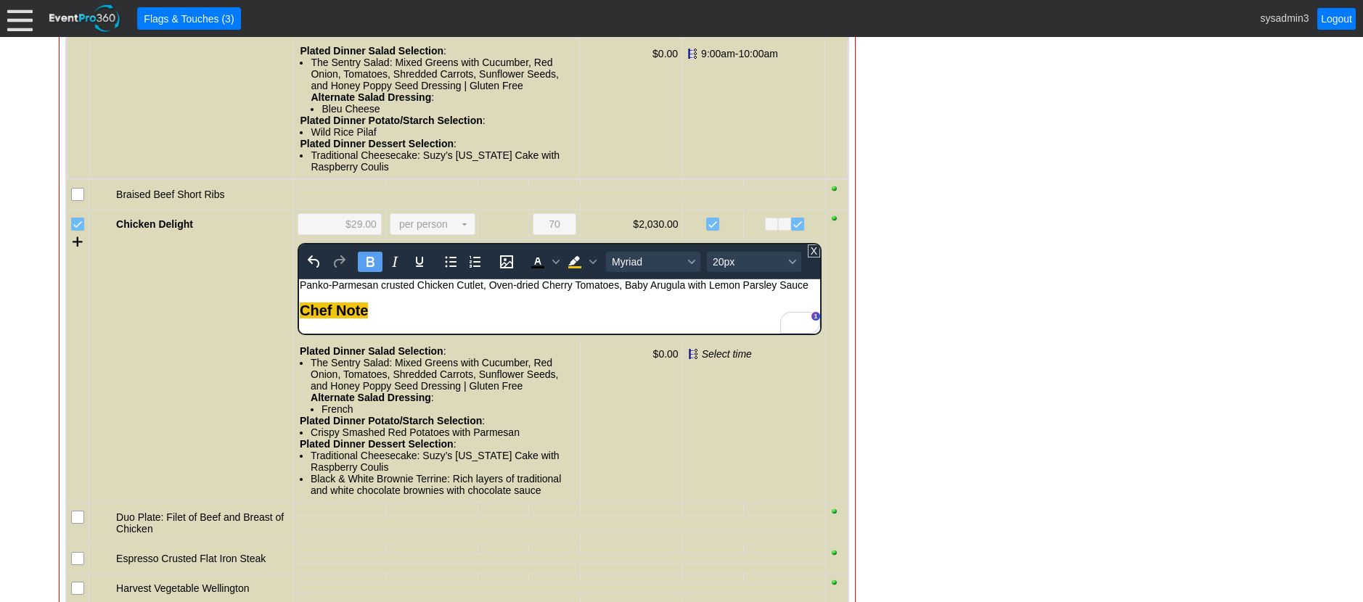
click at [656, 307] on div "Chef Note" at bounding box center [560, 311] width 520 height 17
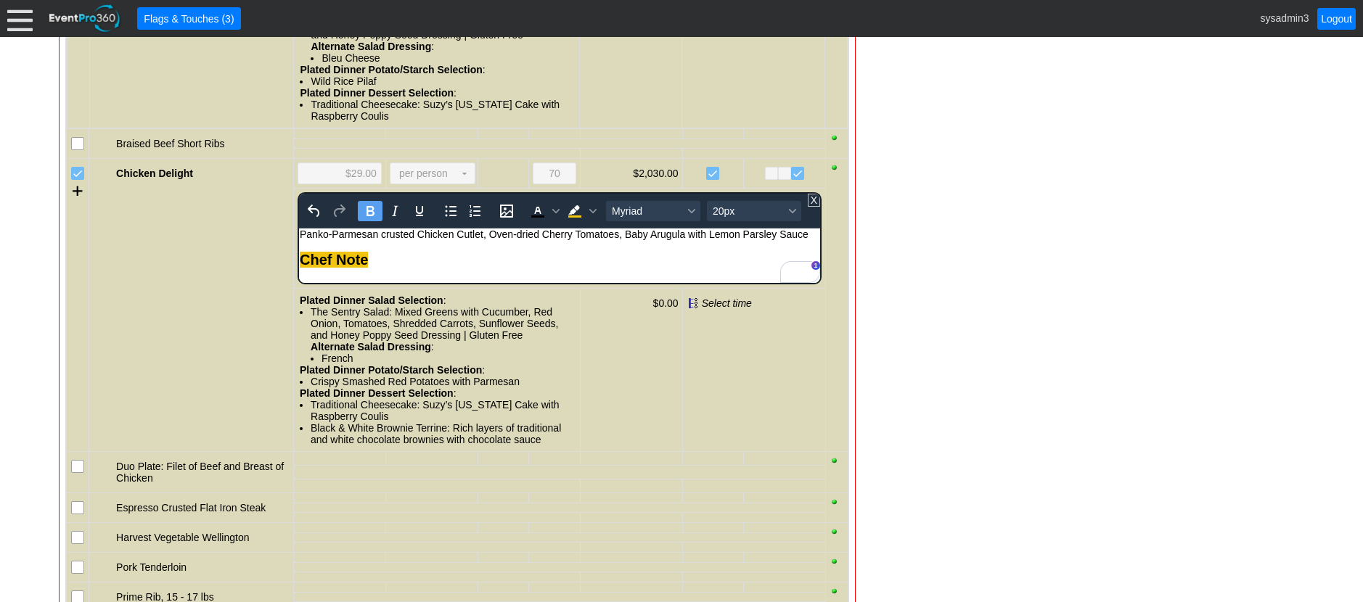
scroll to position [1723, 0]
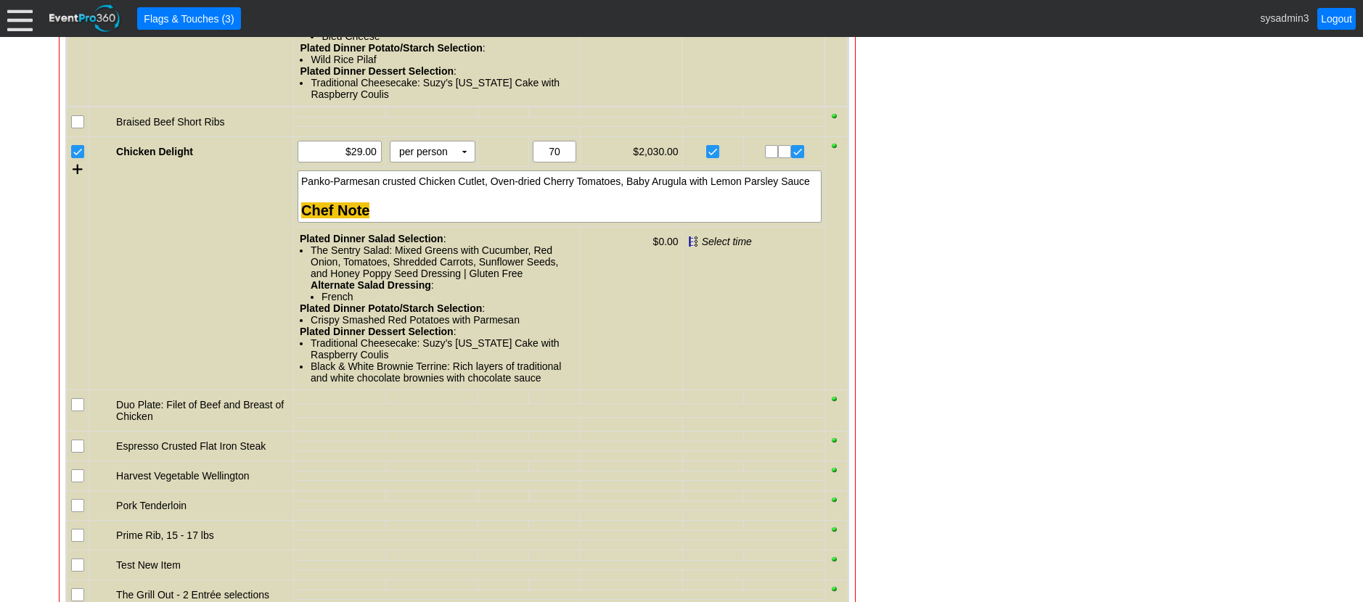
click at [378, 303] on div "French" at bounding box center [447, 297] width 253 height 12
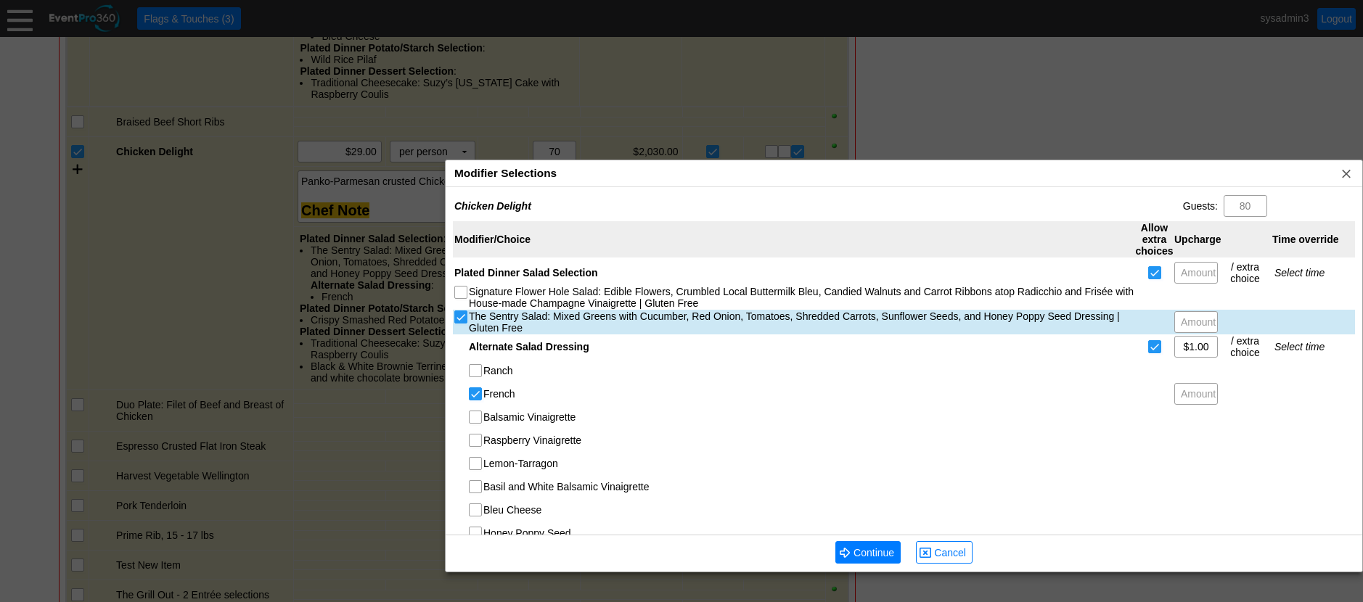
click at [460, 321] on input "The Sentry Salad: Mixed Greens with Cucumber, Red Onion, Tomatoes, Shredded Car…" at bounding box center [462, 318] width 15 height 15
checkbox input "false"
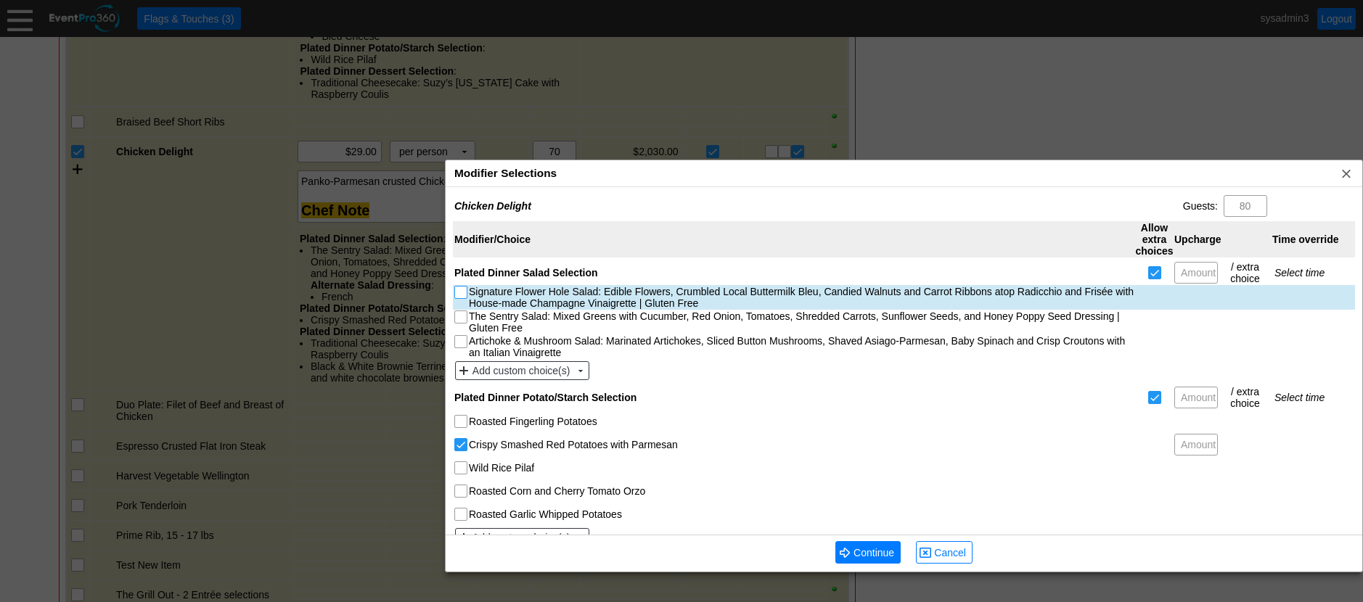
click at [462, 296] on input "Signature Flower Hole Salad: Edible Flowers, Crumbled Local Buttermilk Bleu, Ca…" at bounding box center [462, 294] width 15 height 15
checkbox input "true"
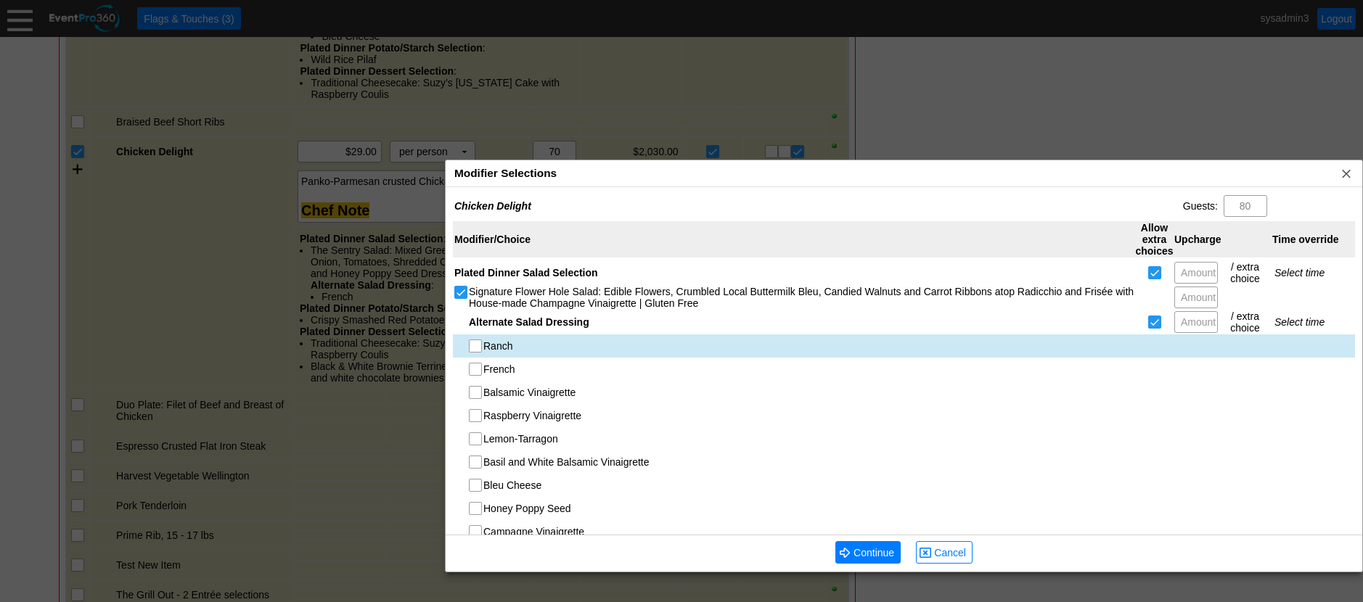
click at [472, 342] on input "Ranch" at bounding box center [476, 347] width 15 height 15
checkbox input "true"
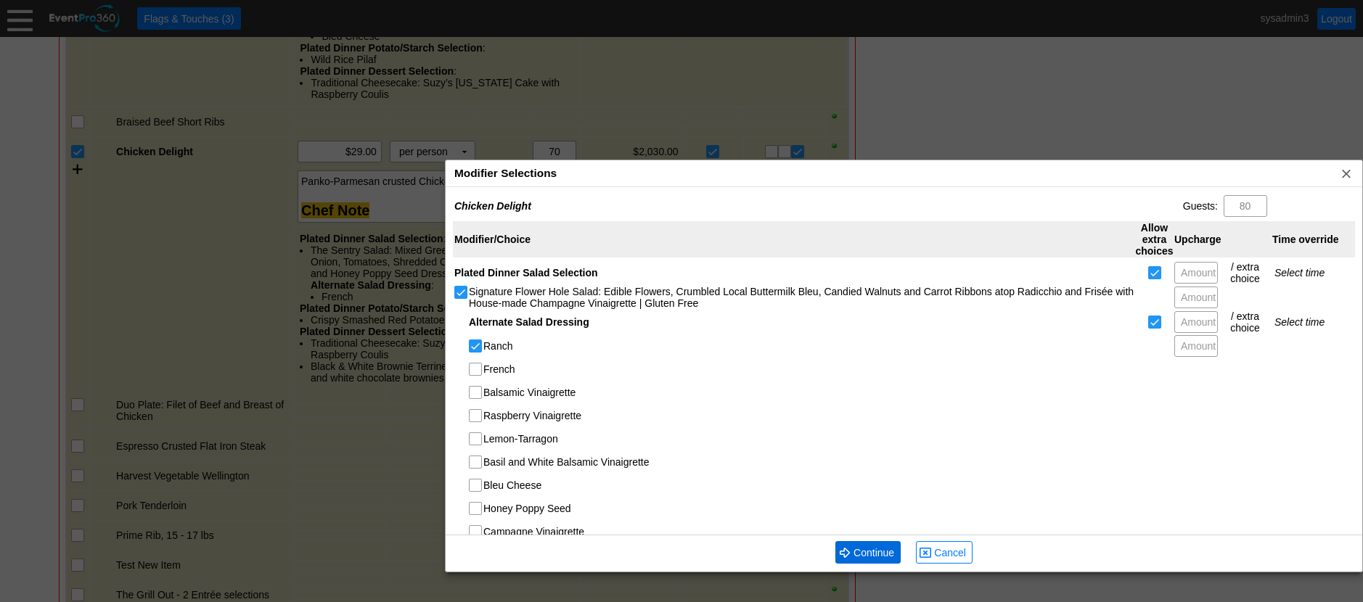
click at [875, 550] on span "Continue" at bounding box center [873, 553] width 46 height 15
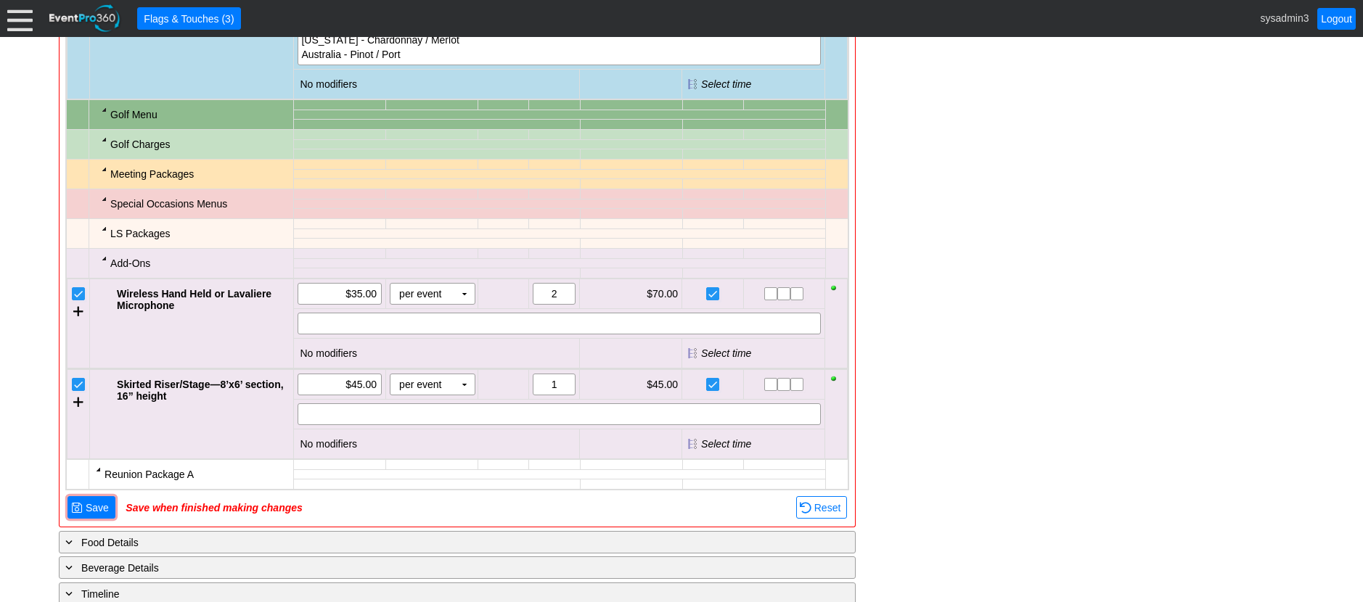
scroll to position [2940, 0]
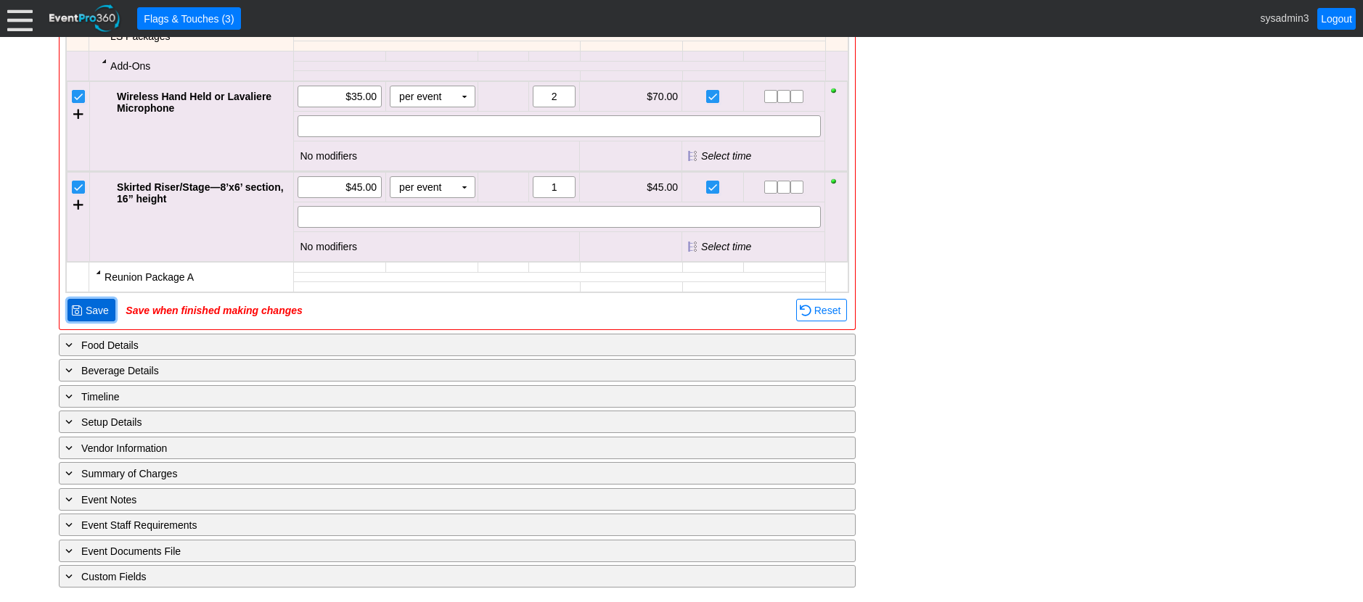
click at [92, 313] on span "Save" at bounding box center [97, 310] width 29 height 15
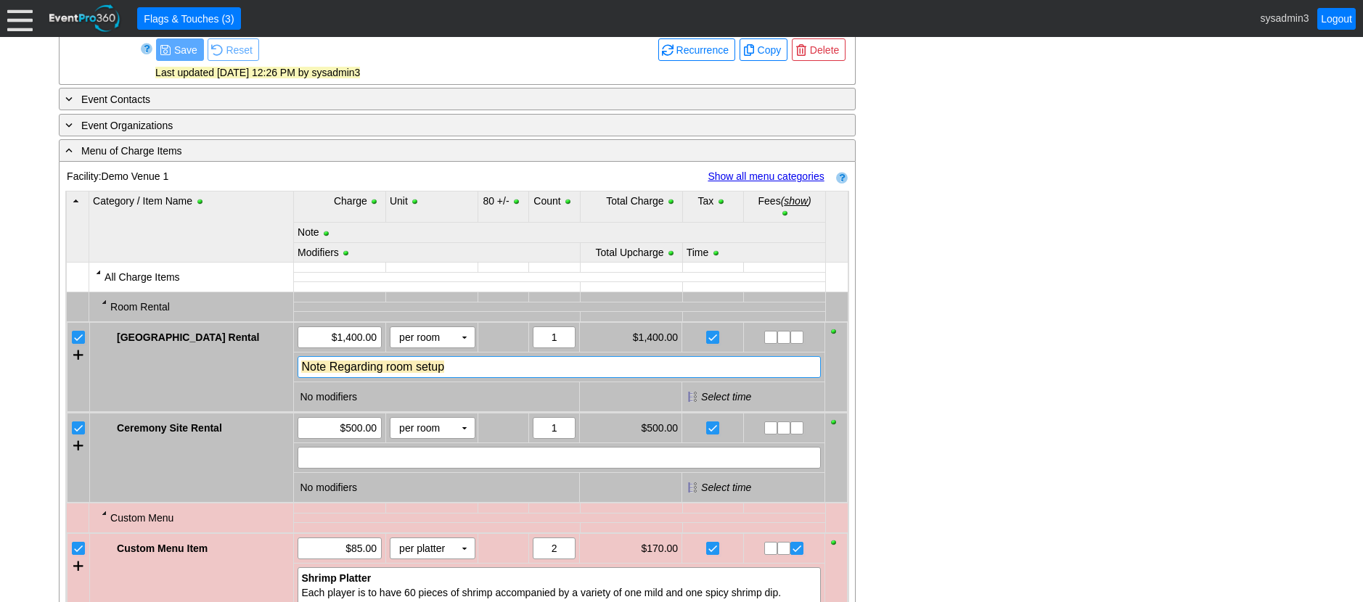
scroll to position [745, 0]
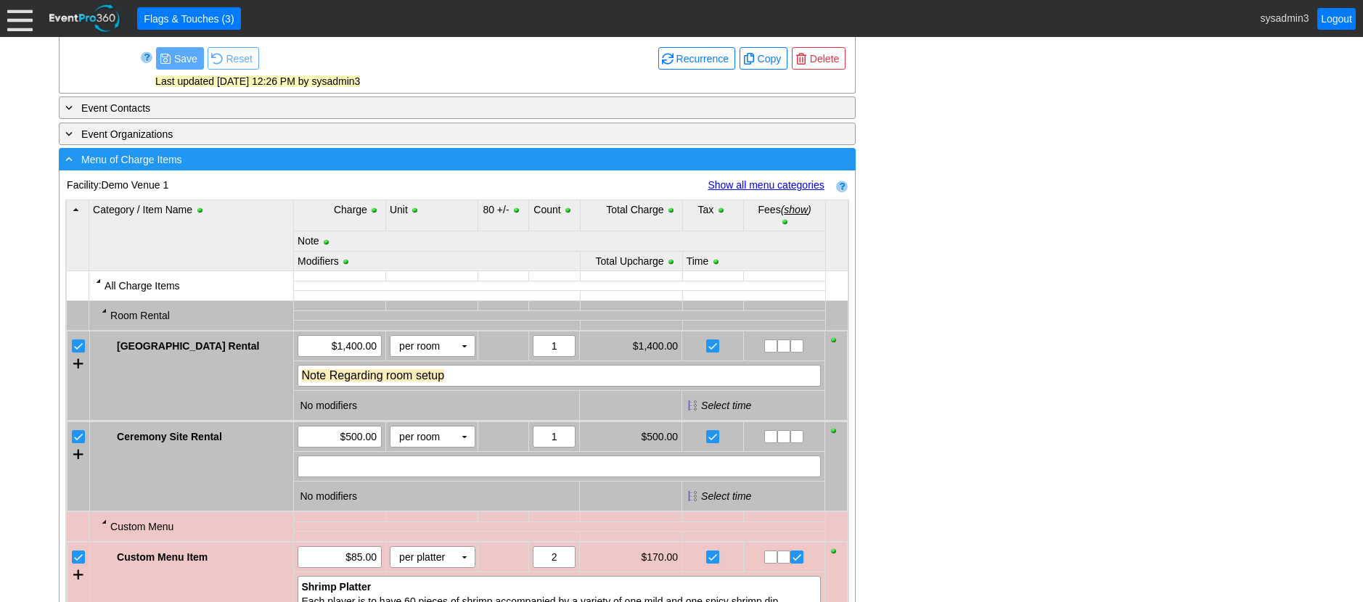
click at [359, 168] on div "- Menu of Charge Items" at bounding box center [427, 159] width 730 height 17
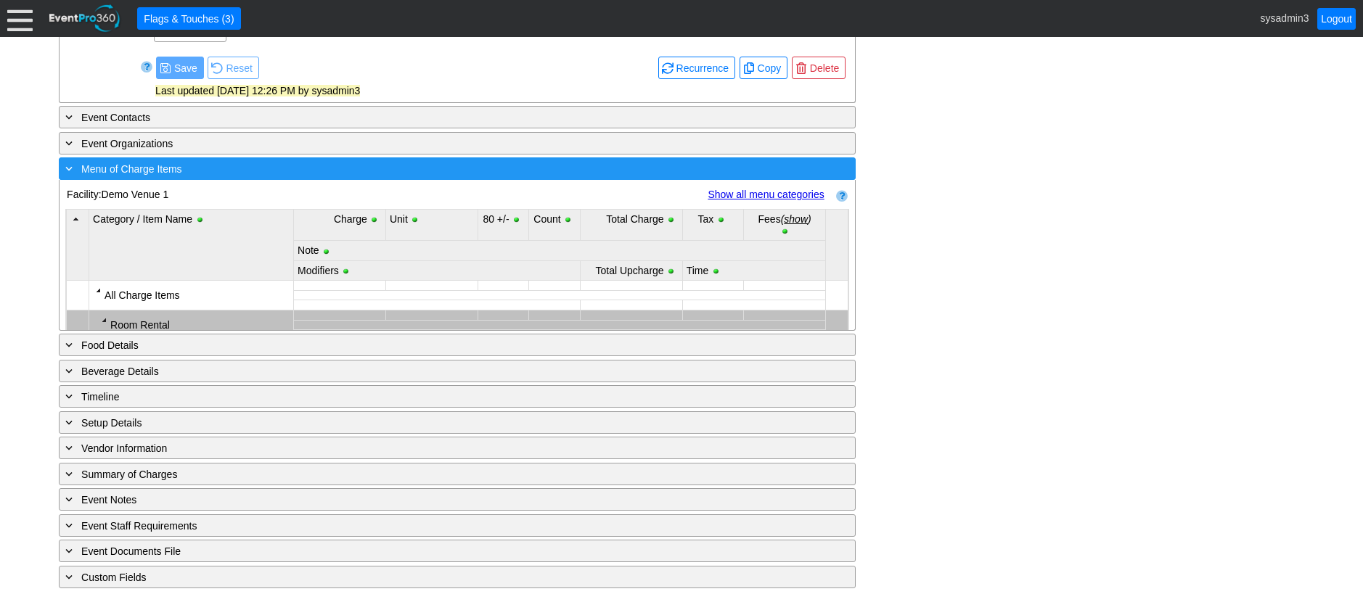
scroll to position [603, 0]
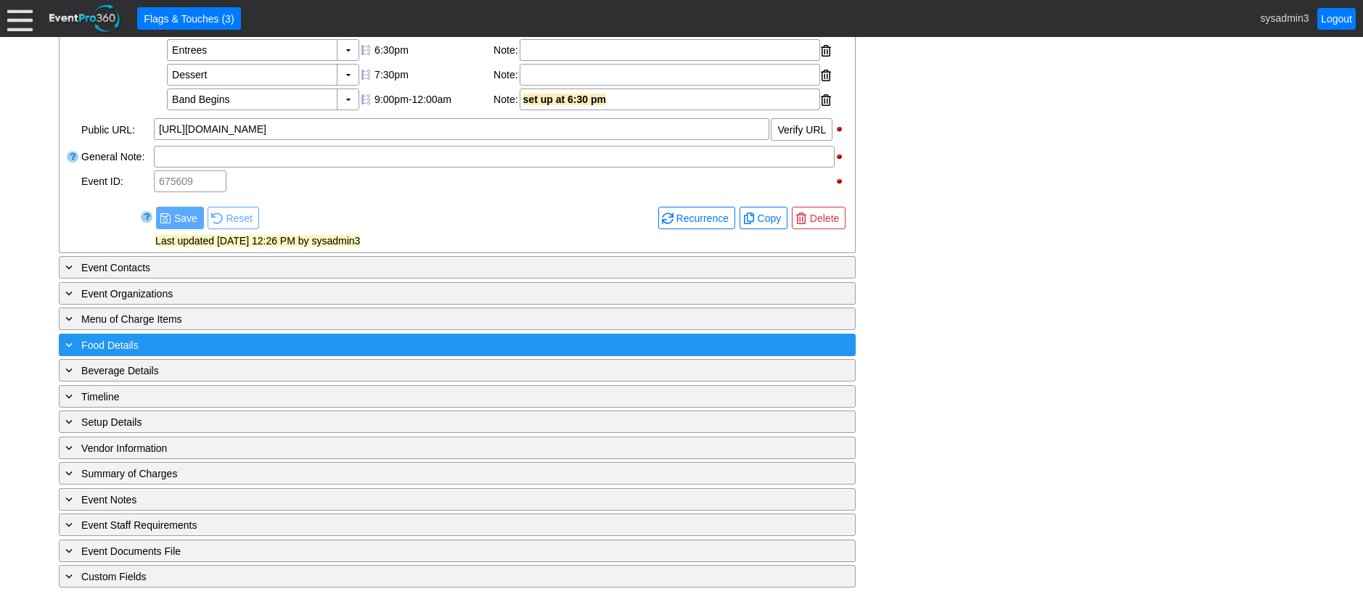
click at [184, 338] on div "+ Food Details" at bounding box center [427, 345] width 730 height 17
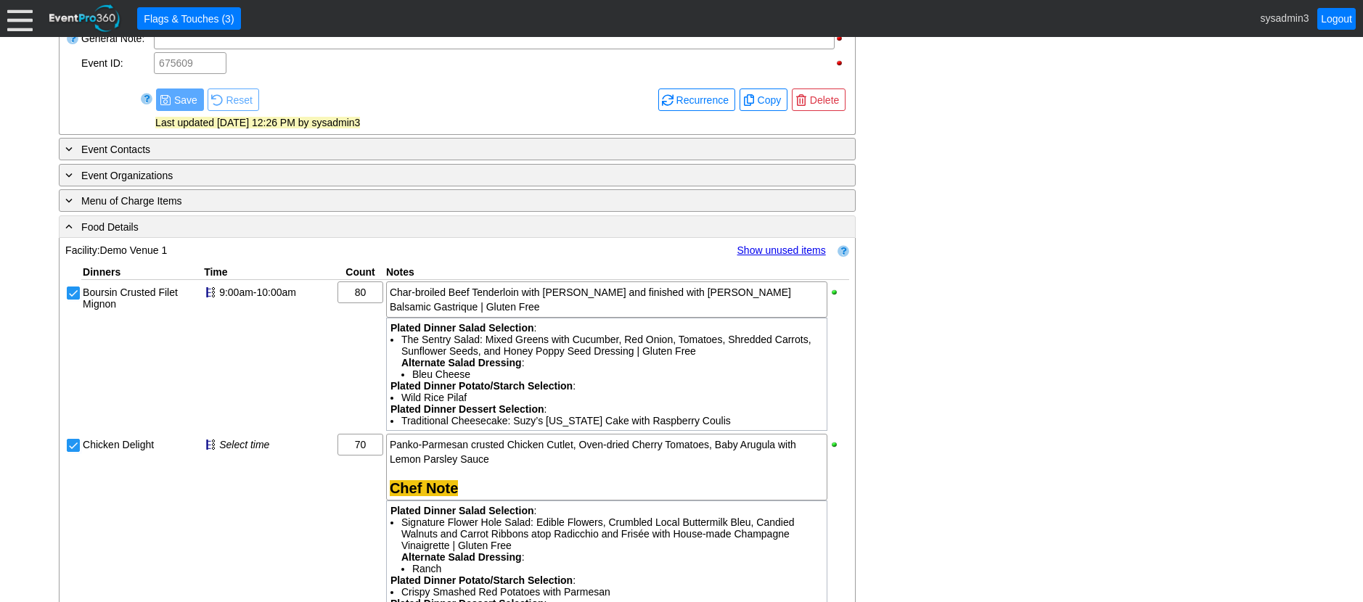
scroll to position [676, 0]
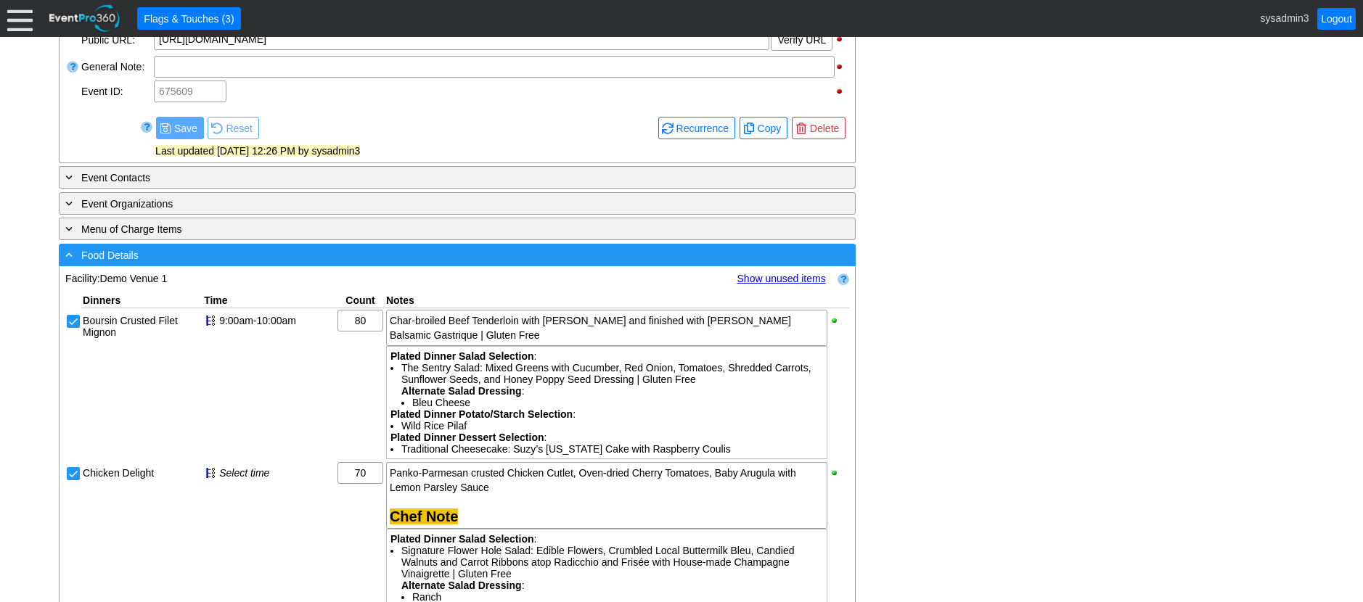
click at [323, 263] on div "- Food Details" at bounding box center [427, 255] width 730 height 17
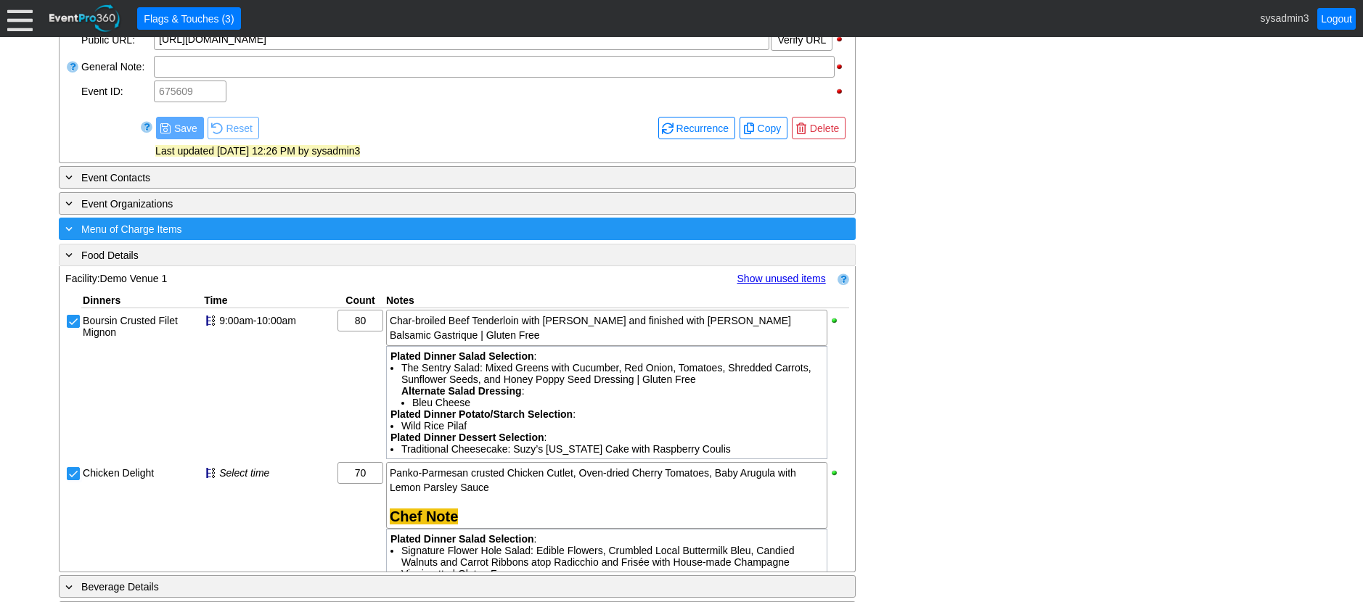
scroll to position [603, 0]
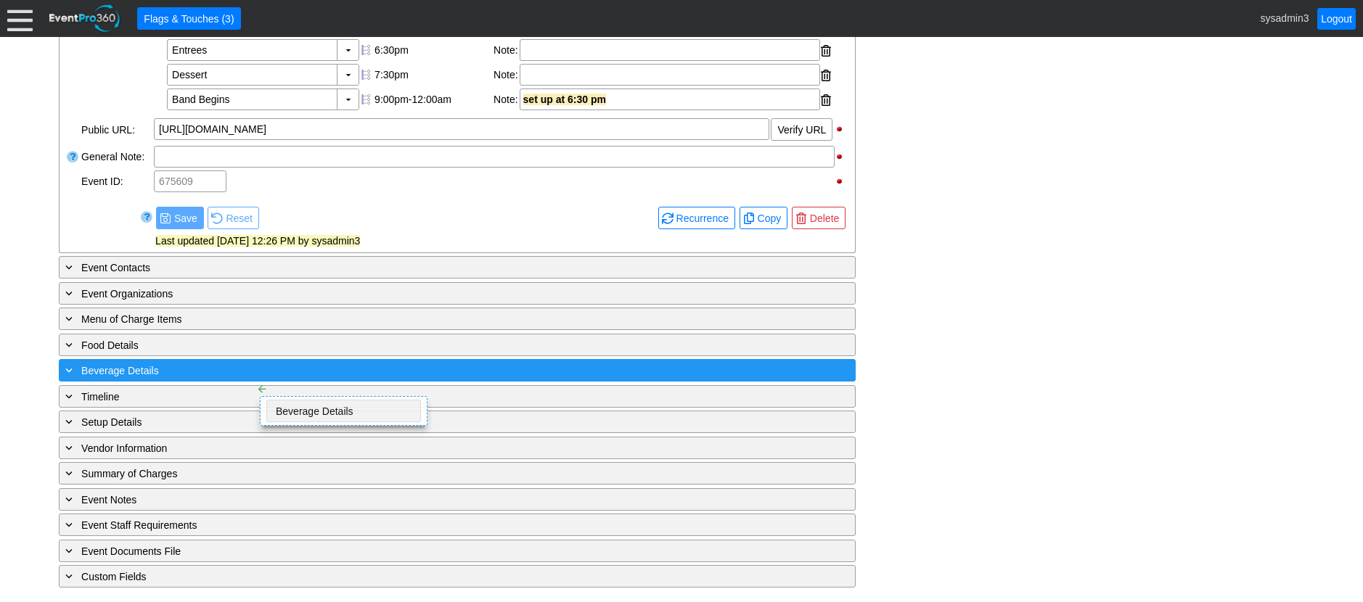
click at [243, 370] on div "+ Beverage Details" at bounding box center [427, 370] width 730 height 17
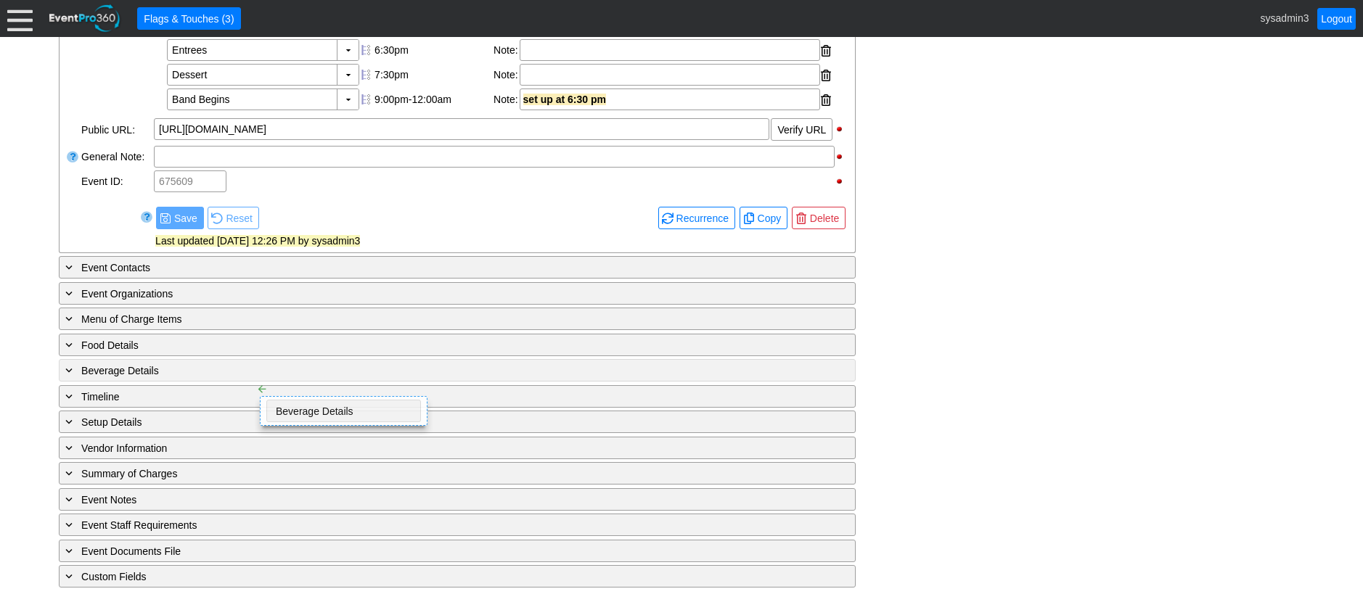
scroll to position [676, 0]
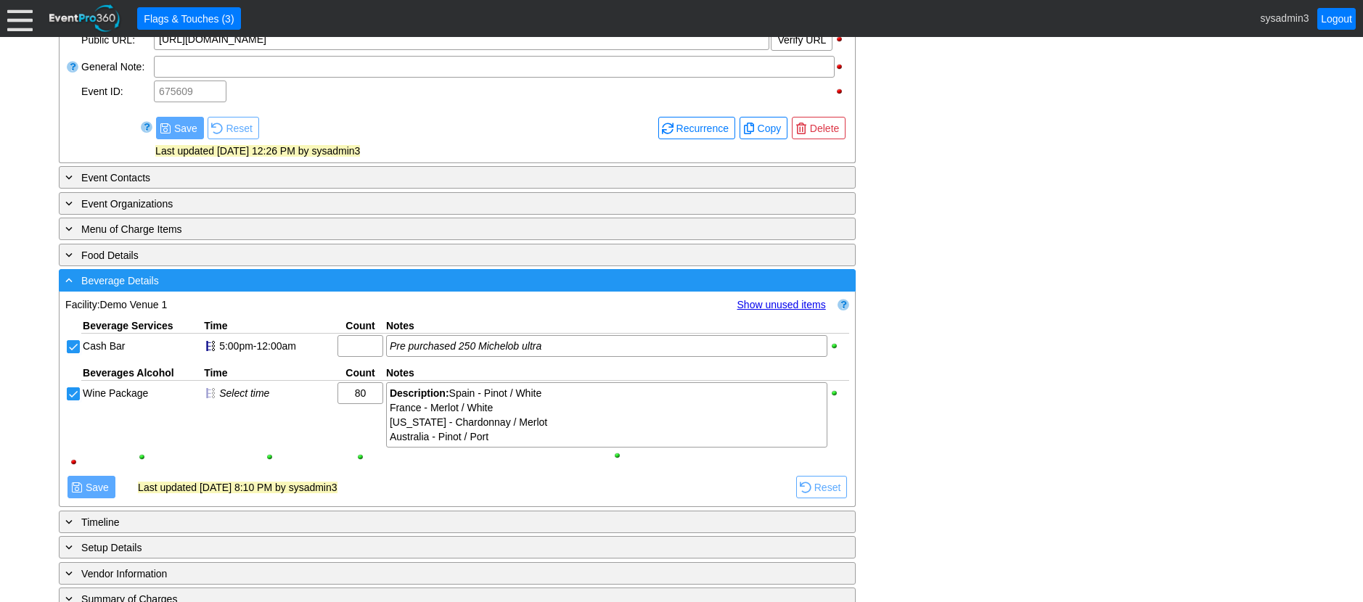
click at [296, 289] on div "- Beverage Details" at bounding box center [427, 280] width 730 height 17
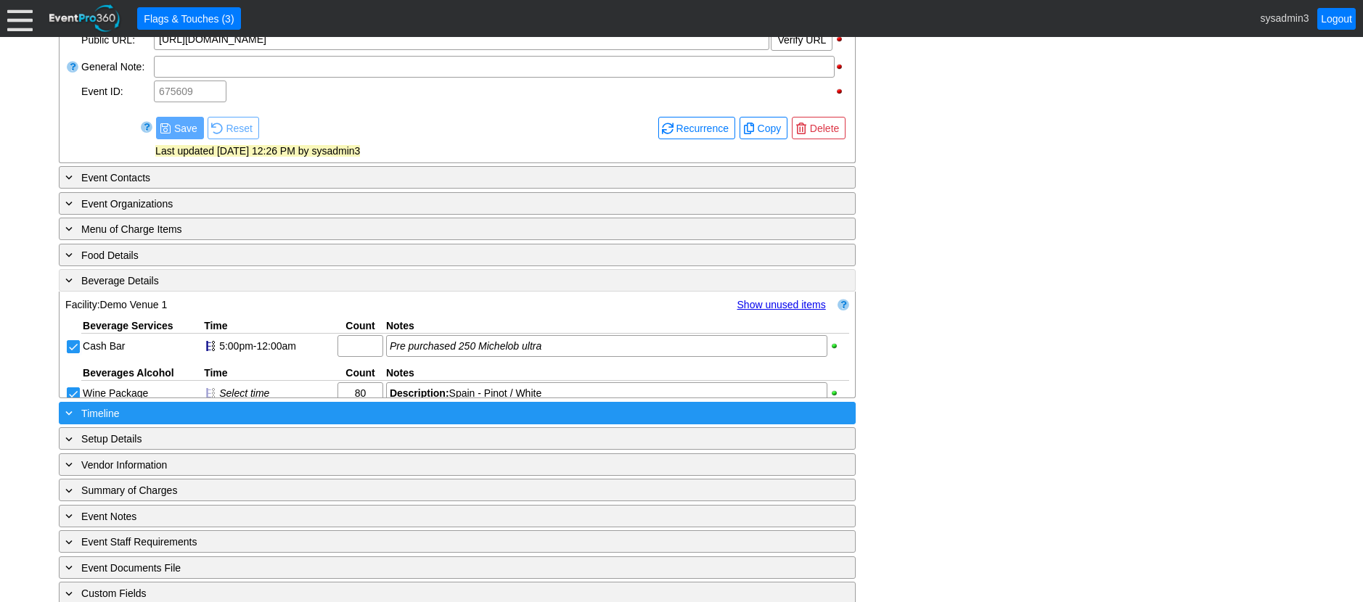
scroll to position [603, 0]
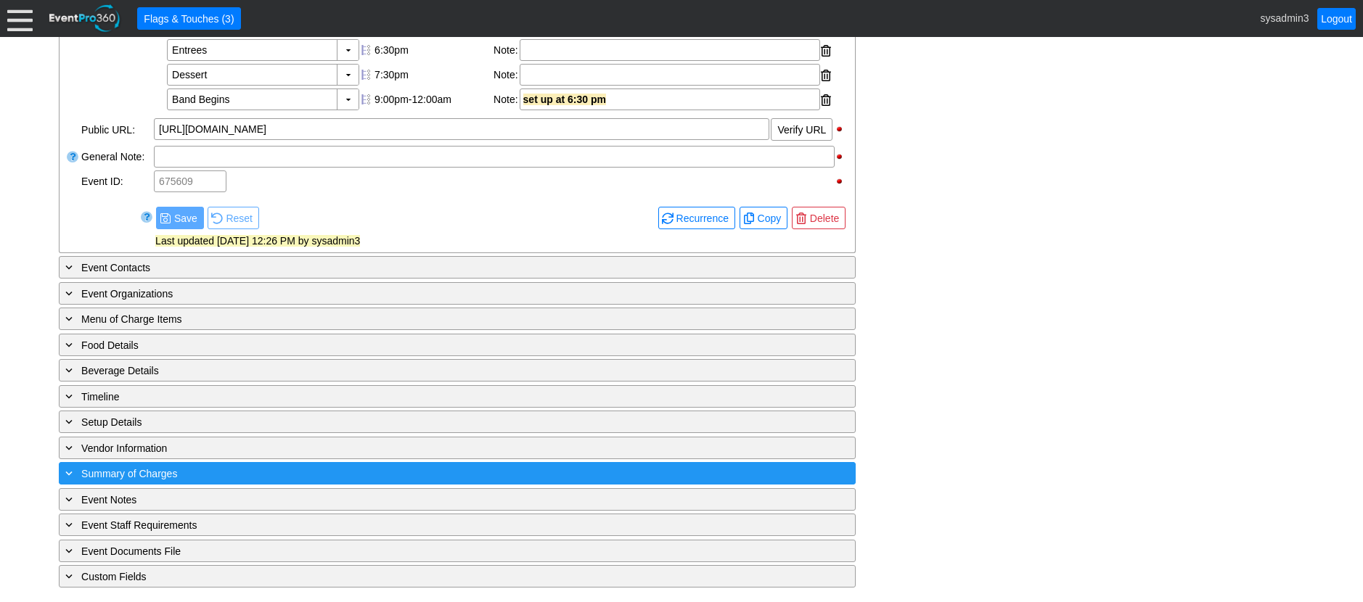
click at [331, 480] on div "+ Summary of Charges" at bounding box center [427, 473] width 730 height 17
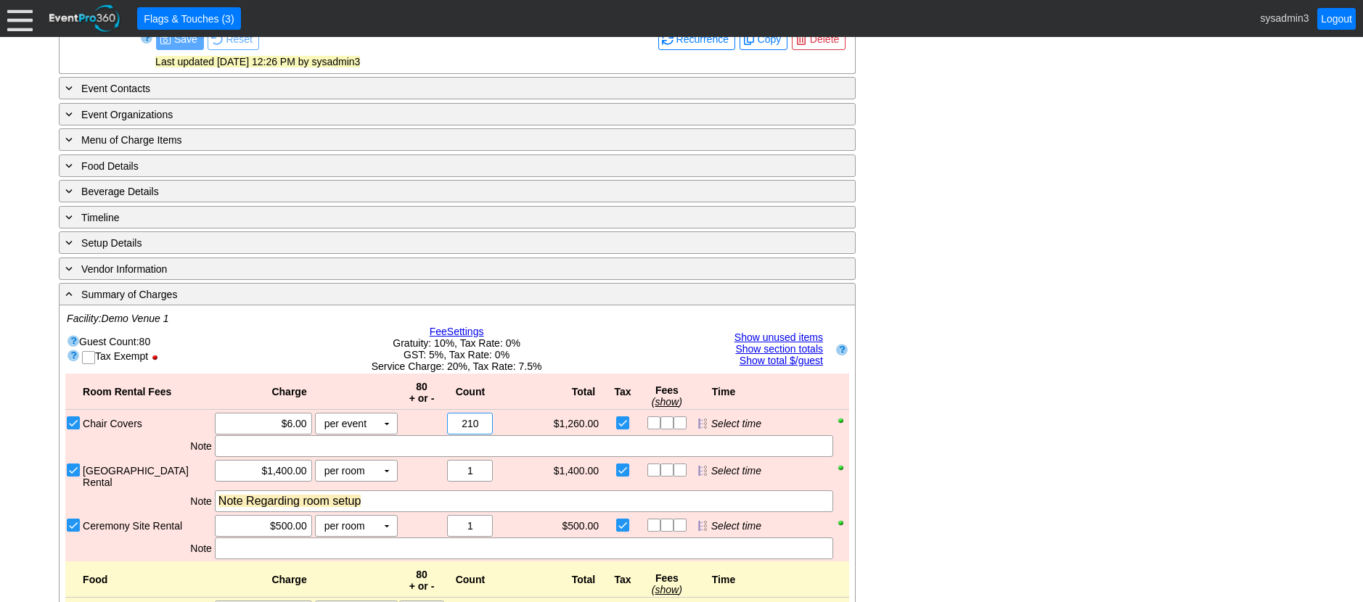
scroll to position [717, 0]
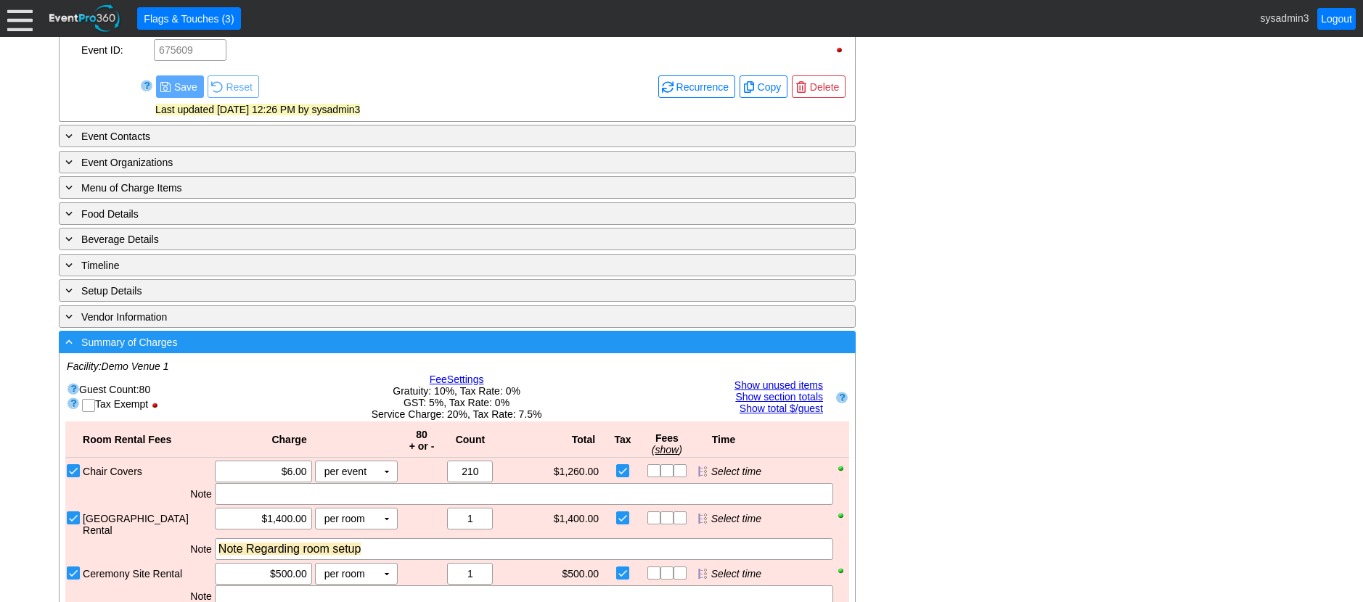
click at [251, 350] on div "- Summary of Charges" at bounding box center [427, 342] width 730 height 17
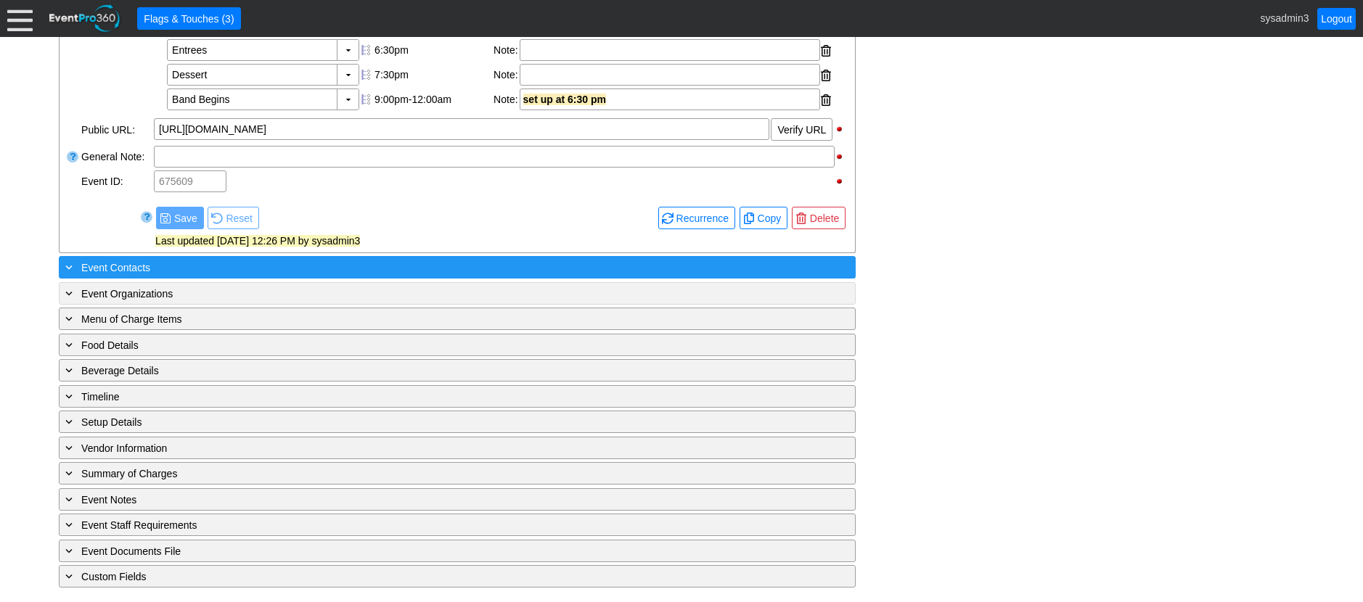
scroll to position [603, 0]
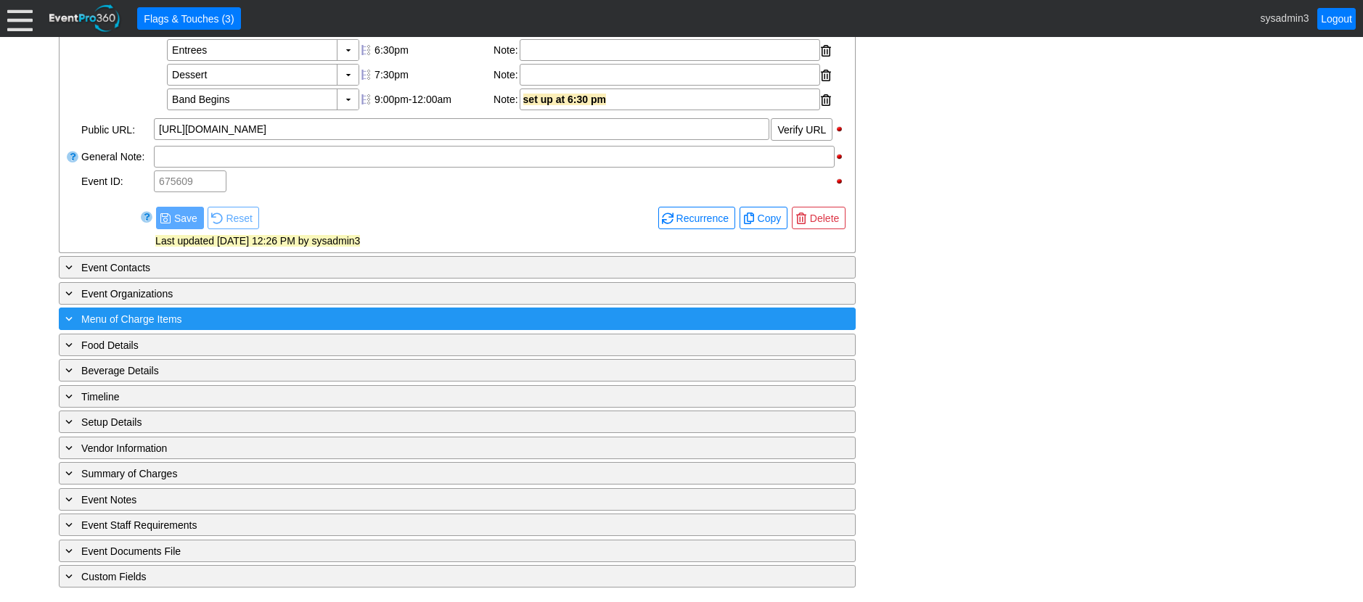
click at [254, 313] on div "+ Menu of Charge Items" at bounding box center [427, 319] width 730 height 17
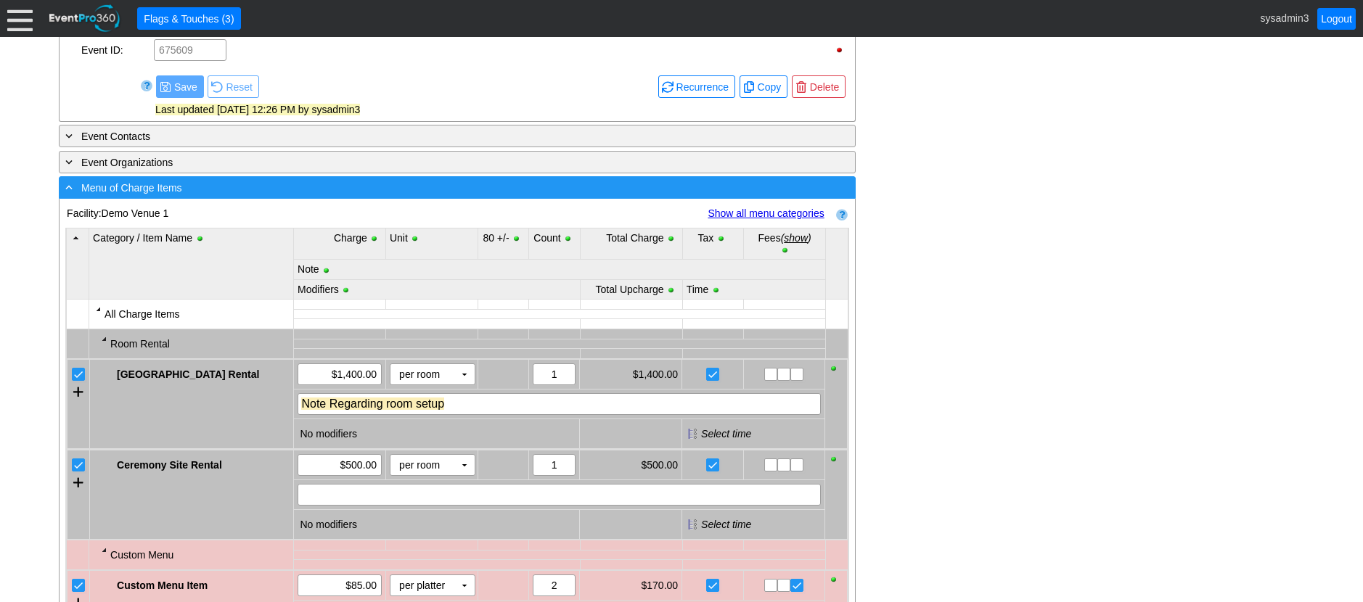
click at [293, 196] on div "- Menu of Charge Items" at bounding box center [427, 187] width 730 height 17
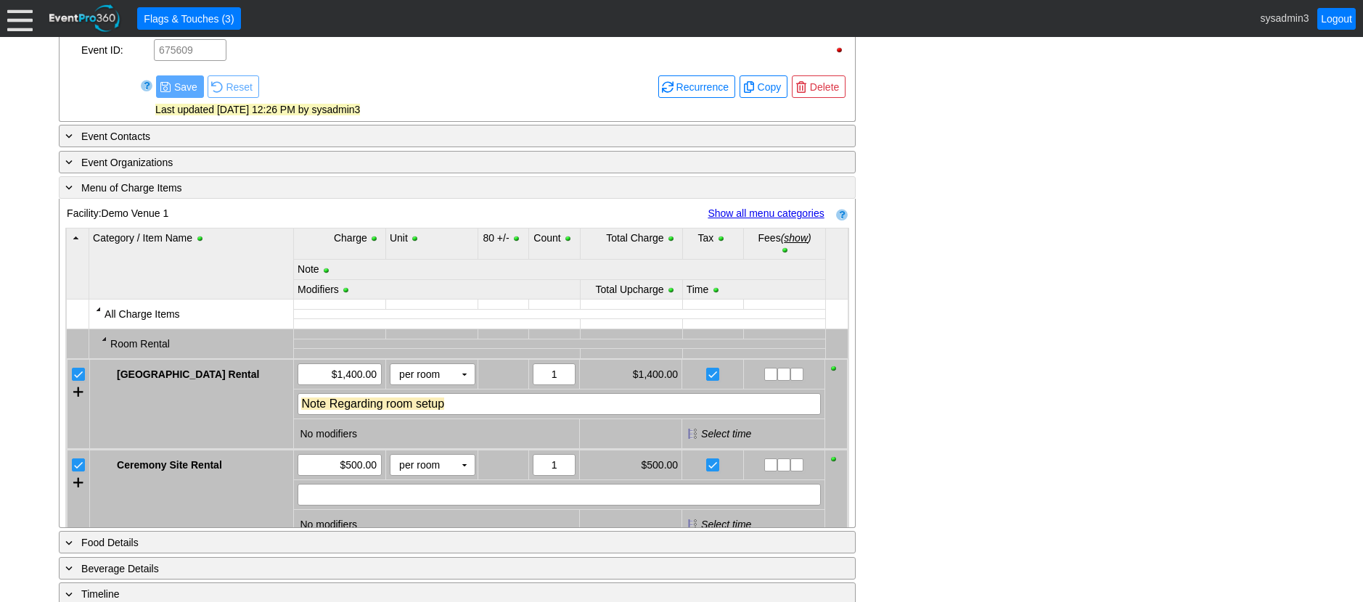
scroll to position [603, 0]
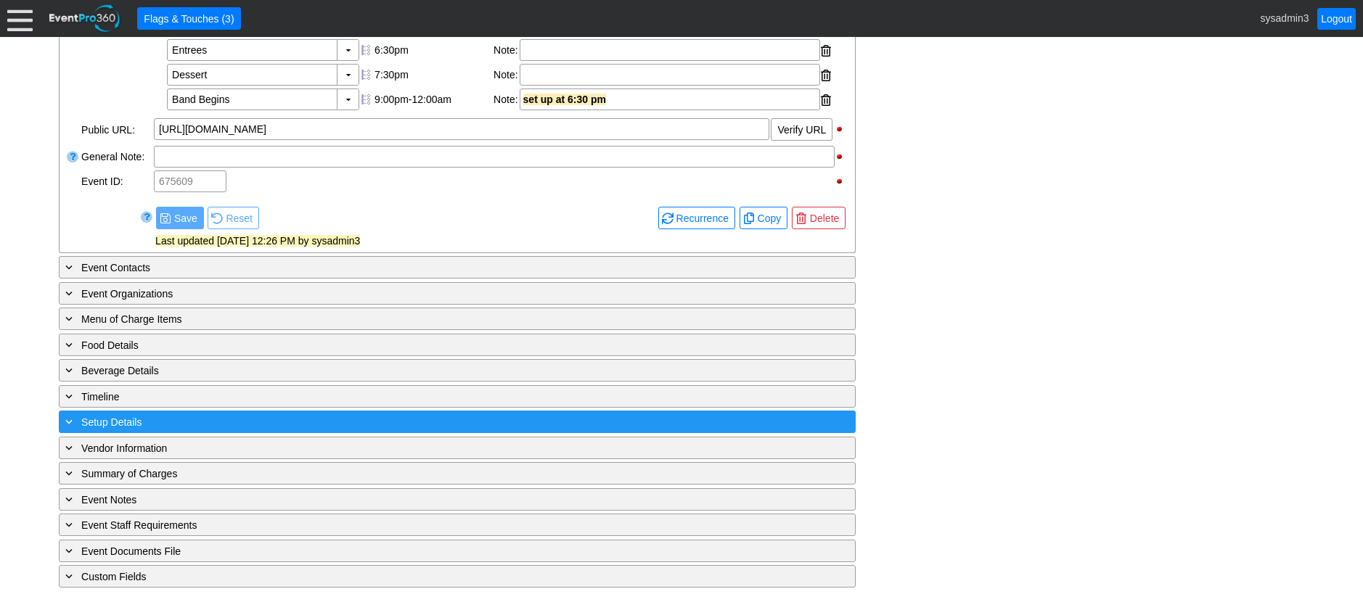
click at [221, 419] on div "+ Setup Details" at bounding box center [427, 422] width 730 height 17
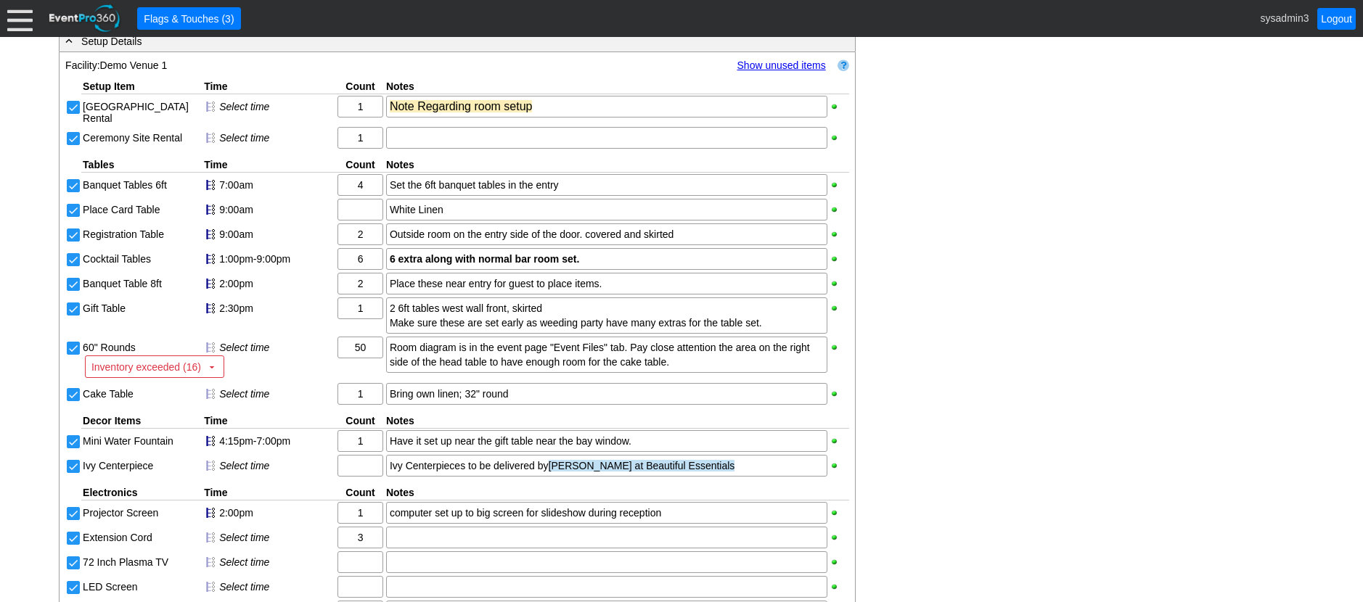
scroll to position [935, 0]
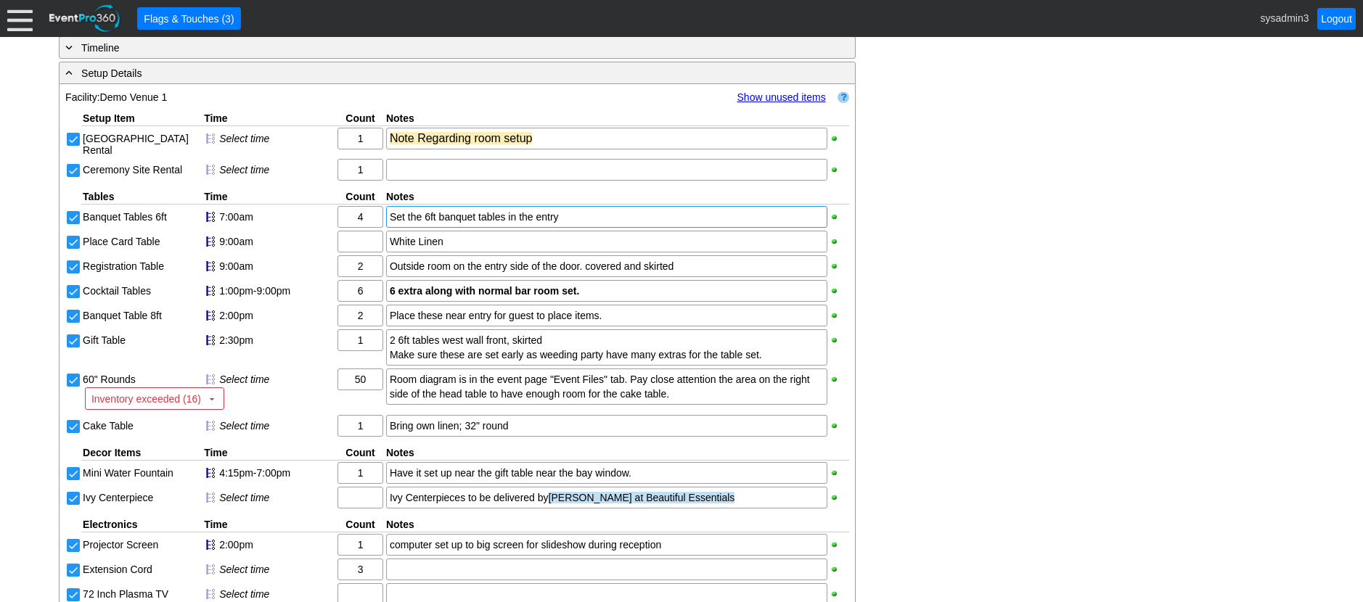
click at [432, 224] on div "Set the 6ft banquet tables in the entry" at bounding box center [607, 217] width 434 height 15
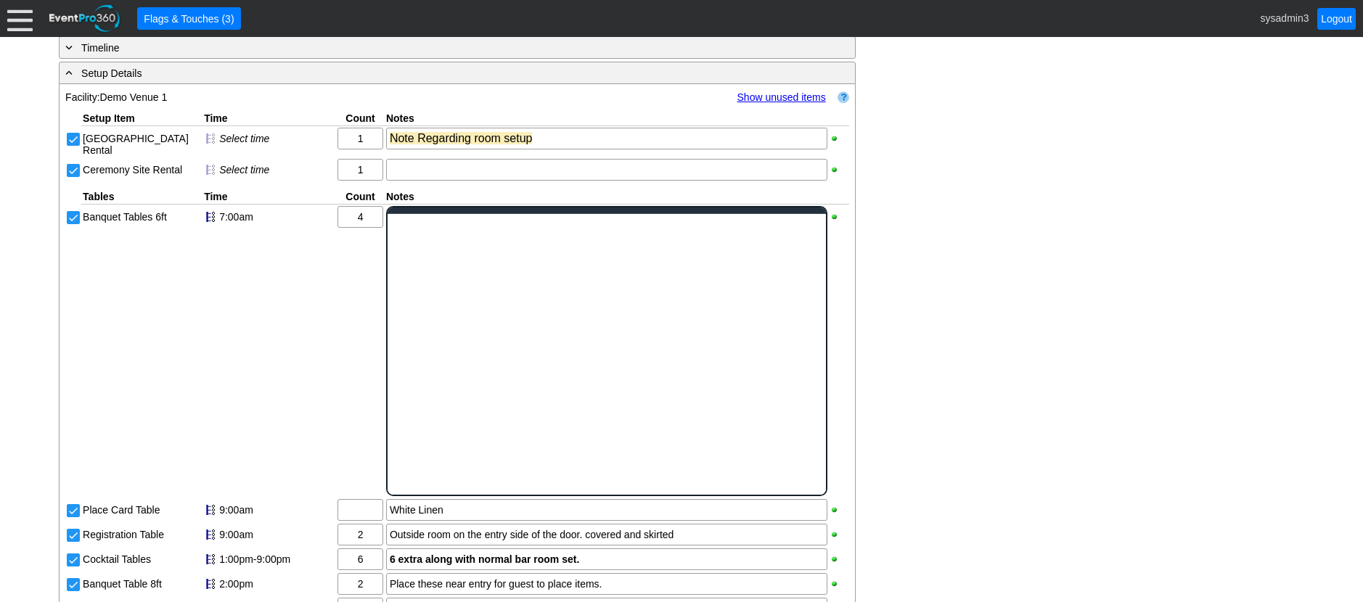
scroll to position [0, 0]
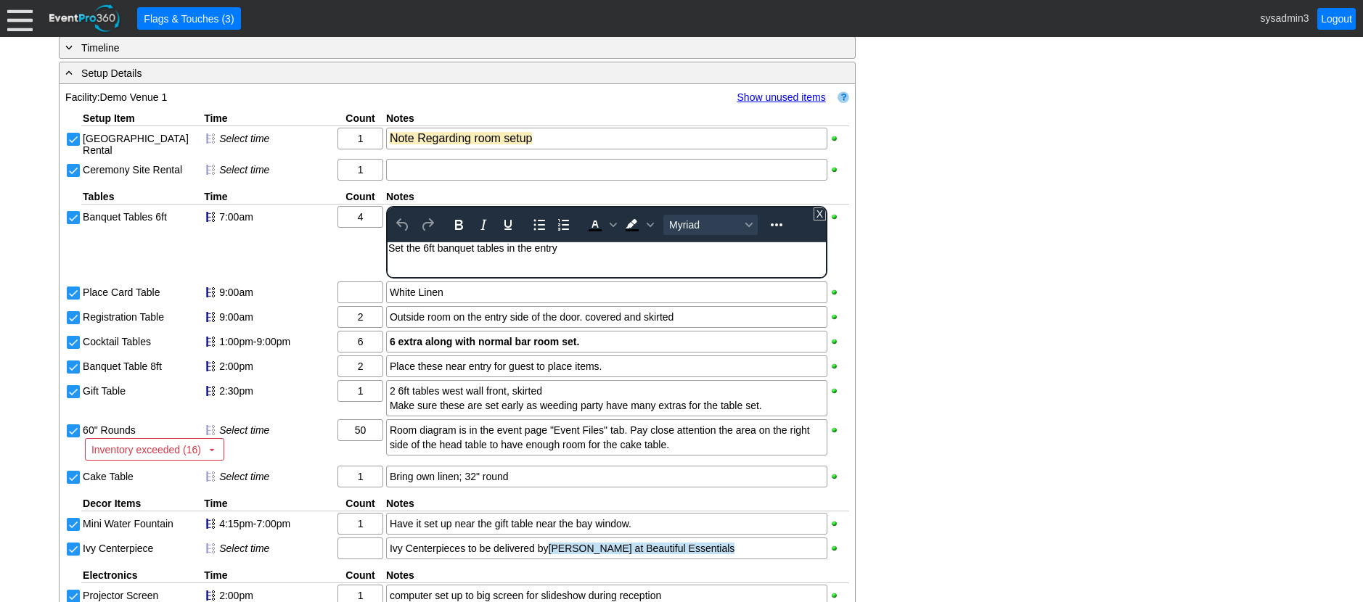
click at [585, 256] on body "Set the 6ft banquet tables in the entry" at bounding box center [606, 251] width 438 height 19
click at [449, 266] on body "Set the 6ft banquet tables in the entry" at bounding box center [606, 257] width 438 height 30
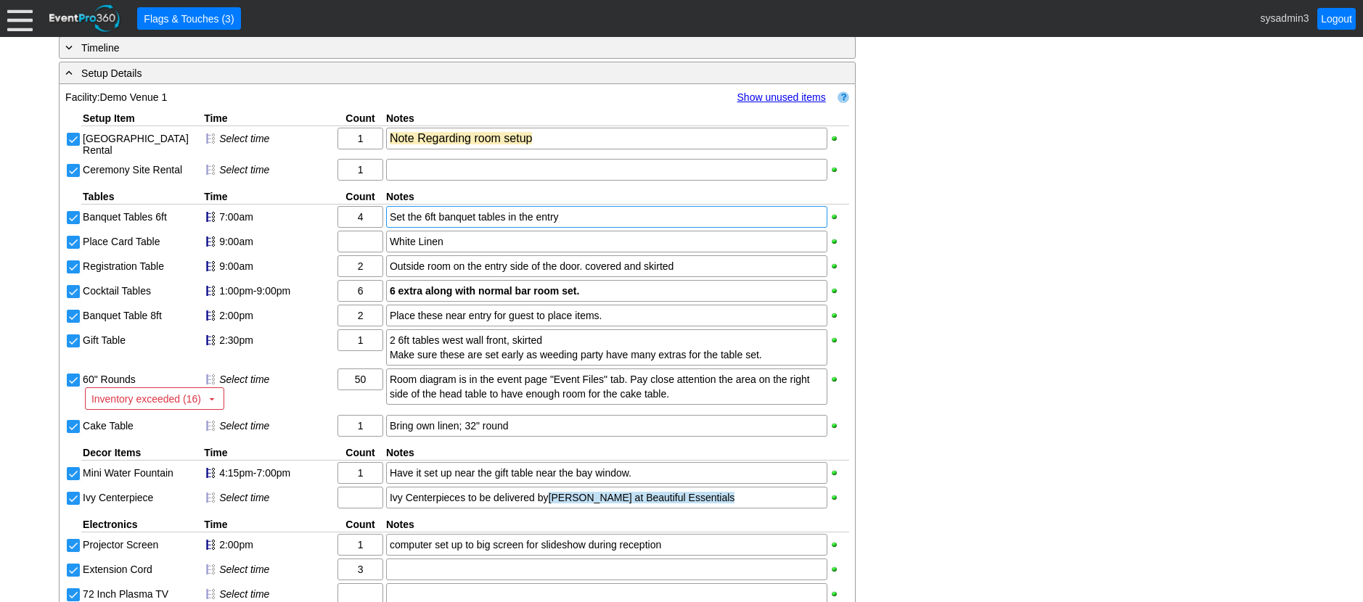
click at [998, 202] on div "- General Information ▼ Loading.... Remove all highlights Facility: ▼ Χ Demo Ve…" at bounding box center [681, 201] width 1254 height 1680
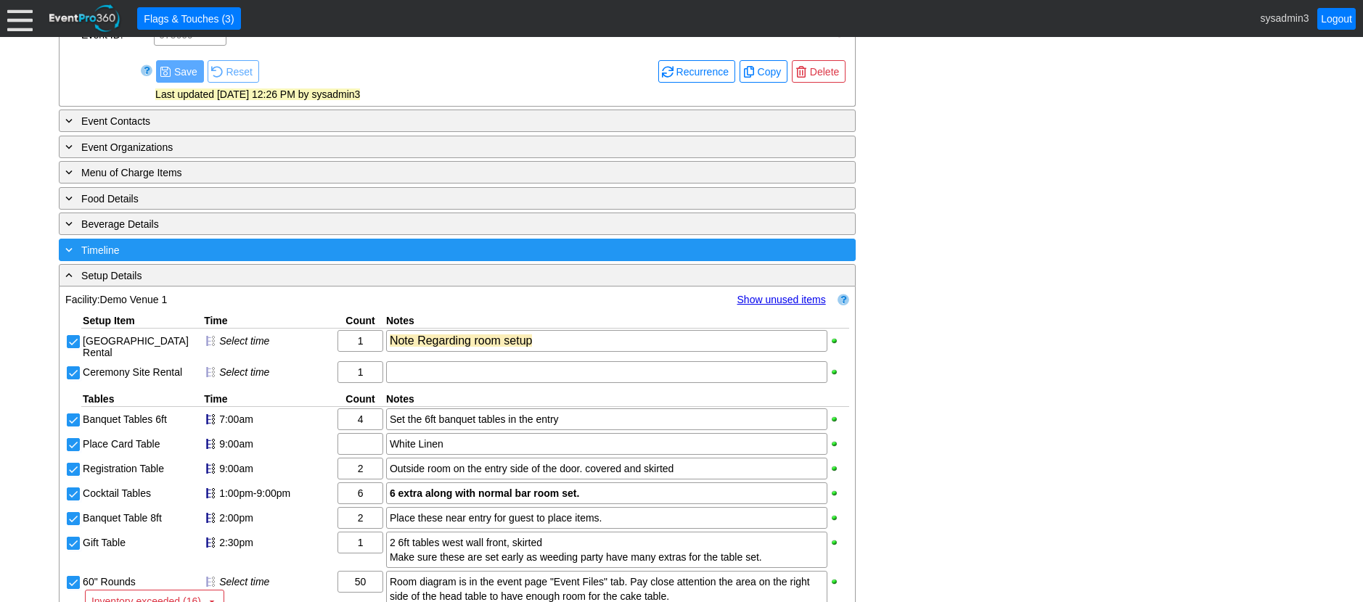
scroll to position [717, 0]
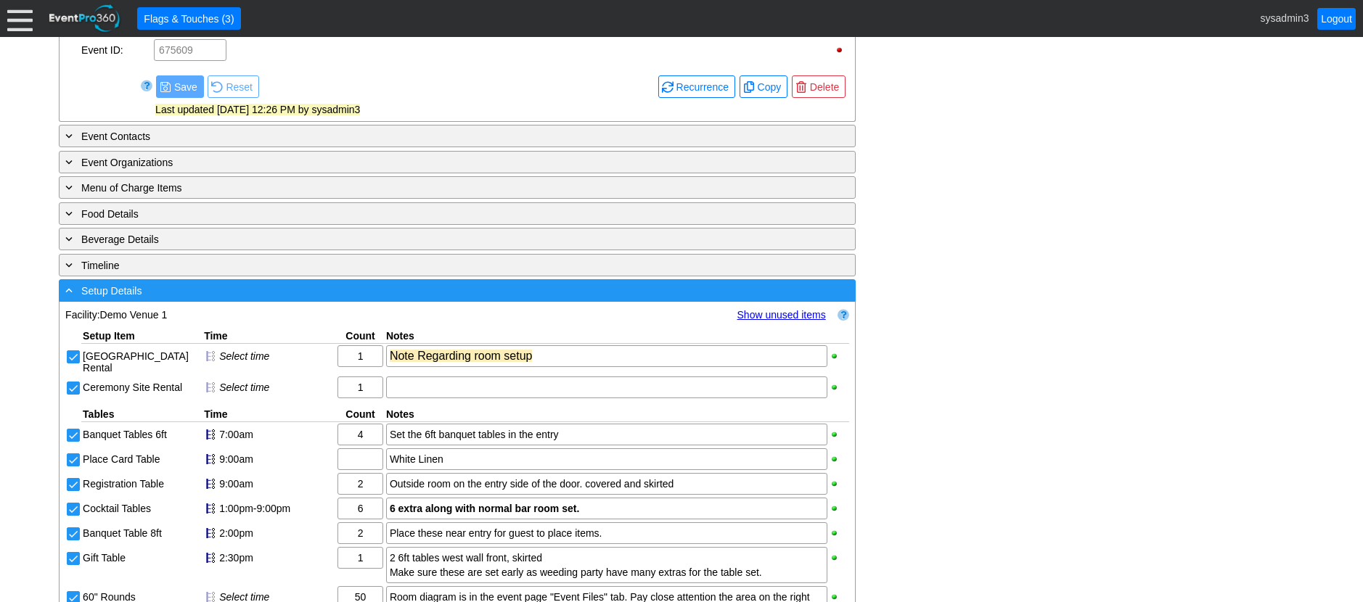
click at [292, 299] on div "- Setup Details" at bounding box center [427, 290] width 730 height 17
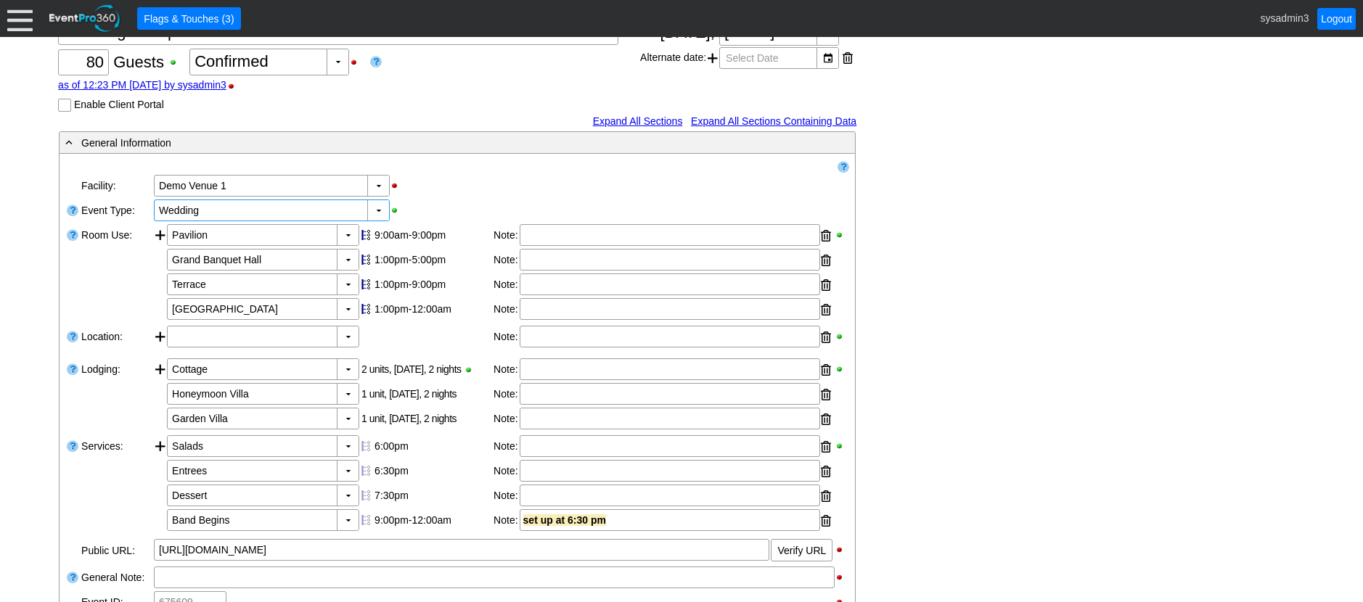
scroll to position [0, 0]
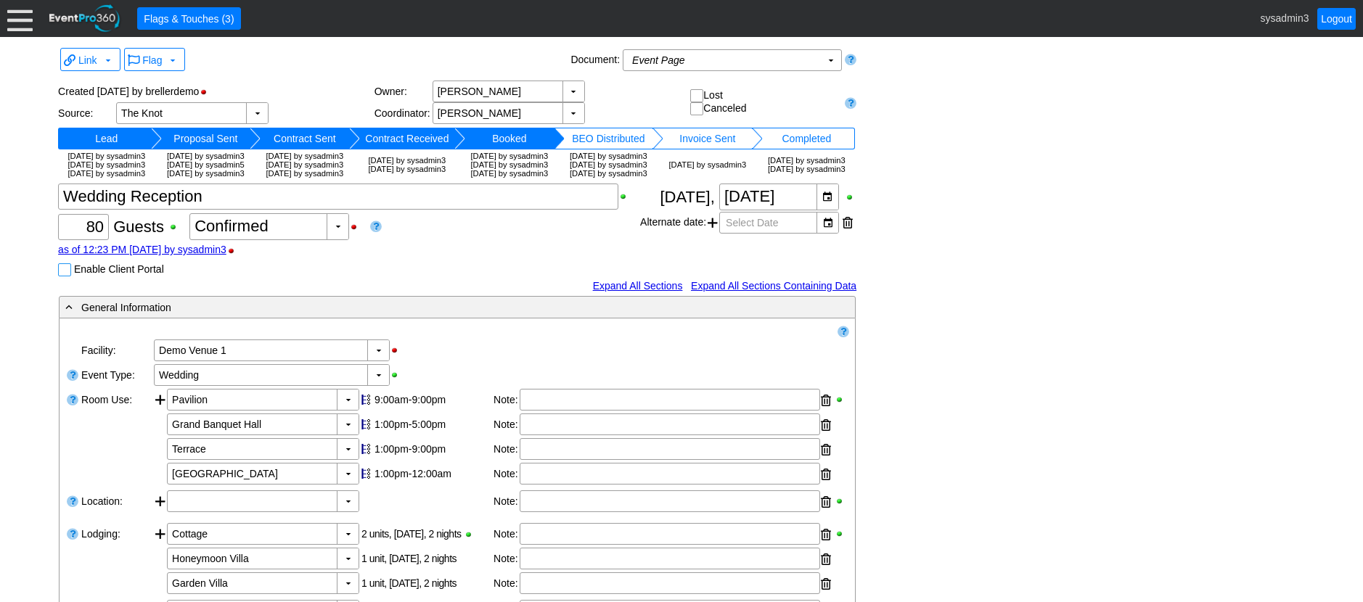
click at [67, 279] on input "Enable Client Portal" at bounding box center [66, 271] width 15 height 15
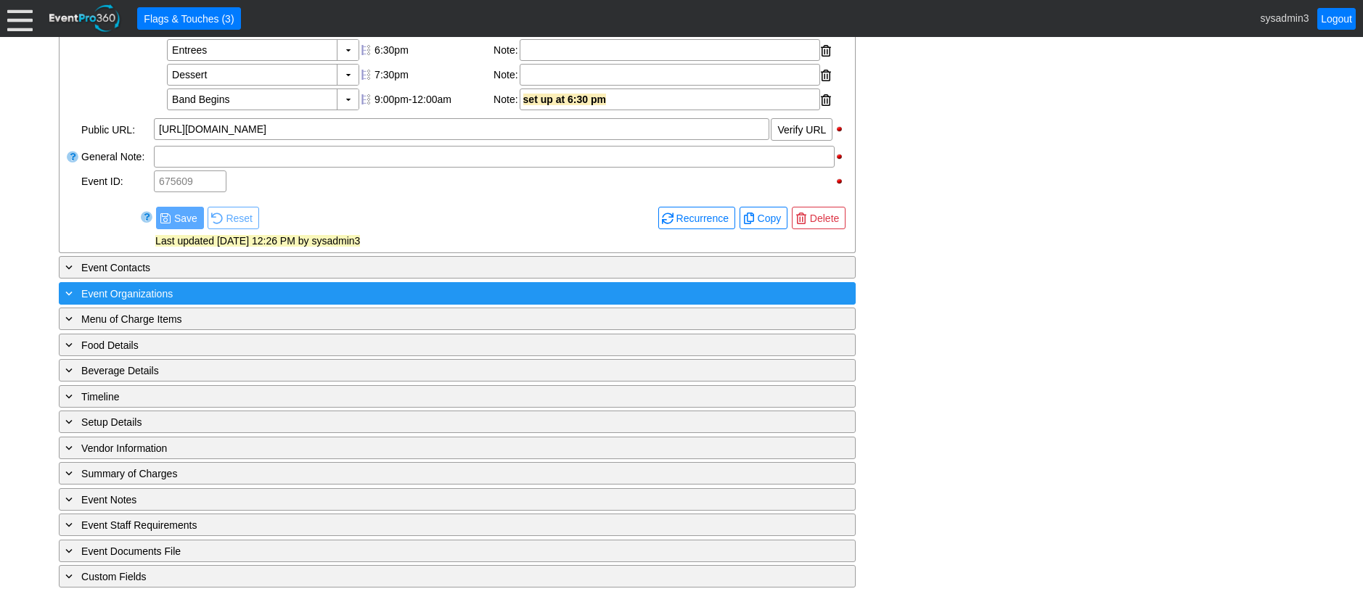
scroll to position [668, 0]
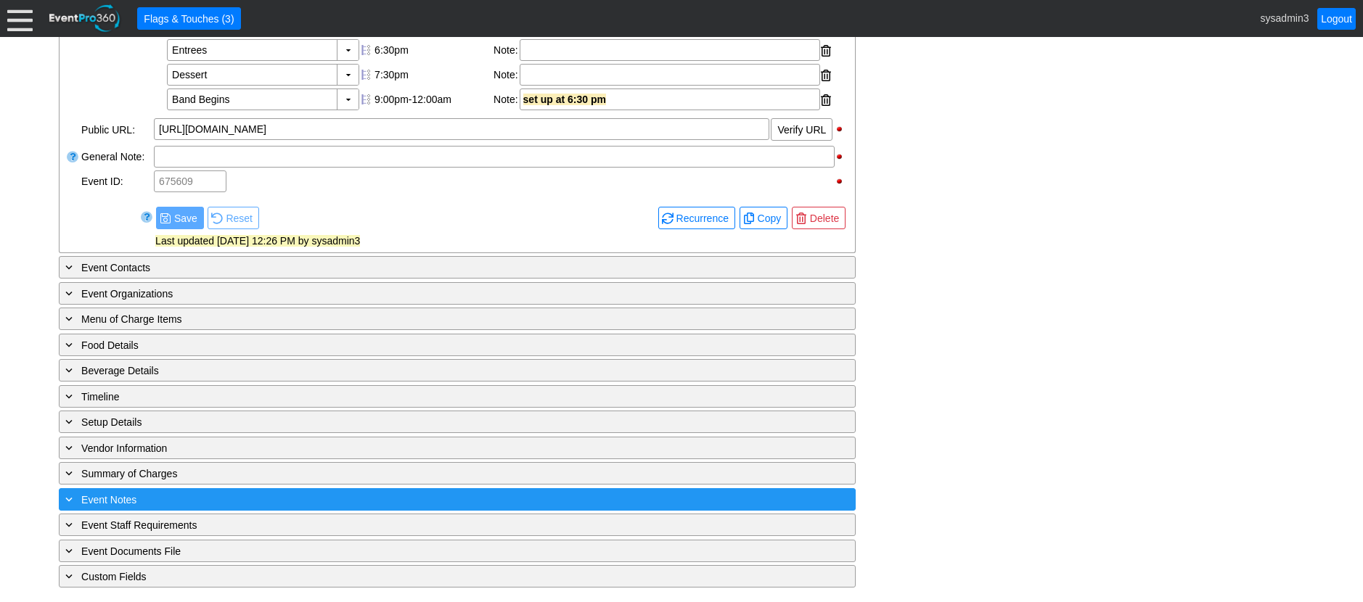
click at [298, 488] on div "+ Event Notes ▼" at bounding box center [457, 499] width 797 height 22
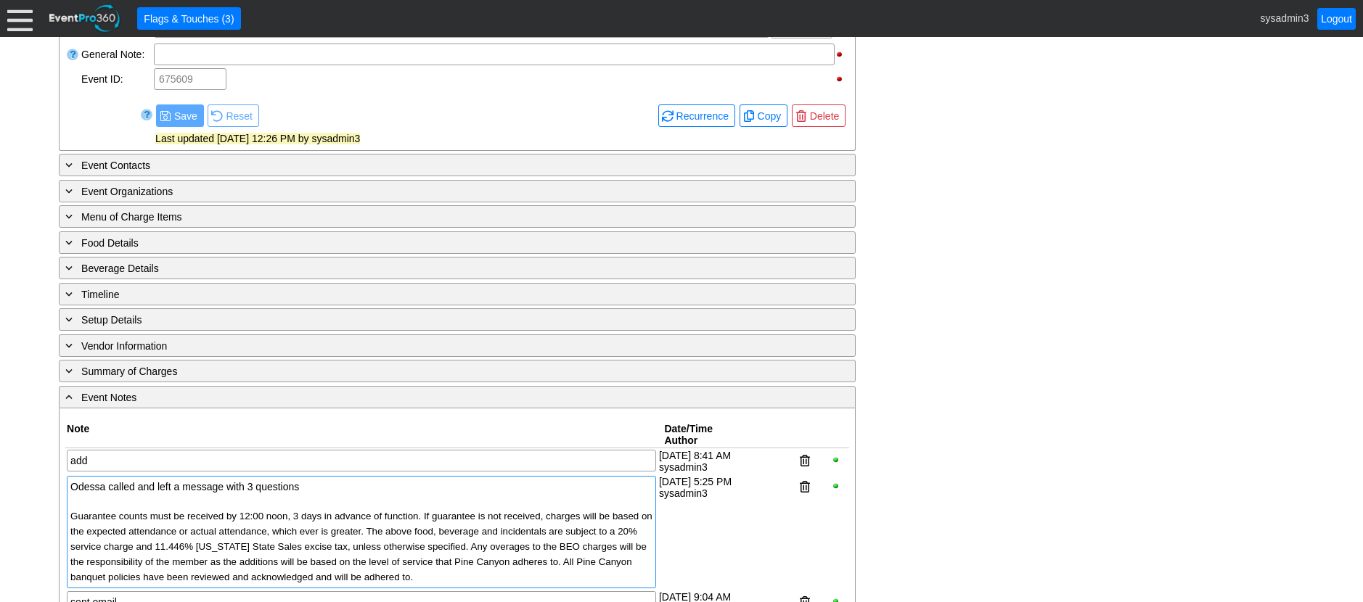
scroll to position [740, 0]
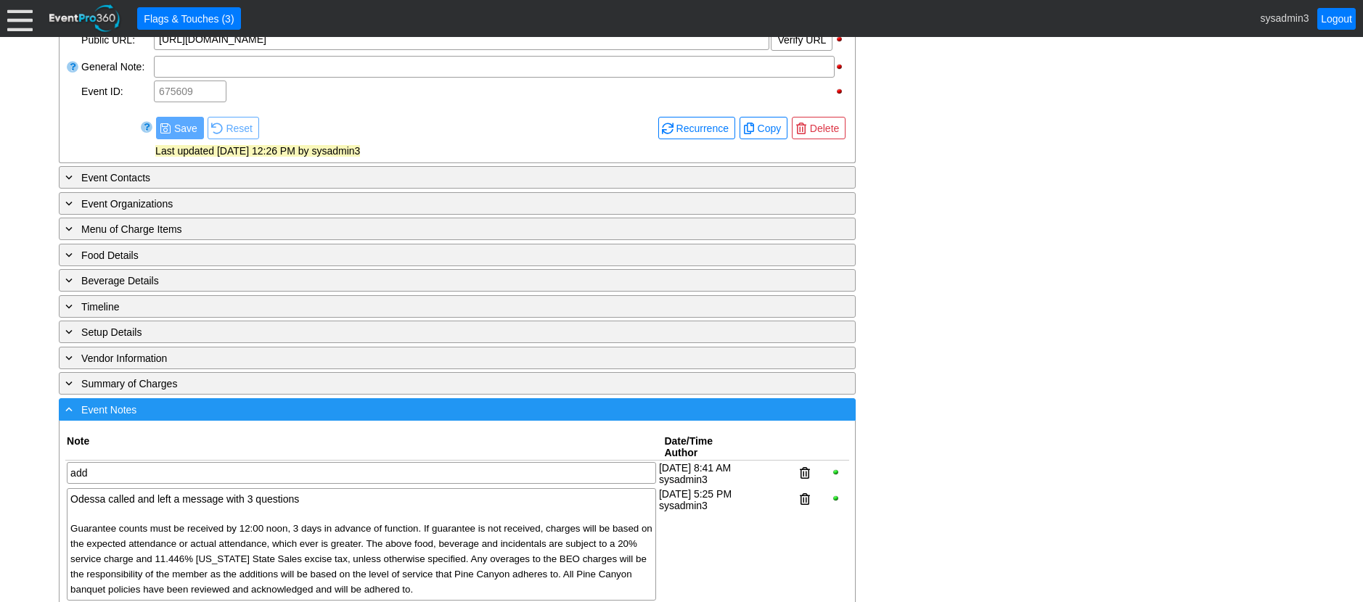
click at [269, 418] on div "- Event Notes" at bounding box center [427, 409] width 730 height 17
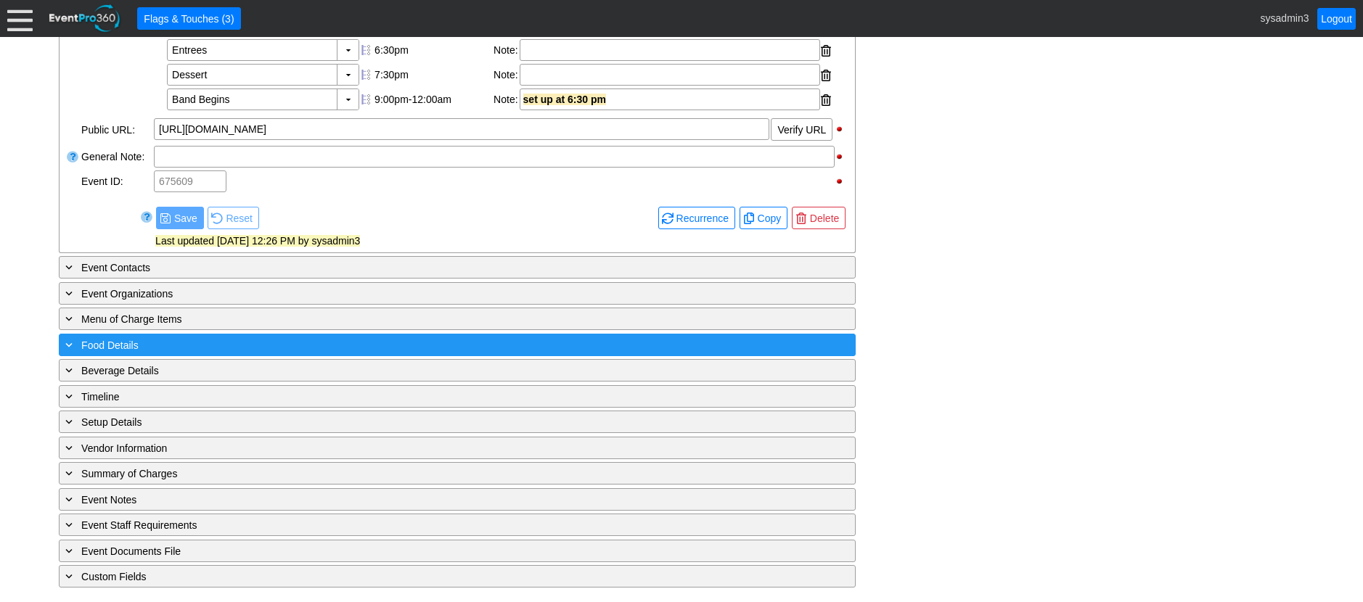
click at [208, 342] on div "+ Food Details" at bounding box center [427, 345] width 730 height 17
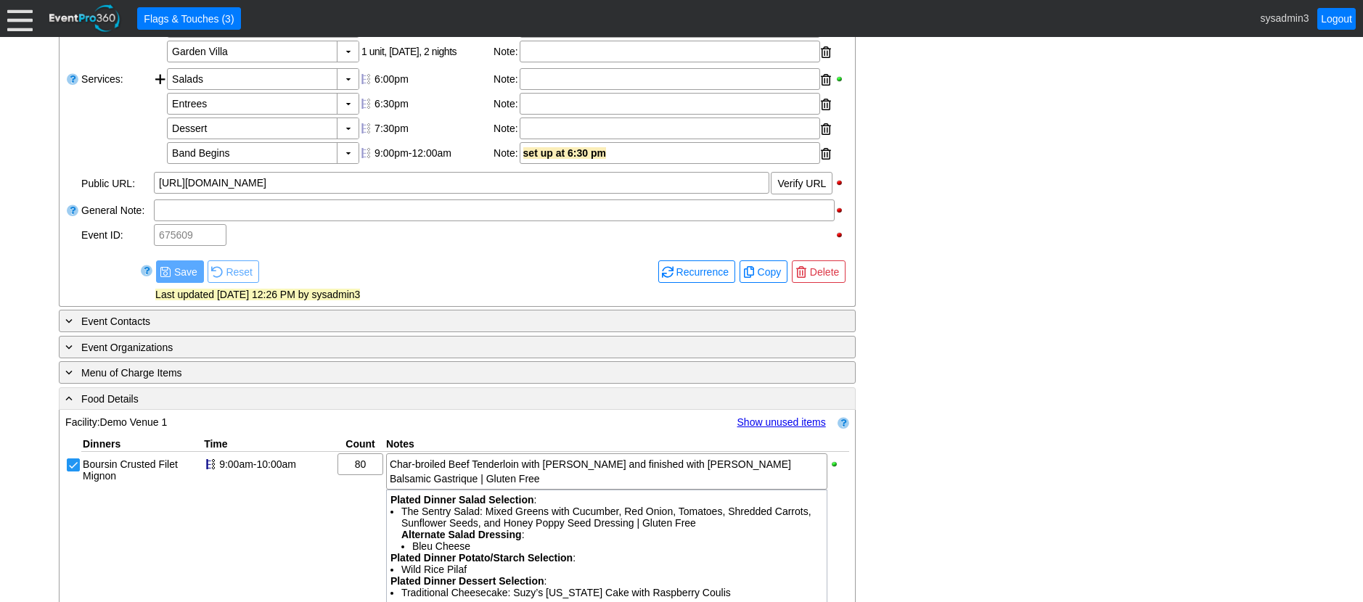
scroll to position [573, 0]
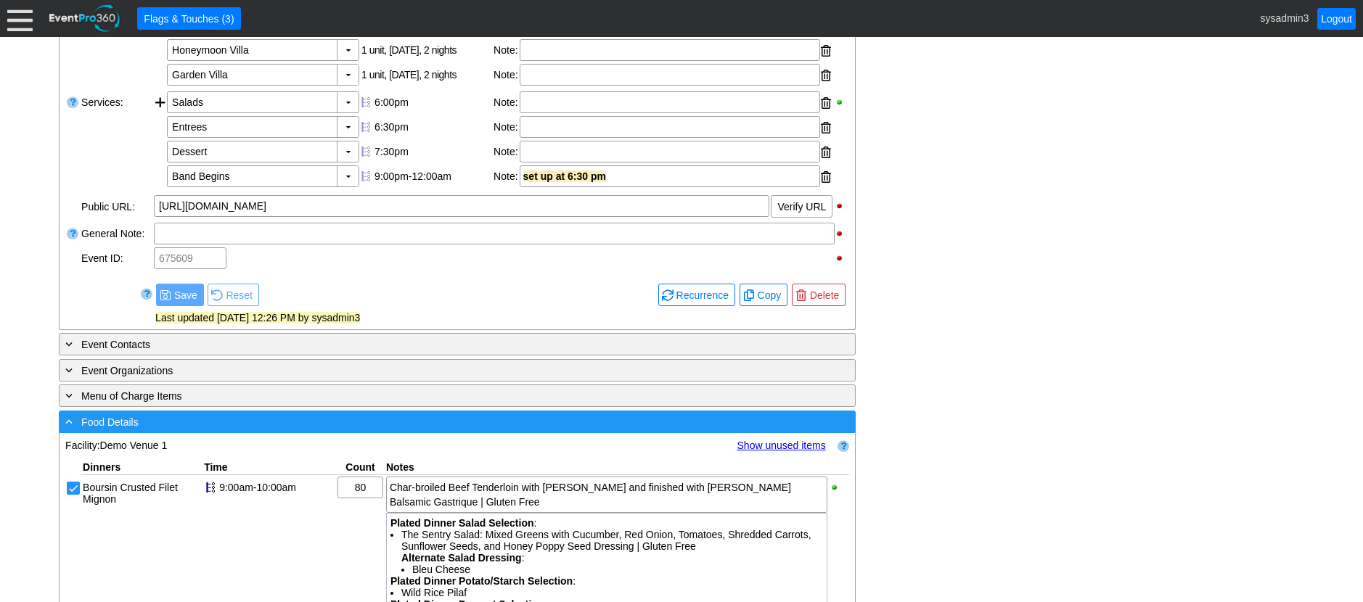
click at [406, 430] on div "- Food Details" at bounding box center [427, 422] width 730 height 17
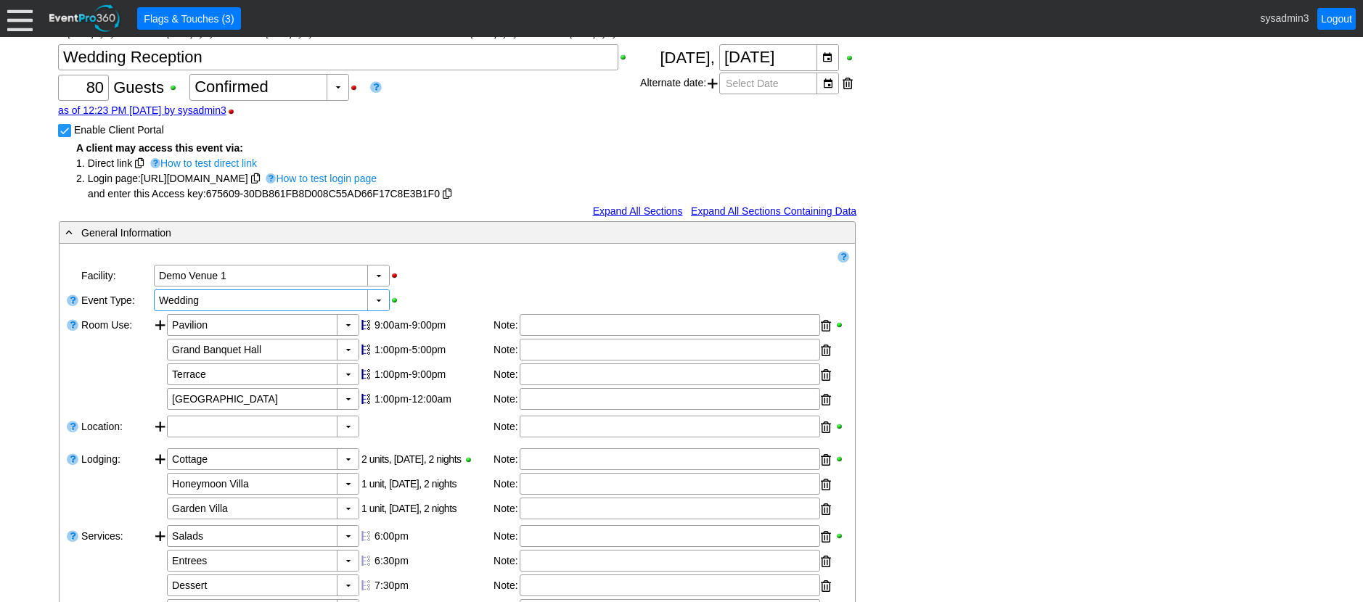
scroll to position [138, 0]
click at [70, 141] on input "Enable Client Portal" at bounding box center [66, 133] width 15 height 15
checkbox input "false"
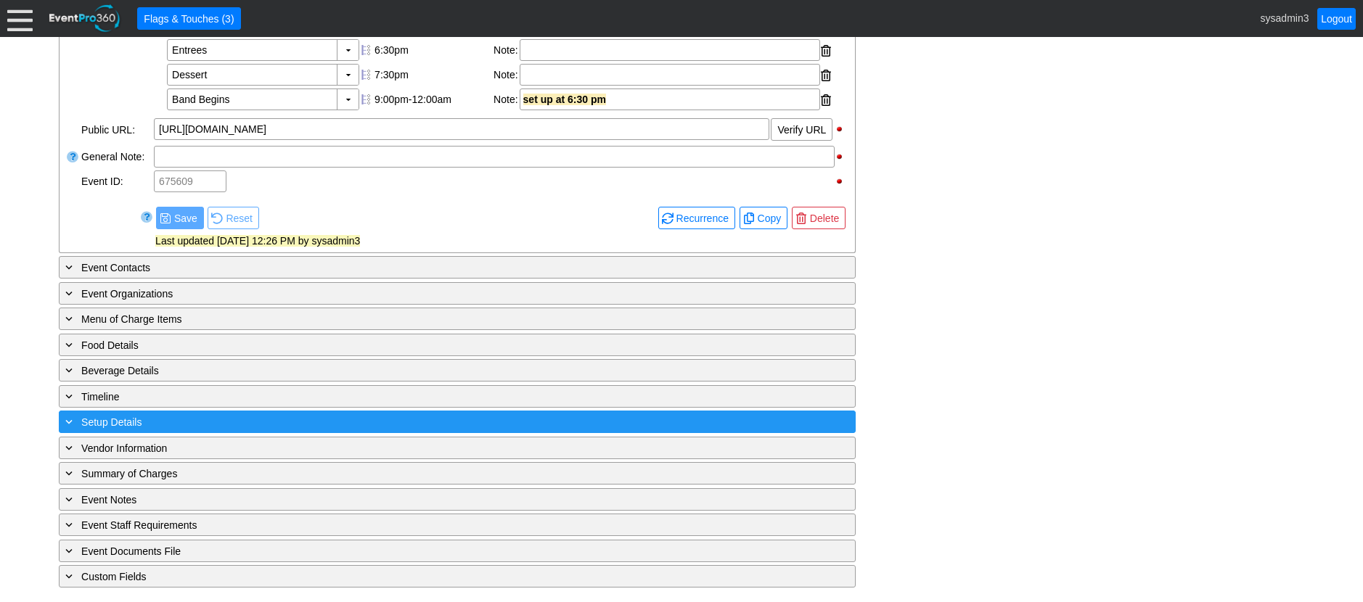
scroll to position [603, 0]
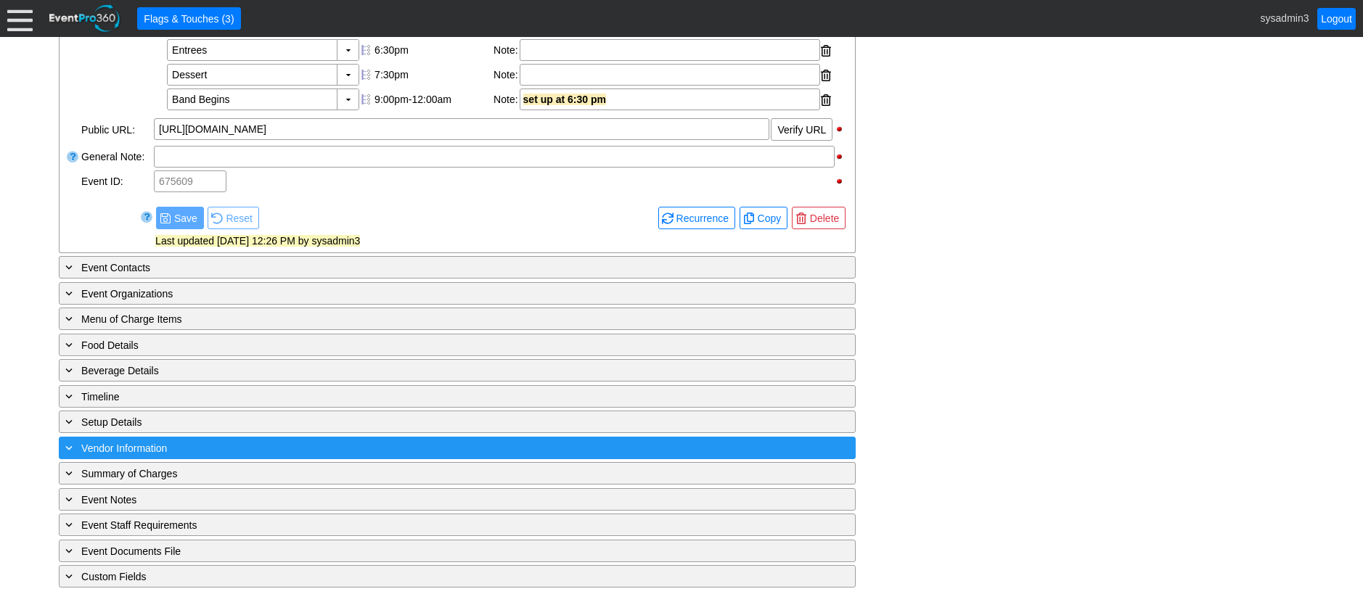
click at [245, 451] on div "+ Vendor Information" at bounding box center [427, 448] width 730 height 17
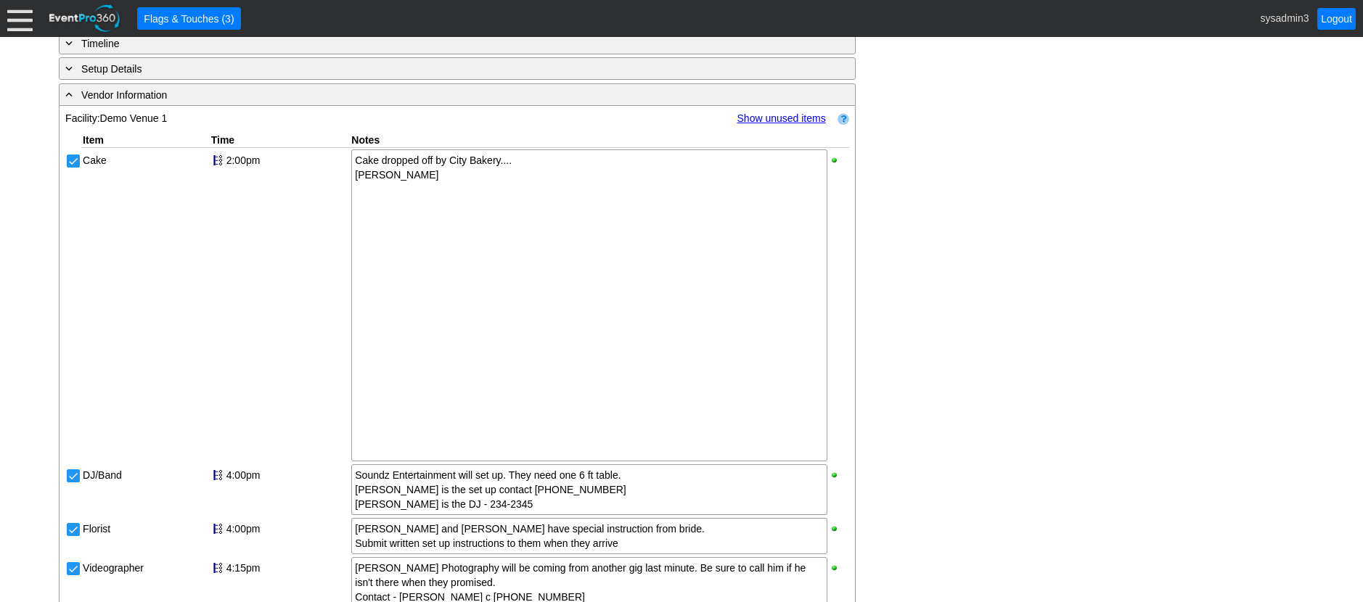
scroll to position [966, 0]
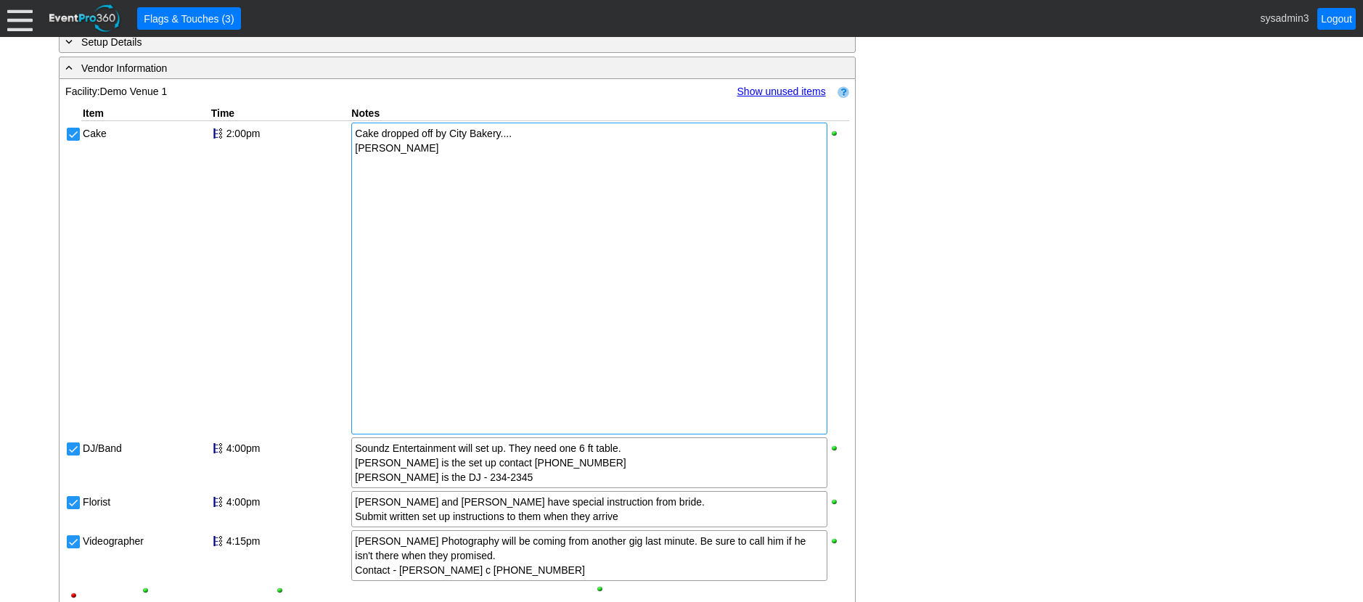
click at [419, 329] on div at bounding box center [589, 322] width 469 height 15
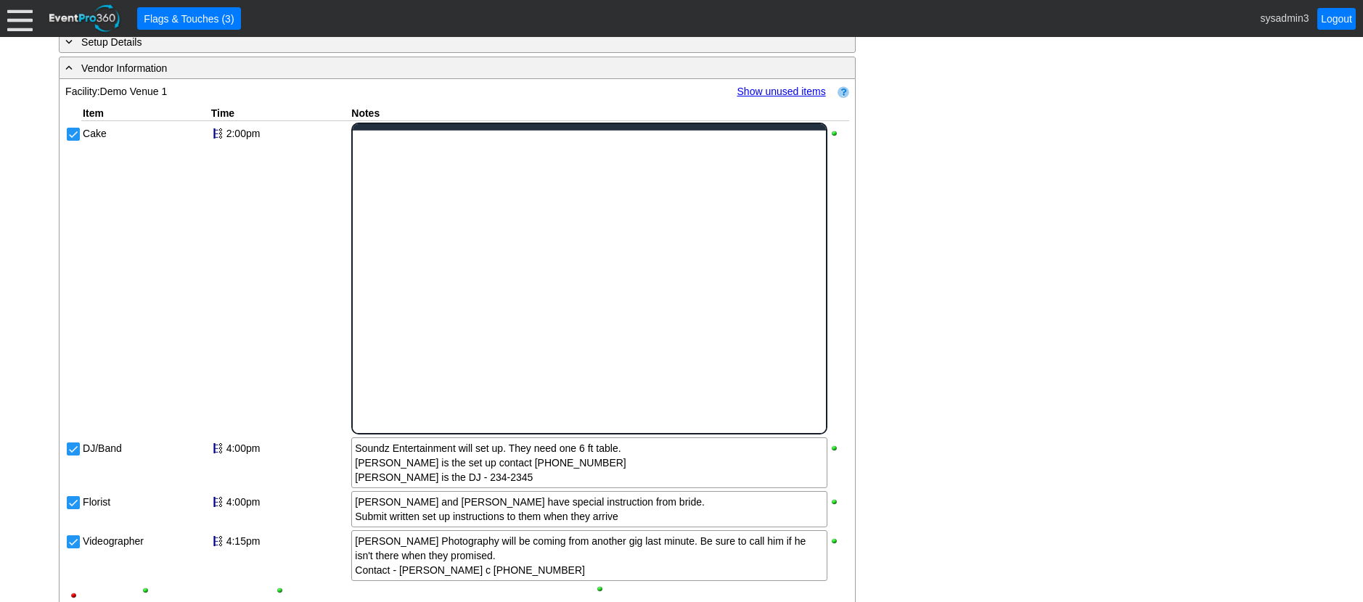
scroll to position [0, 0]
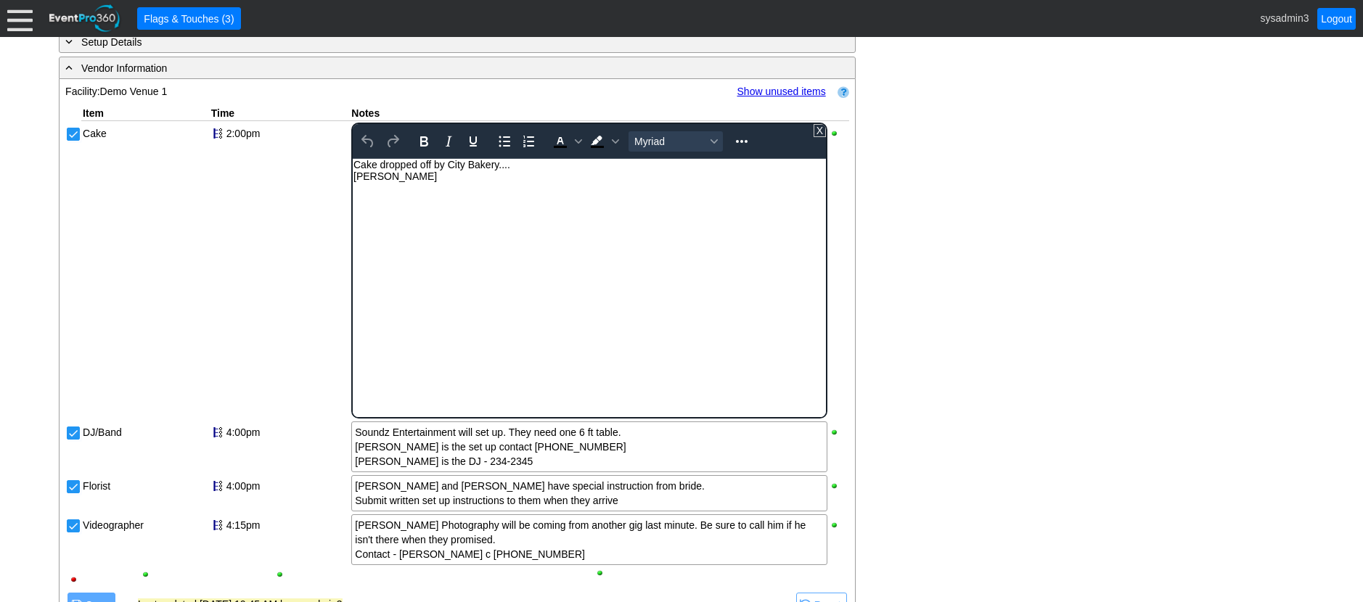
click at [396, 409] on html "Cake dropped off by City Bakery.... Tom Free" at bounding box center [589, 283] width 473 height 251
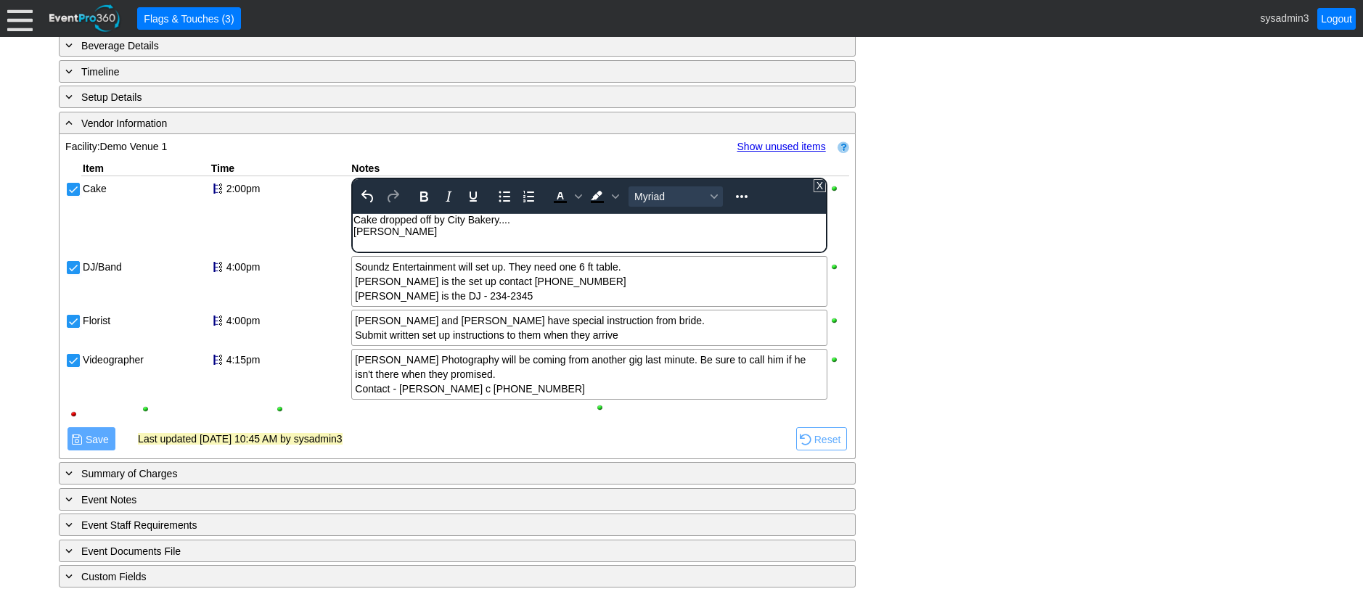
drag, startPoint x: 1130, startPoint y: 161, endPoint x: 1098, endPoint y: 149, distance: 34.0
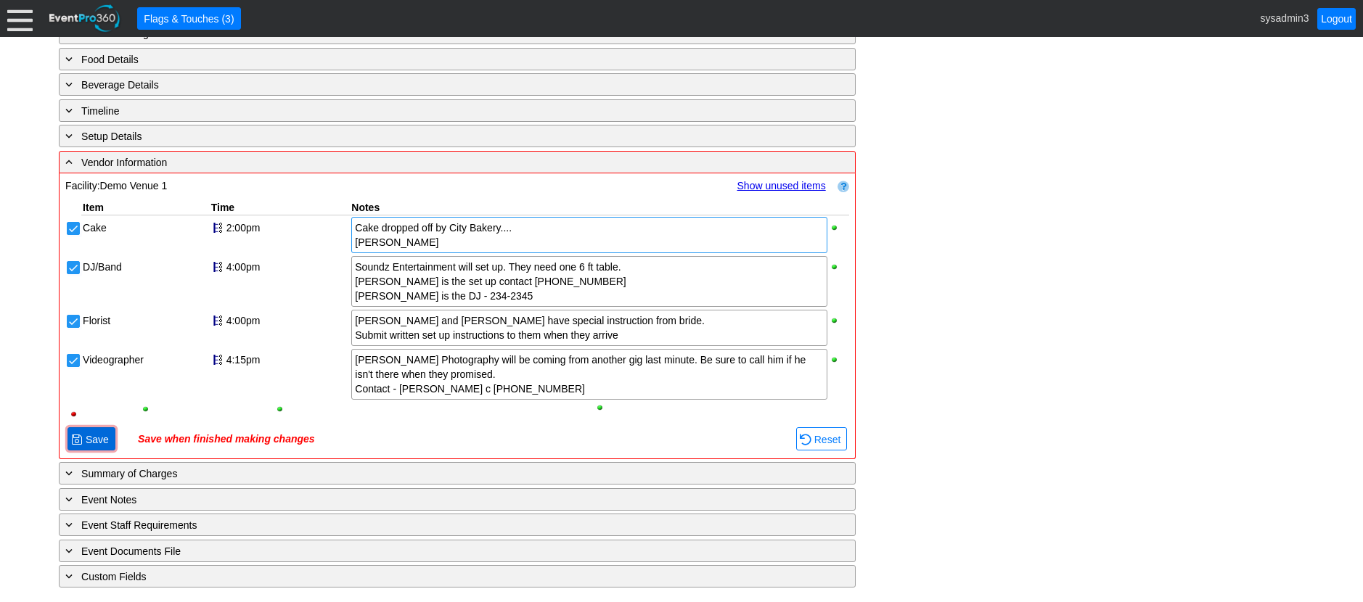
click at [89, 440] on span "Save" at bounding box center [97, 439] width 29 height 15
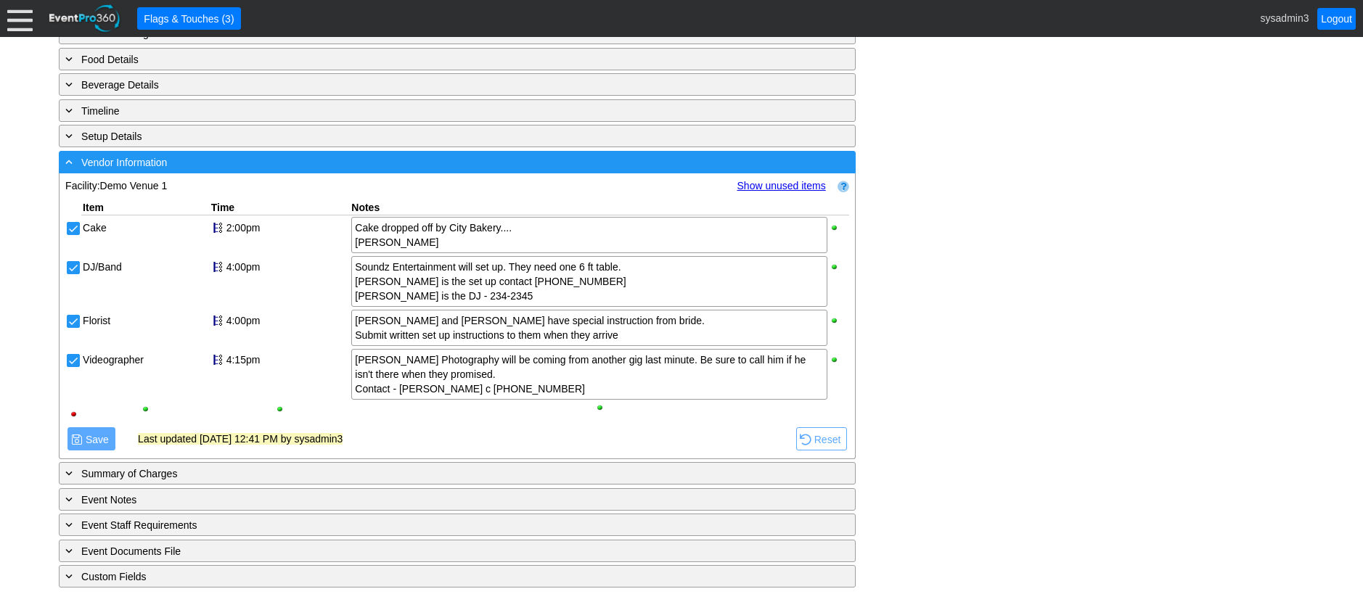
click at [197, 163] on div "- Vendor Information" at bounding box center [427, 162] width 730 height 17
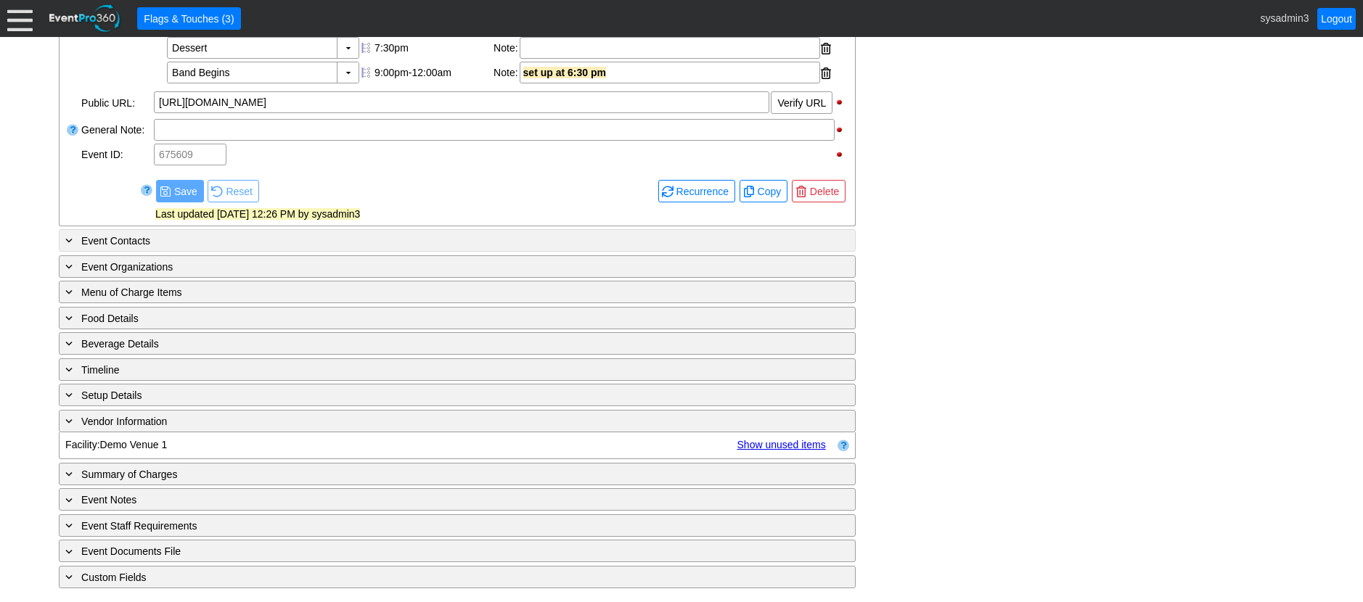
scroll to position [603, 0]
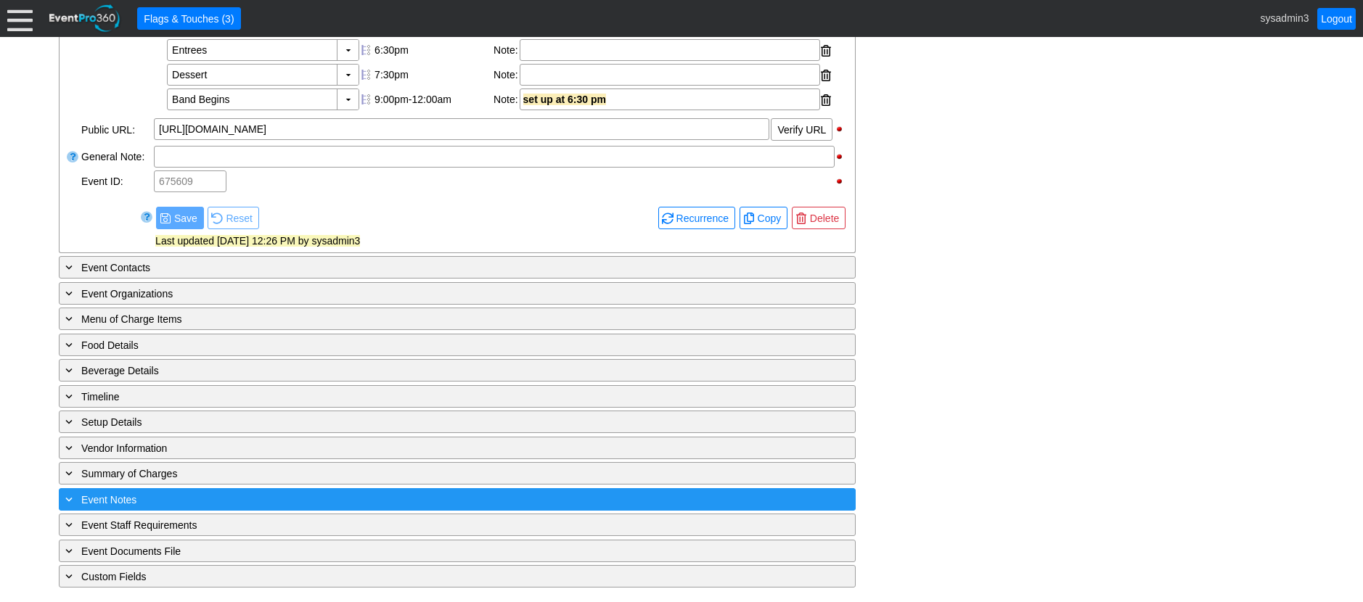
click at [242, 501] on div "+ Event Notes" at bounding box center [427, 499] width 730 height 17
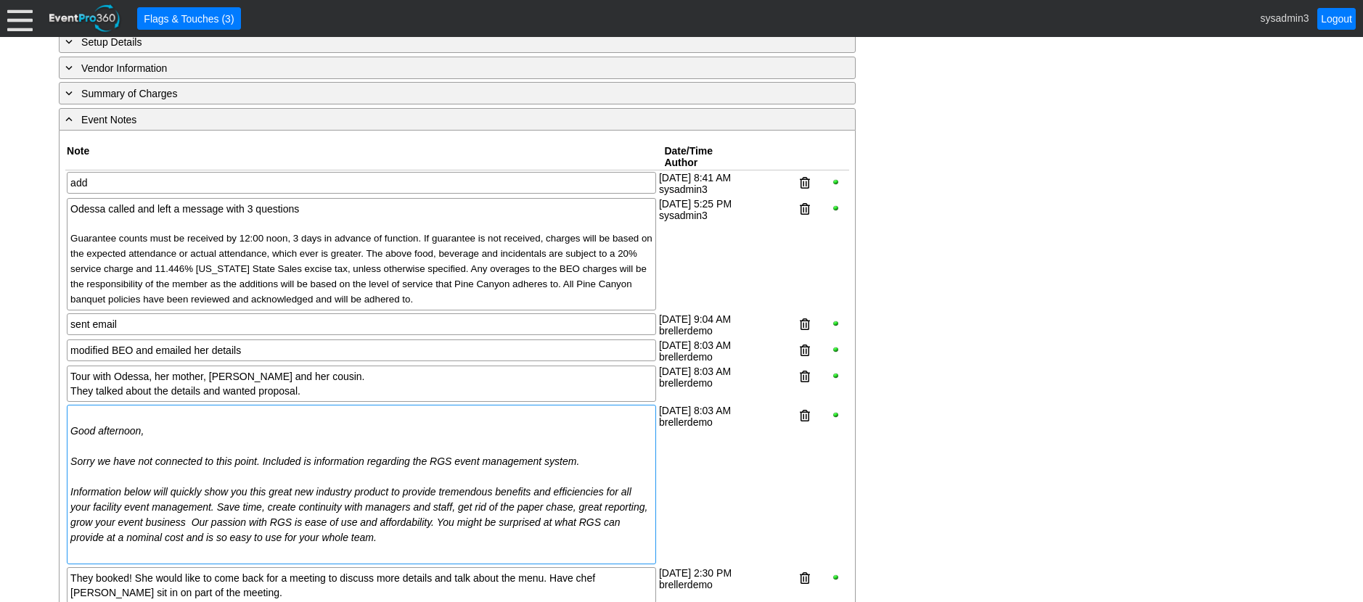
scroll to position [893, 0]
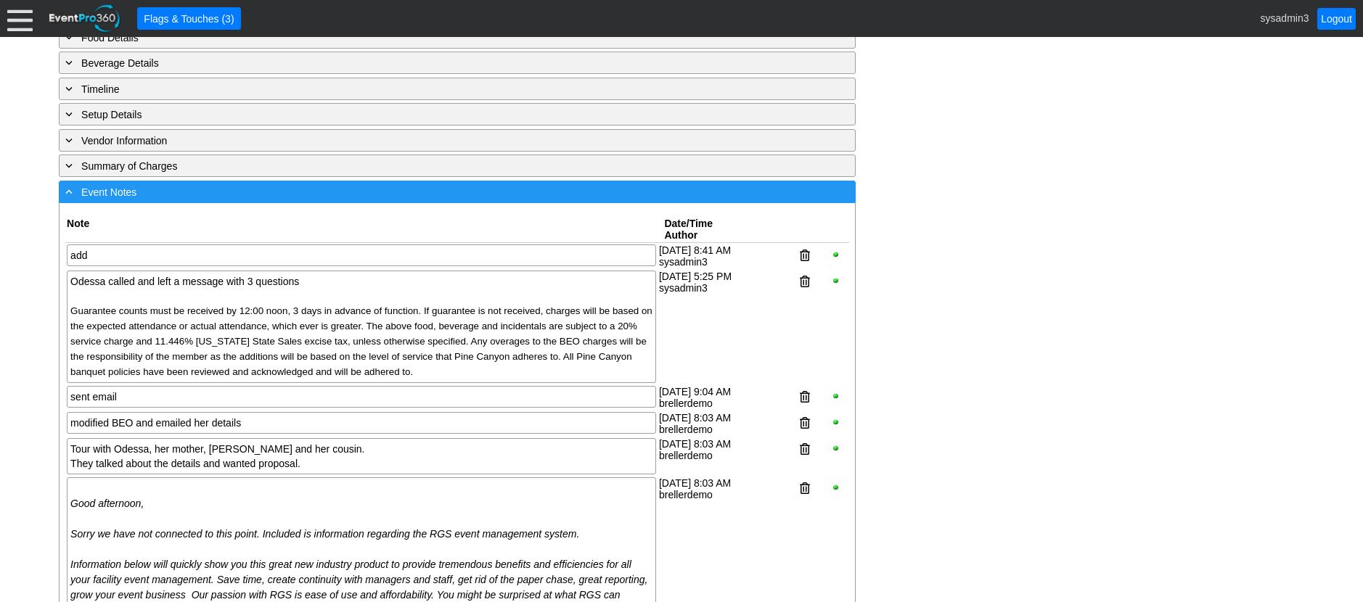
click at [282, 200] on div "- Event Notes" at bounding box center [427, 192] width 730 height 17
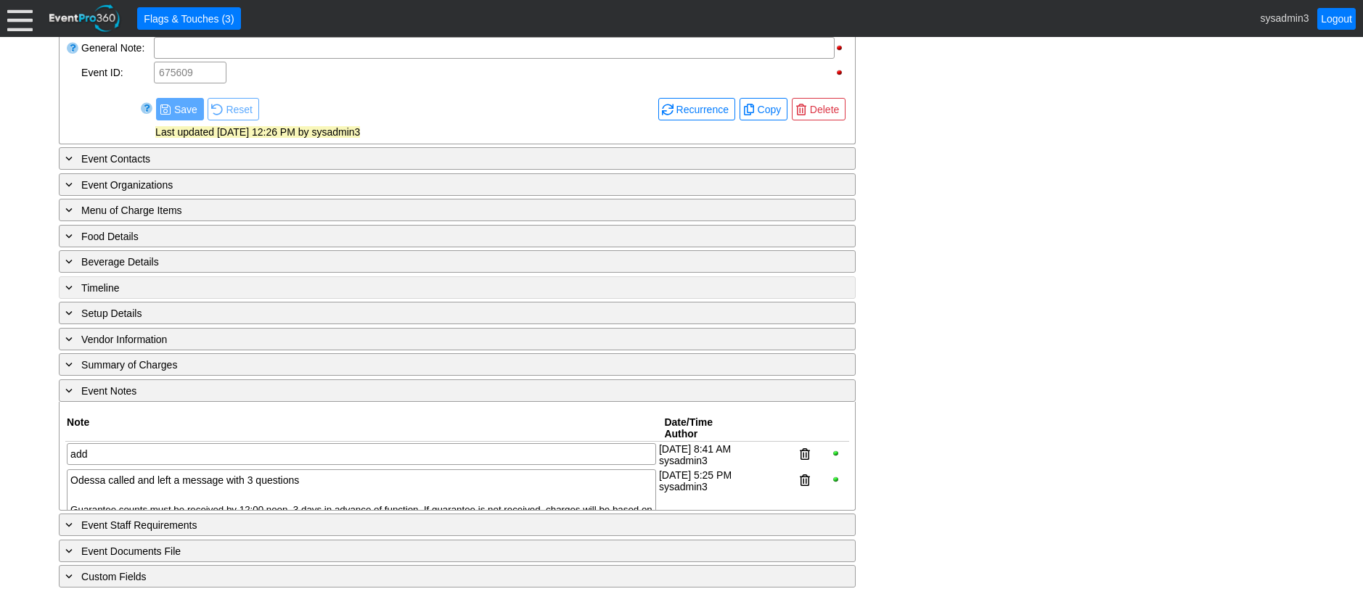
scroll to position [603, 0]
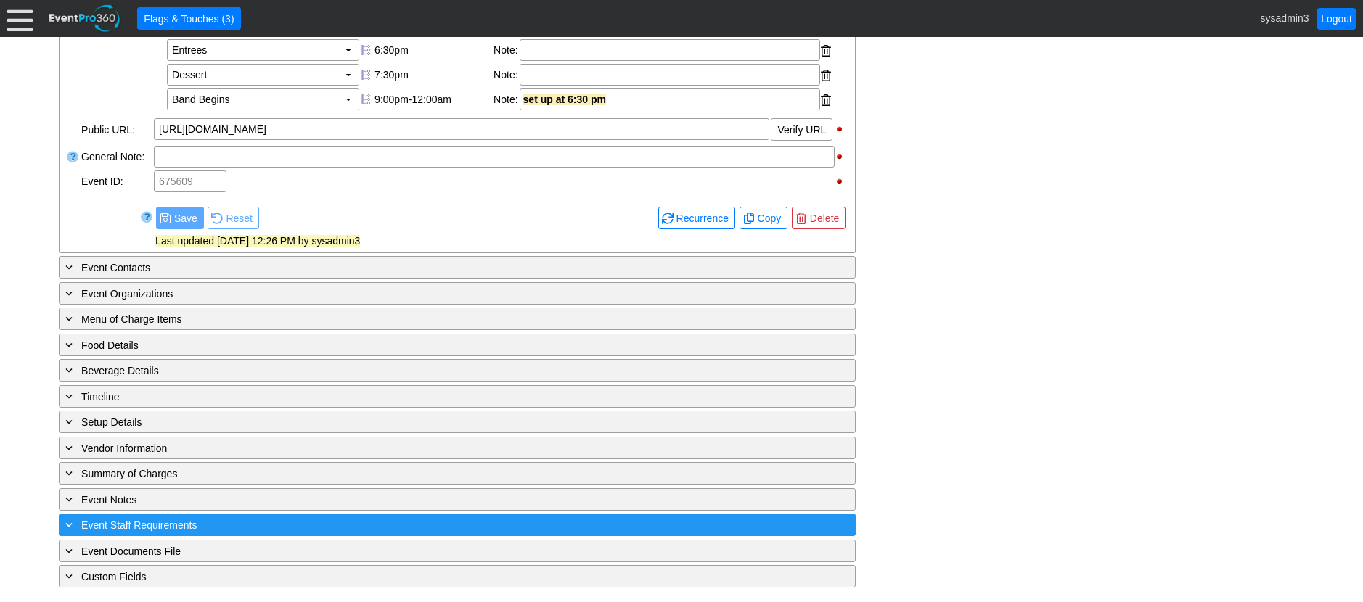
click at [275, 520] on div "+ Event Staff Requirements" at bounding box center [427, 525] width 730 height 17
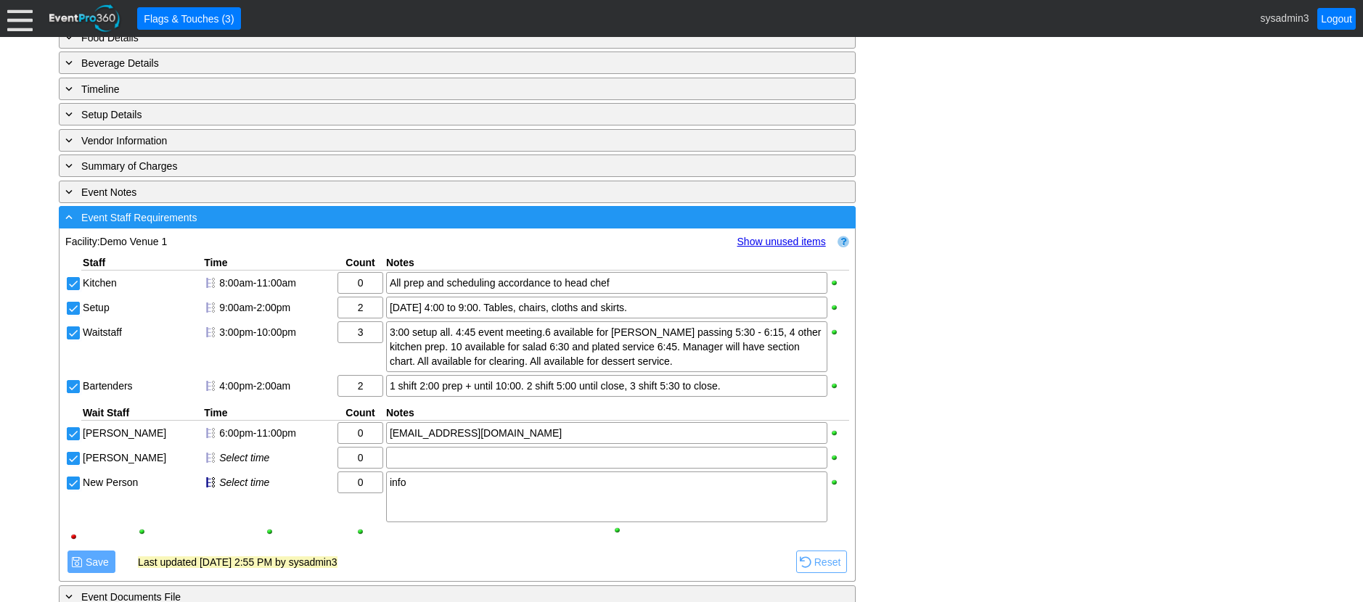
scroll to position [956, 0]
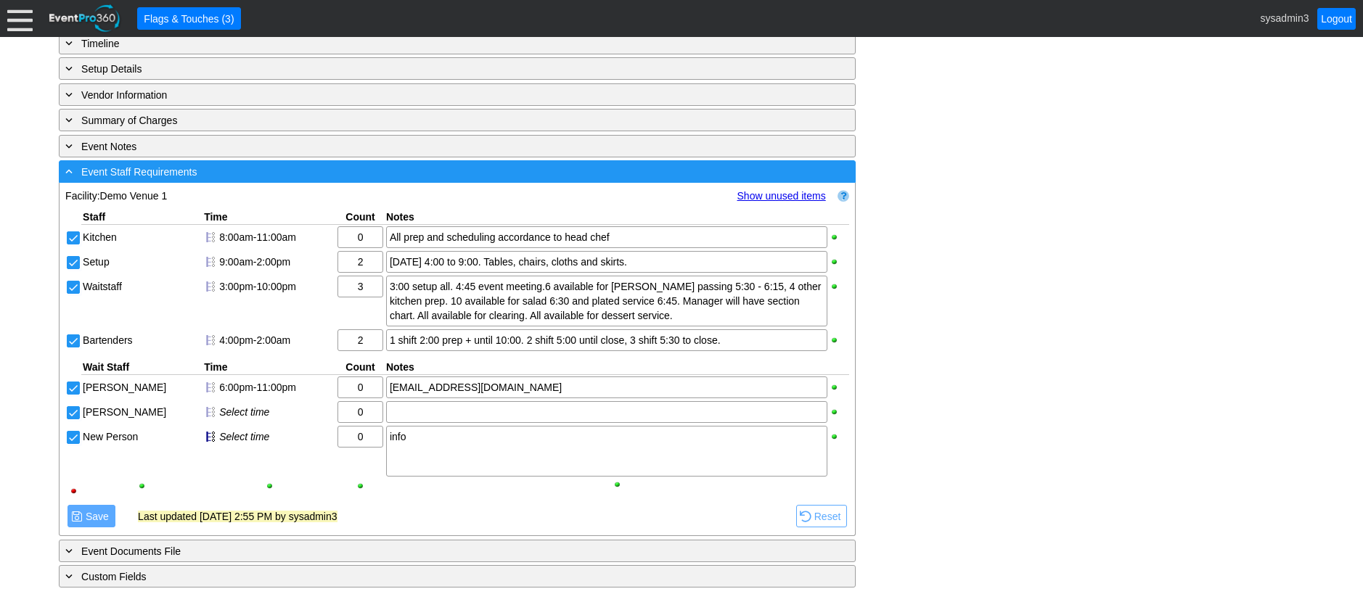
click at [266, 172] on div "- Event Staff Requirements" at bounding box center [427, 171] width 730 height 17
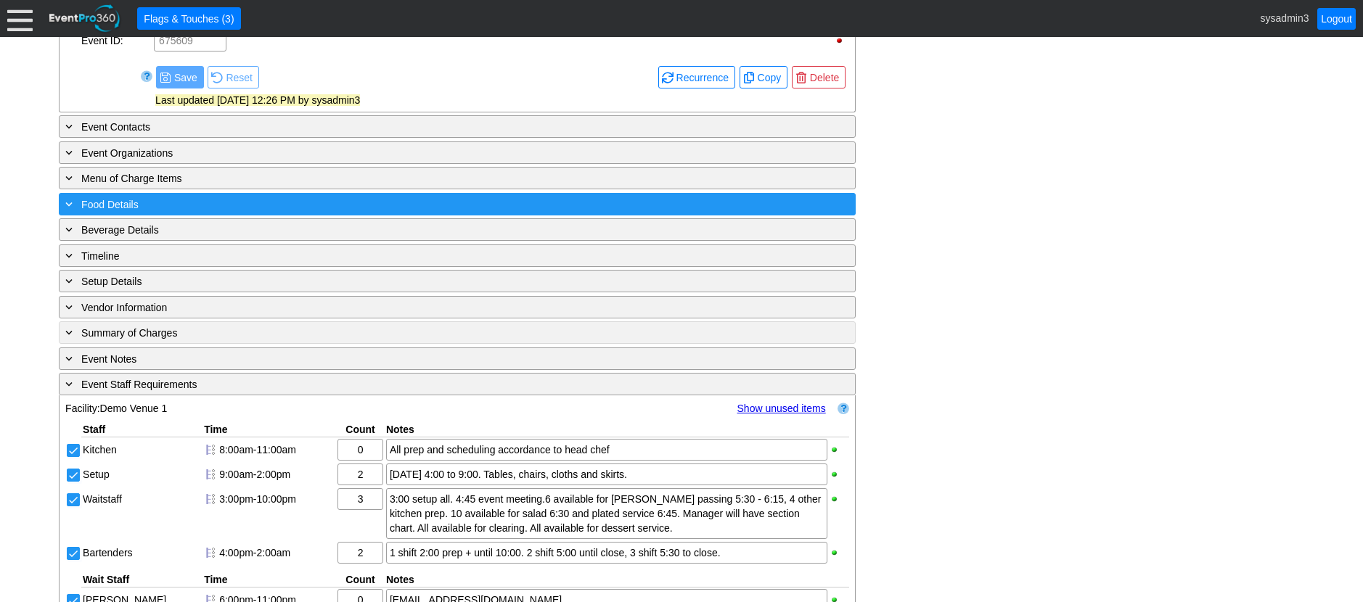
scroll to position [603, 0]
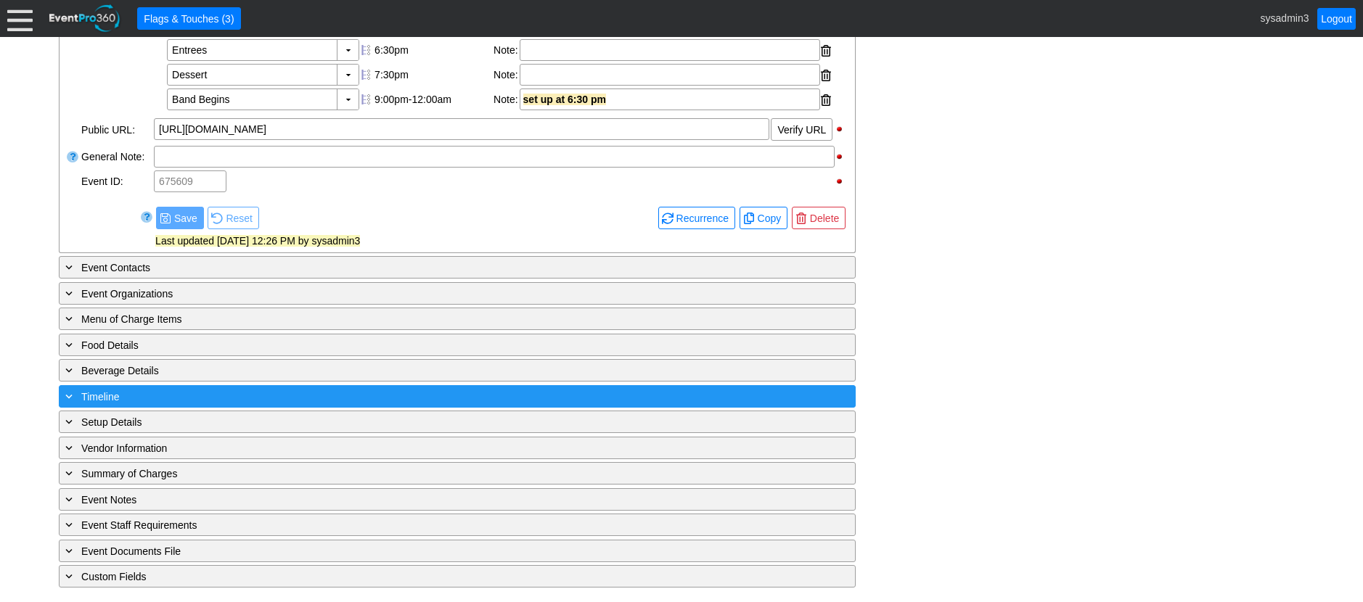
click at [210, 389] on div "+ Timeline" at bounding box center [427, 396] width 730 height 17
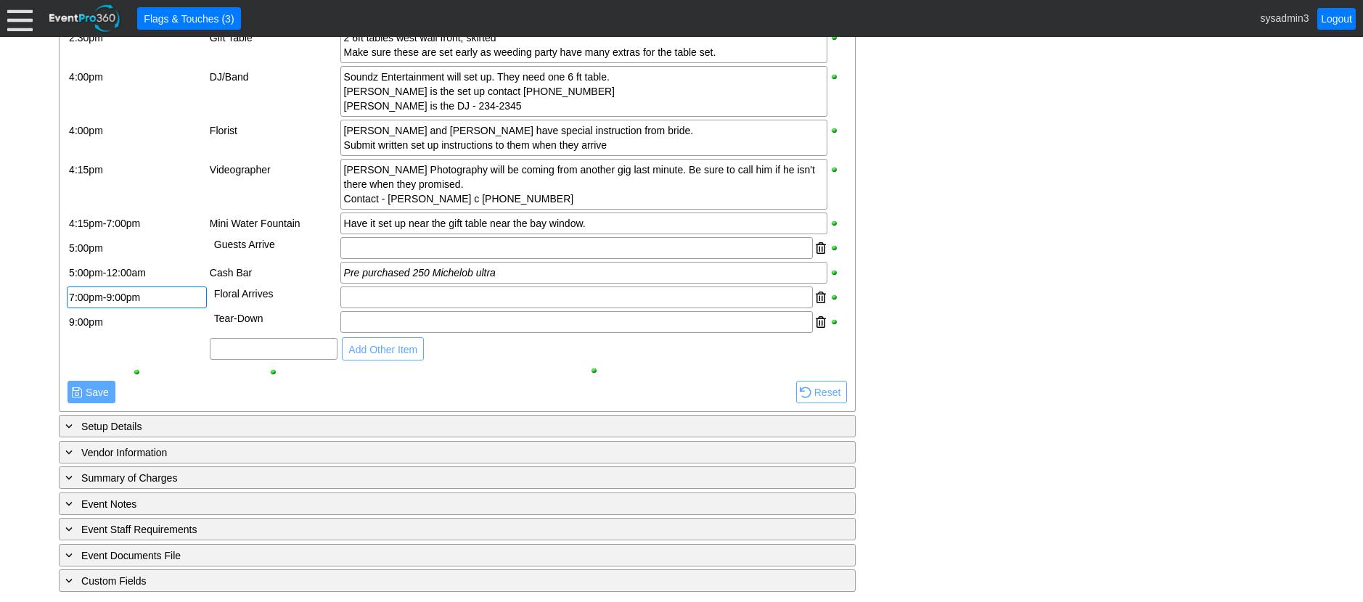
scroll to position [1509, 0]
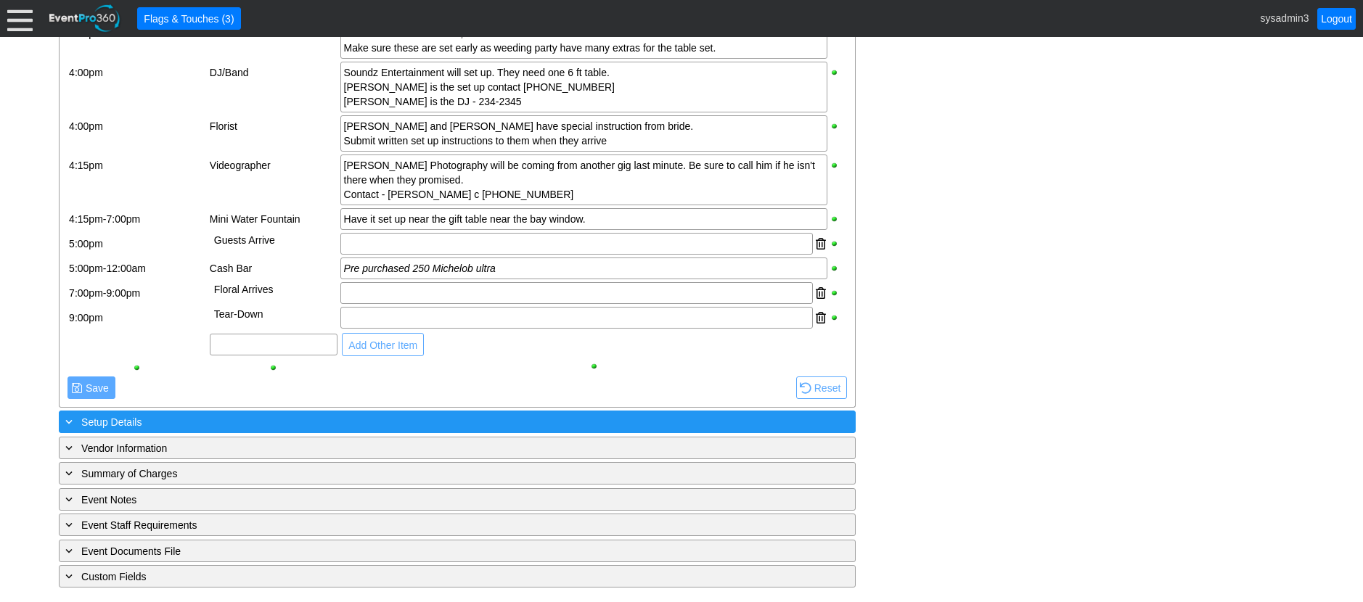
click at [223, 420] on div "+ Setup Details" at bounding box center [427, 422] width 730 height 17
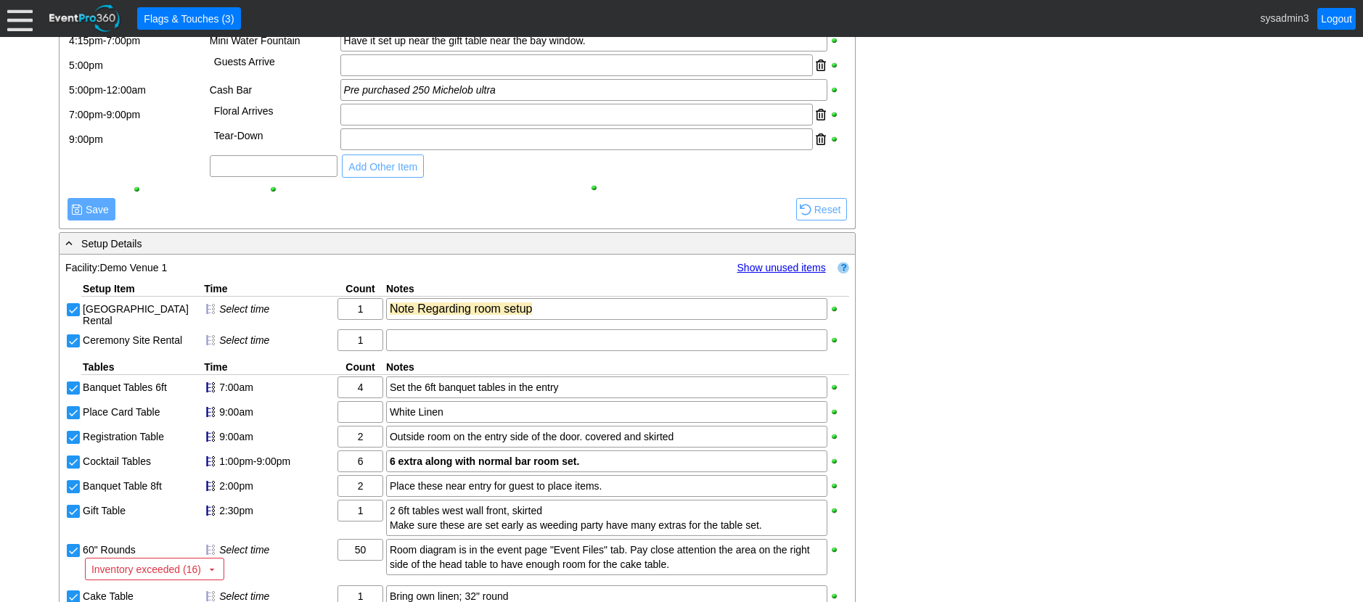
scroll to position [1654, 0]
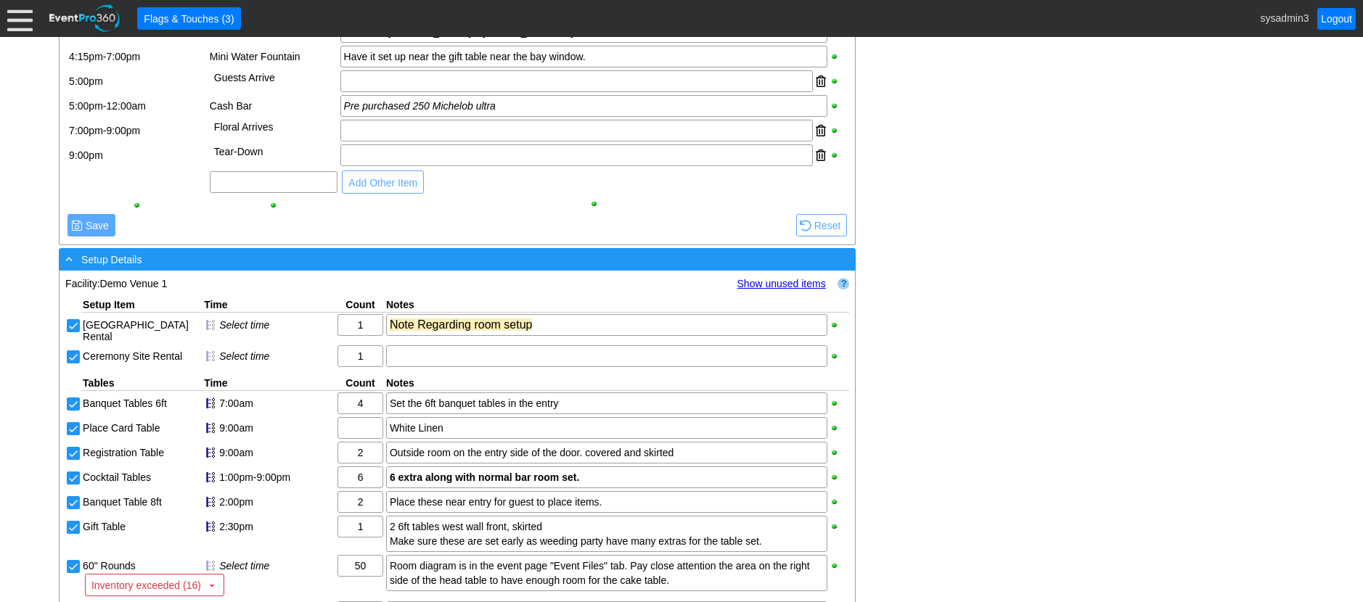
click at [321, 268] on div "- Setup Details" at bounding box center [427, 259] width 730 height 17
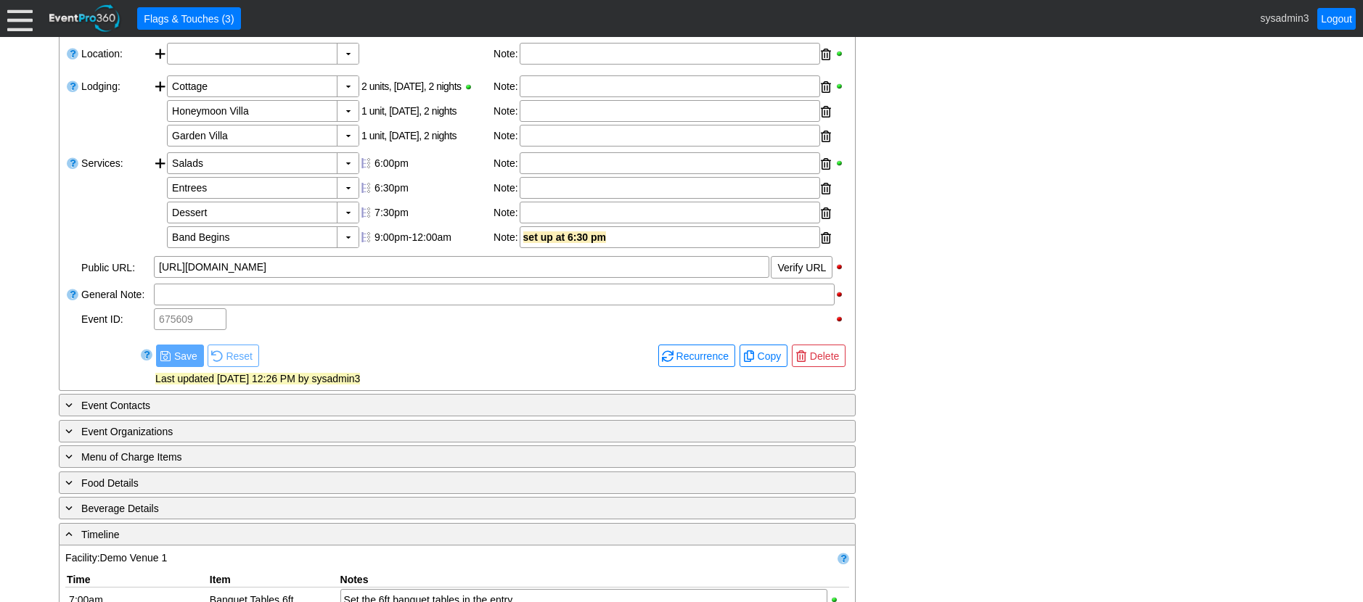
scroll to position [276, 0]
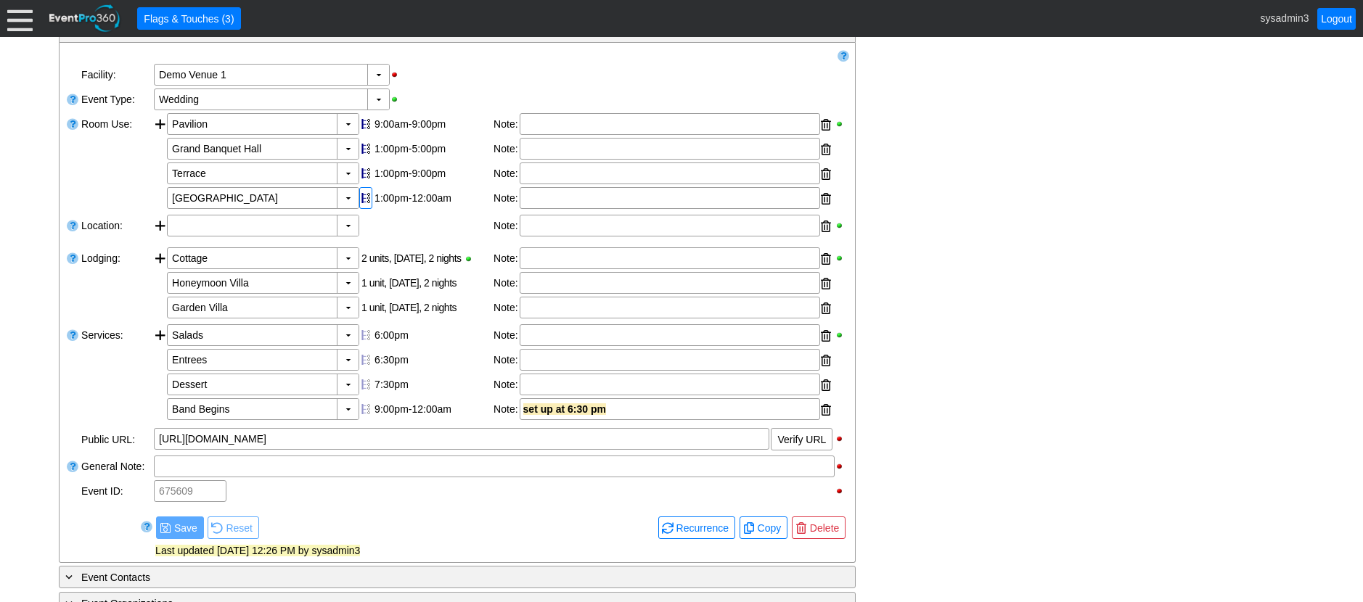
click at [368, 209] on div at bounding box center [365, 198] width 13 height 22
click at [366, 184] on div at bounding box center [365, 174] width 13 height 22
drag, startPoint x: 364, startPoint y: 170, endPoint x: 365, endPoint y: 155, distance: 15.3
click at [364, 160] on div at bounding box center [365, 149] width 13 height 22
click at [365, 135] on div at bounding box center [365, 124] width 13 height 22
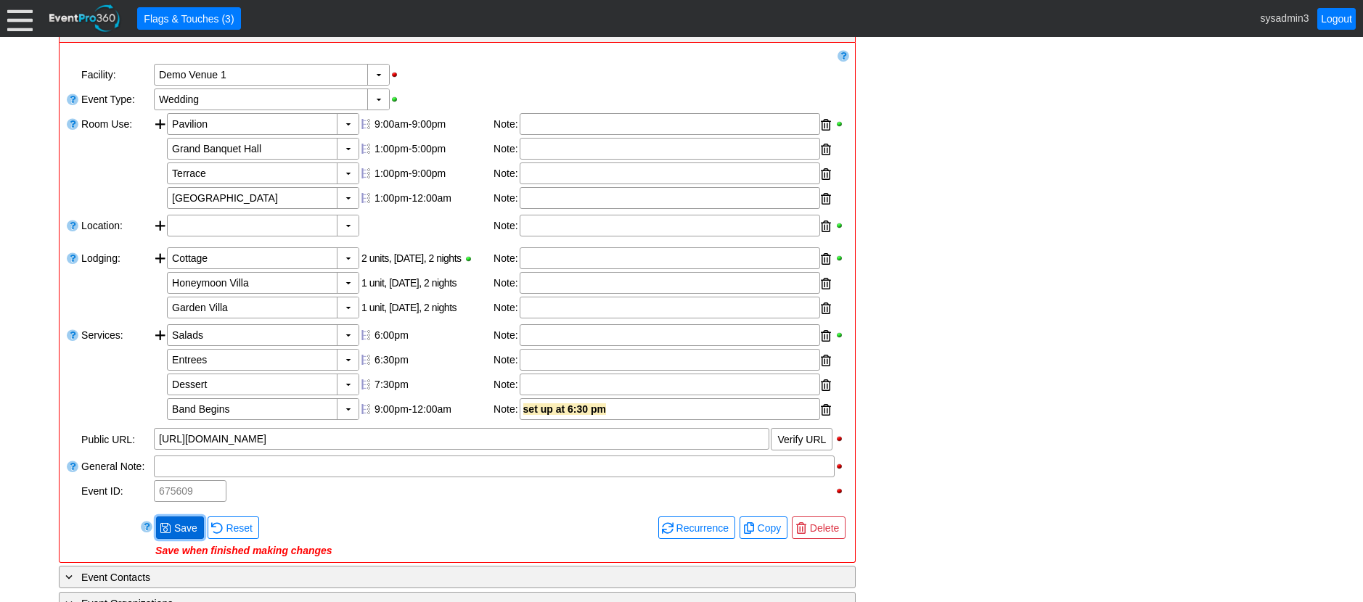
click at [180, 536] on span "Save" at bounding box center [185, 528] width 29 height 15
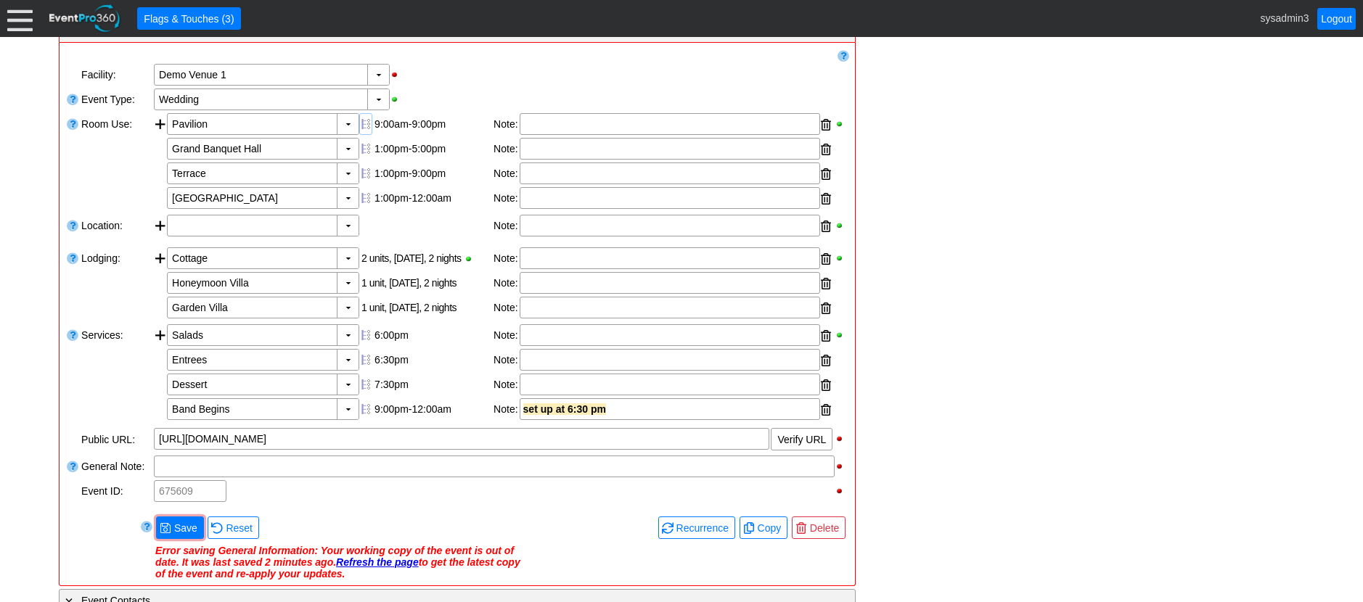
click at [365, 135] on div at bounding box center [365, 124] width 13 height 22
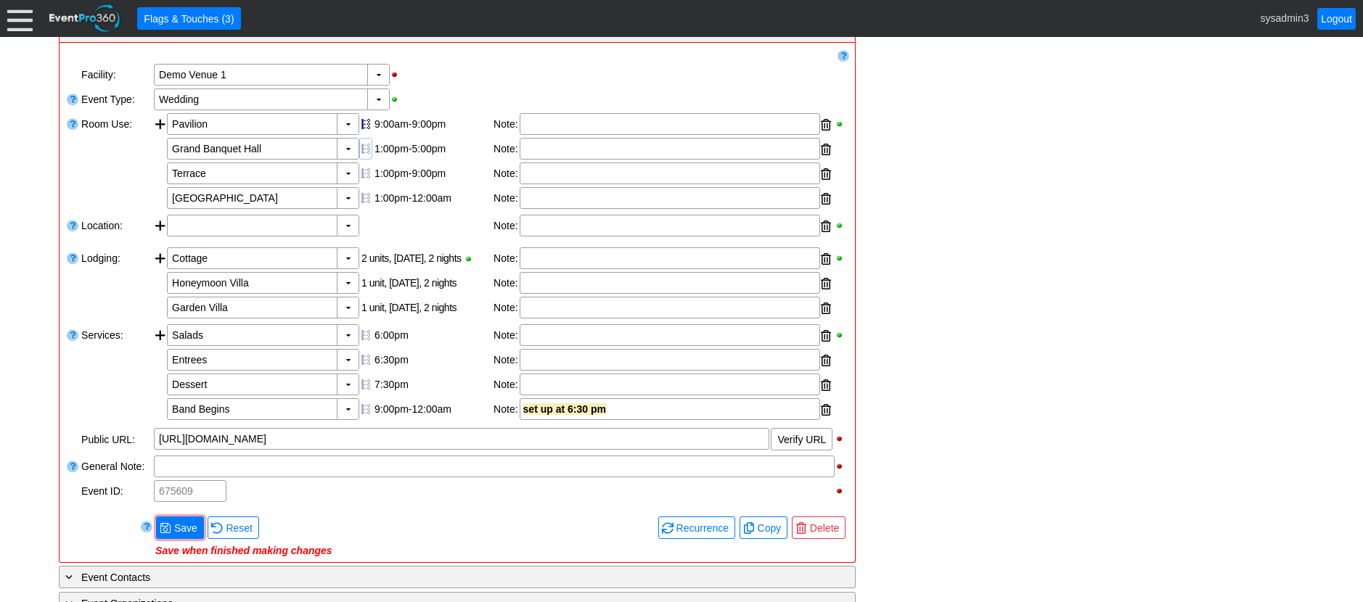
drag, startPoint x: 365, startPoint y: 160, endPoint x: 366, endPoint y: 168, distance: 8.0
click at [365, 160] on div at bounding box center [365, 149] width 13 height 22
click at [366, 184] on div at bounding box center [365, 174] width 13 height 22
click at [366, 209] on div at bounding box center [365, 198] width 13 height 22
click at [186, 536] on span "Save" at bounding box center [185, 528] width 29 height 15
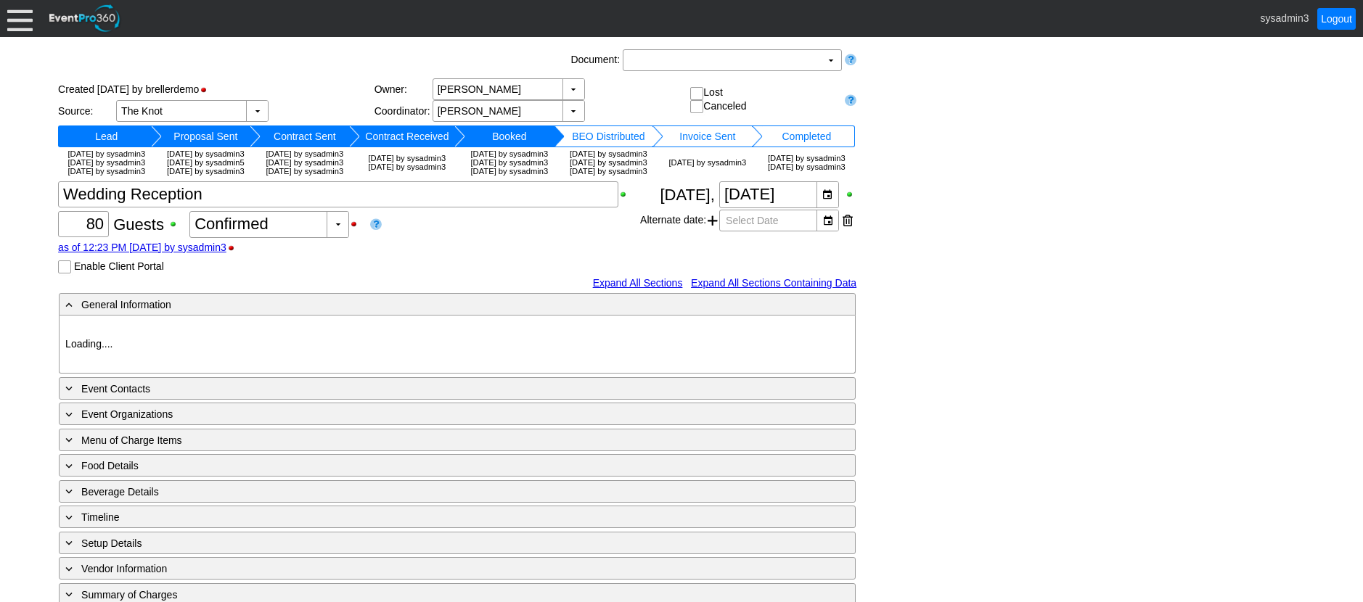
type input "Demo Venue 1"
type input "Wedding"
type input "[URL][DOMAIN_NAME]"
type input "675609"
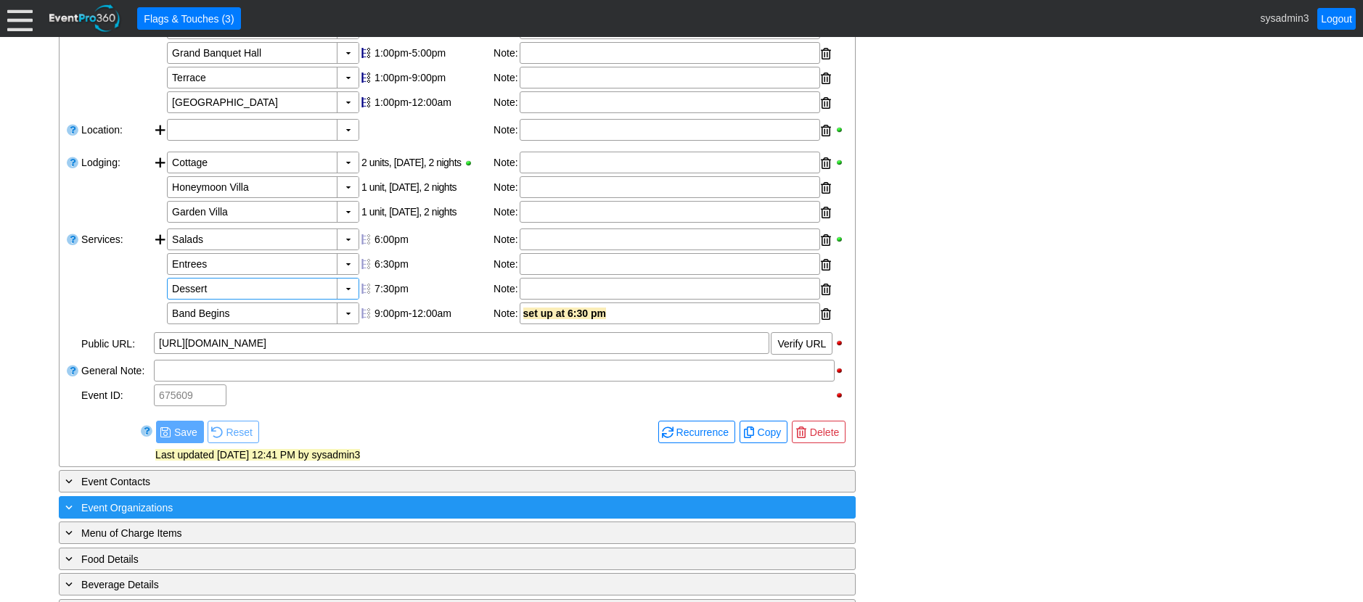
scroll to position [603, 0]
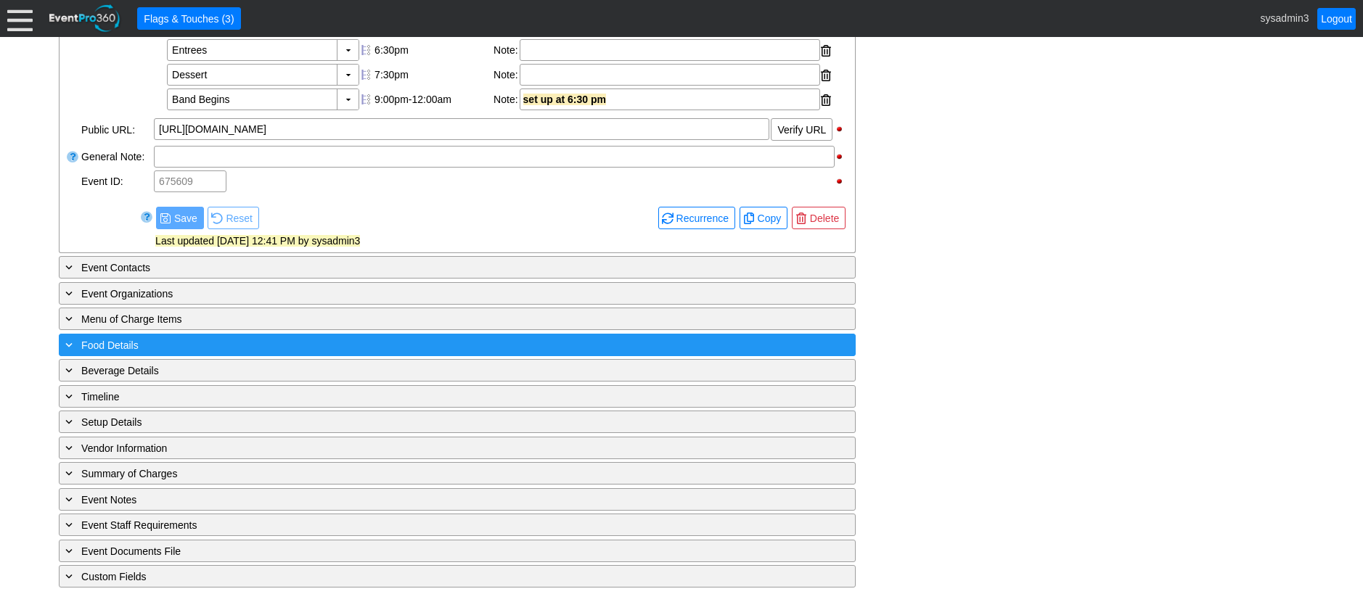
click at [252, 344] on div "+ Food Details" at bounding box center [427, 345] width 730 height 17
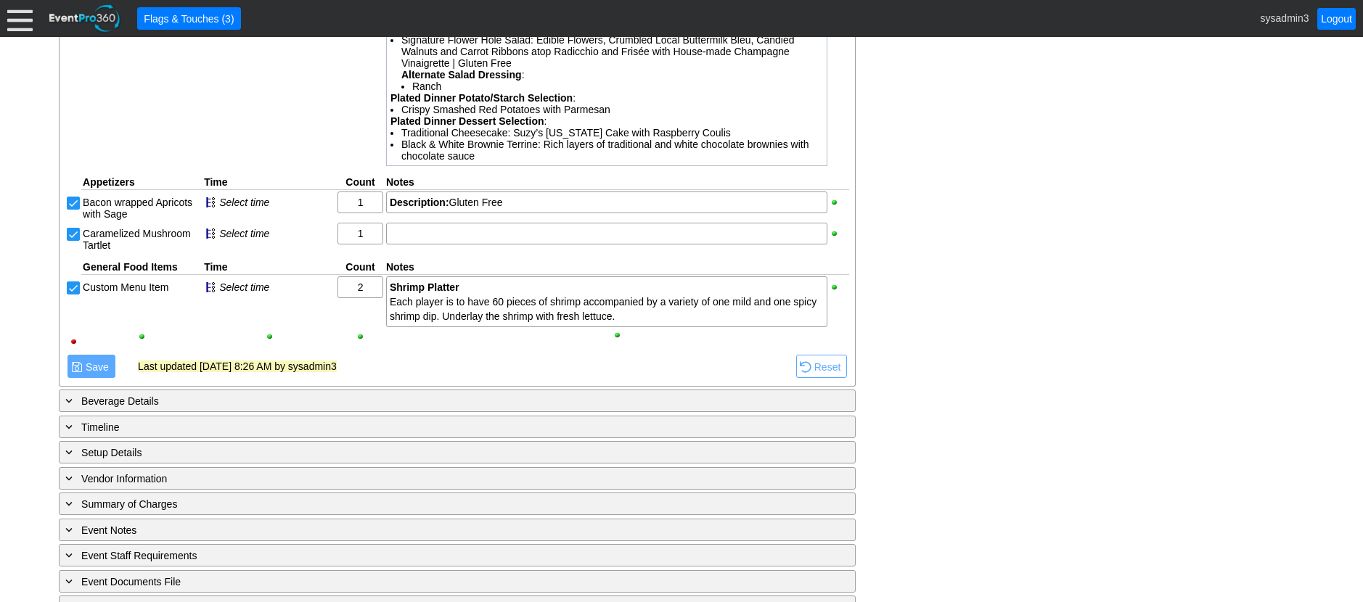
scroll to position [1234, 0]
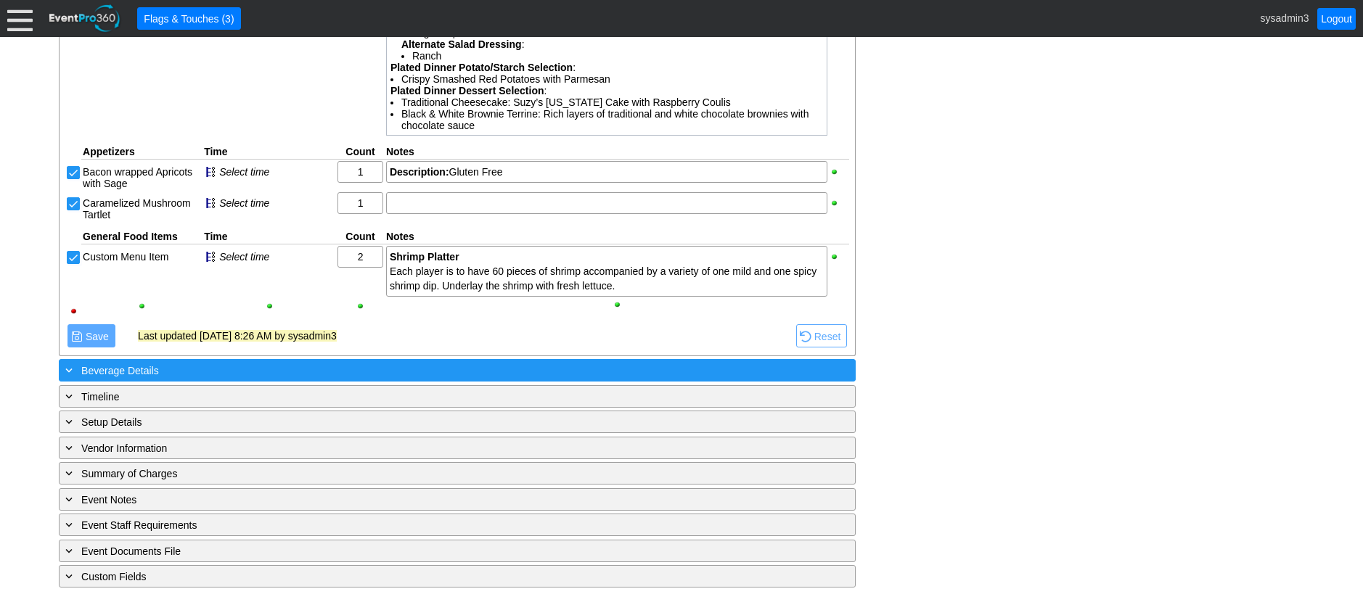
click at [273, 371] on div "+ Beverage Details" at bounding box center [427, 370] width 730 height 17
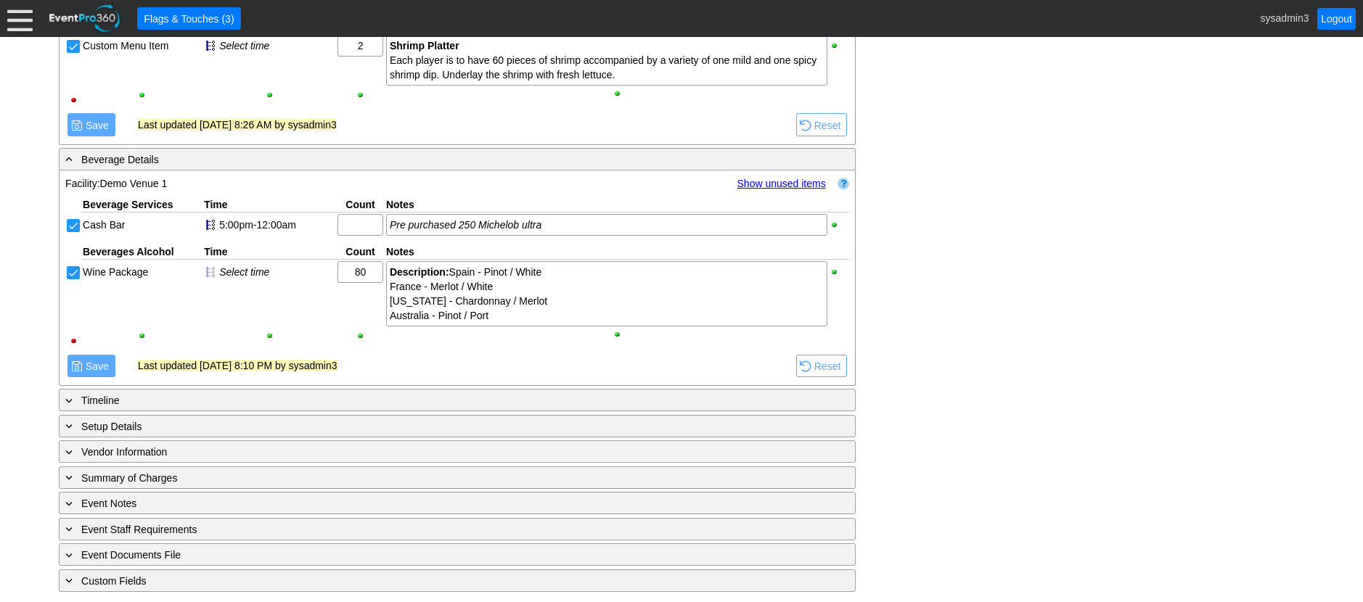
scroll to position [1450, 0]
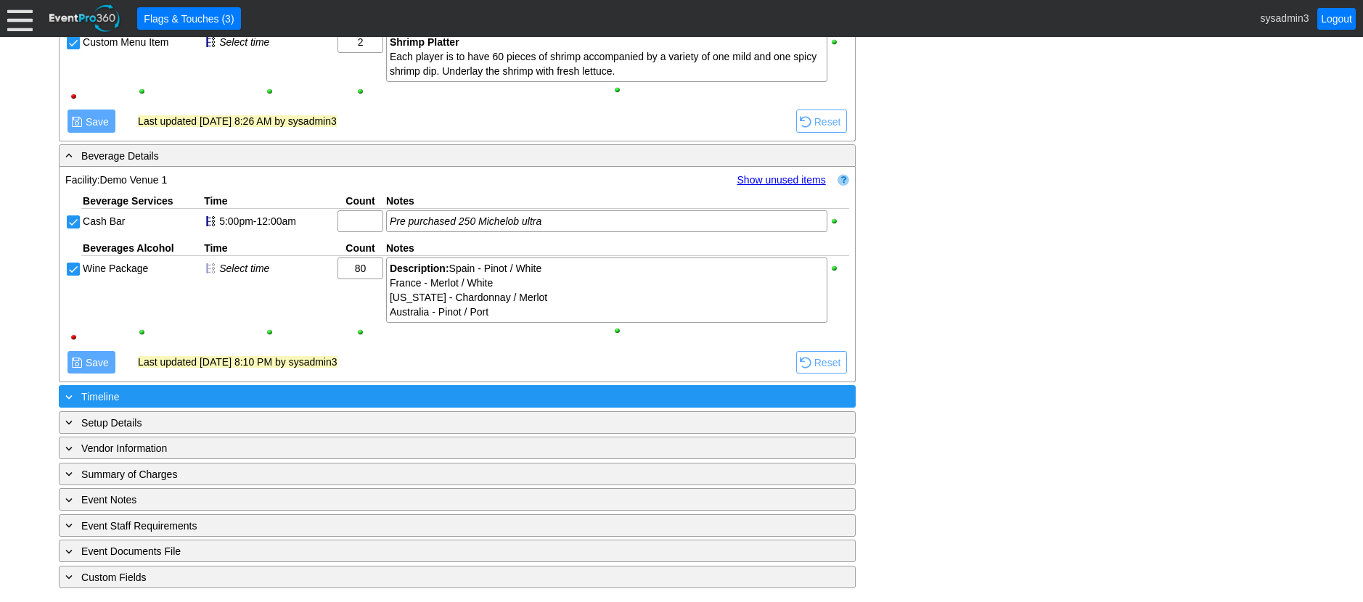
click at [274, 390] on div "+ Timeline" at bounding box center [427, 396] width 730 height 17
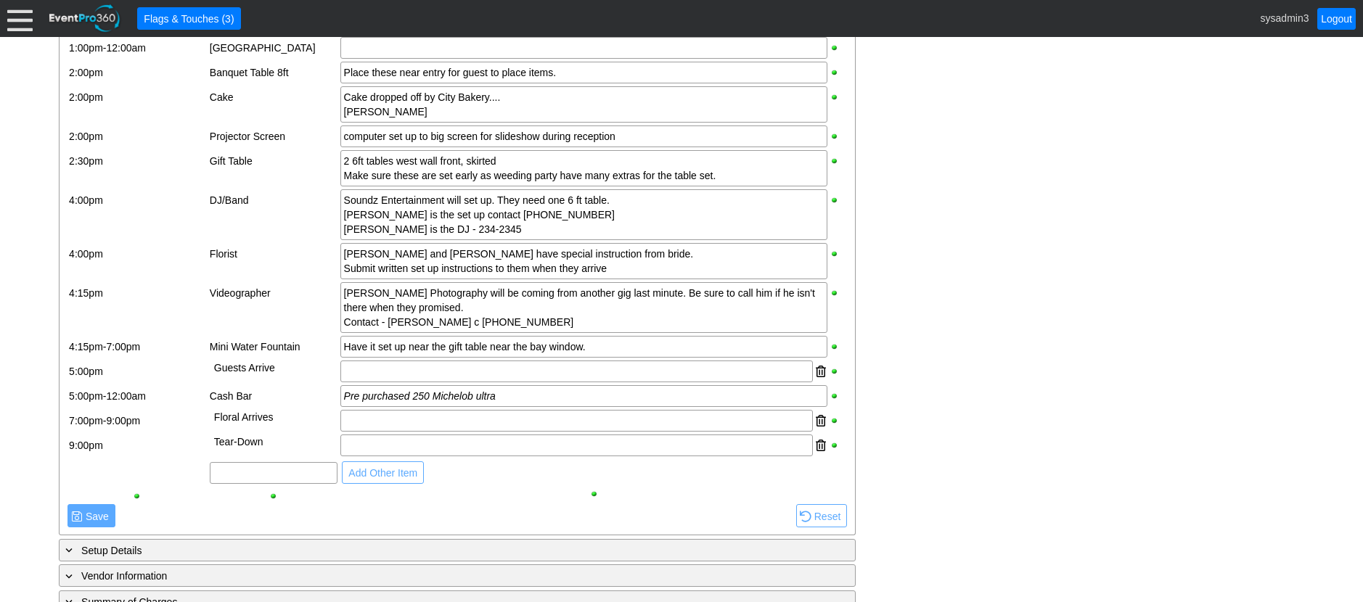
scroll to position [2356, 0]
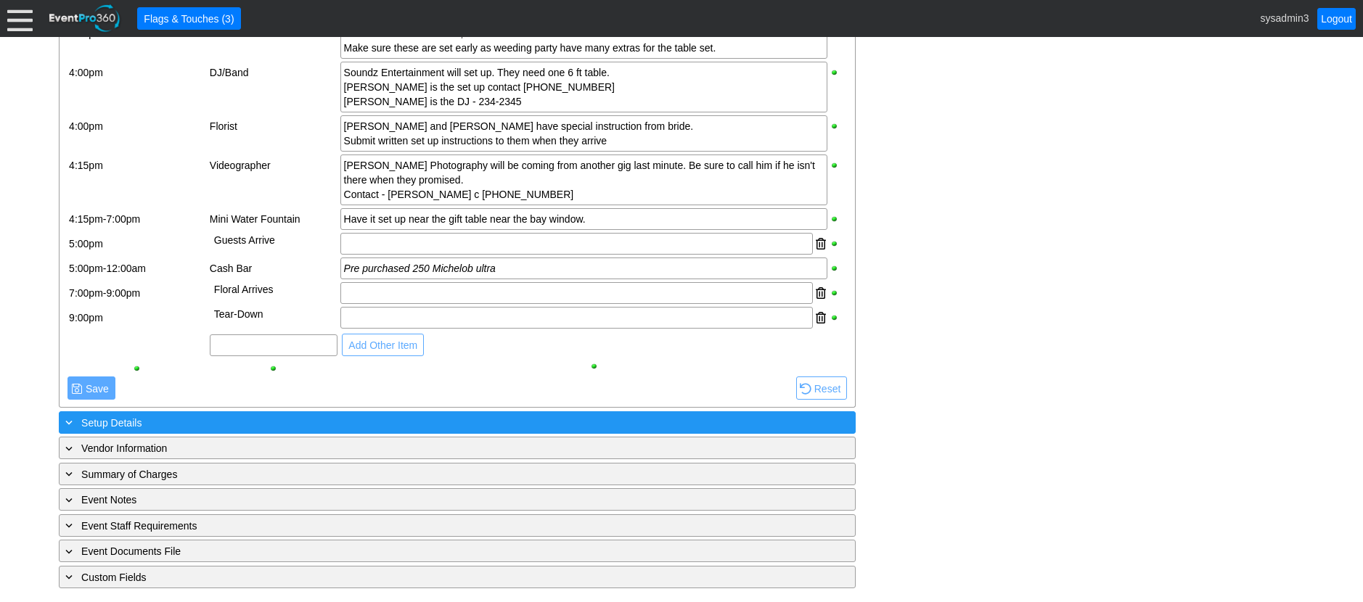
click at [277, 429] on div "+ Setup Details" at bounding box center [427, 422] width 730 height 17
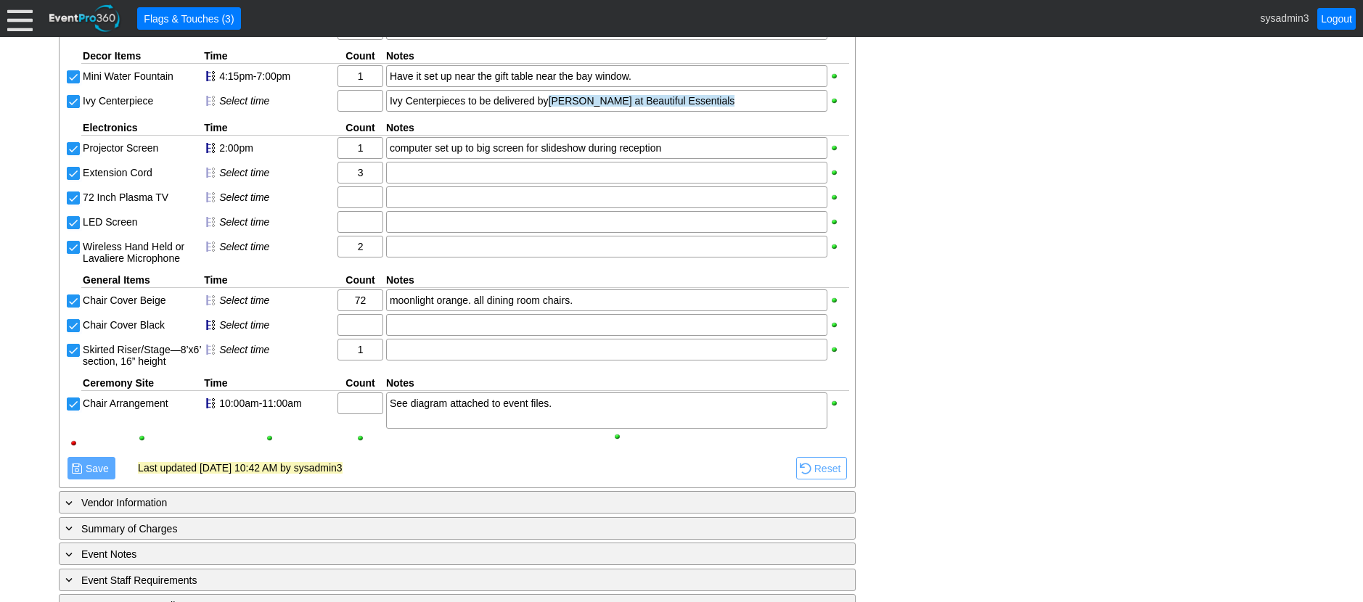
scroll to position [3151, 0]
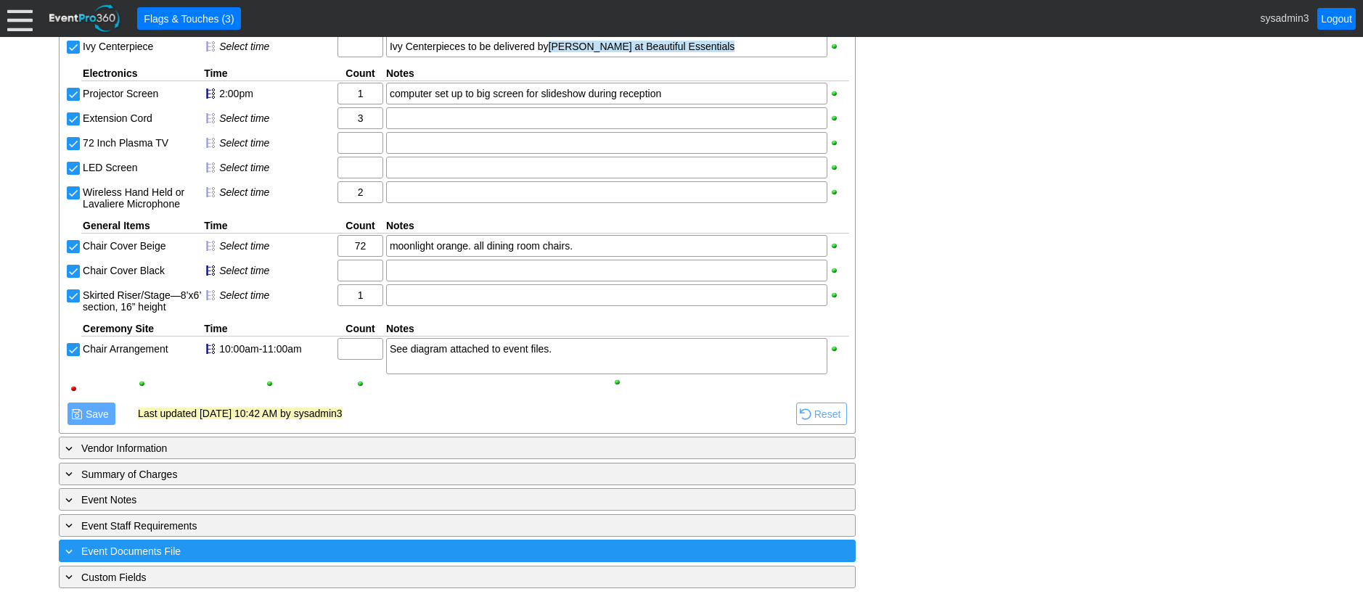
click at [292, 547] on div "+ Event Documents File" at bounding box center [427, 551] width 730 height 17
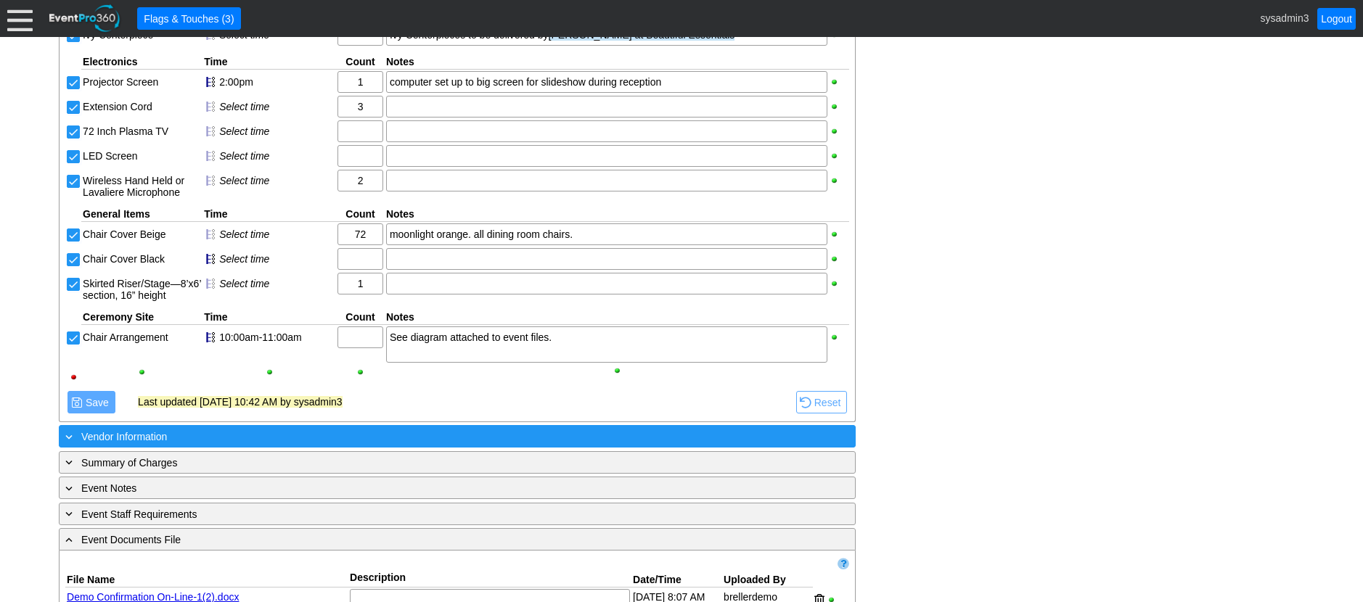
click at [298, 445] on div "+ Vendor Information" at bounding box center [427, 436] width 730 height 17
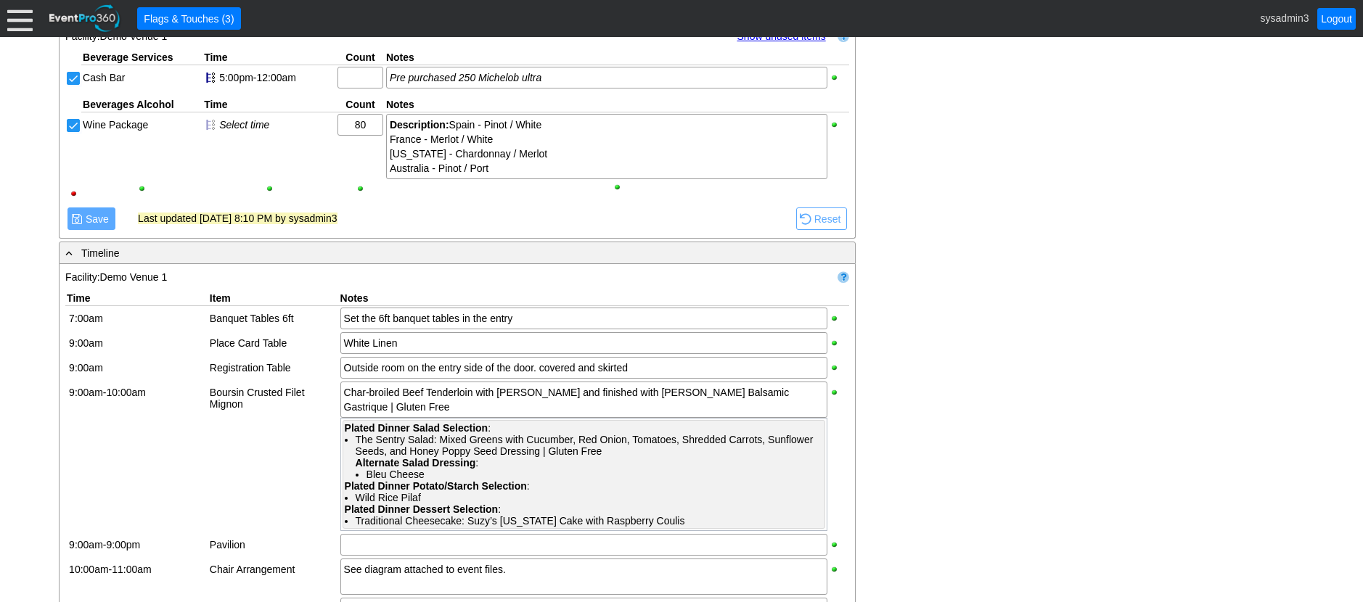
scroll to position [1554, 0]
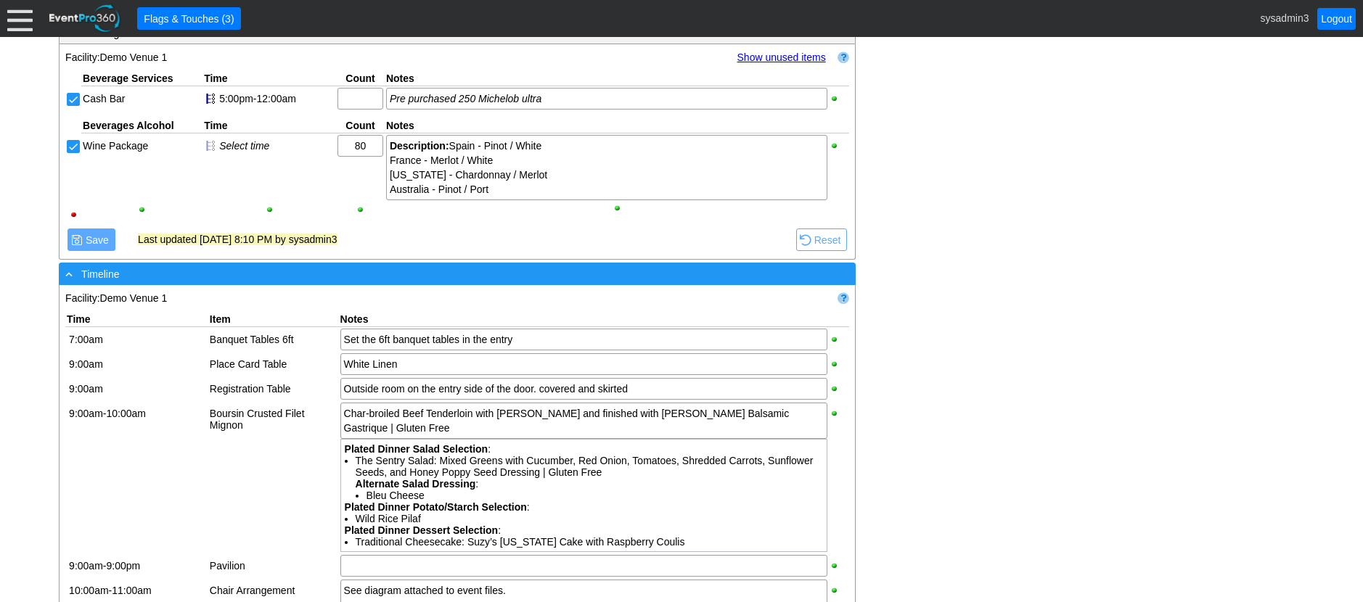
click at [425, 282] on div "- Timeline" at bounding box center [427, 274] width 730 height 17
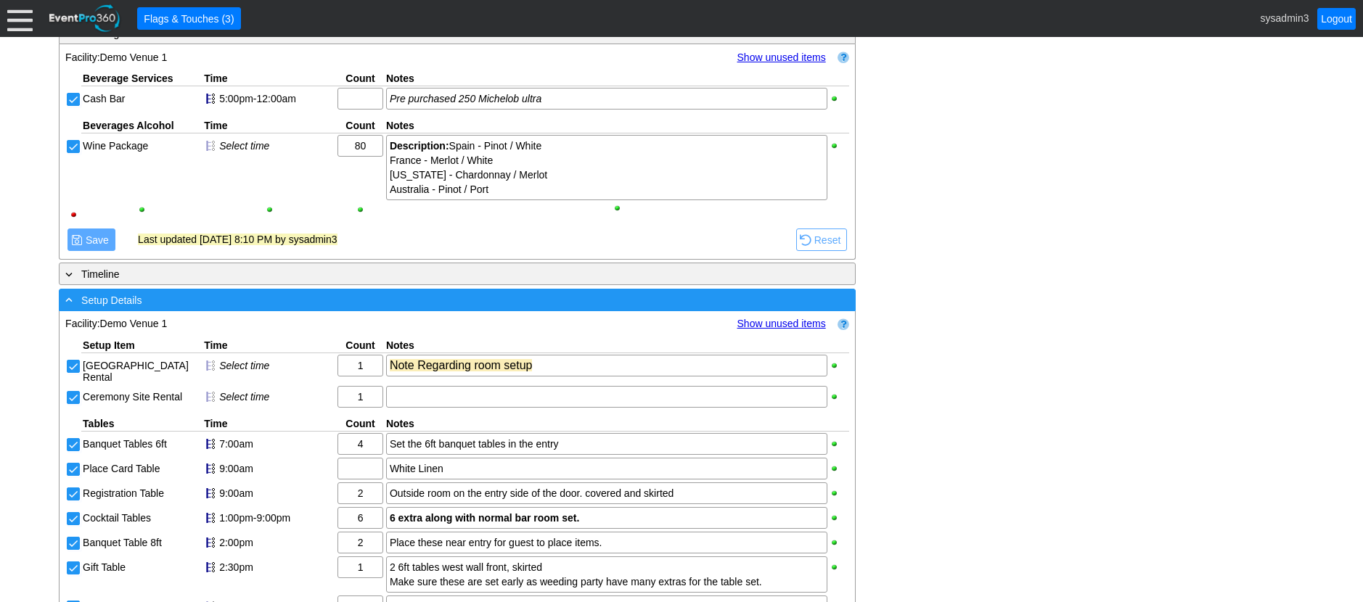
click at [431, 308] on div "- Setup Details" at bounding box center [427, 300] width 730 height 17
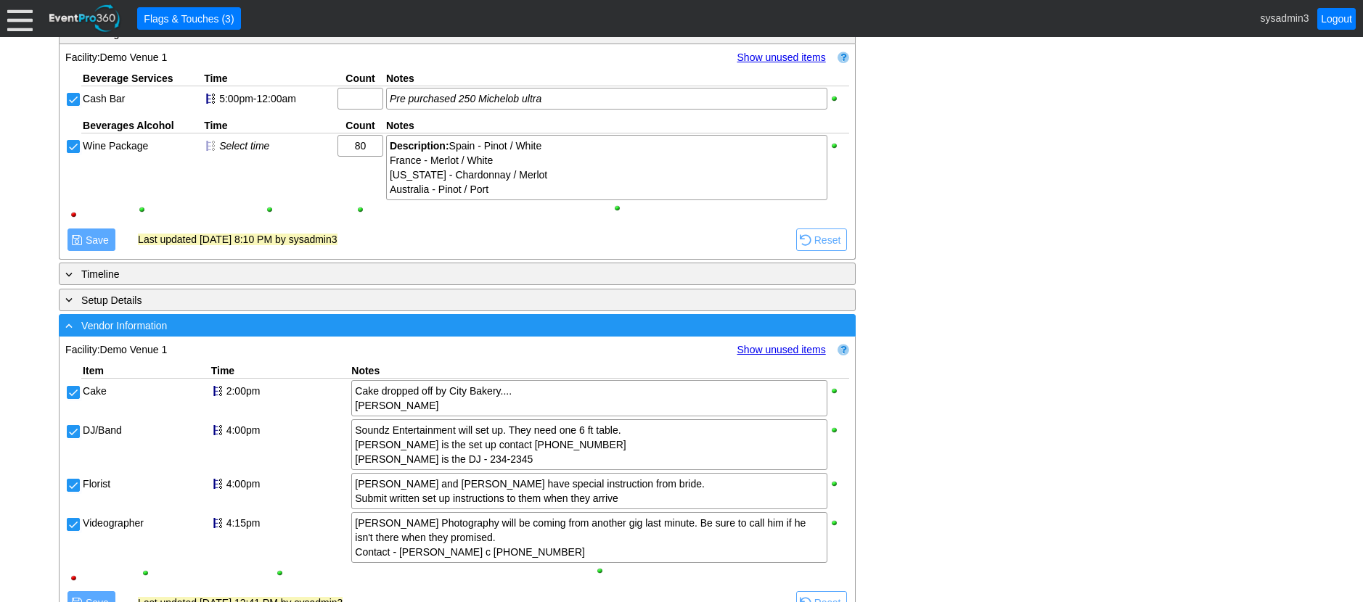
click at [433, 334] on div "- Vendor Information" at bounding box center [427, 325] width 730 height 17
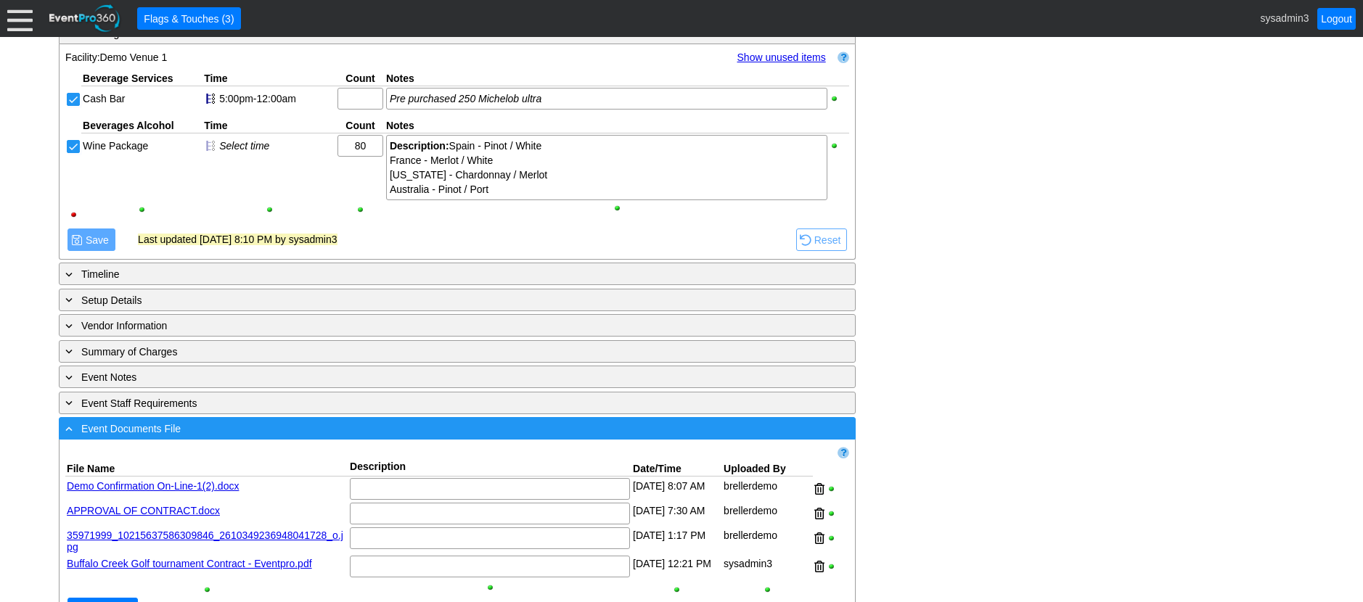
click at [432, 437] on div "- Event Documents File" at bounding box center [427, 428] width 730 height 17
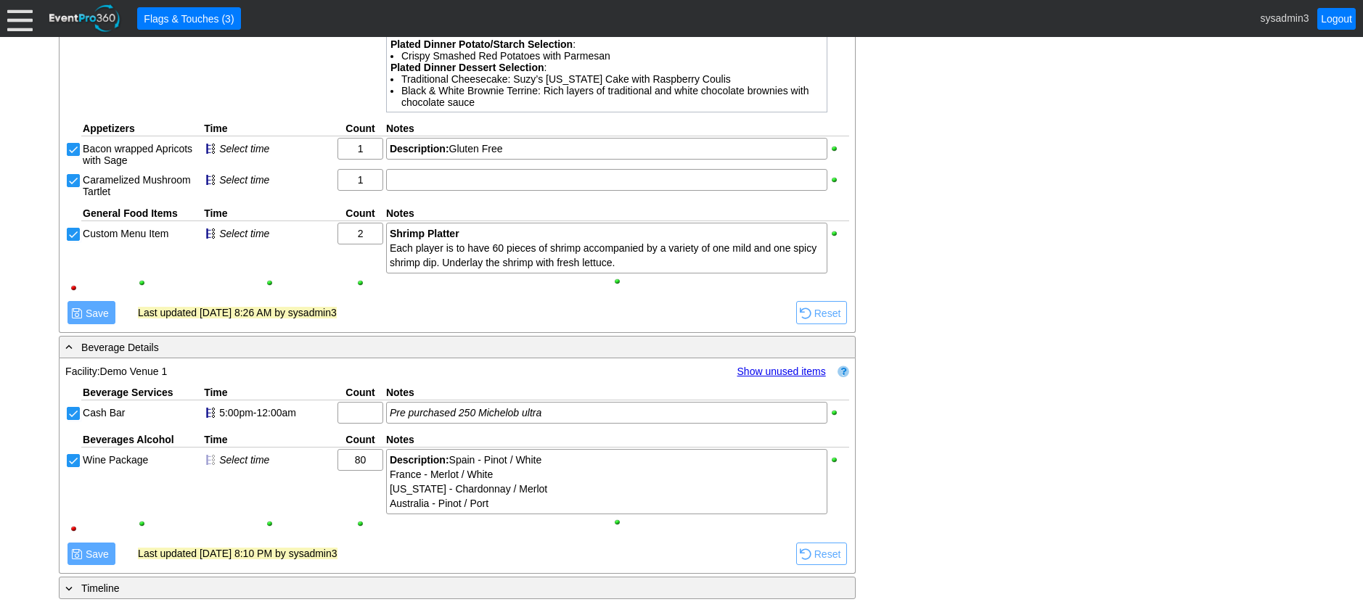
scroll to position [1232, 0]
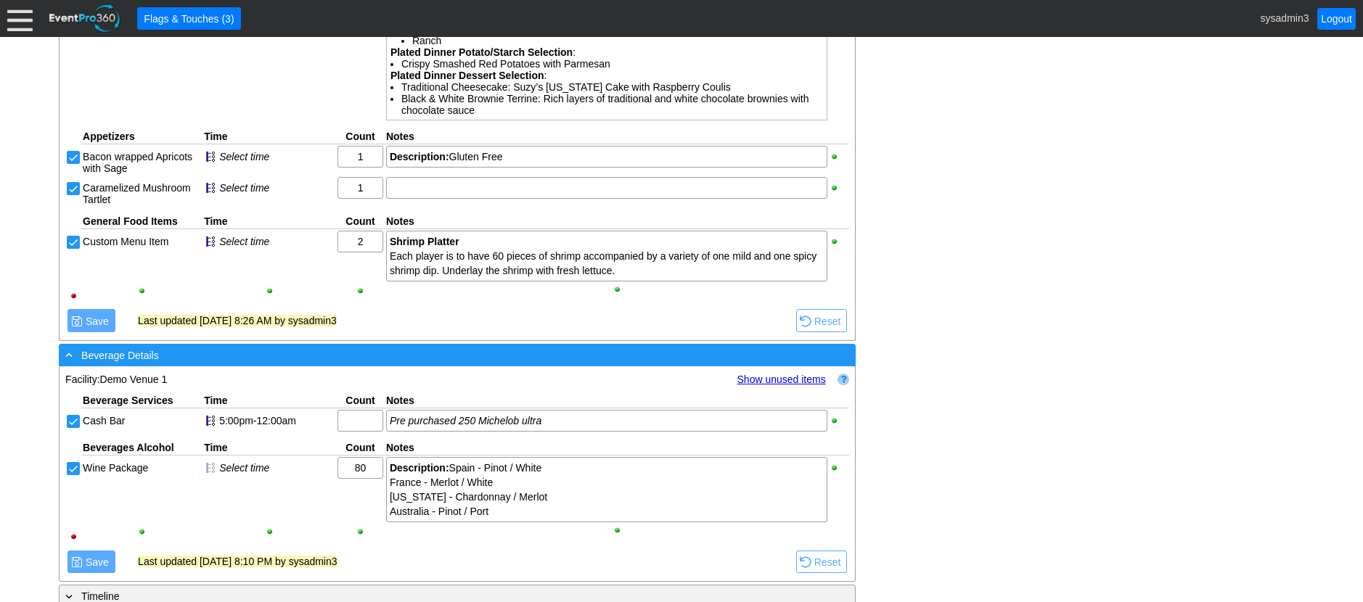
click at [411, 364] on div "- Beverage Details" at bounding box center [427, 355] width 730 height 17
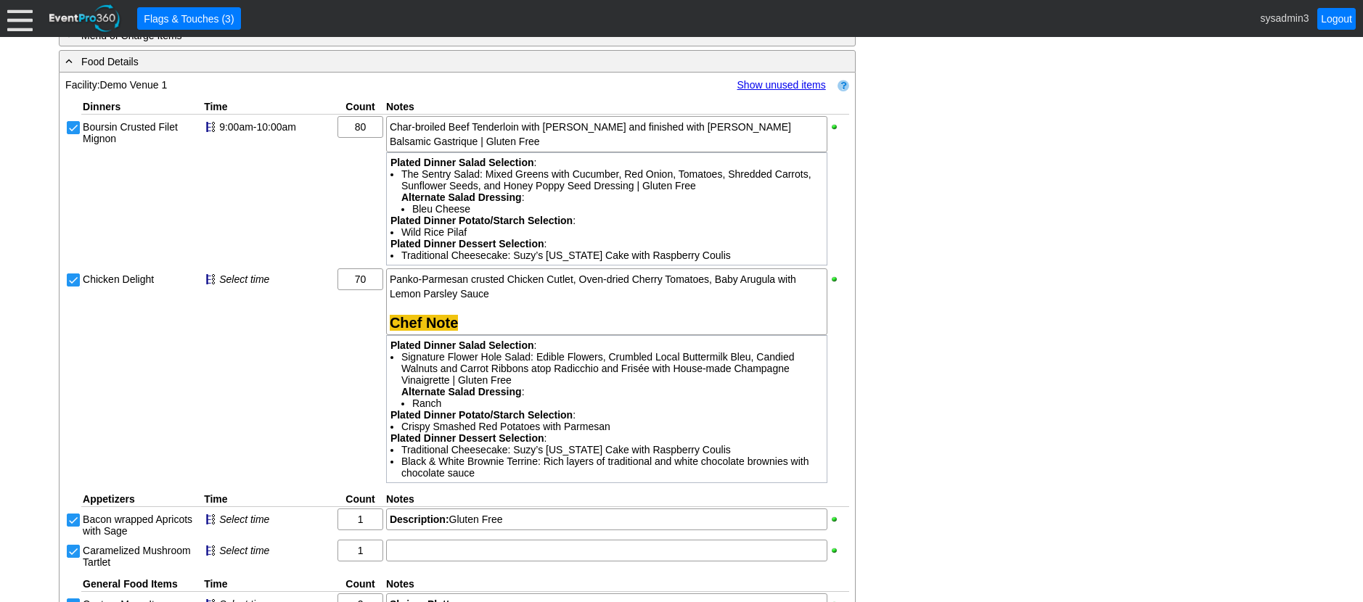
scroll to position [724, 0]
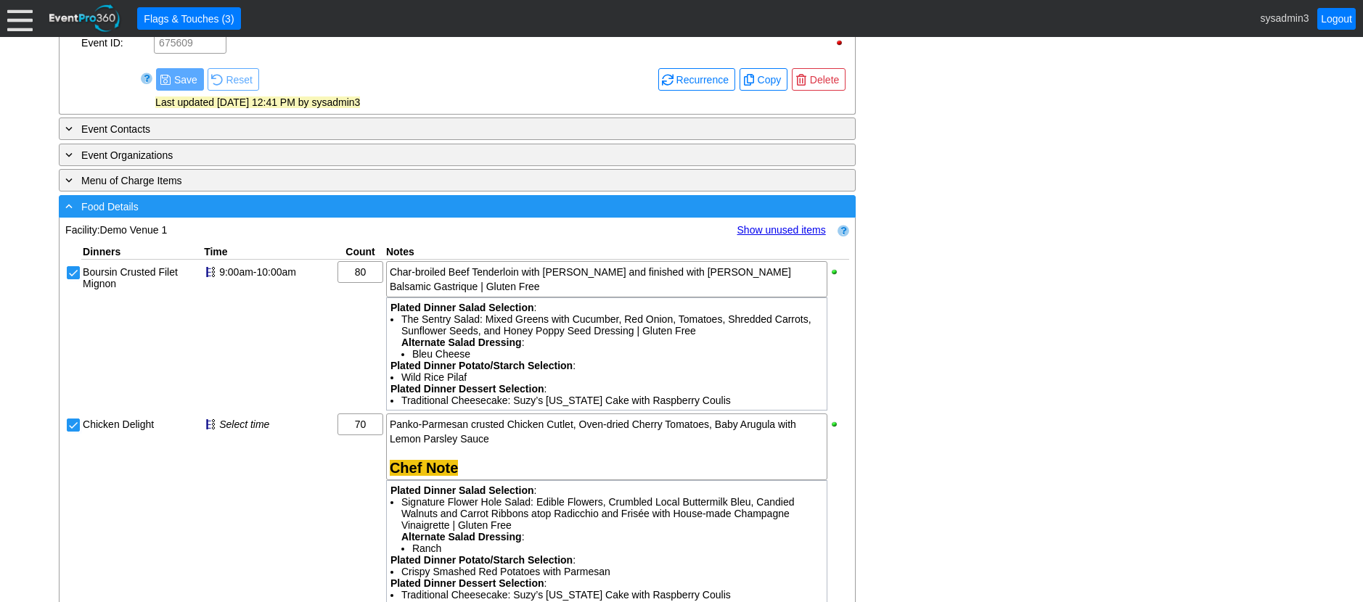
click at [477, 215] on div "- Food Details" at bounding box center [427, 206] width 730 height 17
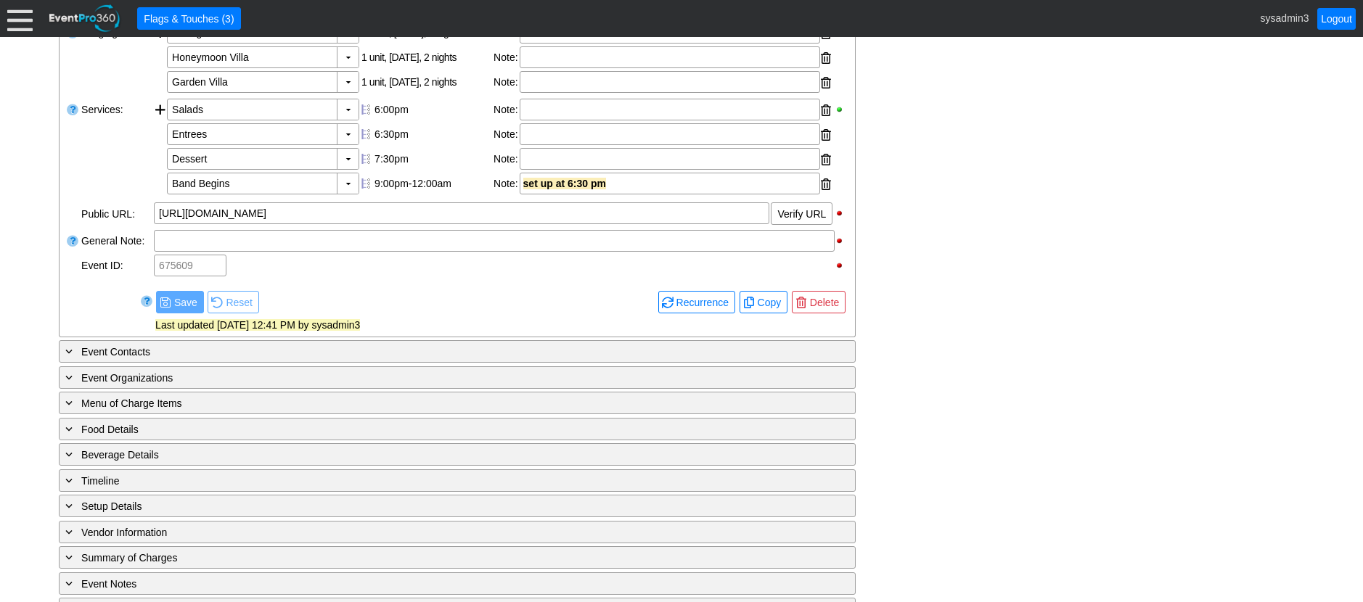
scroll to position [581, 0]
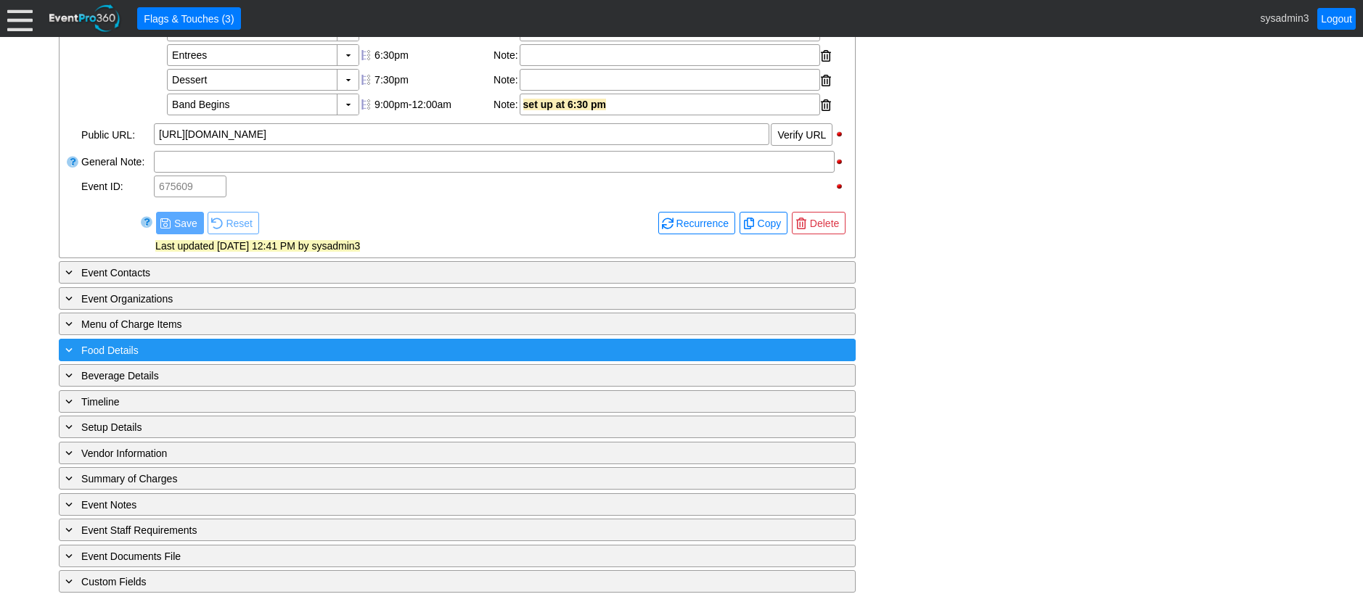
click at [206, 358] on div "+ Food Details" at bounding box center [427, 350] width 730 height 17
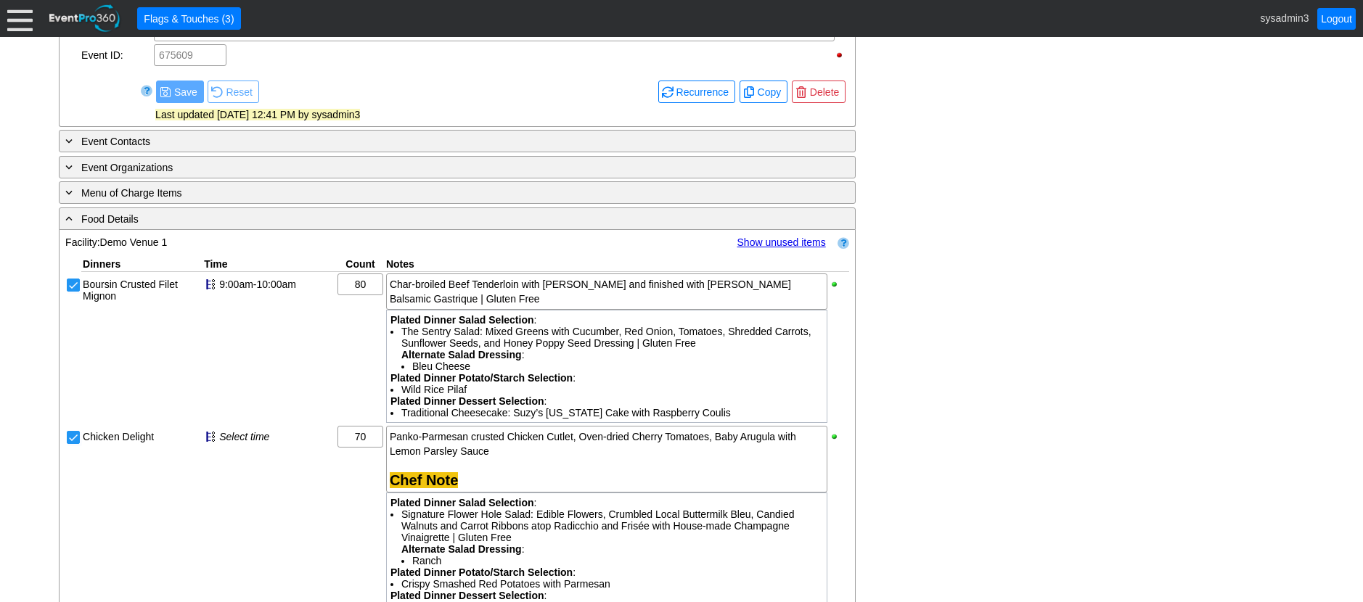
scroll to position [726, 0]
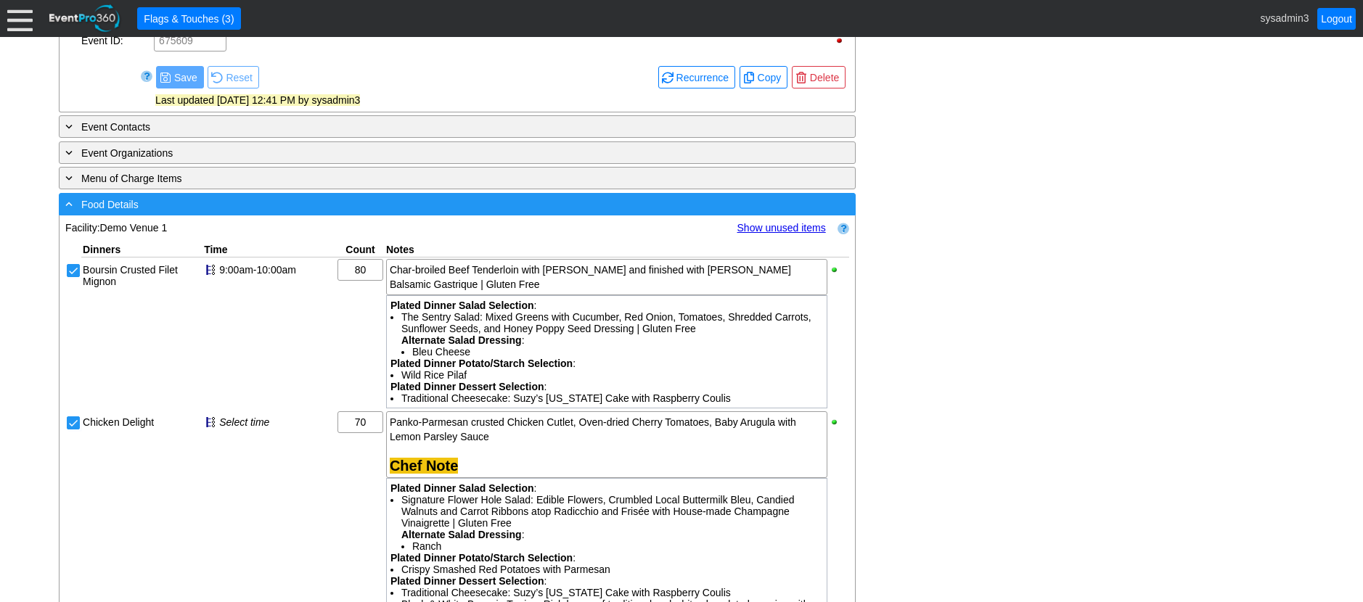
click at [468, 213] on div "- Food Details" at bounding box center [427, 204] width 730 height 17
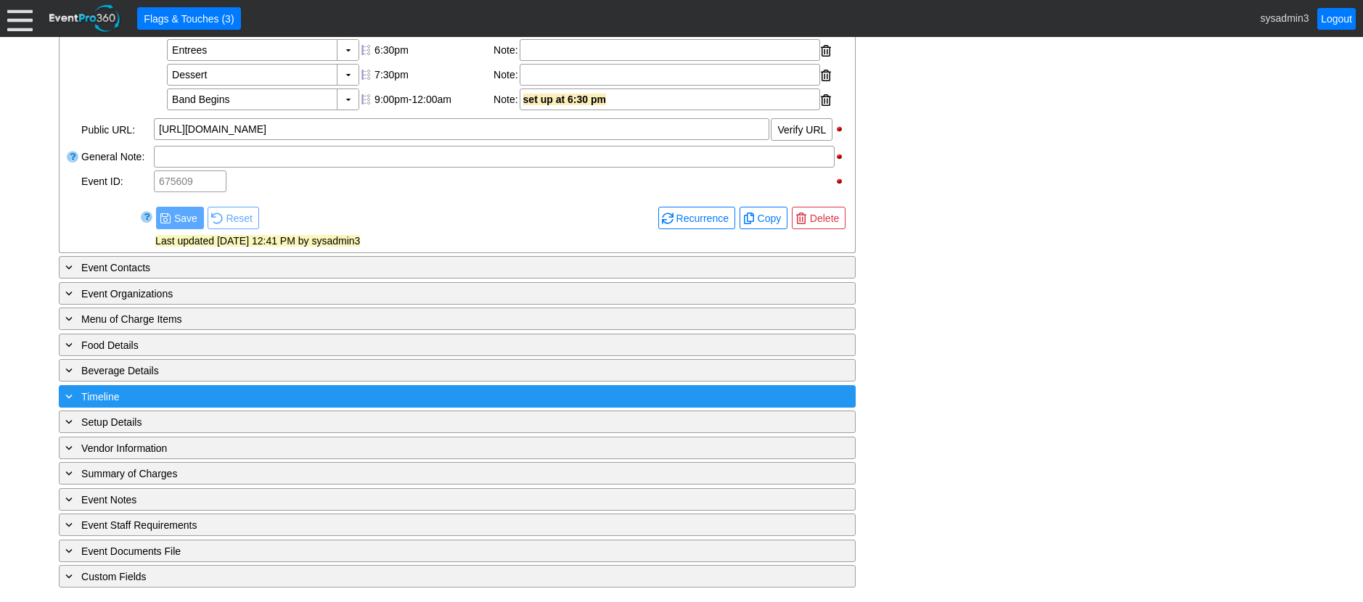
click at [364, 398] on div "+ Timeline" at bounding box center [427, 396] width 730 height 17
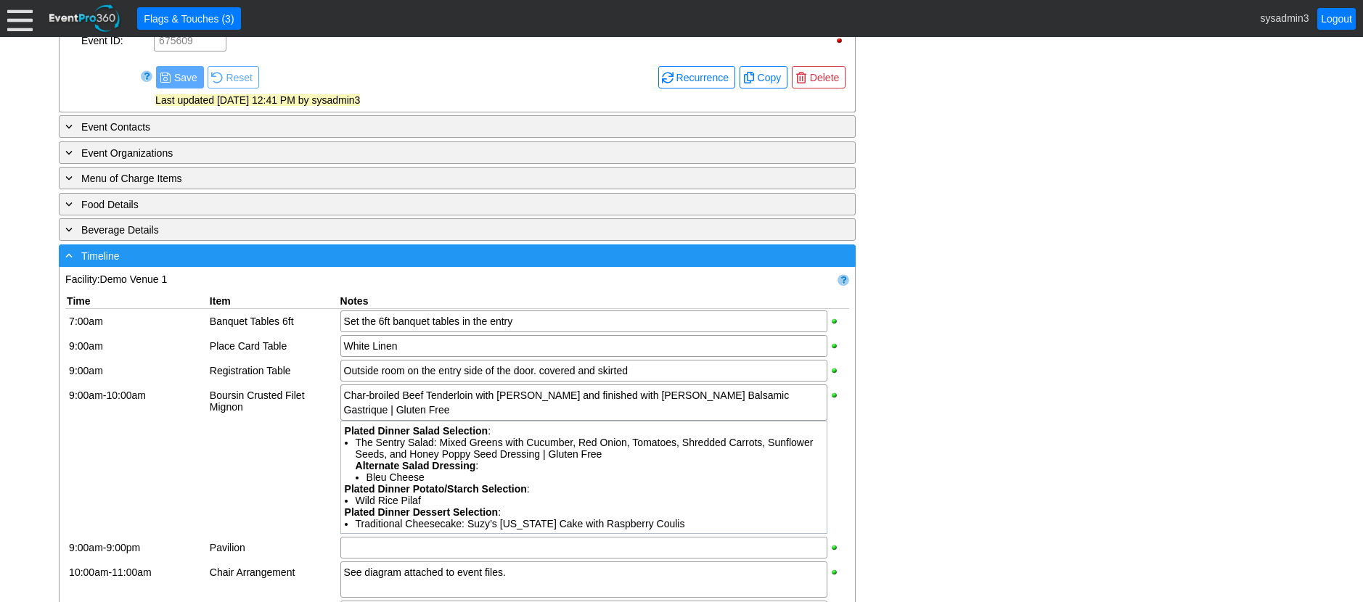
click at [447, 264] on div "- Timeline" at bounding box center [427, 255] width 730 height 17
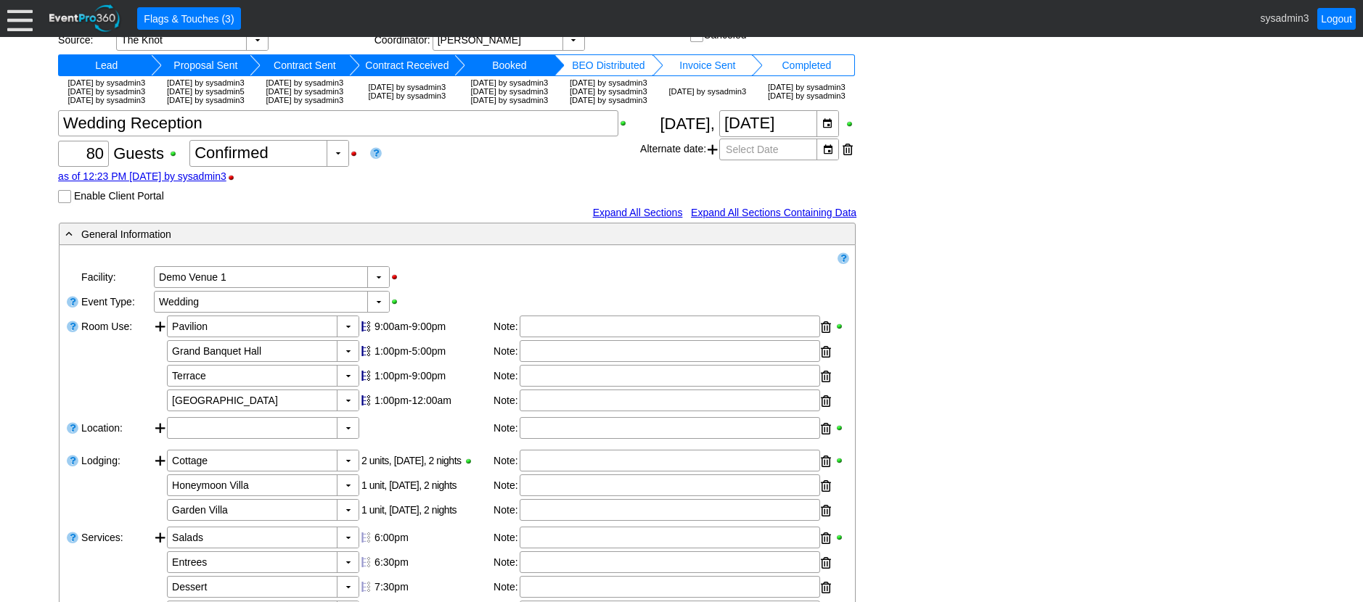
scroll to position [0, 0]
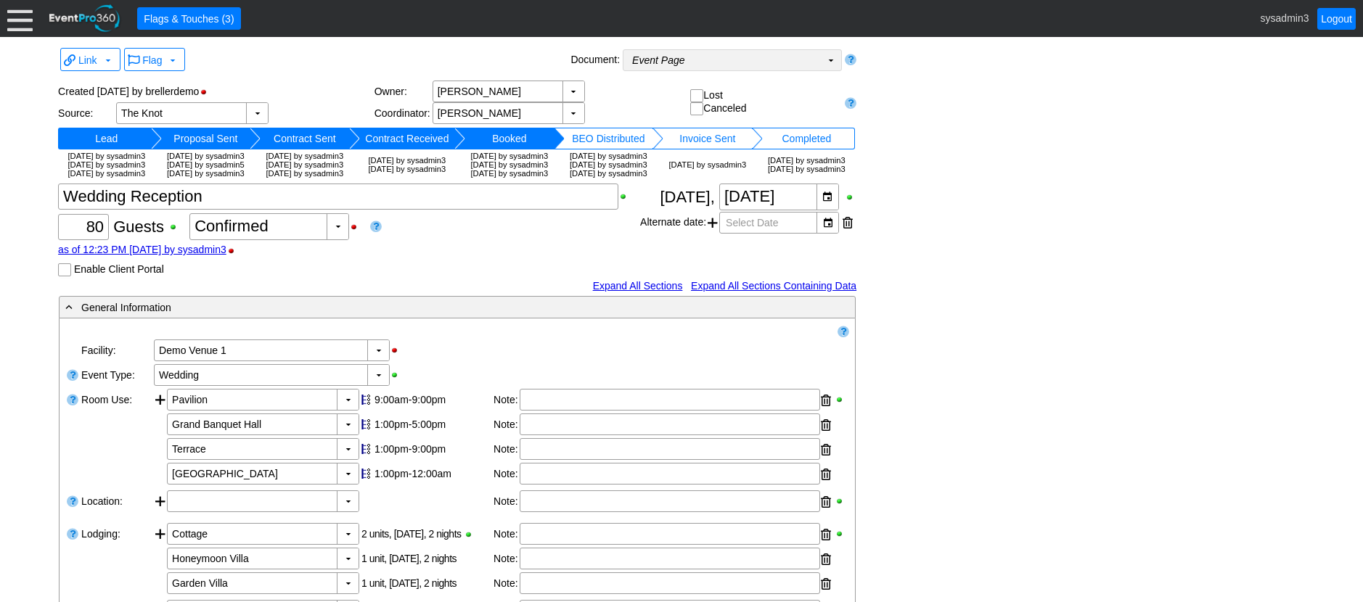
click at [730, 55] on td "Event Page Χ" at bounding box center [721, 60] width 197 height 20
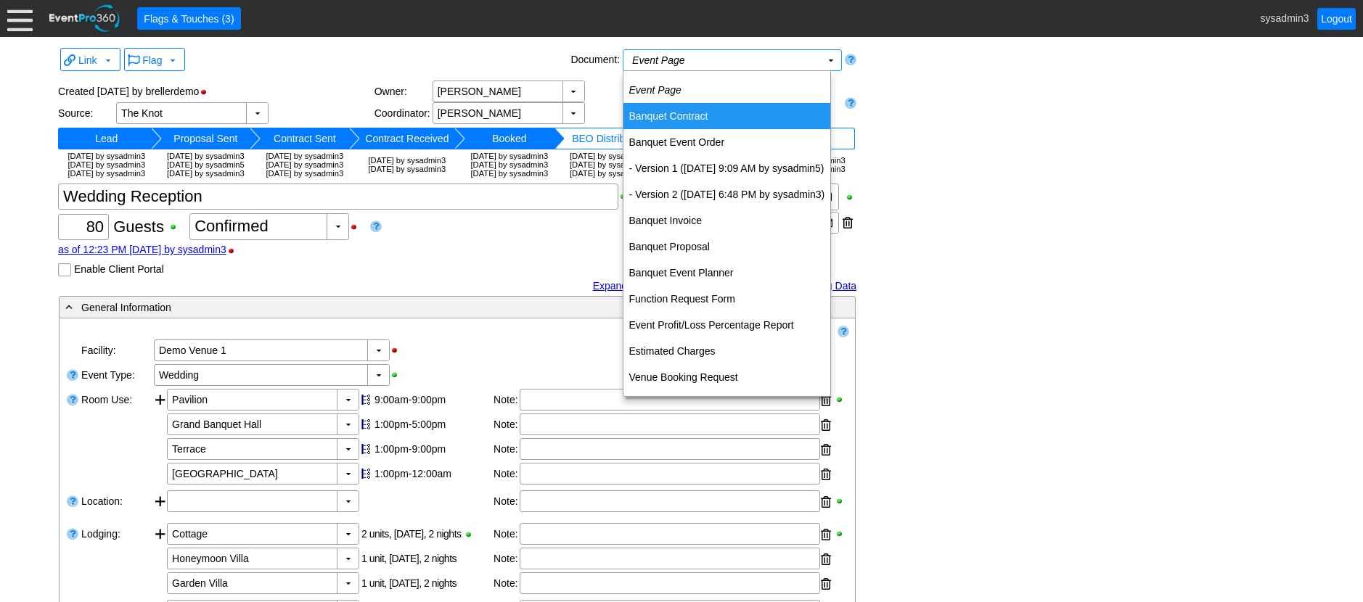
click at [694, 115] on td "Banquet Contract" at bounding box center [727, 116] width 208 height 26
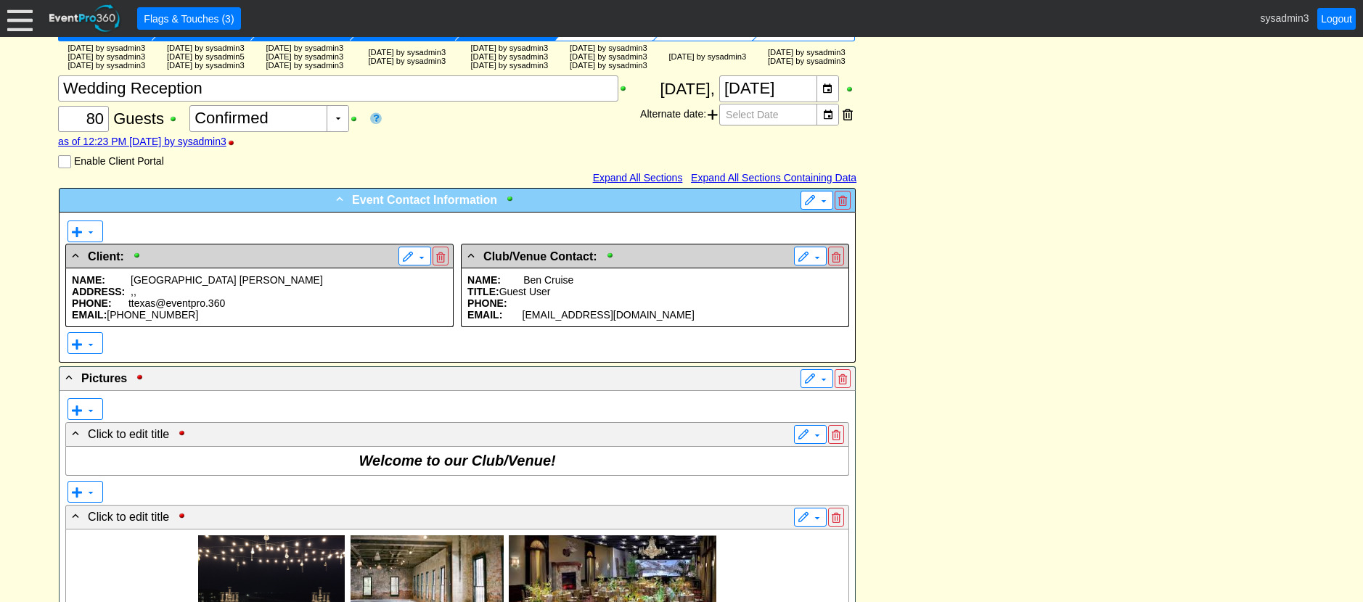
scroll to position [218, 0]
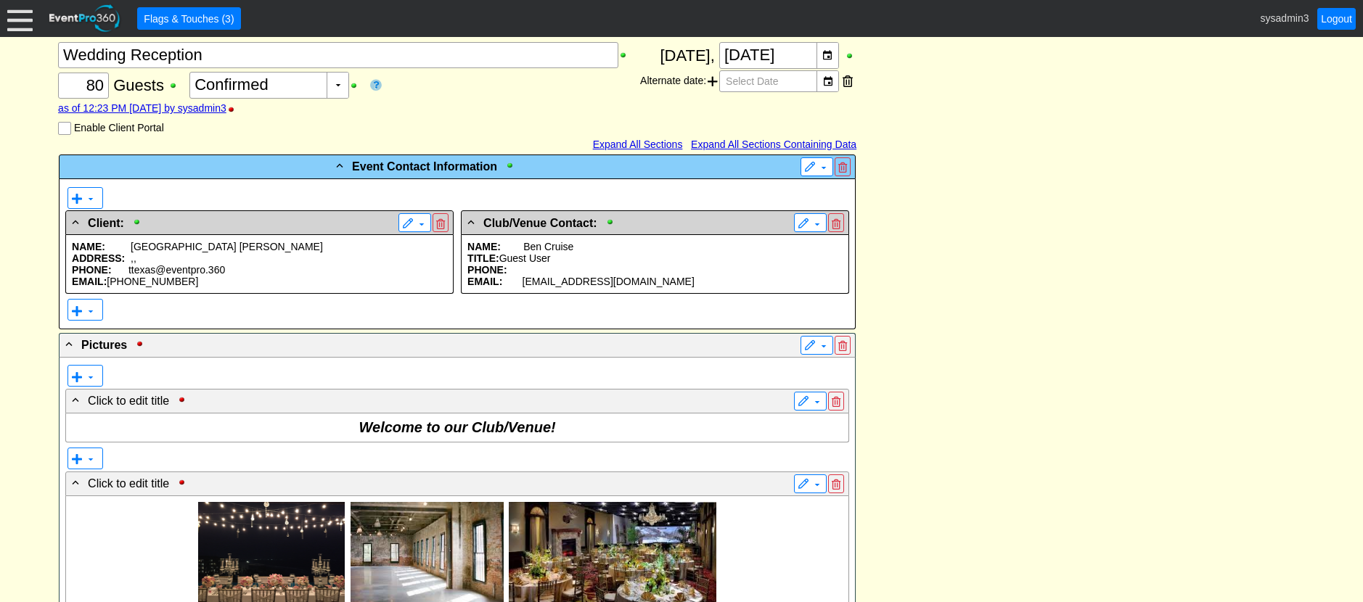
click at [226, 253] on p "NAME: [PERSON_NAME]" at bounding box center [259, 247] width 375 height 12
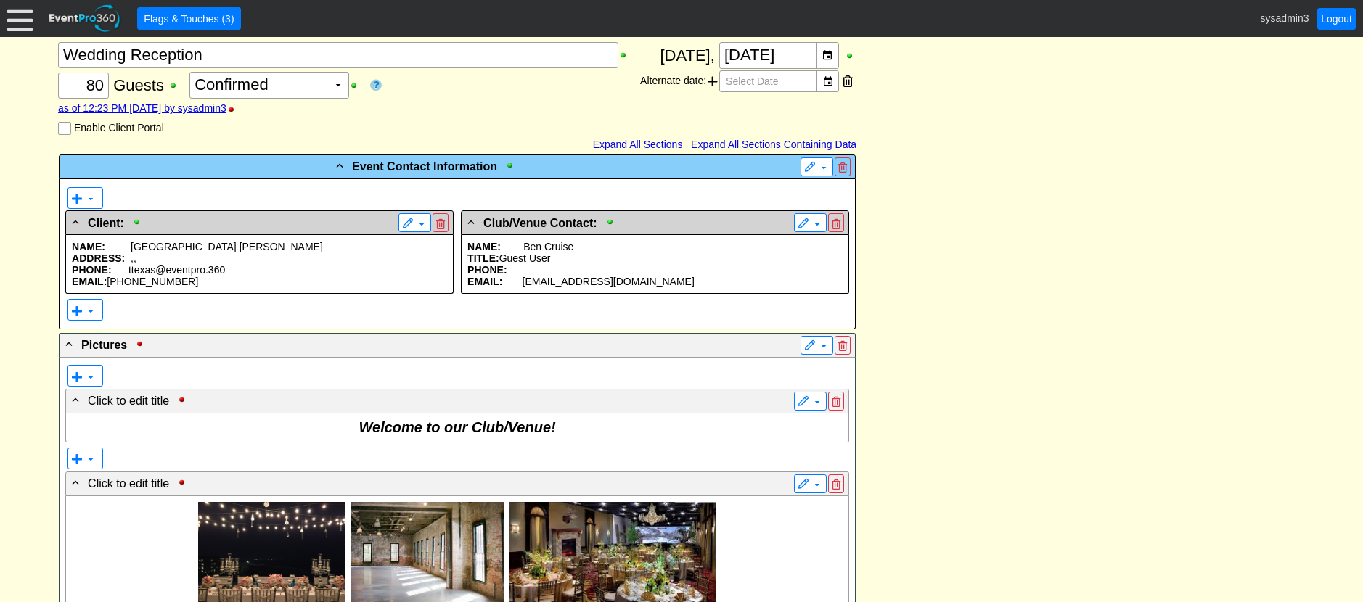
click at [555, 276] on p "PHONE:" at bounding box center [654, 270] width 375 height 12
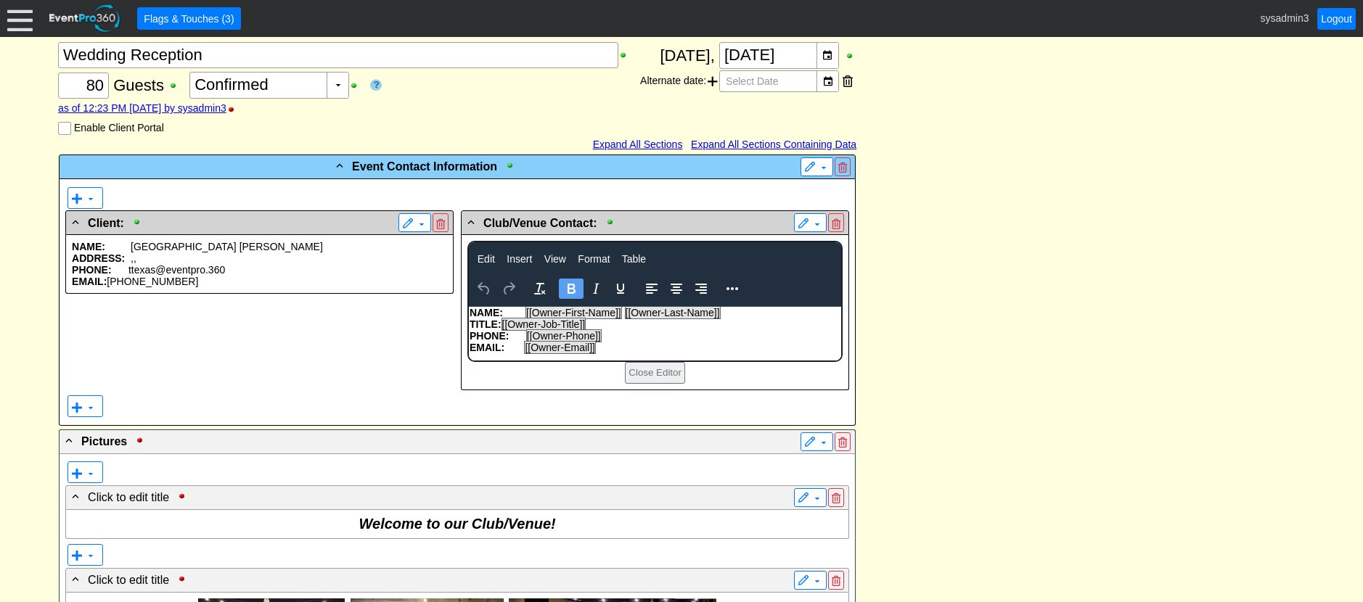
scroll to position [0, 0]
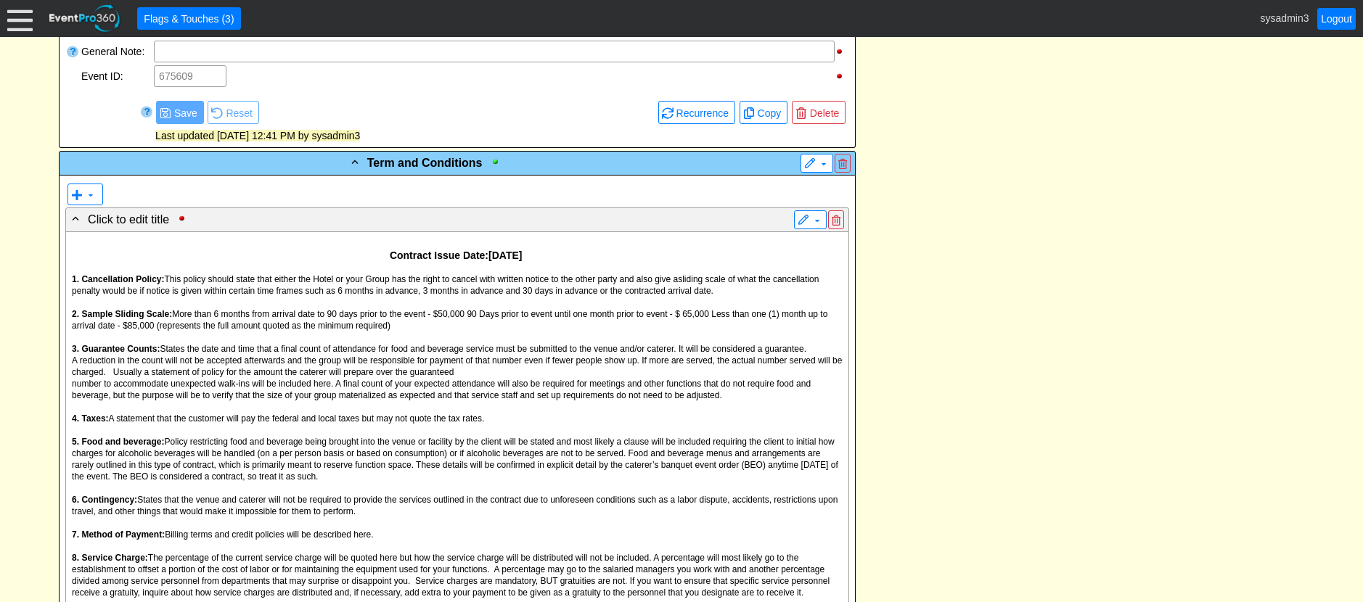
scroll to position [1306, 0]
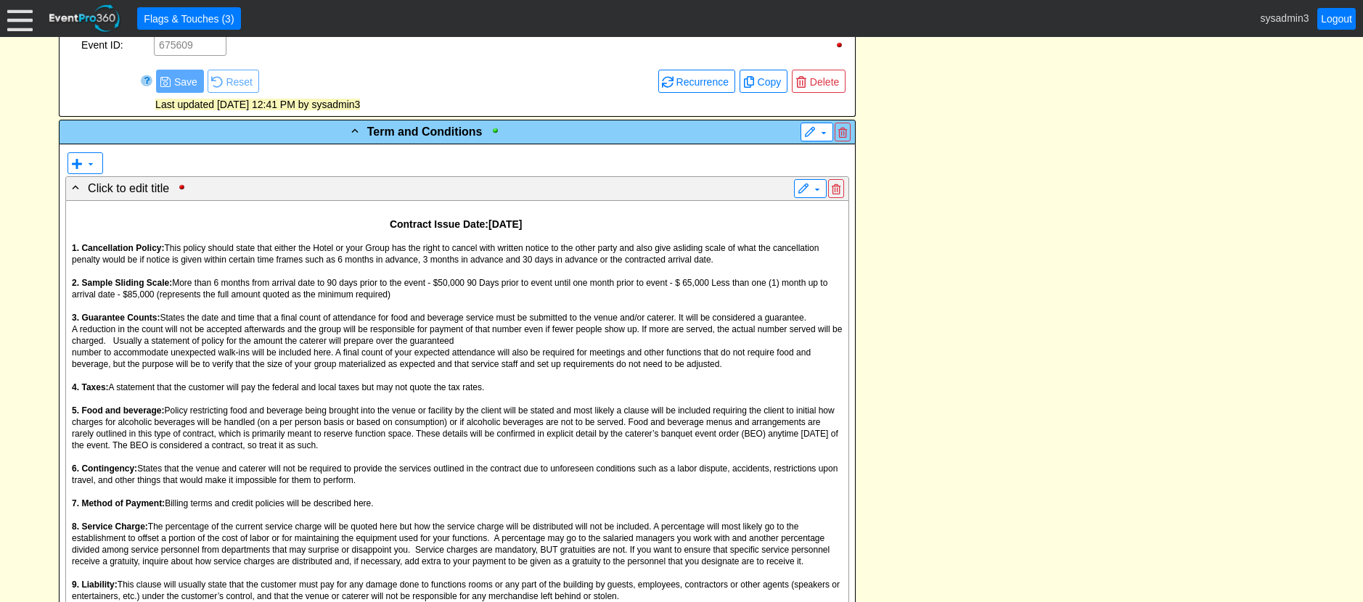
click at [462, 265] on p "1. Cancellation Policy: This policy should state that either the Hotel or your …" at bounding box center [457, 253] width 771 height 23
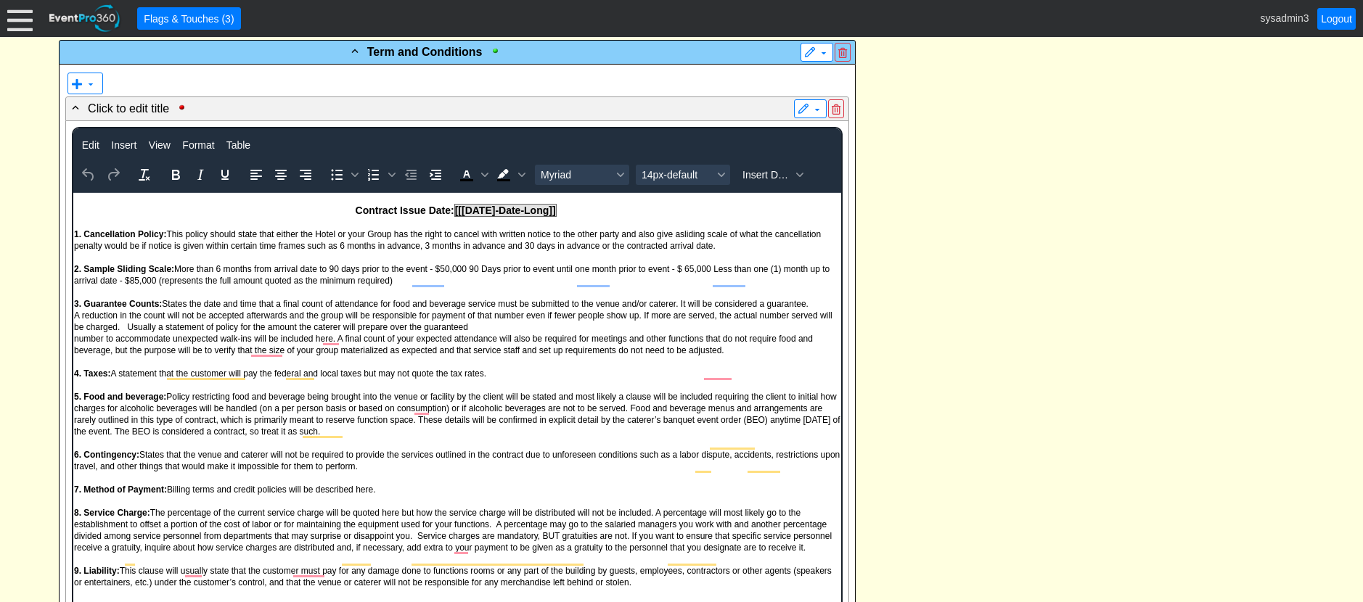
scroll to position [1379, 0]
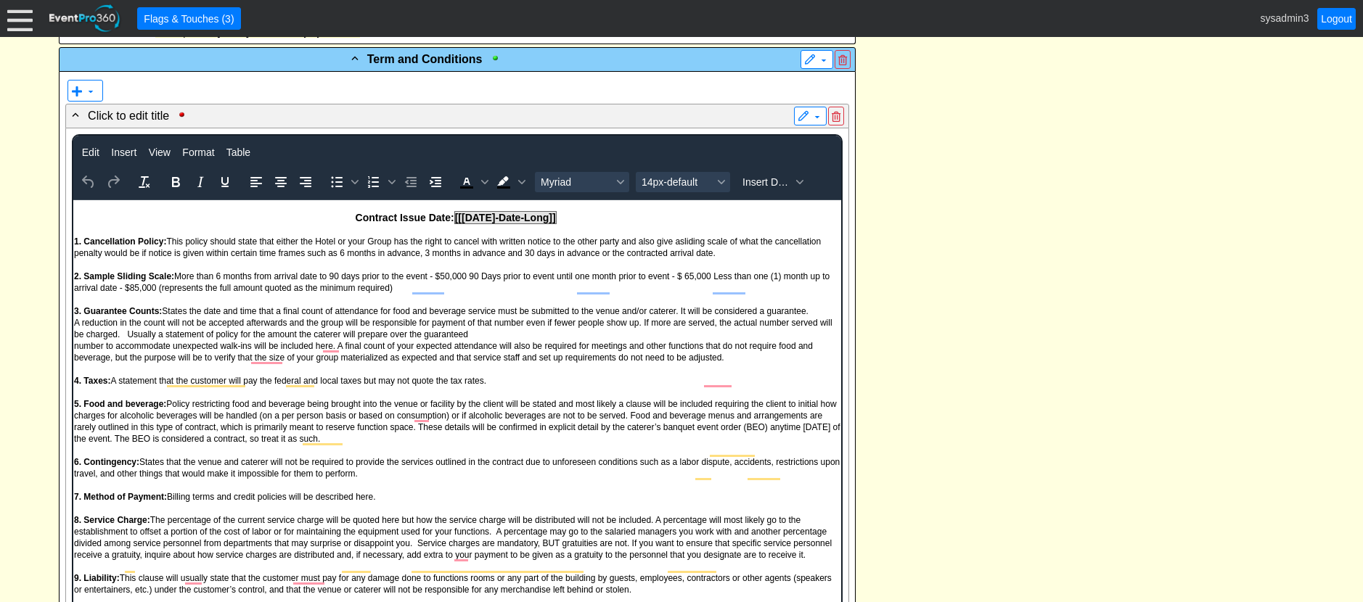
click at [898, 255] on div "- Event Contact Information ▼ ▼ - Client: ▼ NAME: [PERSON_NAME] ADDRESS: , , PH…" at bounding box center [681, 377] width 1254 height 2768
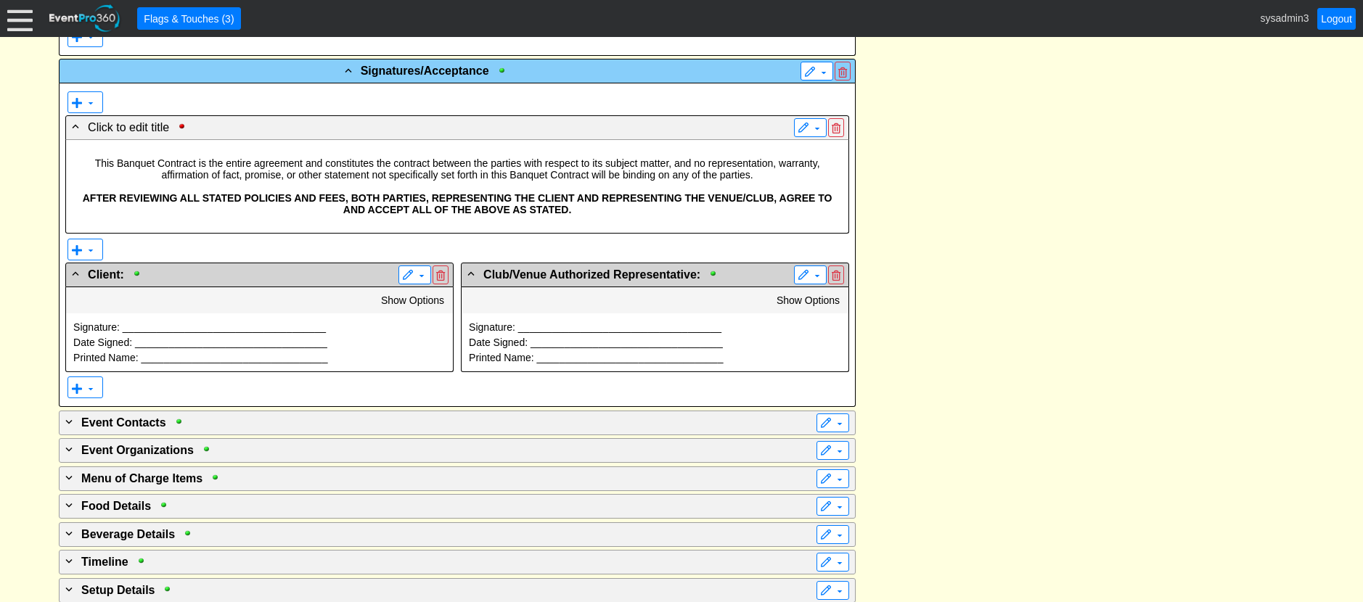
scroll to position [1909, 0]
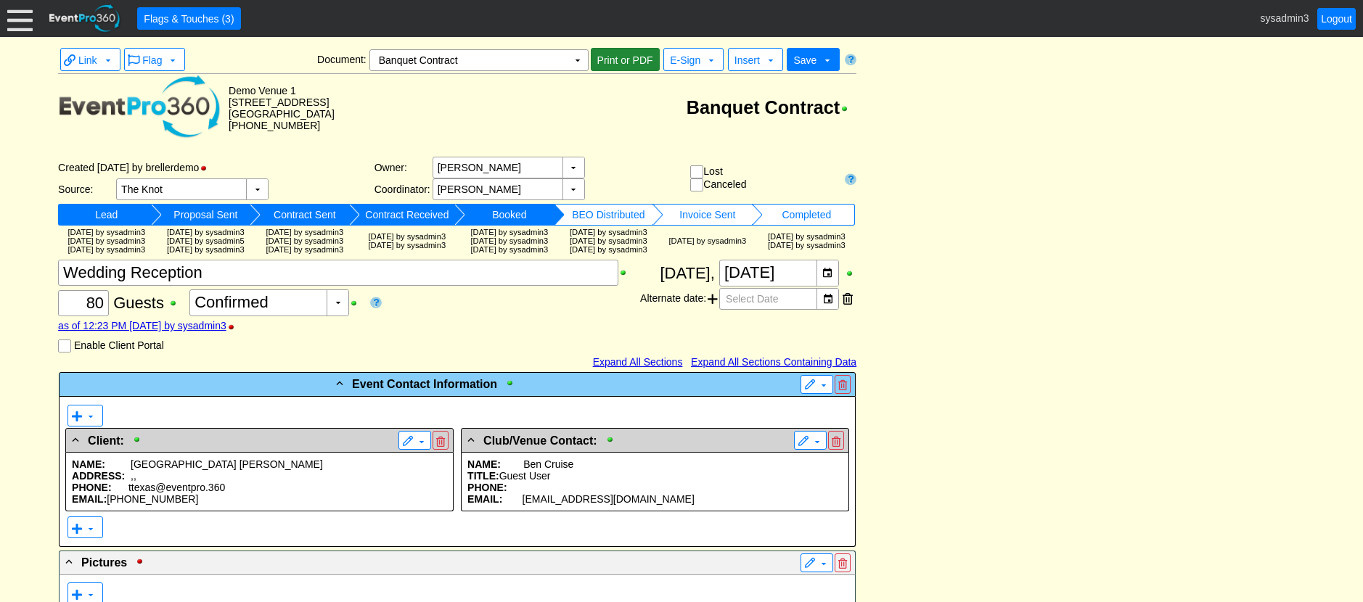
click at [618, 53] on span "Print or PDF" at bounding box center [625, 60] width 62 height 15
click at [697, 62] on span "E-Sign" at bounding box center [685, 60] width 30 height 12
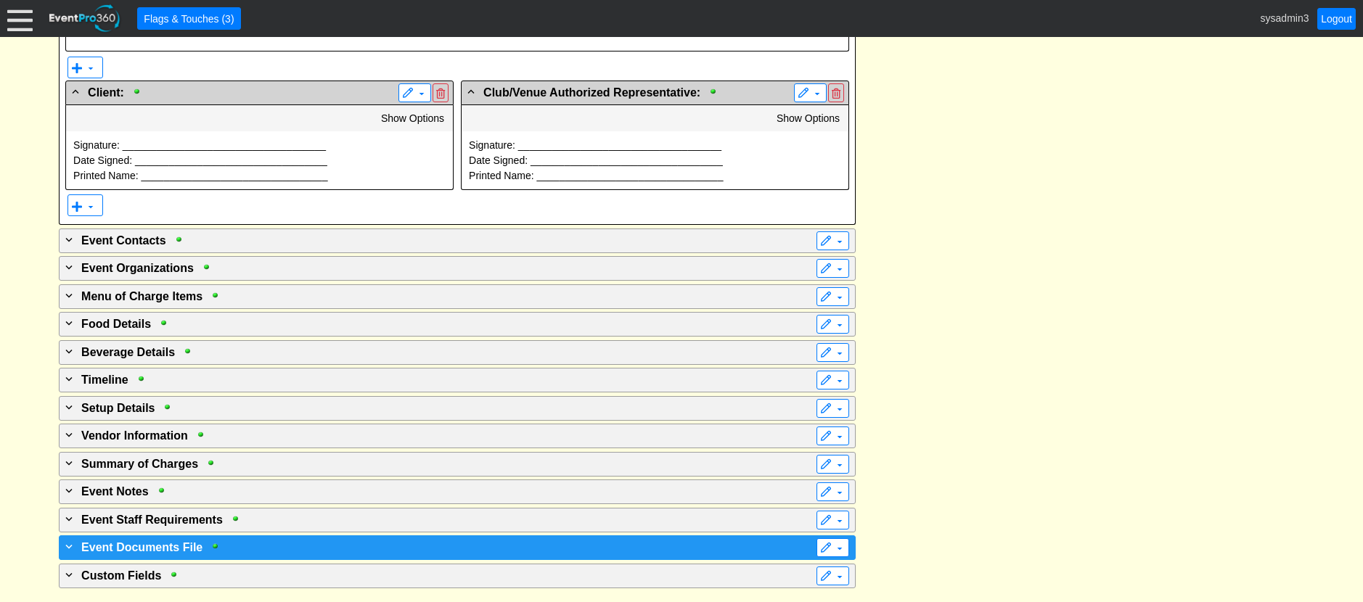
click at [268, 548] on div "+ Event Documents File" at bounding box center [427, 546] width 730 height 17
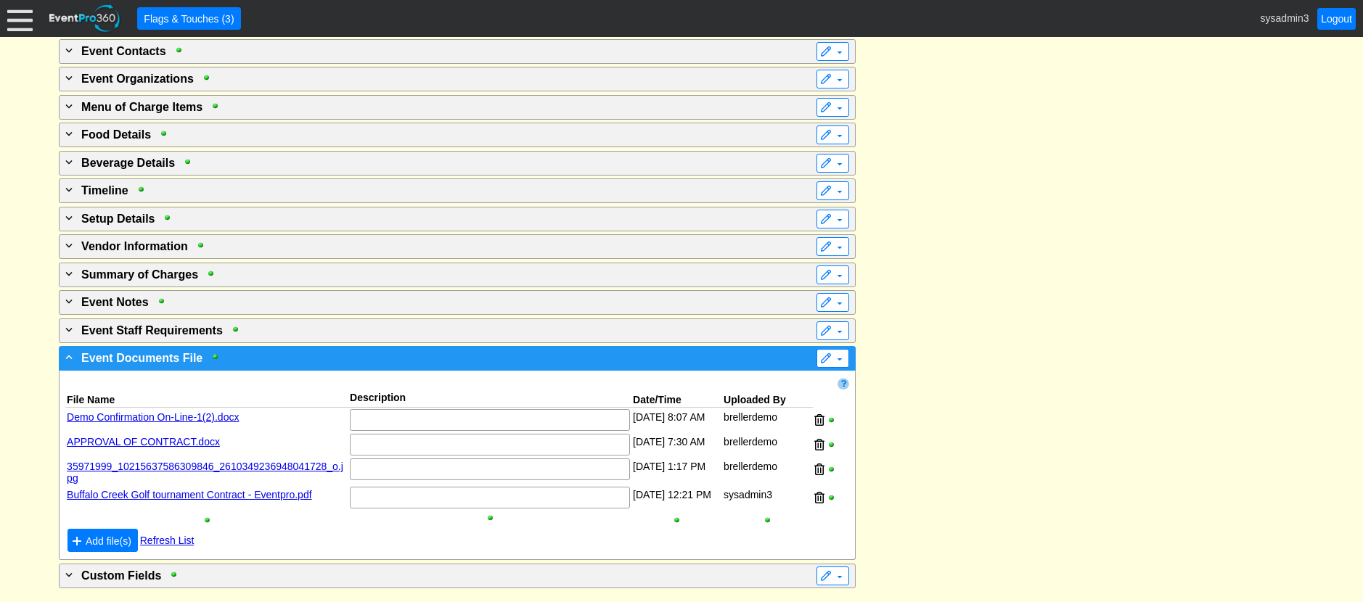
click at [348, 358] on div "- Event Documents File" at bounding box center [427, 357] width 730 height 17
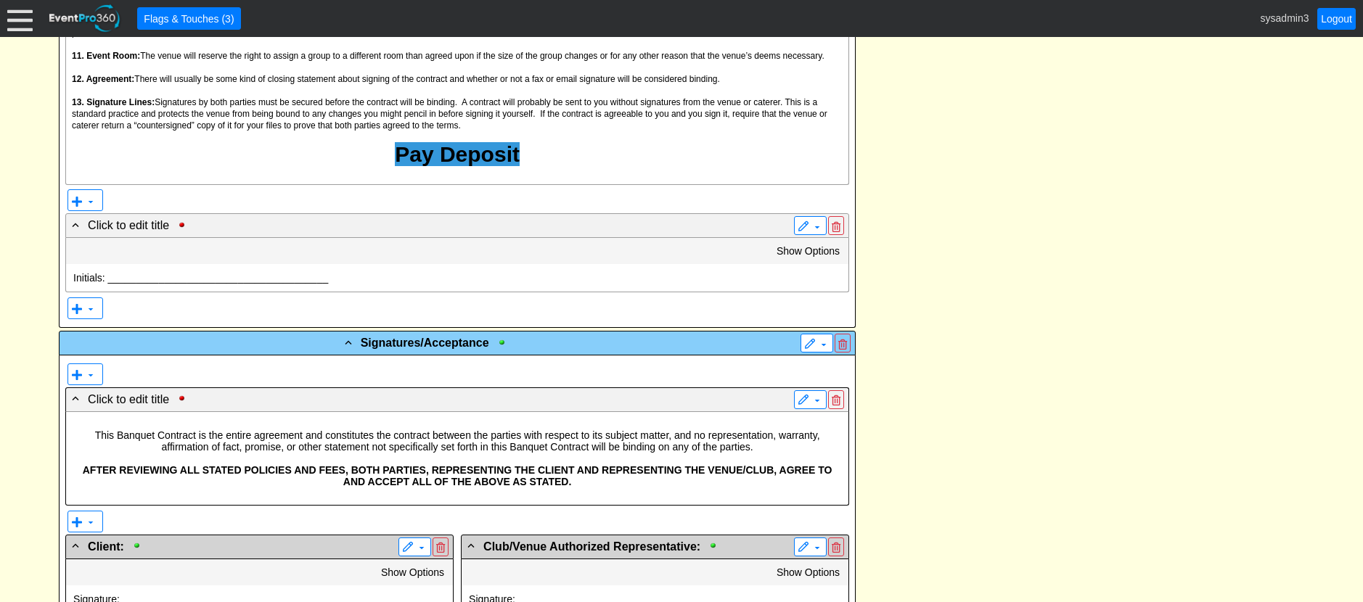
scroll to position [1564, 0]
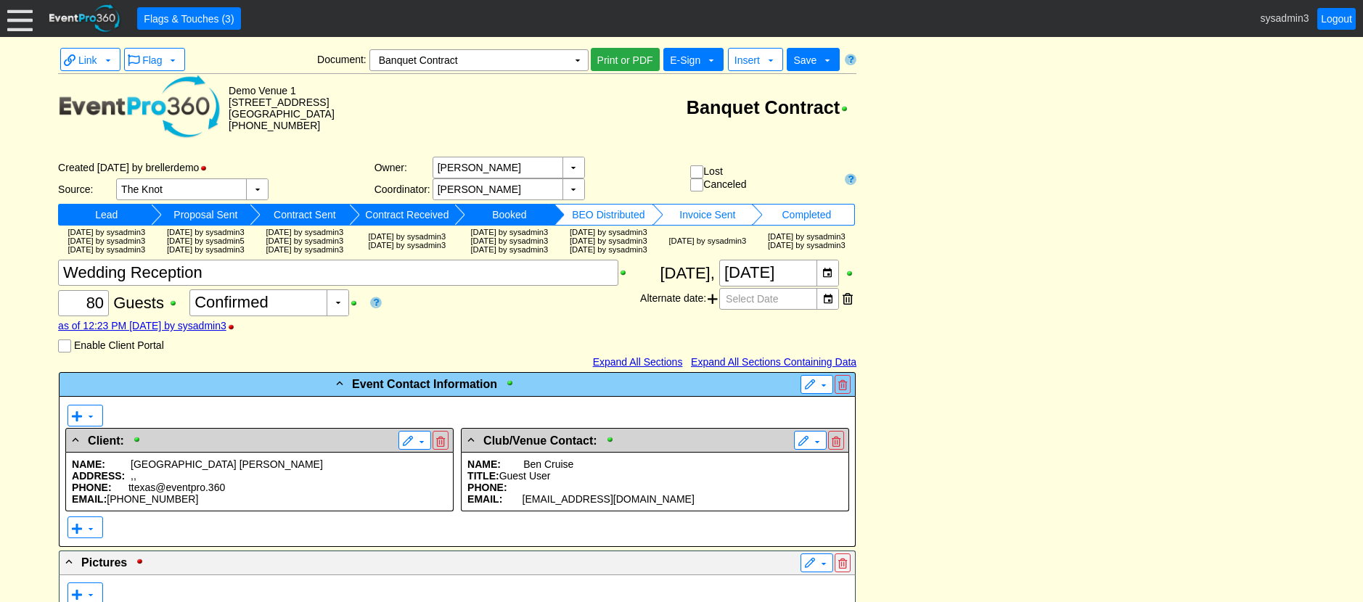
click at [693, 60] on span "E-Sign" at bounding box center [685, 60] width 30 height 12
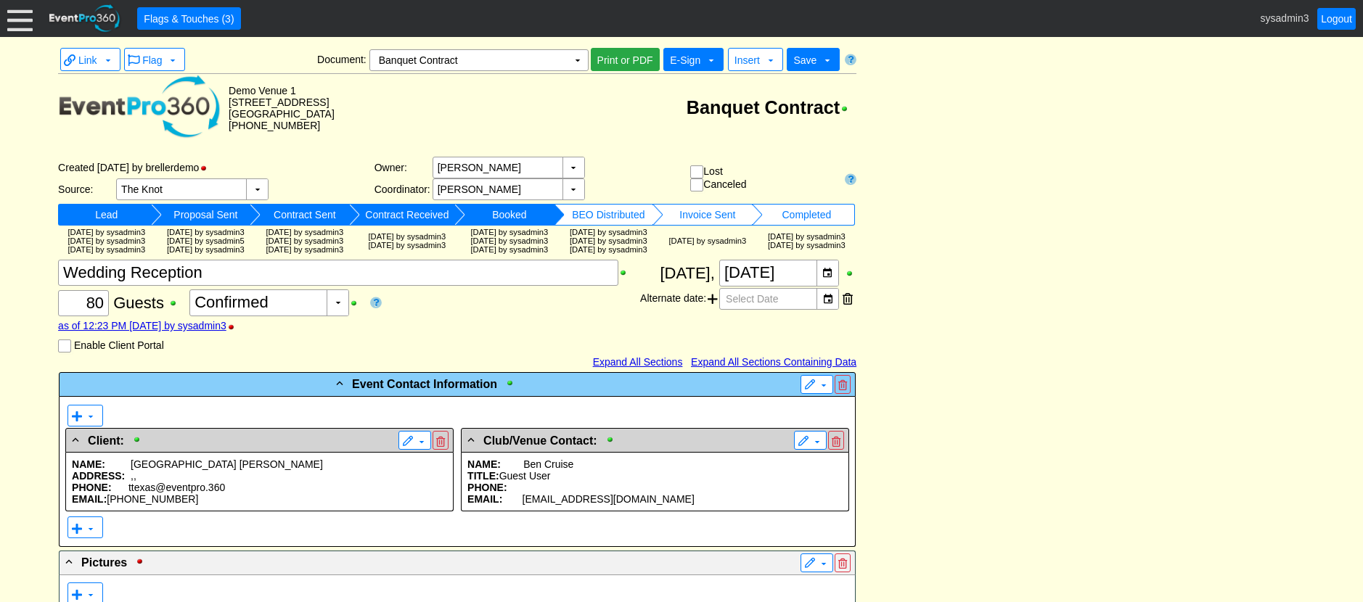
click at [679, 58] on span "E-Sign" at bounding box center [685, 60] width 30 height 12
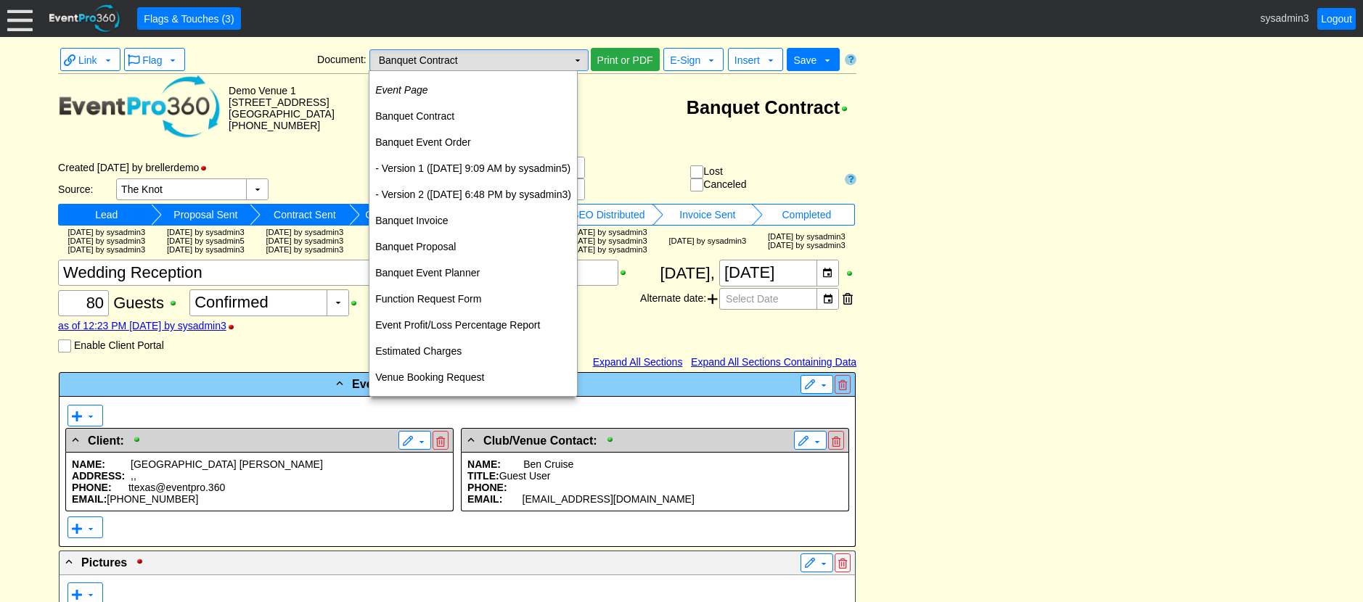
click at [576, 57] on td "▼" at bounding box center [577, 60] width 20 height 20
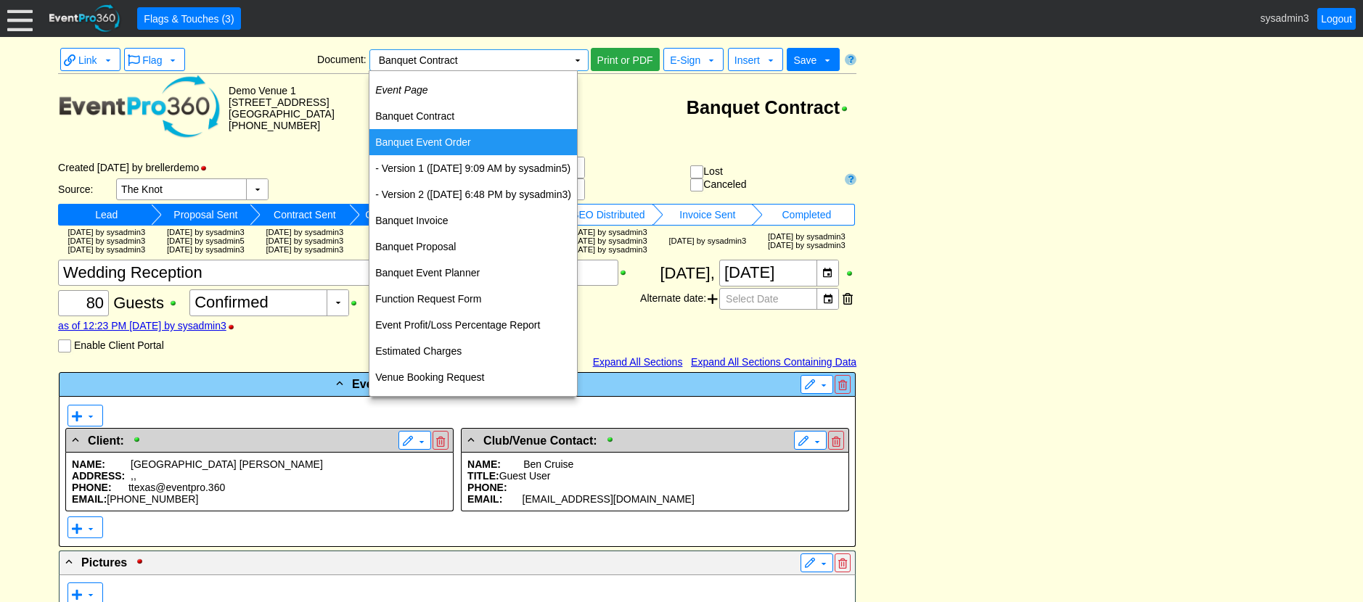
click at [442, 144] on td "Banquet Event Order" at bounding box center [473, 142] width 208 height 26
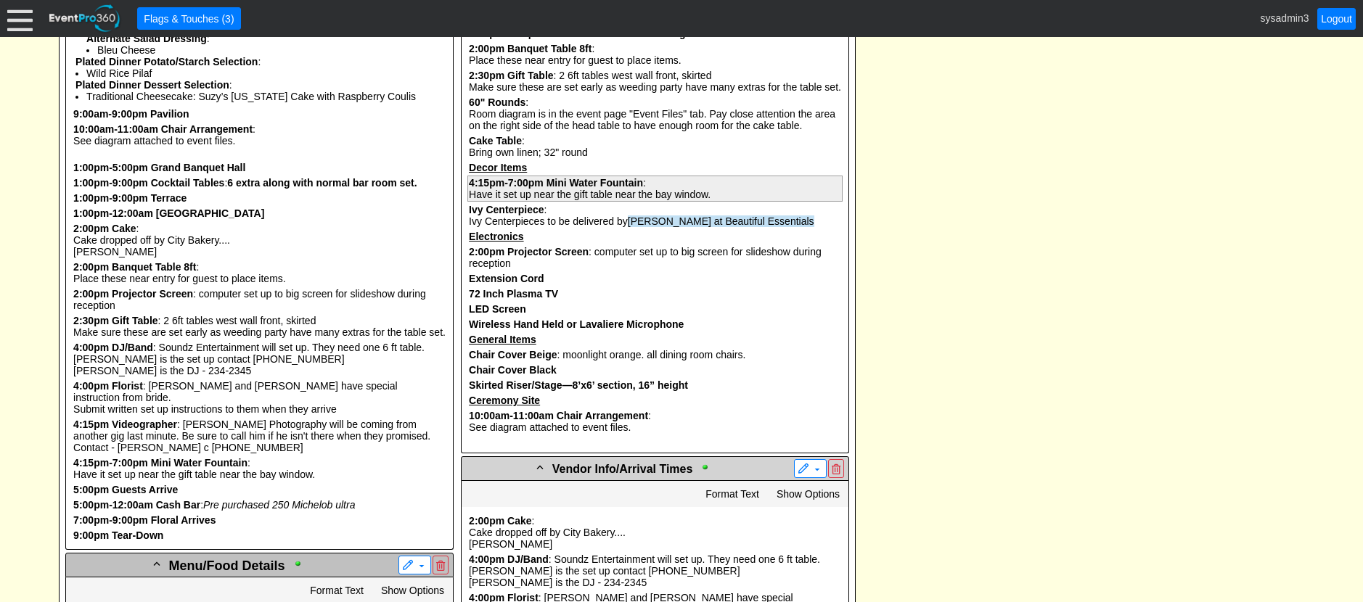
click at [582, 189] on b "Mini Water Fountain" at bounding box center [594, 183] width 97 height 12
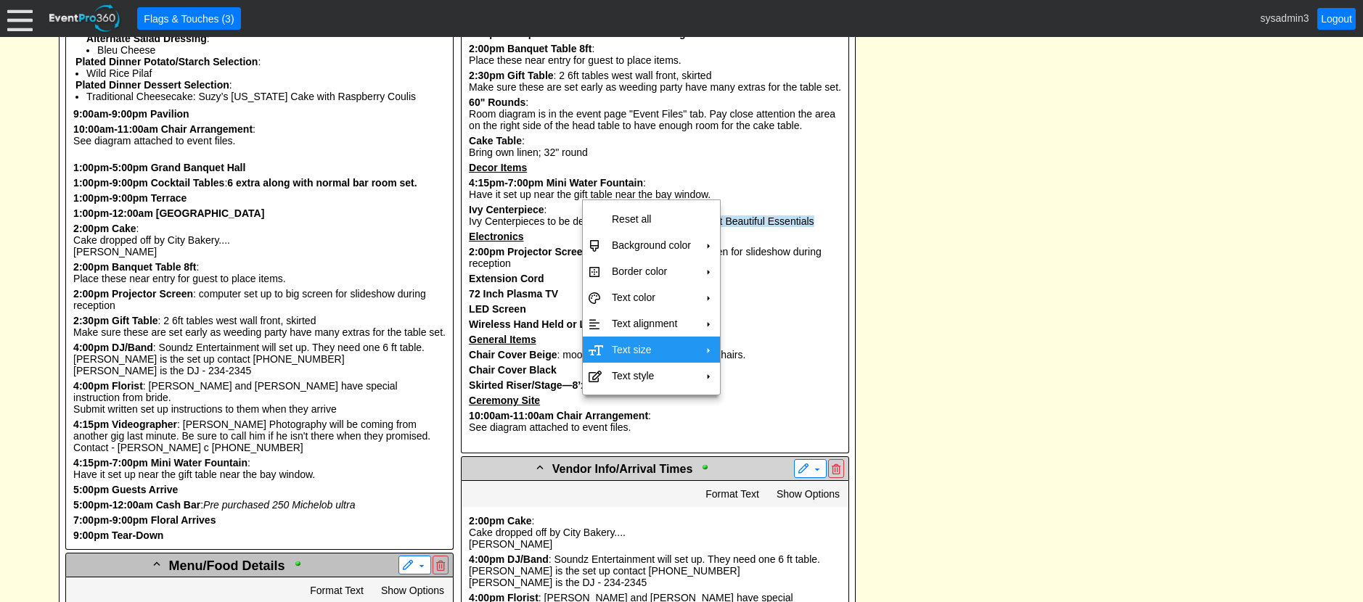
click at [658, 345] on td "Text size" at bounding box center [651, 350] width 91 height 26
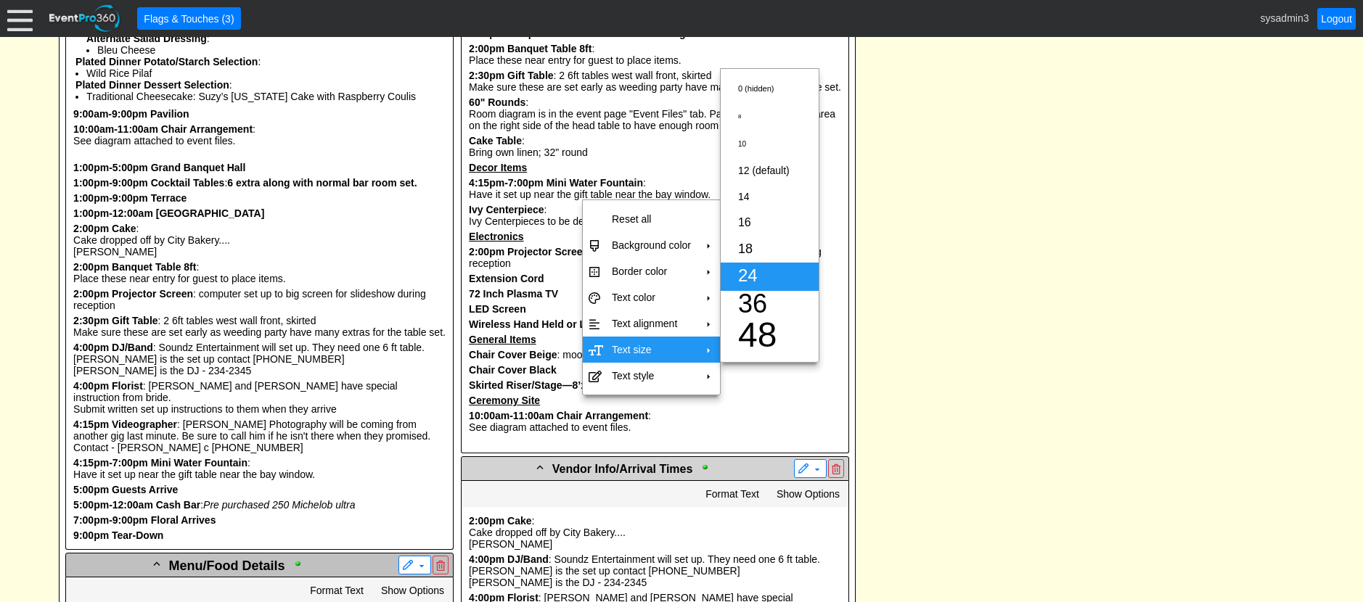
click at [745, 276] on span "24" at bounding box center [748, 276] width 20 height 20
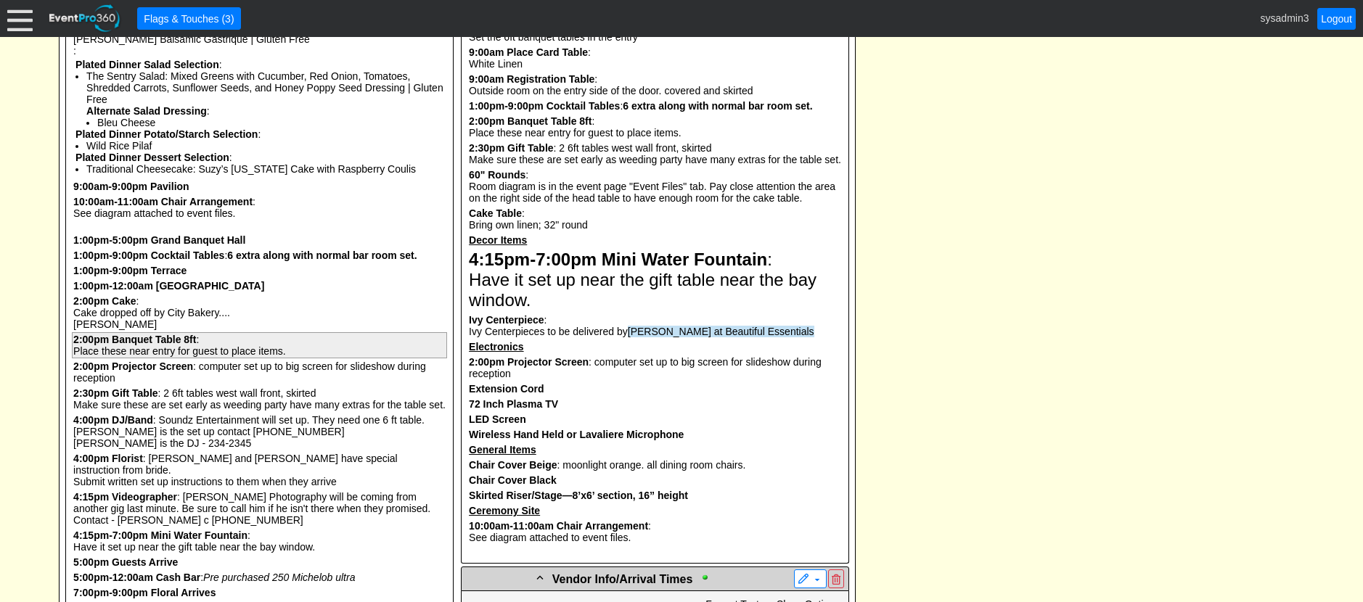
click at [187, 345] on b "Banquet Table 8ft" at bounding box center [154, 340] width 84 height 12
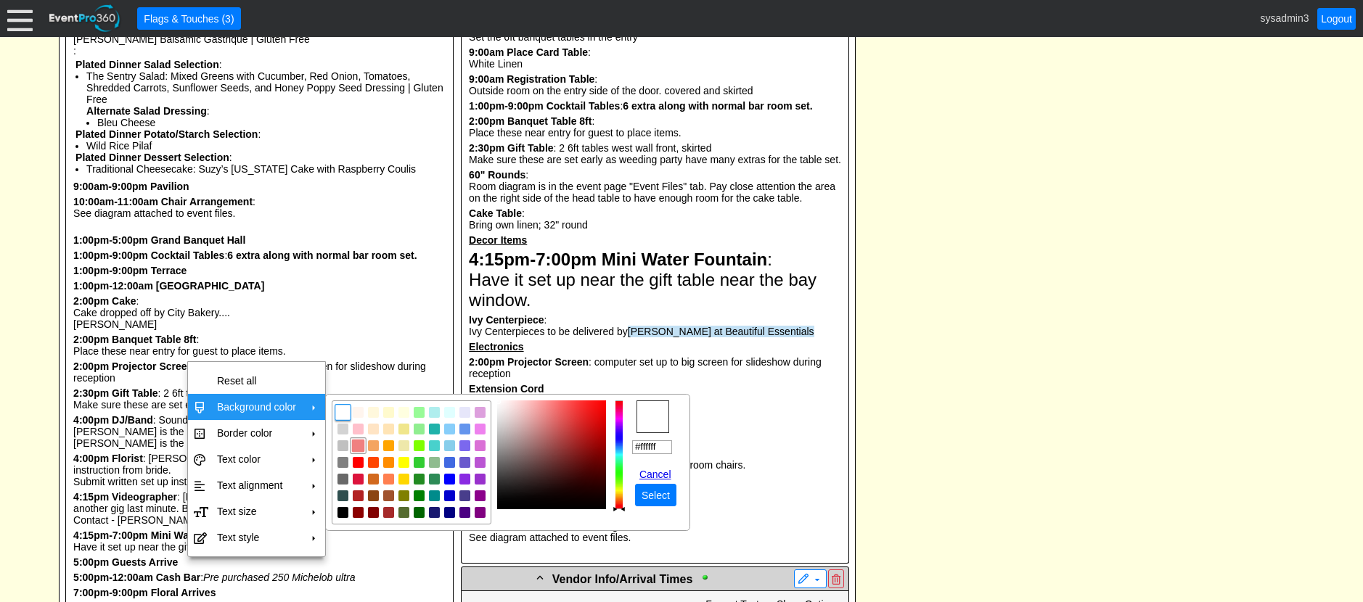
click at [362, 447] on img "focusNode" at bounding box center [357, 446] width 13 height 13
type input "#f08080"
click at [664, 496] on span "Select" at bounding box center [656, 495] width 34 height 15
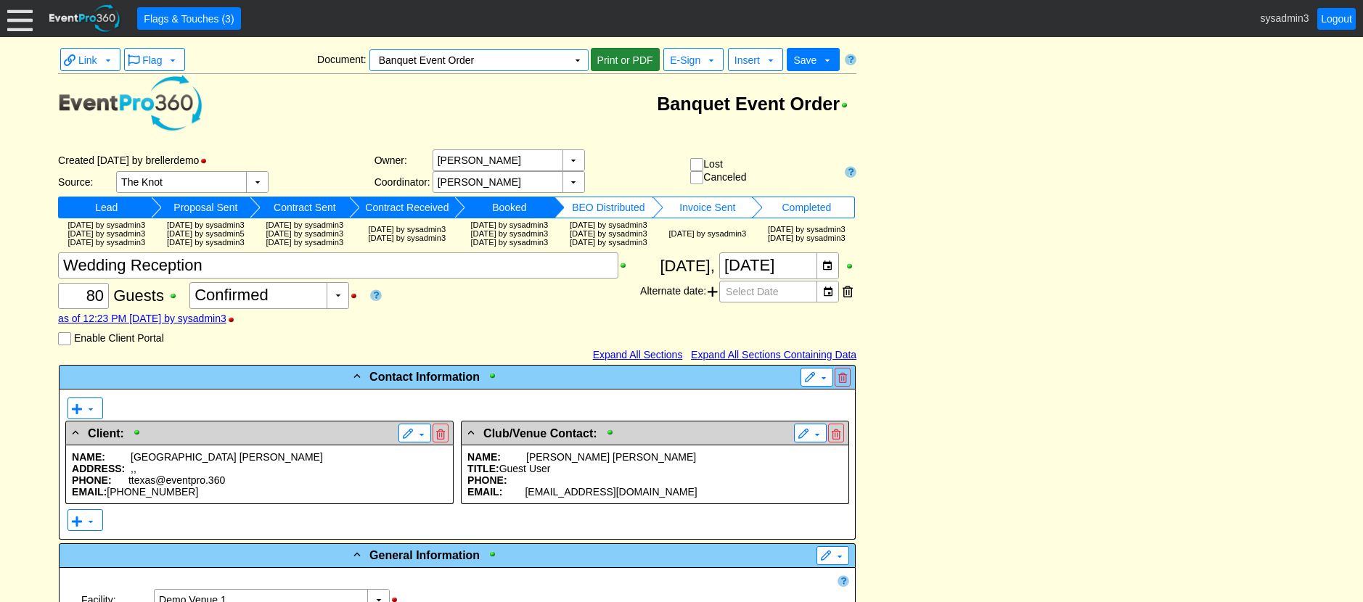
drag, startPoint x: 616, startPoint y: 55, endPoint x: 1111, endPoint y: 555, distance: 703.5
click at [616, 55] on span "Print or PDF" at bounding box center [625, 60] width 62 height 15
click at [578, 64] on td "▼" at bounding box center [577, 60] width 20 height 20
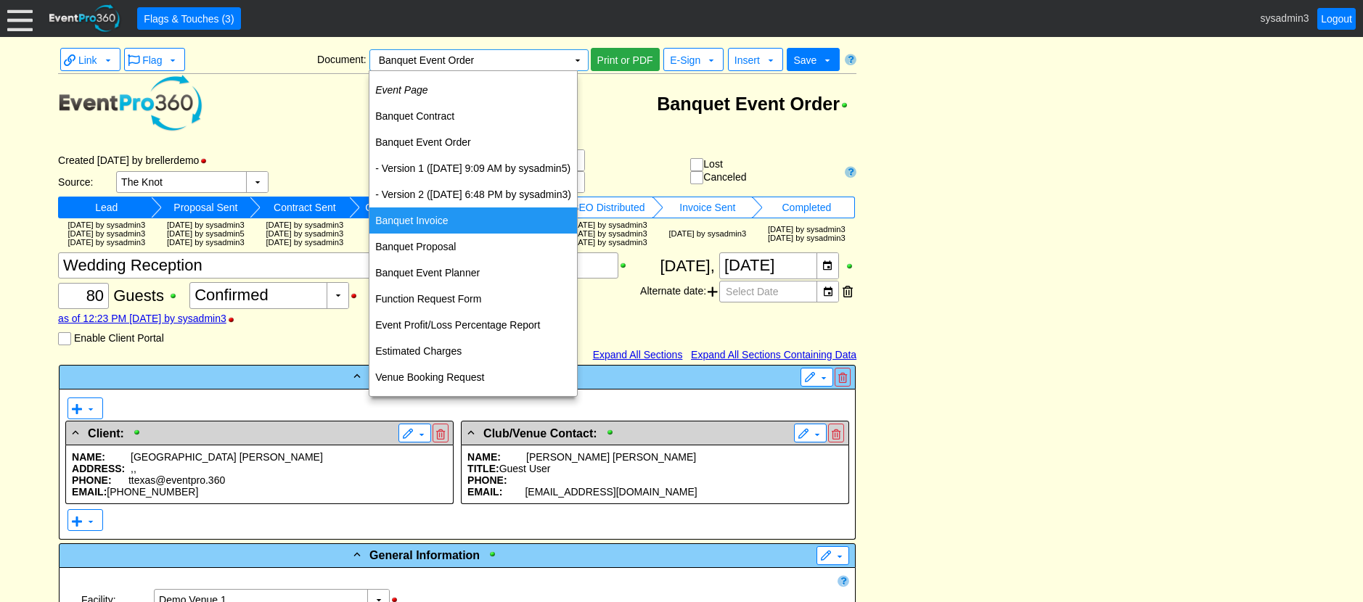
click at [430, 217] on td "Banquet Invoice" at bounding box center [473, 221] width 208 height 26
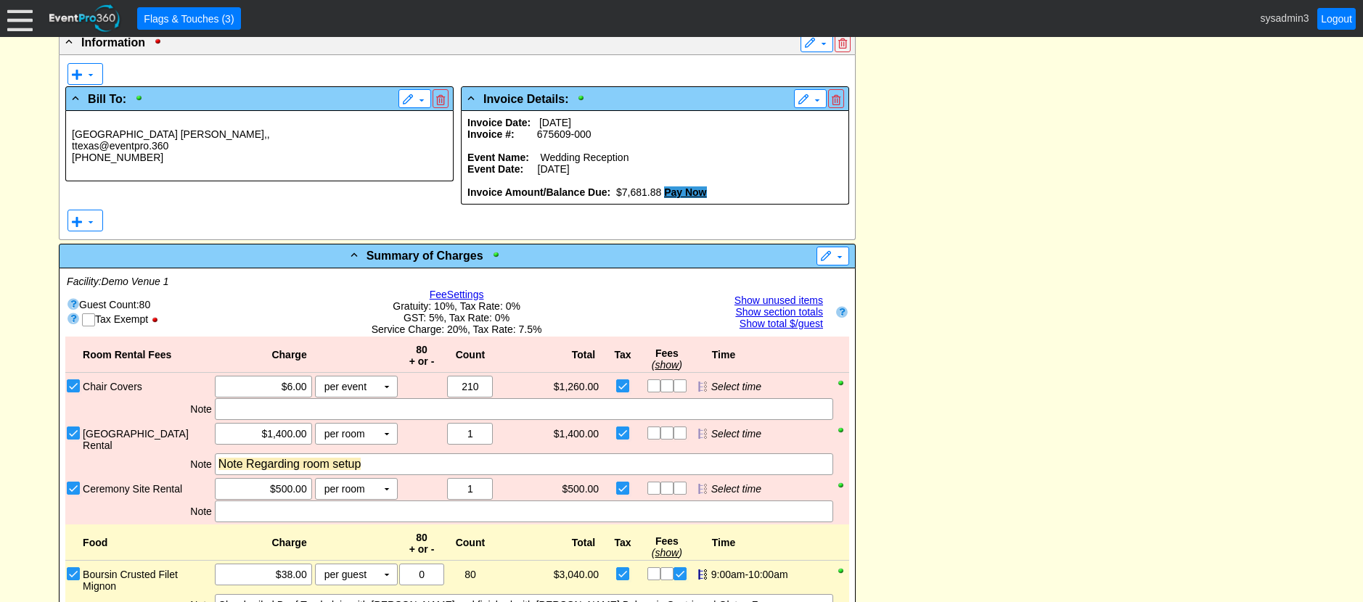
click at [658, 152] on p at bounding box center [654, 146] width 375 height 12
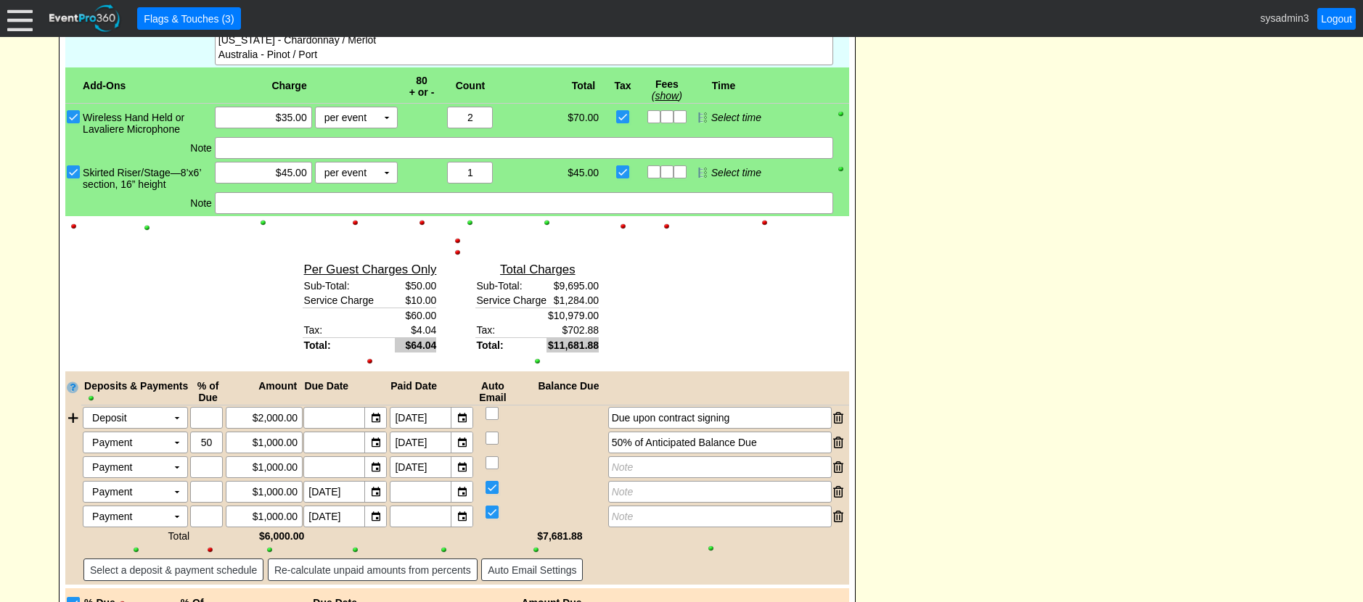
scroll to position [1524, 0]
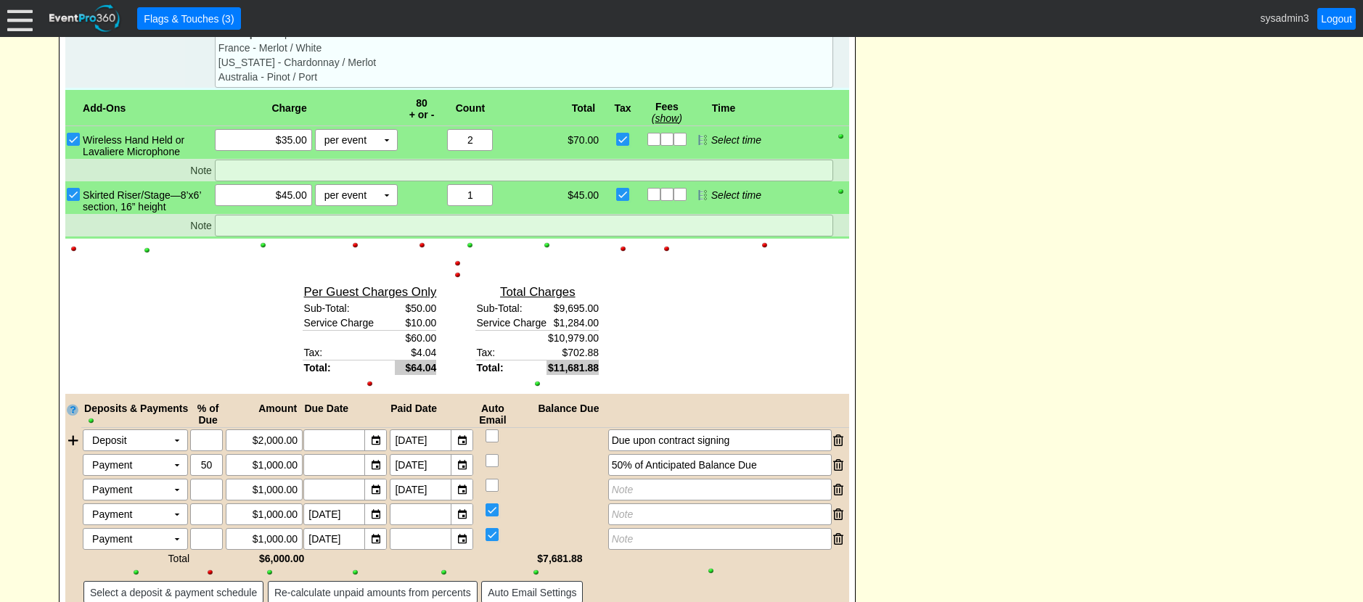
click at [453, 268] on div at bounding box center [457, 263] width 784 height 10
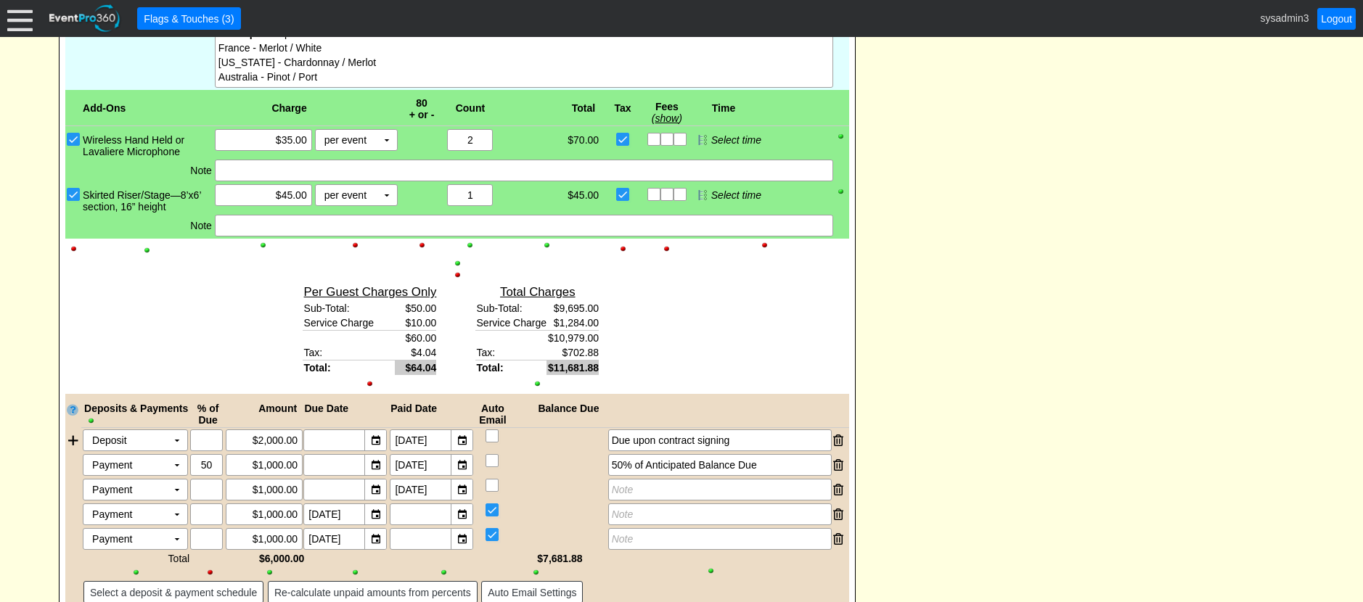
click at [458, 280] on div at bounding box center [457, 275] width 784 height 10
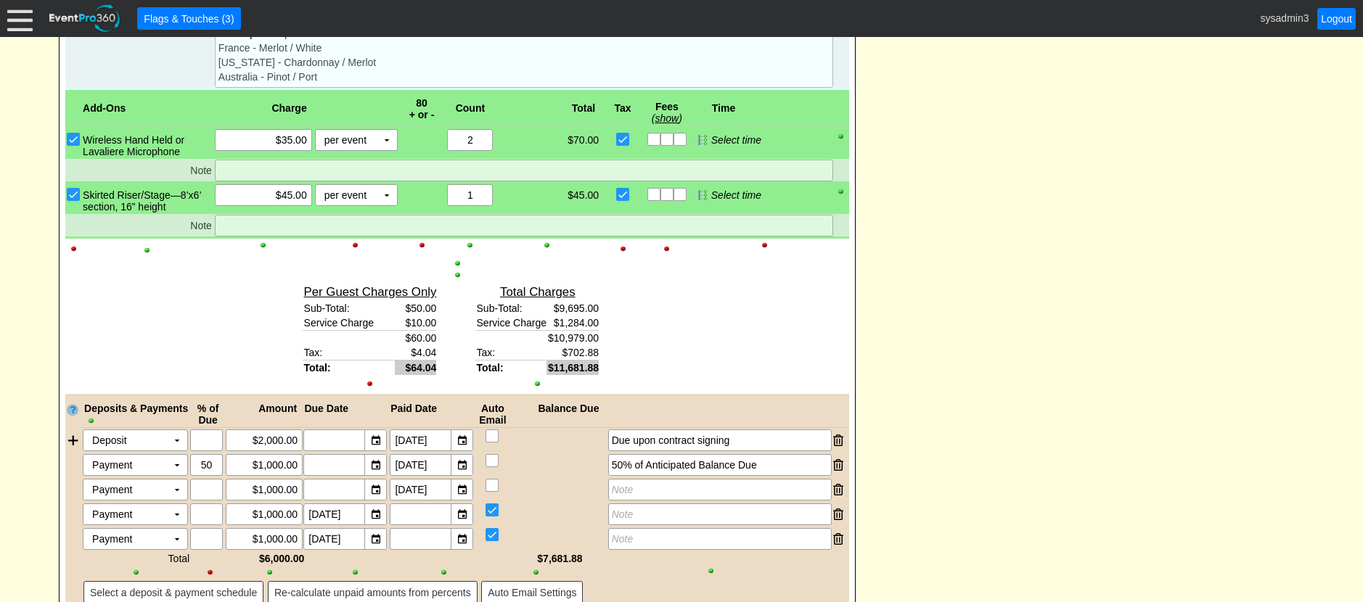
click at [457, 268] on div at bounding box center [457, 263] width 784 height 10
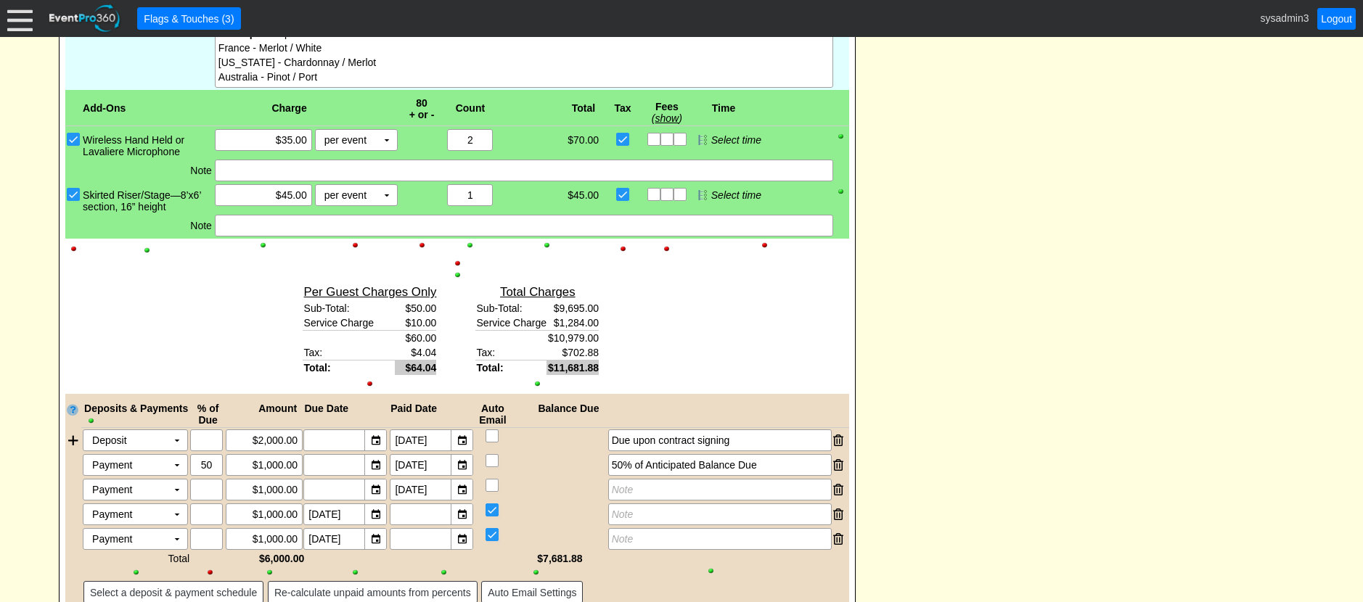
drag, startPoint x: 459, startPoint y: 284, endPoint x: 554, endPoint y: 285, distance: 95.1
click at [461, 280] on div at bounding box center [457, 275] width 784 height 10
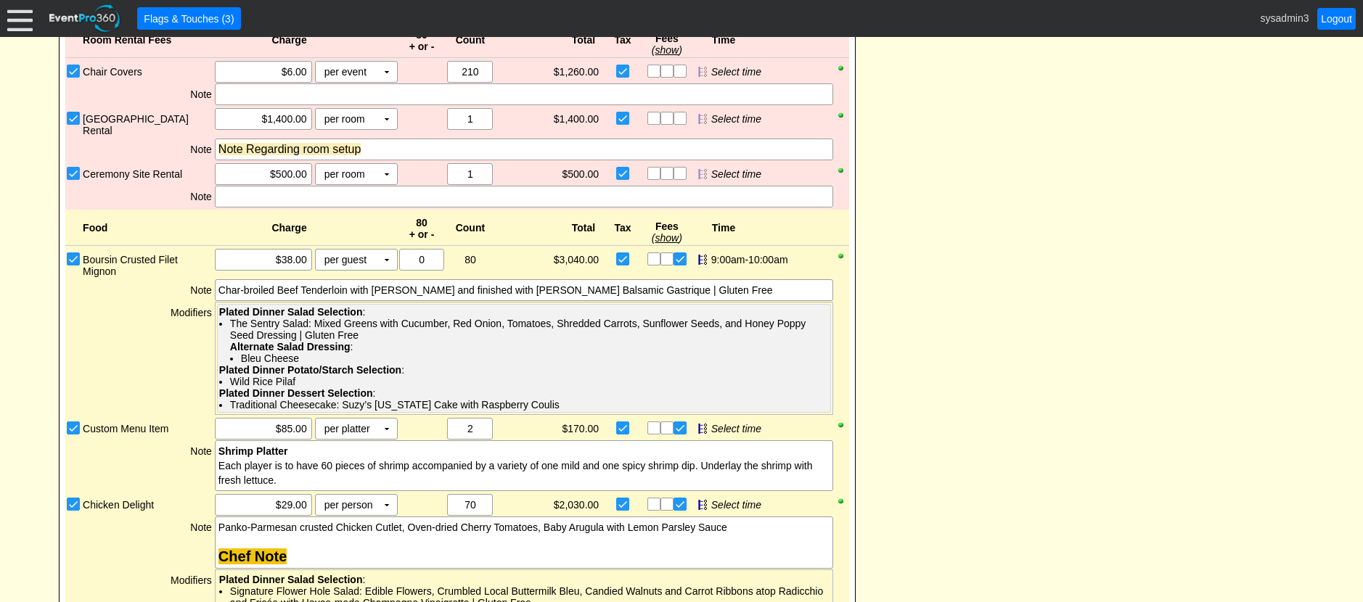
scroll to position [653, 0]
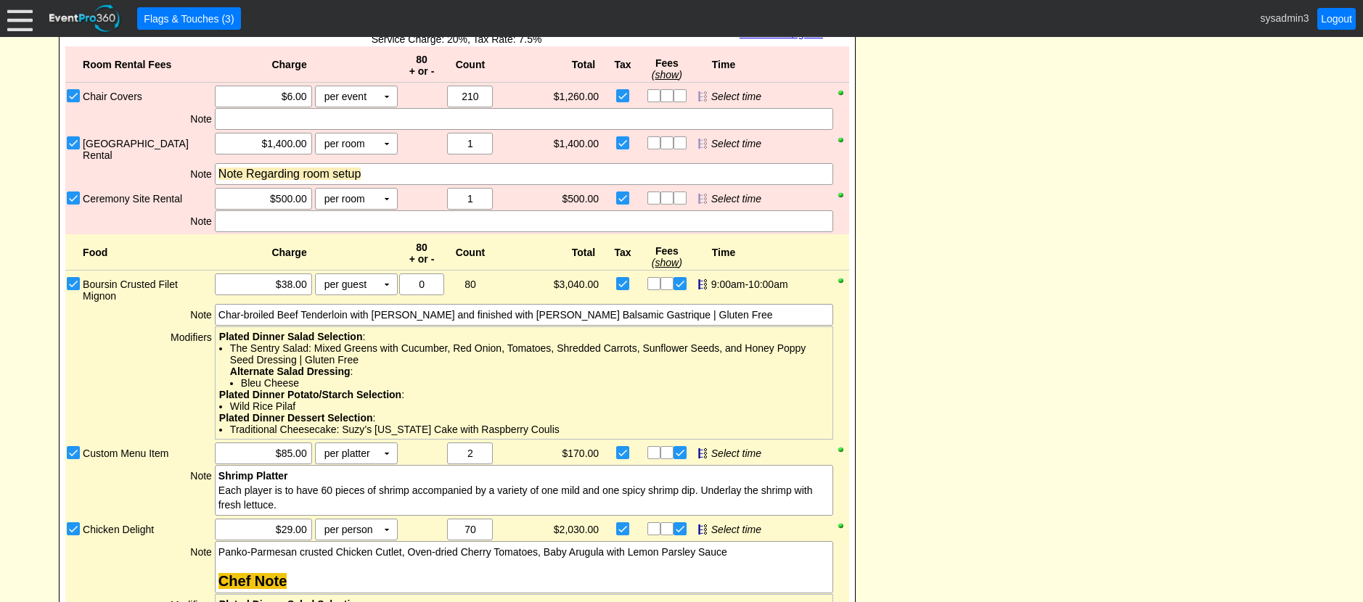
drag, startPoint x: 528, startPoint y: 271, endPoint x: 966, endPoint y: 226, distance: 439.9
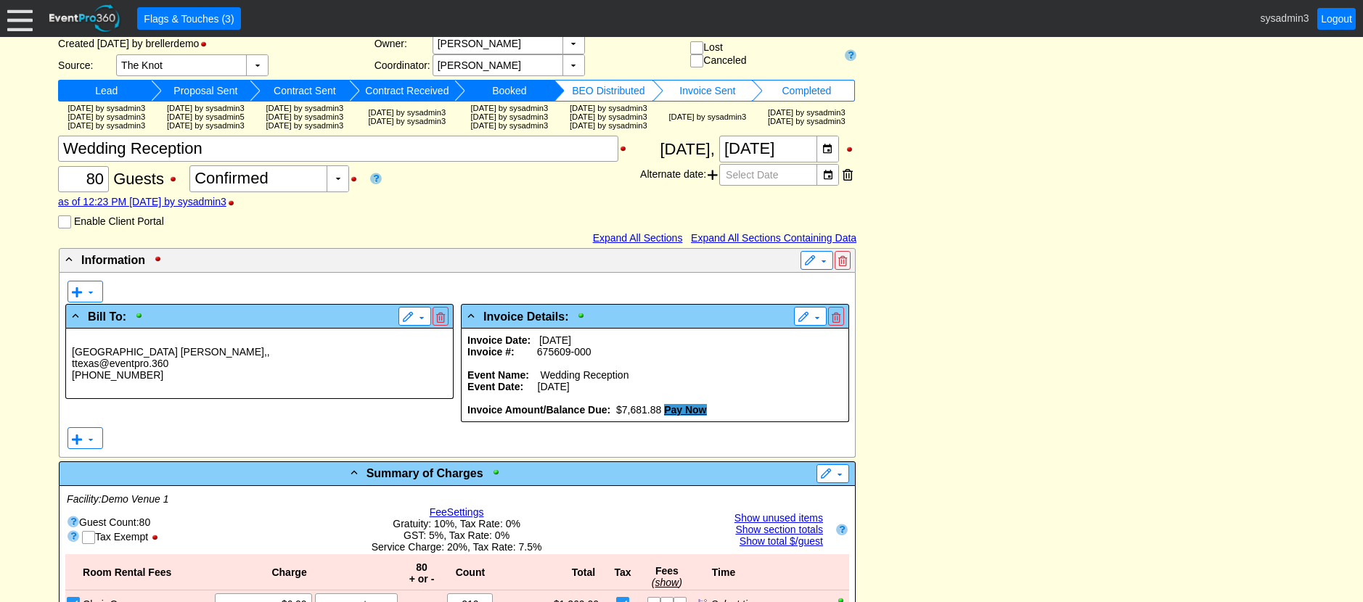
scroll to position [0, 0]
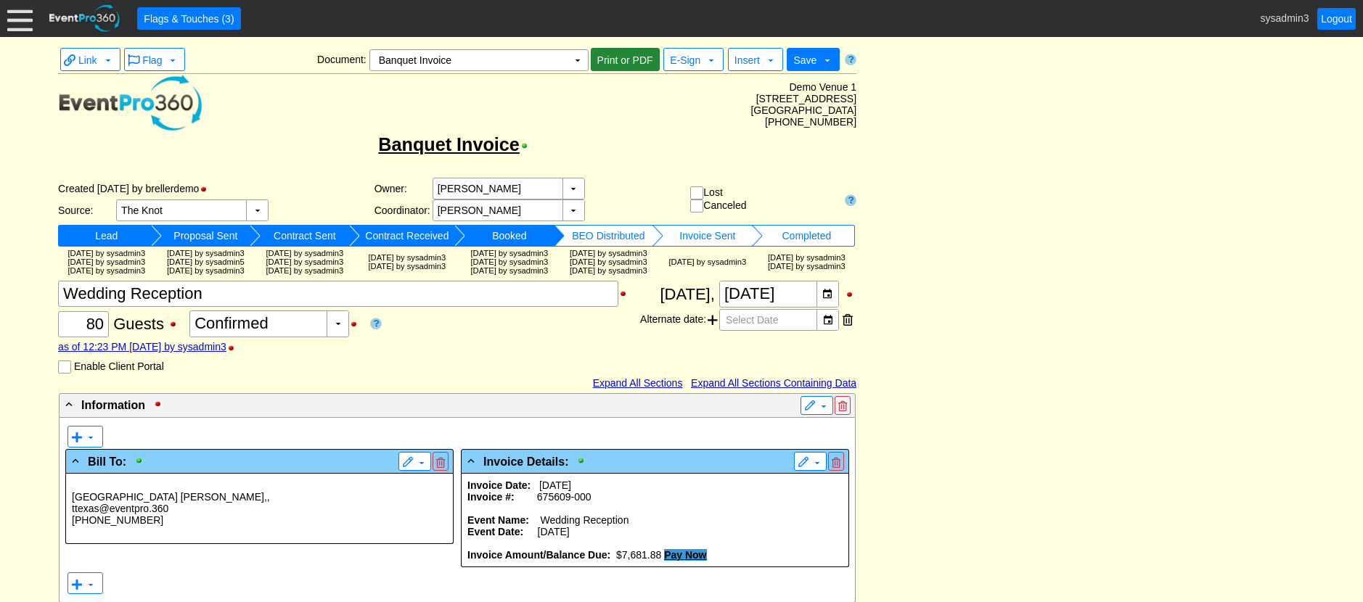
click at [623, 60] on span "Print or PDF" at bounding box center [625, 60] width 62 height 15
click at [571, 60] on td "▼" at bounding box center [577, 60] width 20 height 20
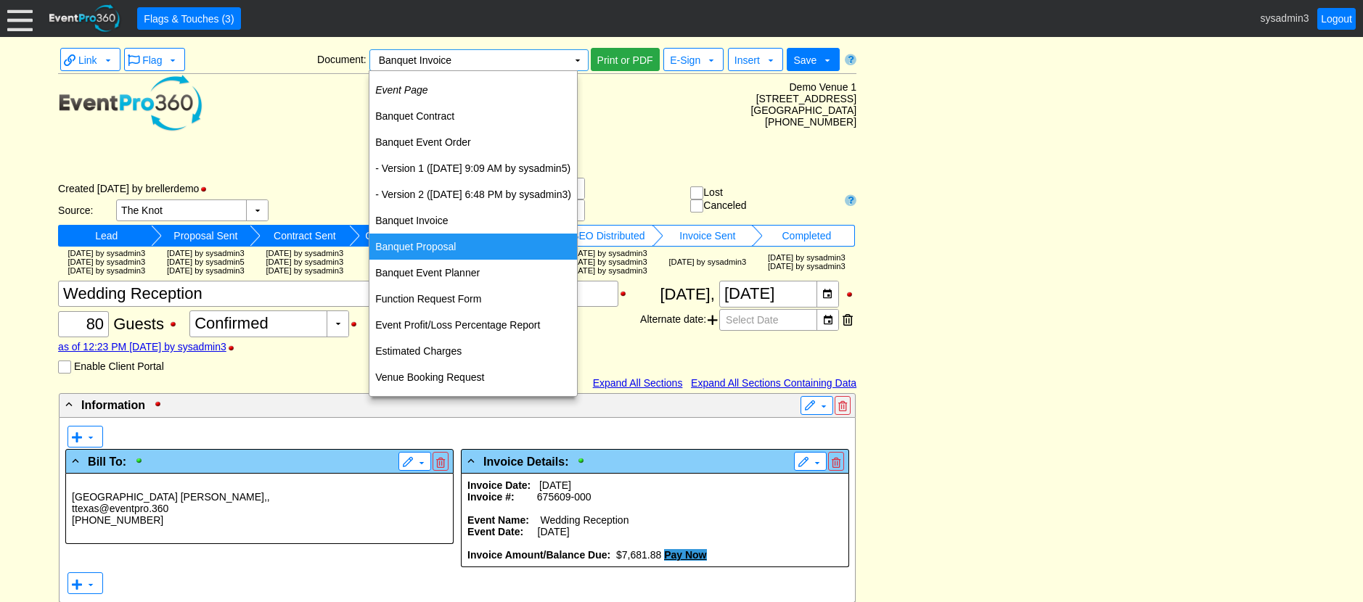
click at [438, 250] on td "Banquet Proposal" at bounding box center [473, 247] width 208 height 26
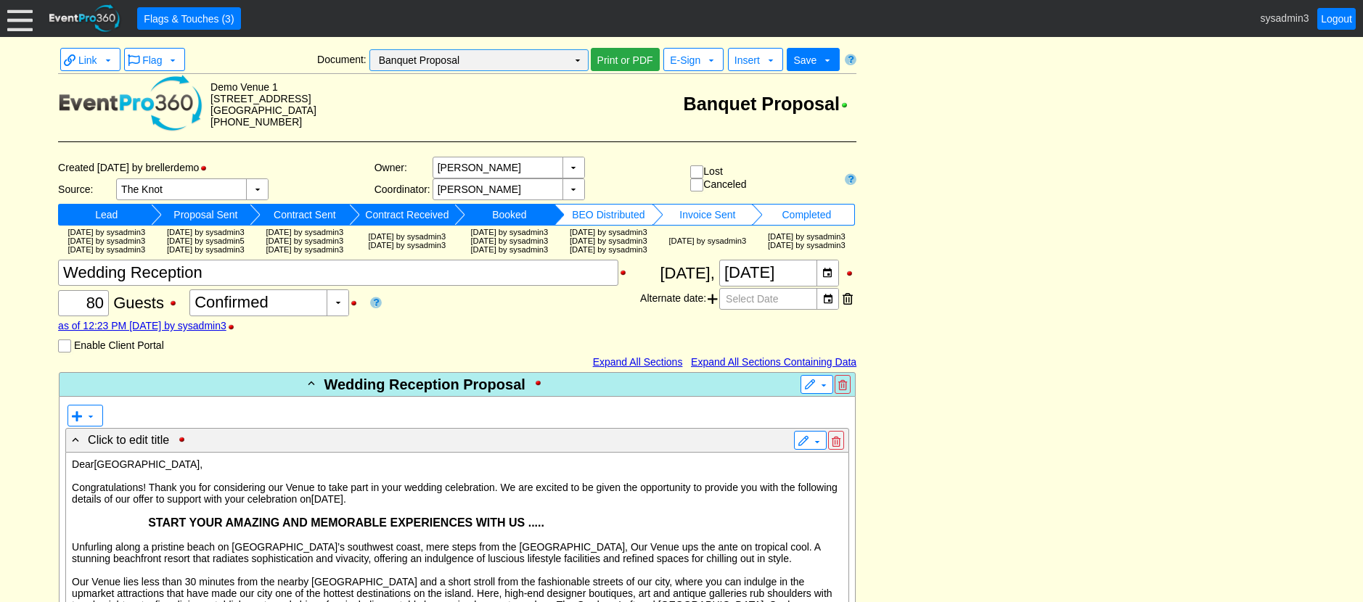
click at [573, 58] on td "▼" at bounding box center [577, 60] width 20 height 20
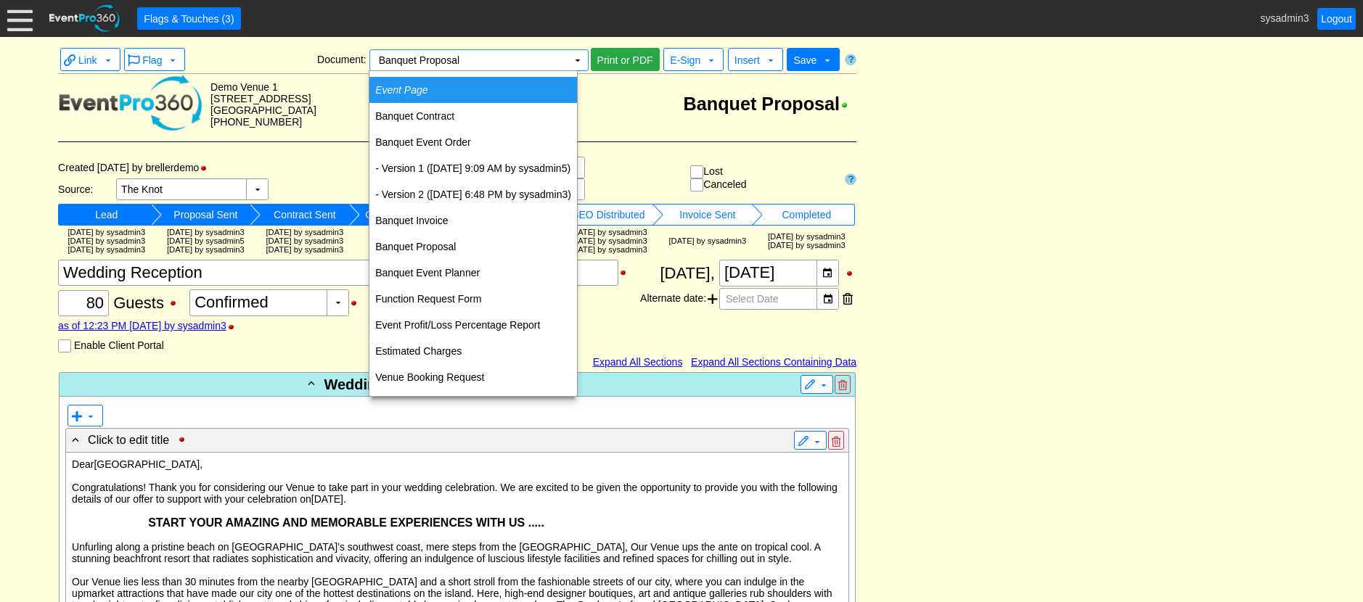
click at [465, 83] on td "Event Page" at bounding box center [473, 90] width 208 height 26
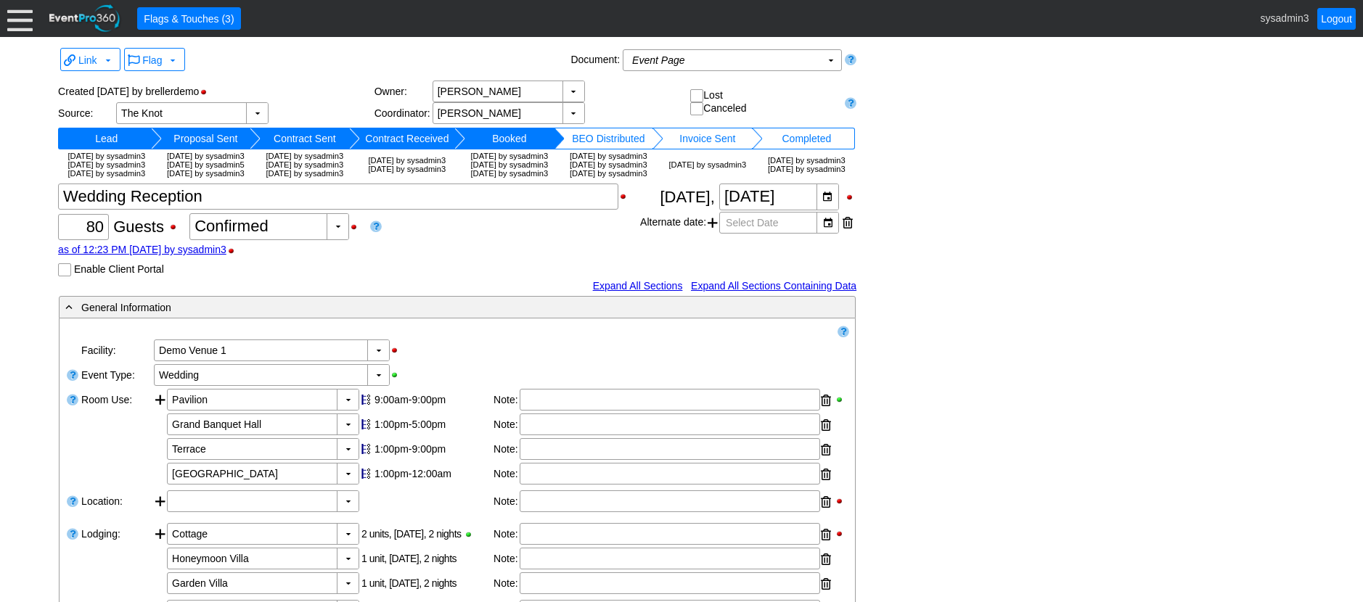
drag, startPoint x: 935, startPoint y: 221, endPoint x: 935, endPoint y: 213, distance: 8.0
click at [721, 55] on td "Event Page Χ" at bounding box center [721, 60] width 197 height 20
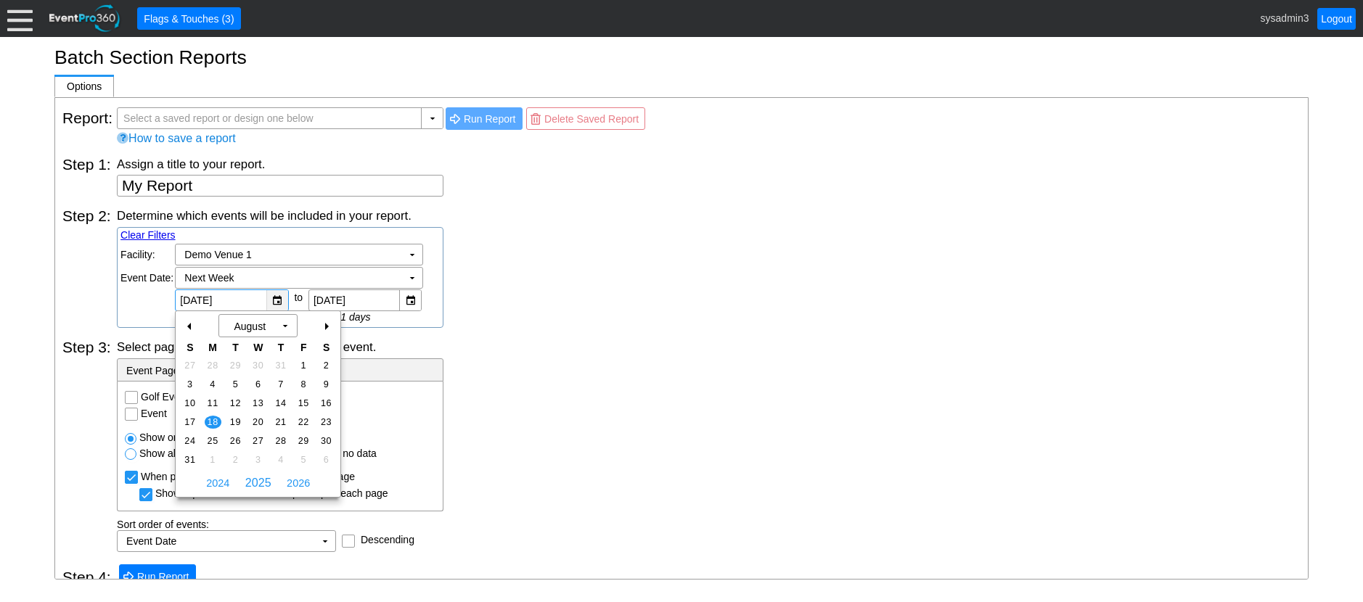
click at [272, 300] on div "▼" at bounding box center [277, 300] width 22 height 20
click at [570, 292] on div "Determine which events will be included in your report. Clear Filters Region: Χ…" at bounding box center [709, 268] width 1184 height 120
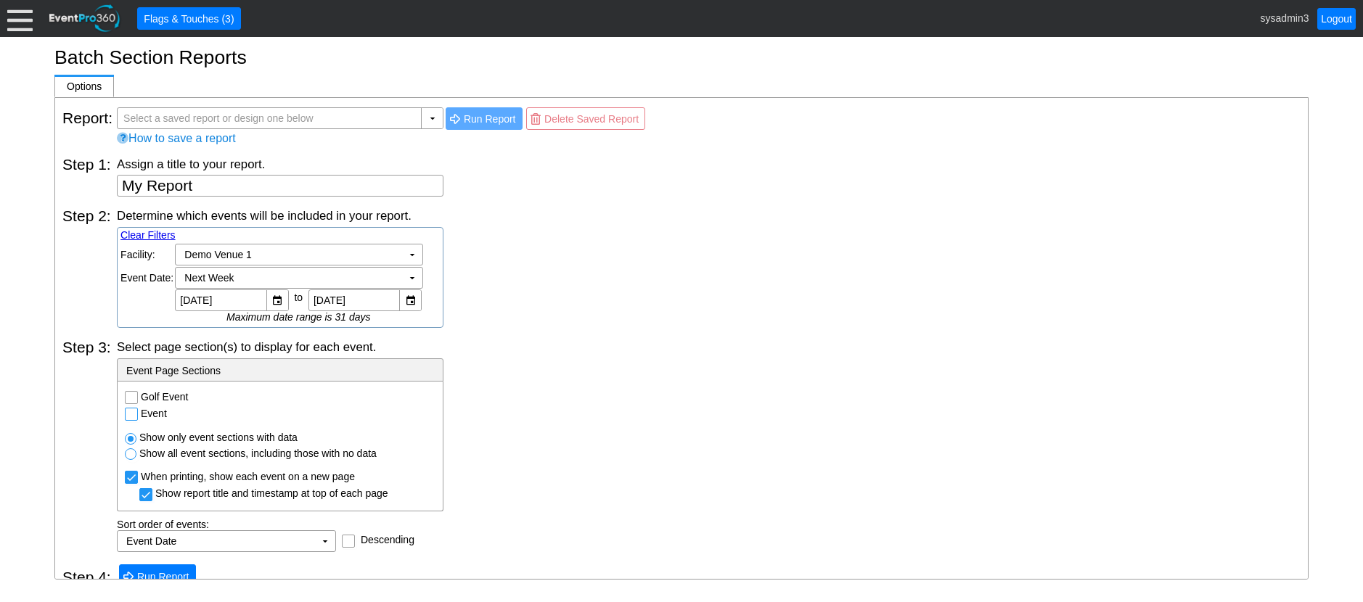
click at [132, 417] on input "Event" at bounding box center [133, 416] width 15 height 15
checkbox input "true"
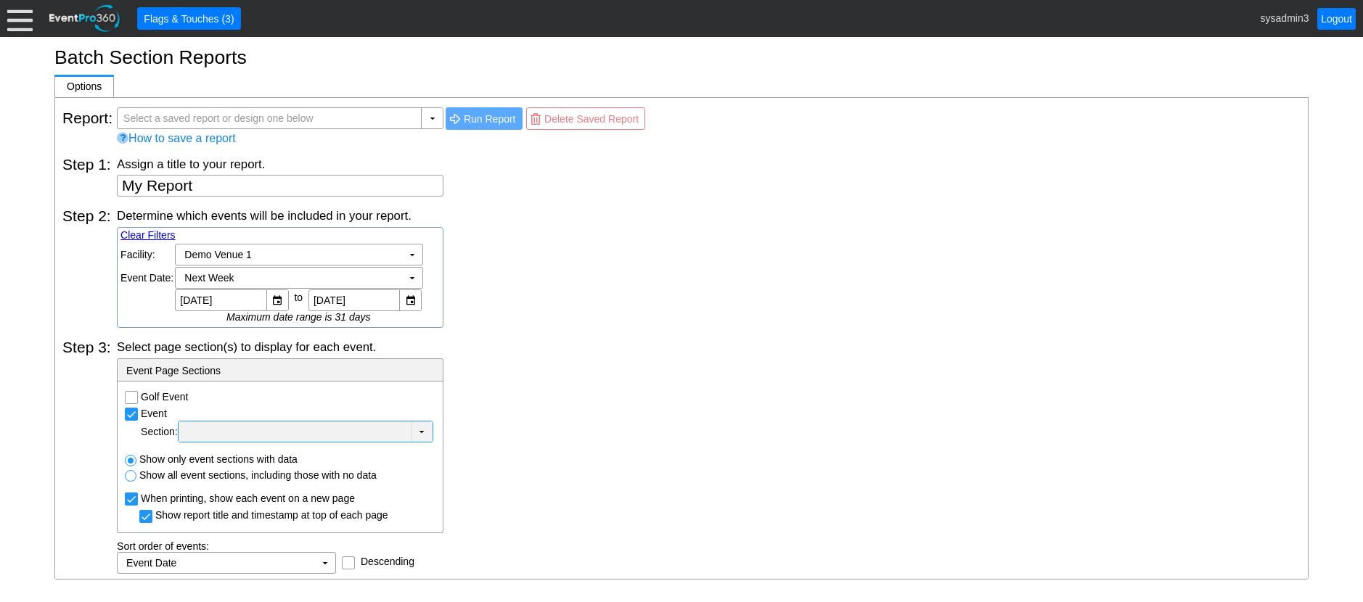
click at [354, 431] on div at bounding box center [294, 432] width 226 height 15
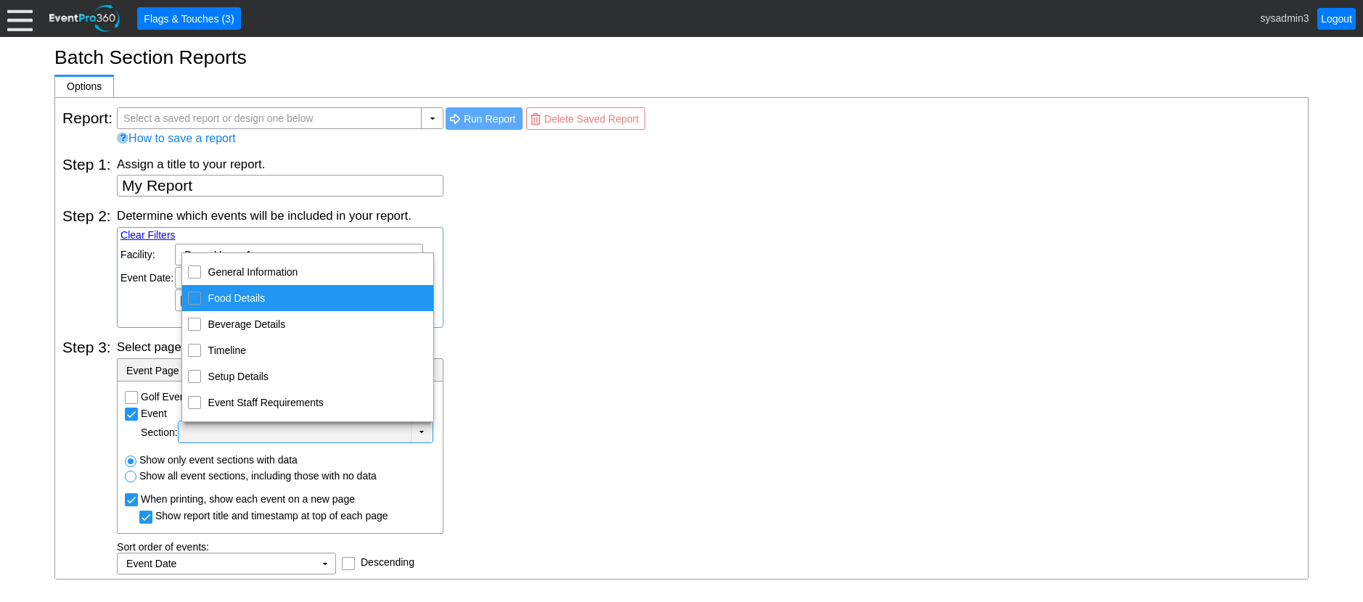
click at [192, 301] on input "Food Details" at bounding box center [193, 296] width 9 height 9
checkbox input "true"
click at [575, 266] on div "Determine which events will be included in your report. Clear Filters Region: Χ…" at bounding box center [709, 268] width 1184 height 120
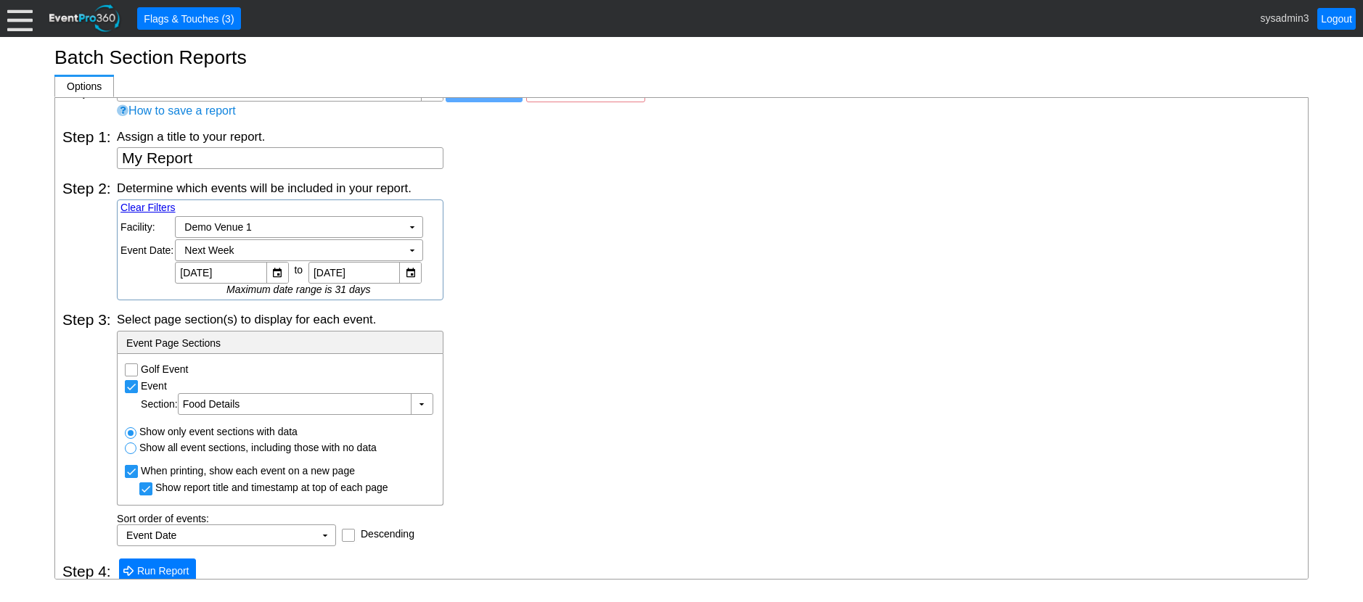
scroll to position [40, 0]
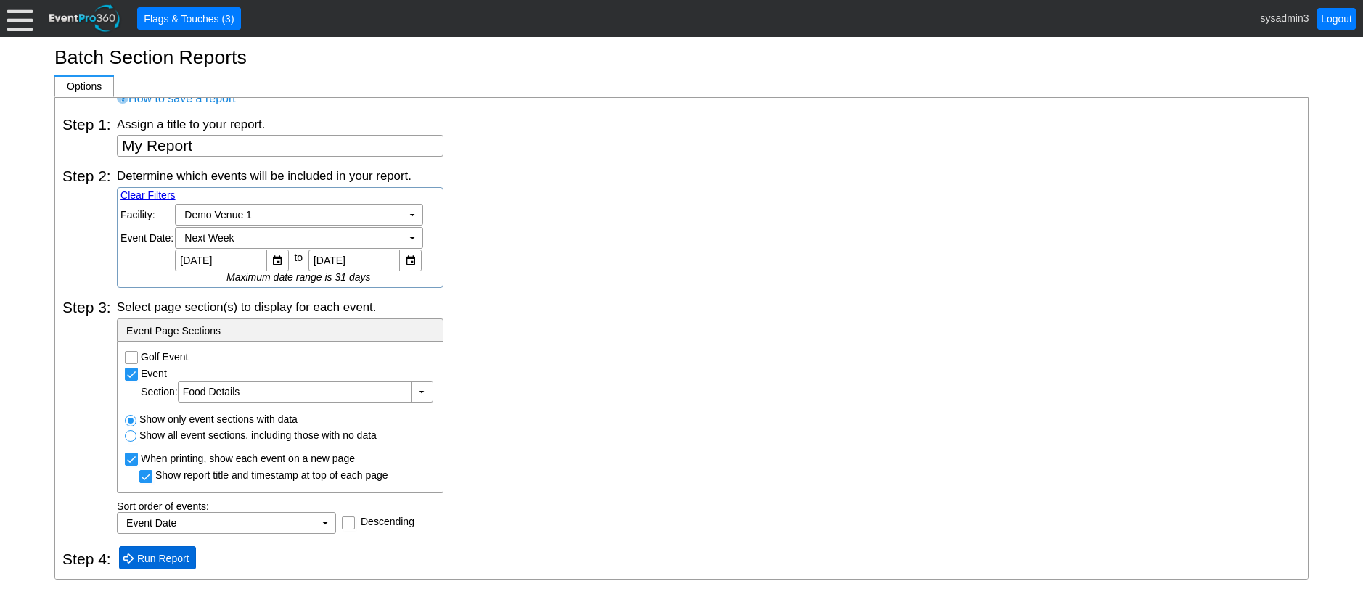
click at [173, 552] on span "Run Report" at bounding box center [163, 558] width 58 height 15
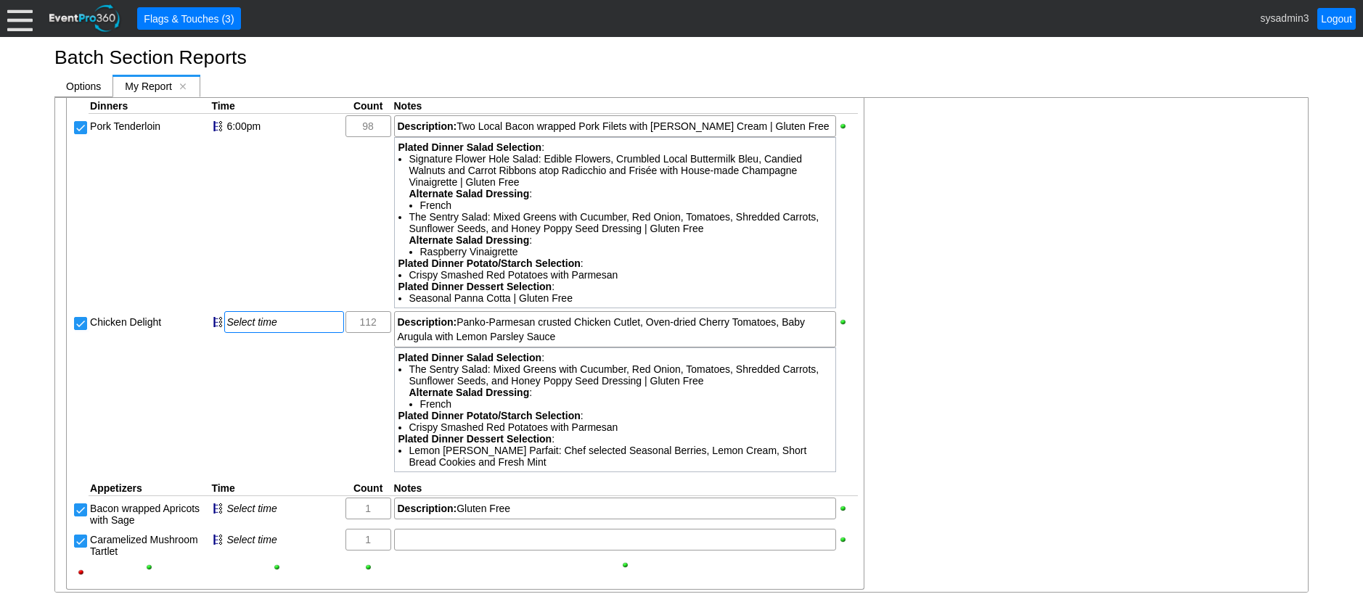
scroll to position [1095, 0]
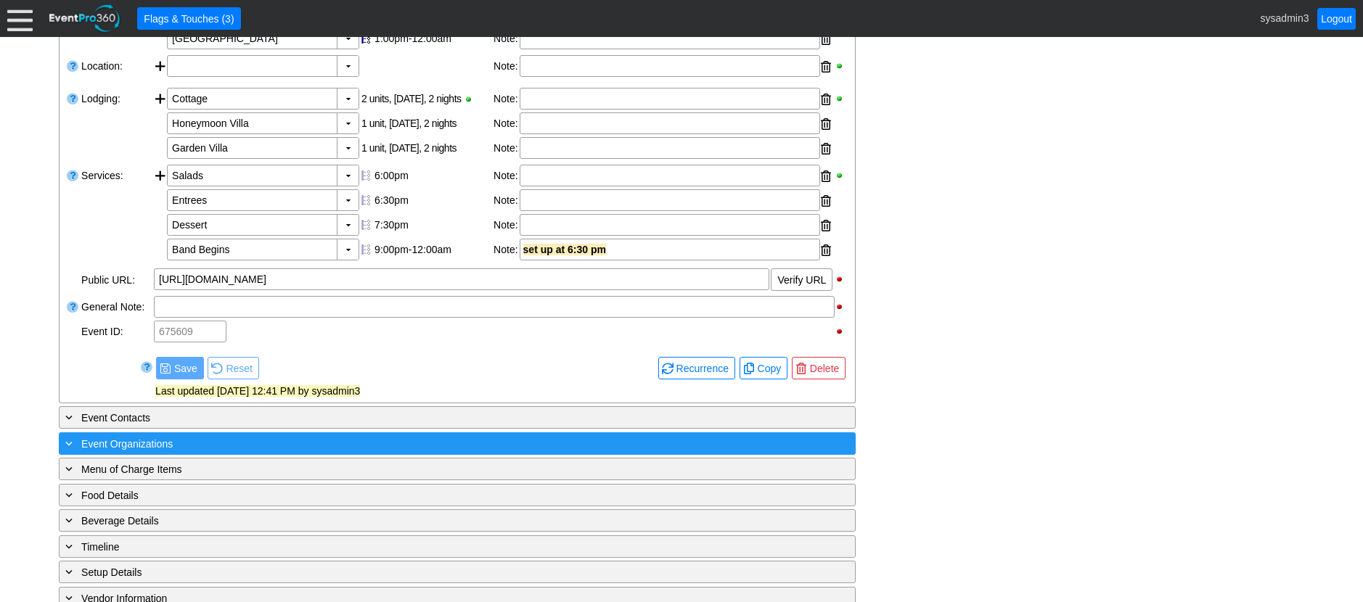
scroll to position [603, 0]
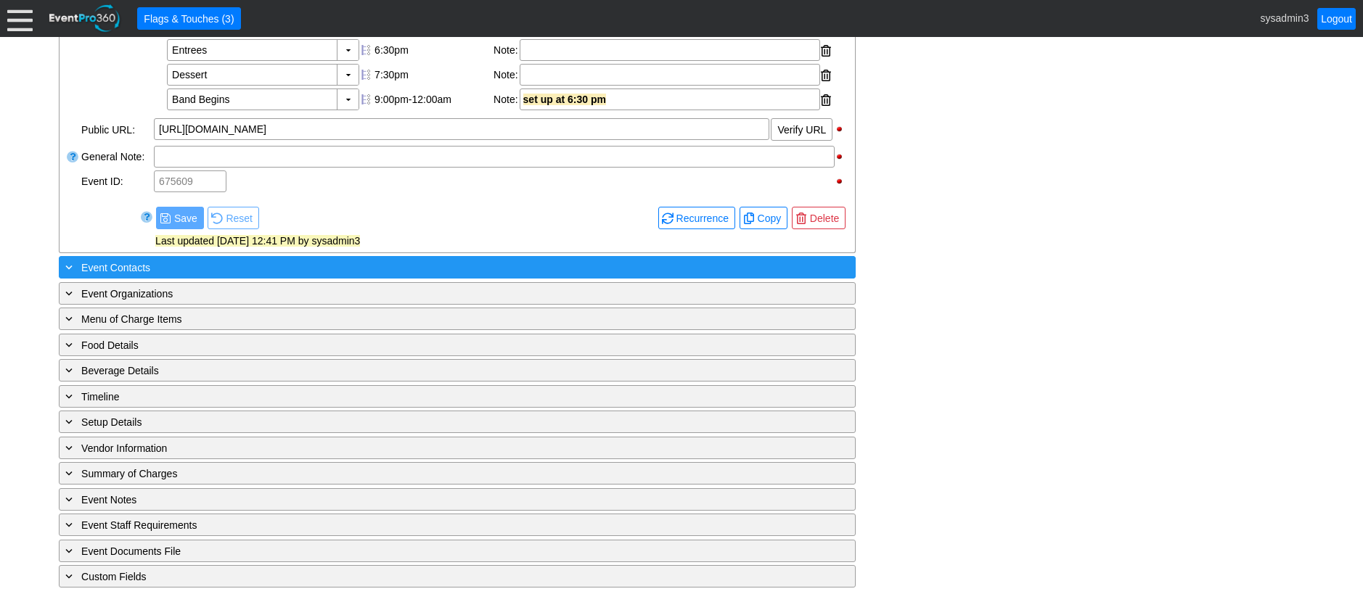
click at [225, 263] on div "+ Event Contacts" at bounding box center [427, 267] width 730 height 17
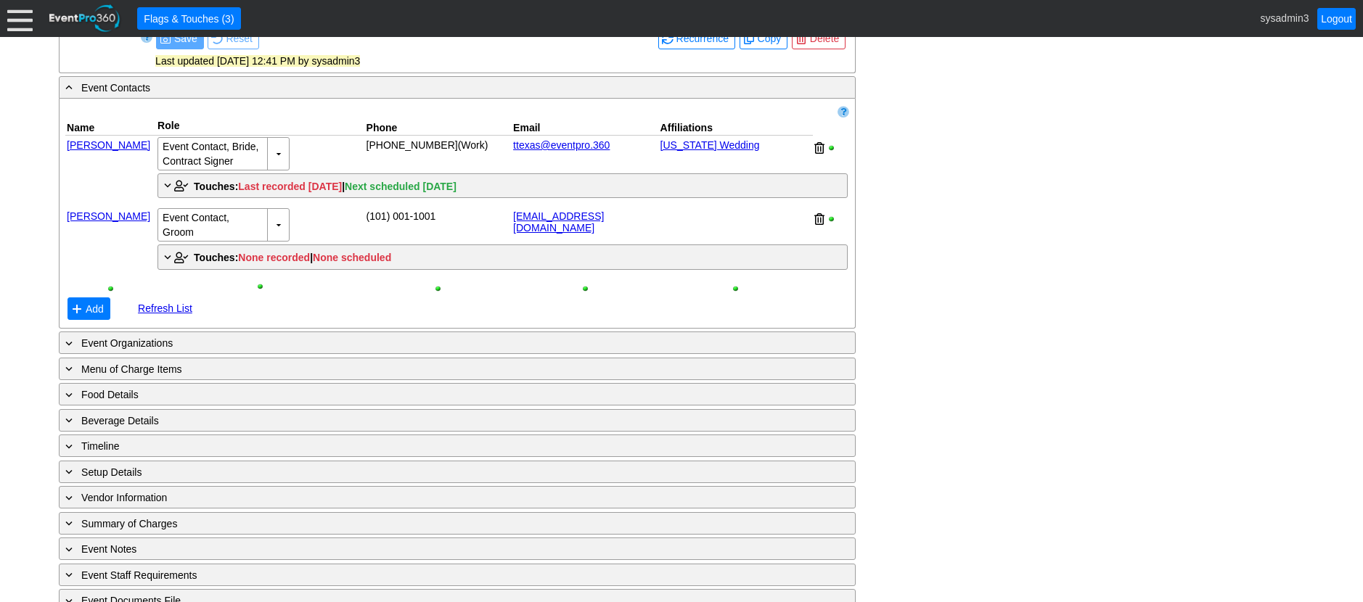
scroll to position [821, 0]
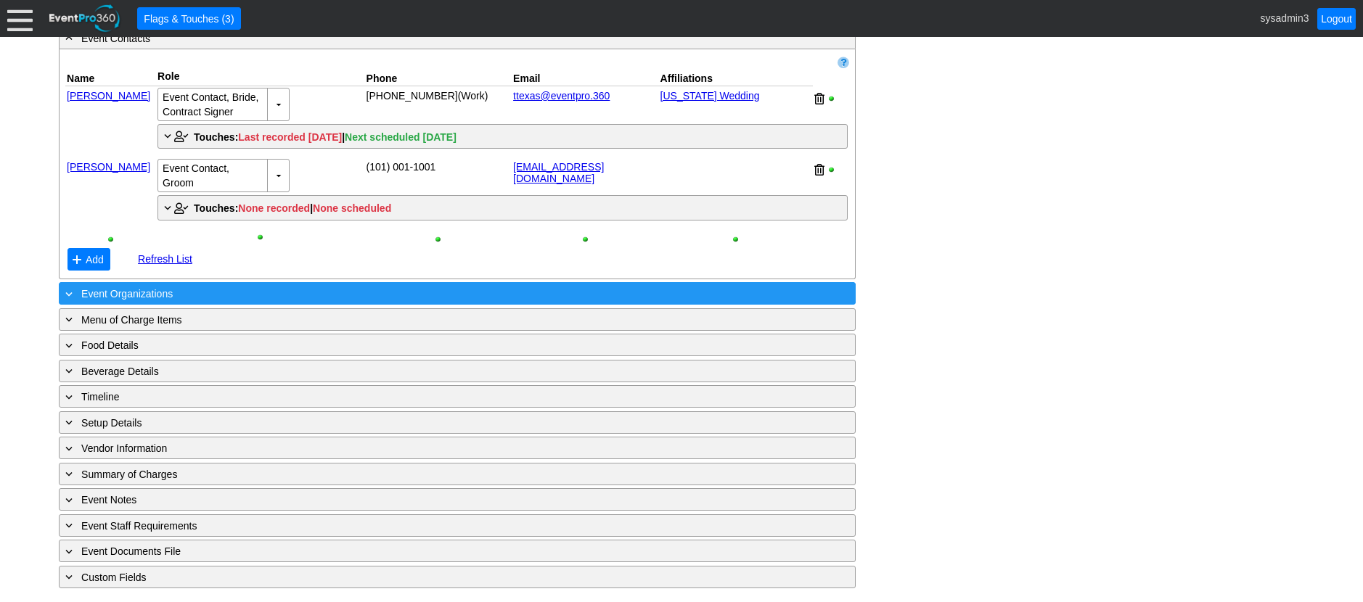
click at [248, 302] on div "+ Event Organizations" at bounding box center [427, 293] width 730 height 17
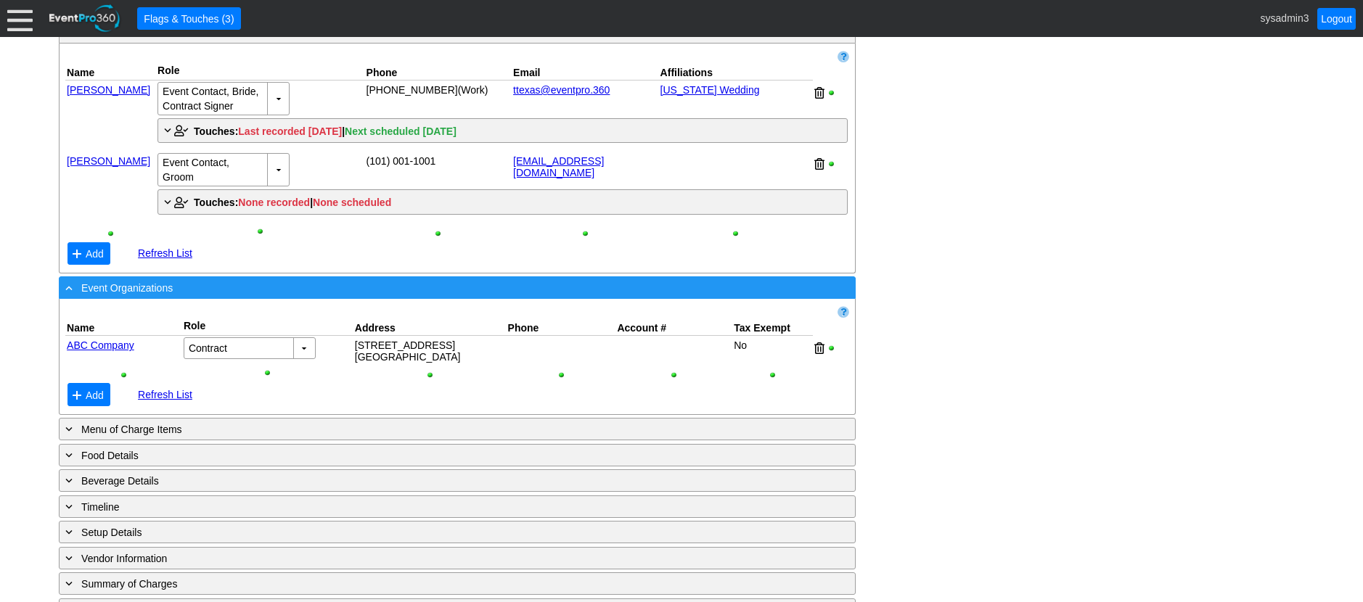
scroll to position [893, 0]
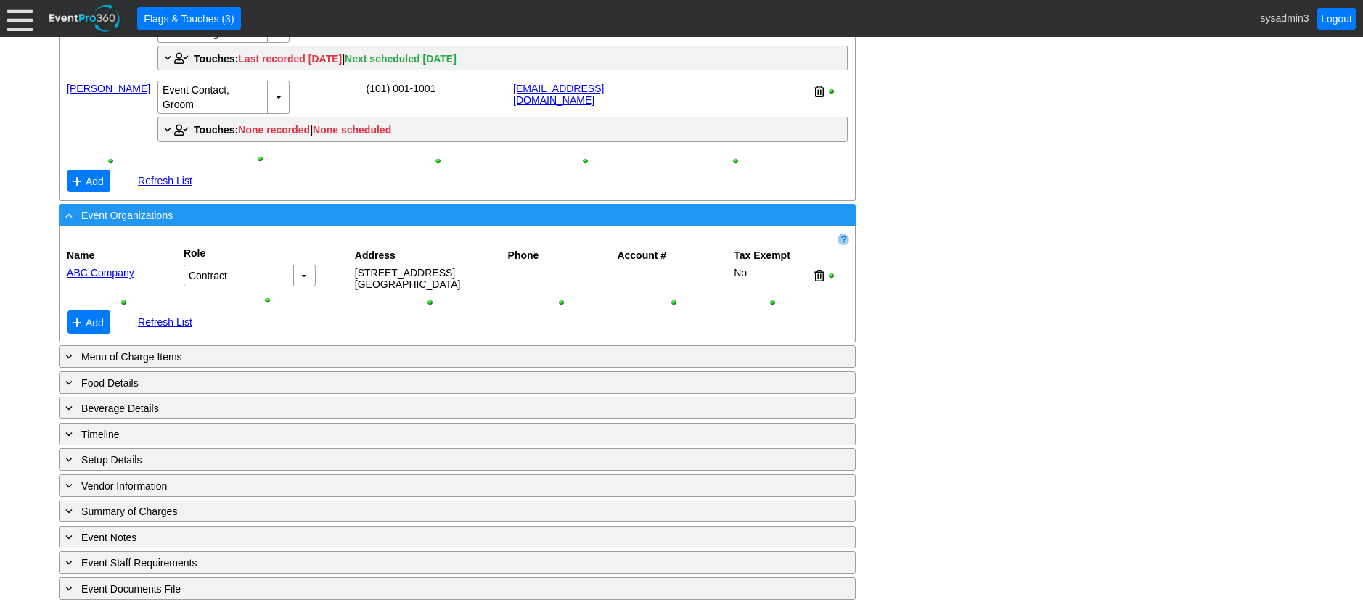
click at [359, 223] on div "- Event Organizations" at bounding box center [427, 215] width 730 height 17
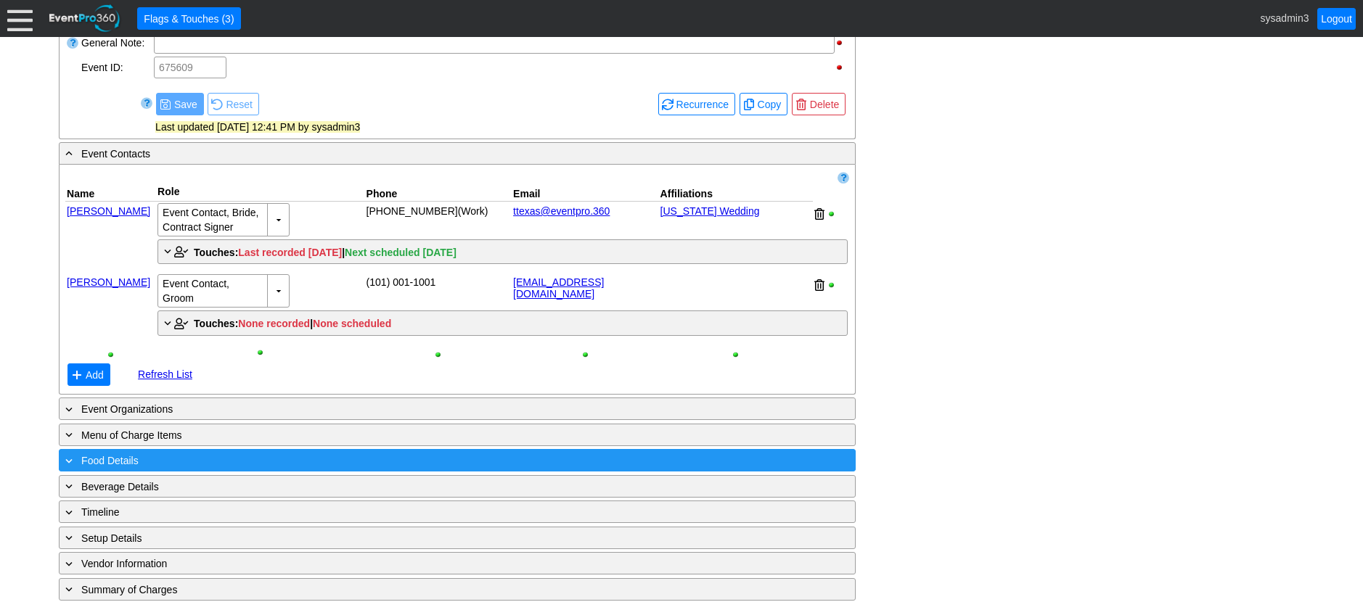
scroll to position [688, 0]
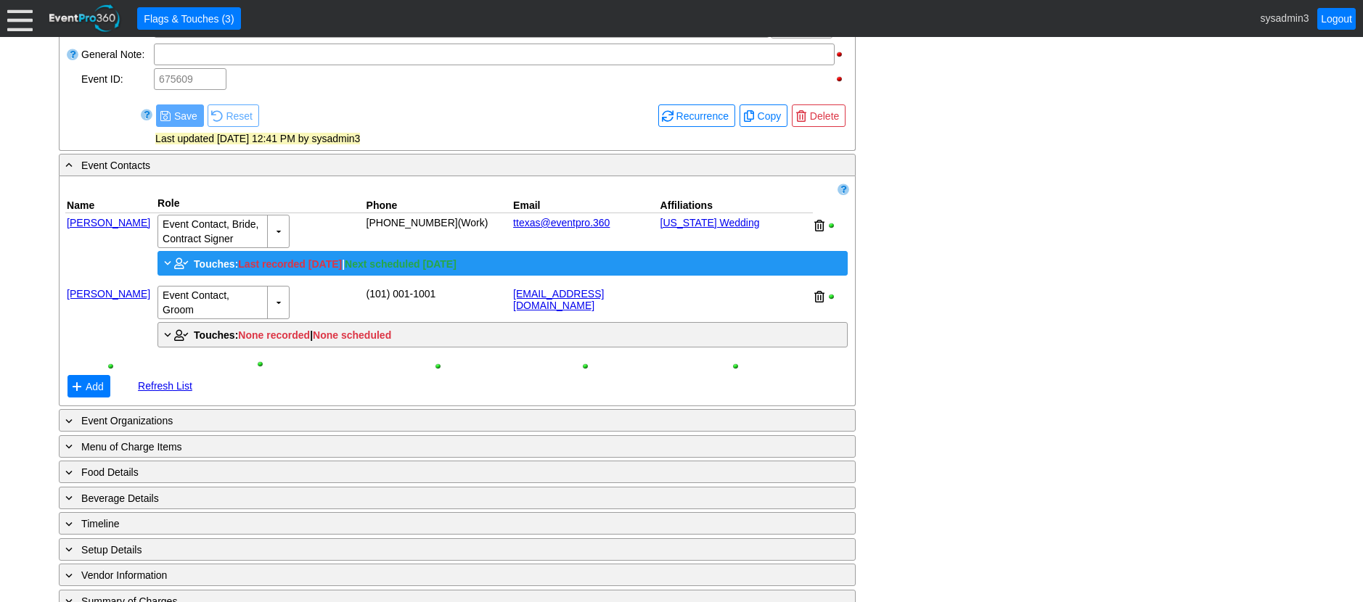
click at [212, 270] on span "Touches:" at bounding box center [216, 264] width 44 height 12
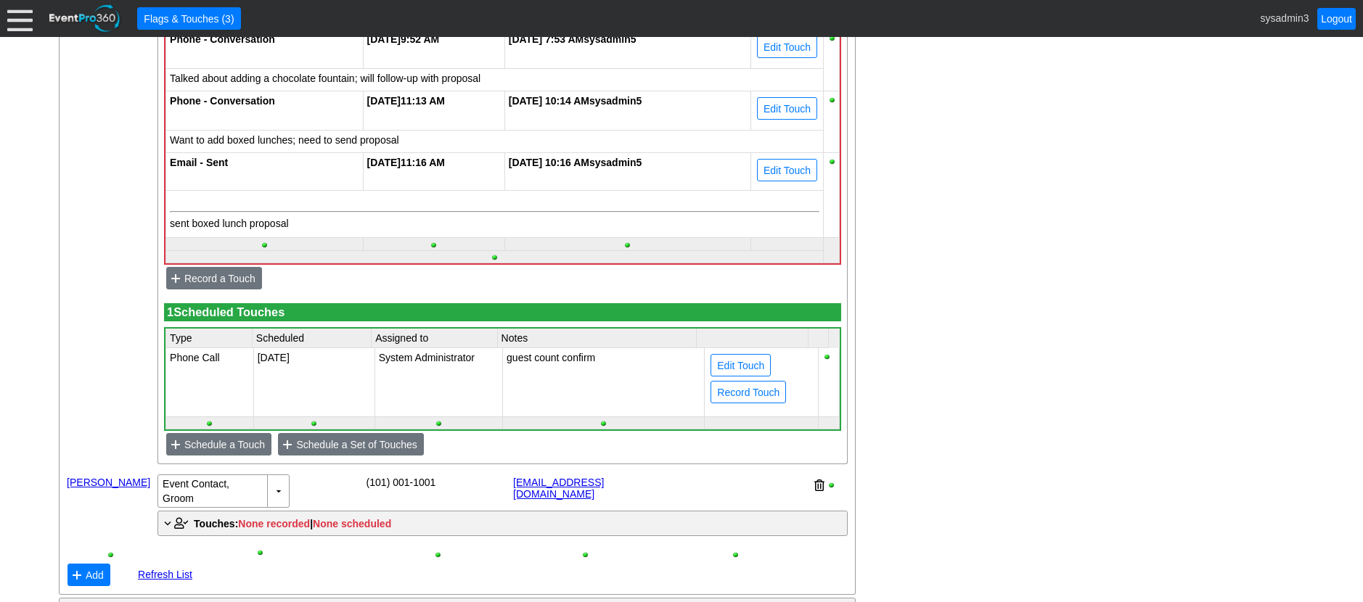
scroll to position [1051, 0]
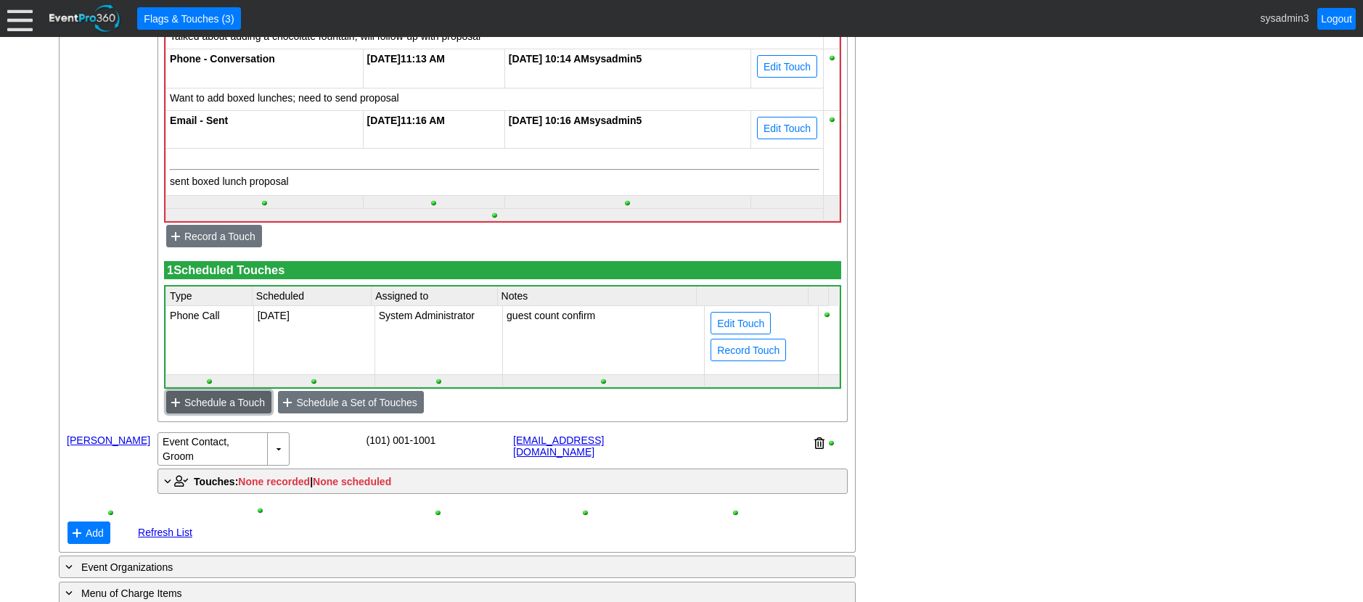
click at [229, 410] on span "Schedule a Touch" at bounding box center [224, 402] width 86 height 15
type input "8/14/2025"
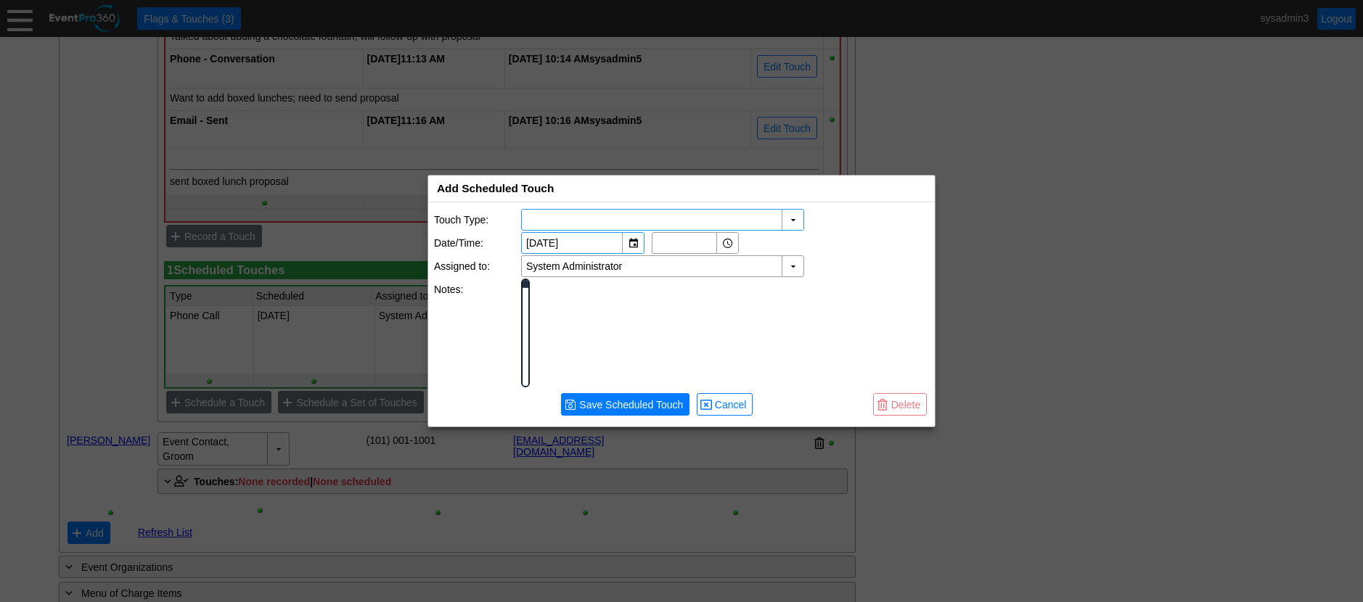
scroll to position [0, 0]
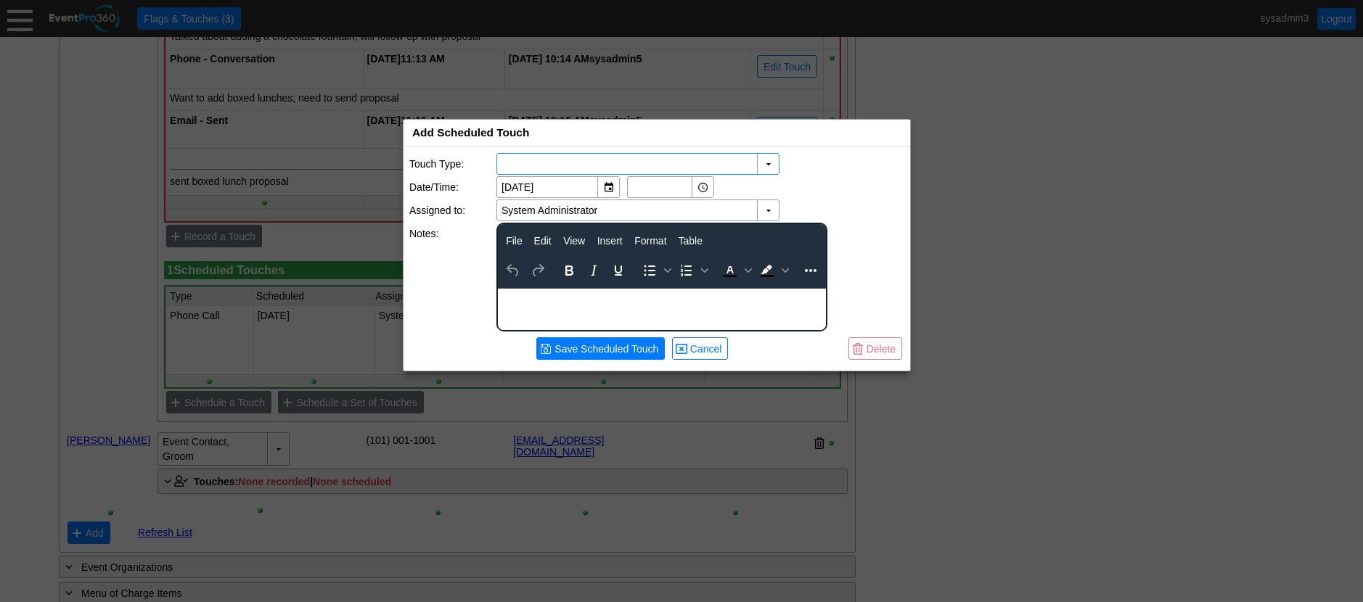
click at [570, 128] on div "Add Scheduled Touch x" at bounding box center [656, 133] width 507 height 27
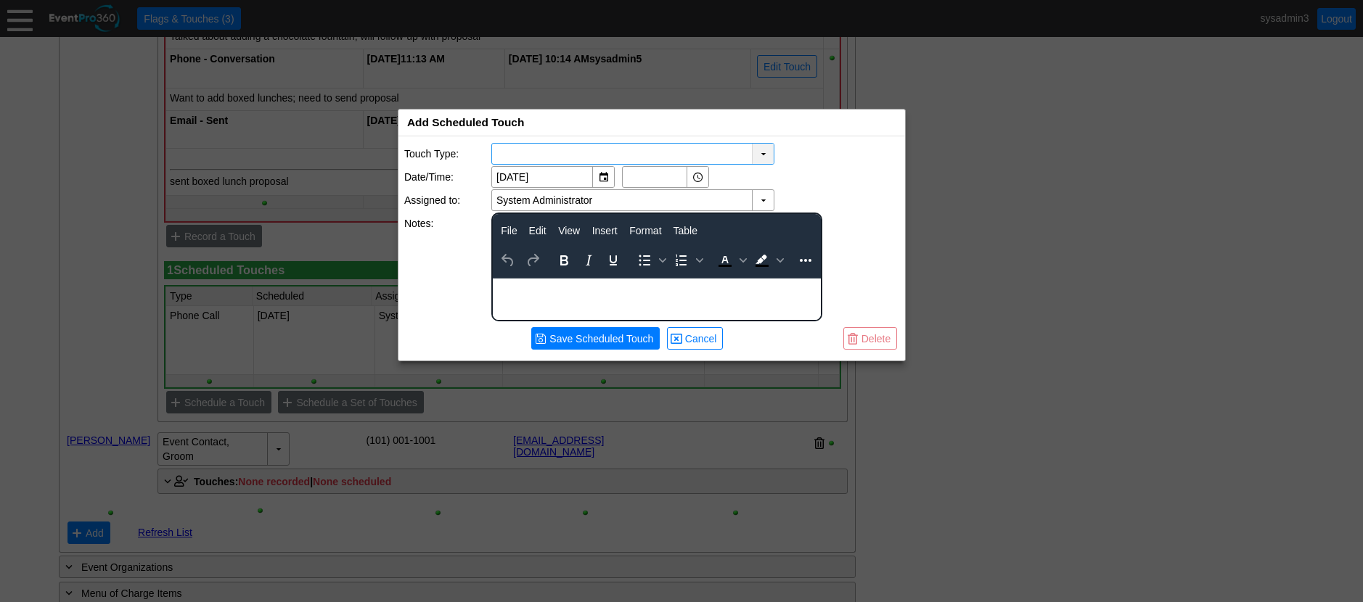
click at [764, 148] on div "▼" at bounding box center [763, 154] width 22 height 20
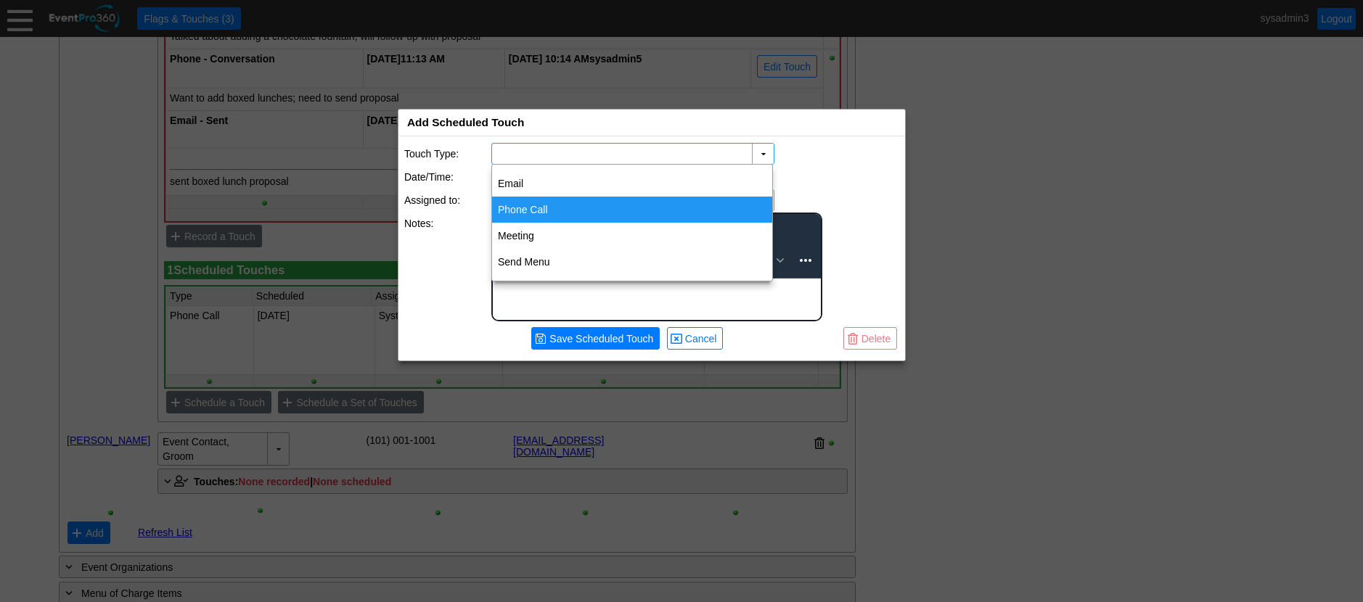
click at [548, 216] on div "Phone Call" at bounding box center [632, 210] width 280 height 26
type input "Phone Call"
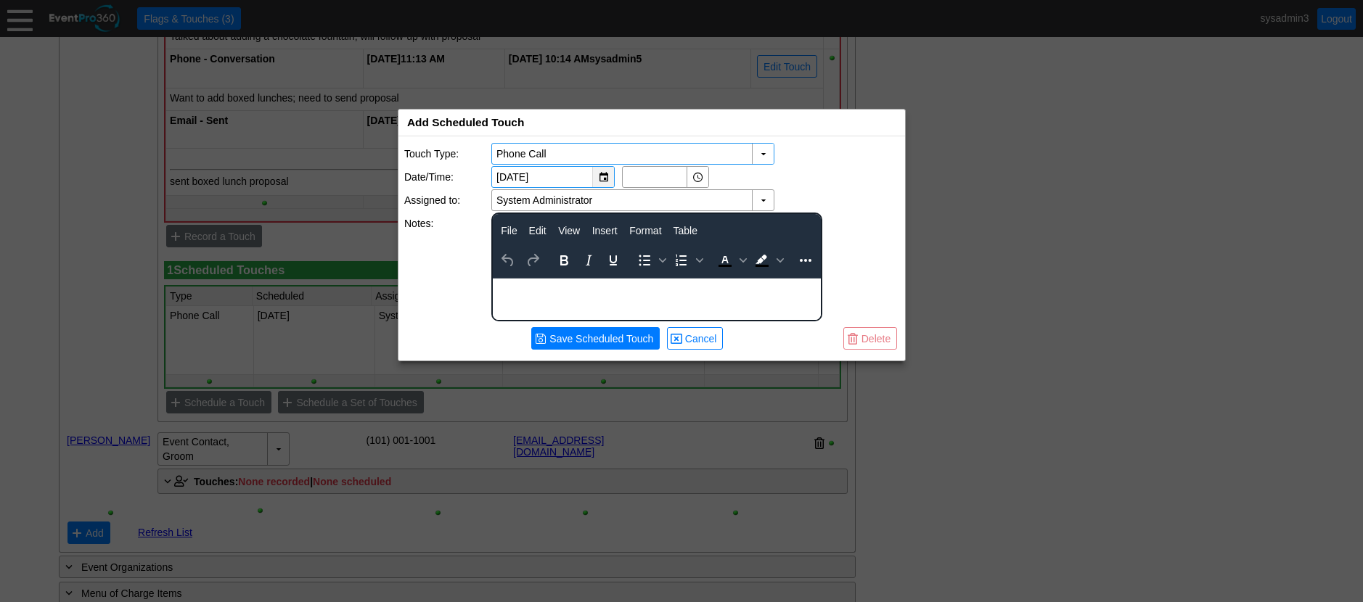
click at [603, 175] on div "▼" at bounding box center [603, 177] width 22 height 20
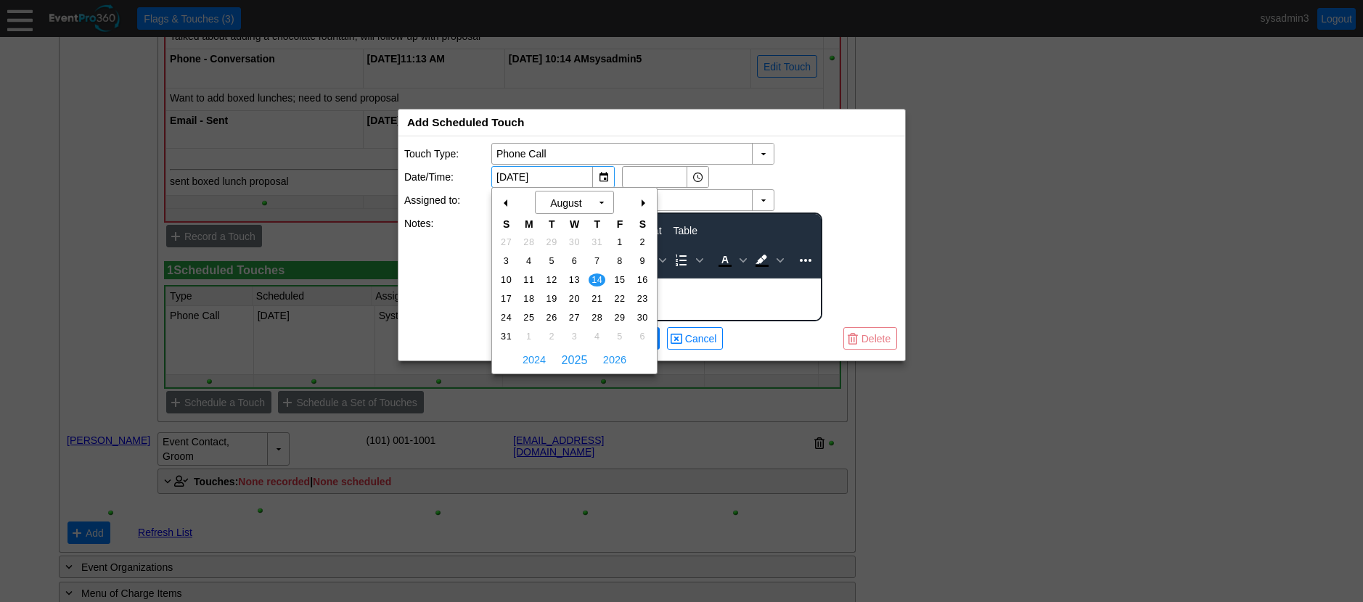
click at [641, 199] on div "+" at bounding box center [642, 203] width 23 height 25
click at [575, 273] on td "12" at bounding box center [574, 280] width 22 height 19
type input "11/12/2025"
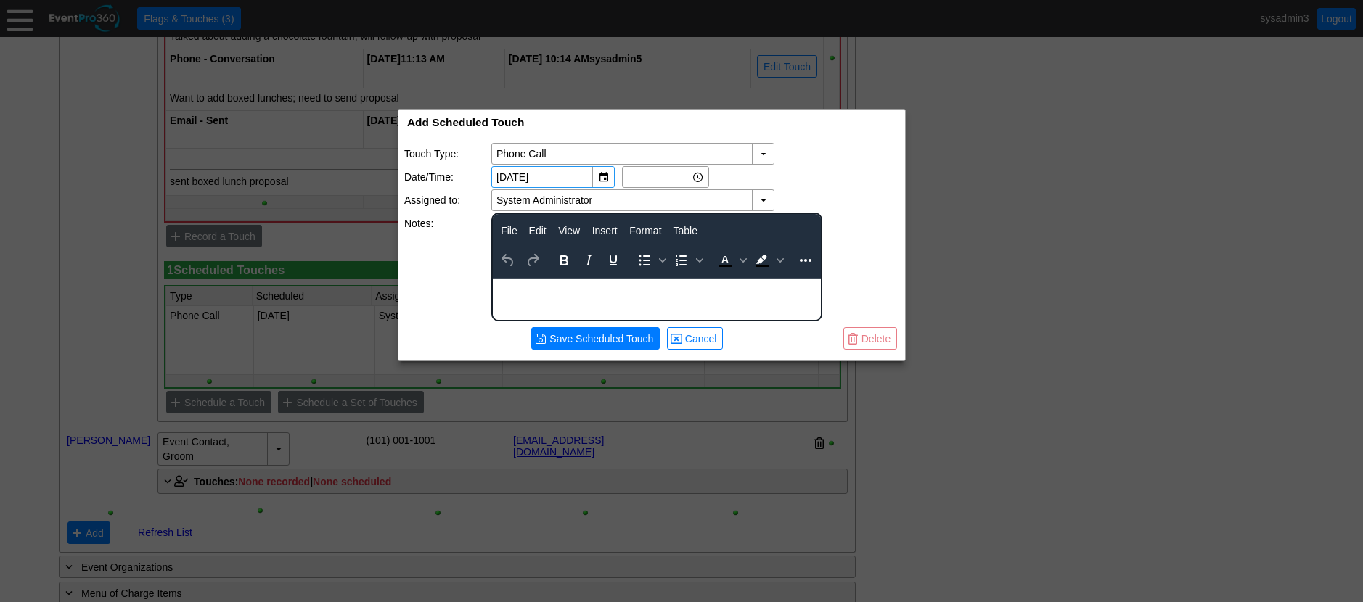
click at [557, 291] on body "Rich Text Area. Press ALT-0 for help." at bounding box center [657, 288] width 328 height 19
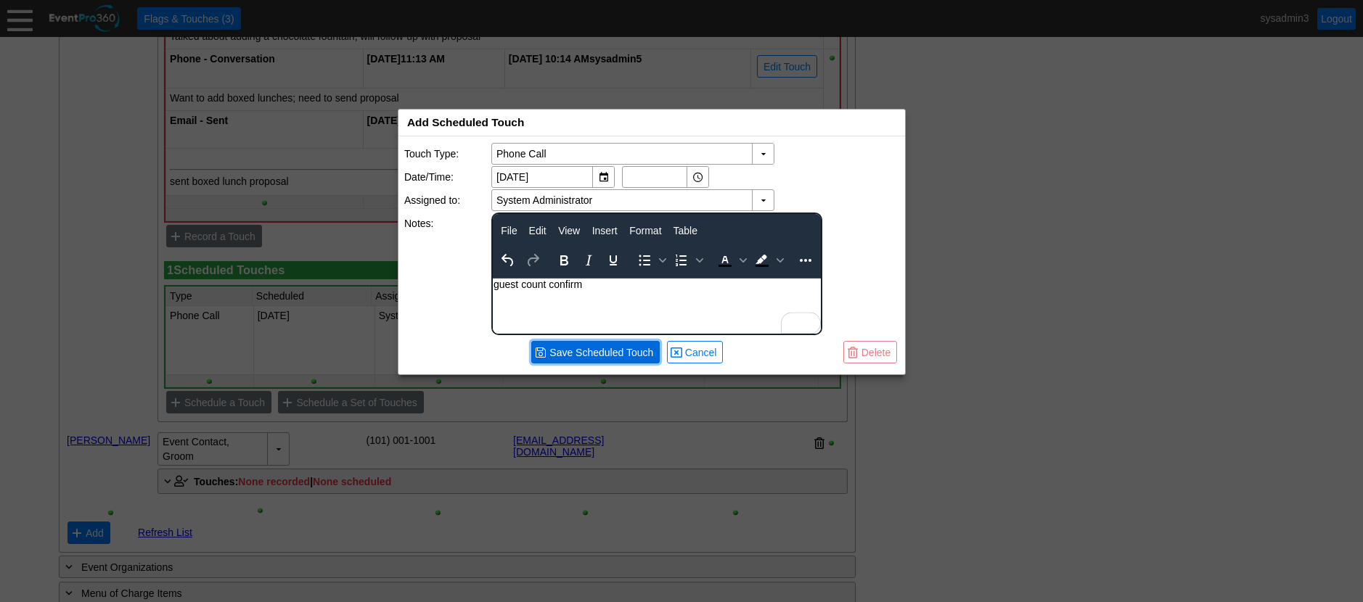
click at [589, 353] on span "Save Scheduled Touch" at bounding box center [601, 352] width 110 height 15
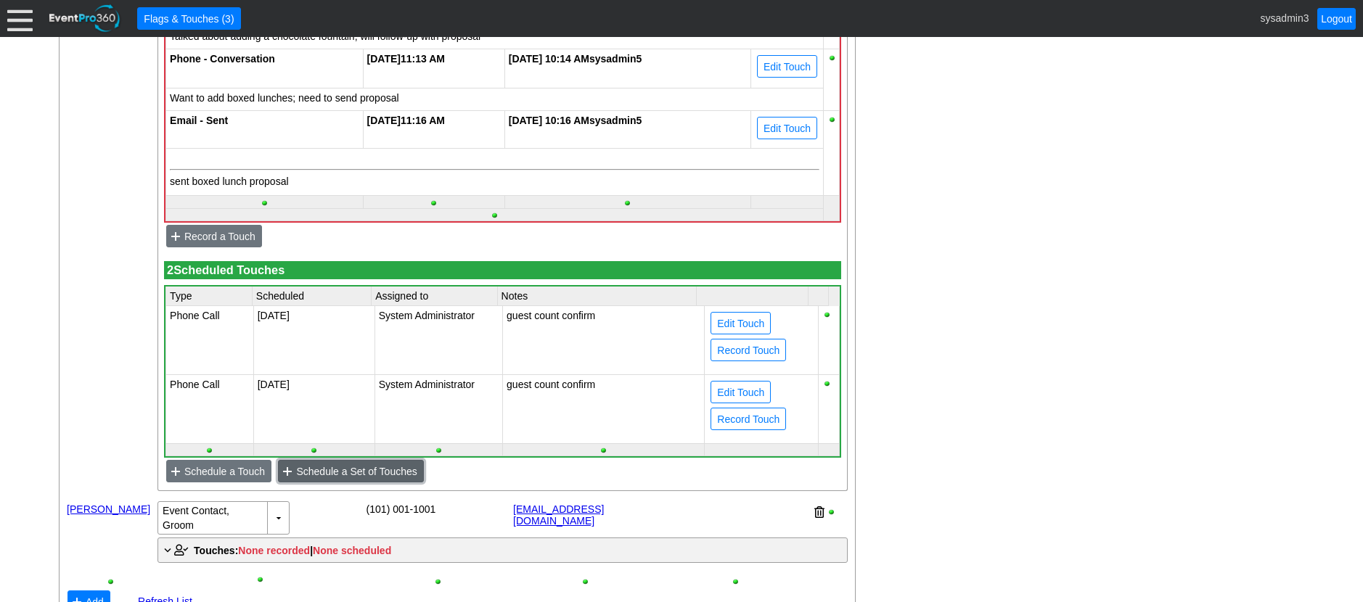
click at [340, 479] on span "Schedule a Set of Touches" at bounding box center [356, 471] width 126 height 15
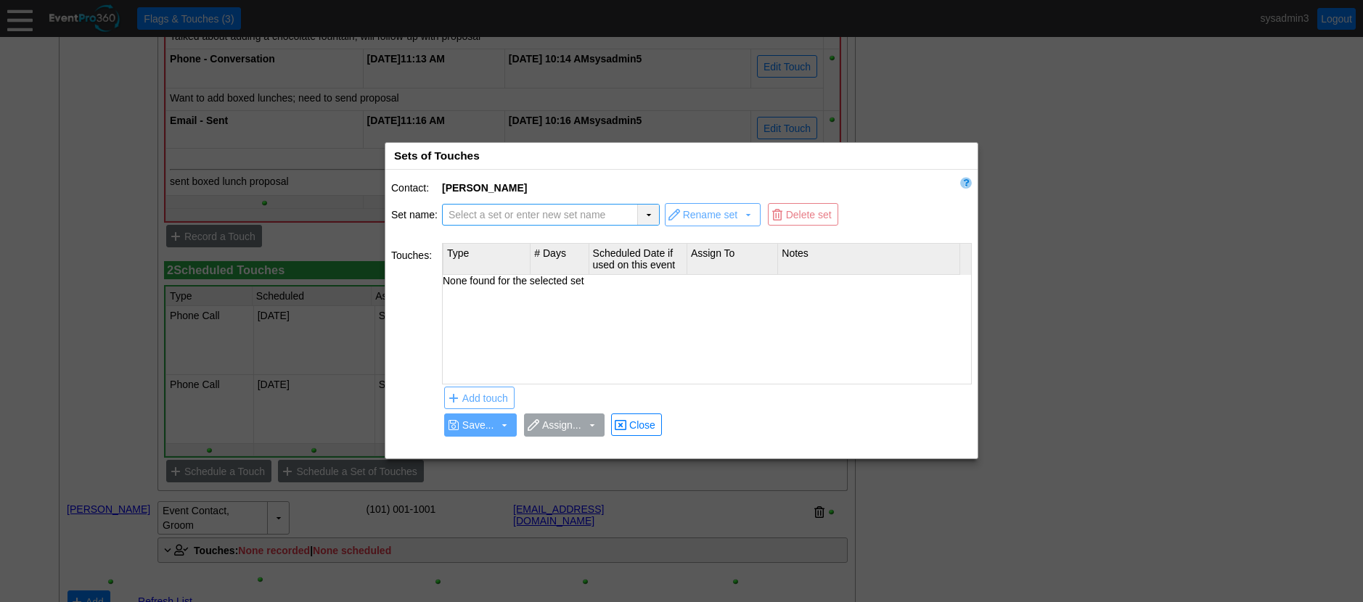
click at [649, 216] on div "▼" at bounding box center [648, 215] width 22 height 20
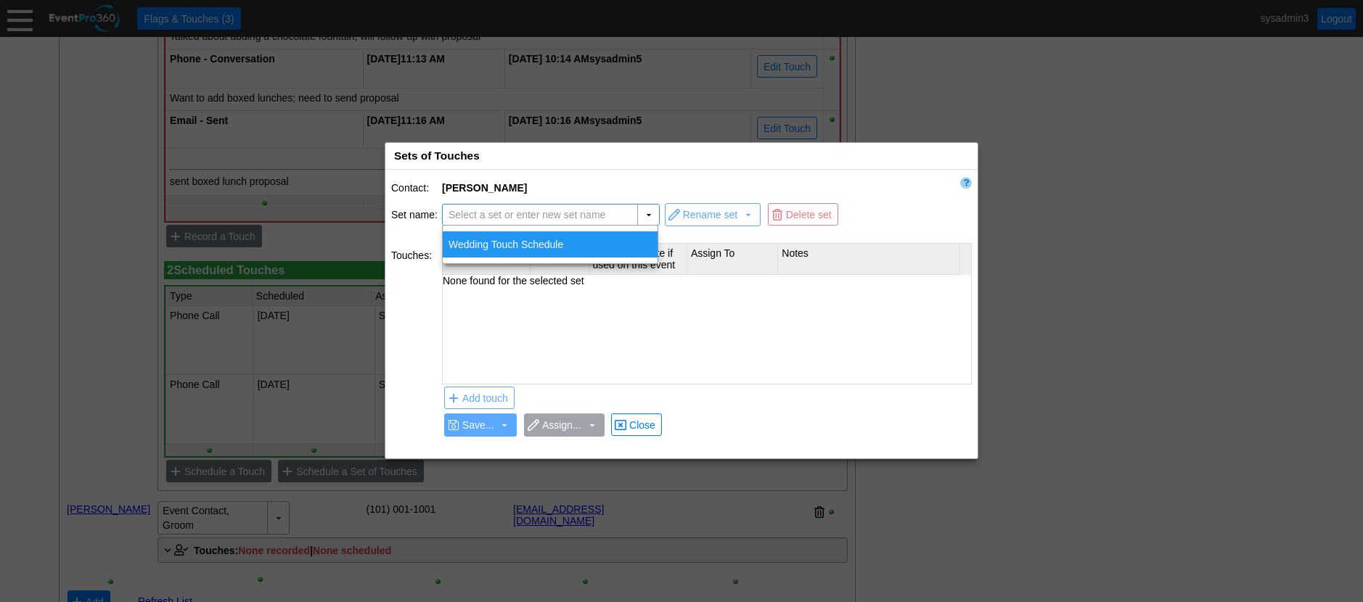
click at [509, 243] on div "Wedding Touch Schedule" at bounding box center [550, 244] width 215 height 26
type input "Wedding Touch Schedule"
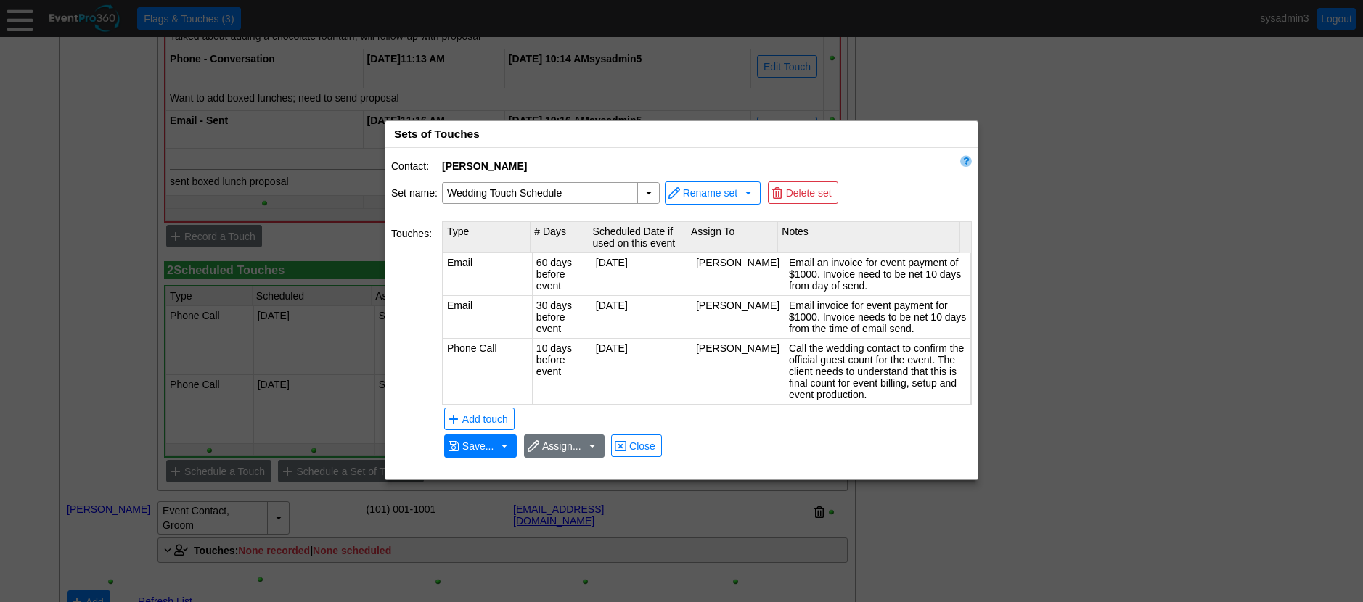
drag, startPoint x: 596, startPoint y: 411, endPoint x: 510, endPoint y: 245, distance: 187.9
click at [543, 345] on div "Contact: Odessa Jones Set name: ▼ Χ Wedding Touch Schedule Select a set or ente…" at bounding box center [681, 314] width 592 height 332
click at [655, 449] on span "Close" at bounding box center [642, 446] width 32 height 15
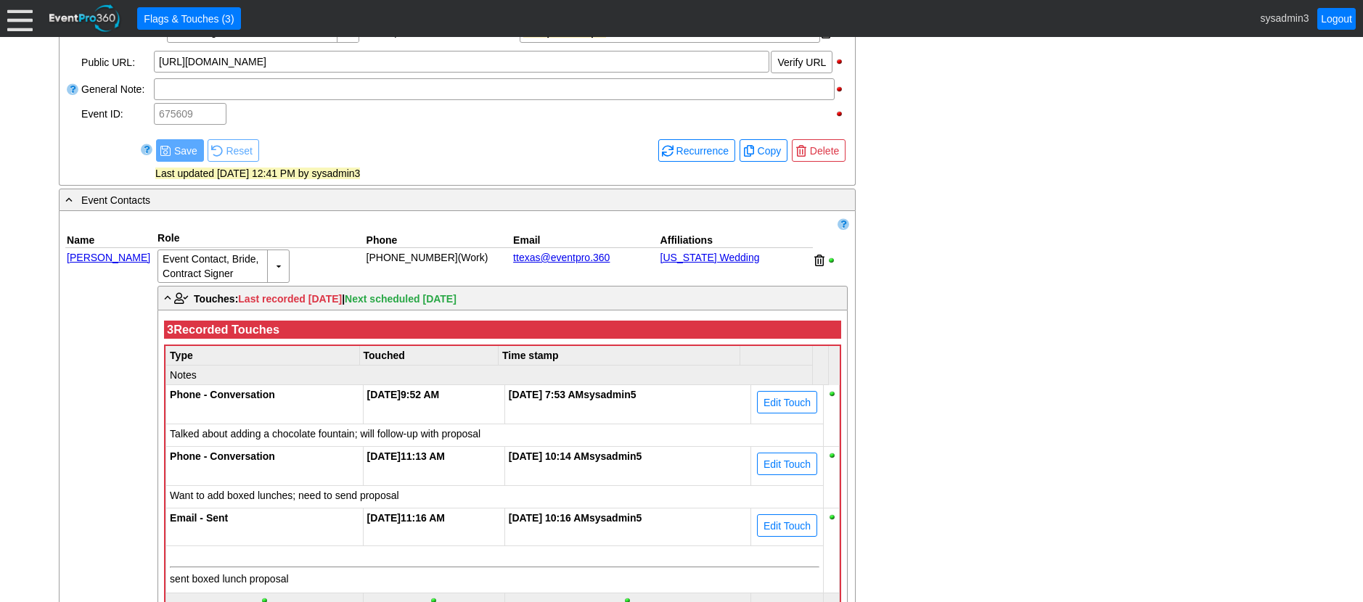
scroll to position [615, 0]
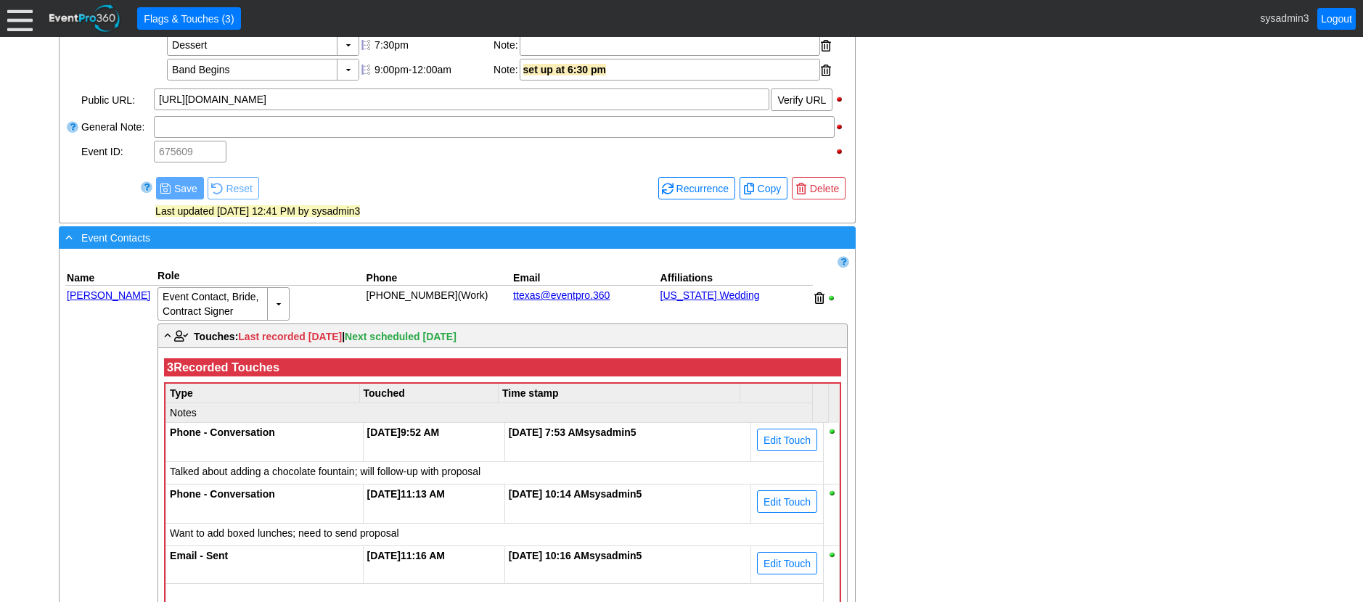
click at [448, 246] on div "- Event Contacts" at bounding box center [427, 237] width 730 height 17
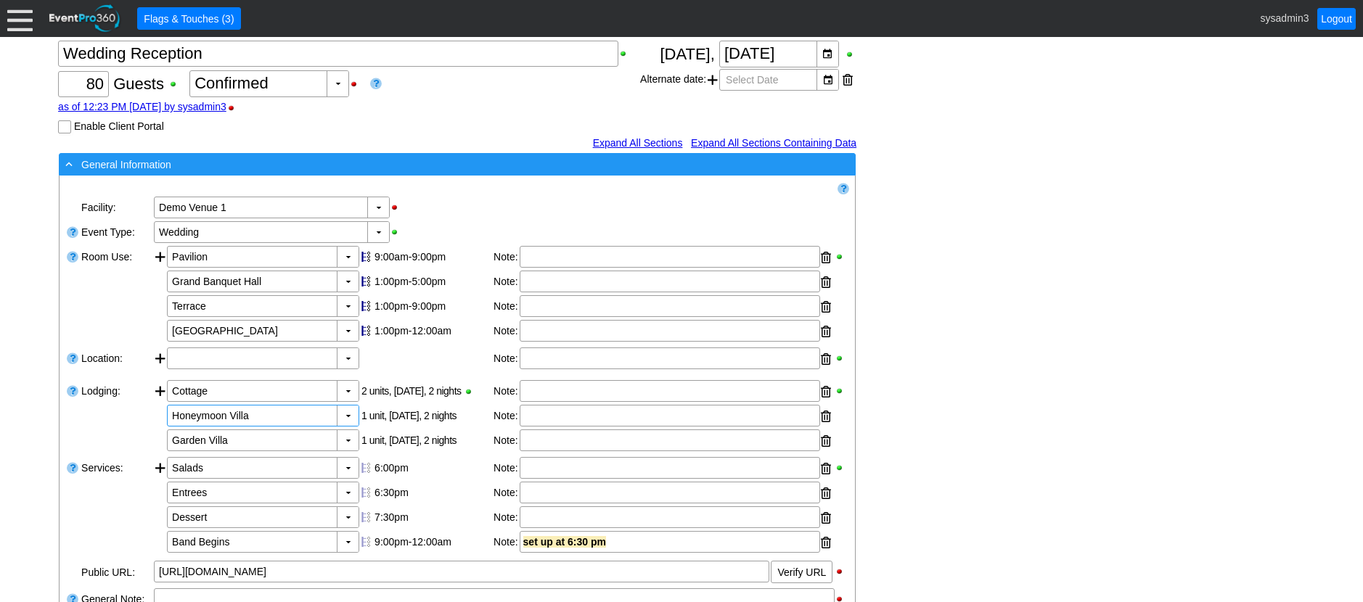
scroll to position [0, 0]
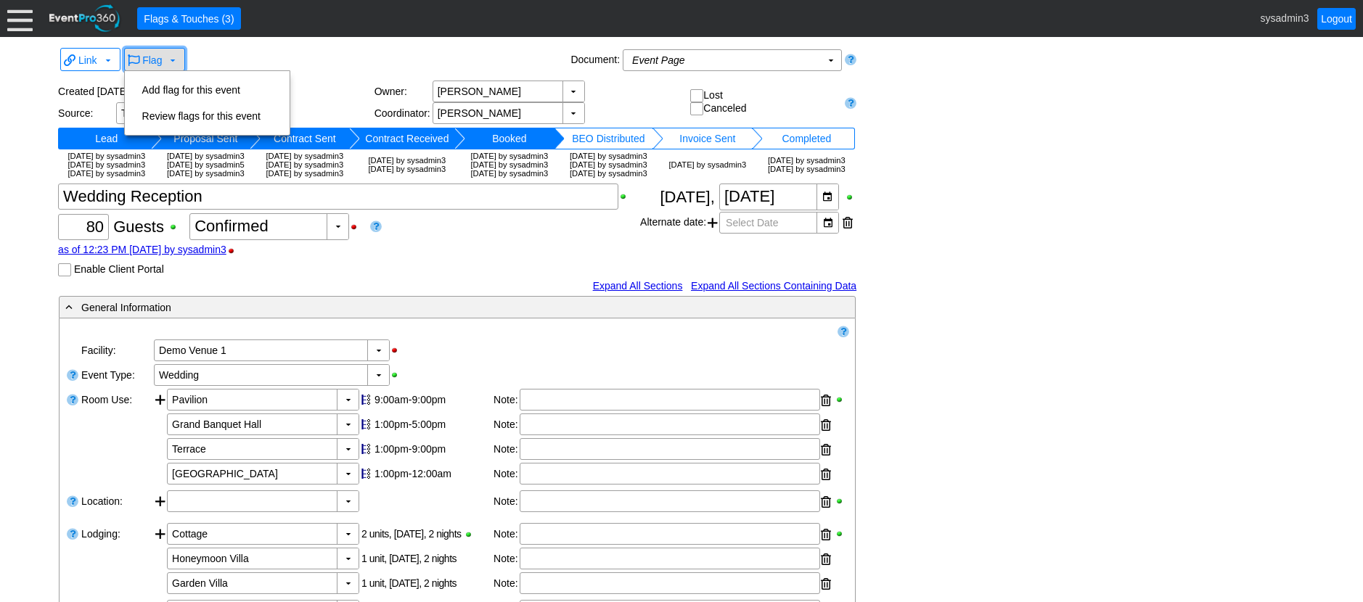
click at [160, 59] on span "Flag" at bounding box center [152, 60] width 20 height 12
click at [193, 91] on td "Add flag for this event" at bounding box center [201, 90] width 130 height 26
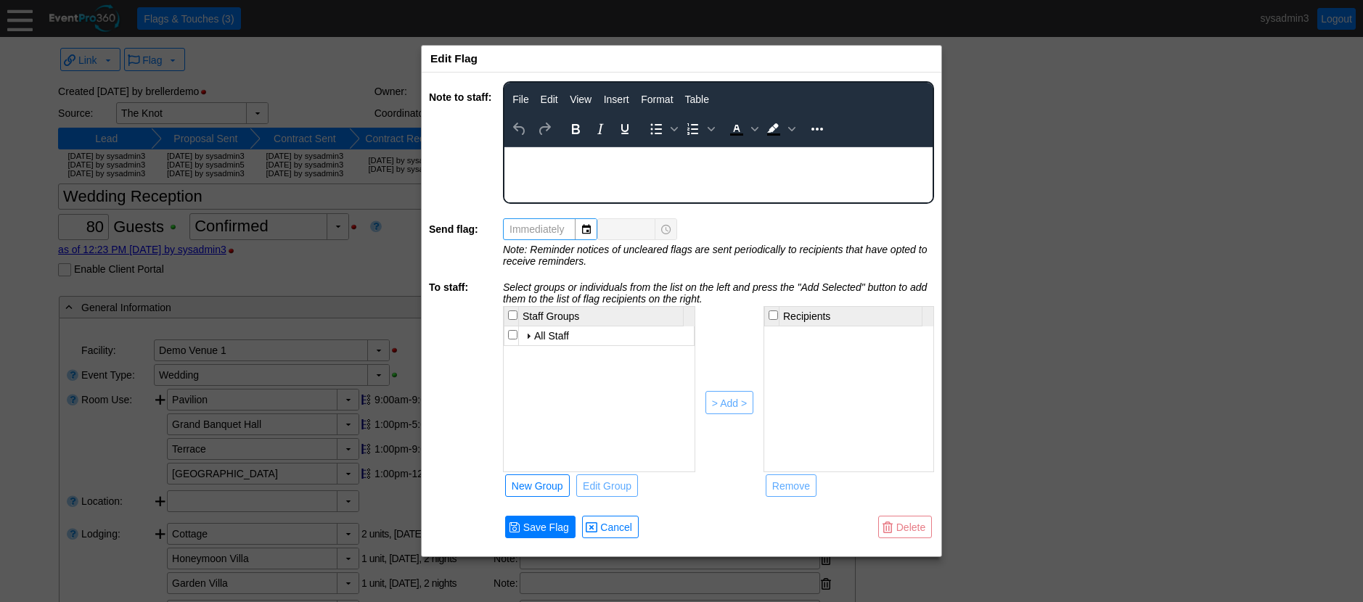
click at [557, 164] on body "Rich Text Area. Press ALT-0 for help." at bounding box center [718, 156] width 428 height 19
click at [512, 334] on input "checkbox" at bounding box center [512, 334] width 9 height 9
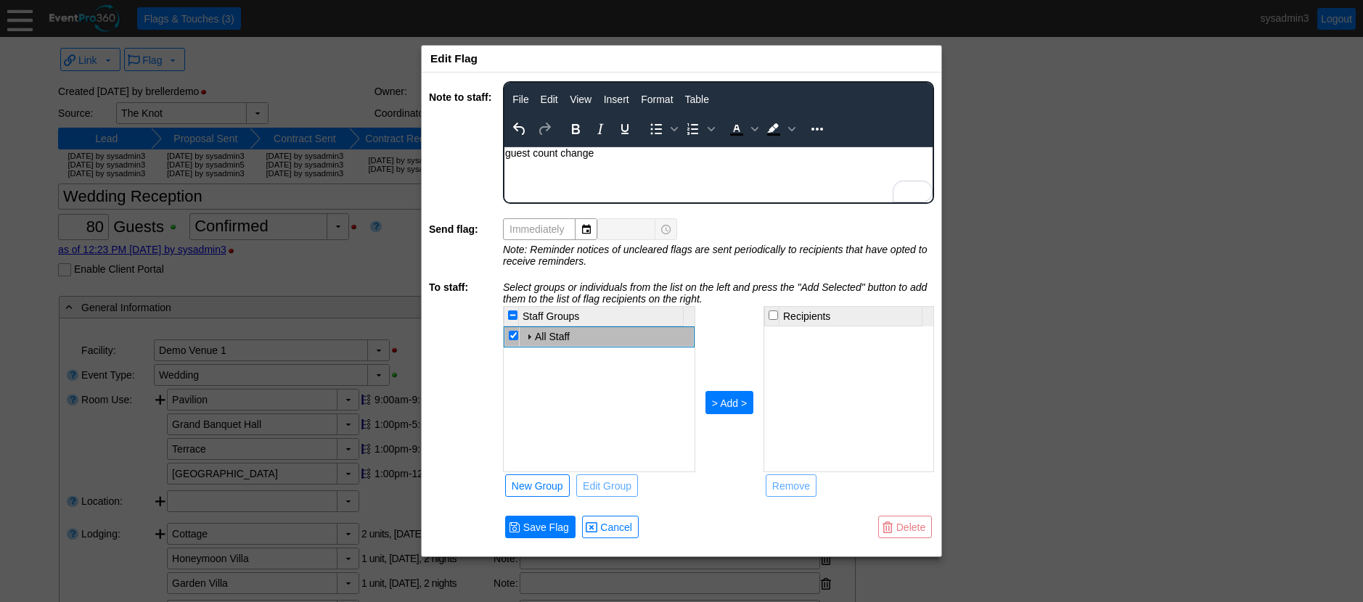
click at [732, 398] on div "> Add >" at bounding box center [729, 403] width 35 height 15
checkbox input "false"
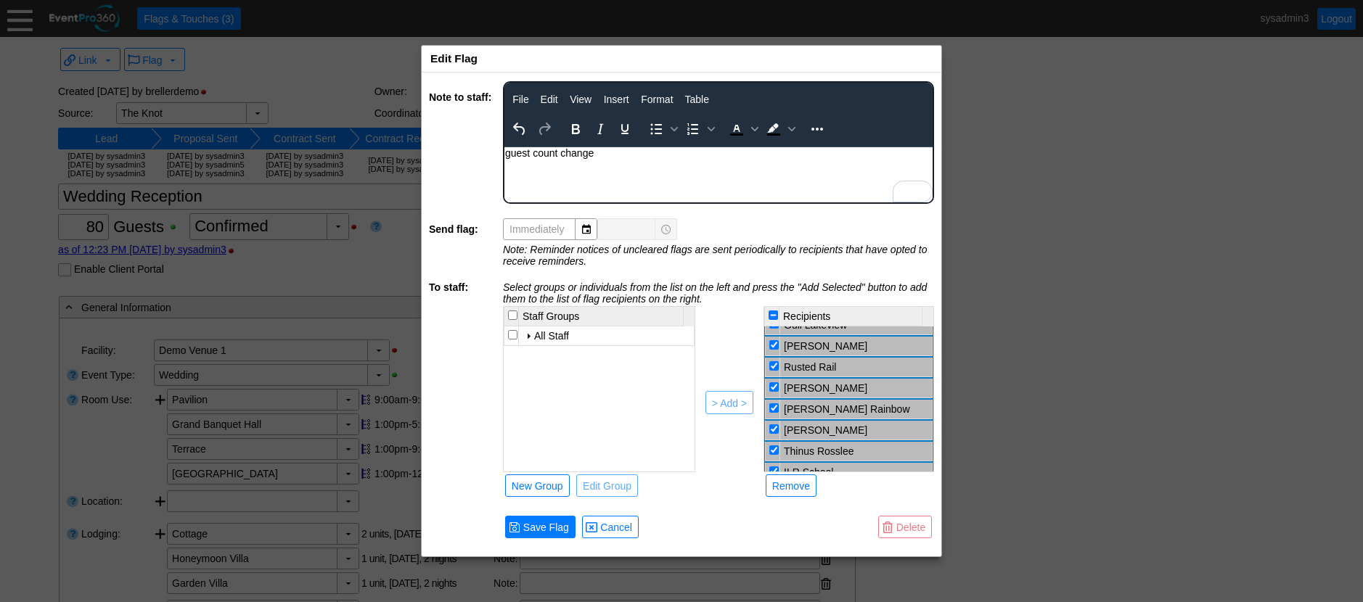
scroll to position [219, 0]
click at [776, 431] on input "checkbox" at bounding box center [773, 431] width 9 height 9
checkbox input "false"
click at [775, 409] on input "checkbox" at bounding box center [773, 410] width 9 height 9
checkbox input "false"
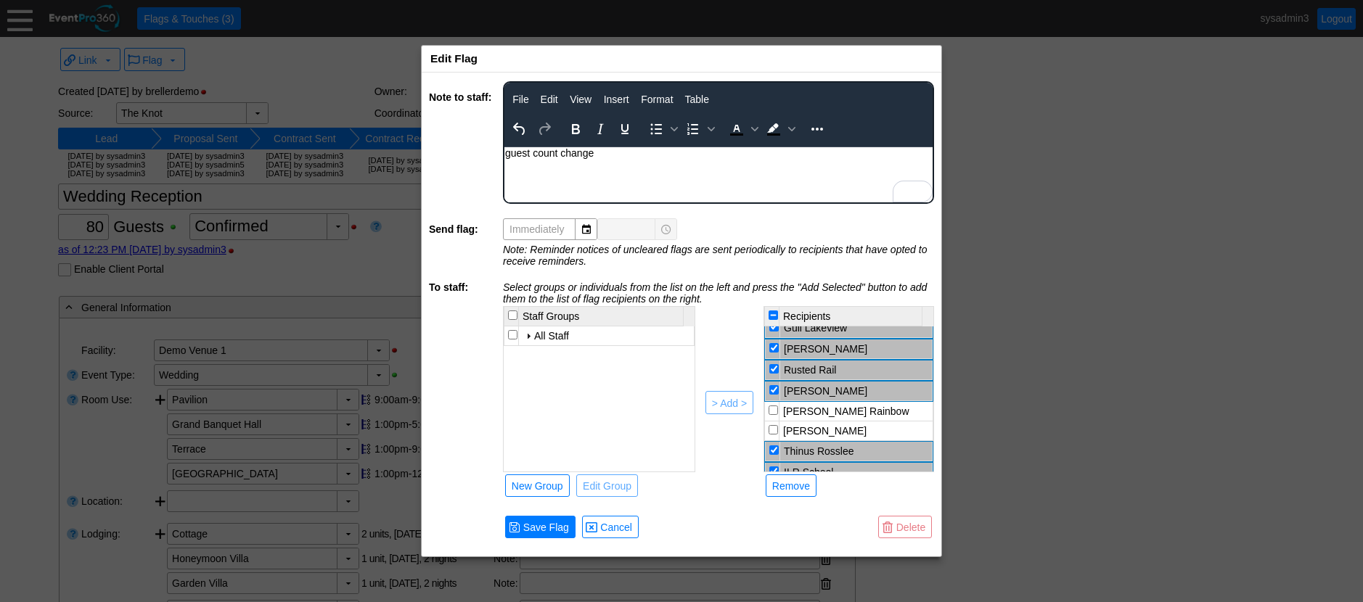
click at [773, 350] on input "checkbox" at bounding box center [773, 347] width 9 height 9
checkbox input "false"
click at [775, 390] on input "checkbox" at bounding box center [773, 388] width 9 height 9
checkbox input "false"
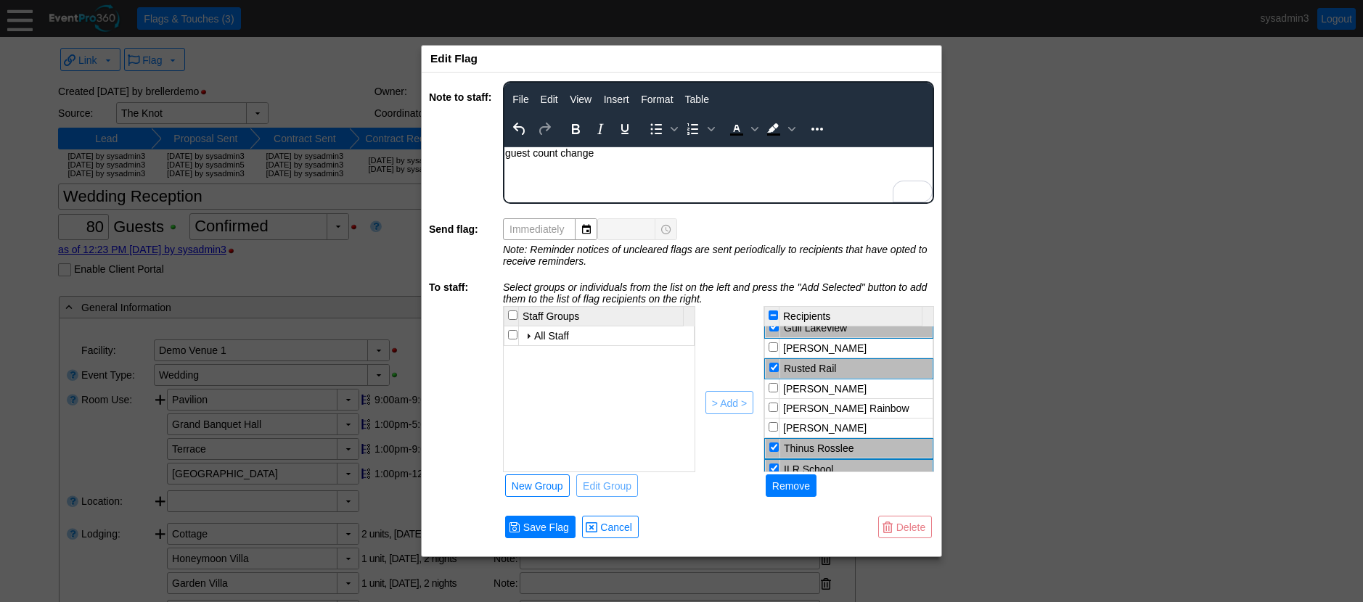
click at [792, 487] on div "Remove" at bounding box center [791, 486] width 38 height 15
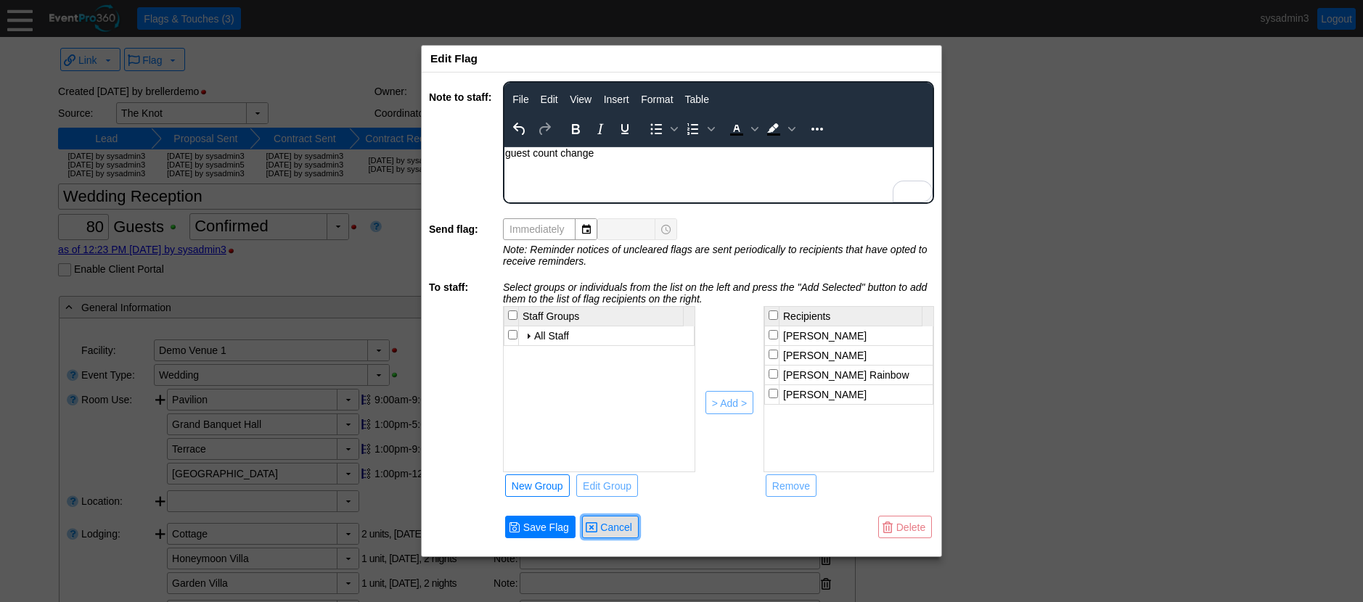
click at [613, 524] on span "Cancel" at bounding box center [616, 527] width 38 height 15
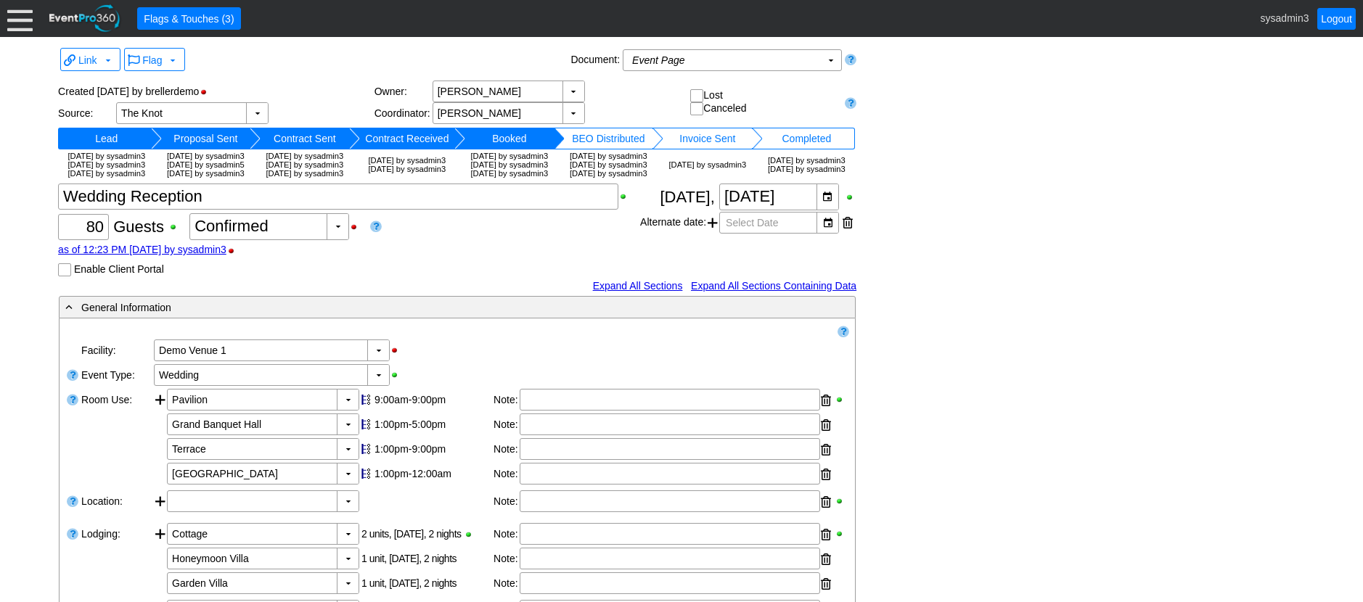
click at [21, 22] on div at bounding box center [19, 18] width 25 height 25
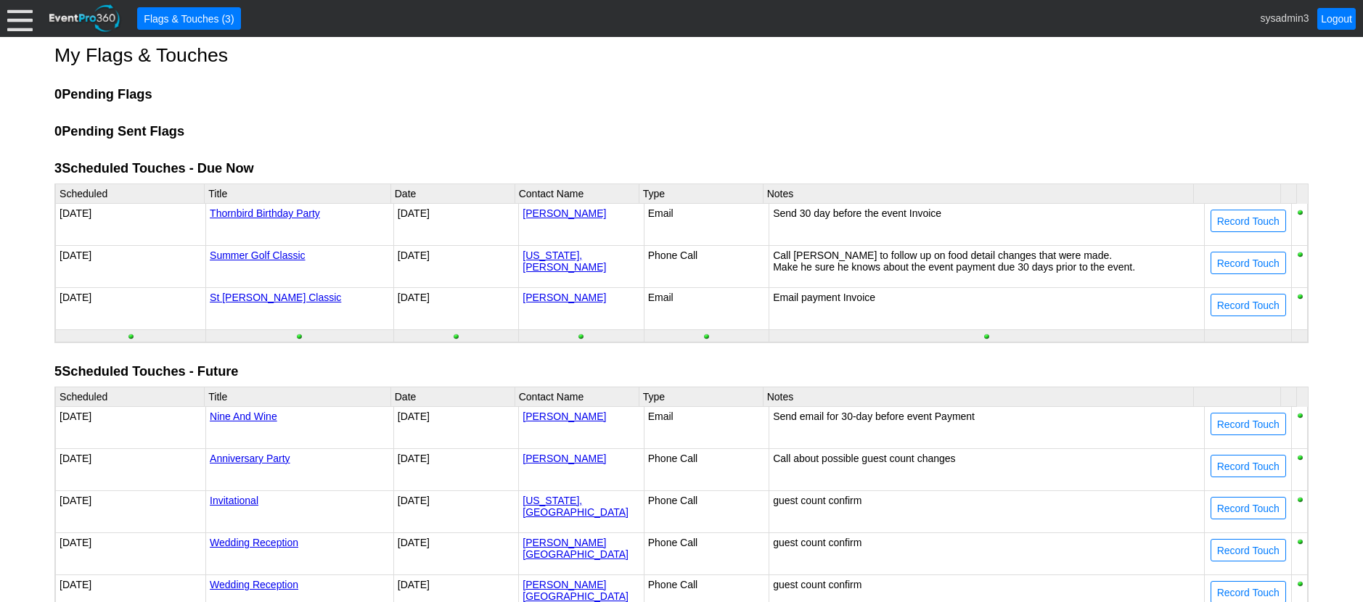
drag, startPoint x: 488, startPoint y: 139, endPoint x: 427, endPoint y: 106, distance: 69.5
click at [427, 106] on div "0 Pending Flags 0 Pending Sent Flags" at bounding box center [681, 113] width 1254 height 54
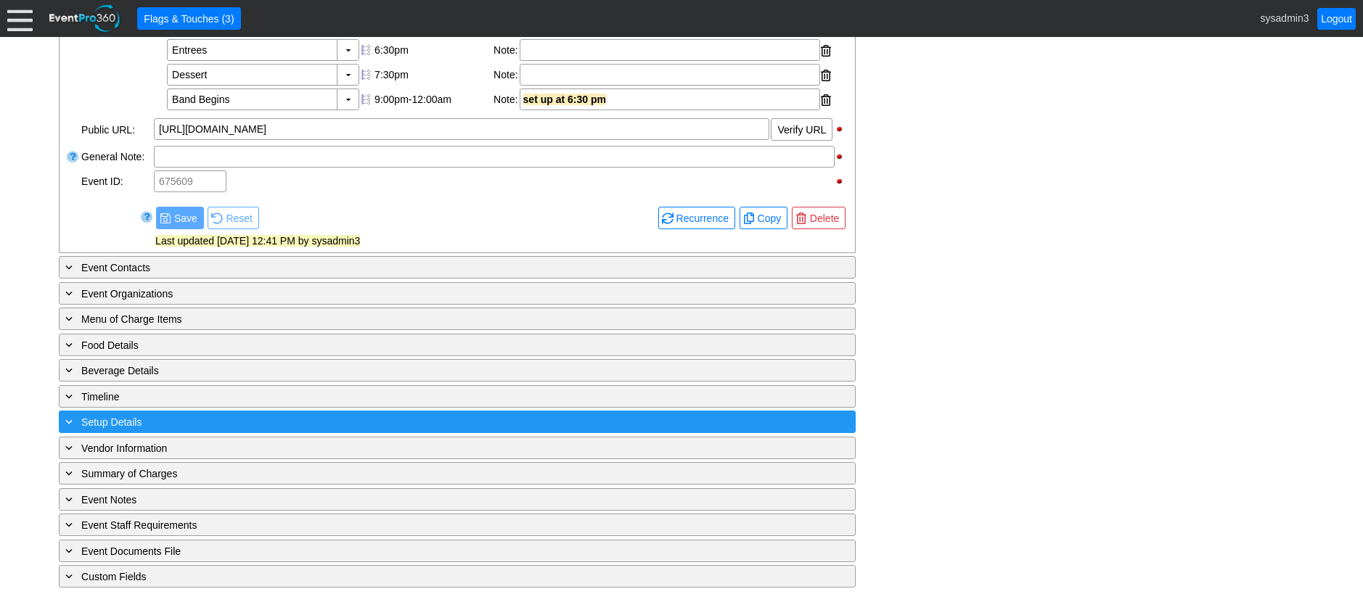
click at [234, 422] on div "+ Setup Details" at bounding box center [427, 422] width 730 height 17
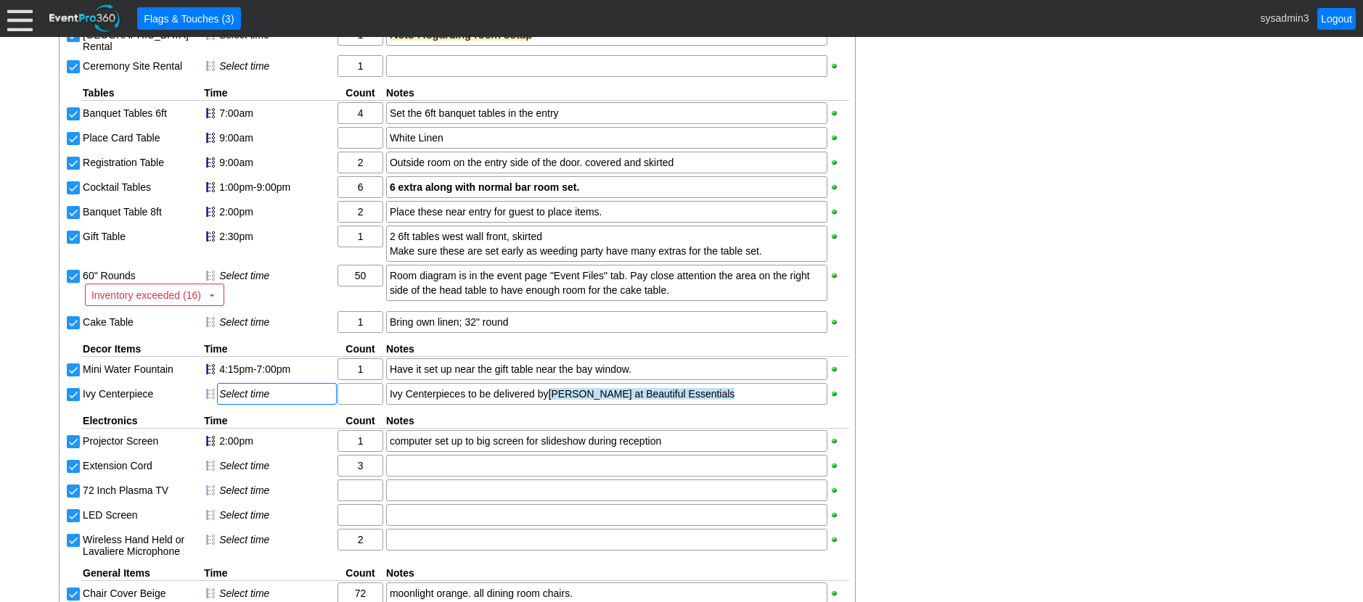
scroll to position [966, 0]
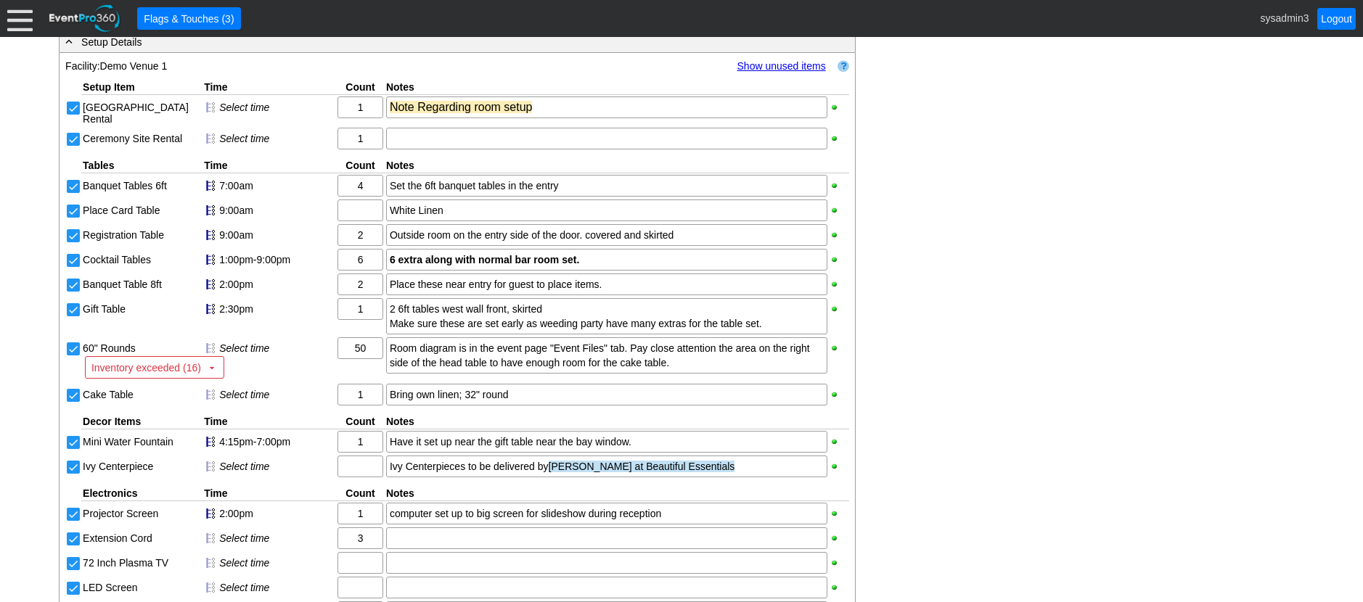
click at [26, 21] on div at bounding box center [19, 18] width 25 height 25
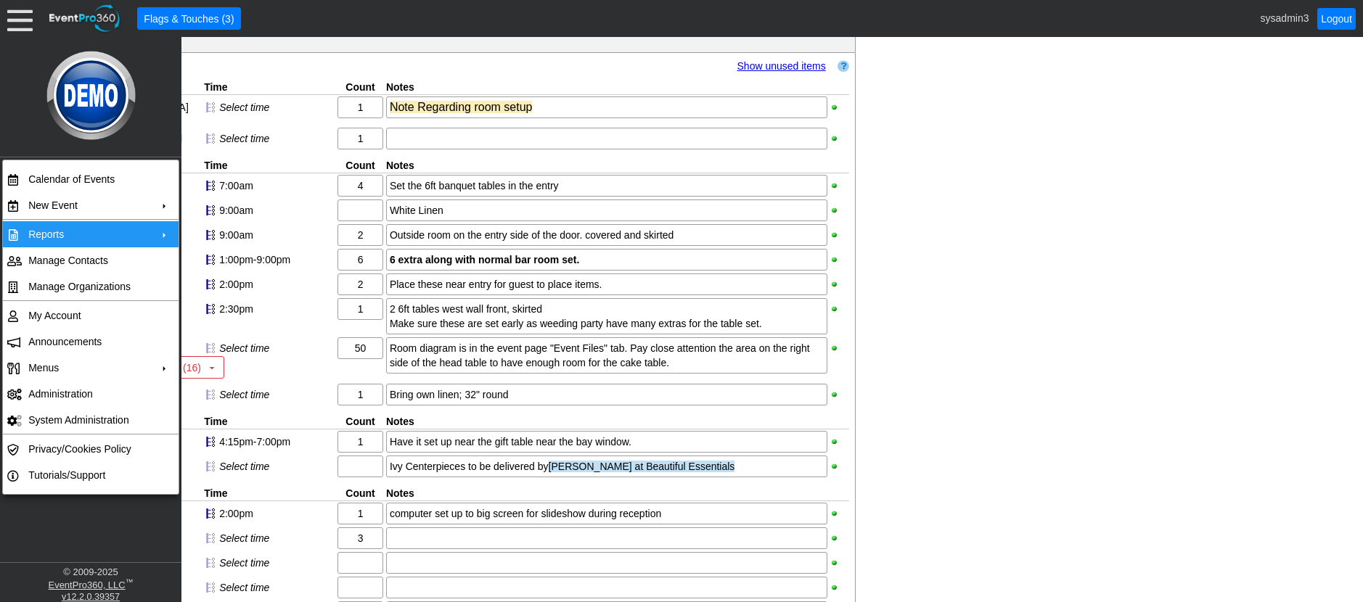
click at [65, 234] on td "Reports" at bounding box center [87, 234] width 130 height 26
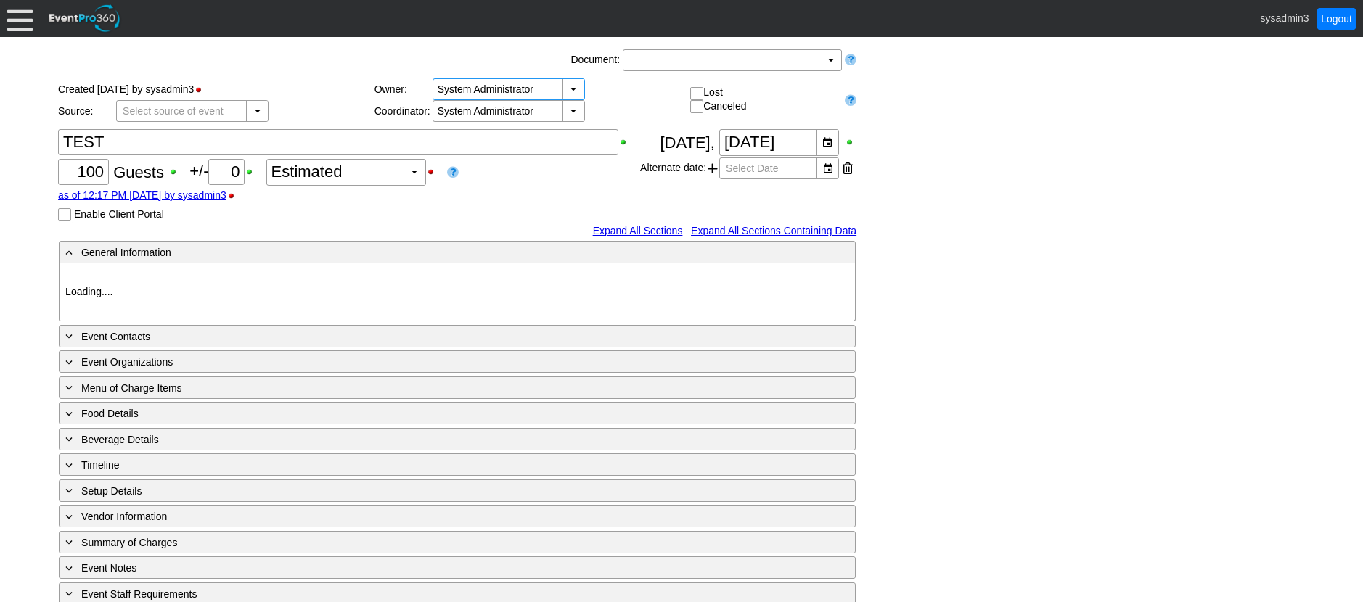
type input "Demo Venue 1"
type input "Fundraiser"
type input "1197958"
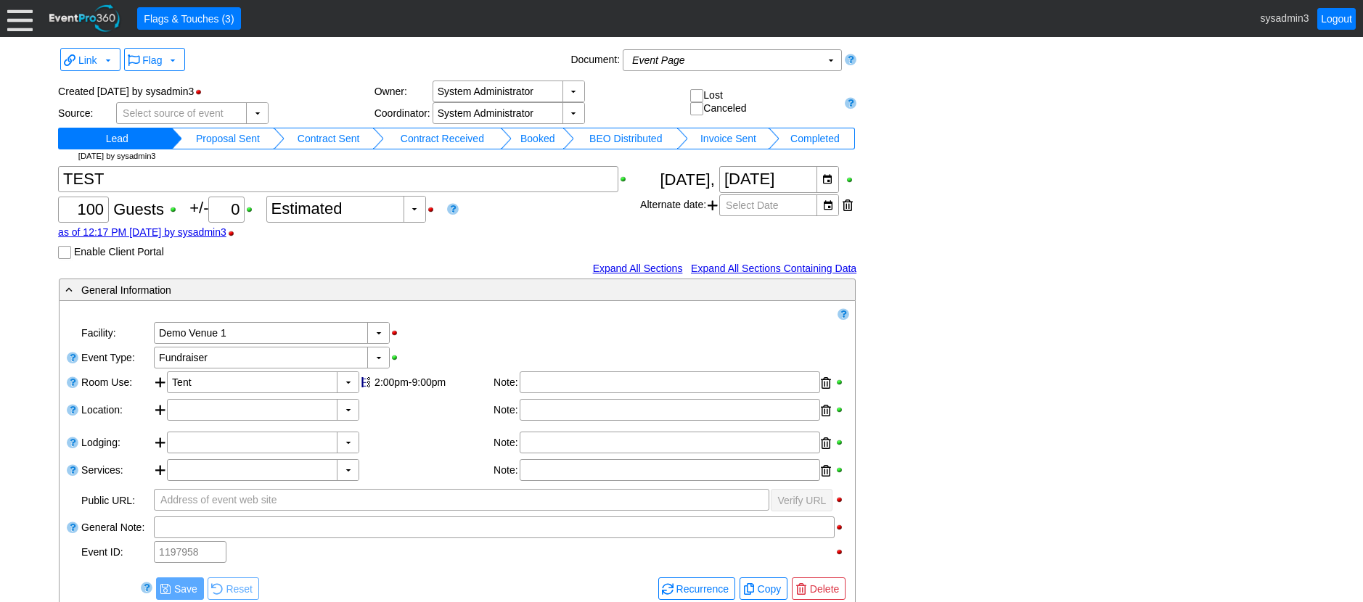
click at [25, 15] on div at bounding box center [19, 18] width 25 height 25
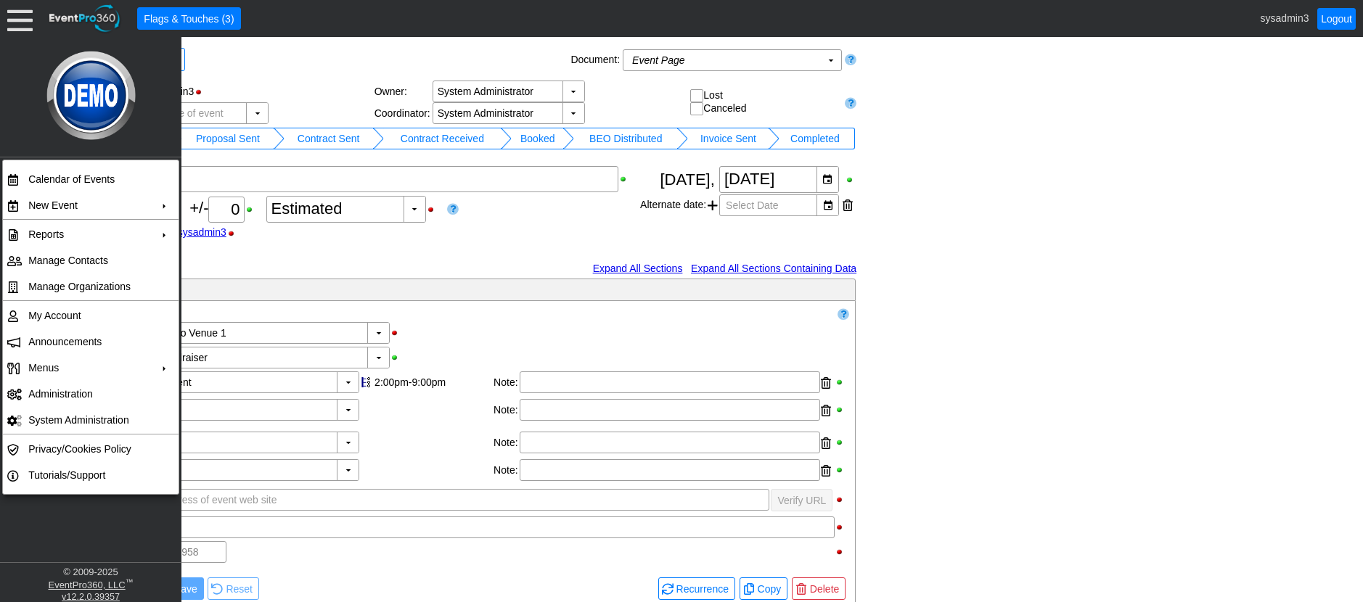
click at [391, 271] on div "Expand All Sections Expand All Sections Containing Data" at bounding box center [457, 268] width 798 height 15
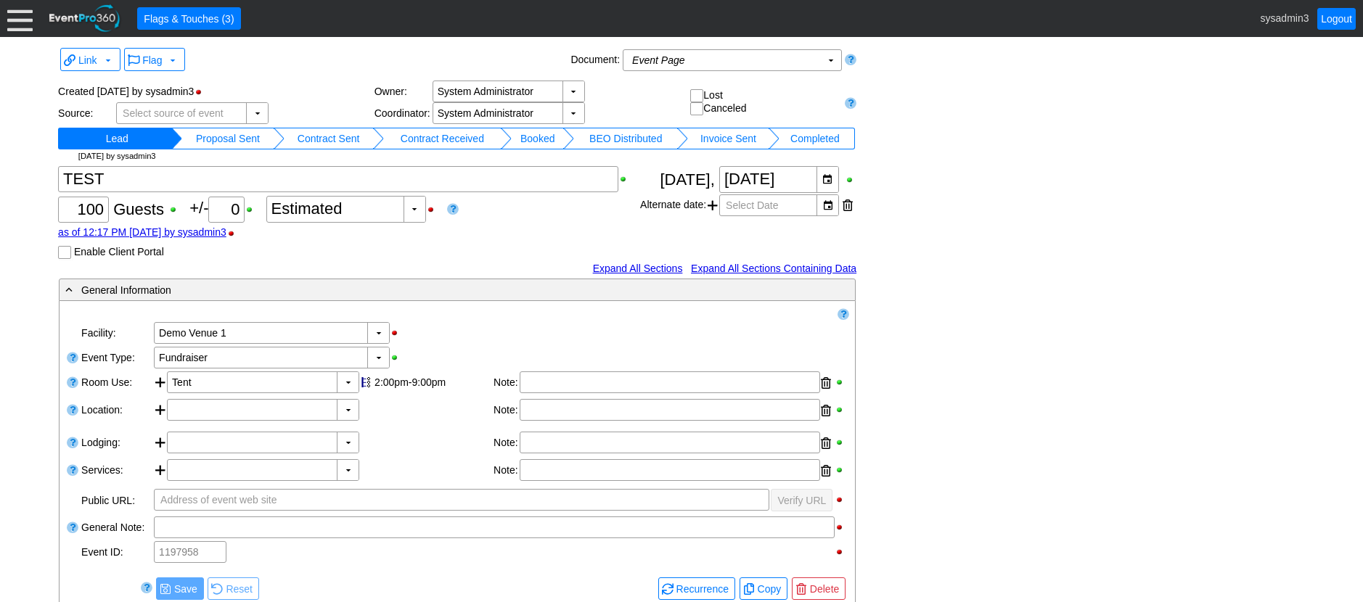
click at [20, 22] on div at bounding box center [19, 18] width 25 height 25
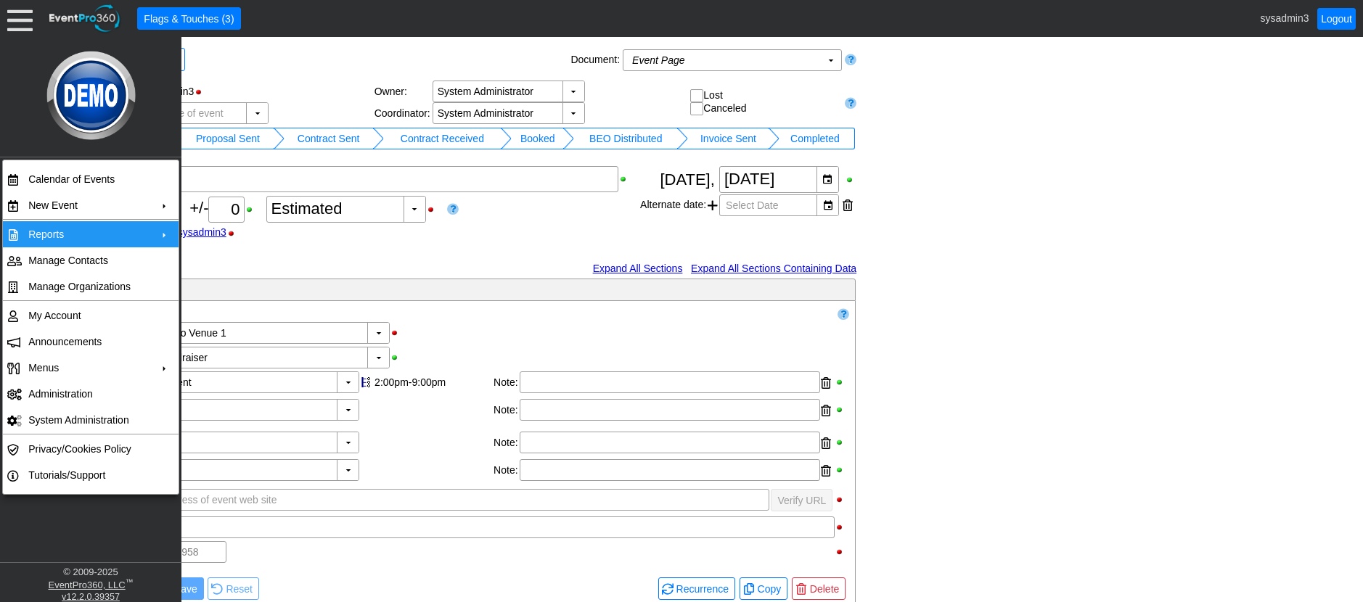
click at [86, 236] on td "Reports" at bounding box center [87, 234] width 130 height 26
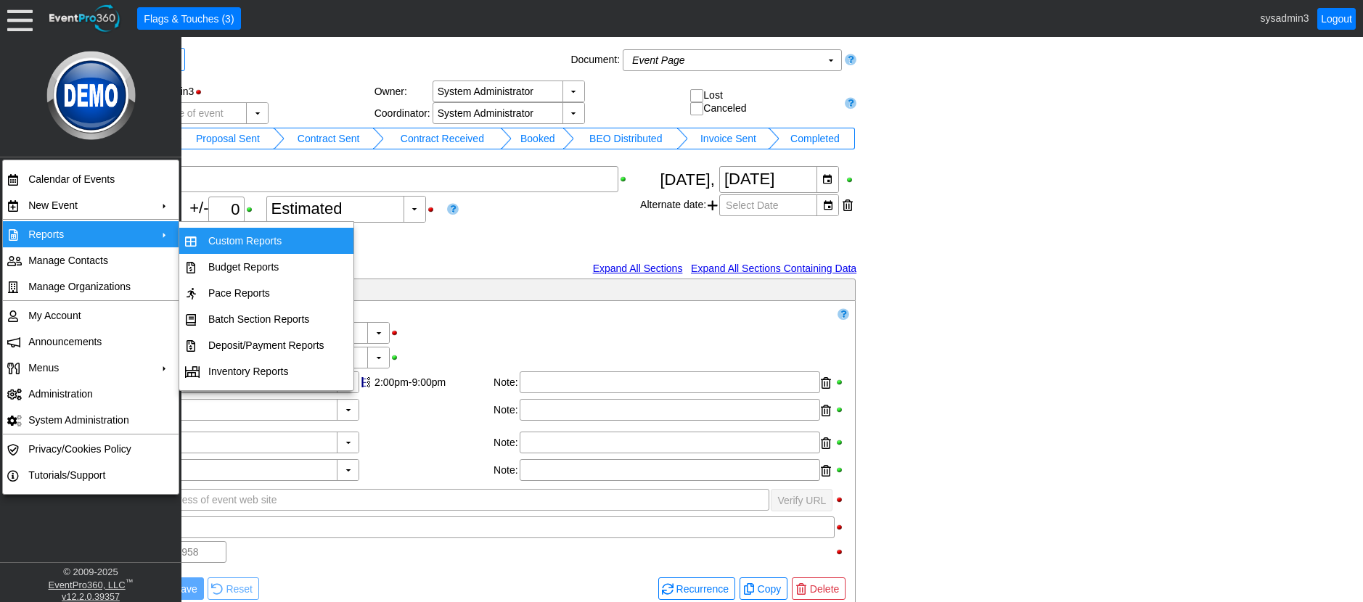
click at [250, 232] on td "Custom Reports" at bounding box center [266, 241] width 128 height 26
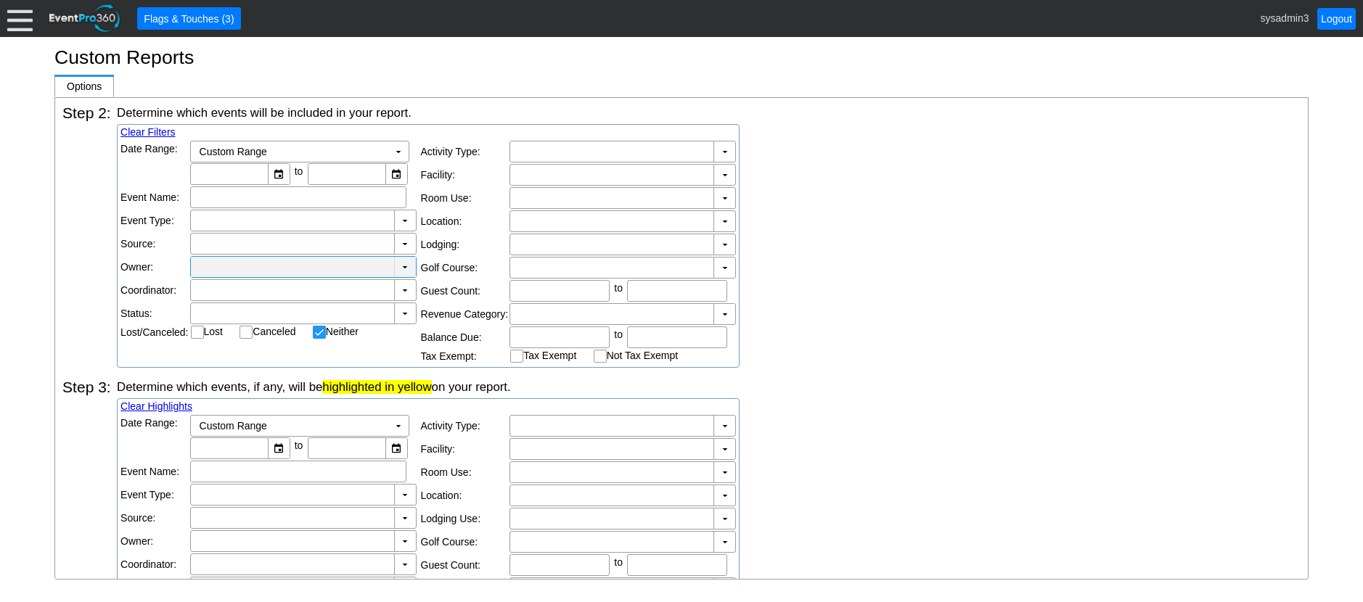
checkbox input "false"
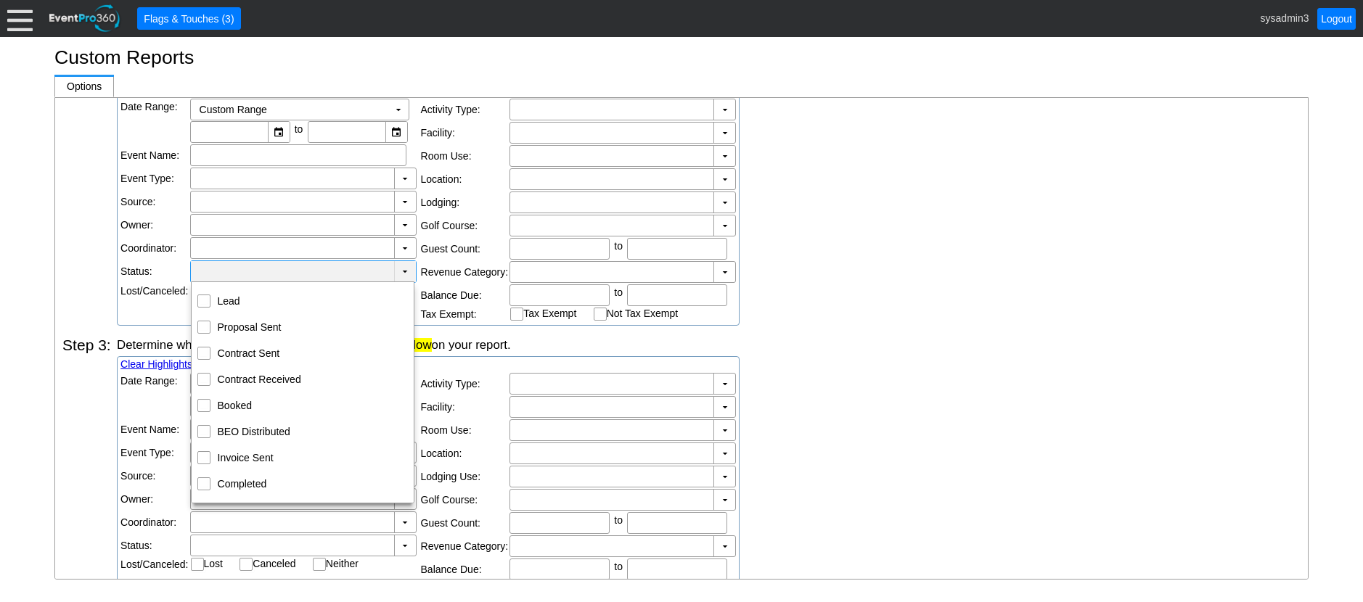
click at [400, 267] on td "▼" at bounding box center [405, 271] width 22 height 21
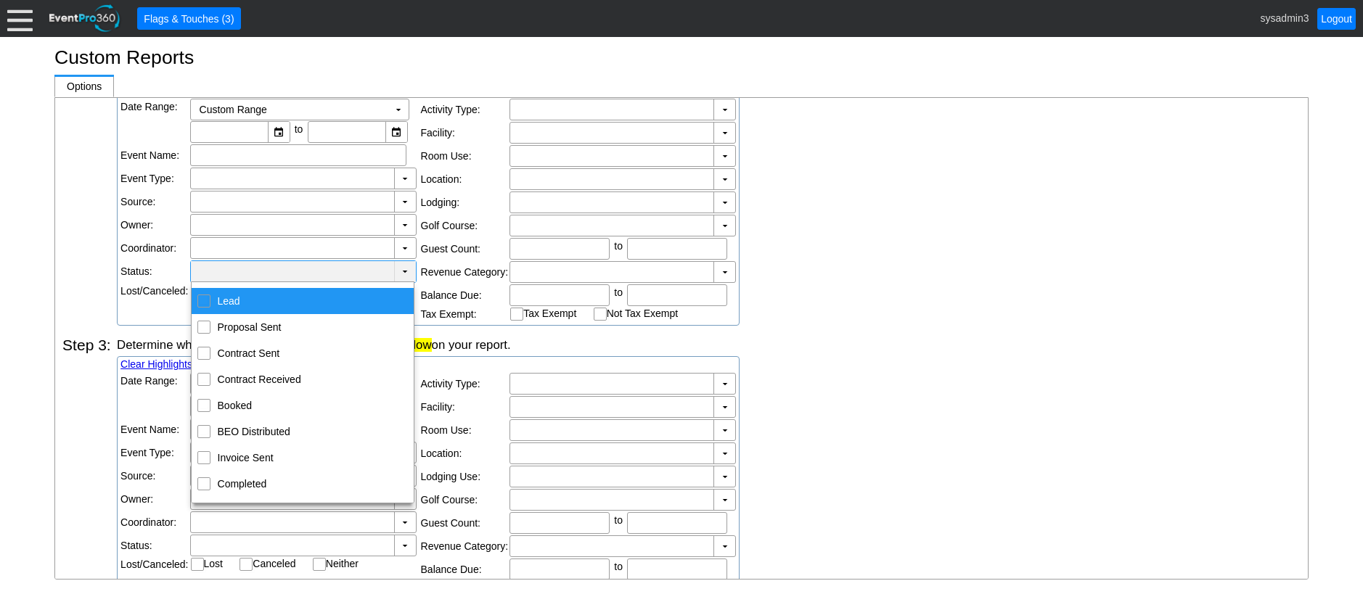
click at [204, 299] on input "Lead" at bounding box center [203, 299] width 9 height 9
checkbox input "true"
checkbox input "false"
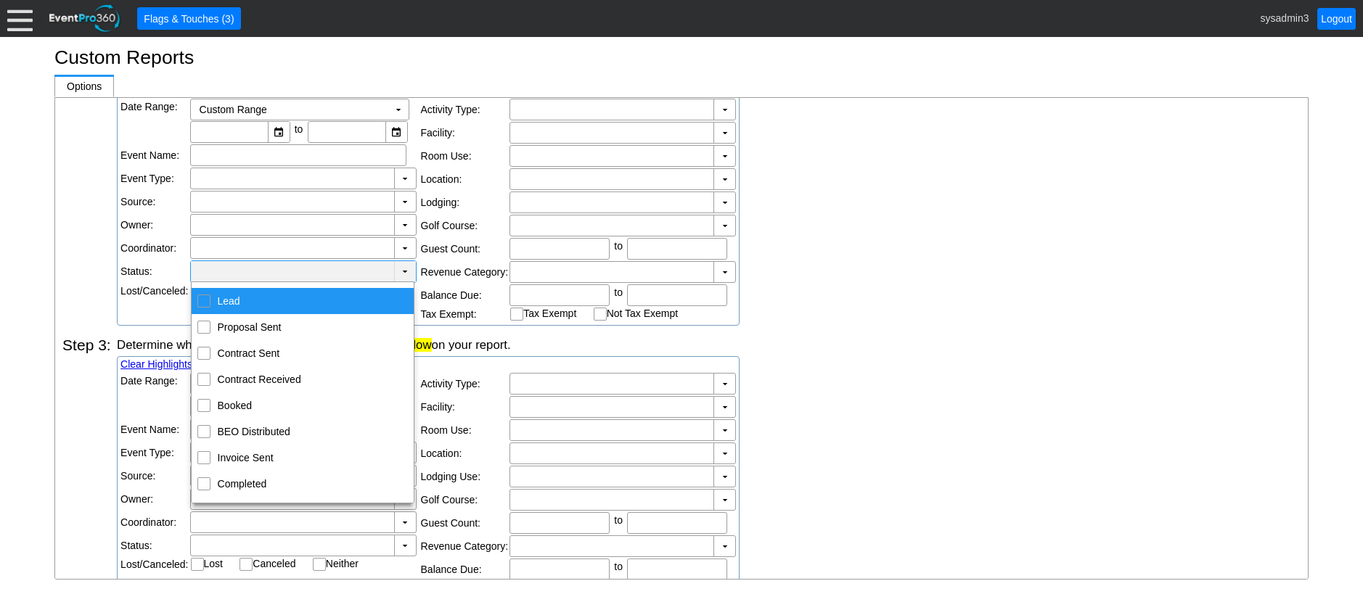
checkbox input "false"
click at [833, 245] on div "Determine which events will be included in your report. Clear Filters Date Rang…" at bounding box center [709, 193] width 1184 height 263
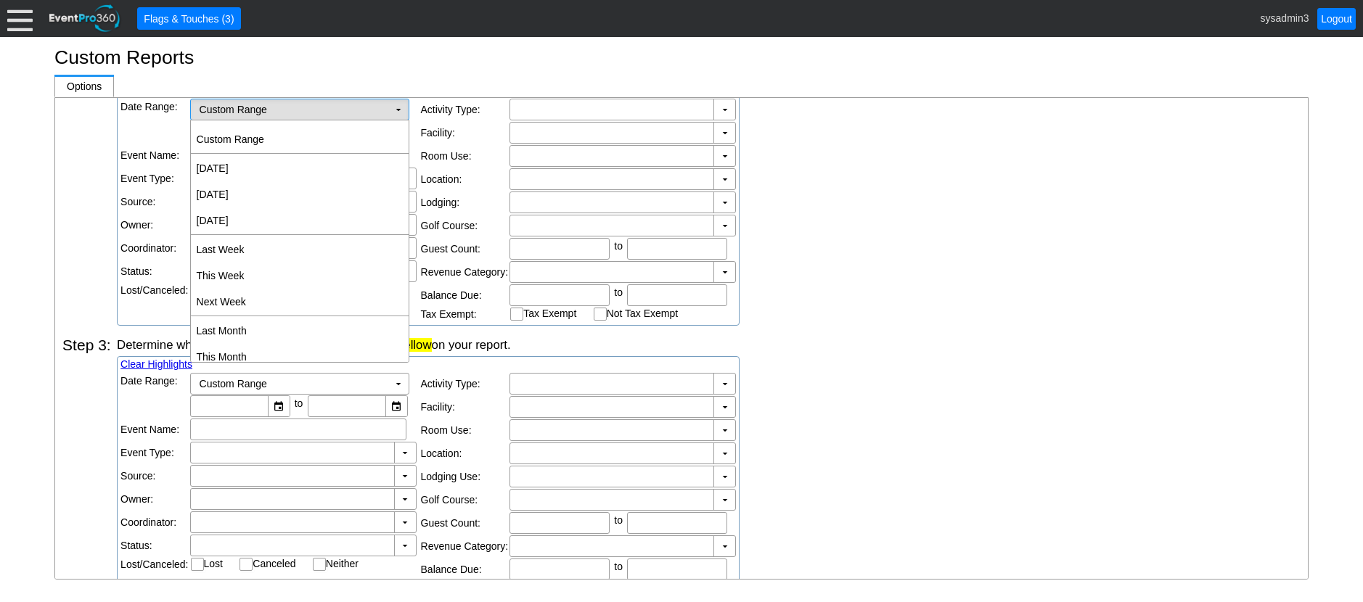
click at [402, 109] on td "▼" at bounding box center [398, 109] width 20 height 20
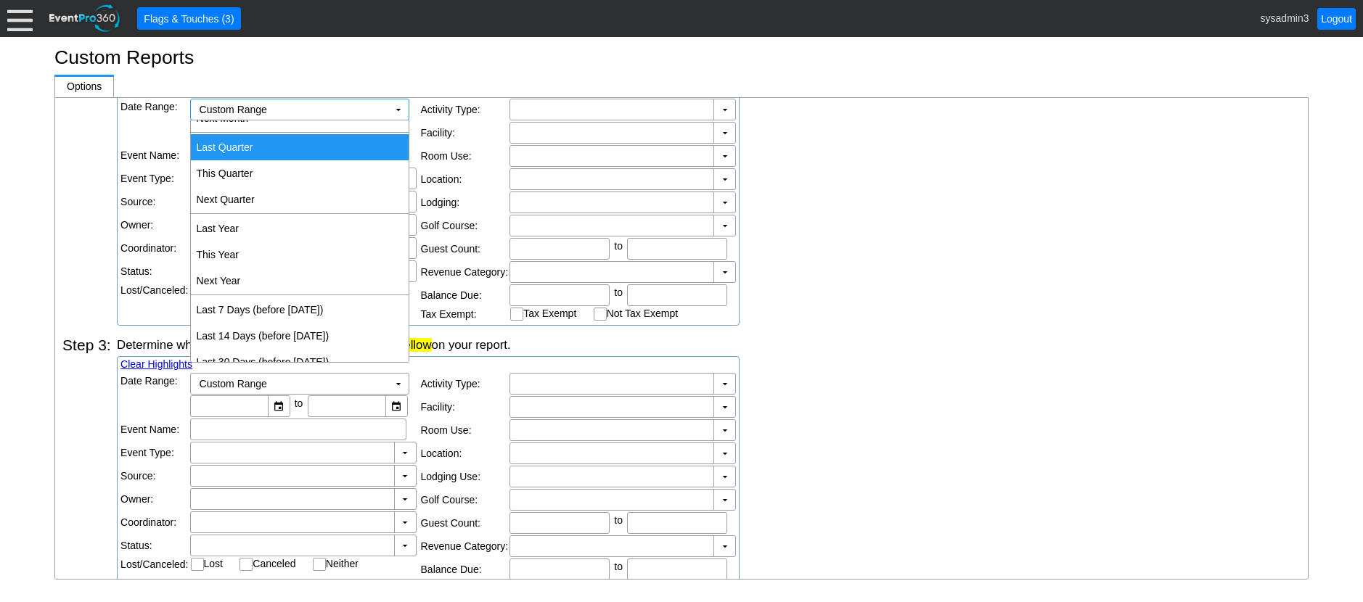
scroll to position [290, 0]
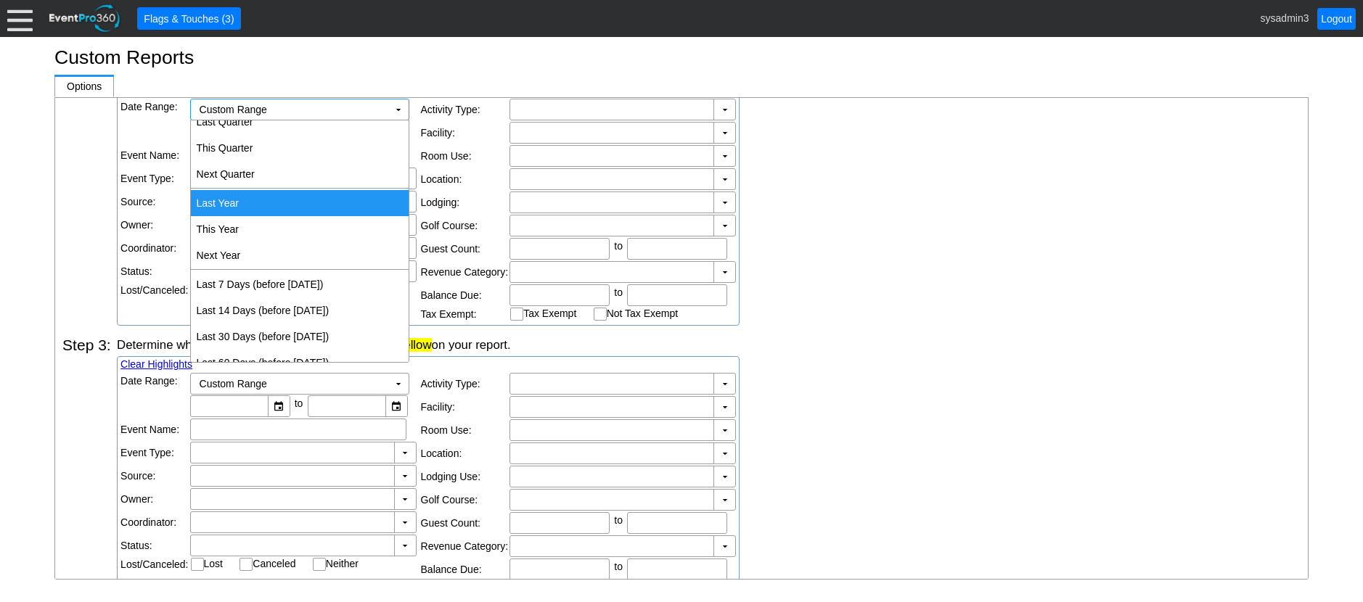
click at [233, 196] on td "Last Year" at bounding box center [300, 203] width 218 height 26
type input "[DATE]"
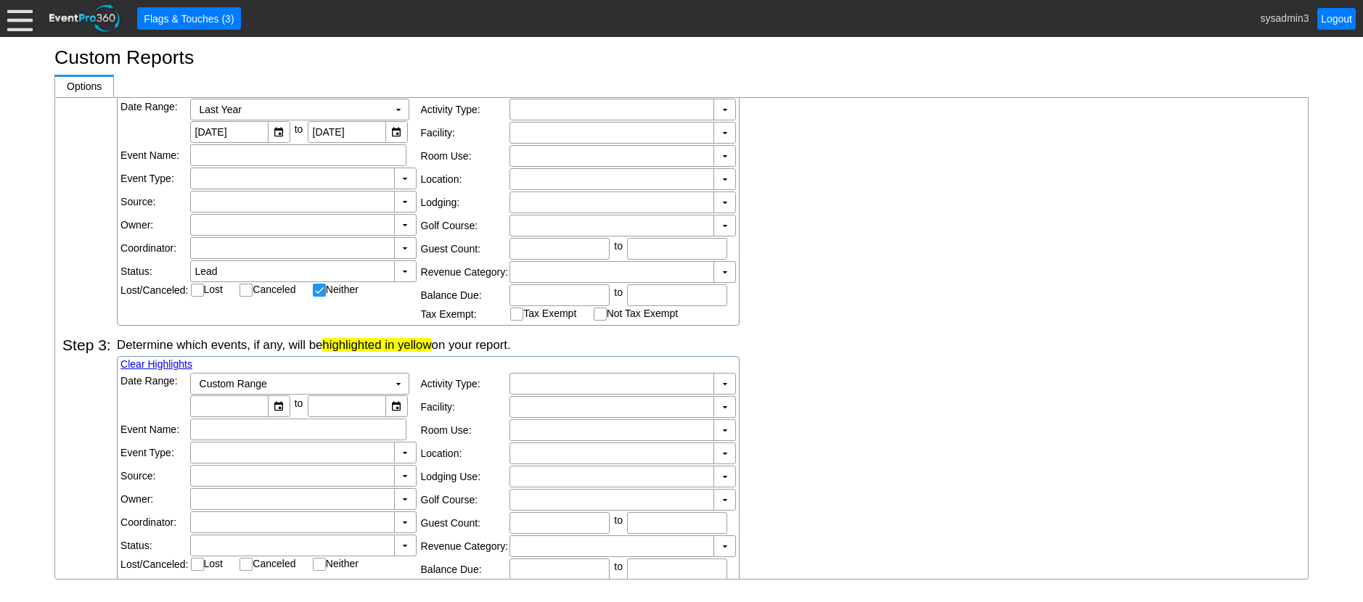
click at [848, 184] on div "Determine which events will be included in your report. Clear Filters Date Rang…" at bounding box center [709, 193] width 1184 height 263
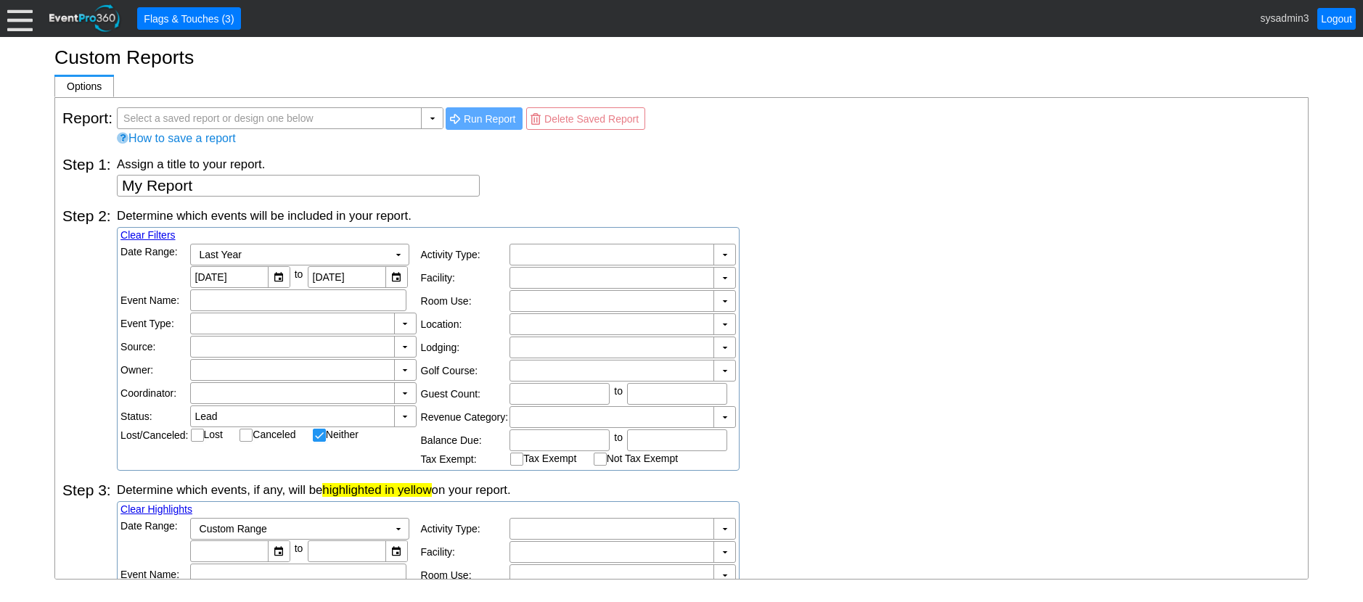
click at [18, 16] on div at bounding box center [19, 18] width 25 height 25
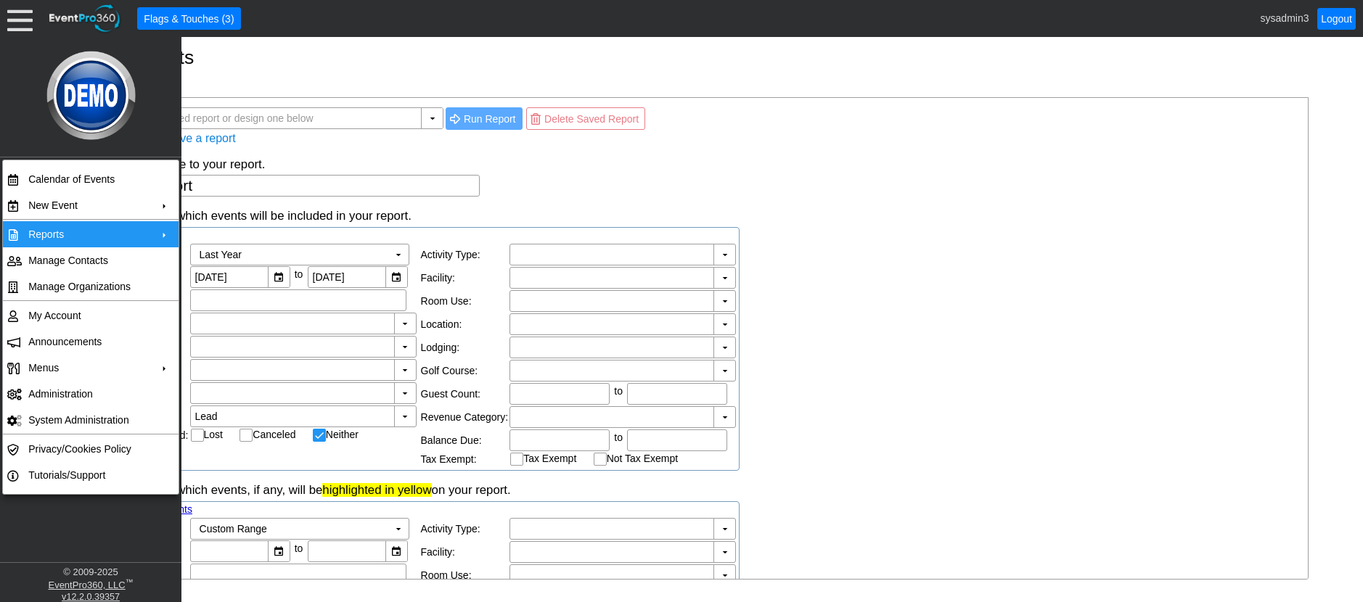
click at [86, 233] on td "Reports" at bounding box center [87, 234] width 130 height 26
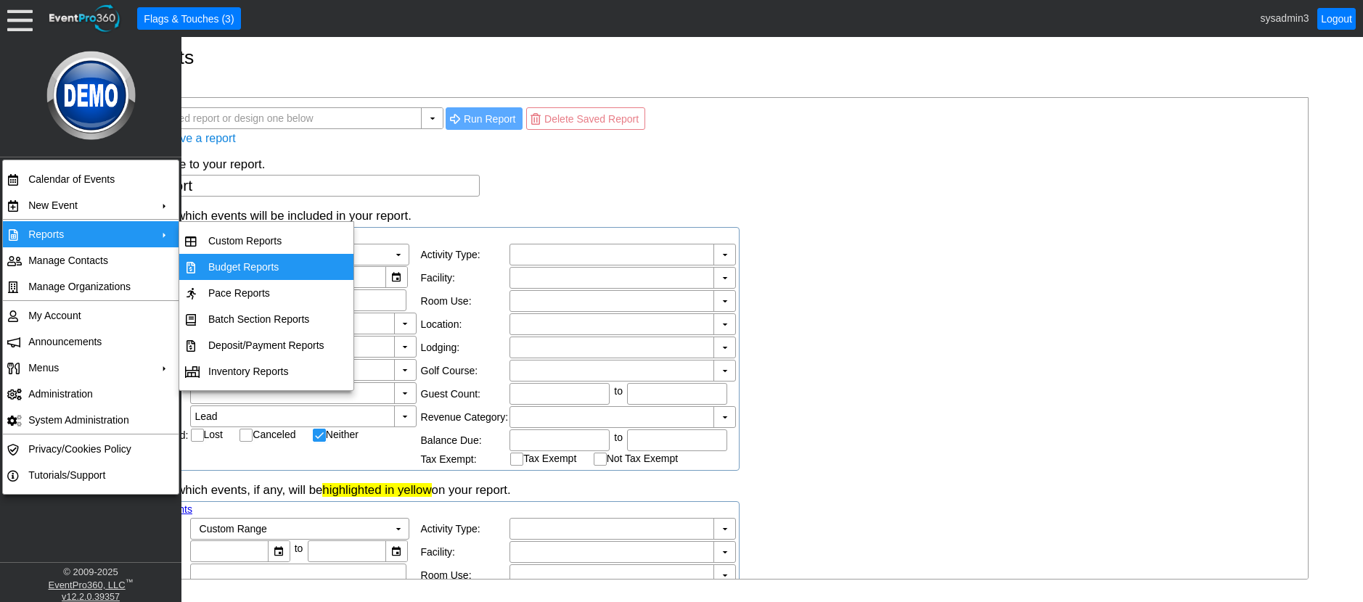
click at [524, 183] on div "Assign a title to your report. My Report" at bounding box center [709, 176] width 1184 height 41
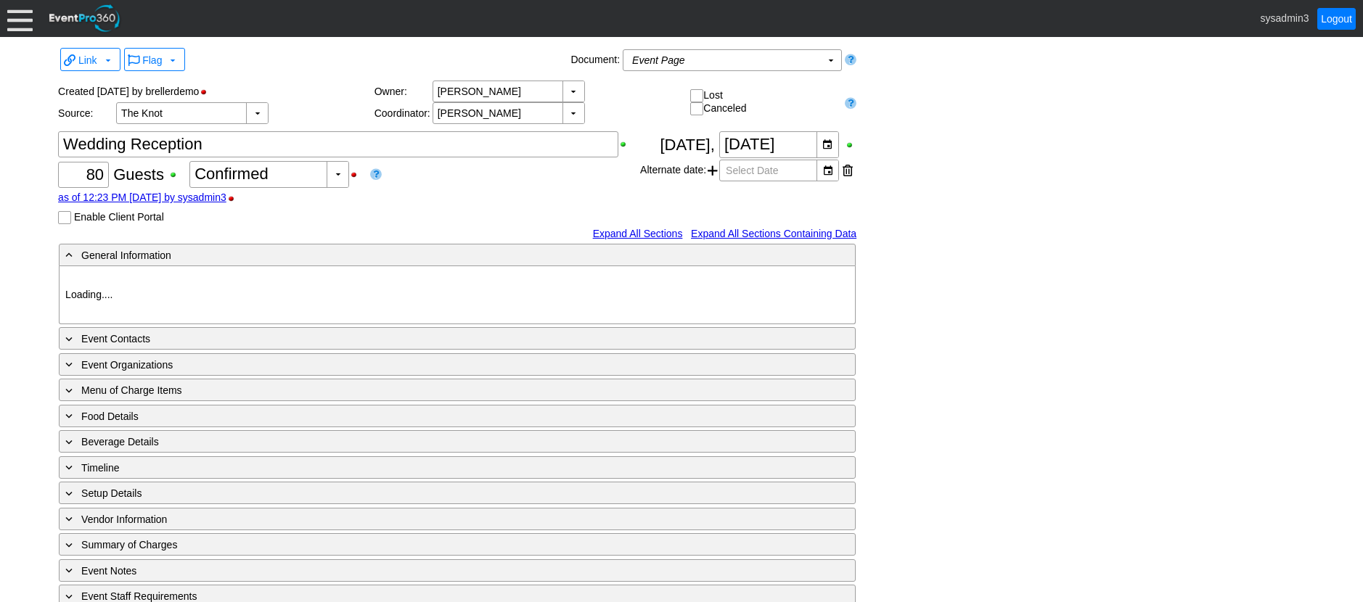
type input "Demo Venue 1"
type input "Wedding"
type input "[URL][DOMAIN_NAME]"
type input "675609"
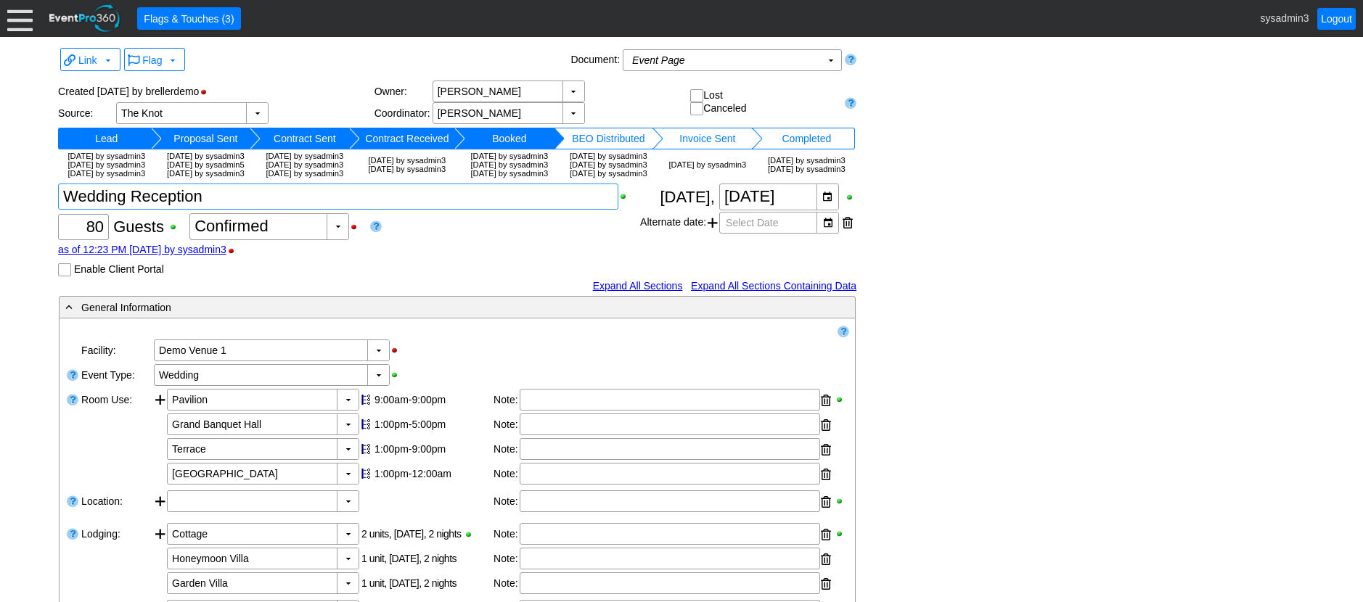
click at [557, 210] on textarea at bounding box center [338, 197] width 560 height 26
click at [332, 239] on div "▼" at bounding box center [338, 226] width 22 height 25
drag, startPoint x: 486, startPoint y: 268, endPoint x: 534, endPoint y: 269, distance: 47.9
click at [487, 255] on div "as of 12:23 PM [DATE] by sysadmin3" at bounding box center [349, 250] width 582 height 12
click at [260, 110] on div "▼" at bounding box center [257, 113] width 22 height 20
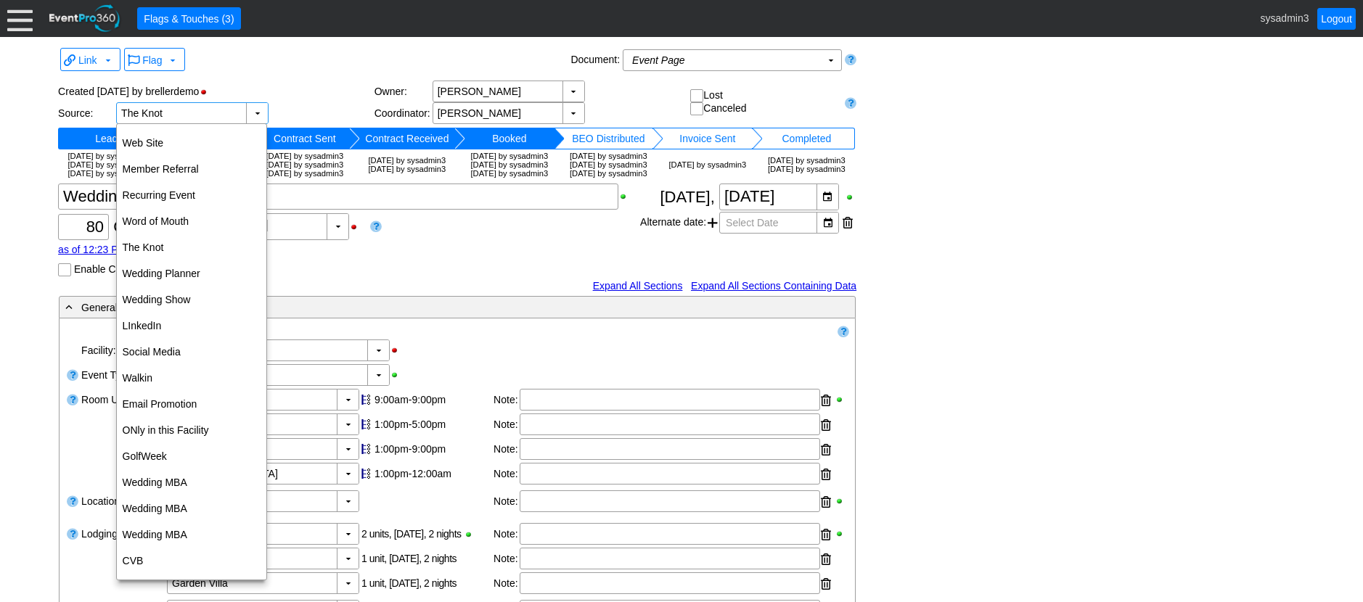
drag, startPoint x: 386, startPoint y: 275, endPoint x: 557, endPoint y: 178, distance: 196.3
click at [395, 271] on div "Χ 80 Guests +/- Χ 0 ▼ Χ Confirmed as of 12:23 PM [DATE] by sysadmin3 Enable Cli…" at bounding box center [349, 230] width 582 height 93
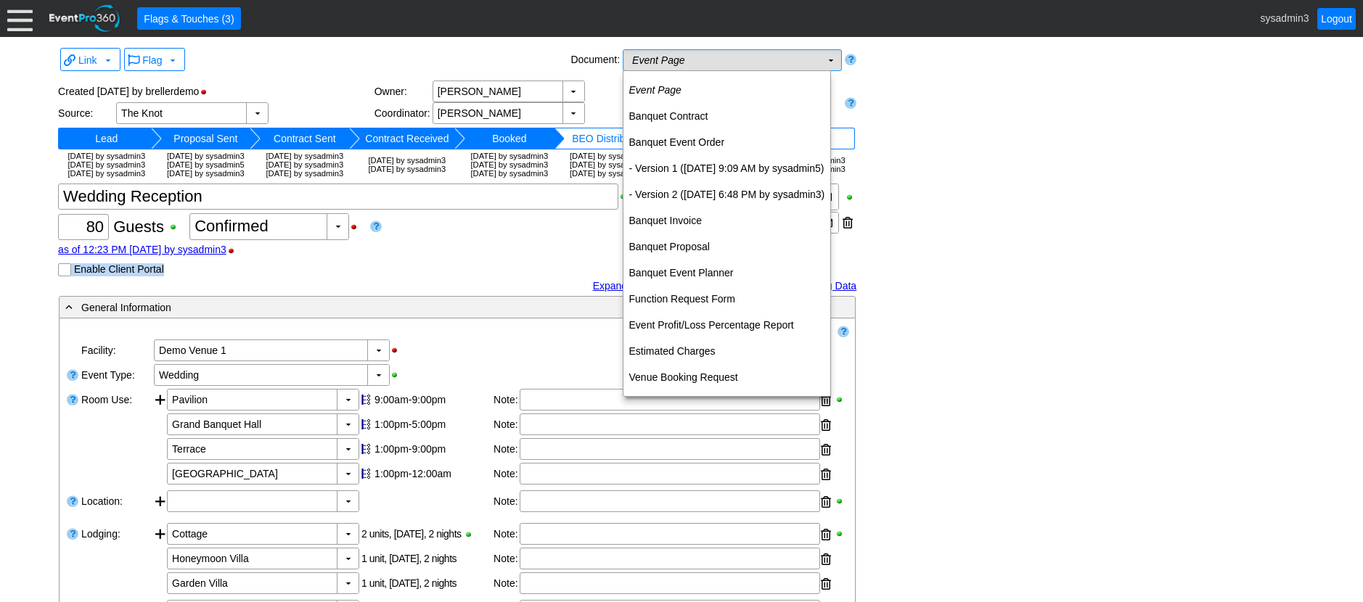
click at [767, 64] on td "Event Page Χ" at bounding box center [721, 60] width 197 height 20
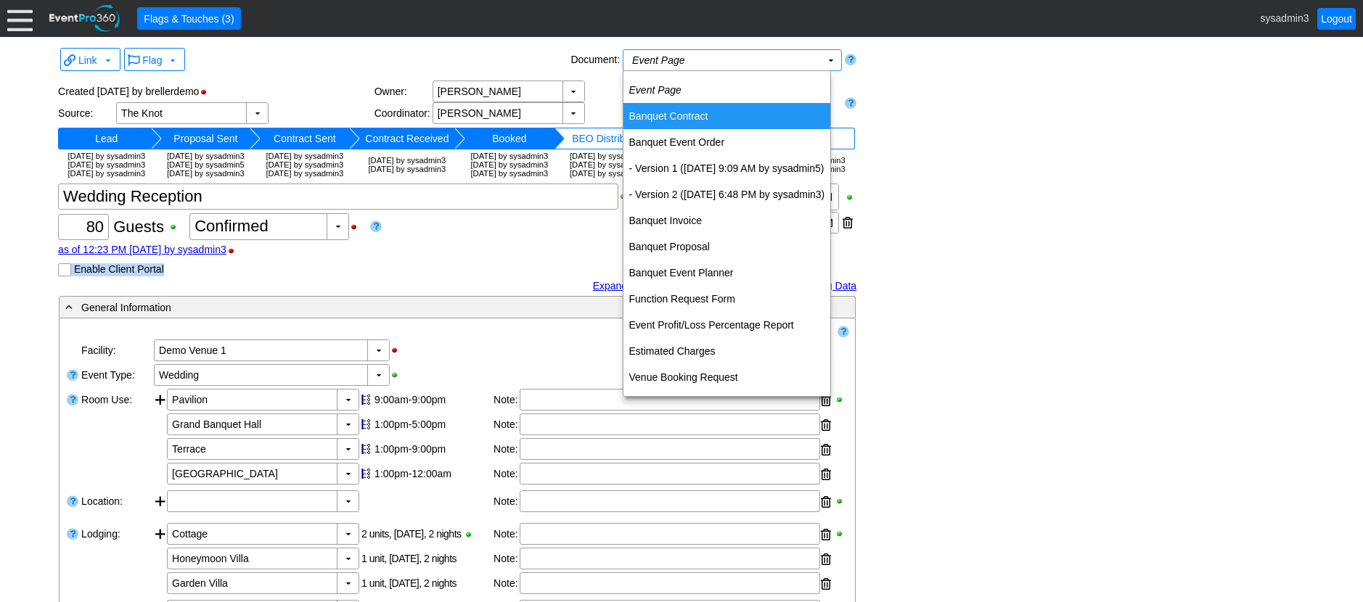
click at [697, 114] on td "Banquet Contract" at bounding box center [727, 116] width 208 height 26
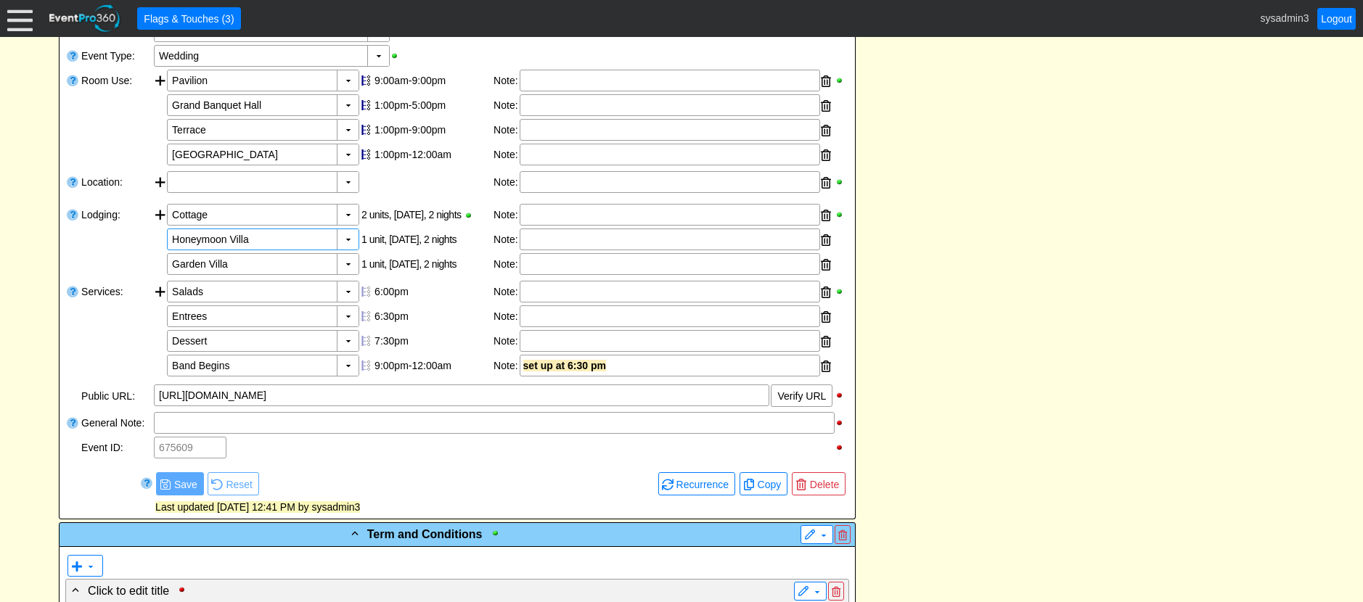
scroll to position [871, 0]
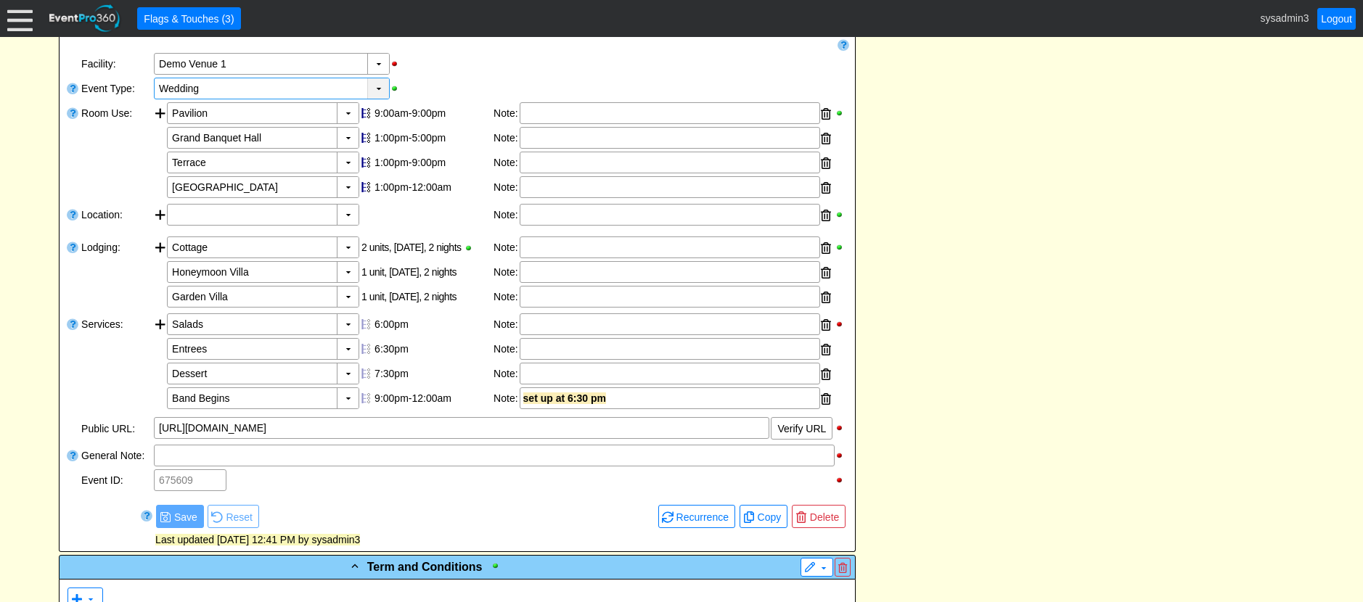
click at [381, 99] on div "▼" at bounding box center [378, 88] width 22 height 20
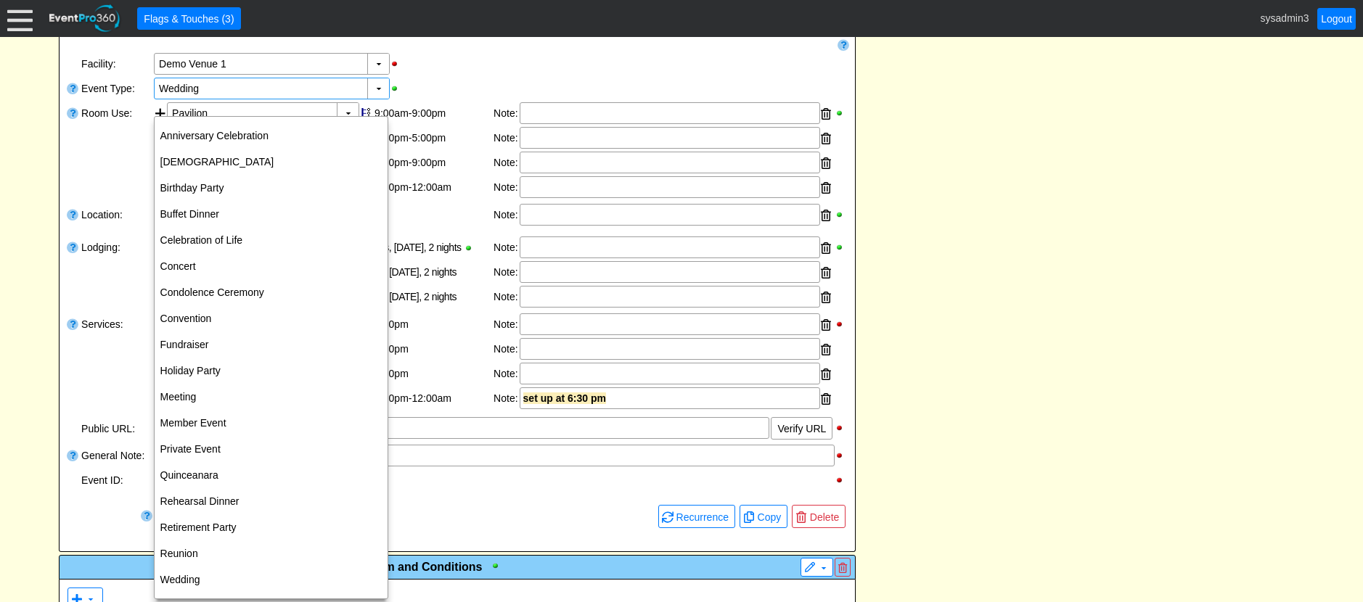
click at [500, 94] on div "▼ Χ Wedding" at bounding box center [500, 88] width 697 height 25
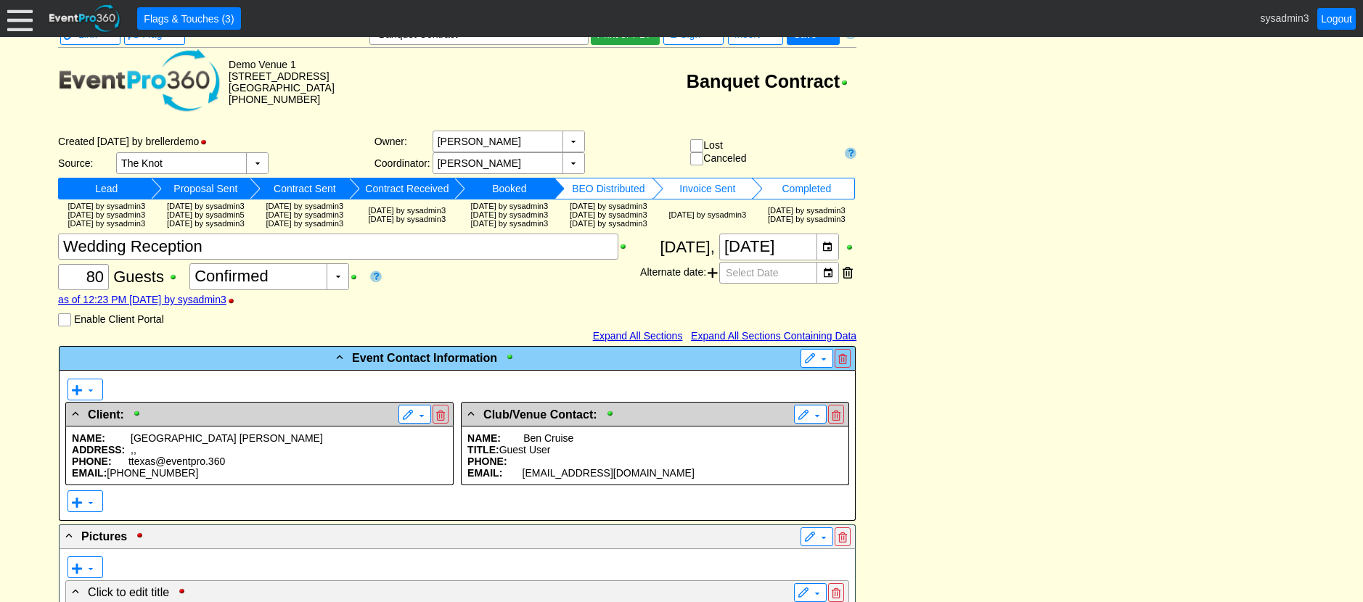
scroll to position [0, 0]
